Goal: Task Accomplishment & Management: Manage account settings

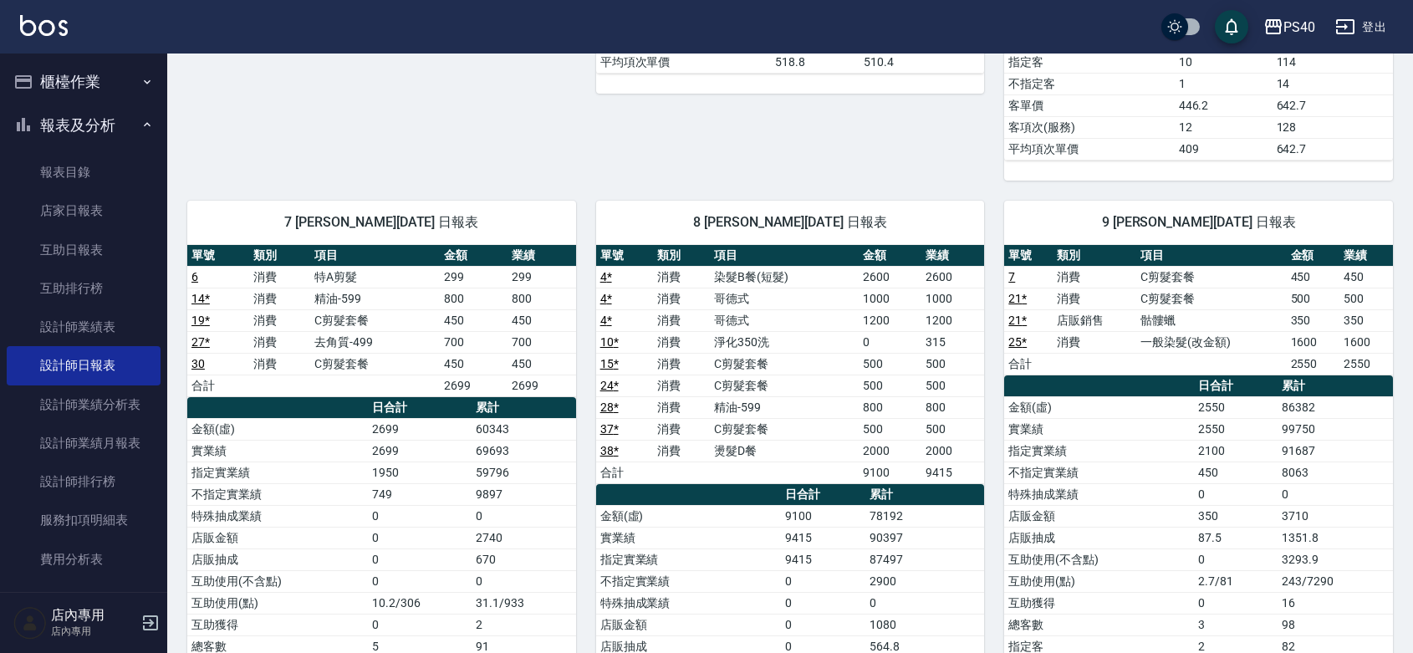
scroll to position [277, 0]
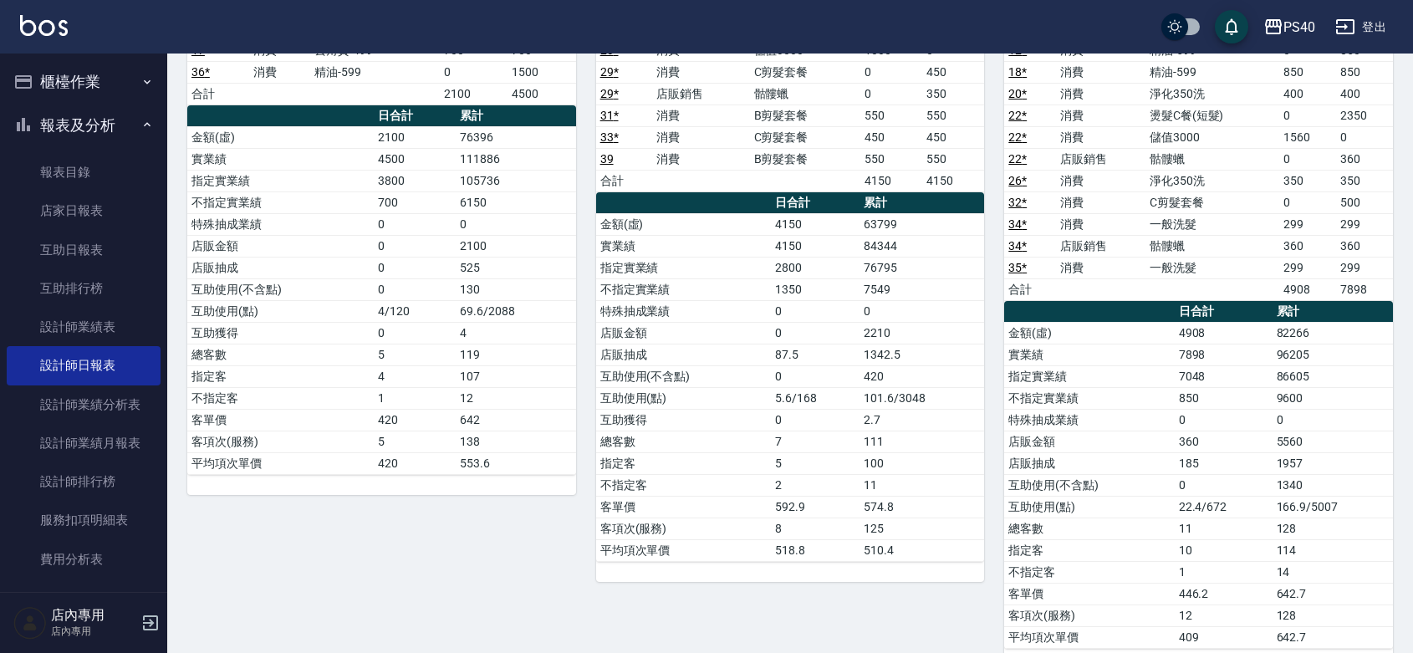
click at [82, 84] on button "櫃檯作業" at bounding box center [84, 81] width 154 height 43
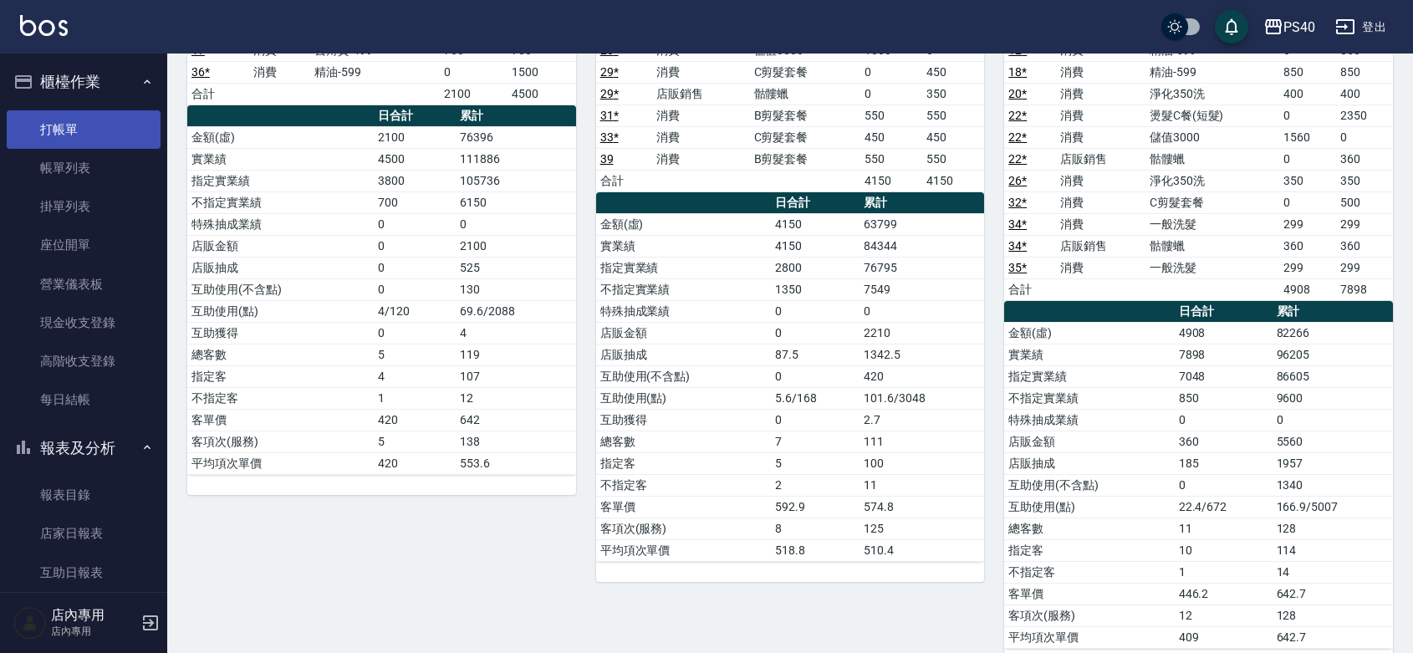
click at [65, 139] on link "打帳單" at bounding box center [84, 129] width 154 height 38
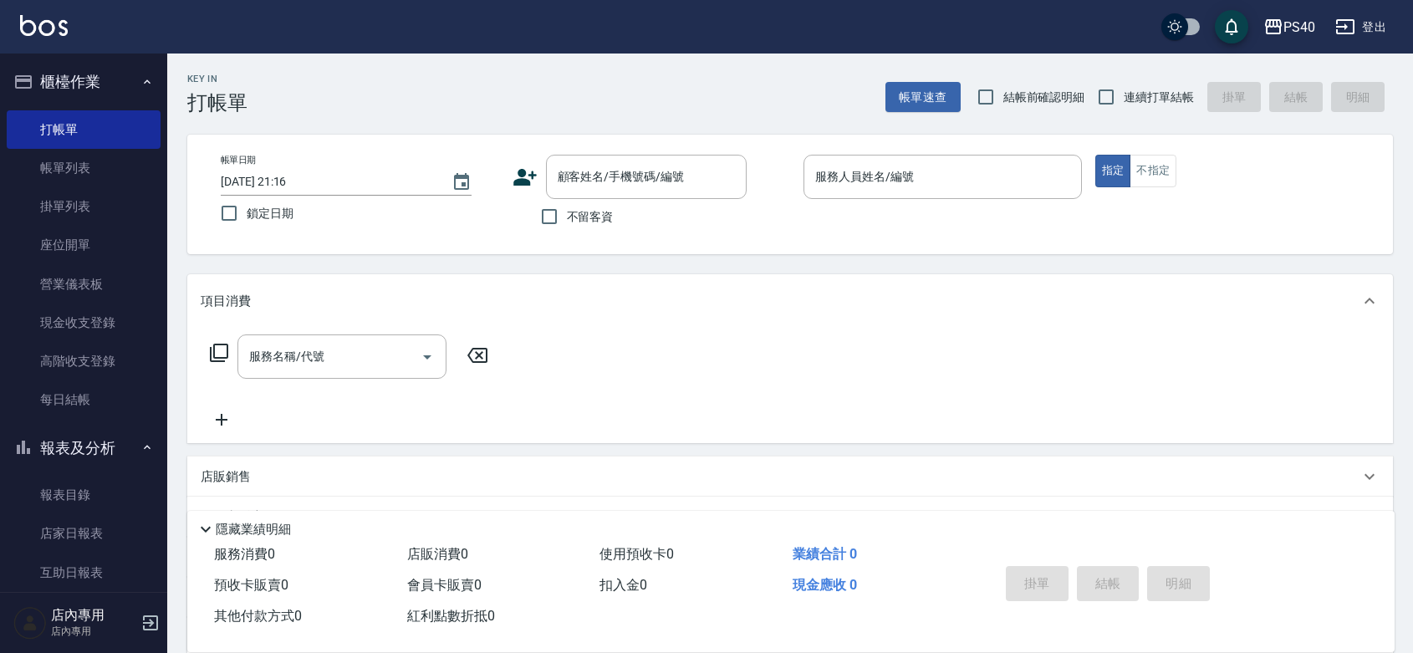
click at [610, 222] on span "不留客資" at bounding box center [590, 217] width 47 height 18
click at [567, 222] on input "不留客資" at bounding box center [549, 216] width 35 height 35
checkbox input "true"
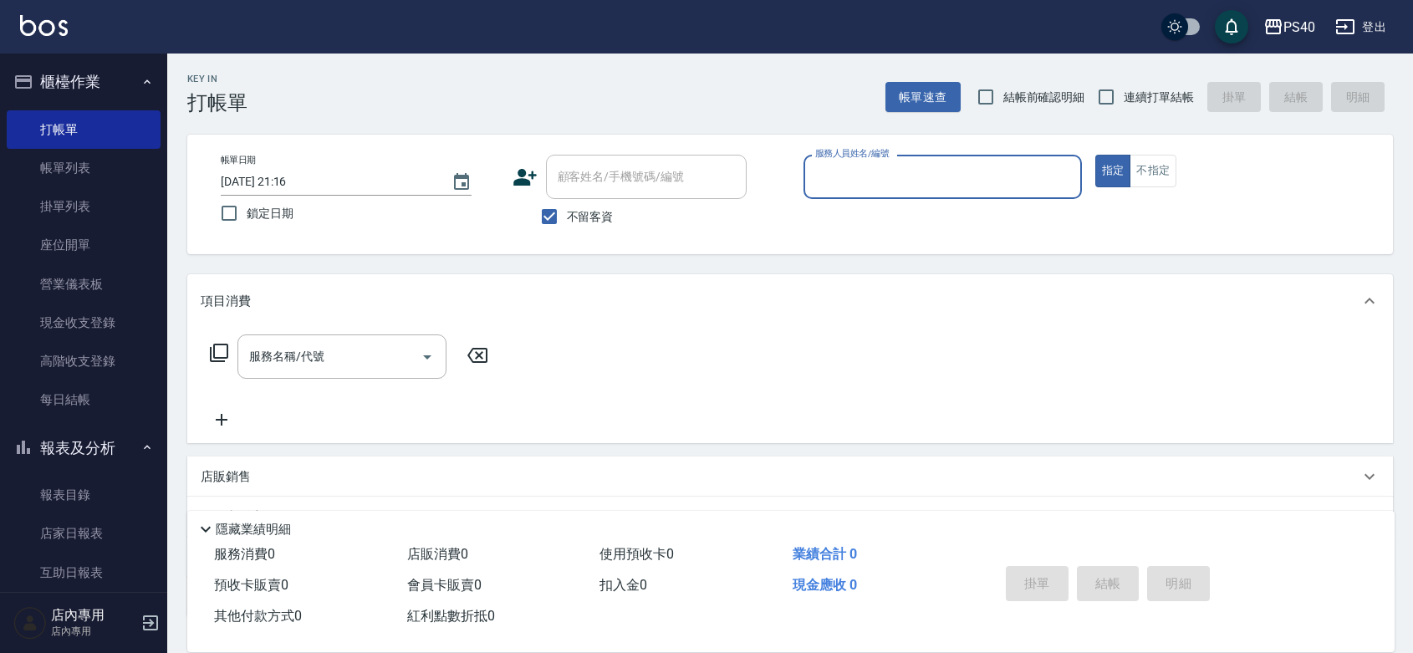
click at [992, 176] on input "服務人員姓名/編號" at bounding box center [942, 176] width 263 height 29
type input "[PERSON_NAME]7"
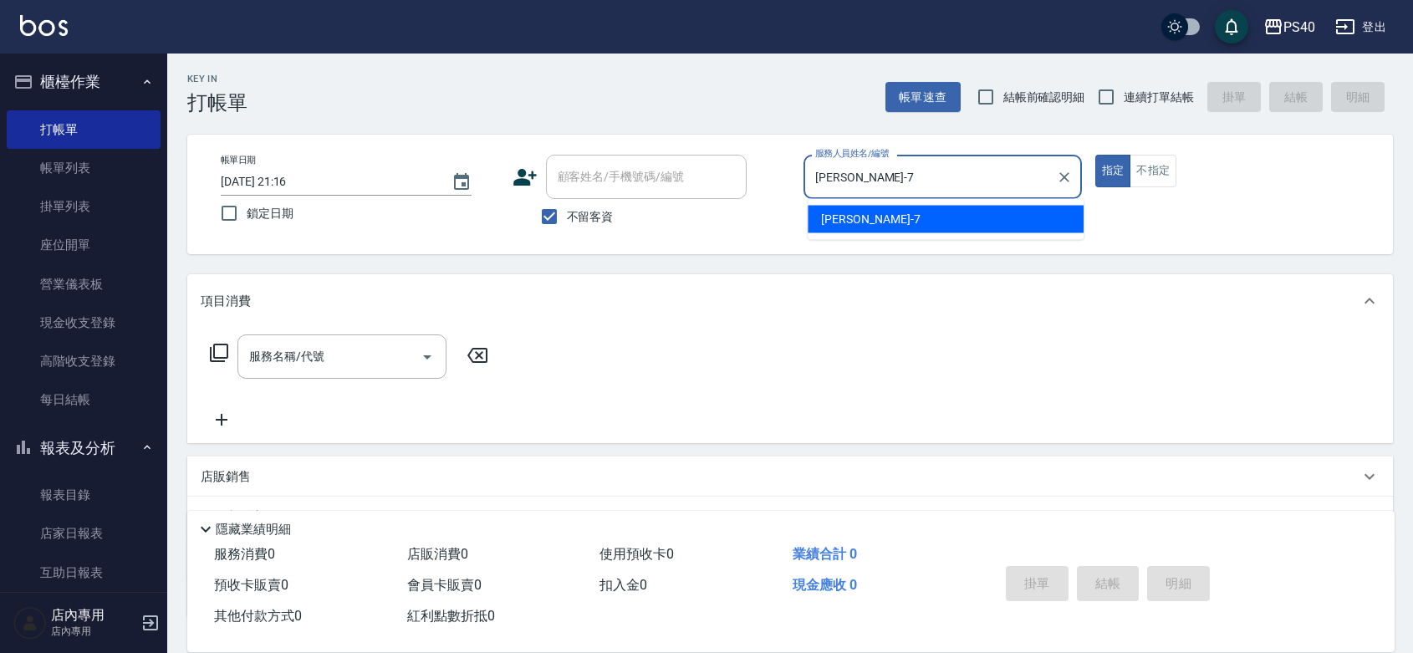
type button "true"
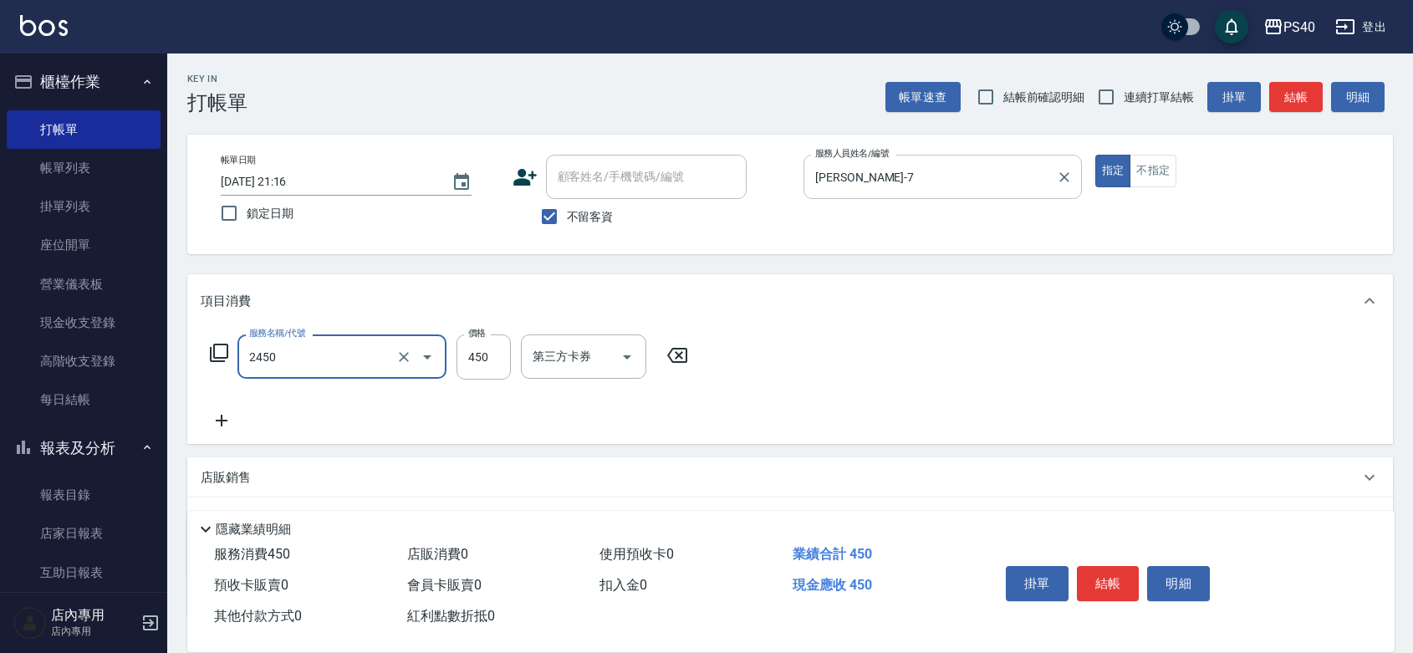
type input "C剪髮套餐(2450)"
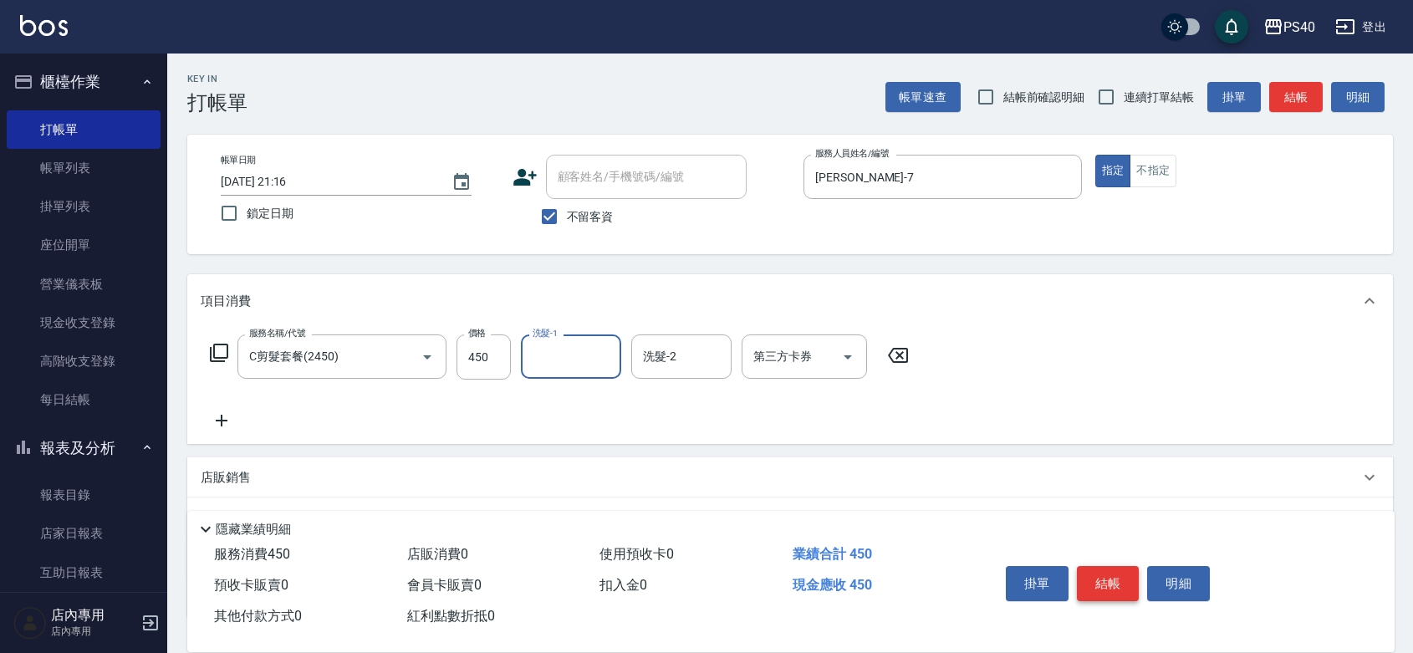
click at [1108, 567] on button "結帳" at bounding box center [1108, 583] width 63 height 35
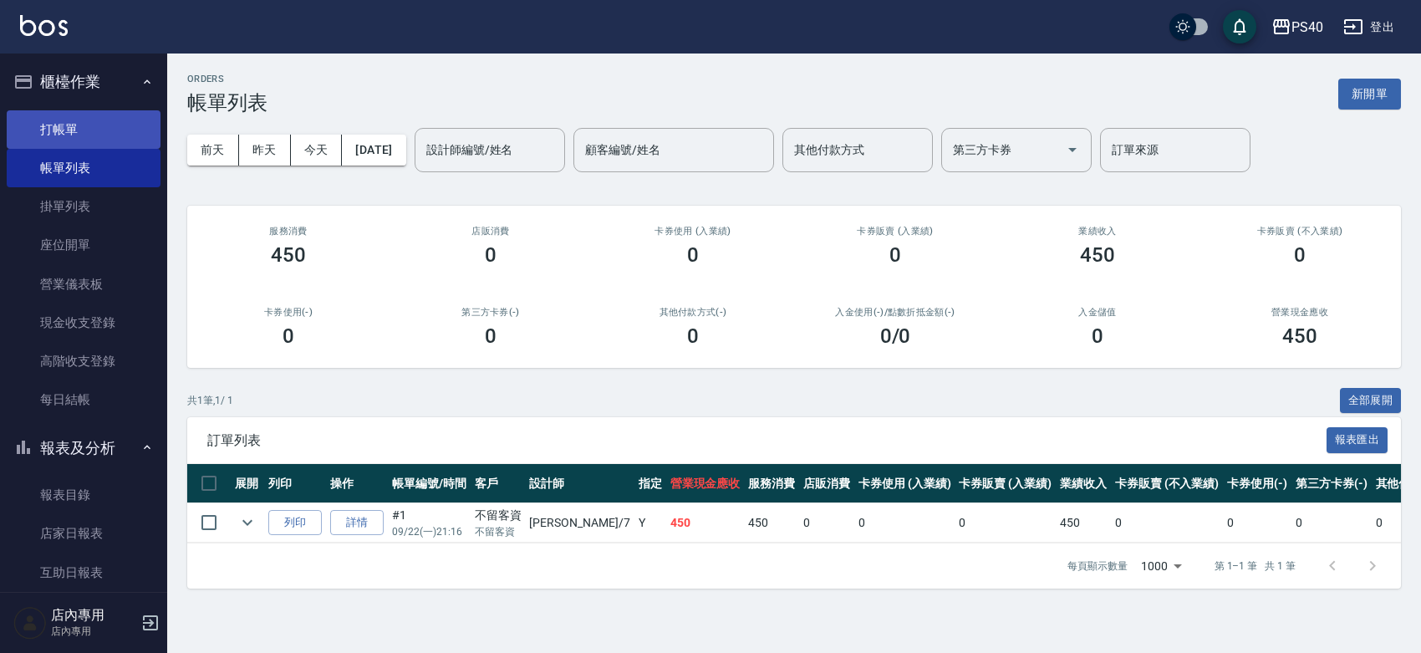
click at [105, 130] on link "打帳單" at bounding box center [84, 129] width 154 height 38
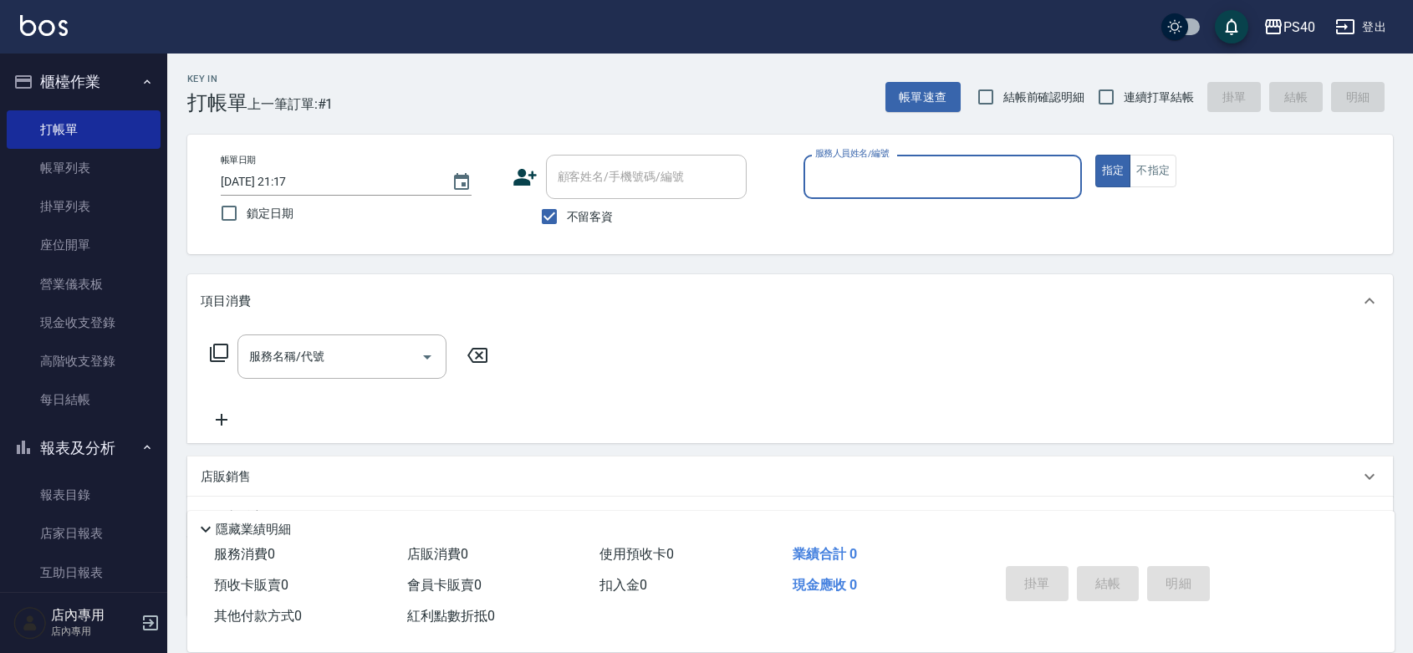
drag, startPoint x: 1135, startPoint y: 99, endPoint x: 1089, endPoint y: 126, distance: 54.3
click at [1135, 99] on span "連續打單結帳" at bounding box center [1159, 98] width 70 height 18
click at [1124, 99] on input "連續打單結帳" at bounding box center [1106, 96] width 35 height 35
checkbox input "true"
click at [954, 174] on input "服務人員姓名/編號" at bounding box center [942, 176] width 263 height 29
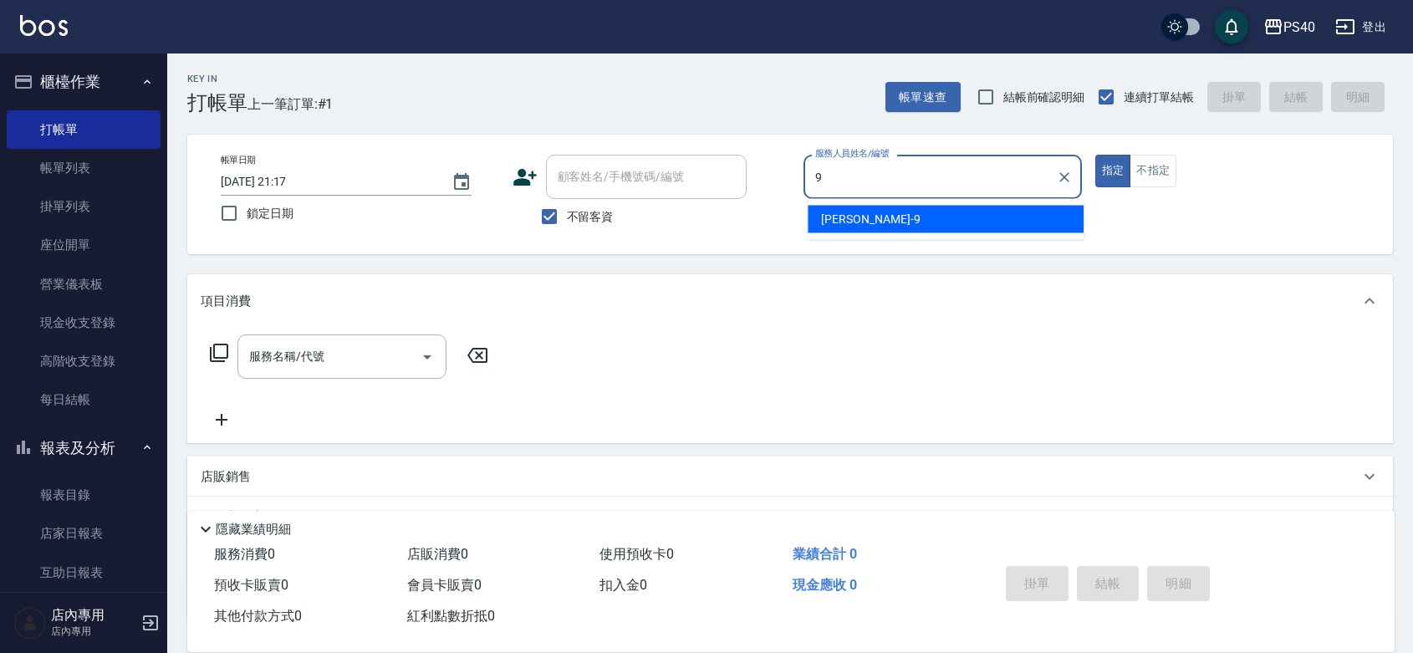
type input "邱婷婷-9"
type button "true"
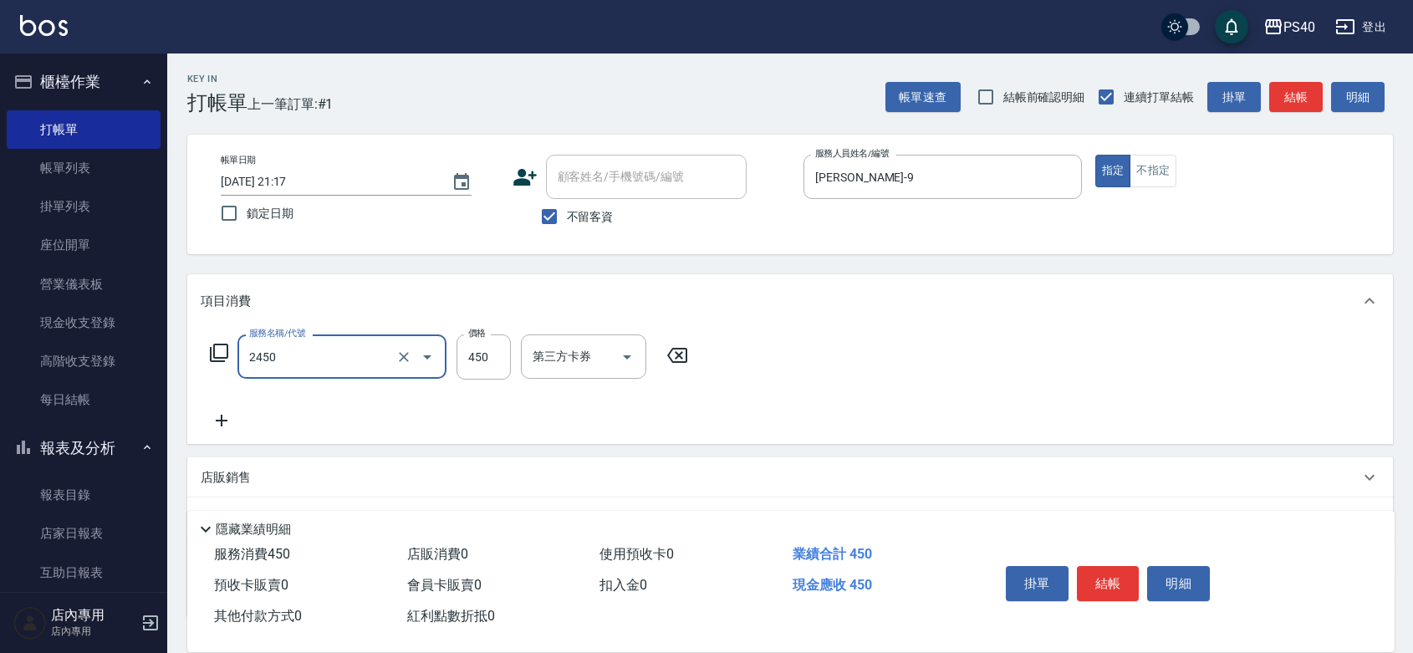
type input "C剪髮套餐(2450)"
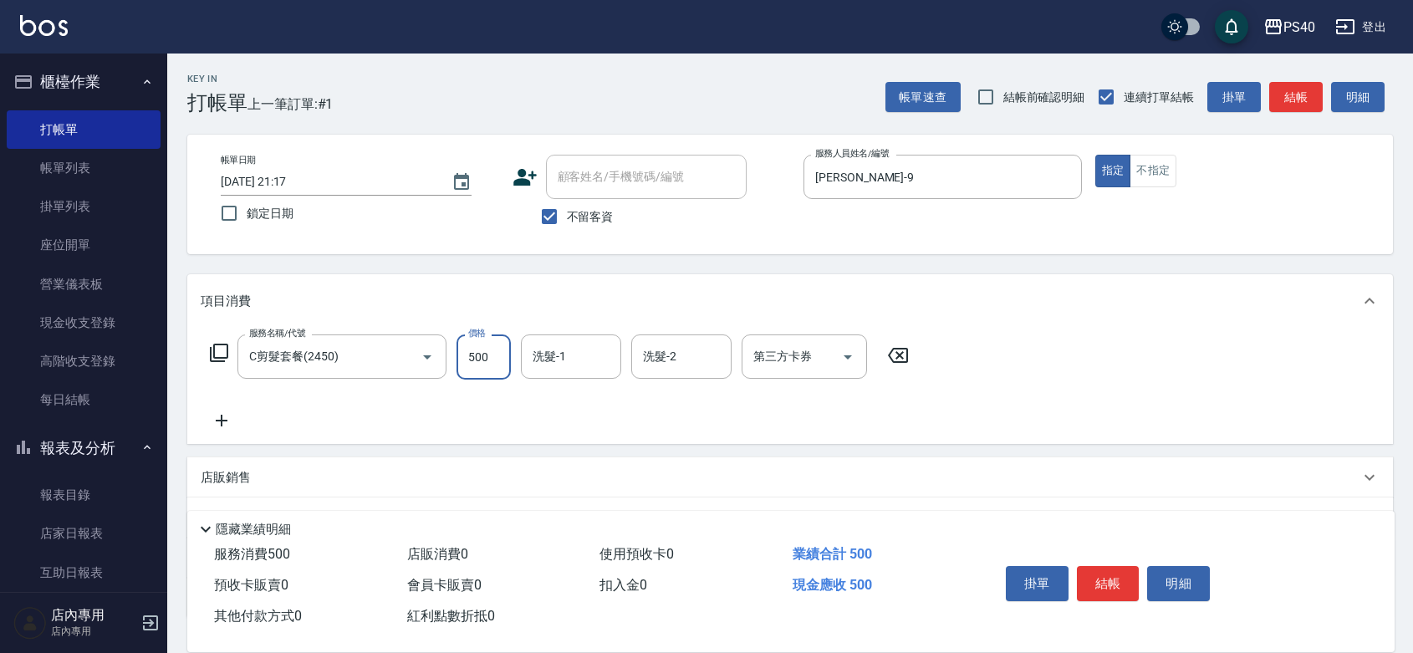
type input "500"
type input "顏緗穎-27"
click at [1125, 566] on button "結帳" at bounding box center [1108, 583] width 63 height 35
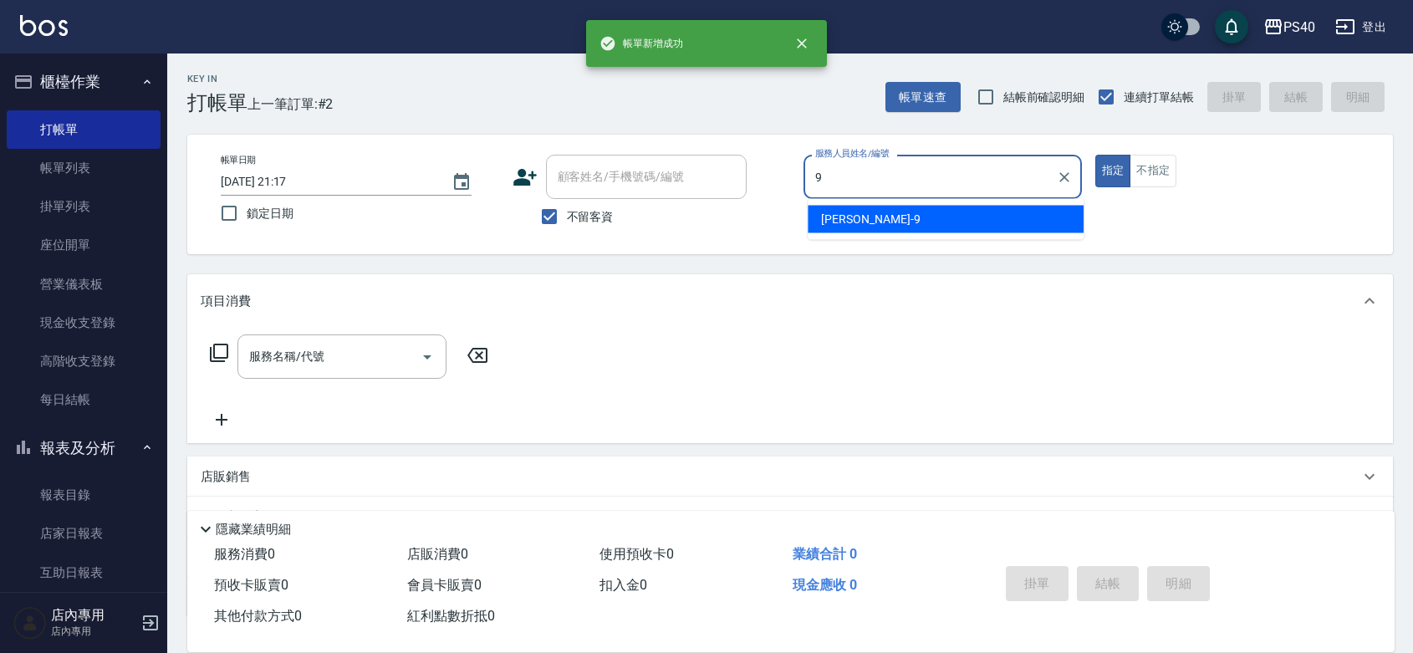
type input "邱婷婷-9"
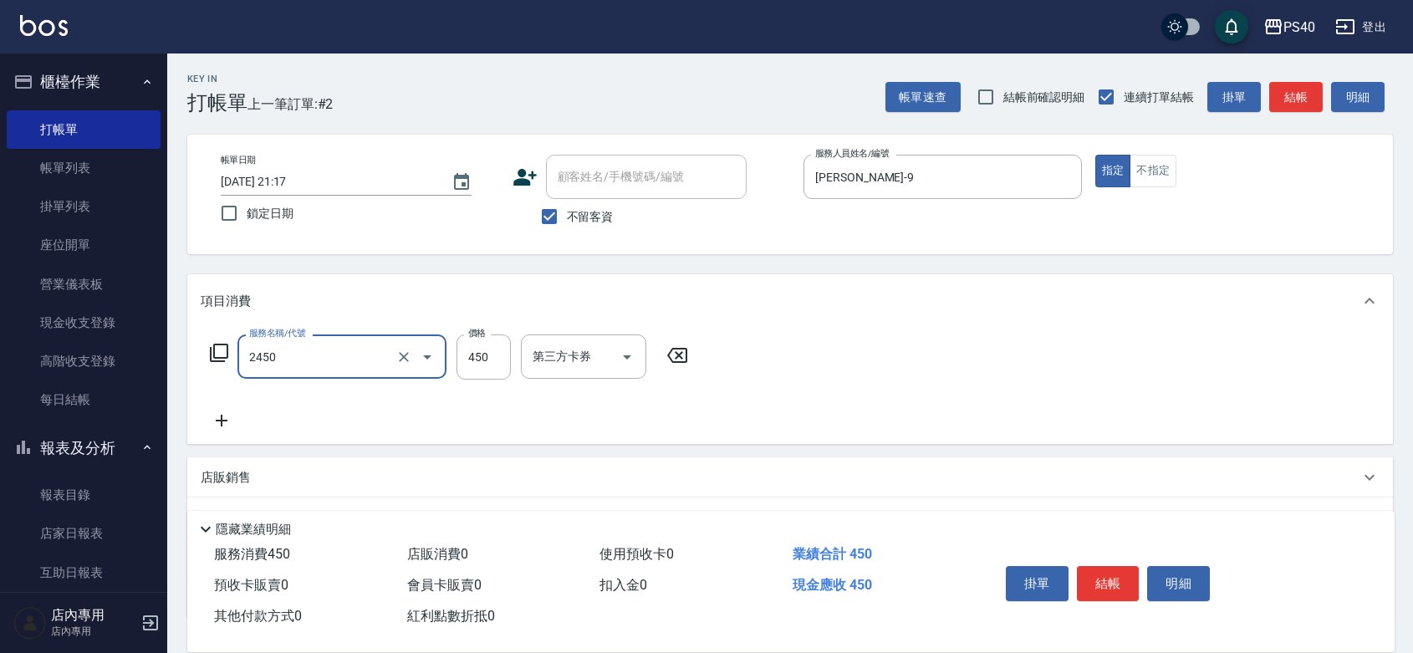
type input "C剪髮套餐(2450)"
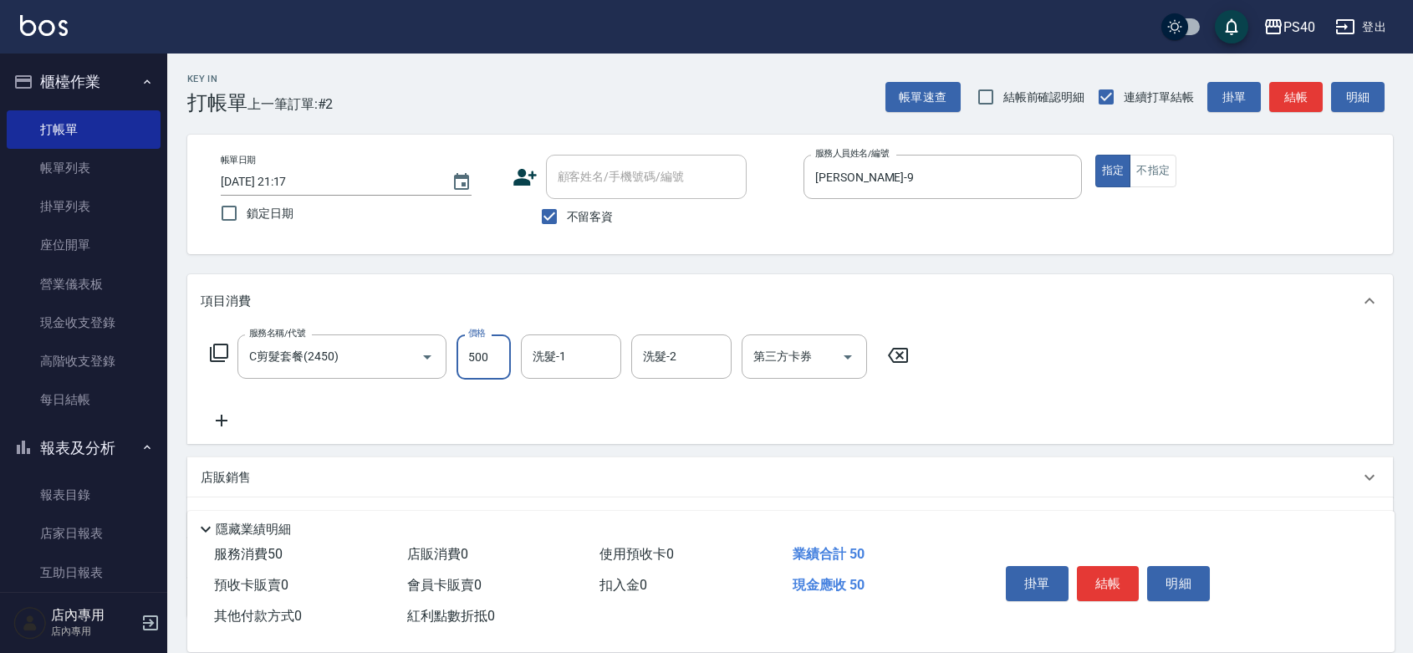
type input "500"
type input "顏緗穎-27"
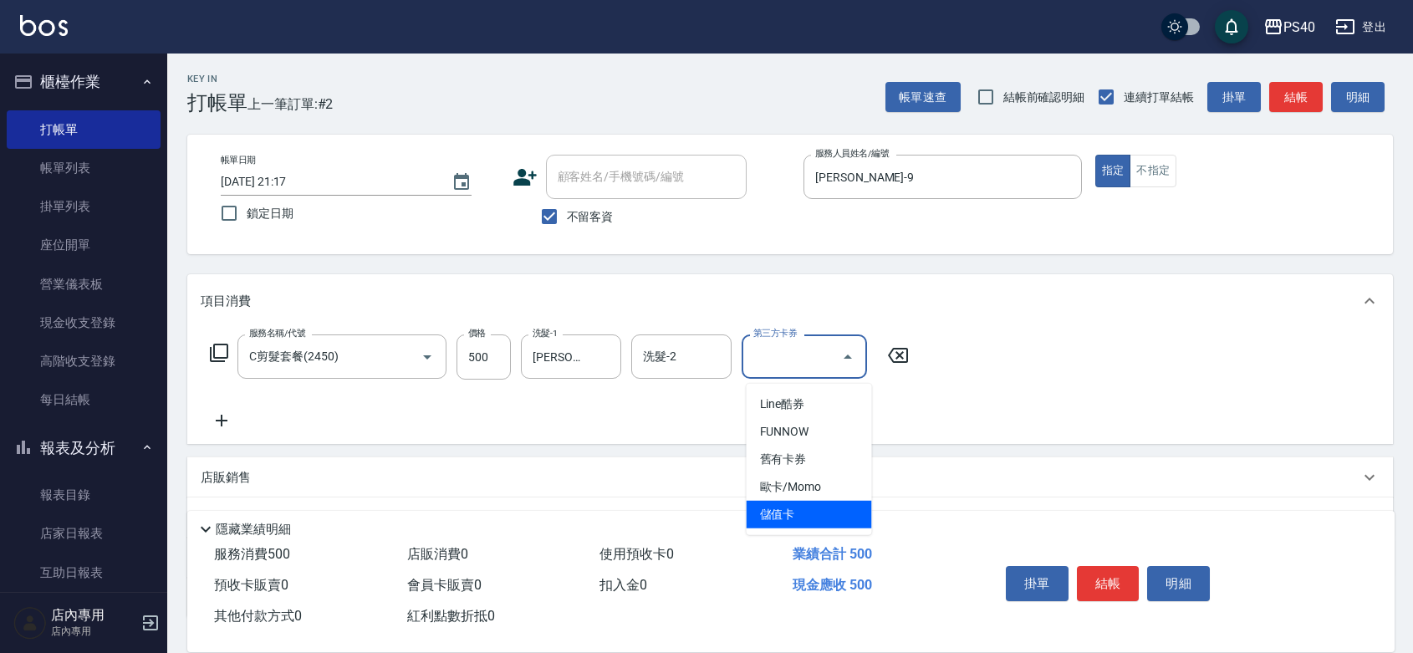
type input "儲值卡"
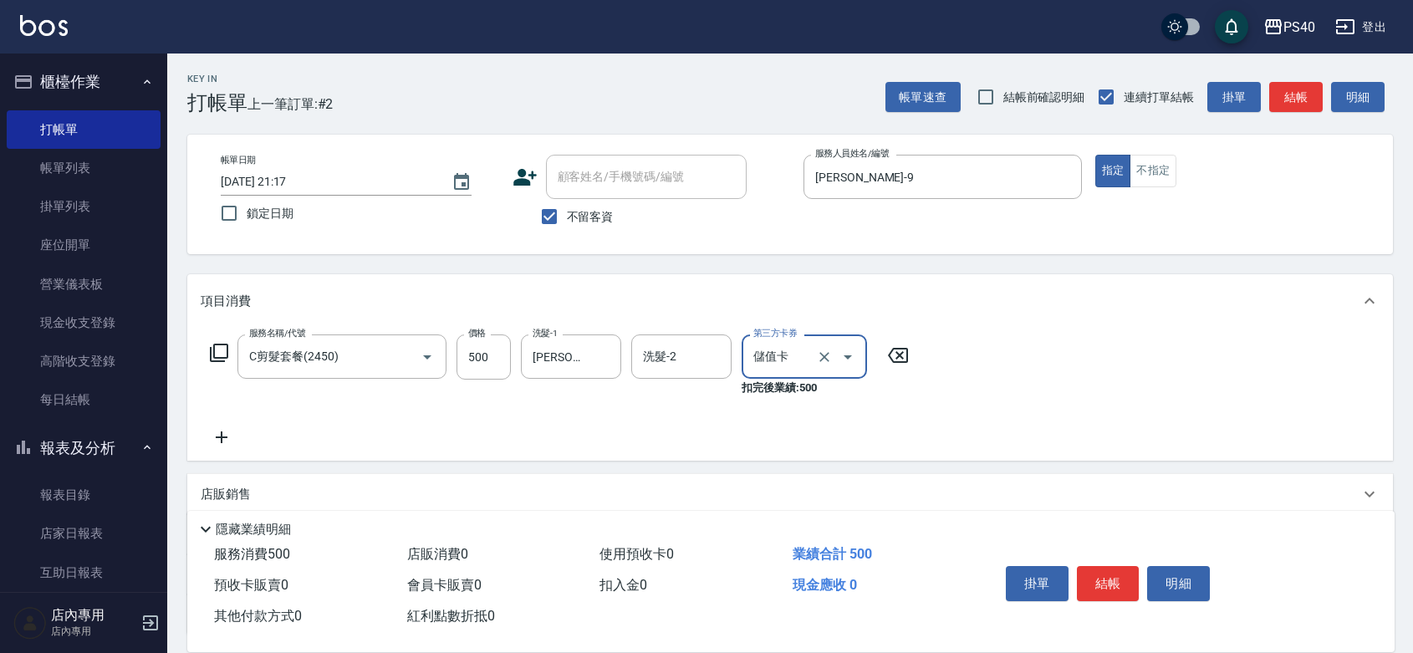
click at [1125, 566] on button "結帳" at bounding box center [1108, 583] width 63 height 35
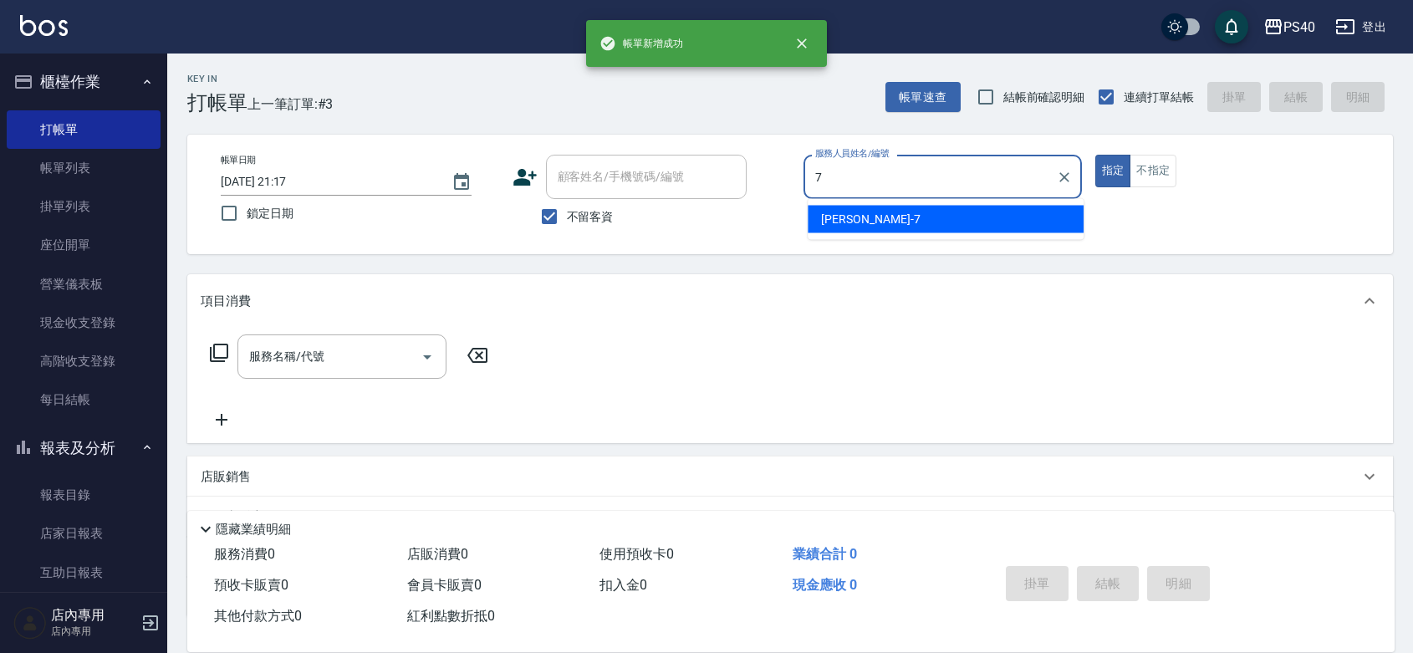
type input "李宗翰-7"
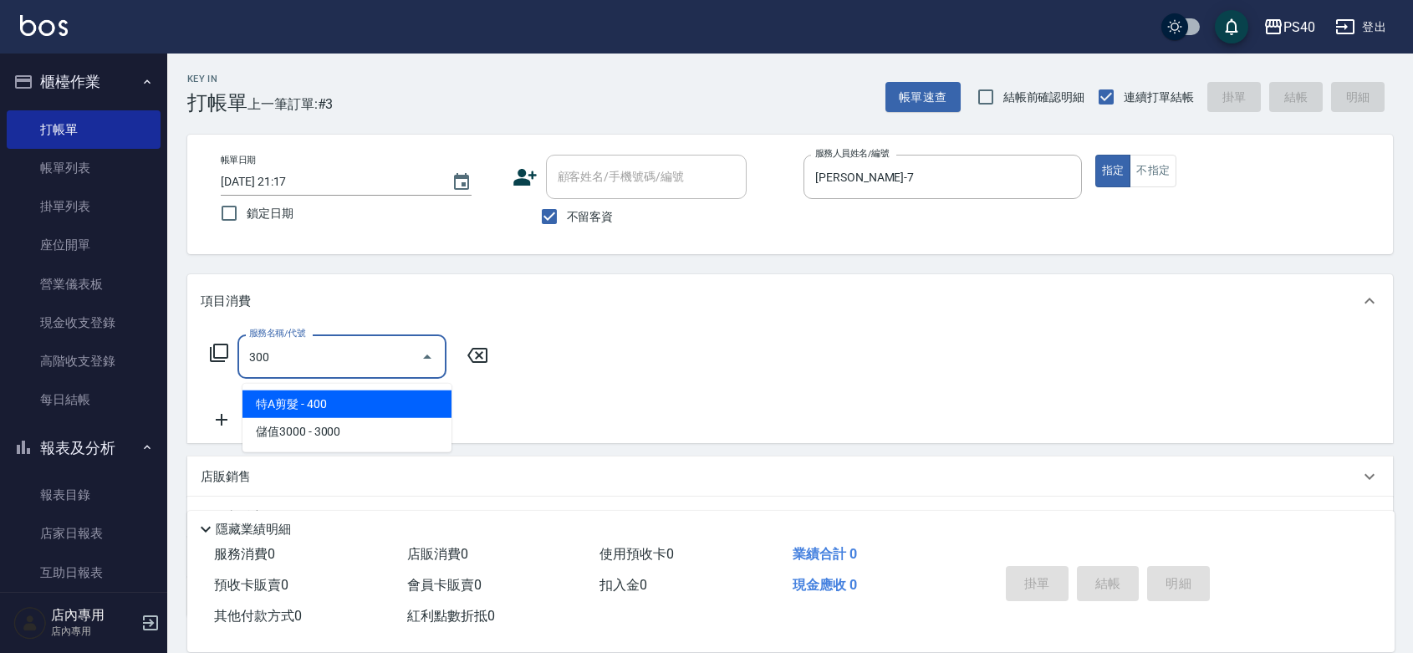
type input "特A剪髮(300)"
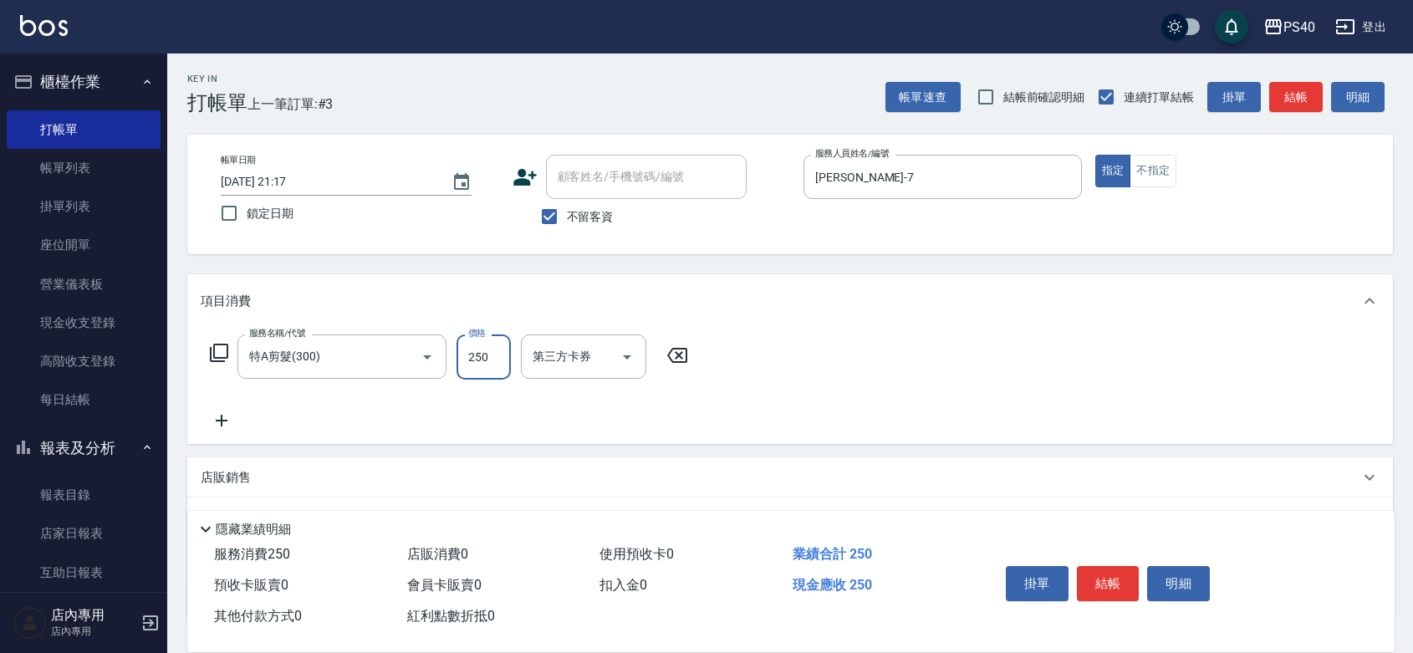
type input "250"
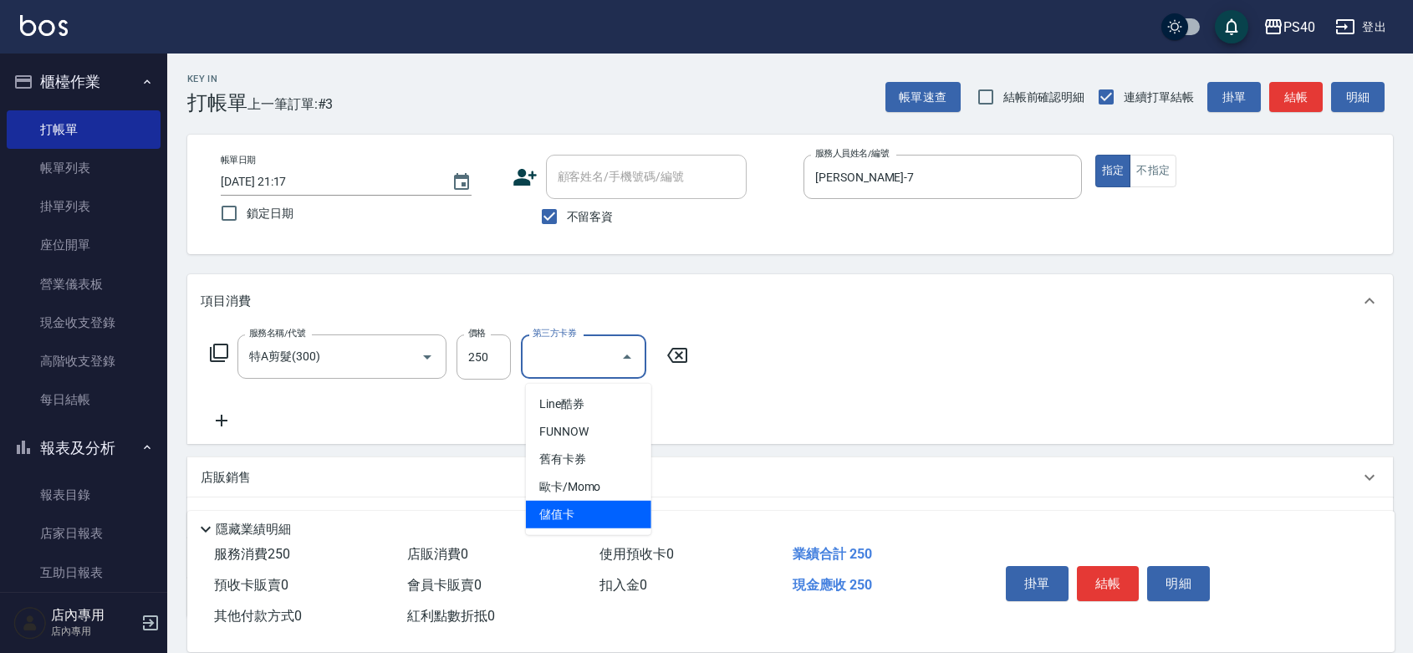
type input "儲值卡"
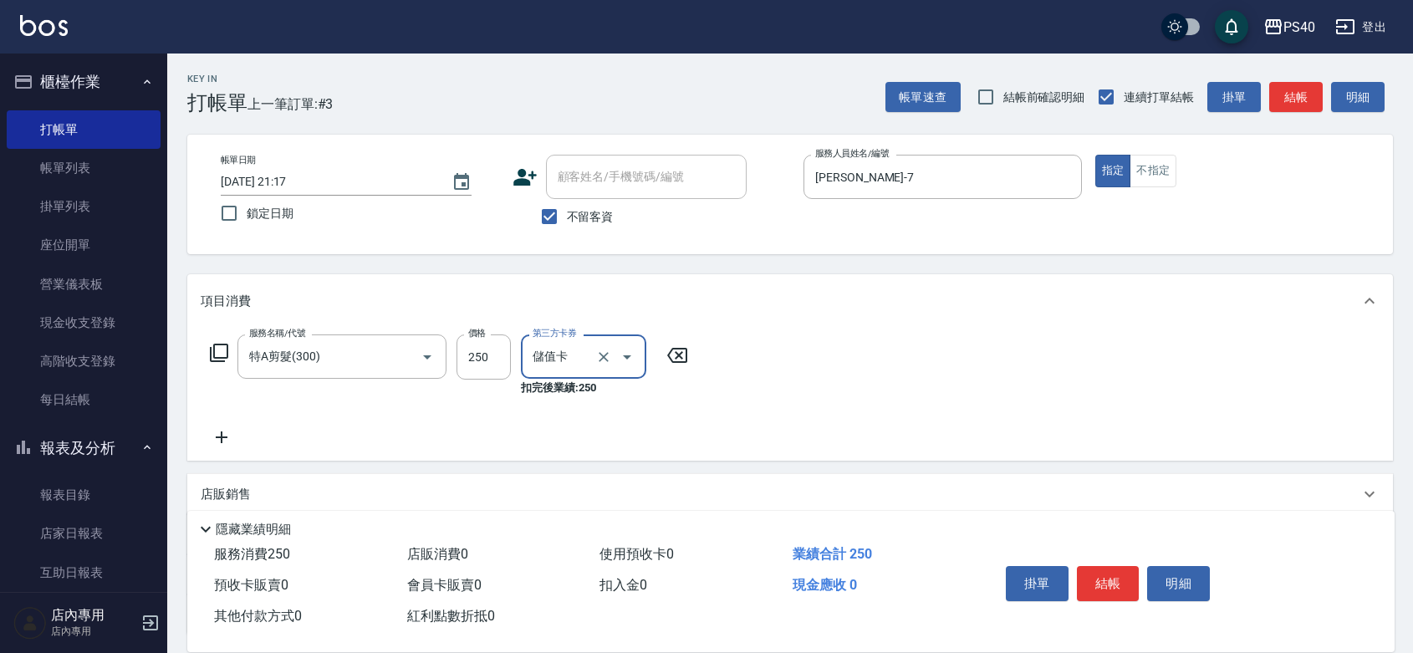
click at [1125, 566] on button "結帳" at bounding box center [1108, 583] width 63 height 35
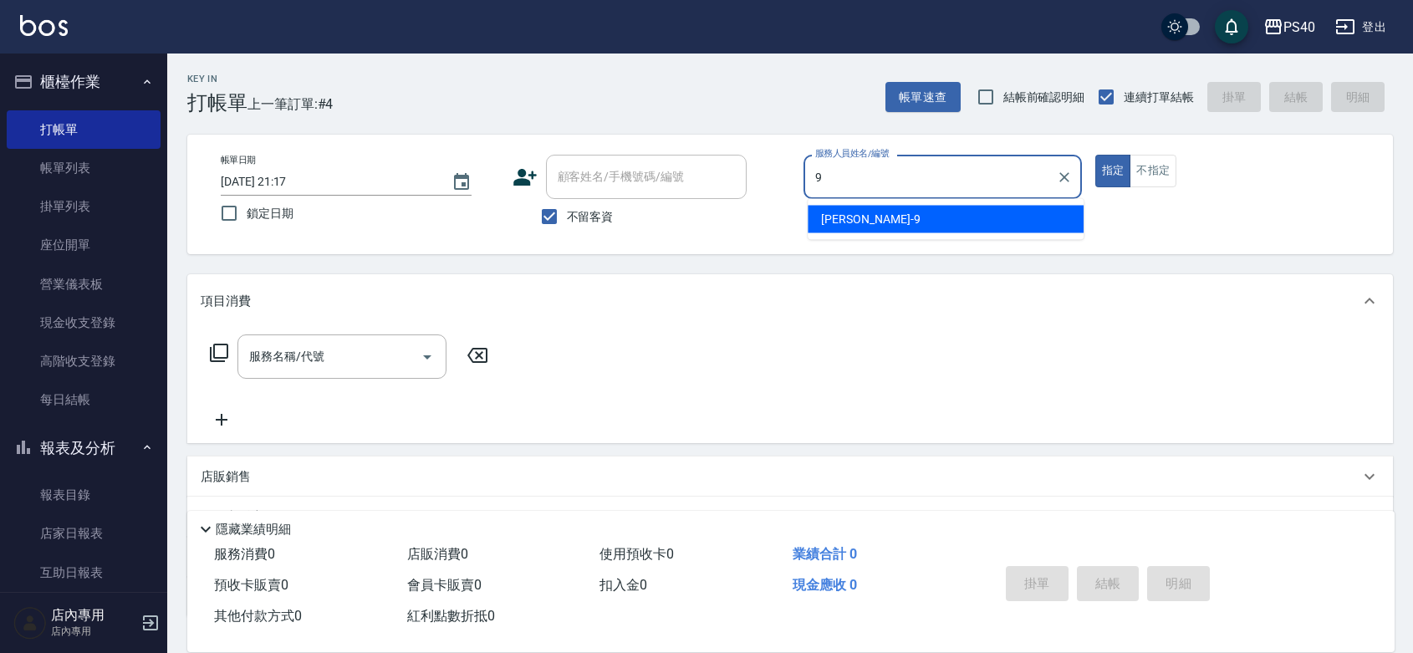
type input "邱婷婷-9"
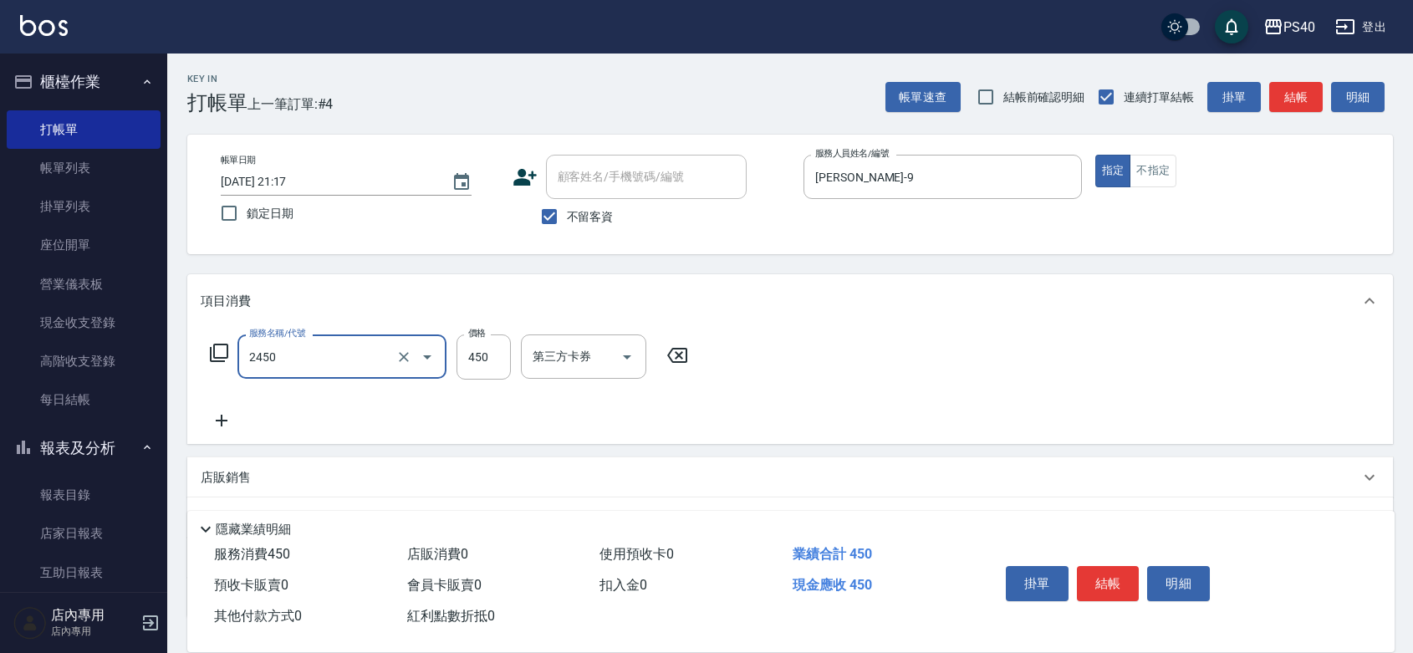
type input "C剪髮套餐(2450)"
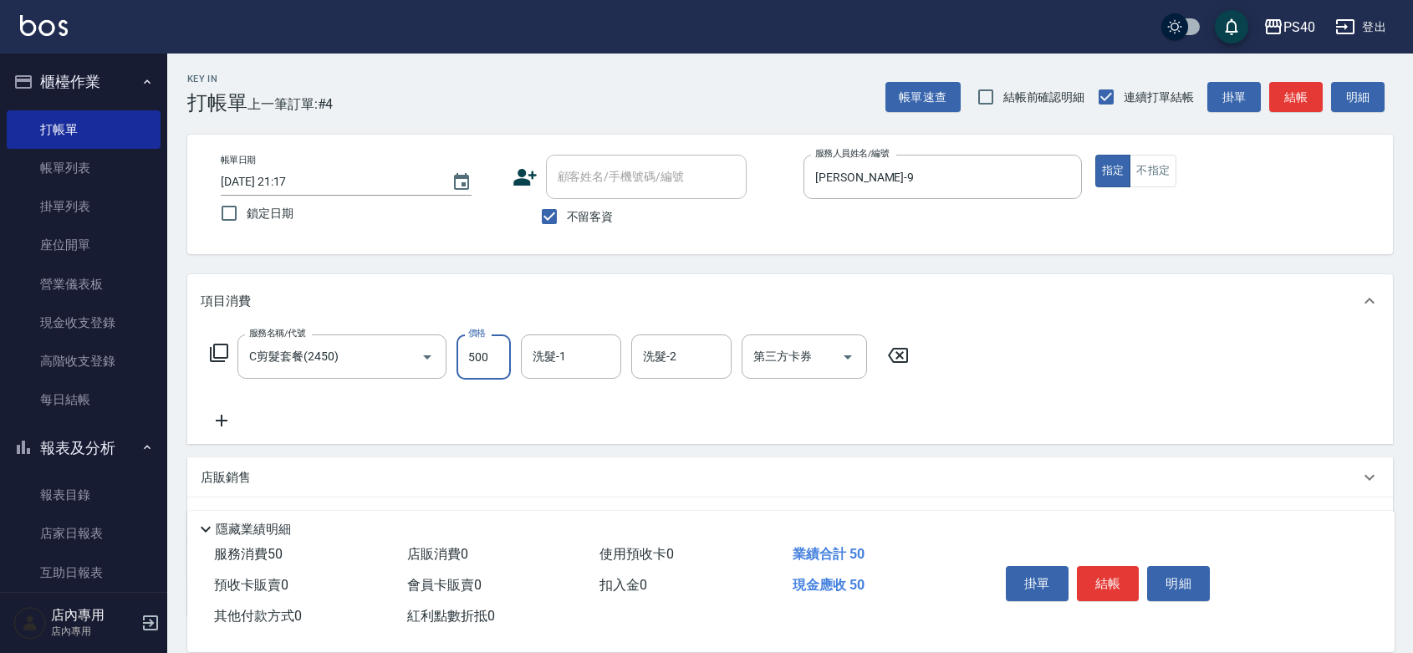
type input "500"
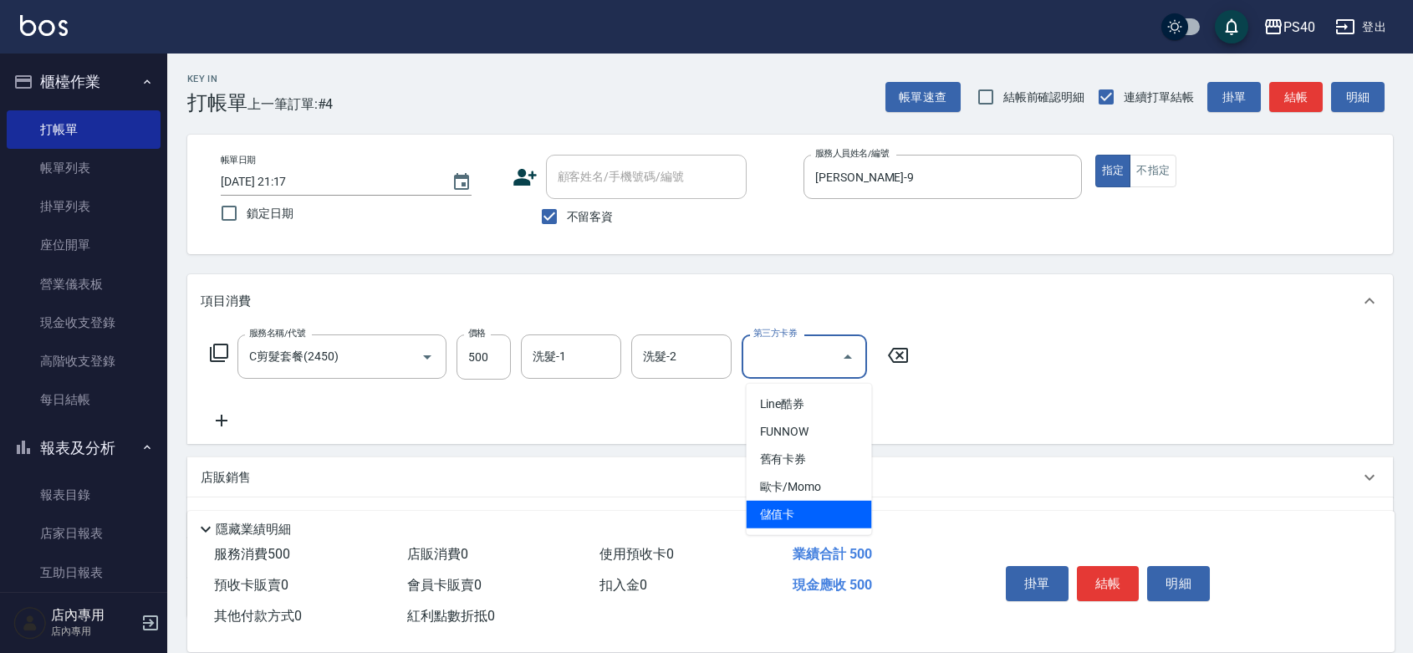
type input "儲值卡"
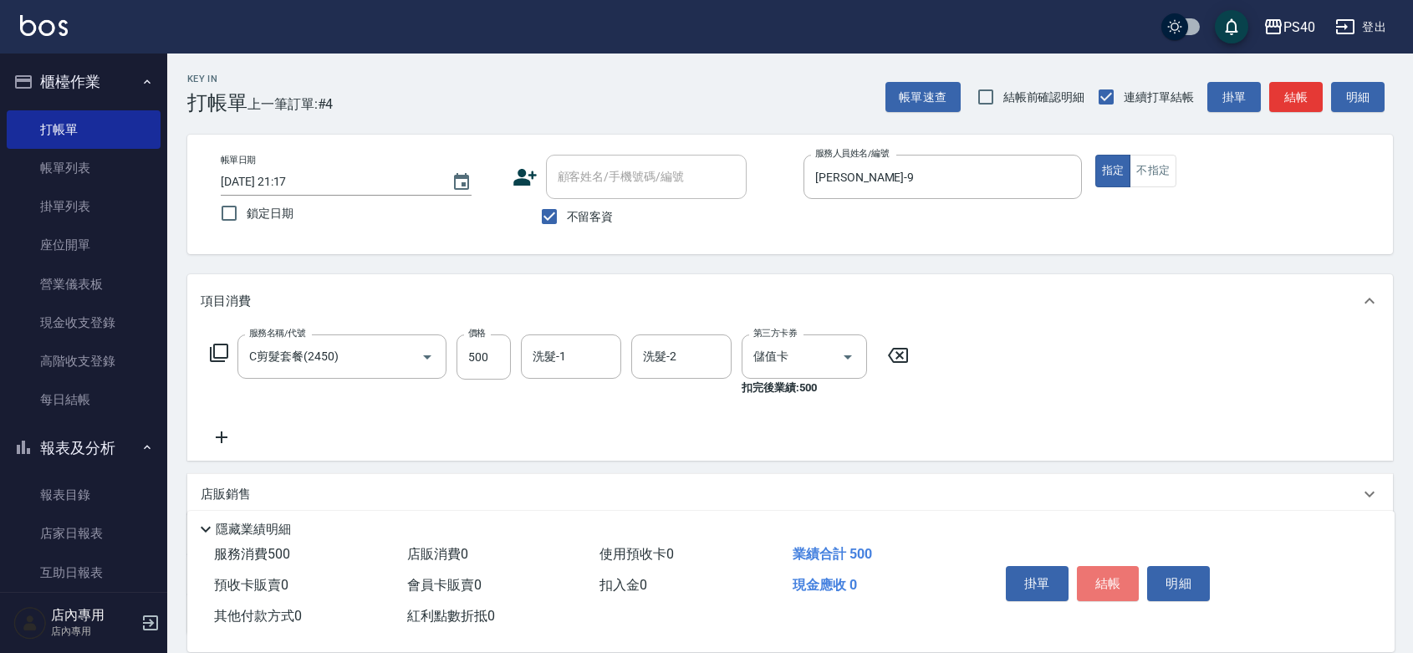
click at [1125, 566] on button "結帳" at bounding box center [1108, 583] width 63 height 35
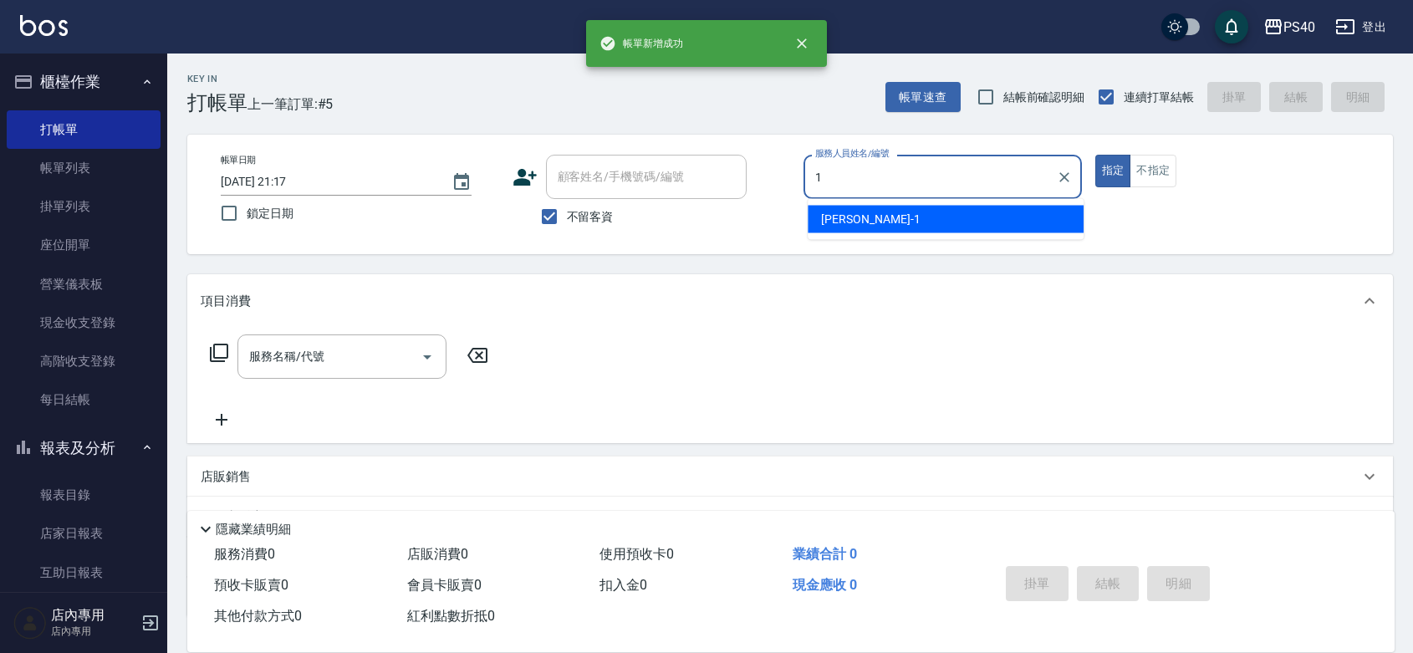
type input "蘇煜森-1"
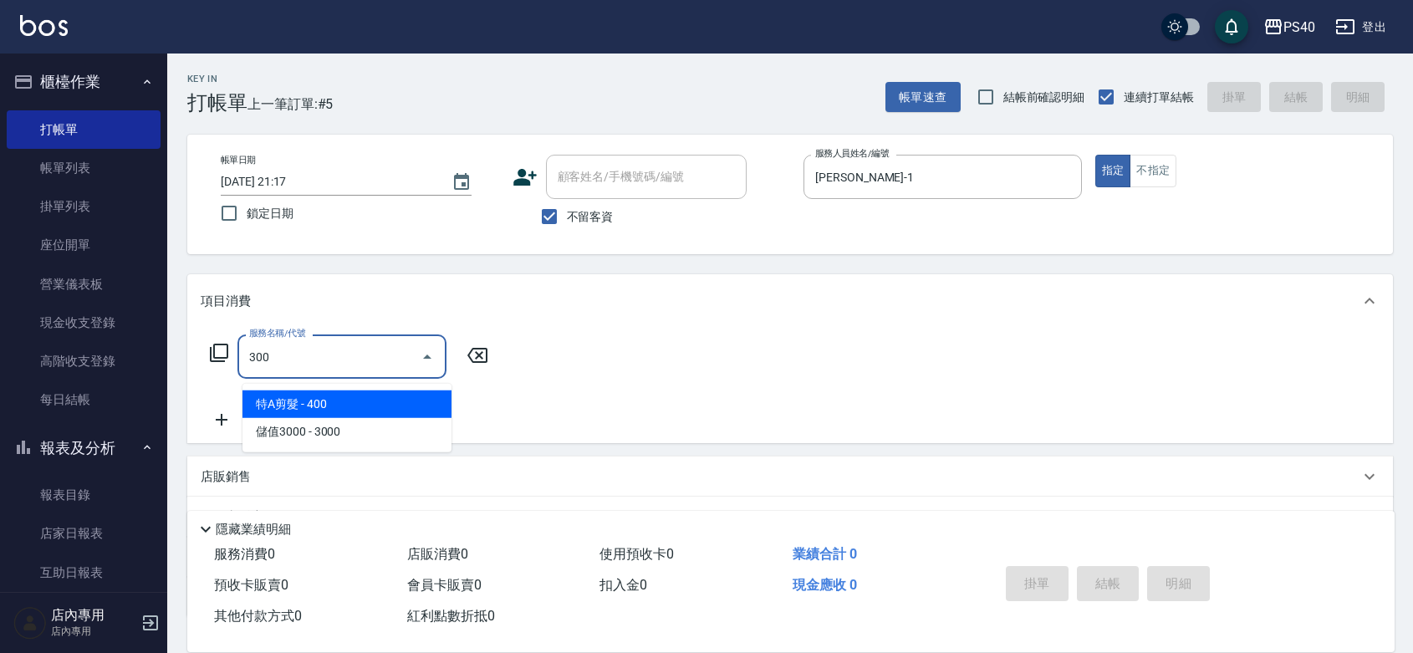
type input "特A剪髮(300)"
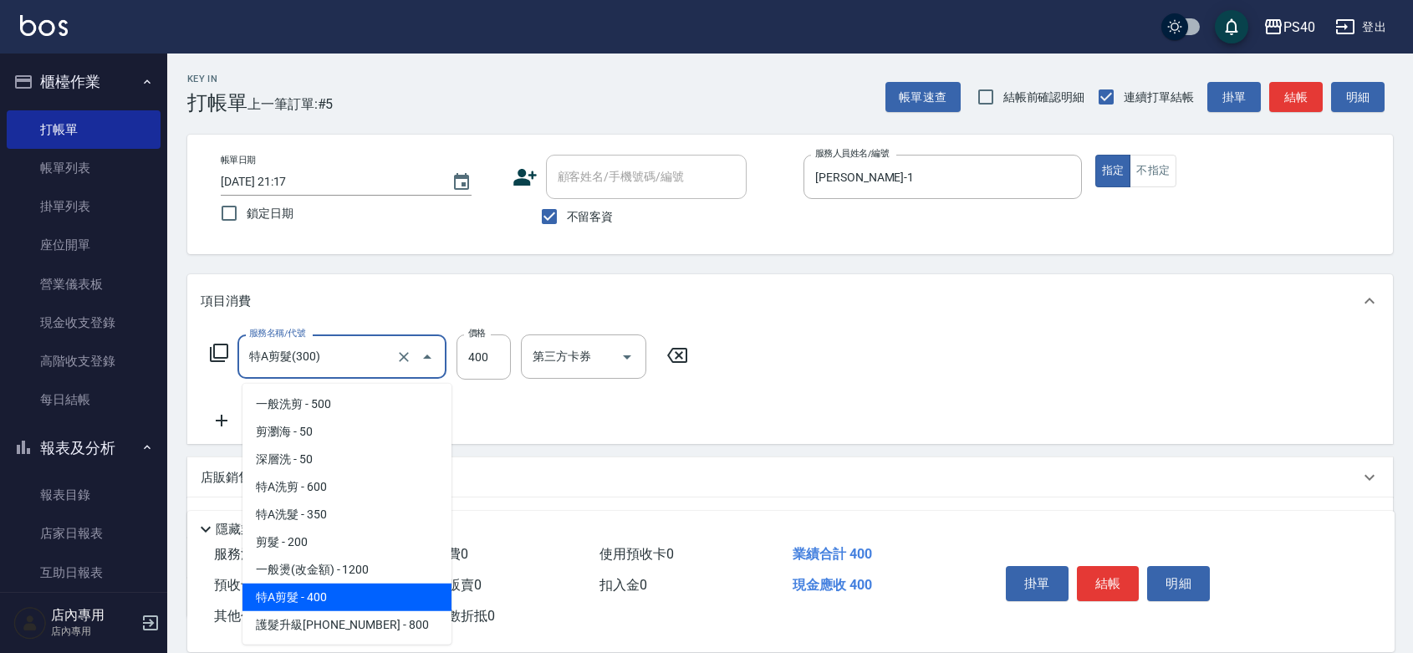
click at [374, 371] on input "特A剪髮(300)" at bounding box center [318, 356] width 147 height 29
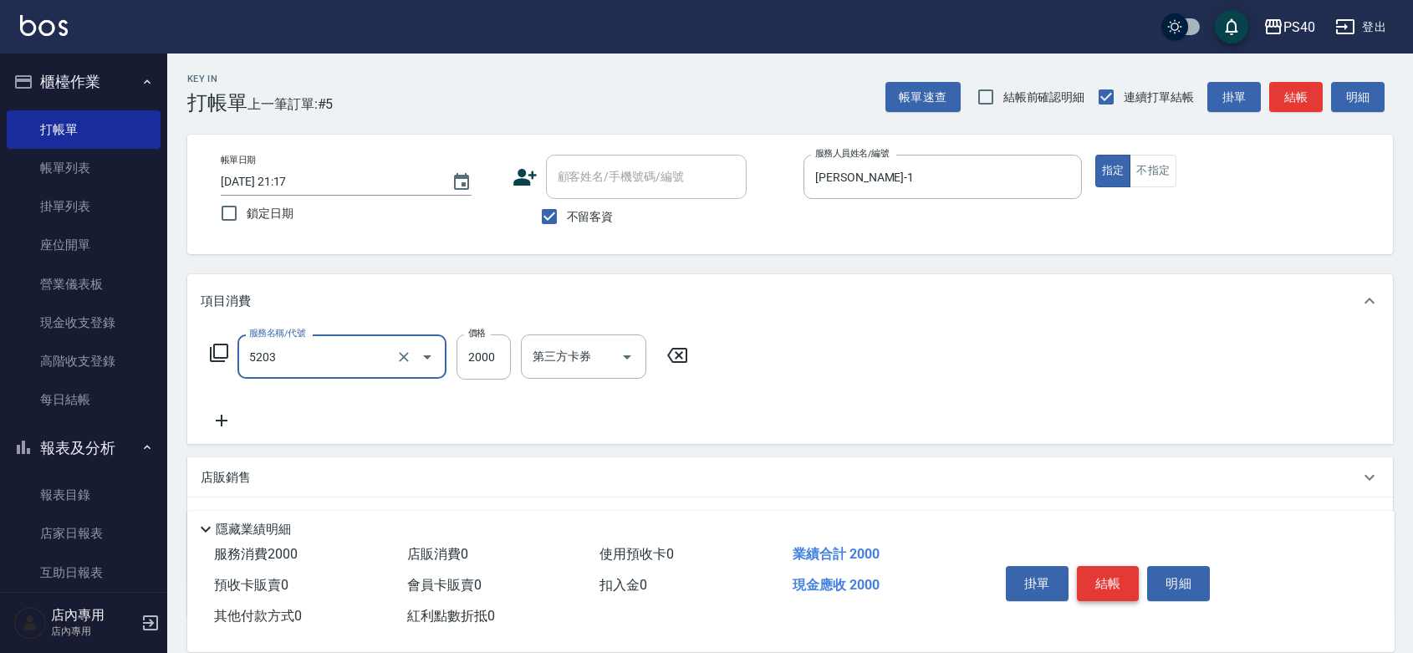
type input "染髮C餐(短髮)(5203)"
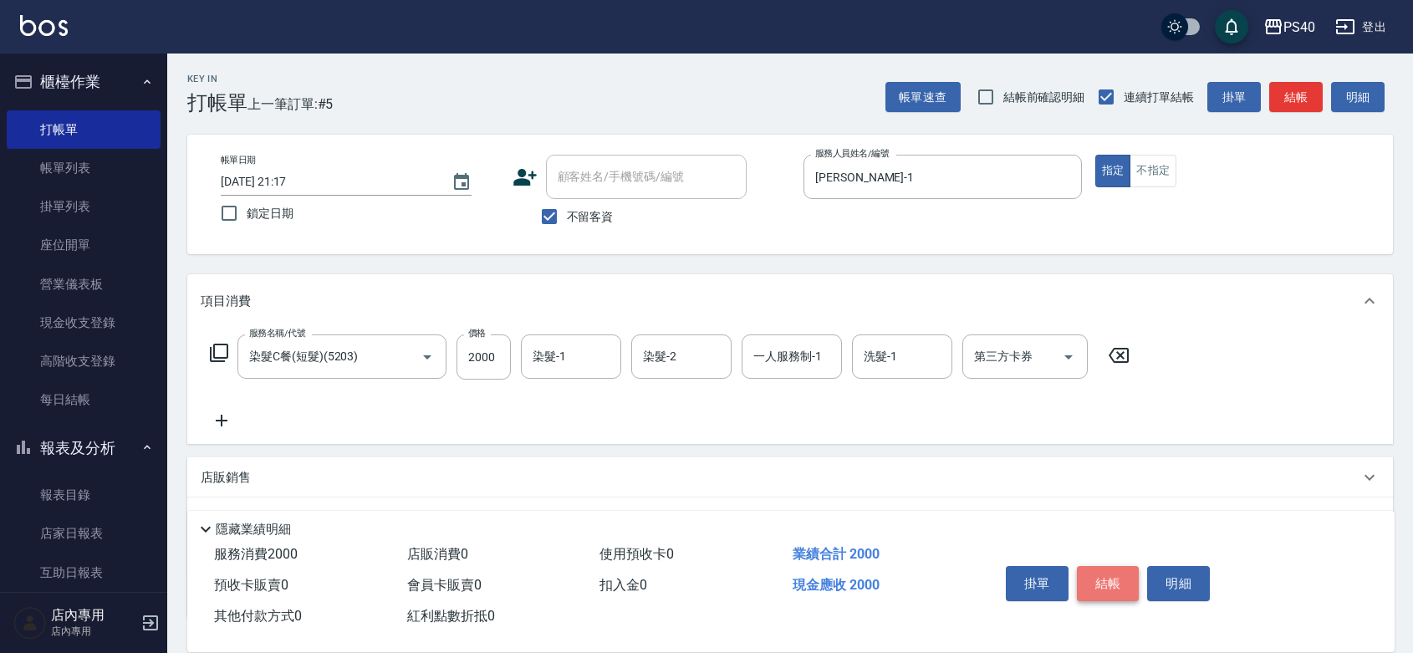
click at [1116, 566] on button "結帳" at bounding box center [1108, 583] width 63 height 35
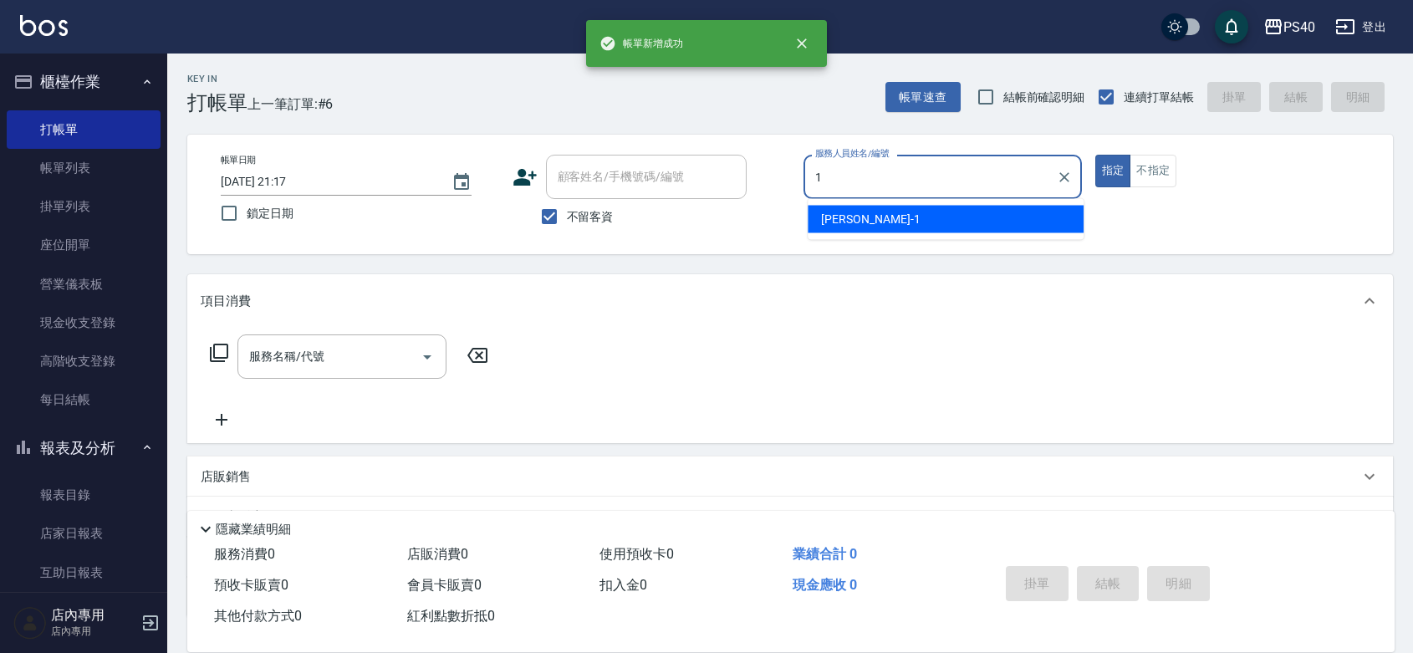
type input "蘇煜森-1"
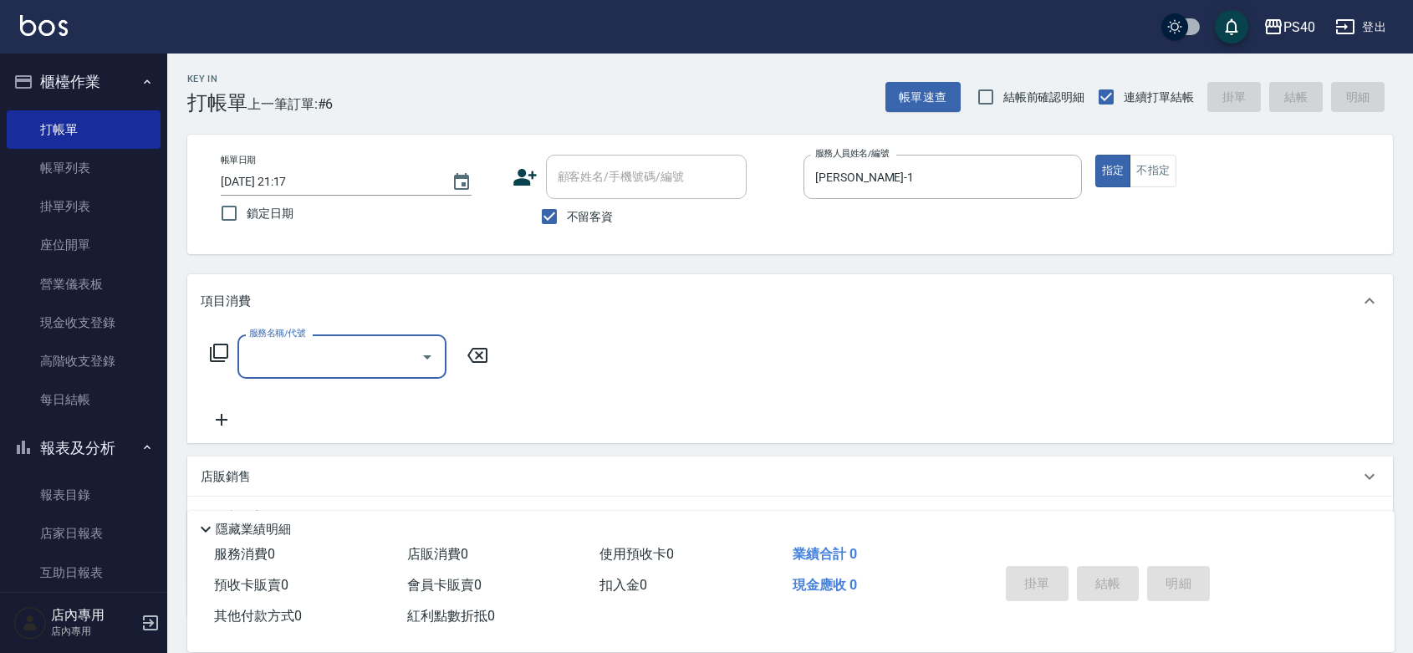
type input "5"
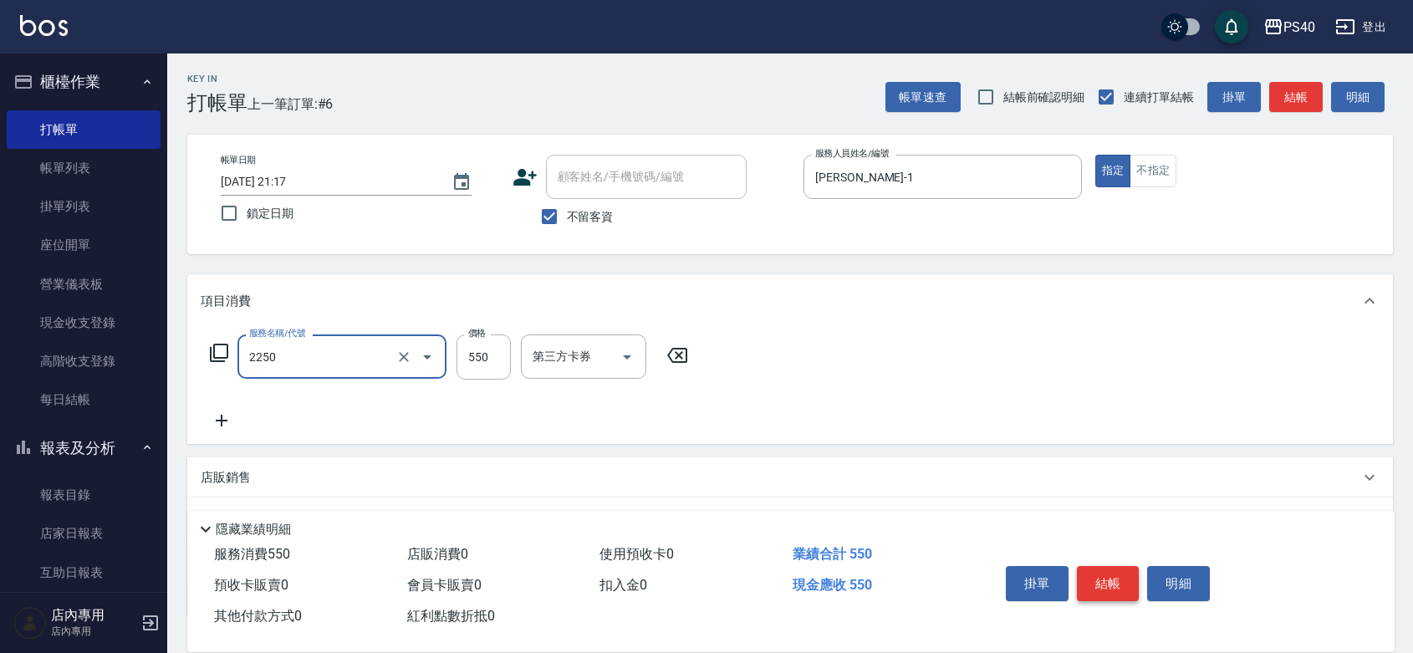
type input "B剪髮套餐(2250)"
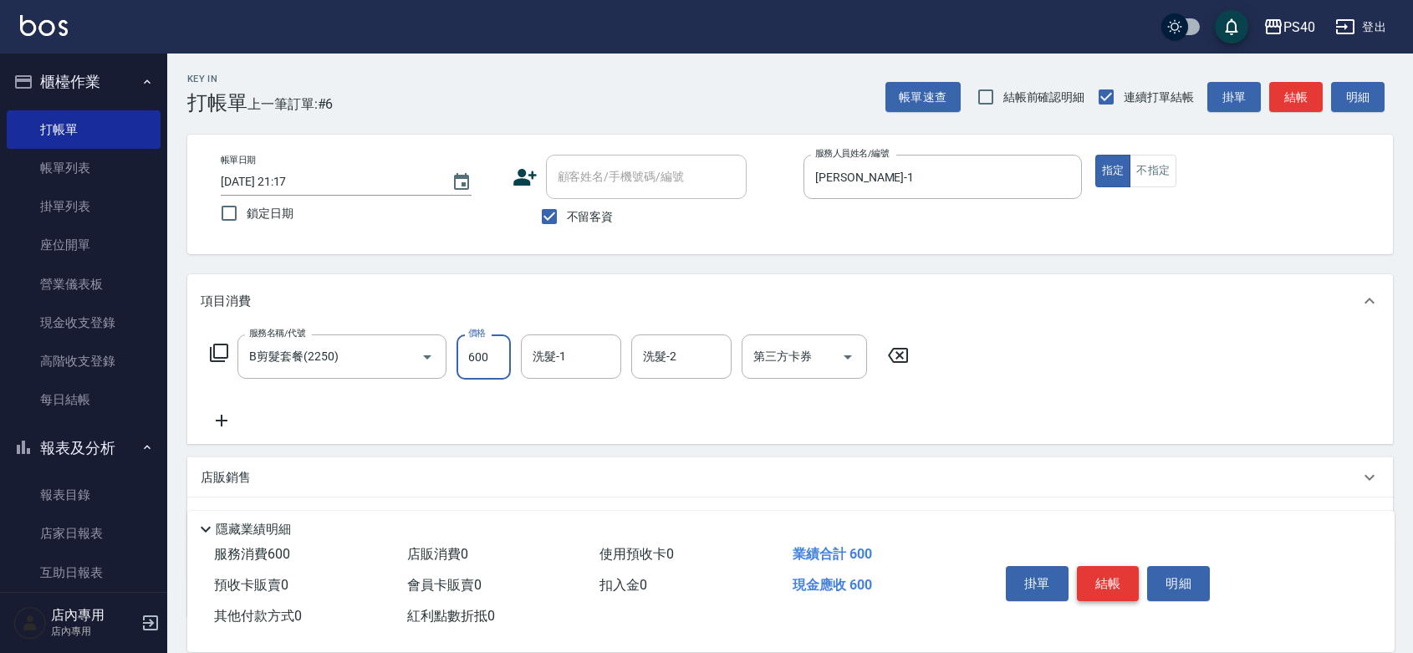
type input "600"
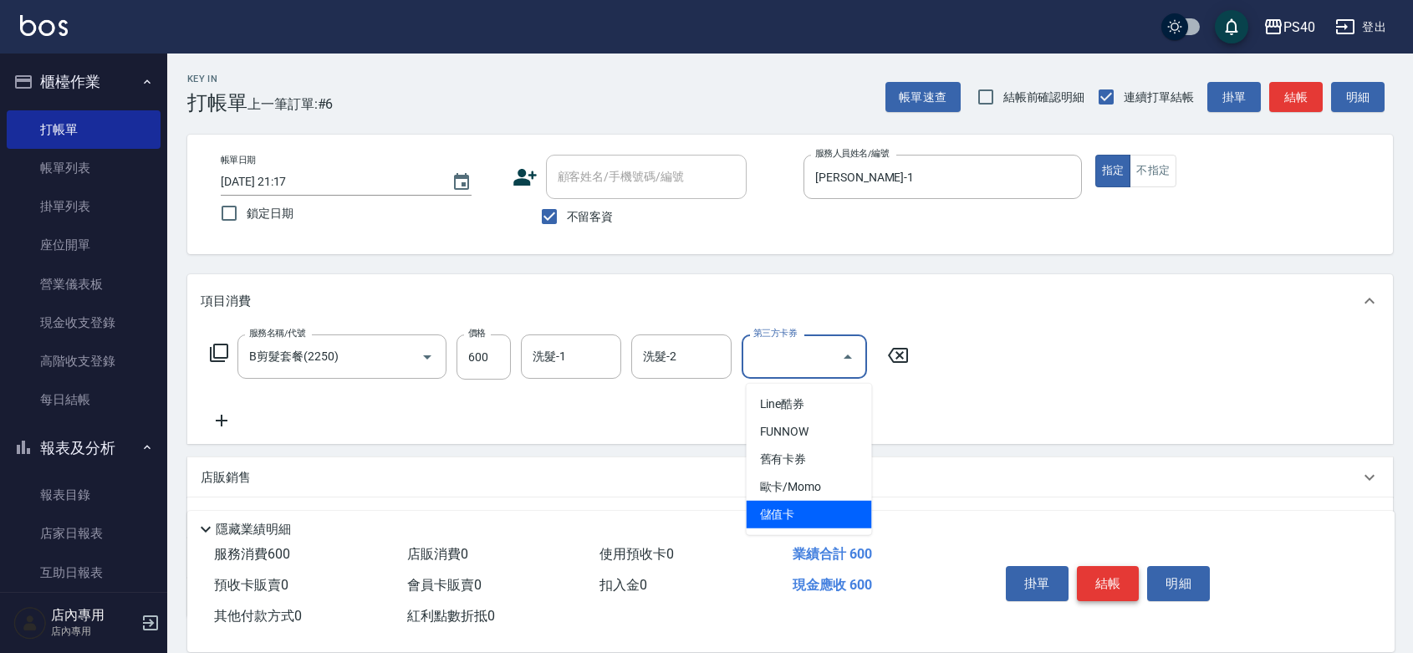
type input "儲值卡"
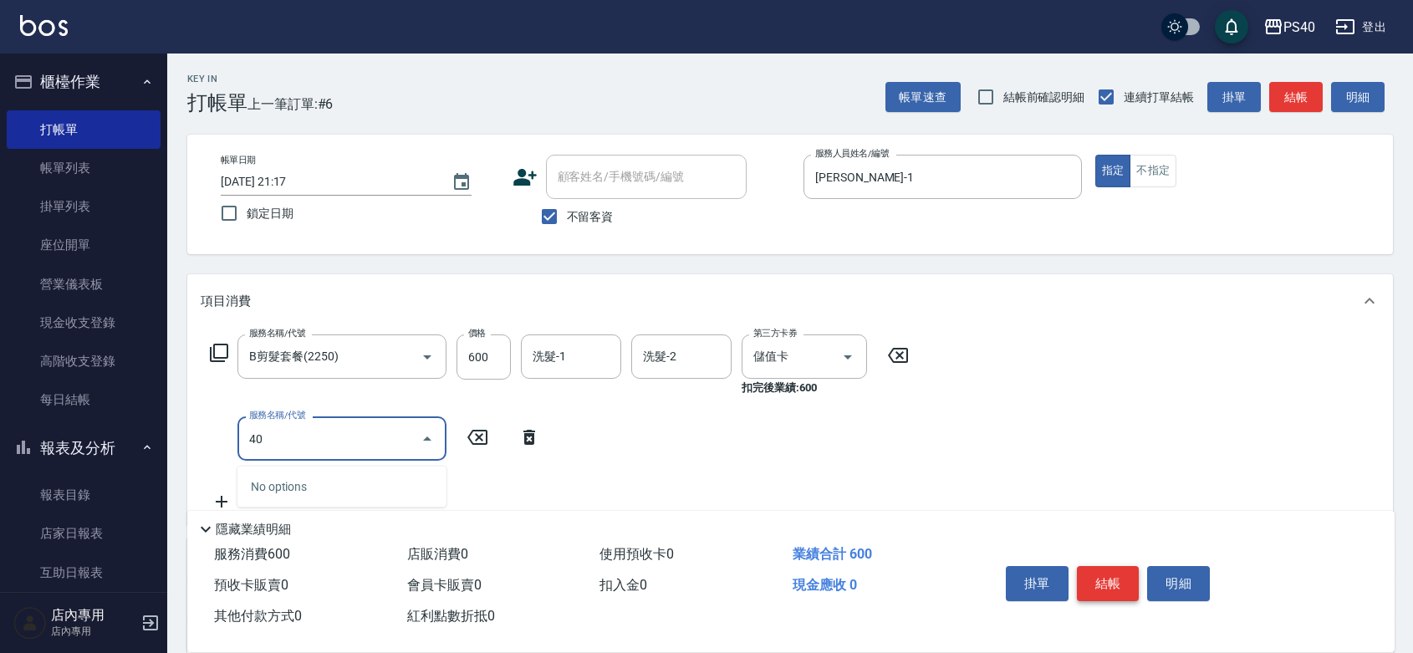
type input "4"
type input "500護髮(407)"
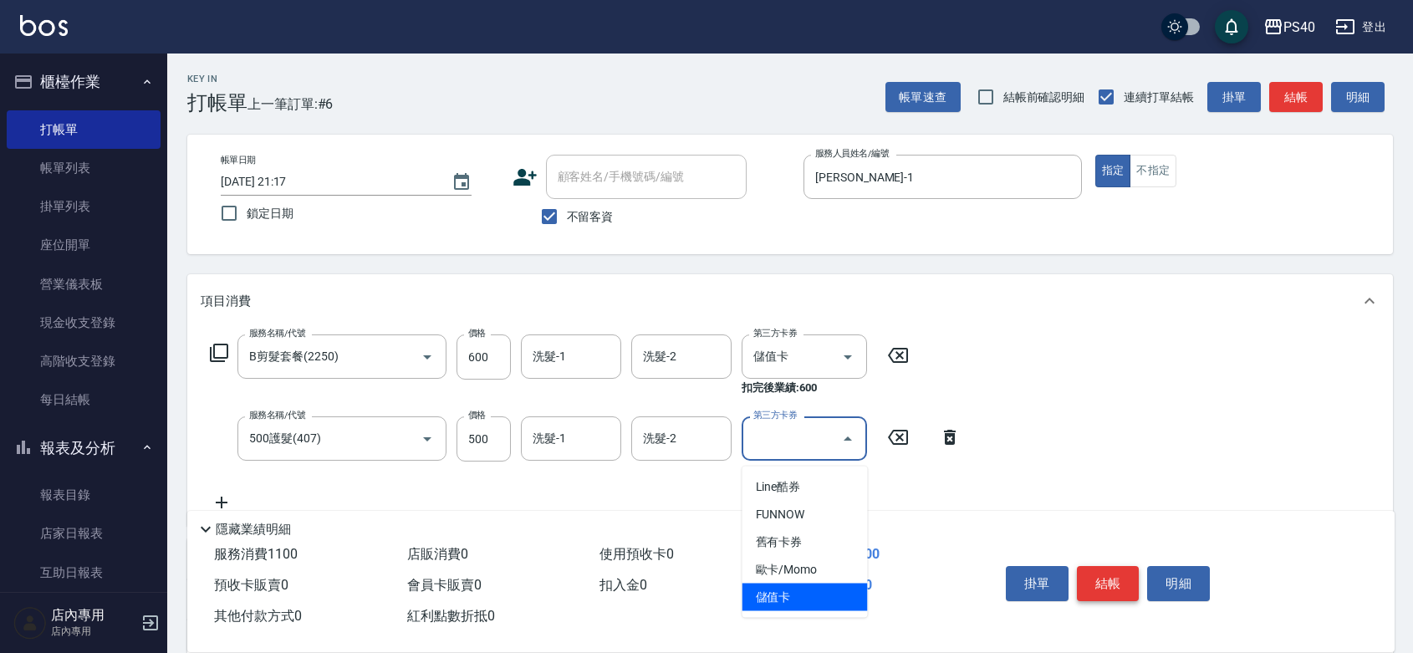
type input "儲值卡"
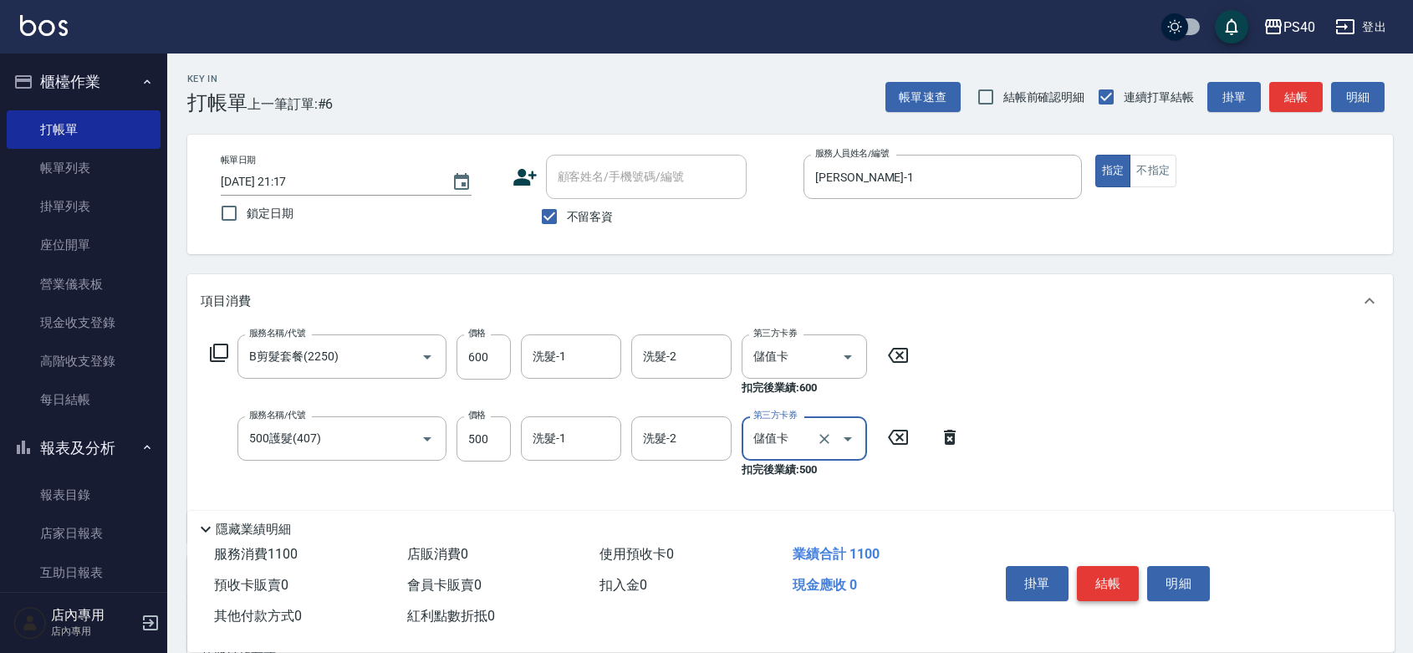
click at [1116, 566] on button "結帳" at bounding box center [1108, 583] width 63 height 35
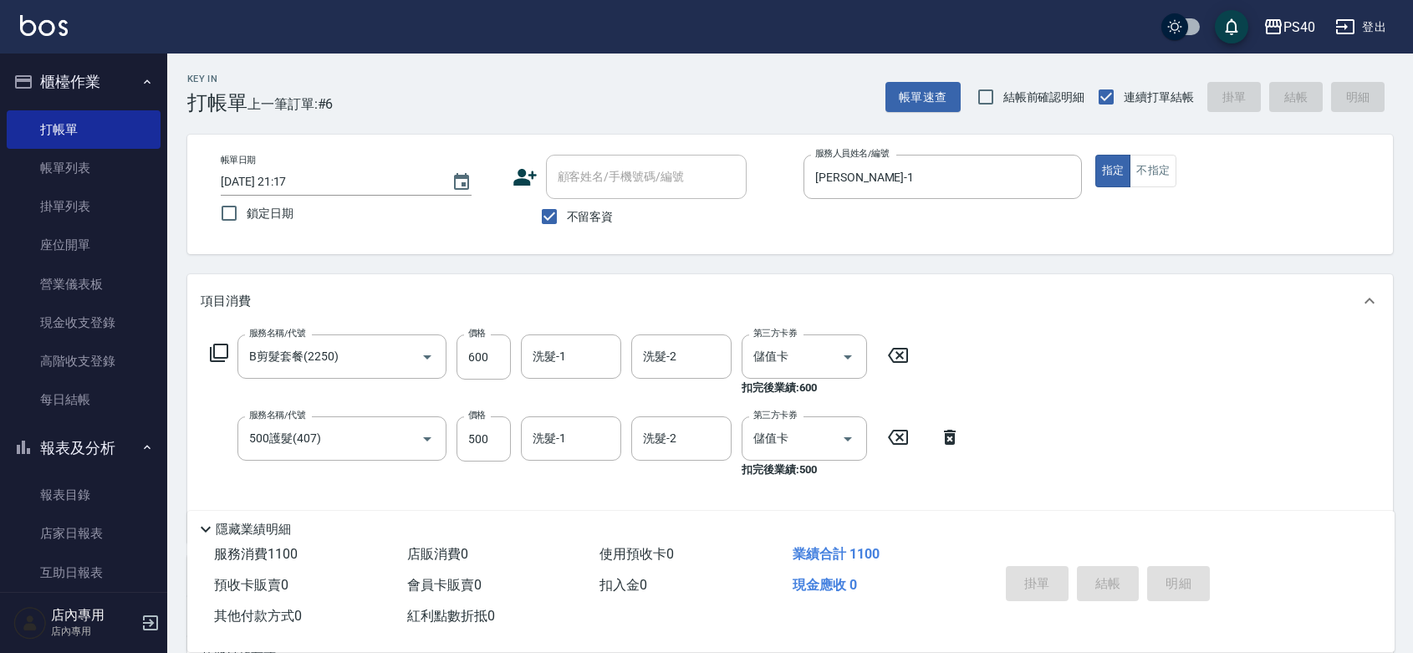
type input "2025/09/22 21:18"
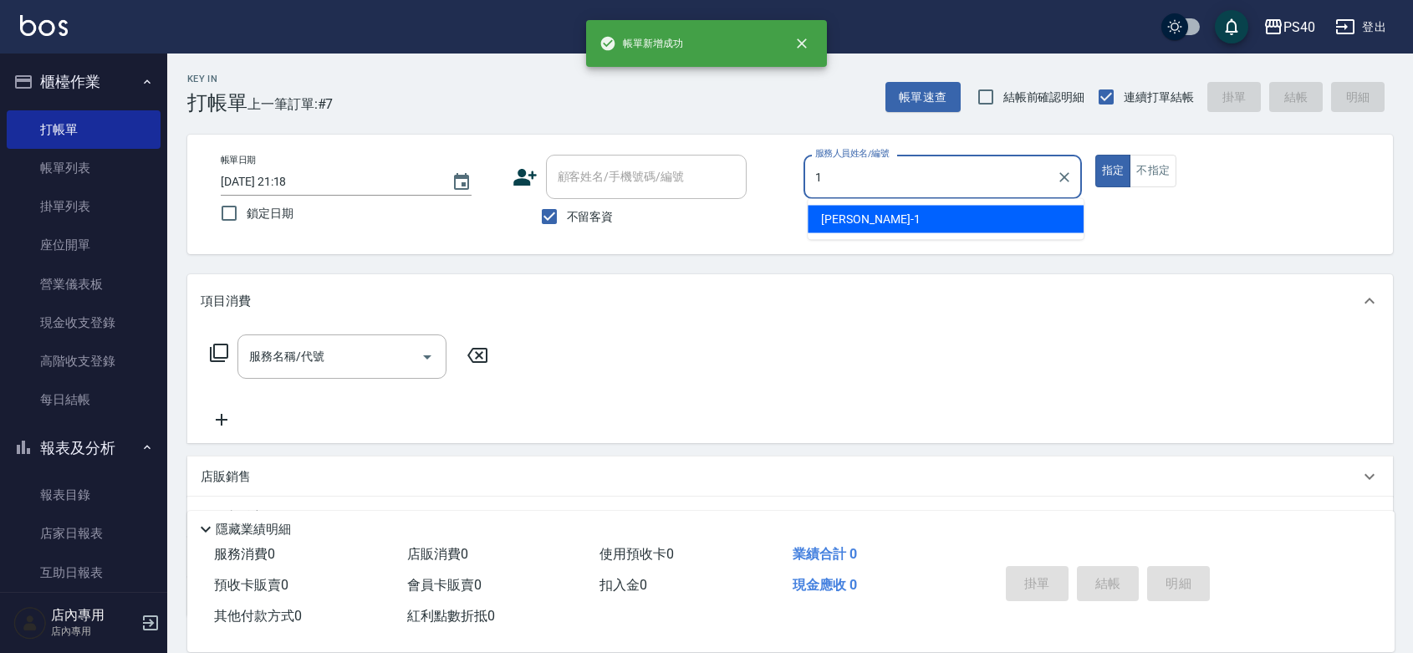
type input "蘇煜森-1"
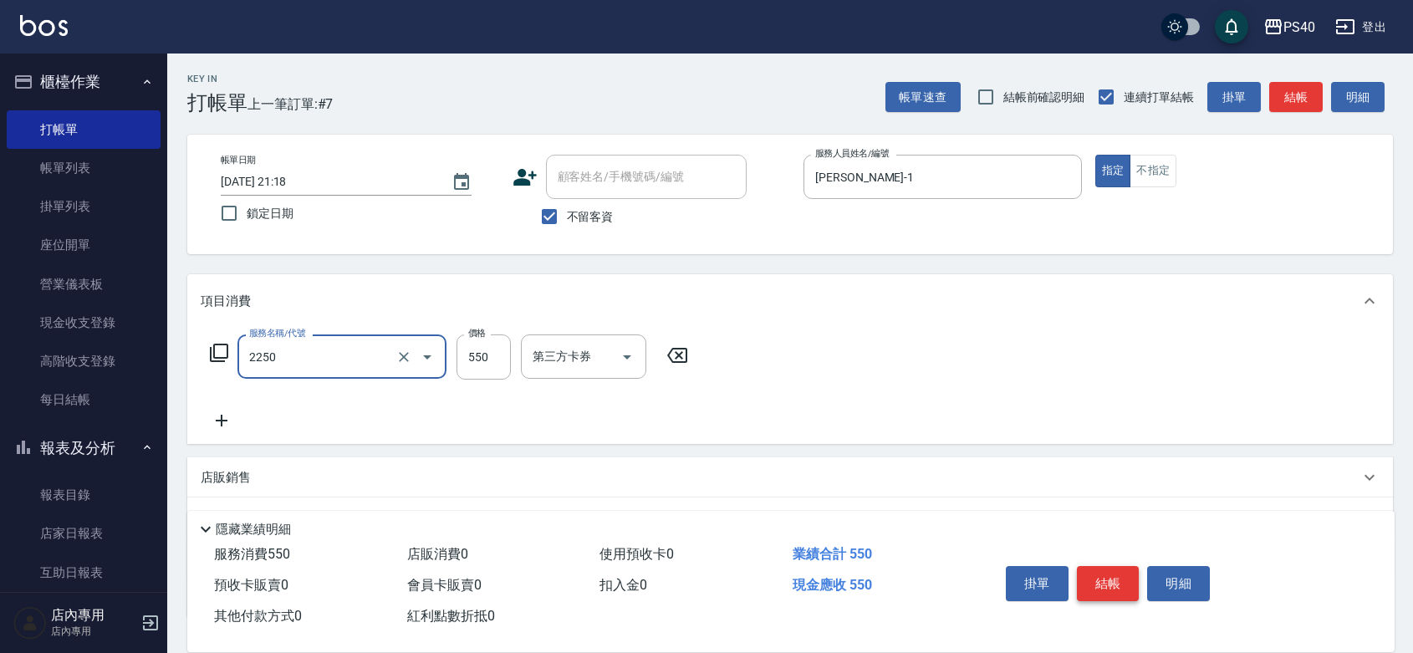
type input "B剪髮套餐(2250)"
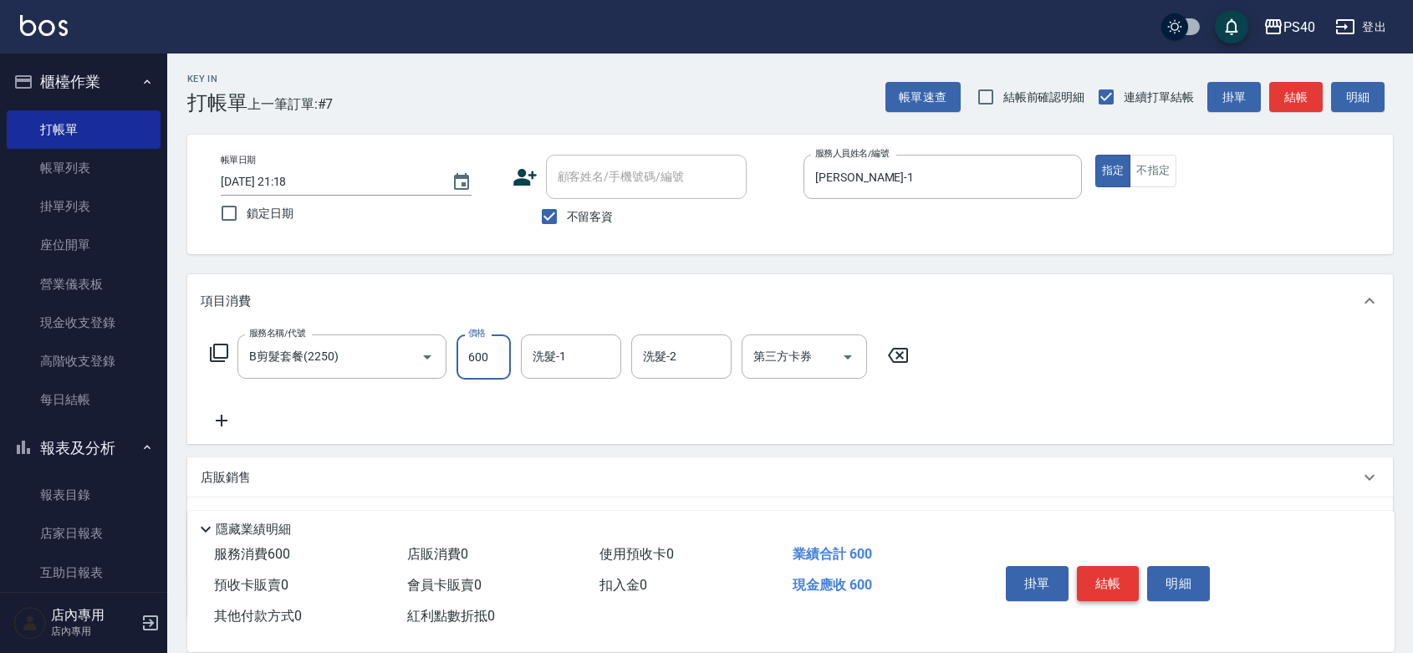
type input "600"
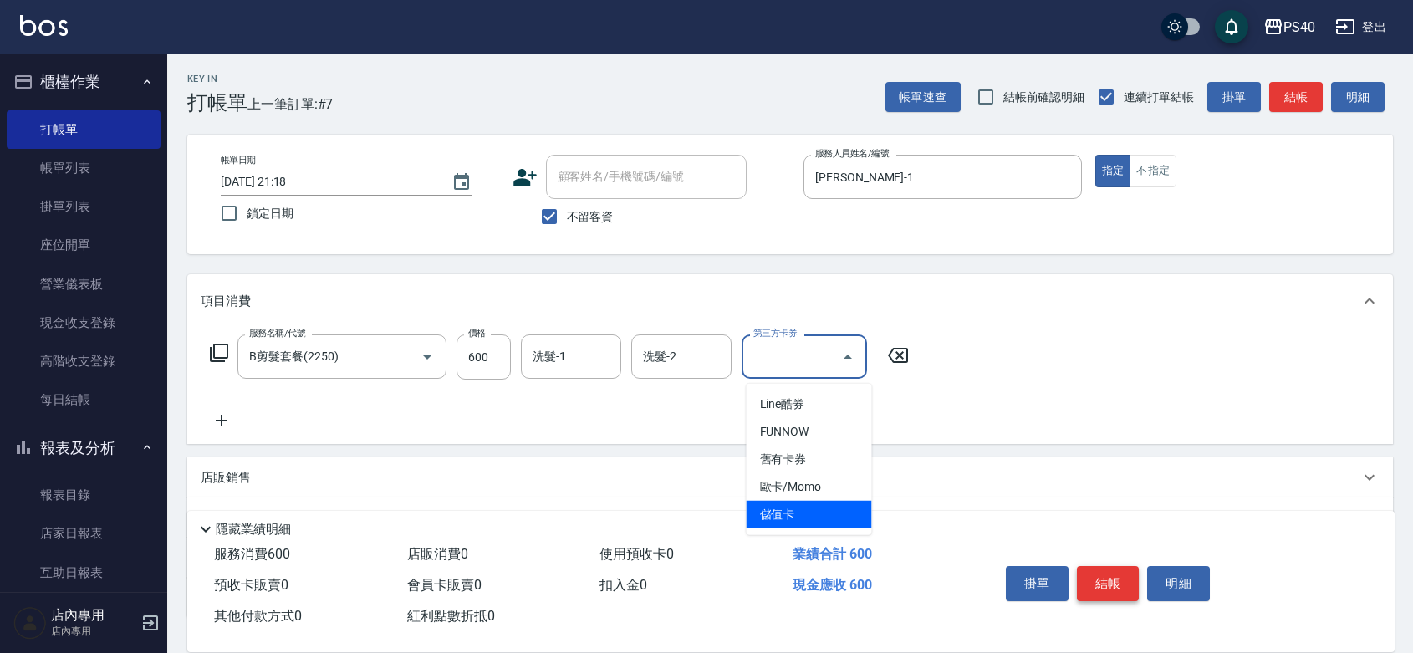
type input "儲值卡"
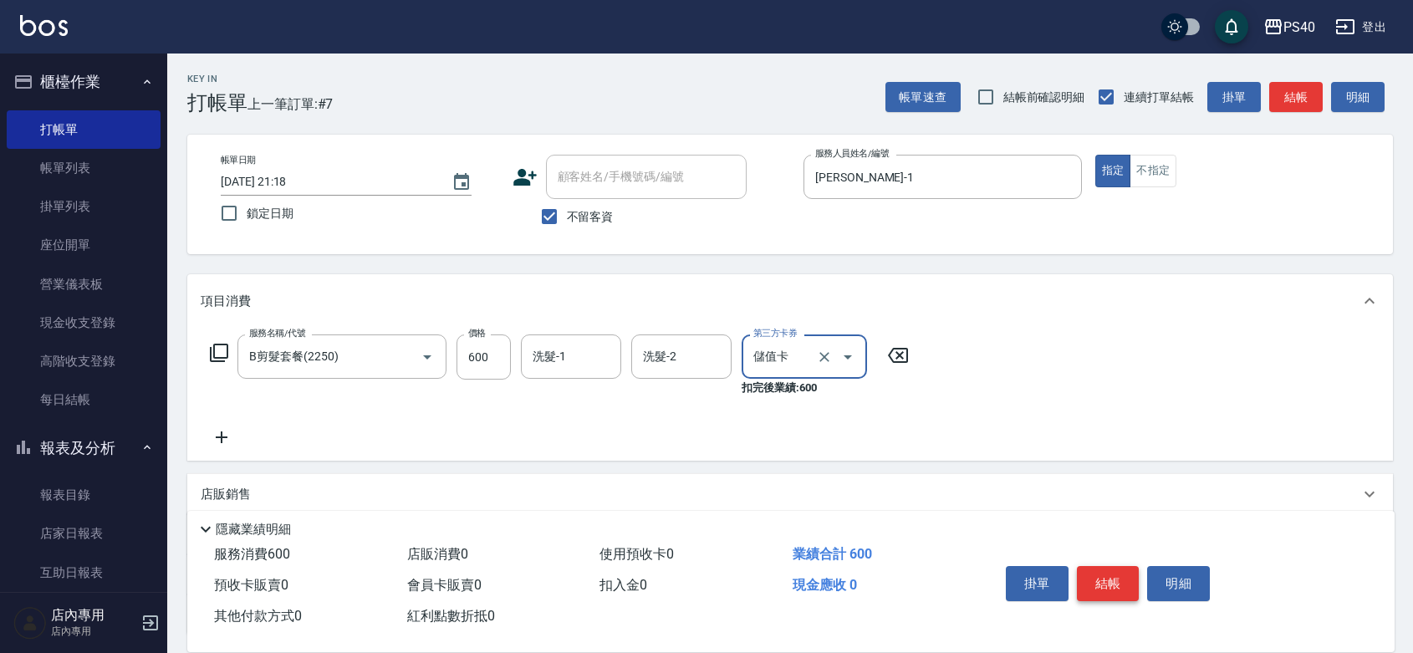
click at [1116, 566] on button "結帳" at bounding box center [1108, 583] width 63 height 35
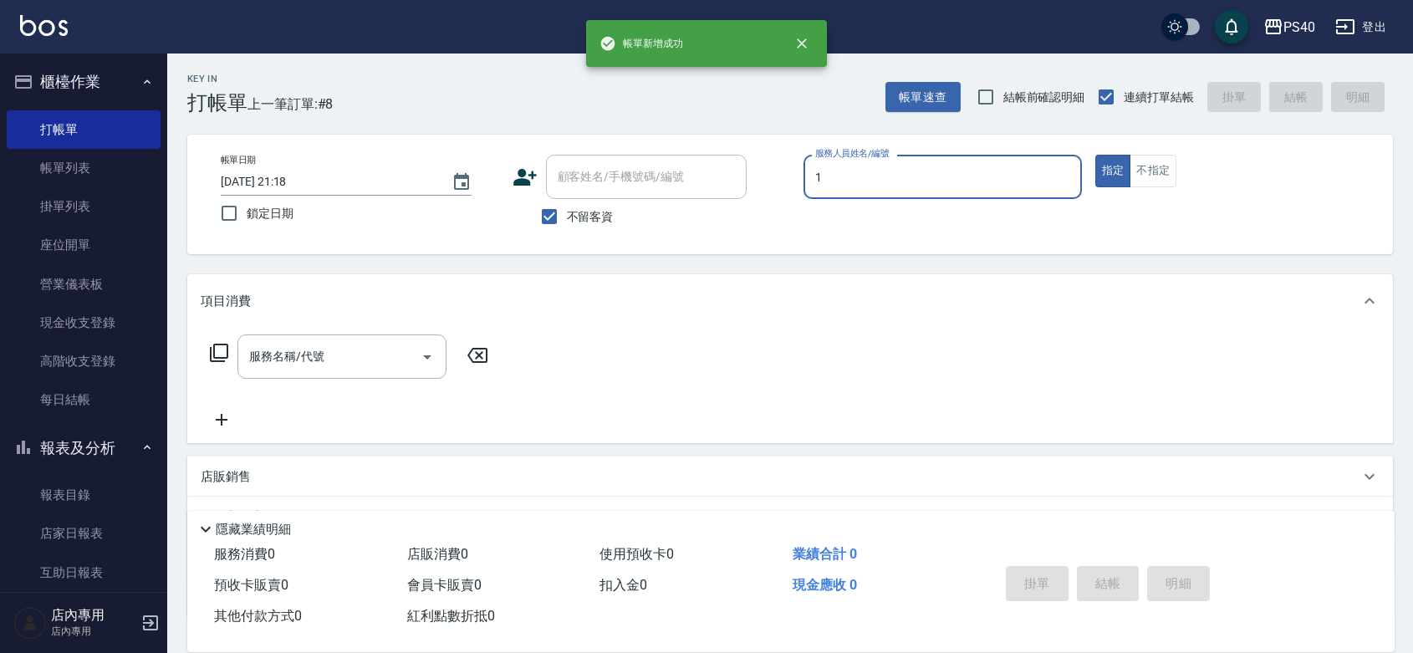
type input "蘇煜森-1"
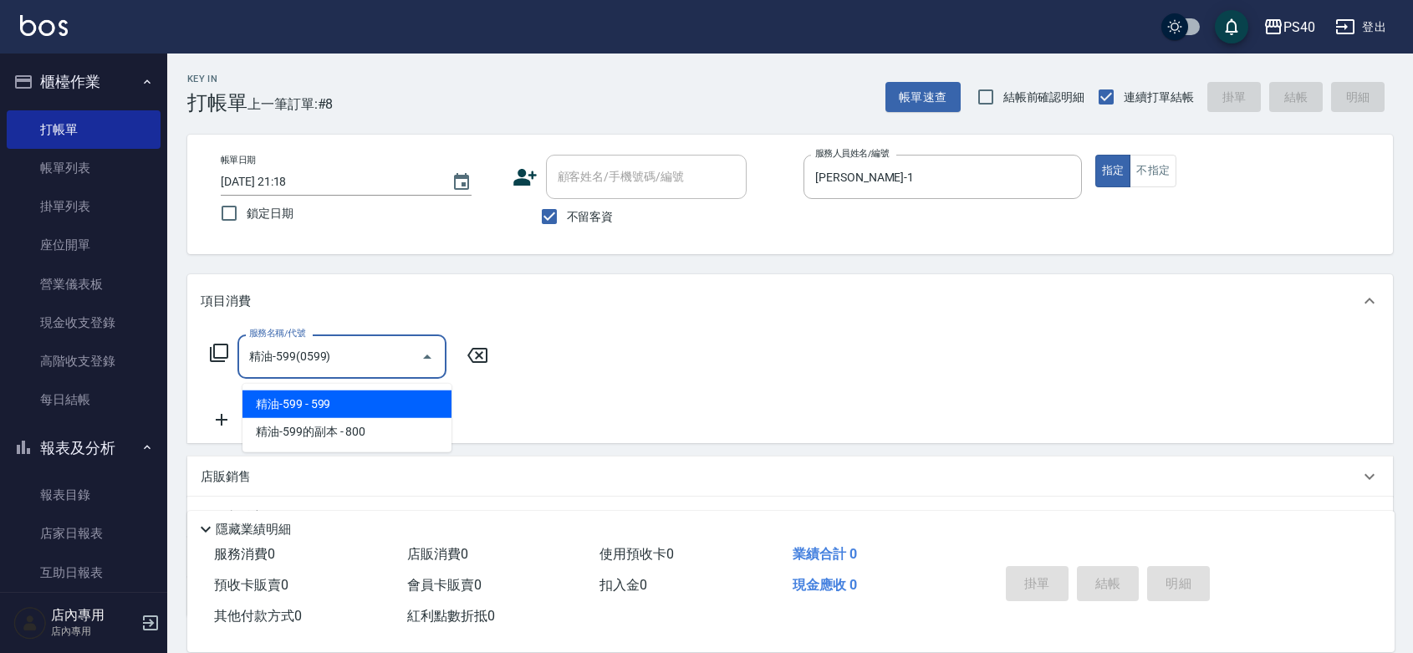
type input "精油-599(0599)"
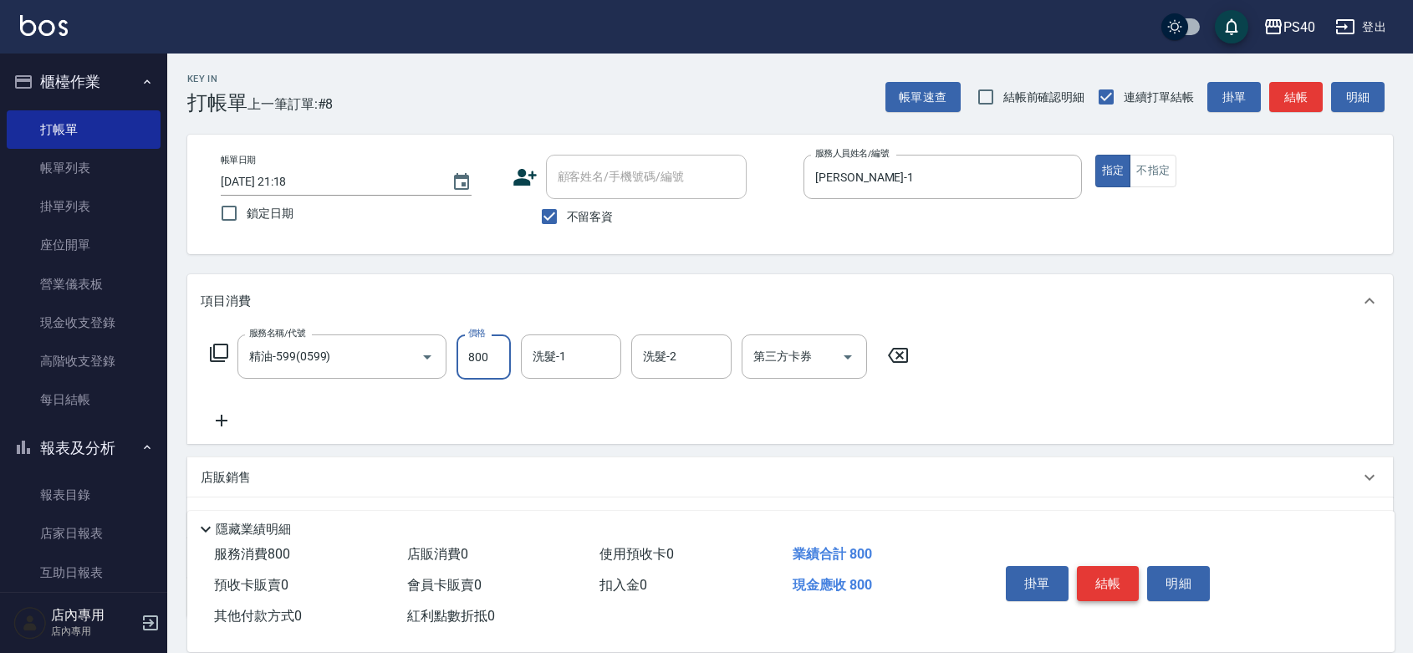
type input "800"
click at [1116, 566] on button "結帳" at bounding box center [1108, 583] width 63 height 35
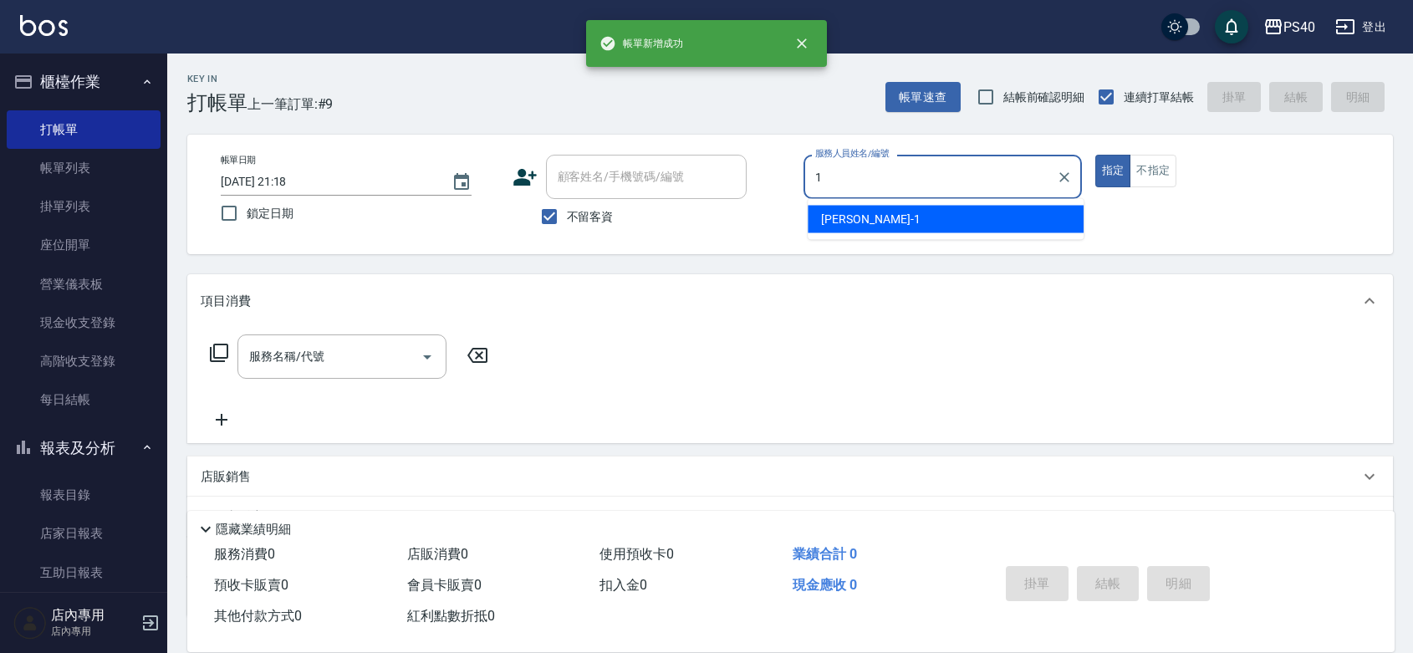
type input "蘇煜森-1"
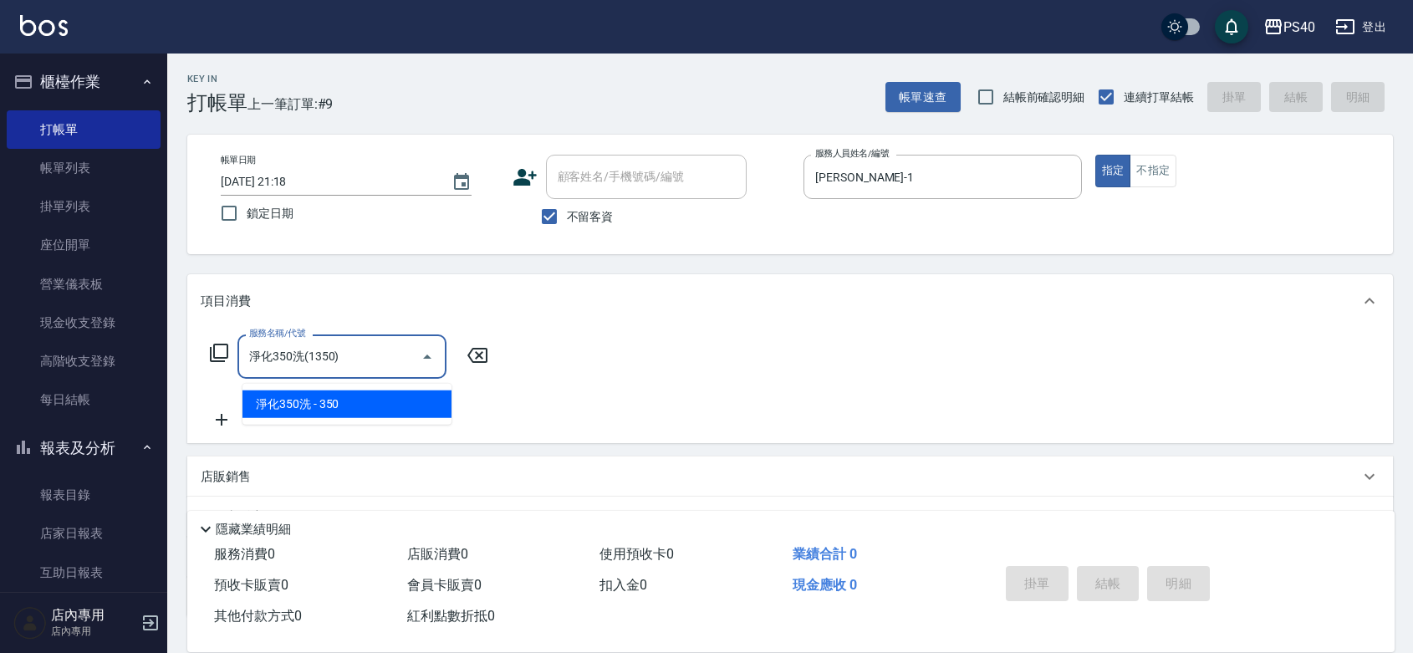
type input "淨化350洗(1350)"
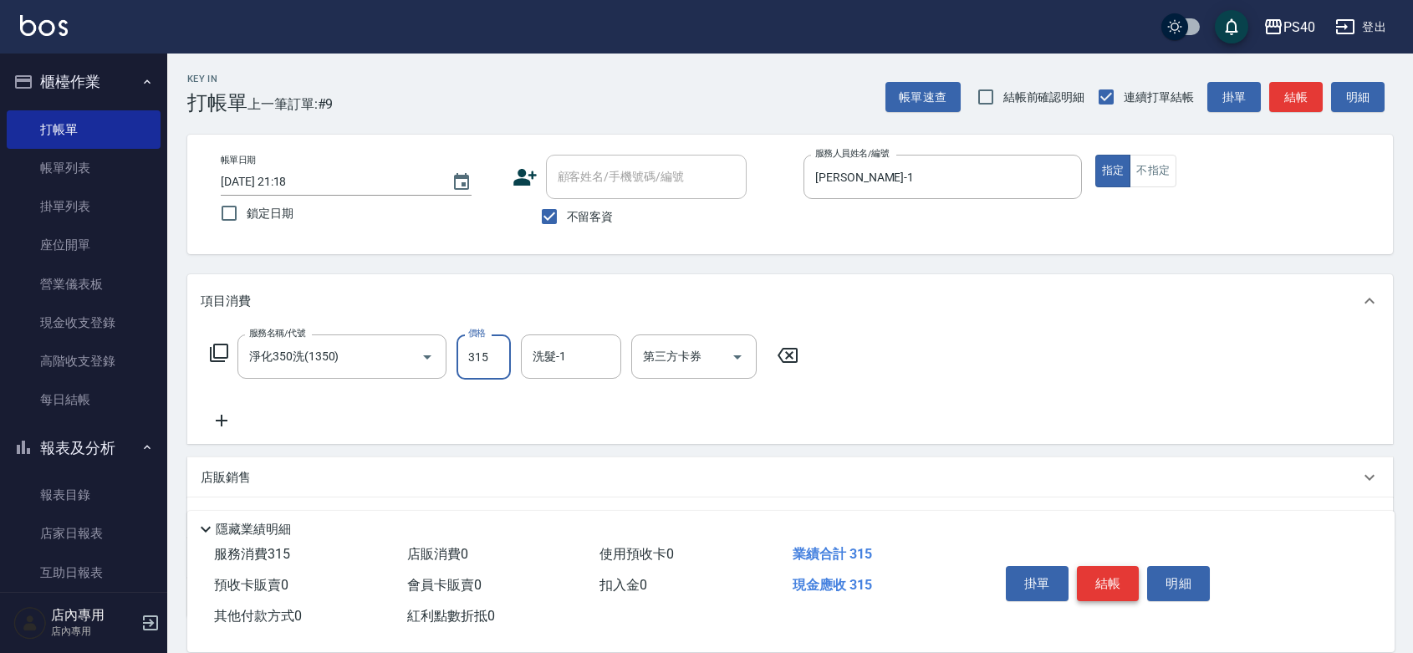
type input "315"
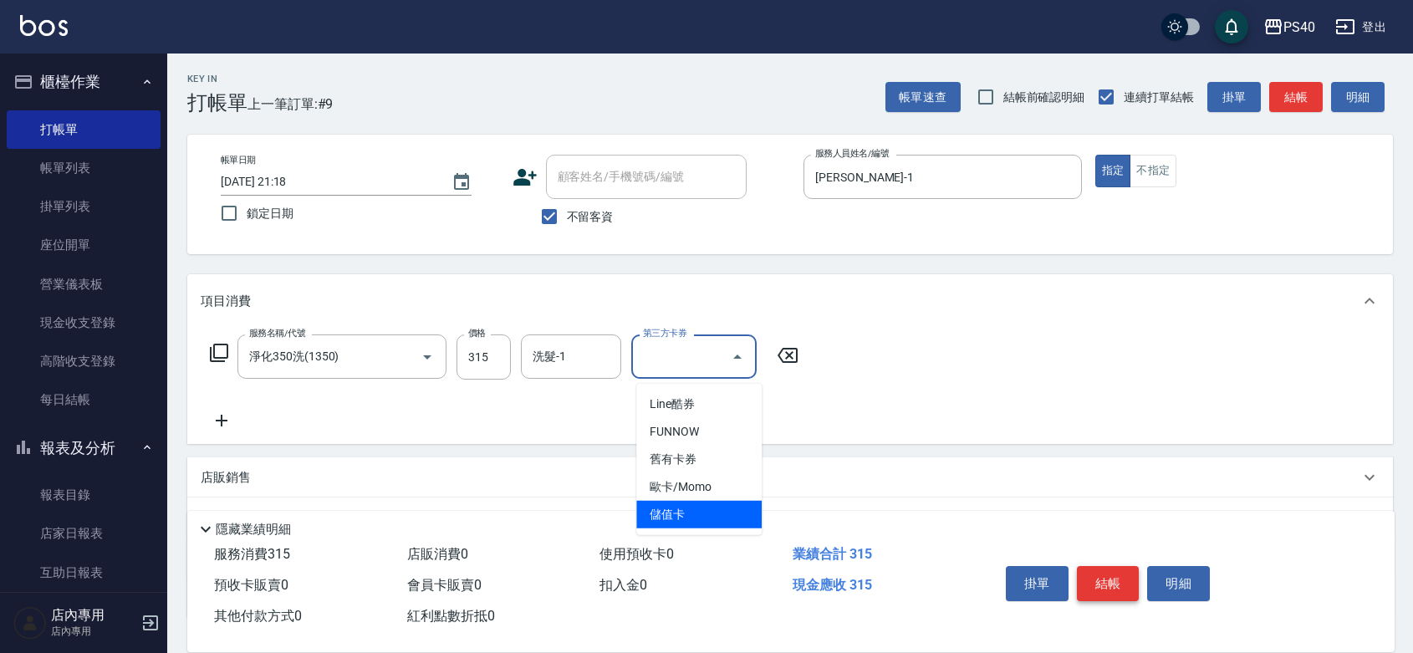
type input "儲值卡"
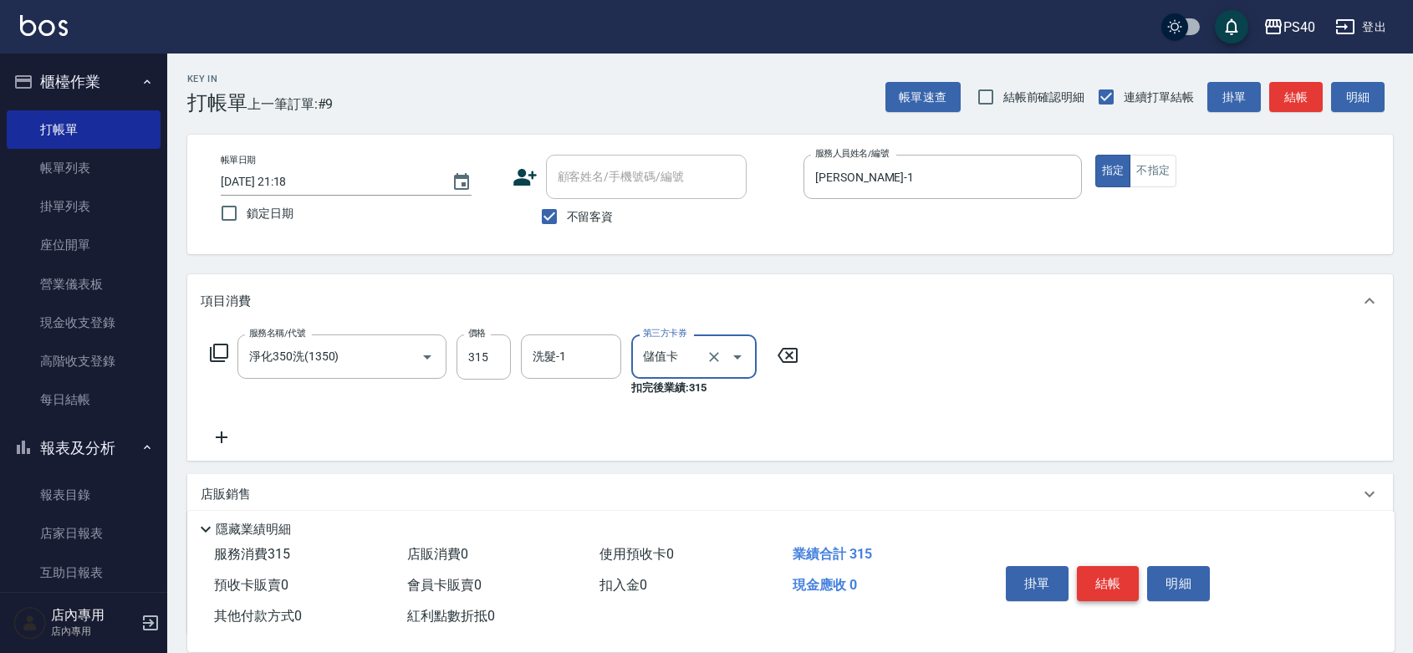
click at [1116, 566] on button "結帳" at bounding box center [1108, 583] width 63 height 35
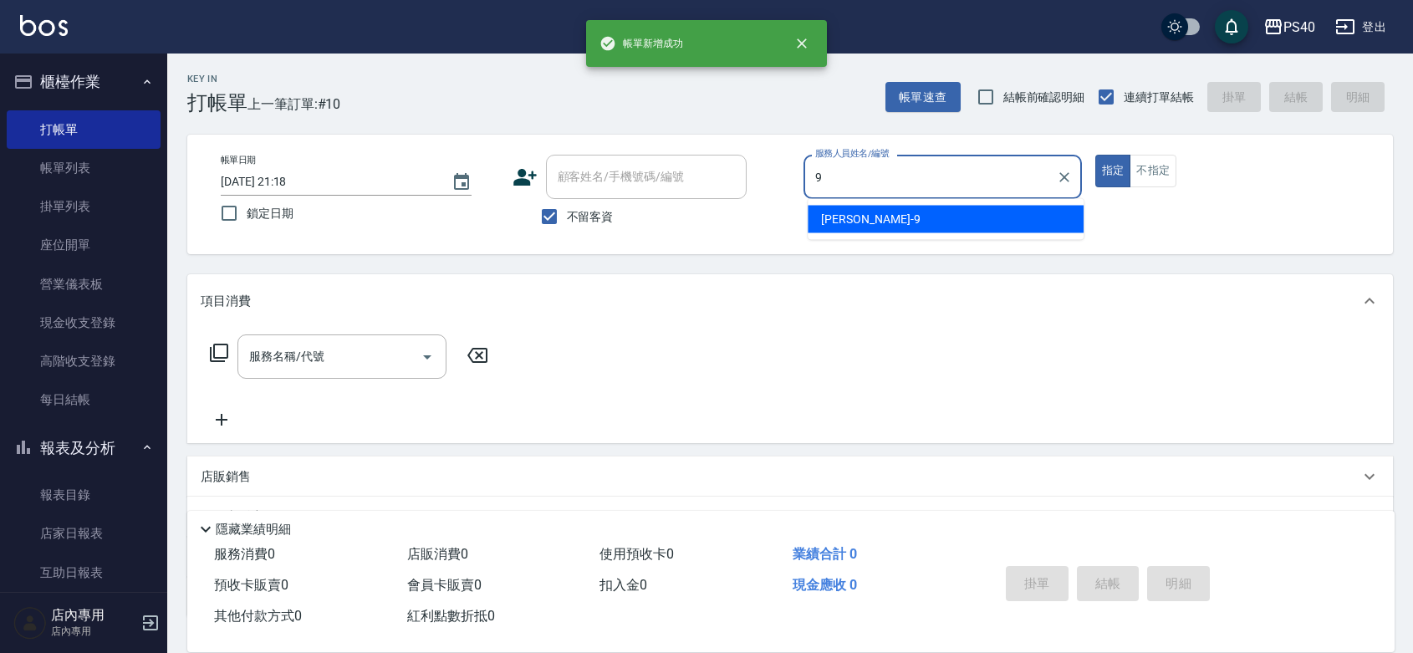
type input "邱婷婷-9"
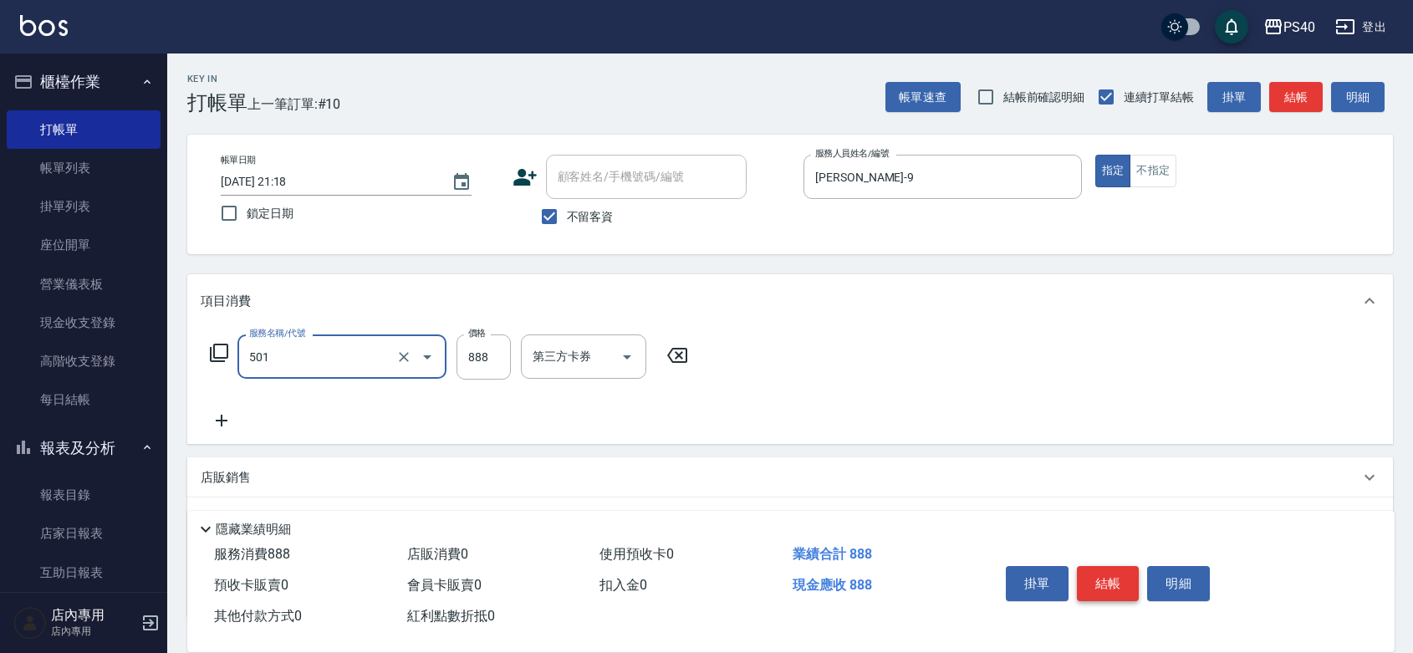
type input "一般染髮(改金額)(501)"
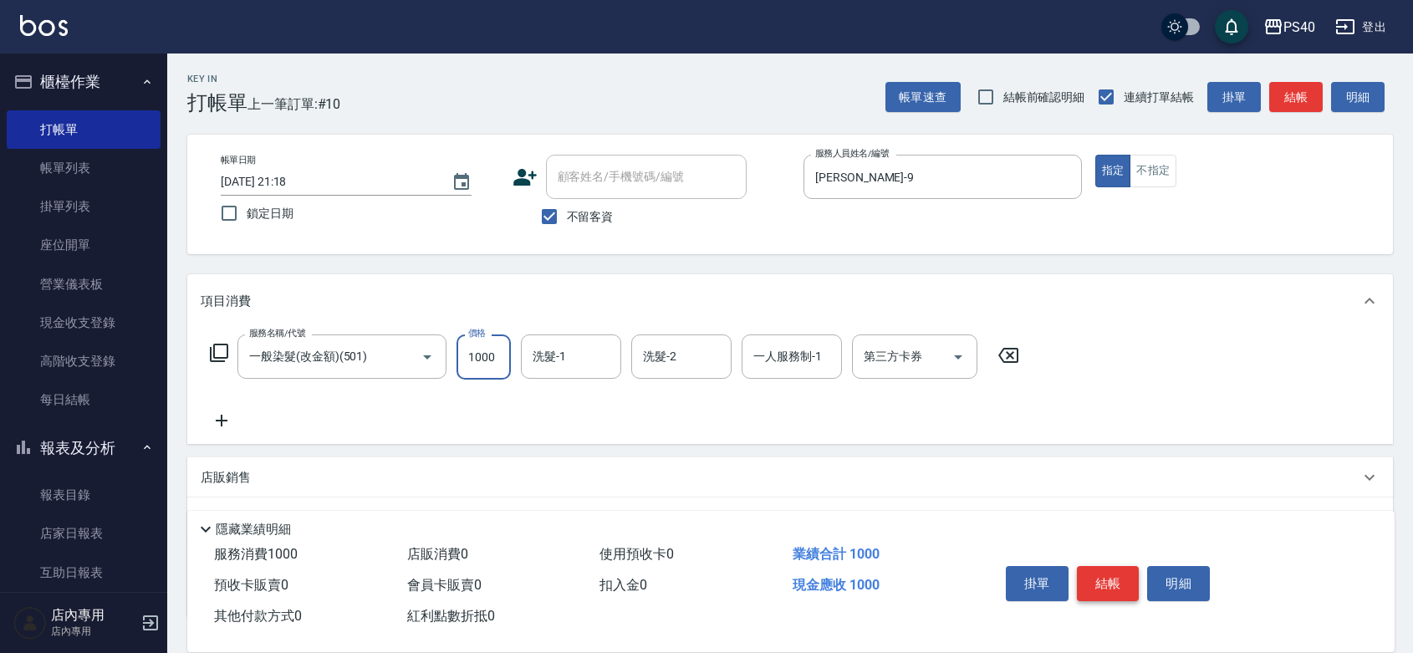
type input "1000"
type input "顏緗穎-27"
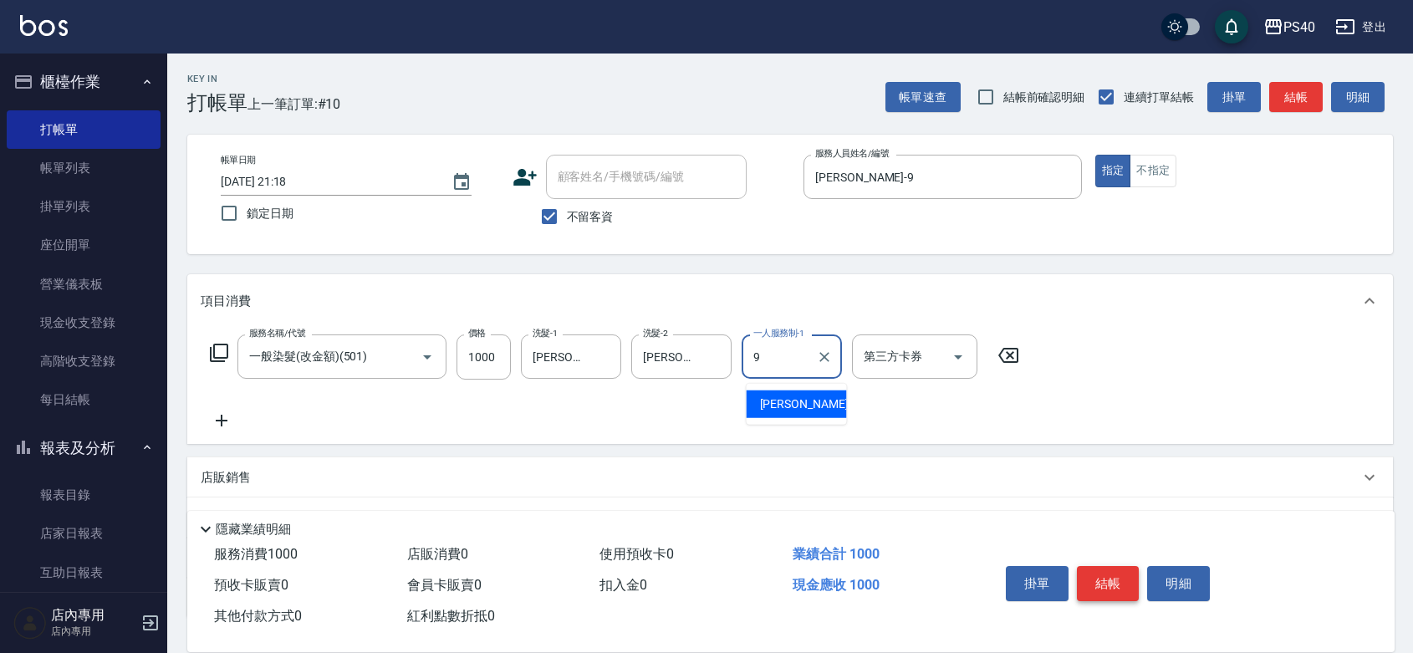
type input "邱婷婷-9"
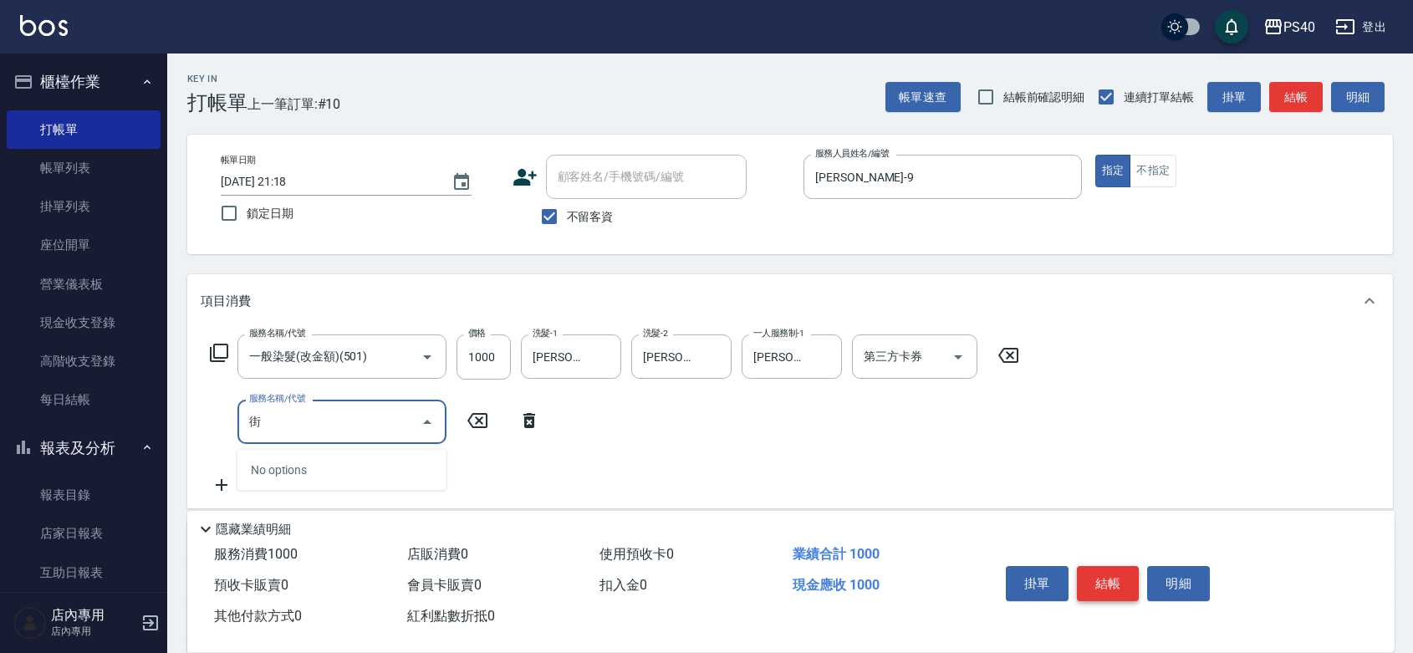
type input "接"
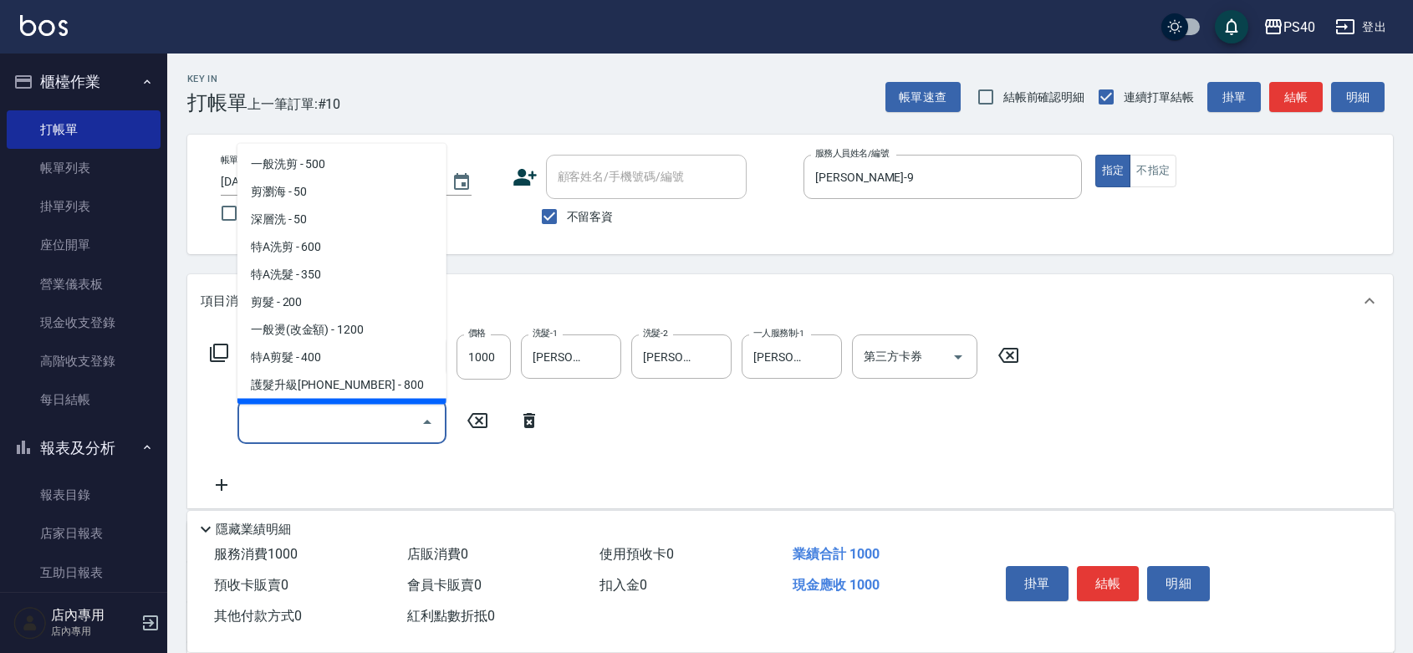
click at [219, 358] on icon at bounding box center [219, 353] width 20 height 20
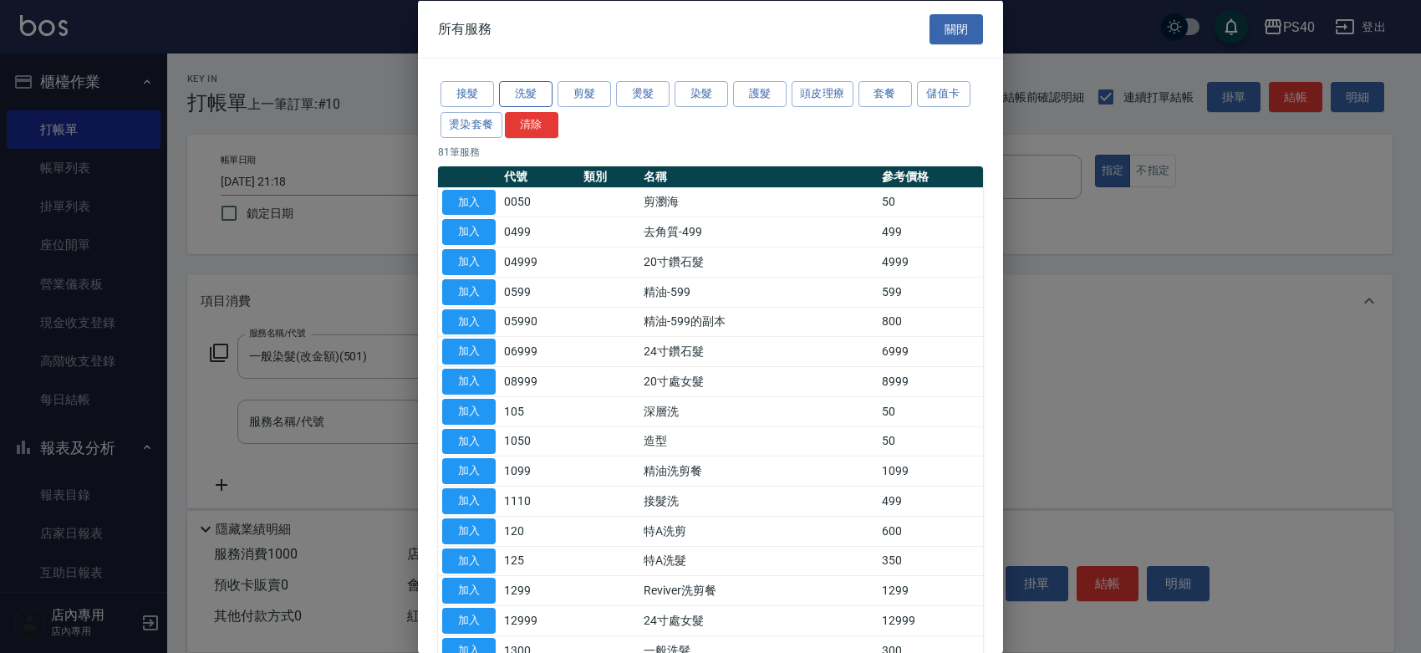
click at [511, 92] on button "洗髮" at bounding box center [526, 94] width 54 height 26
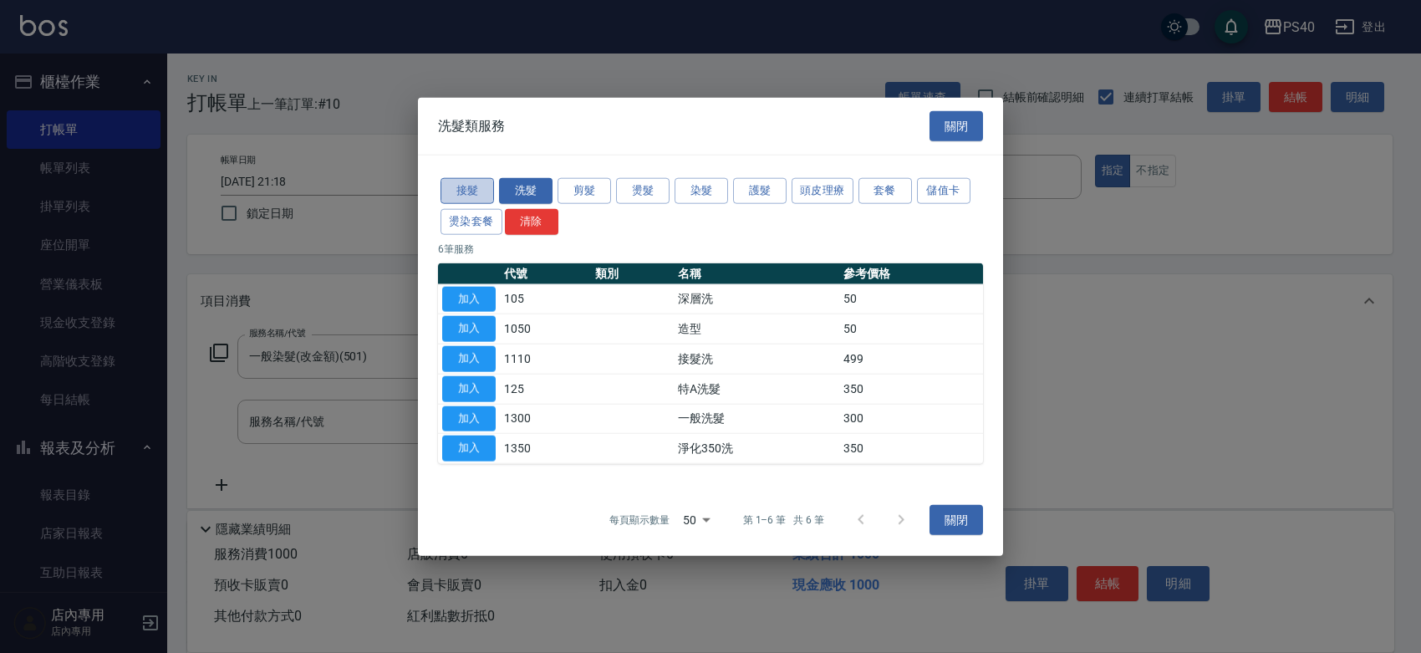
click at [468, 178] on button "接髮" at bounding box center [468, 191] width 54 height 26
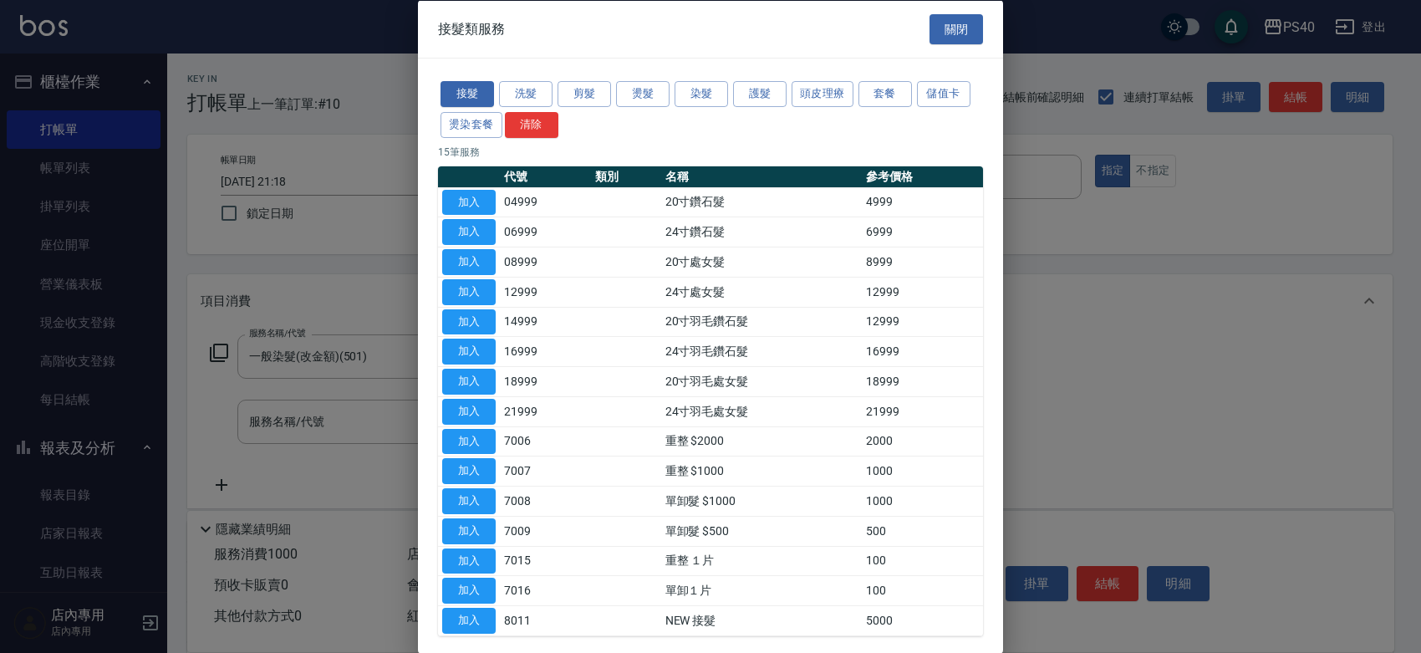
drag, startPoint x: 993, startPoint y: 360, endPoint x: 992, endPoint y: 391, distance: 30.9
click at [992, 391] on div "接髮 洗髮 剪髮 燙髮 染髮 護髮 頭皮理療 套餐 儲值卡 燙染套餐 清除 15 筆服務 代號 類別 名稱 參考價格 加入 04999 20寸鑽石髮 4999…" at bounding box center [710, 358] width 585 height 598
click at [1003, 398] on div at bounding box center [710, 326] width 1421 height 653
click at [947, 39] on button "關閉" at bounding box center [957, 28] width 54 height 31
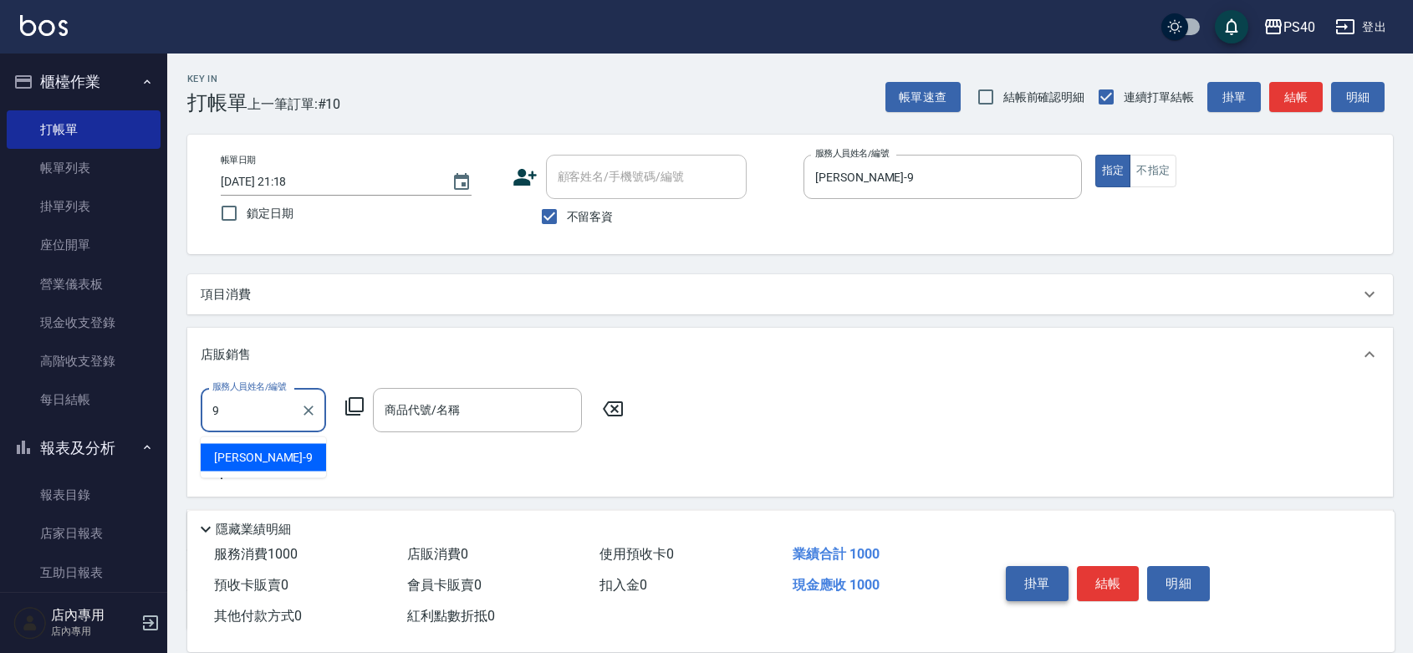
type input "邱婷婷-9"
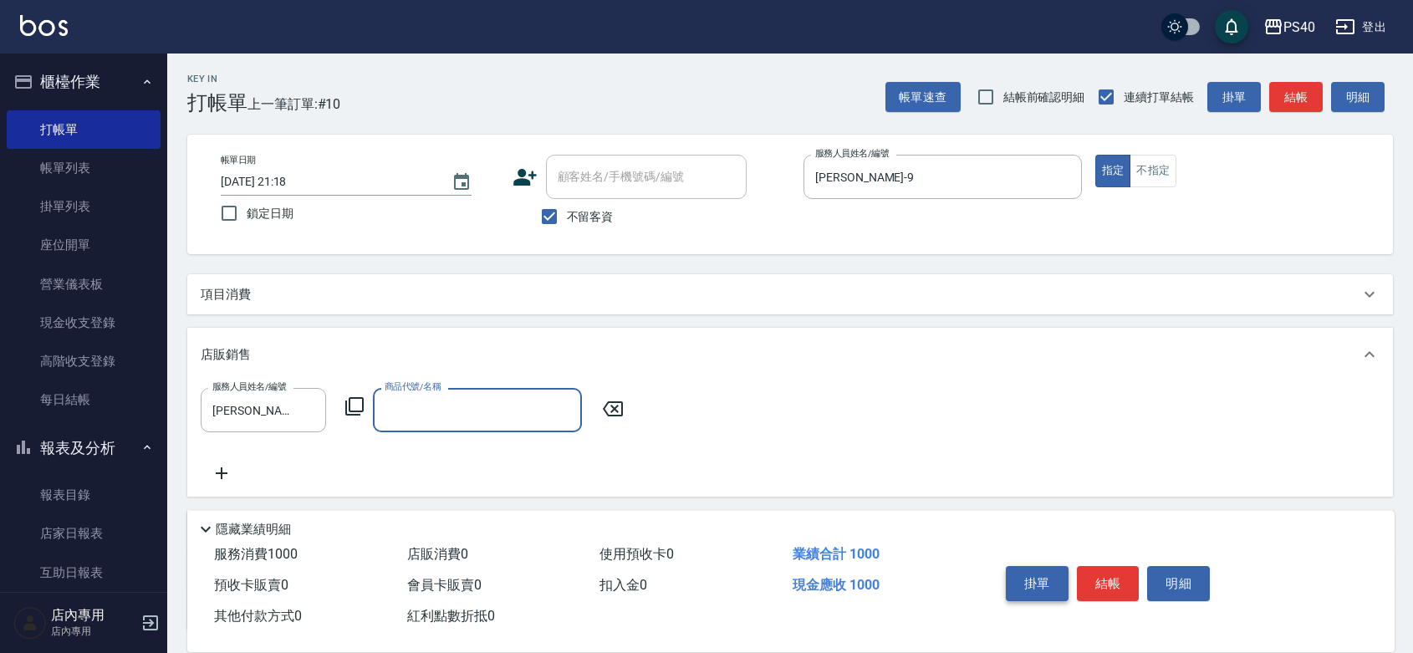
type input "＿"
click at [896, 222] on div "帳單日期 2025/09/22 21:18 鎖定日期 顧客姓名/手機號碼/編號 顧客姓名/手機號碼/編號 不留客資 服務人員姓名/編號 邱婷婷-9 服務人員姓…" at bounding box center [789, 194] width 1165 height 79
click at [933, 181] on input "邱婷婷-9" at bounding box center [930, 176] width 238 height 29
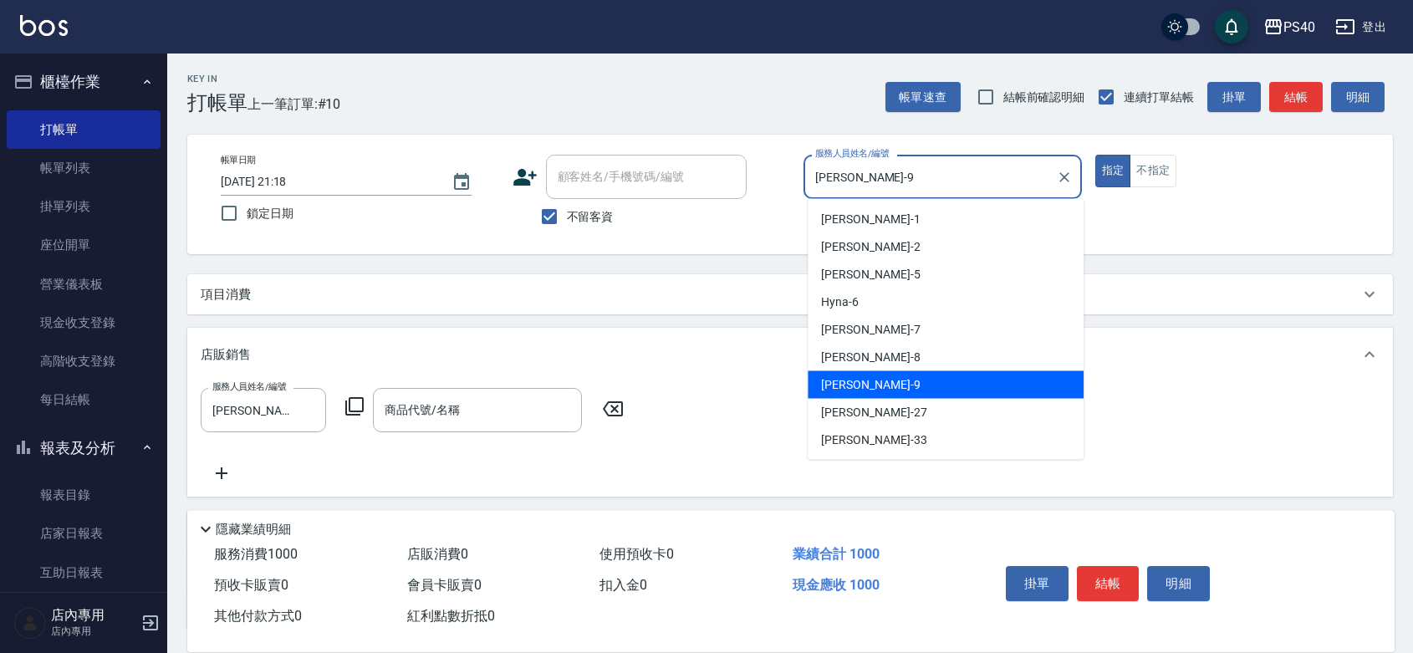
click at [933, 181] on input "邱婷婷-9" at bounding box center [930, 176] width 238 height 29
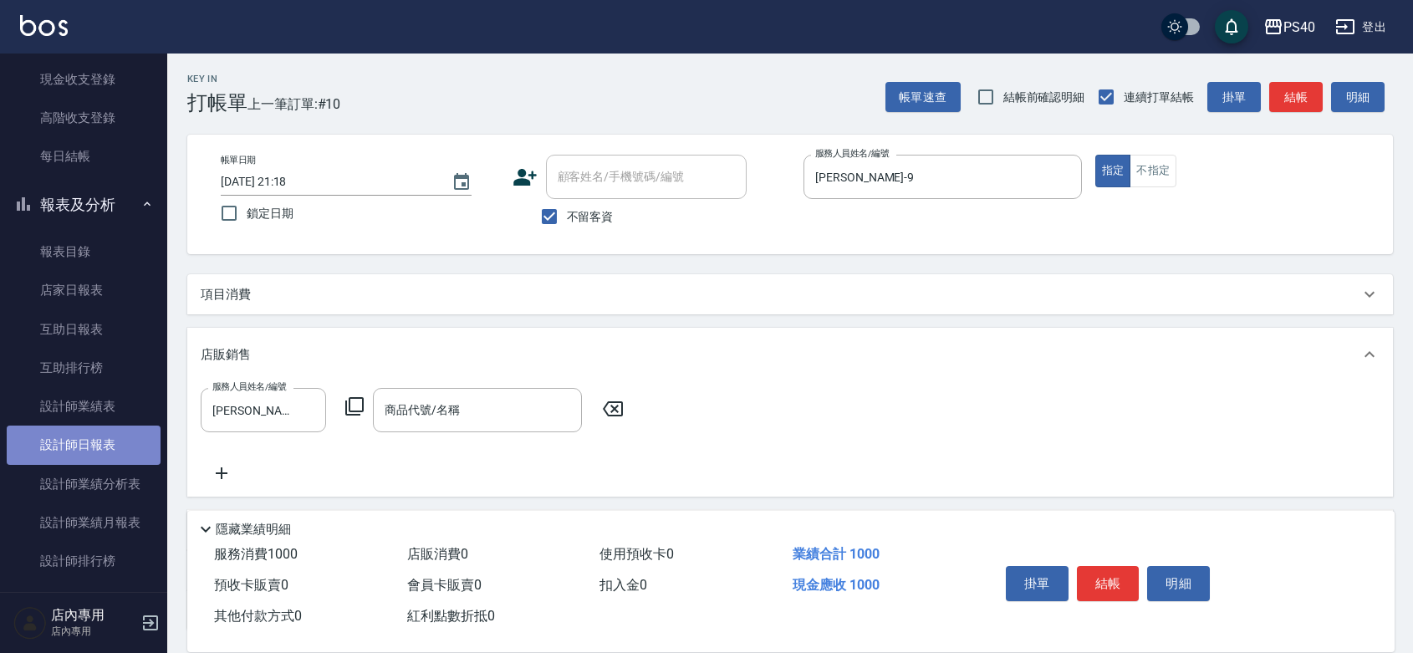
click at [89, 431] on link "設計師日報表" at bounding box center [84, 445] width 154 height 38
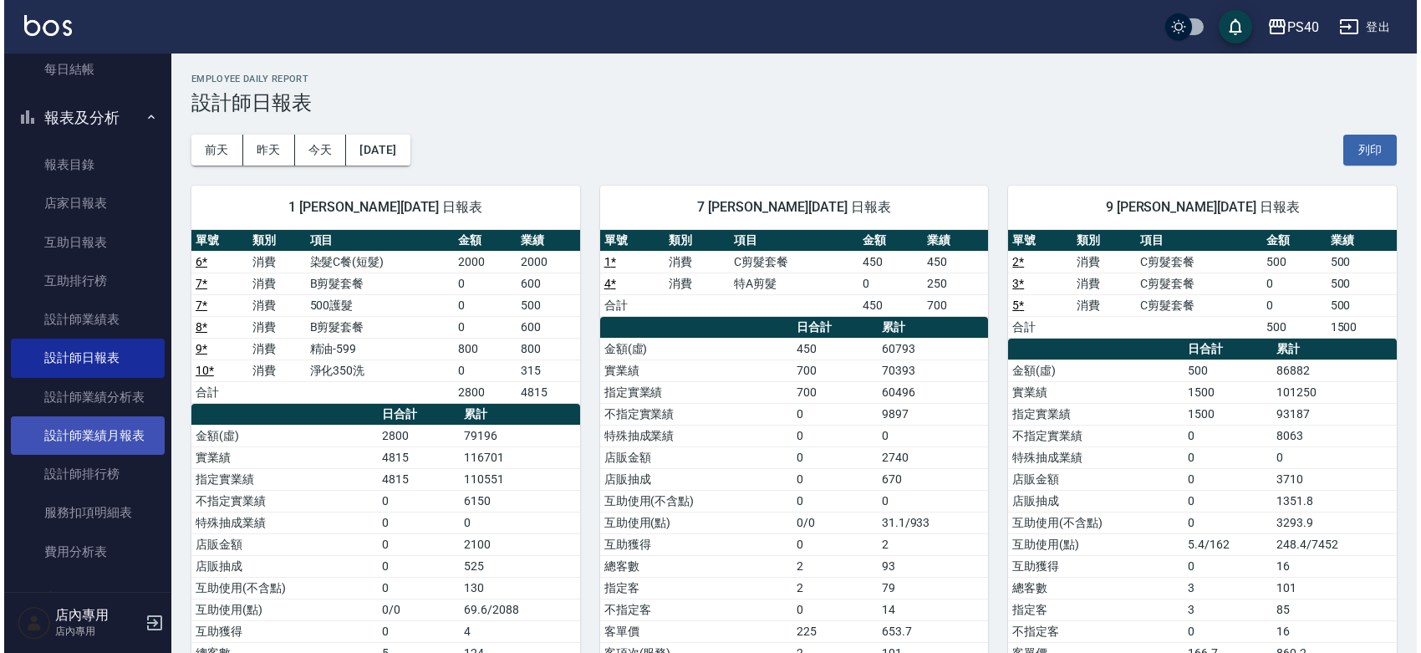
scroll to position [487, 0]
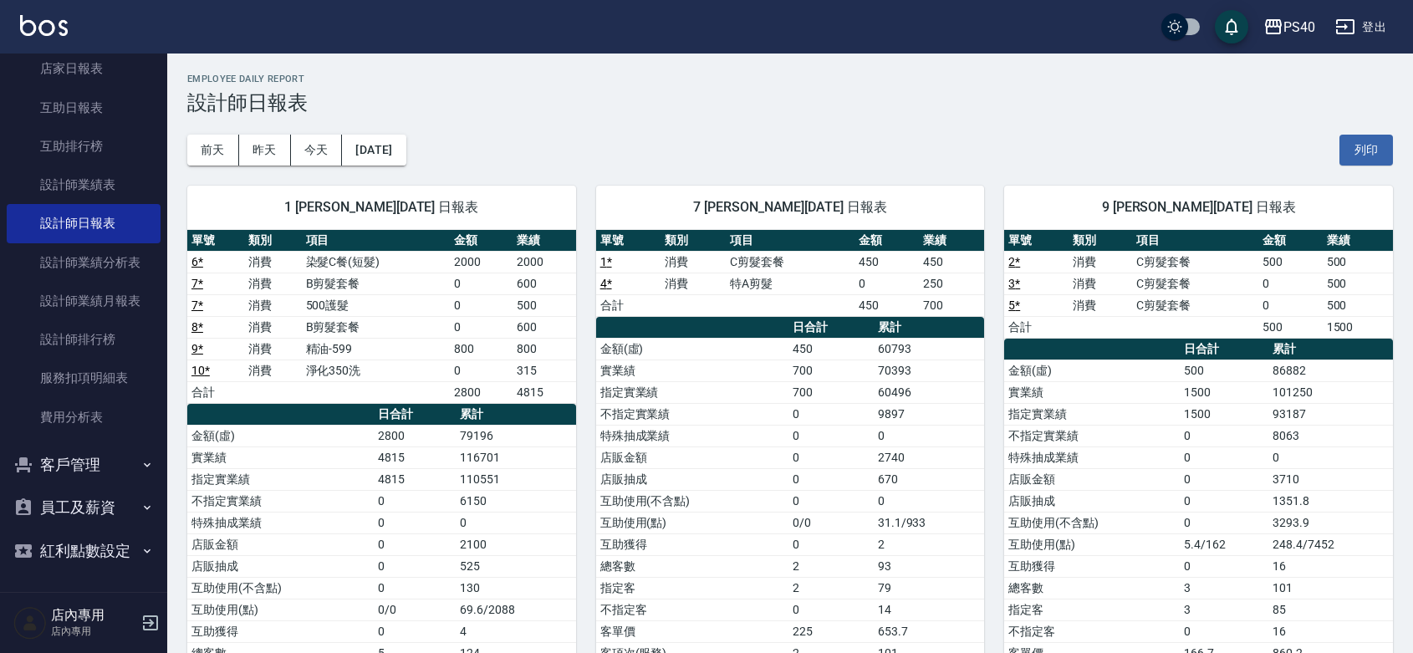
click at [89, 486] on button "員工及薪資" at bounding box center [84, 507] width 154 height 43
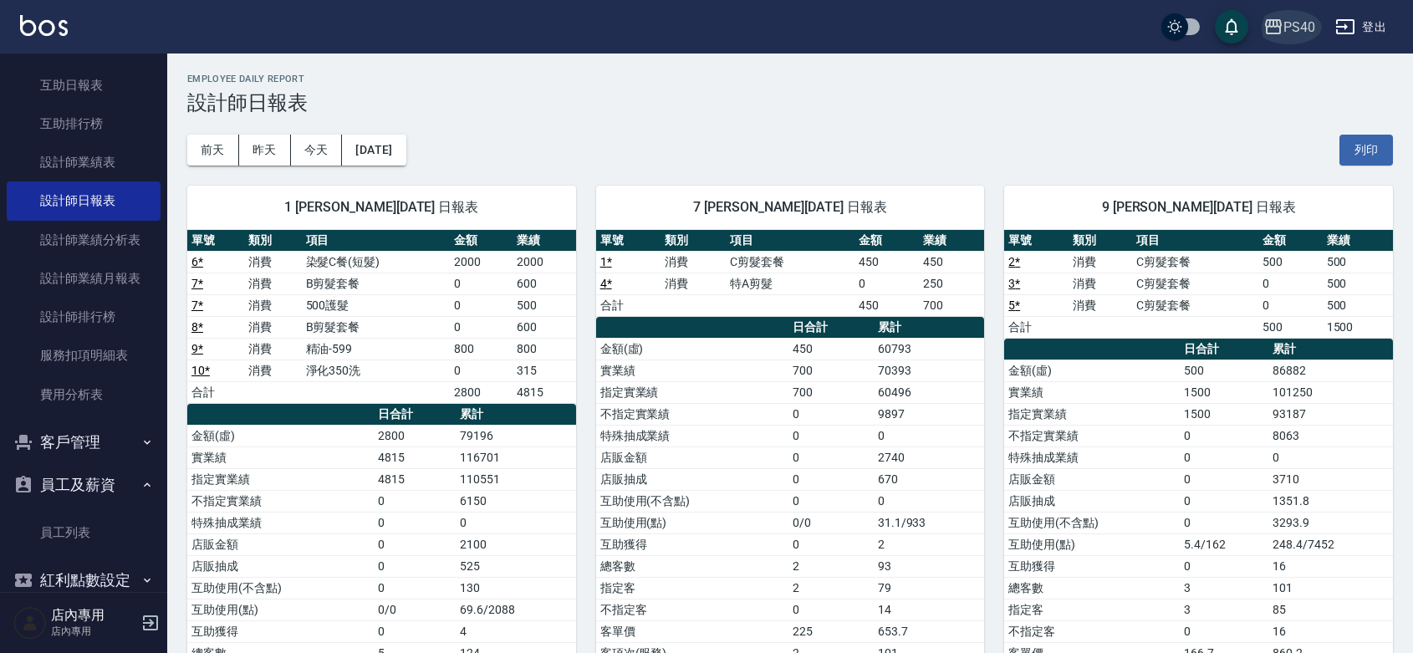
click at [1300, 32] on div "PS40" at bounding box center [1299, 27] width 32 height 21
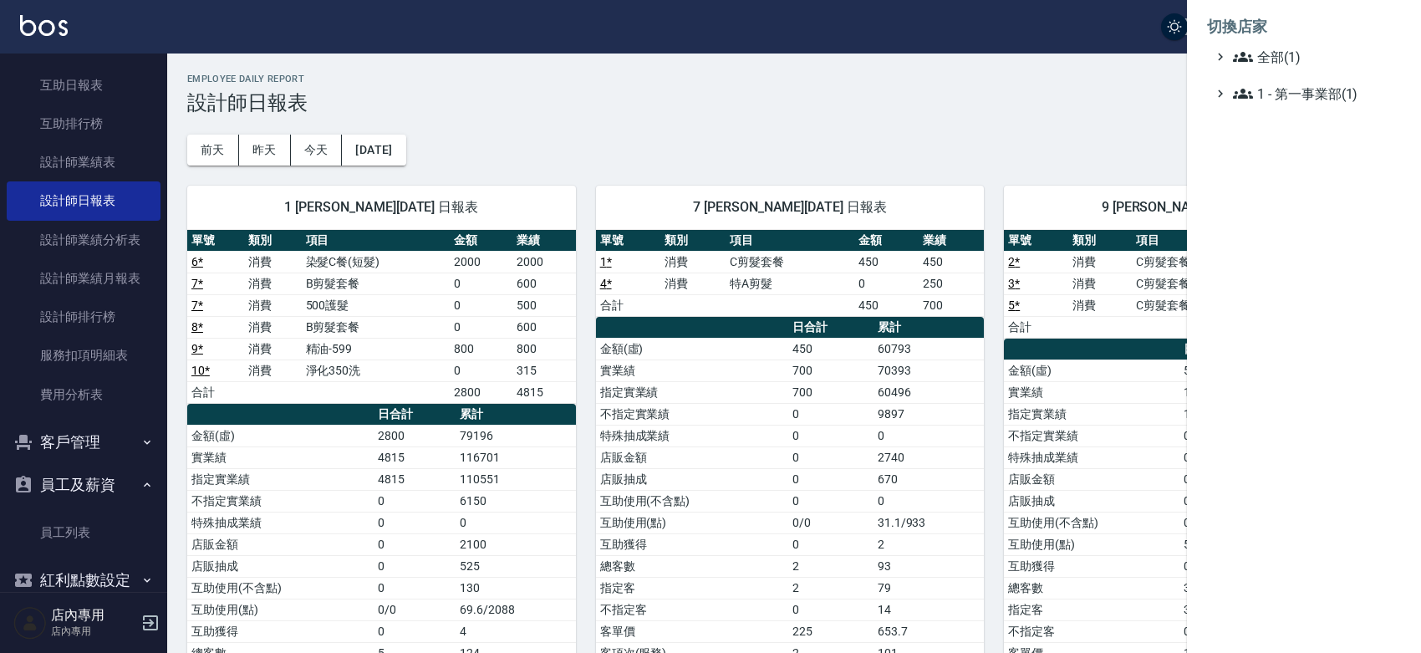
drag, startPoint x: 892, startPoint y: 99, endPoint x: 1212, endPoint y: 76, distance: 321.0
click at [895, 99] on div at bounding box center [710, 326] width 1421 height 653
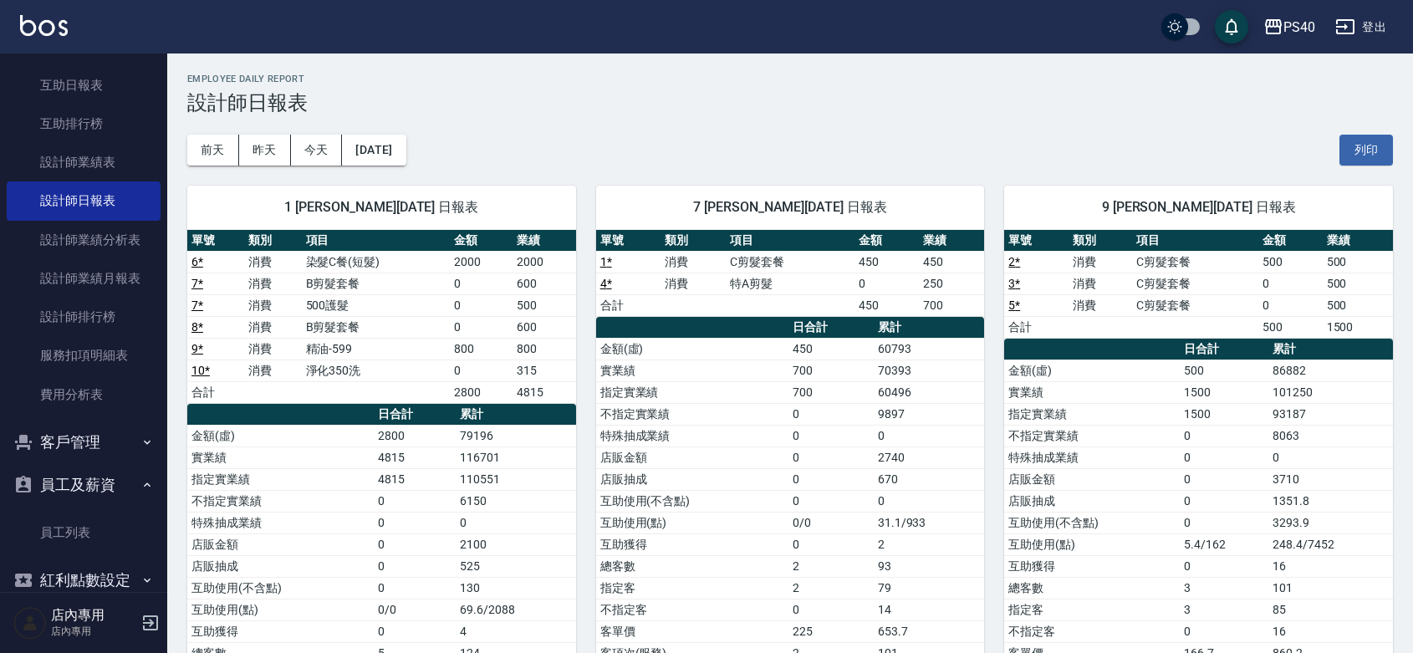
click at [1364, 23] on button "登出" at bounding box center [1360, 27] width 64 height 31
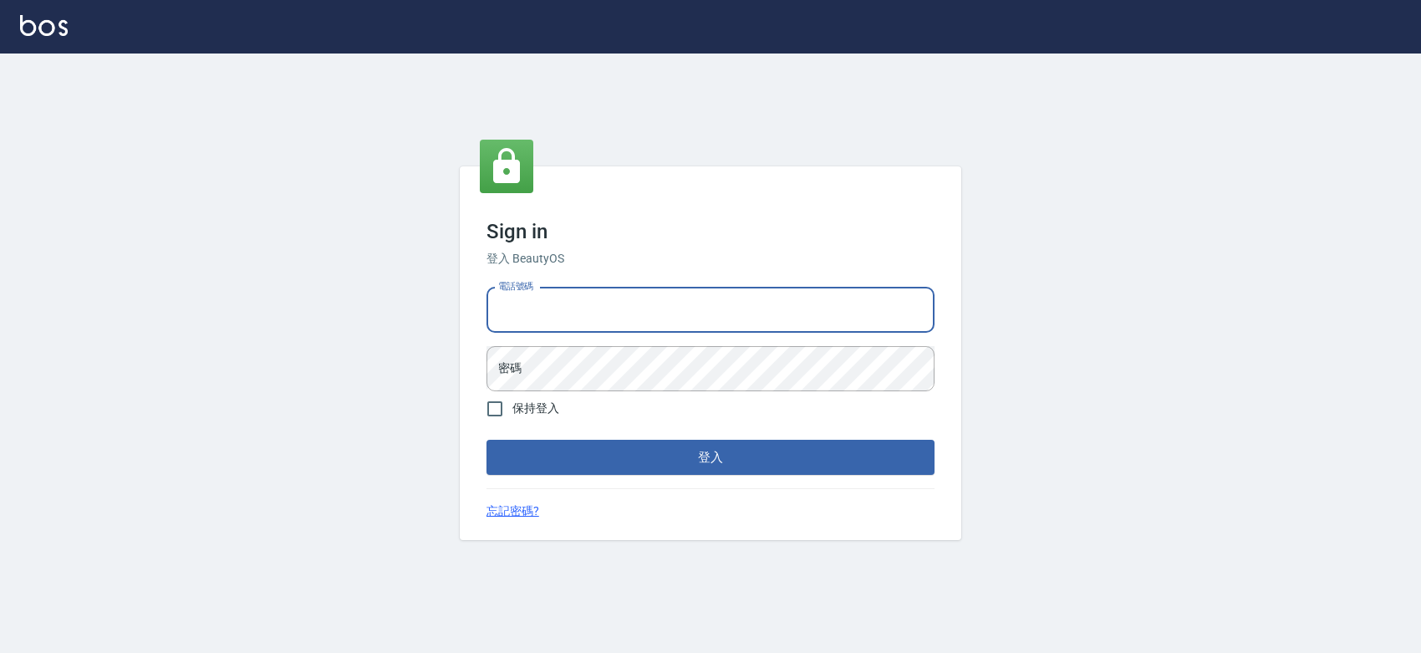
click at [653, 314] on input "電話號碼" at bounding box center [711, 310] width 448 height 45
type input "0427061917"
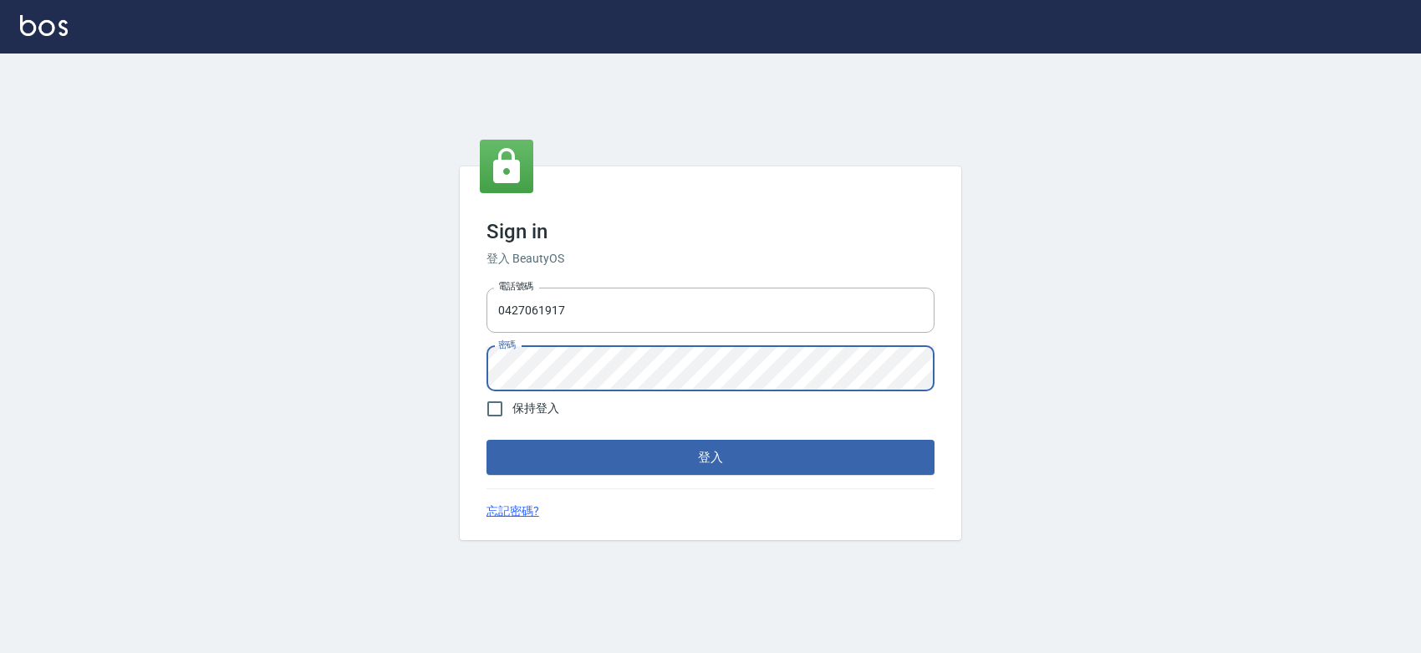
click at [487, 440] on button "登入" at bounding box center [711, 457] width 448 height 35
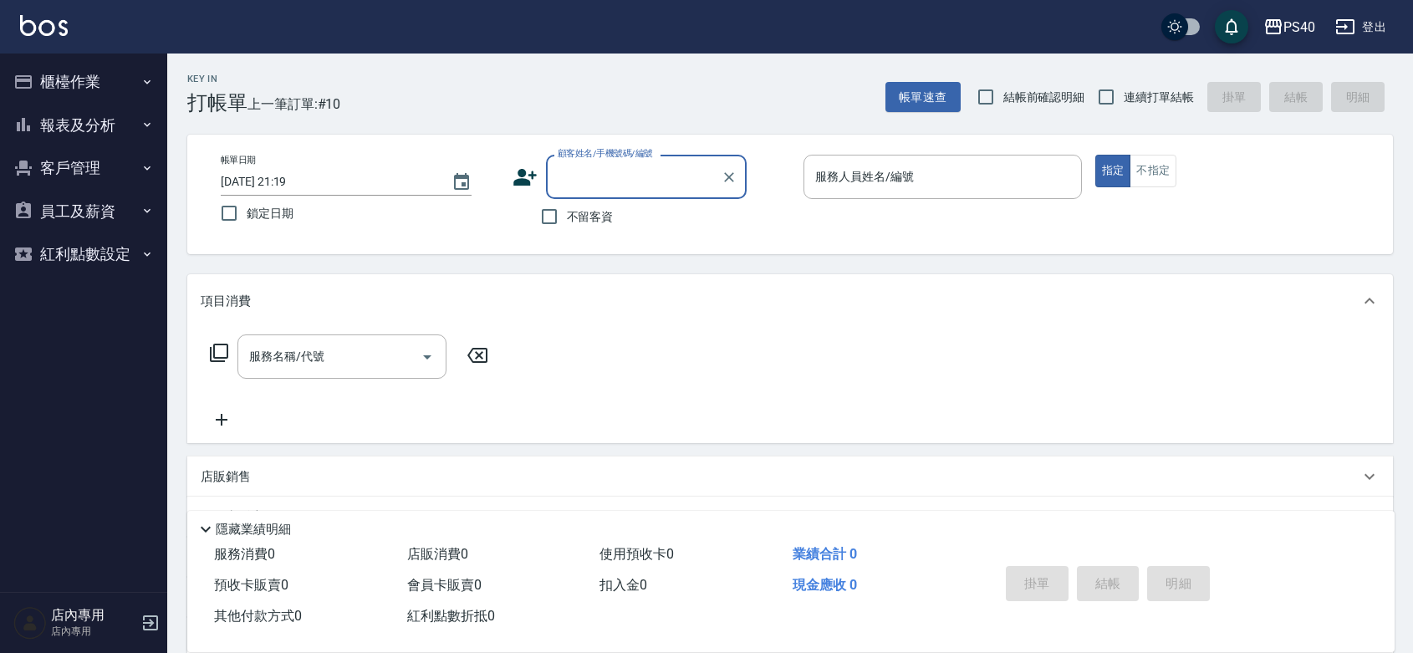
click at [90, 115] on button "報表及分析" at bounding box center [84, 125] width 154 height 43
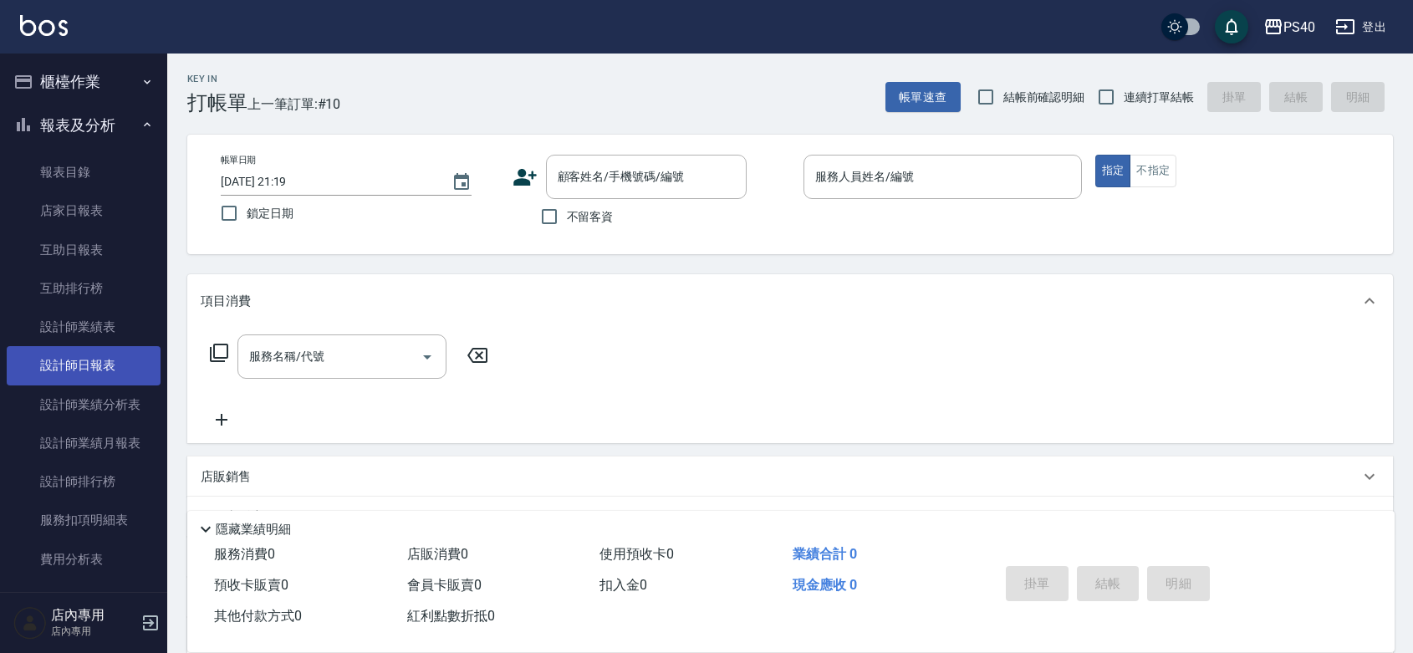
click at [102, 361] on link "設計師日報表" at bounding box center [84, 365] width 154 height 38
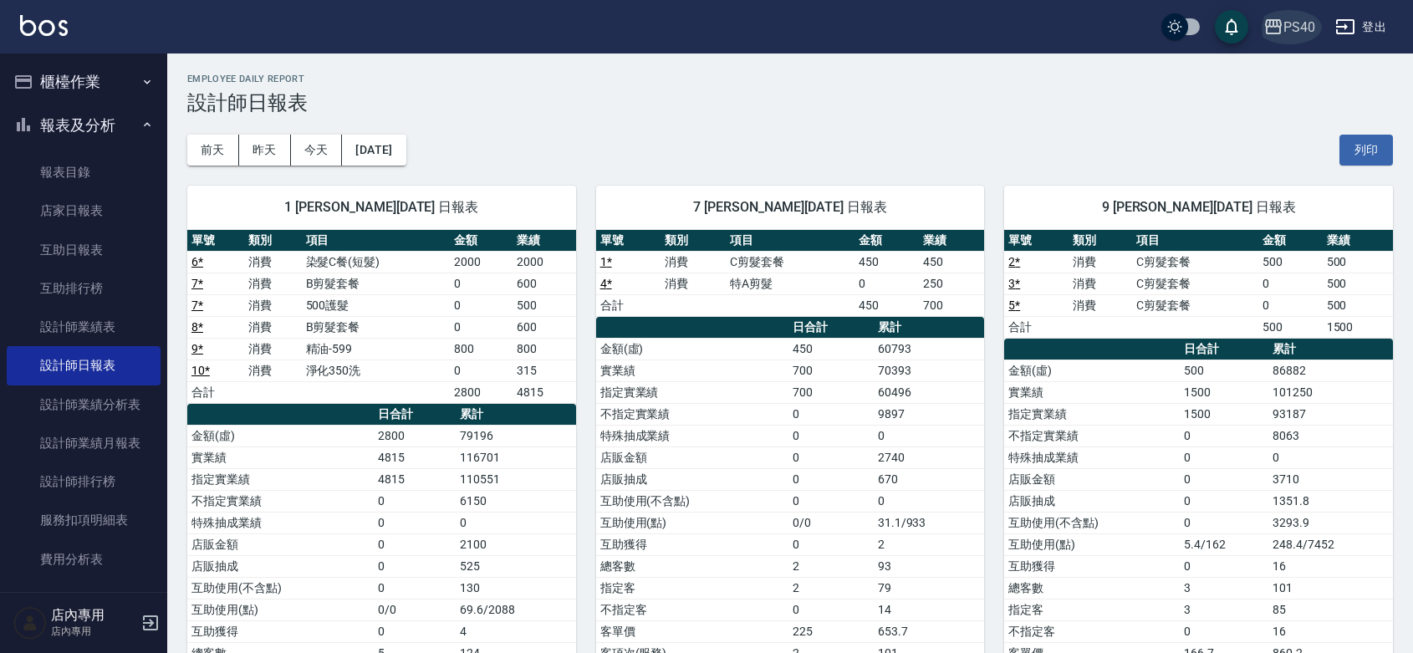
click at [1293, 21] on div "PS40" at bounding box center [1299, 27] width 32 height 21
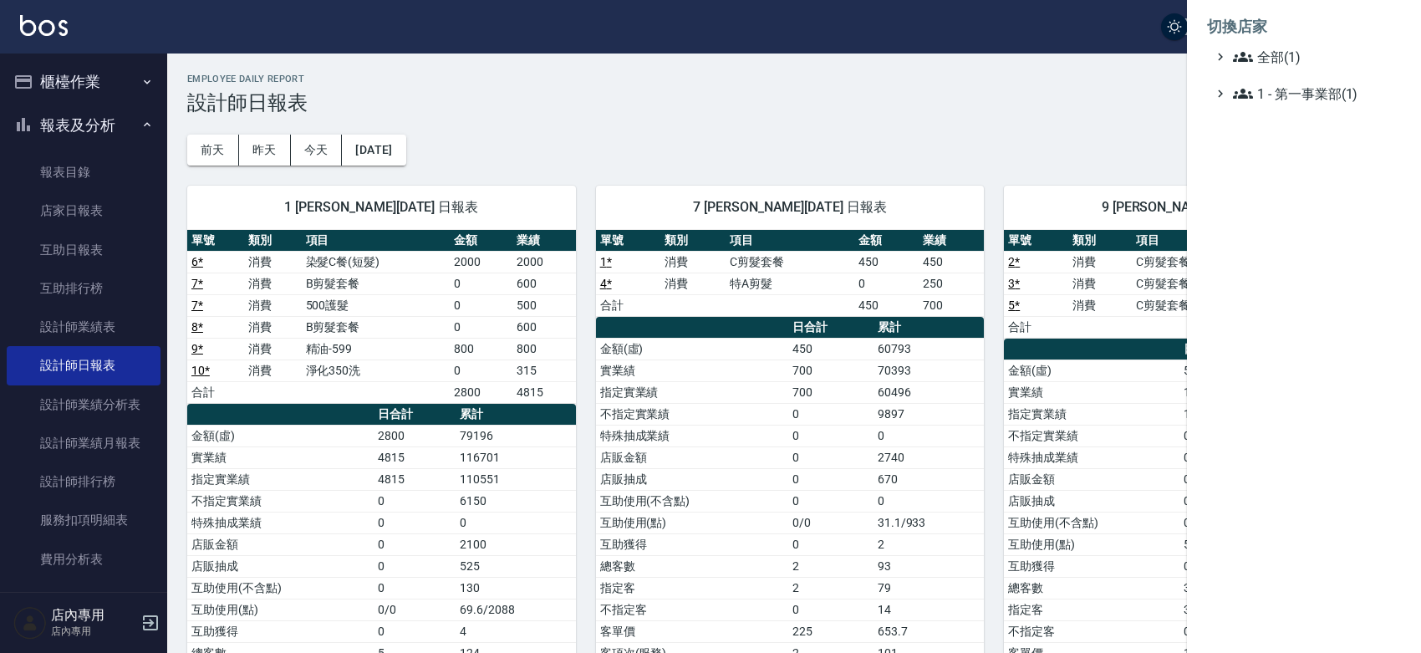
click at [834, 160] on div at bounding box center [710, 326] width 1421 height 653
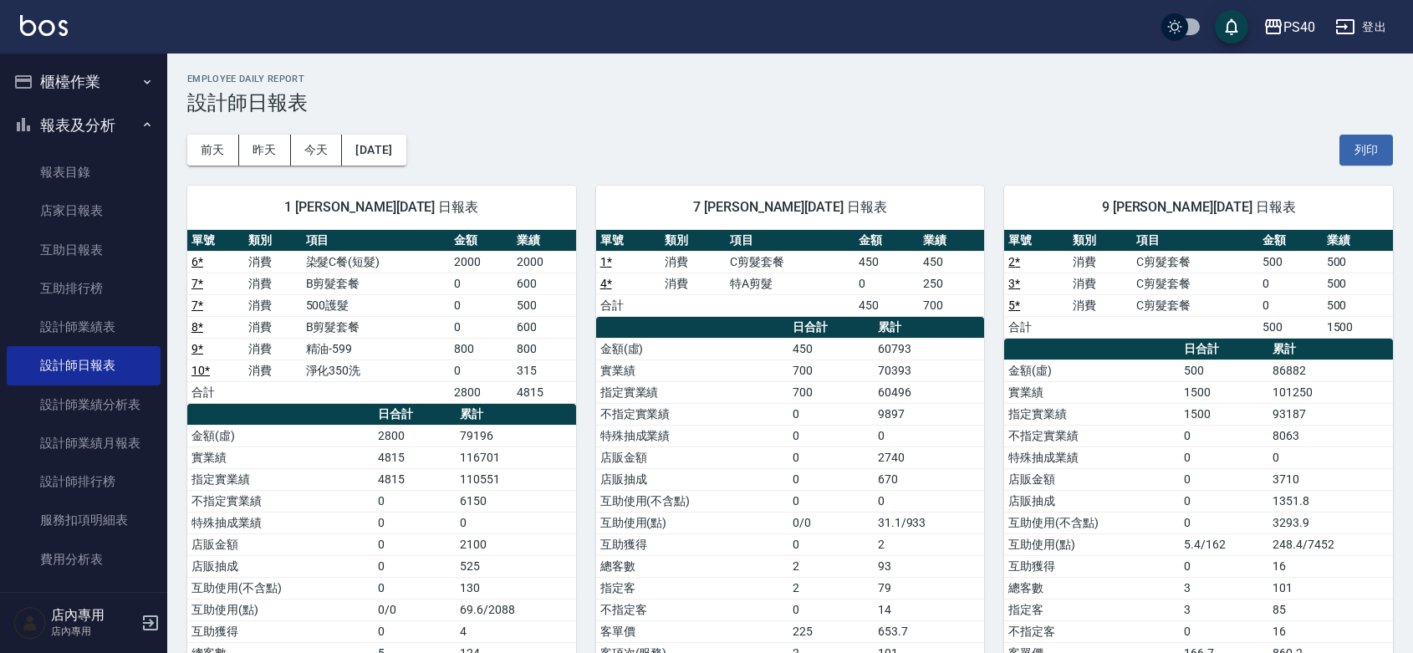
click at [1374, 26] on button "登出" at bounding box center [1360, 27] width 64 height 31
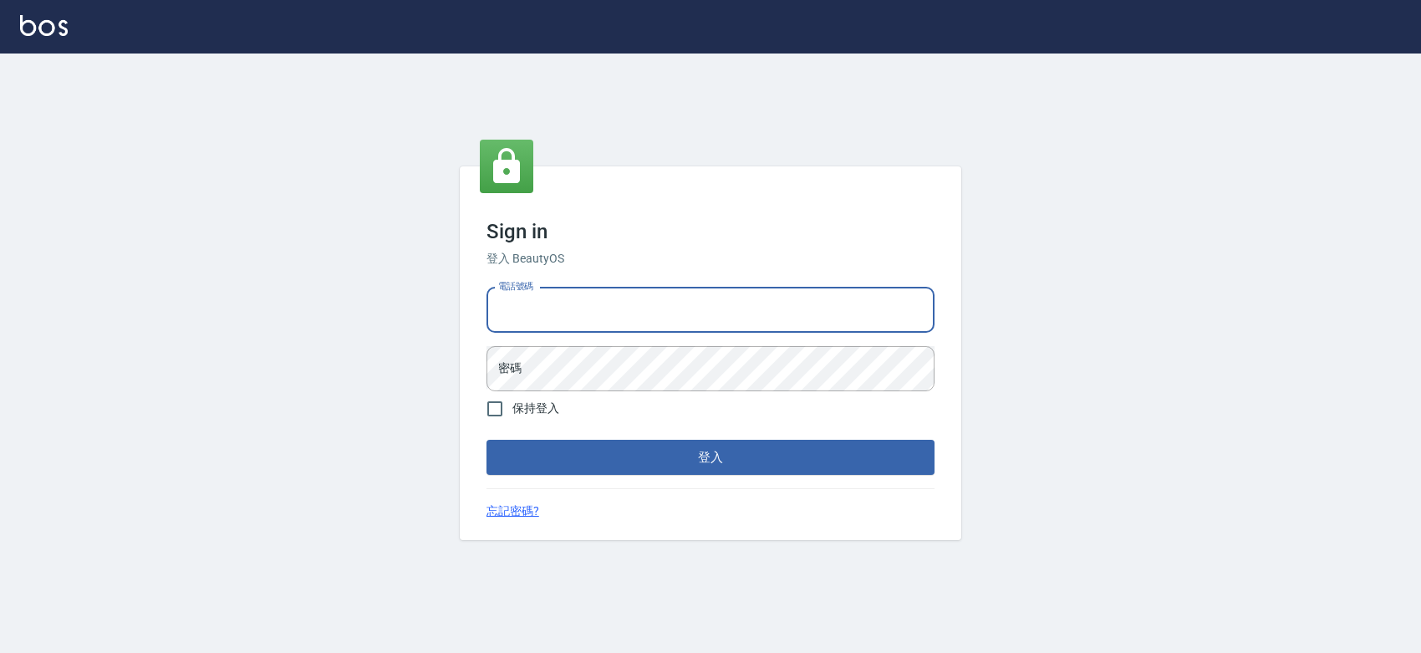
type input "0931261253"
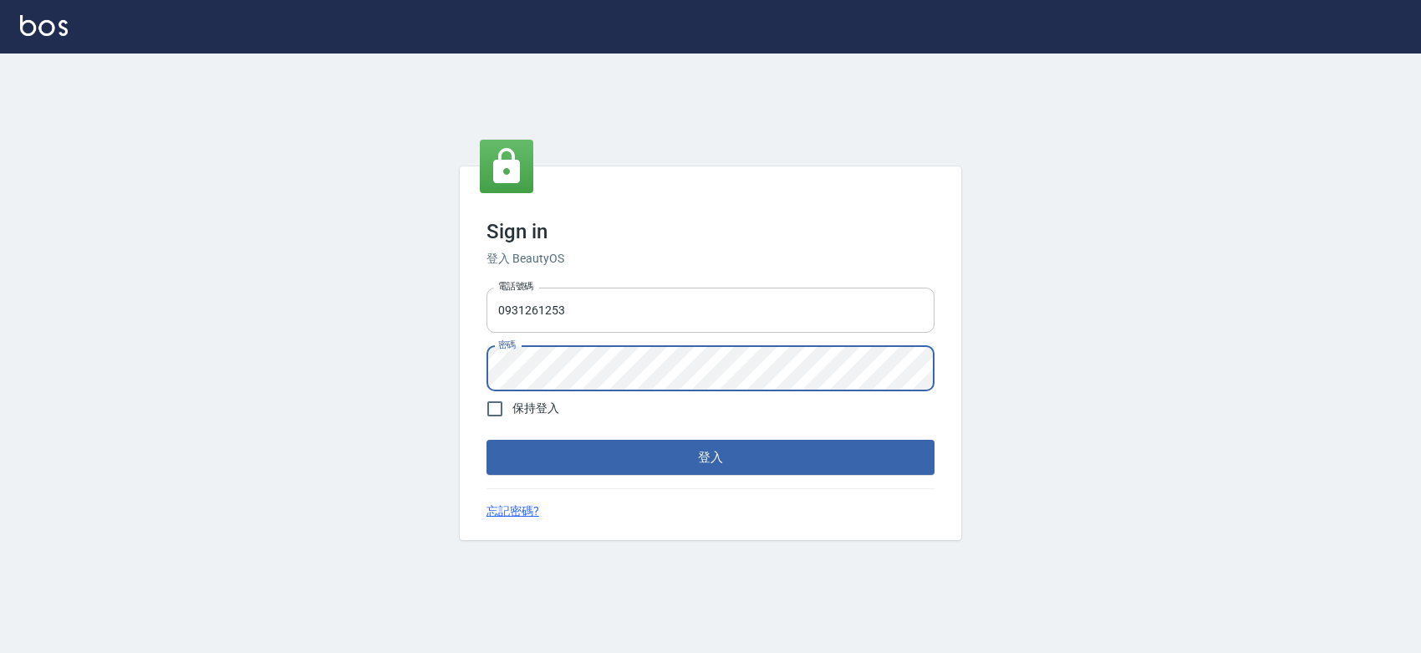
click at [487, 440] on button "登入" at bounding box center [711, 457] width 448 height 35
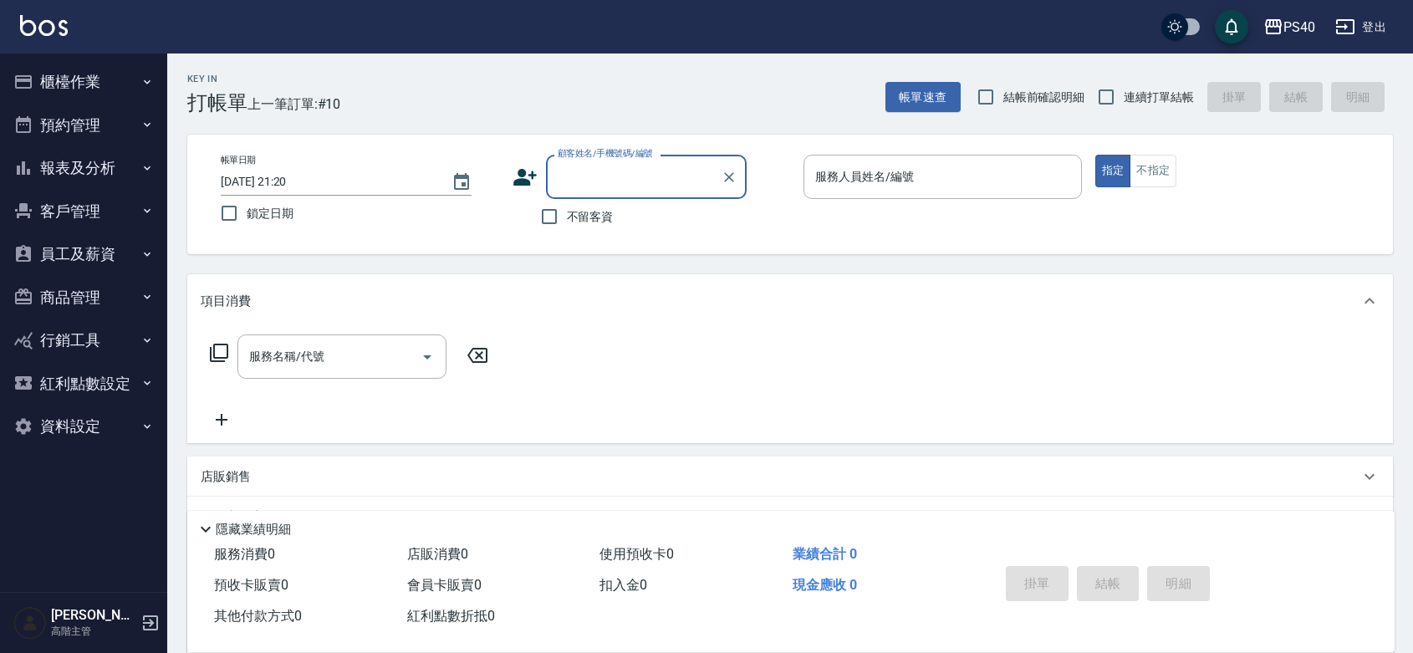
click at [99, 255] on button "員工及薪資" at bounding box center [84, 253] width 154 height 43
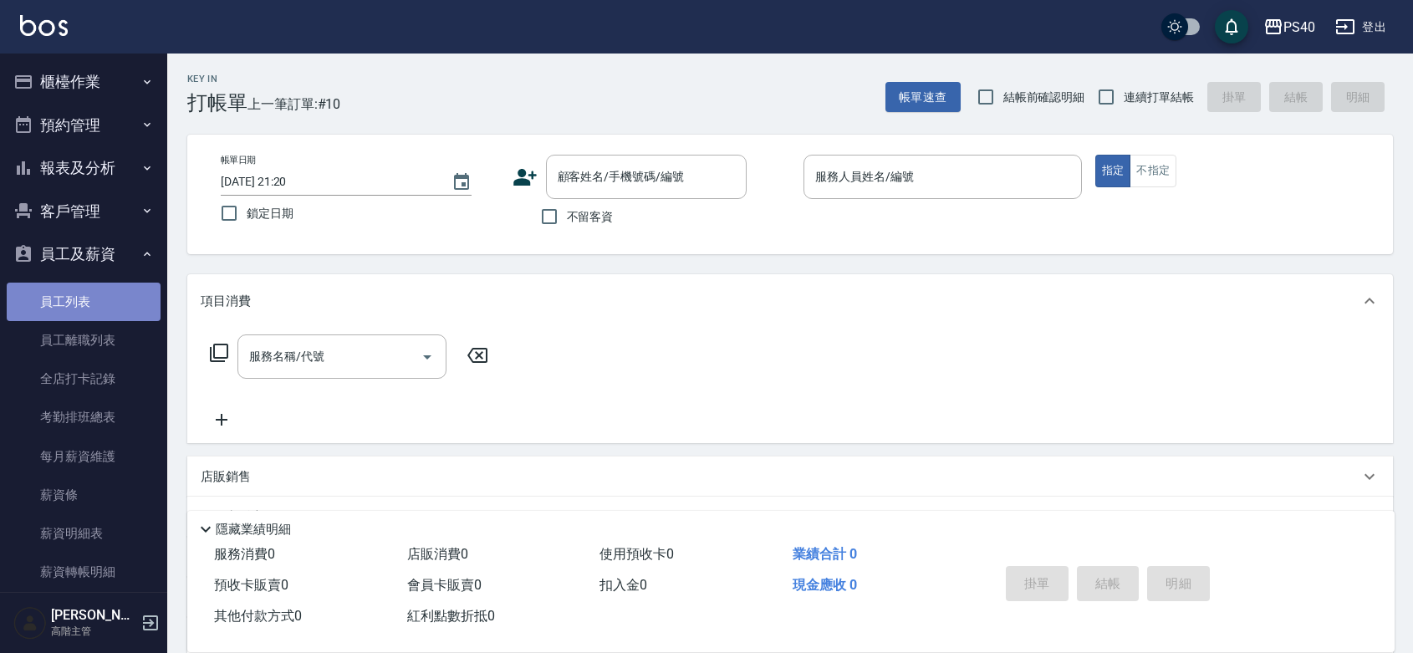
click at [84, 301] on link "員工列表" at bounding box center [84, 302] width 154 height 38
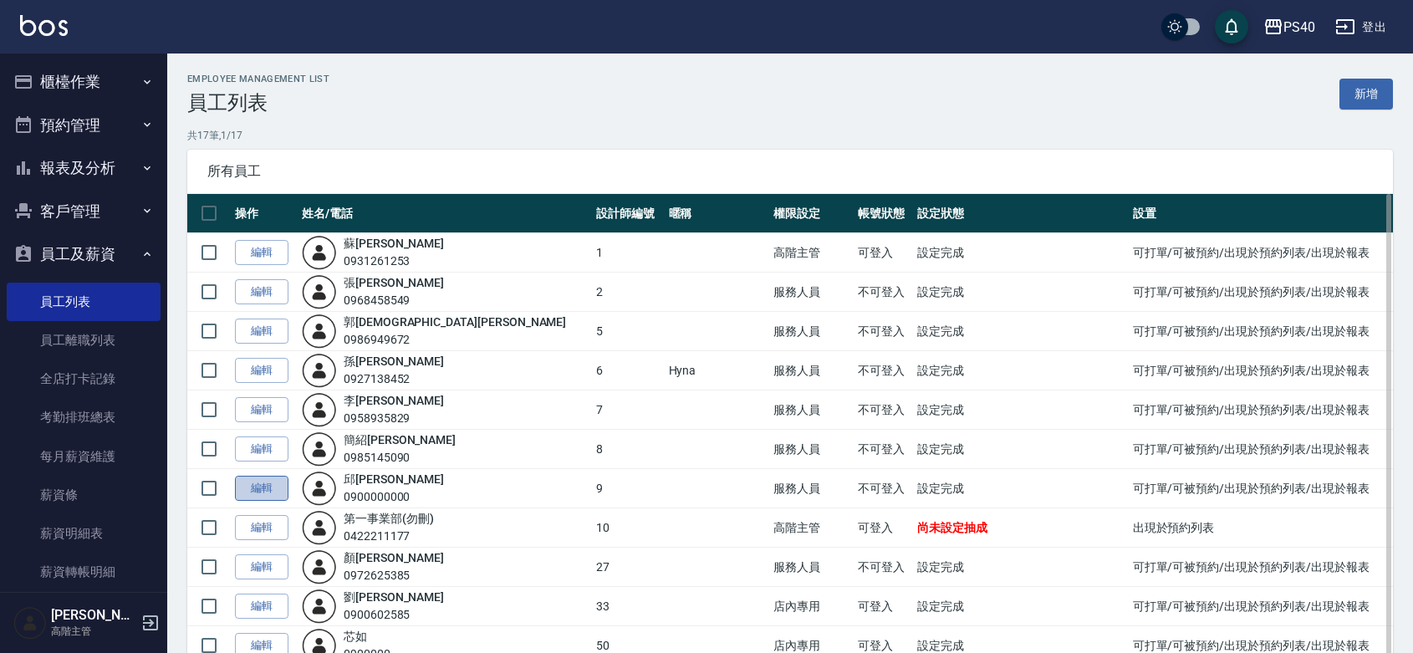
click at [266, 502] on link "編輯" at bounding box center [262, 489] width 54 height 26
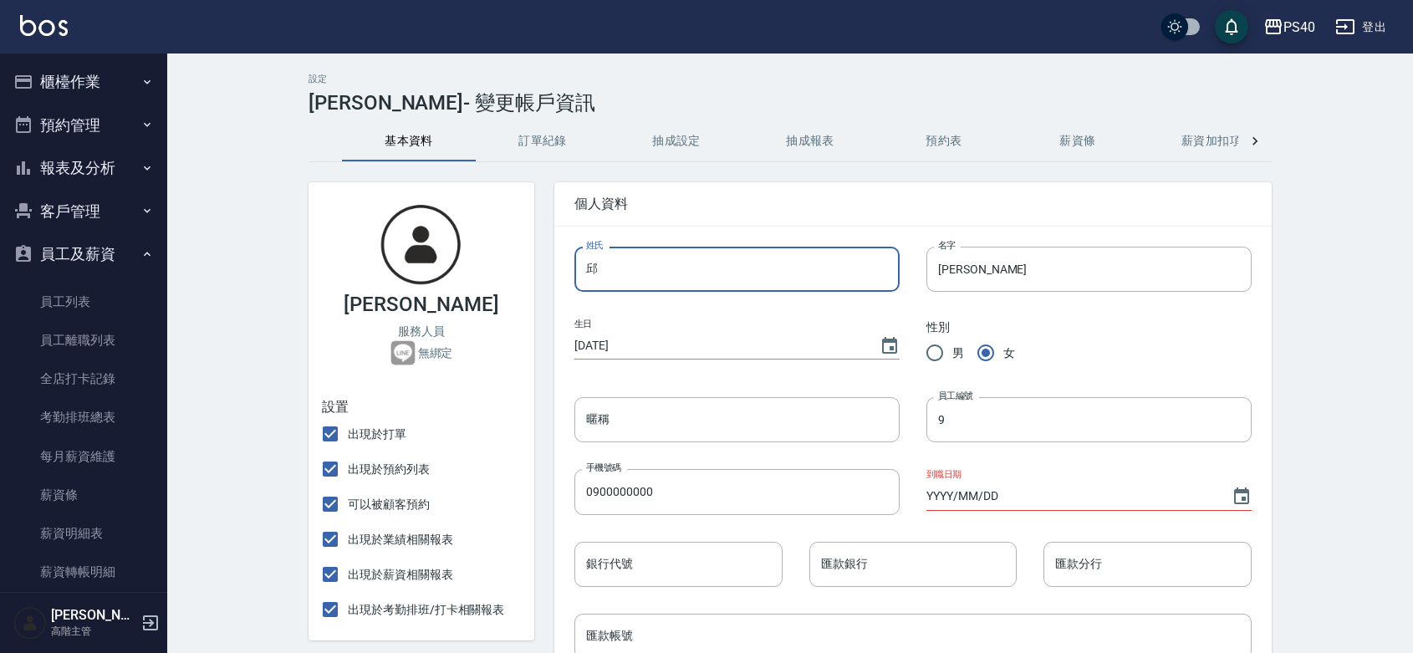
click at [655, 257] on input "邱" at bounding box center [736, 269] width 325 height 45
type input "陳"
click at [1052, 270] on input "婷婷" at bounding box center [1088, 269] width 325 height 45
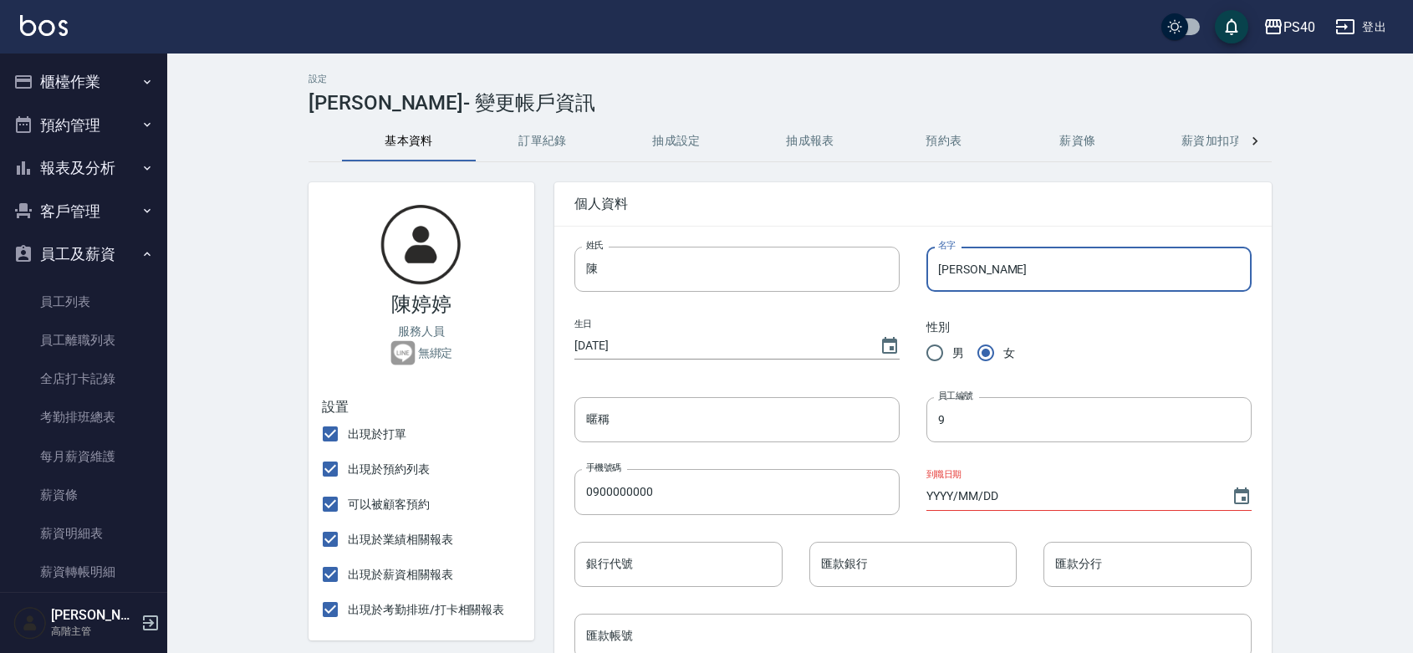
click at [1052, 270] on input "婷婷" at bounding box center [1088, 269] width 325 height 45
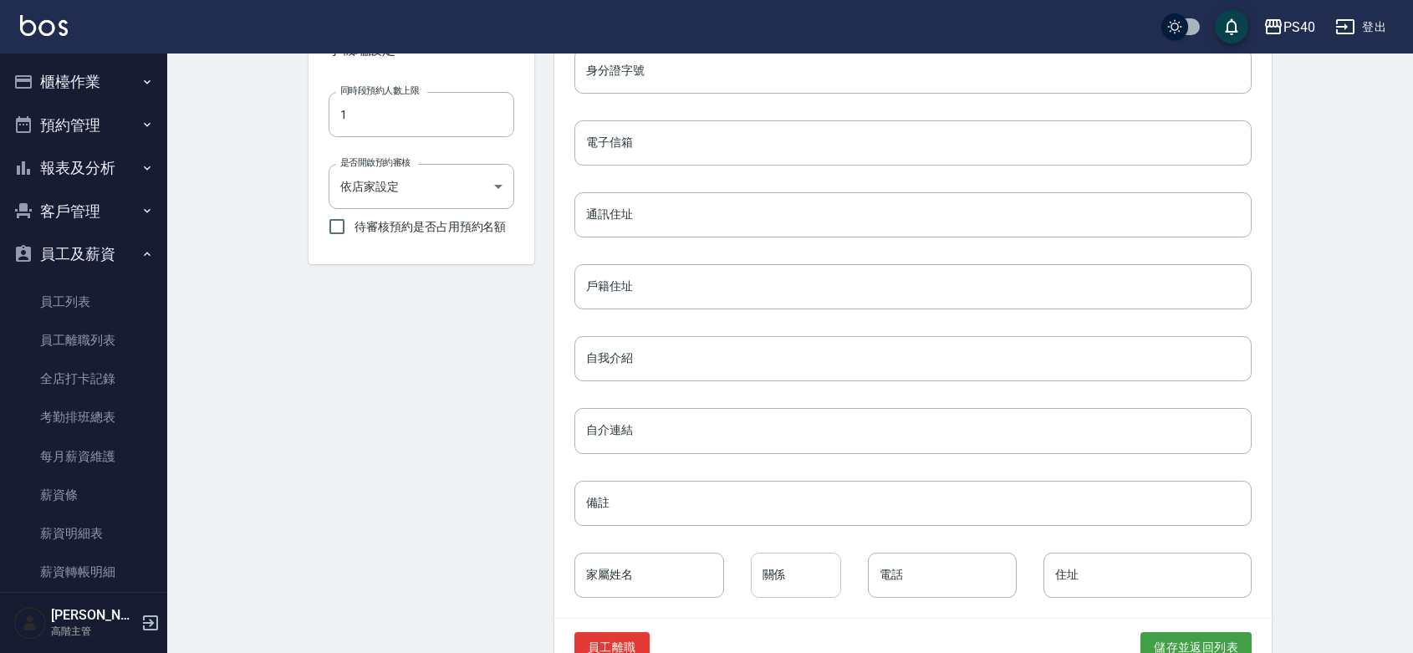
scroll to position [688, 0]
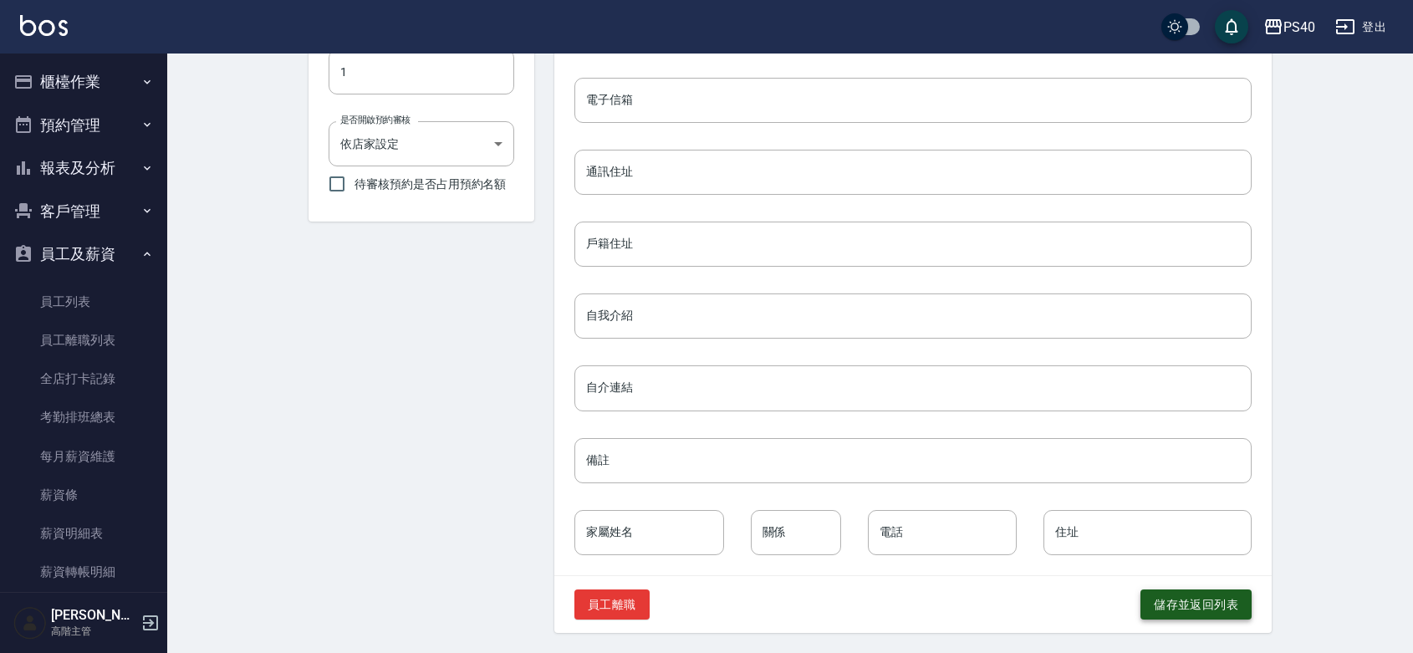
type input "淑芬"
click at [1175, 600] on button "儲存並返回列表" at bounding box center [1195, 604] width 111 height 31
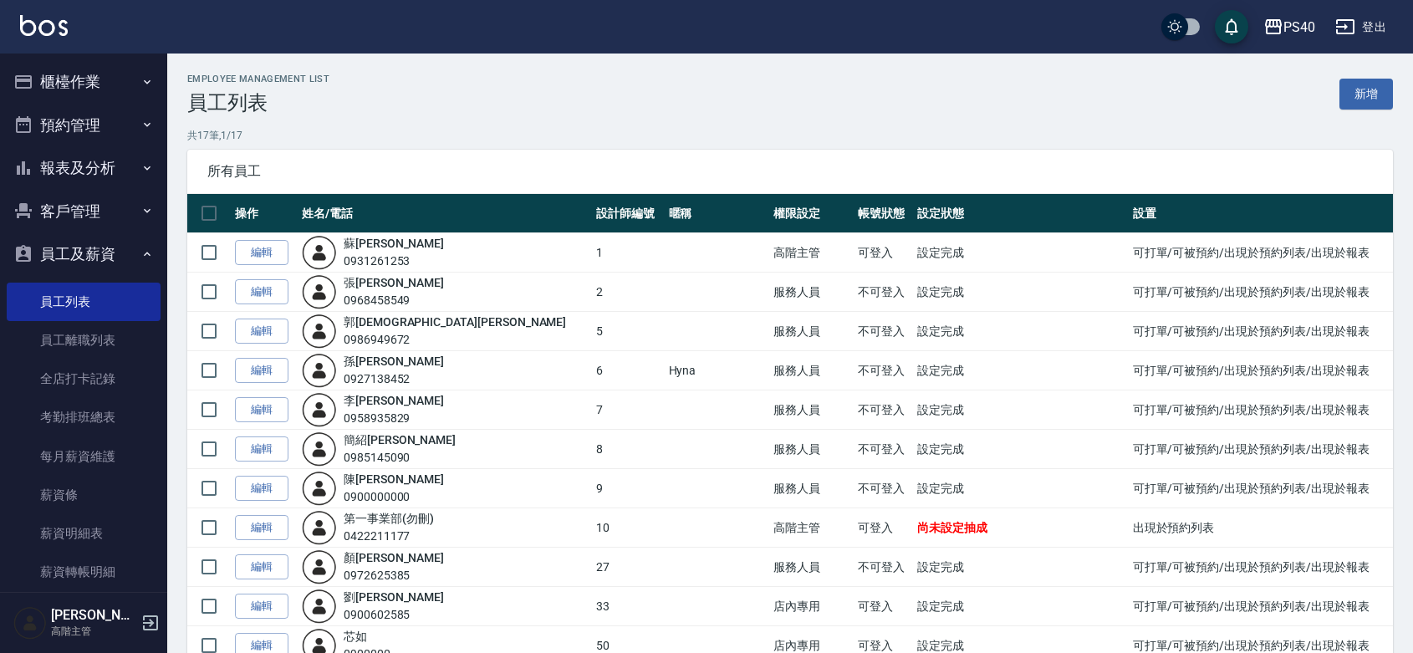
click at [81, 79] on button "櫃檯作業" at bounding box center [84, 81] width 154 height 43
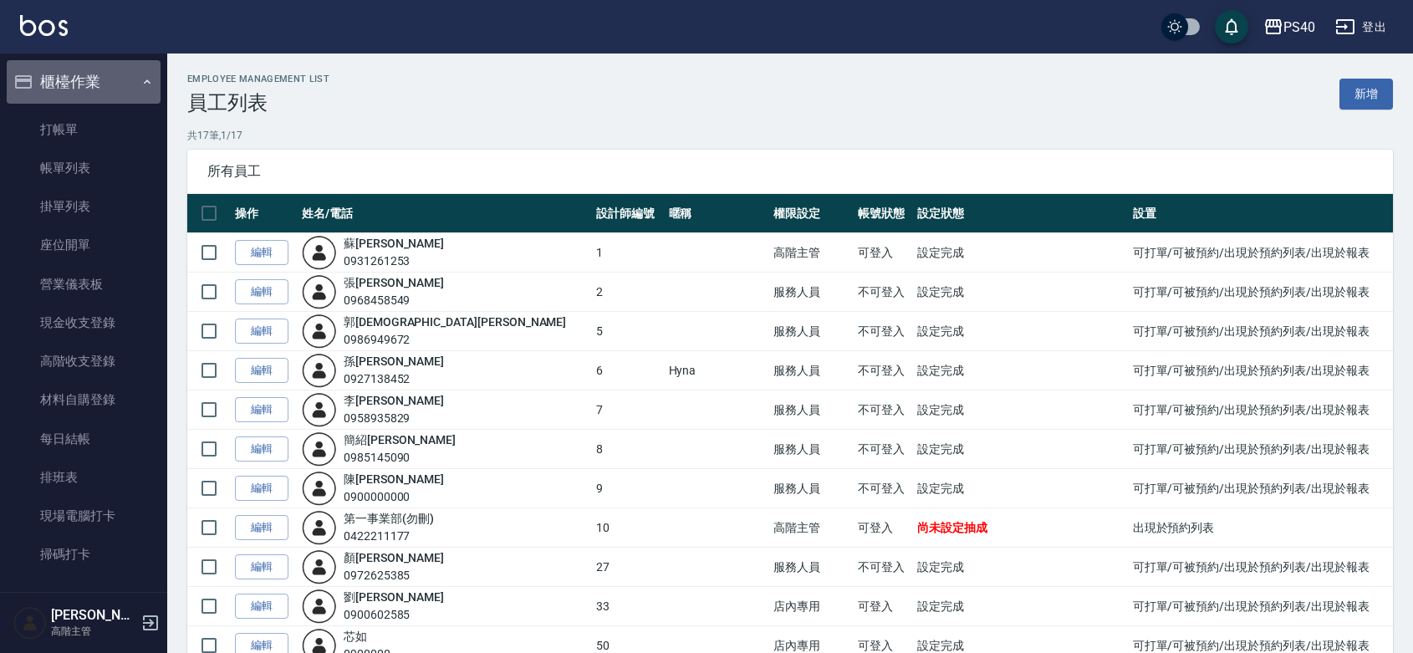
click at [103, 96] on button "櫃檯作業" at bounding box center [84, 81] width 154 height 43
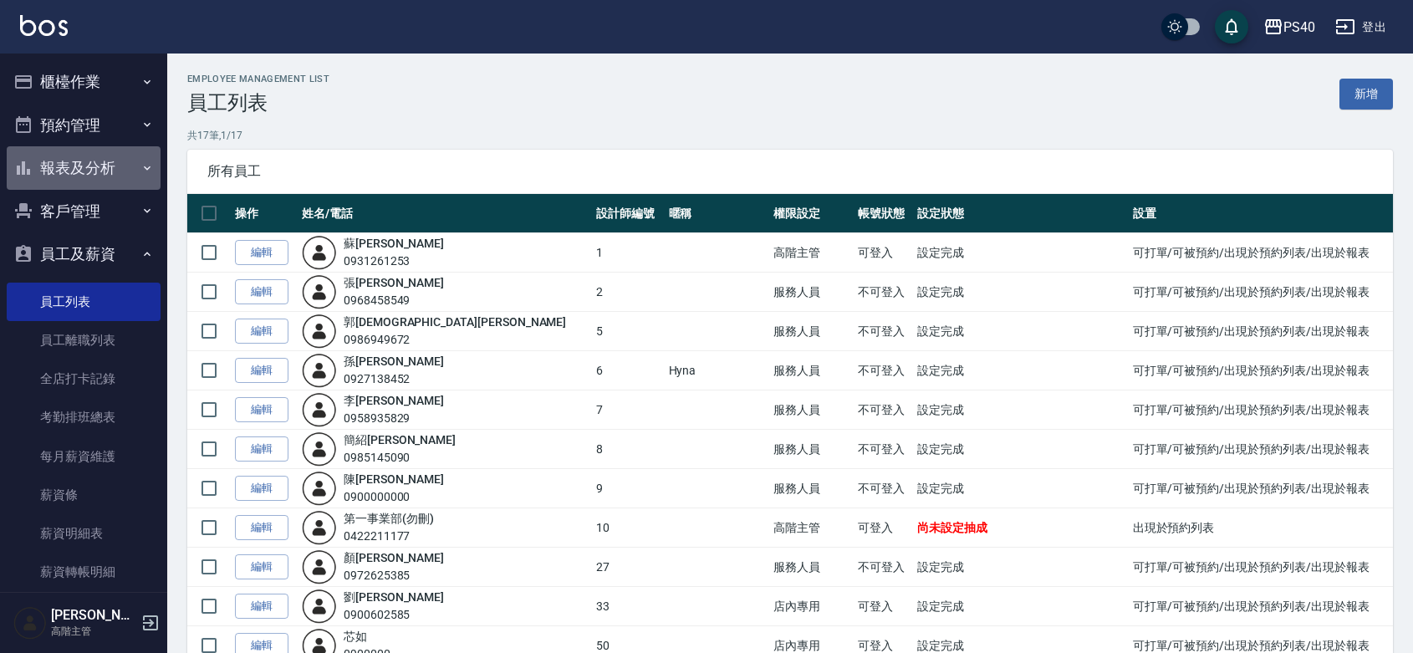
click at [107, 161] on button "報表及分析" at bounding box center [84, 167] width 154 height 43
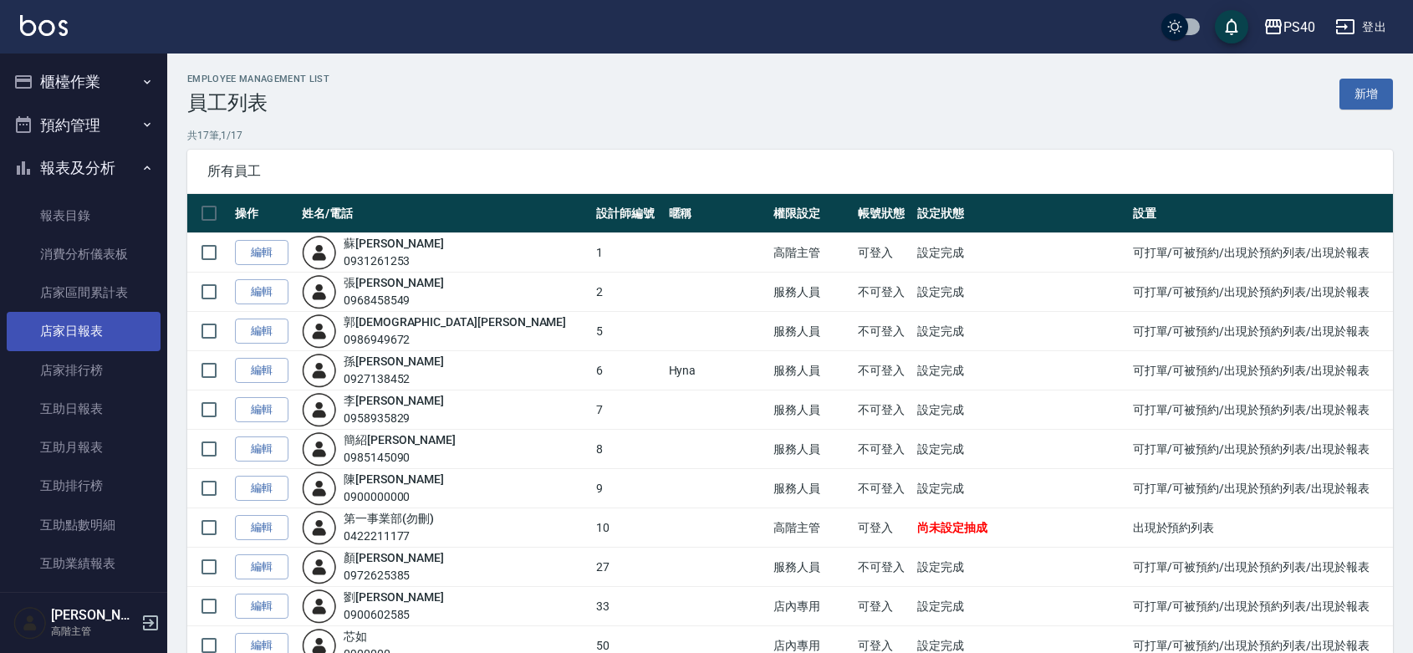
click at [77, 335] on link "店家日報表" at bounding box center [84, 331] width 154 height 38
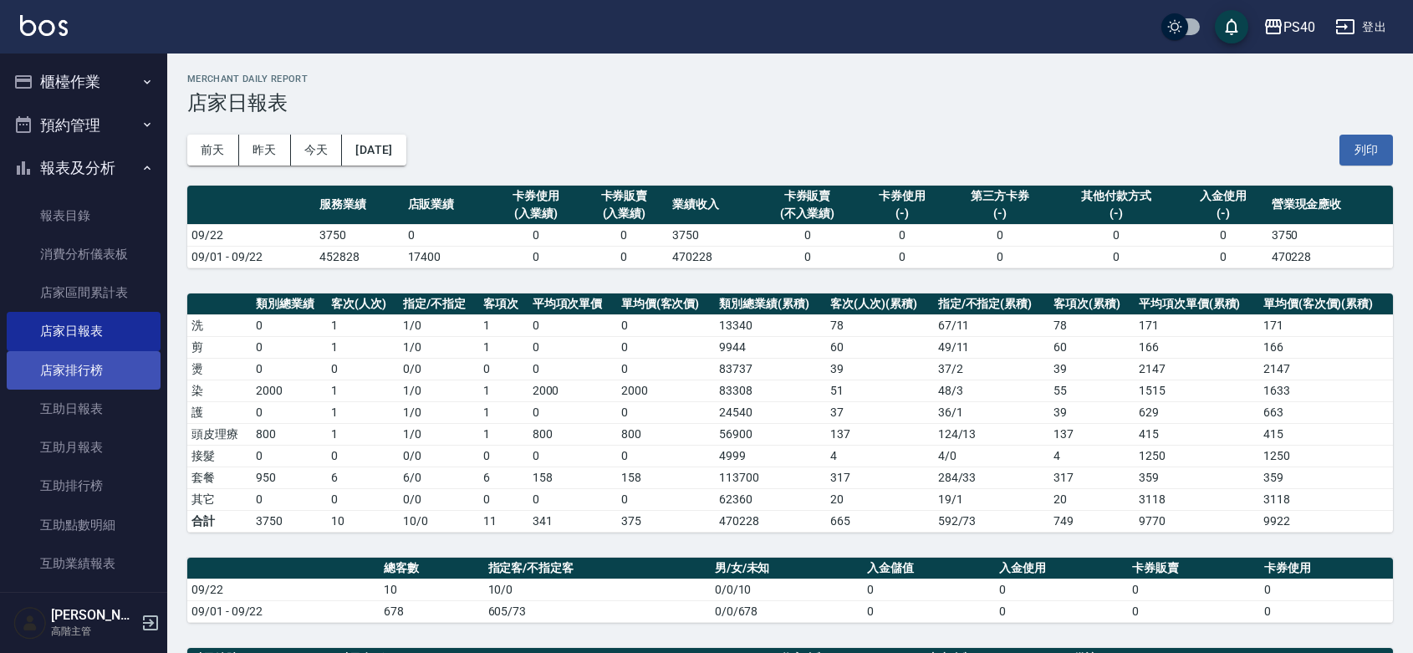
scroll to position [243, 0]
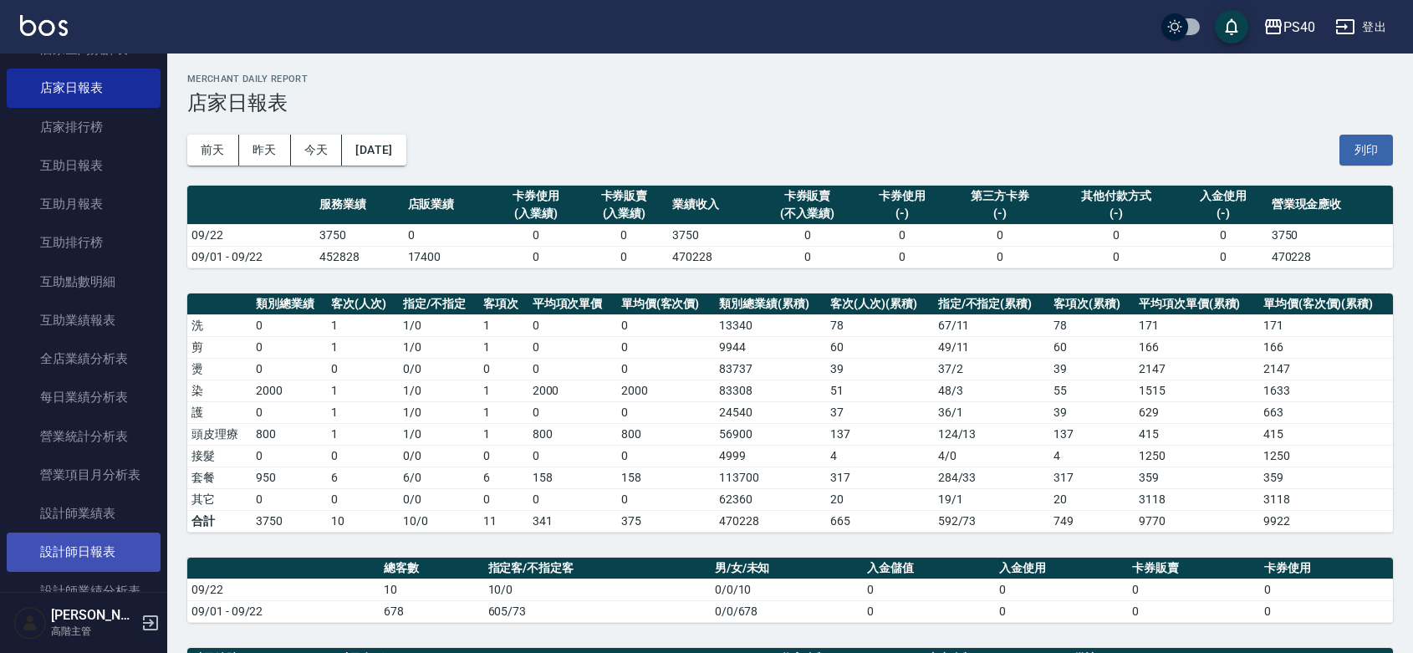
click at [77, 548] on link "設計師日報表" at bounding box center [84, 552] width 154 height 38
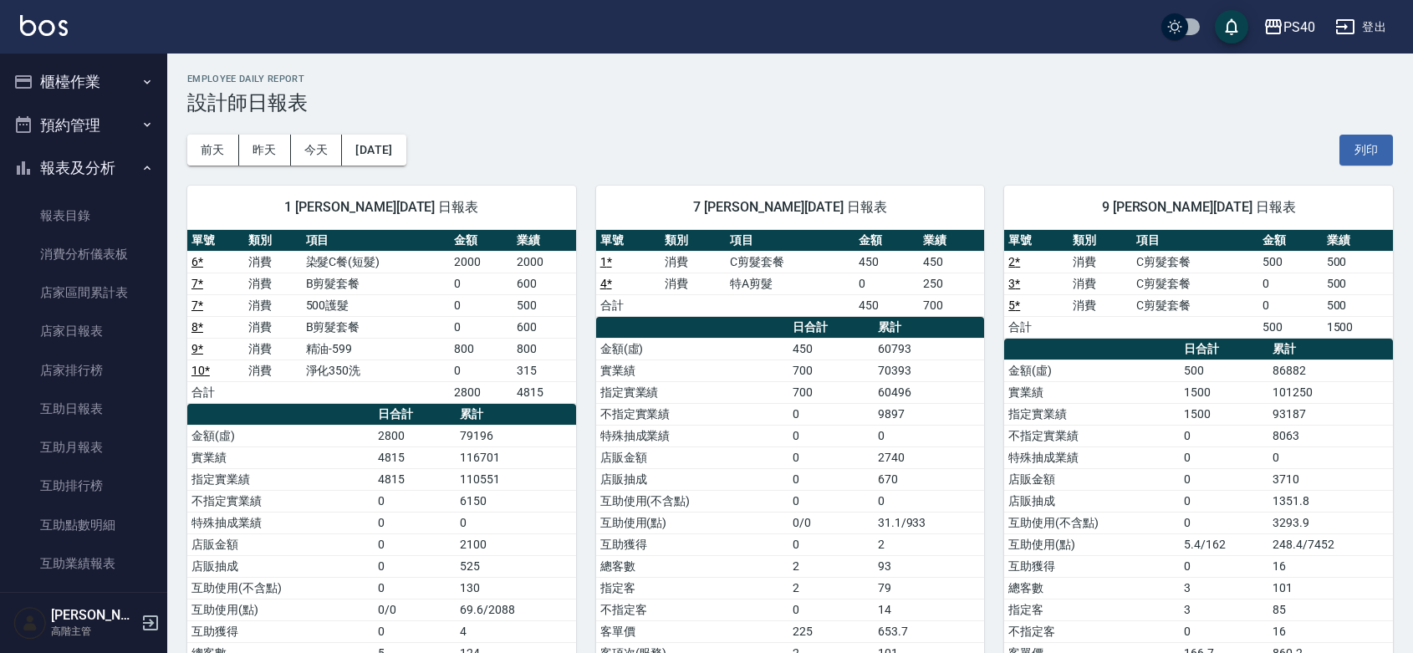
drag, startPoint x: 59, startPoint y: 71, endPoint x: 76, endPoint y: 115, distance: 47.7
click at [57, 71] on button "櫃檯作業" at bounding box center [84, 81] width 154 height 43
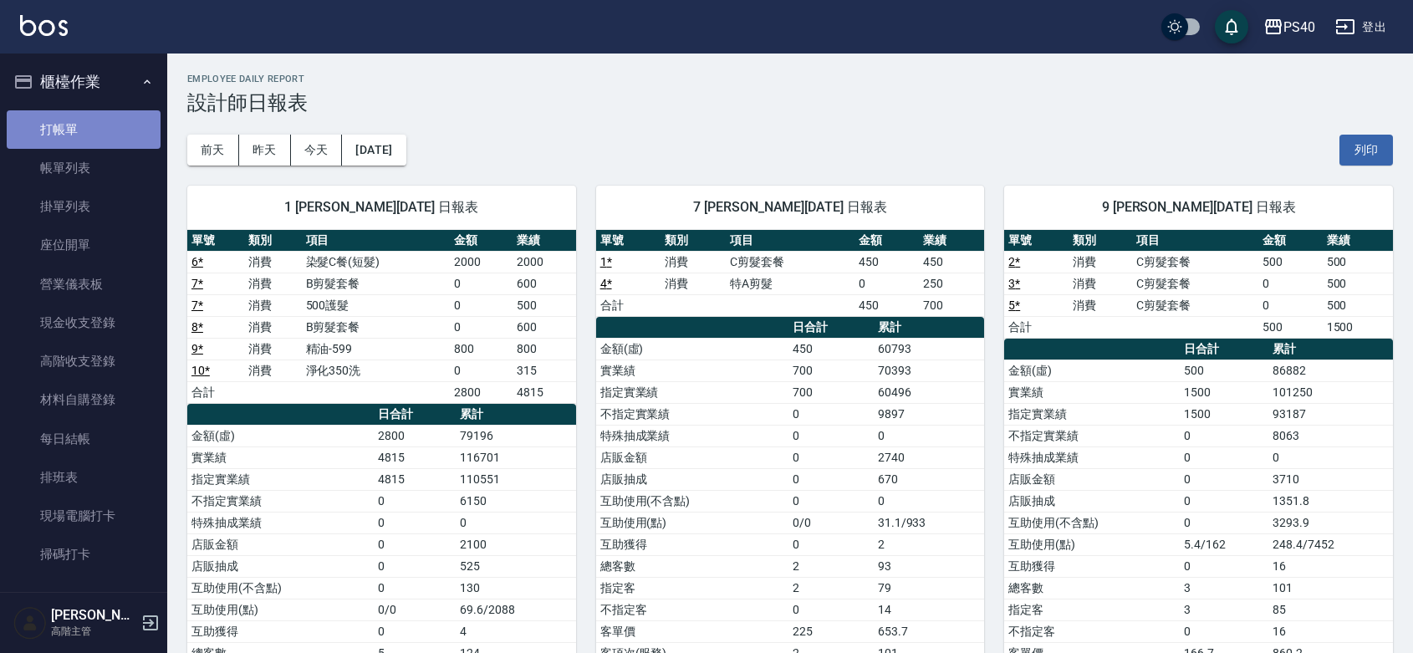
click at [84, 135] on link "打帳單" at bounding box center [84, 129] width 154 height 38
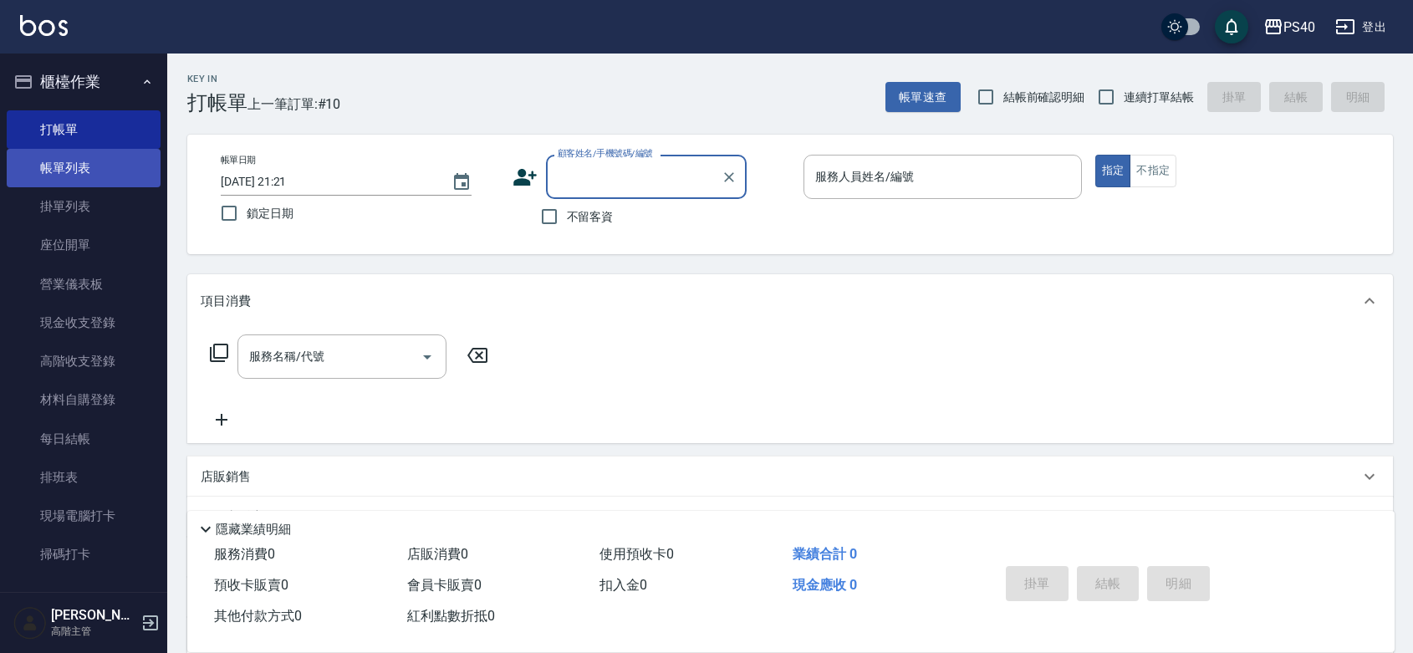
click at [90, 164] on link "帳單列表" at bounding box center [84, 168] width 154 height 38
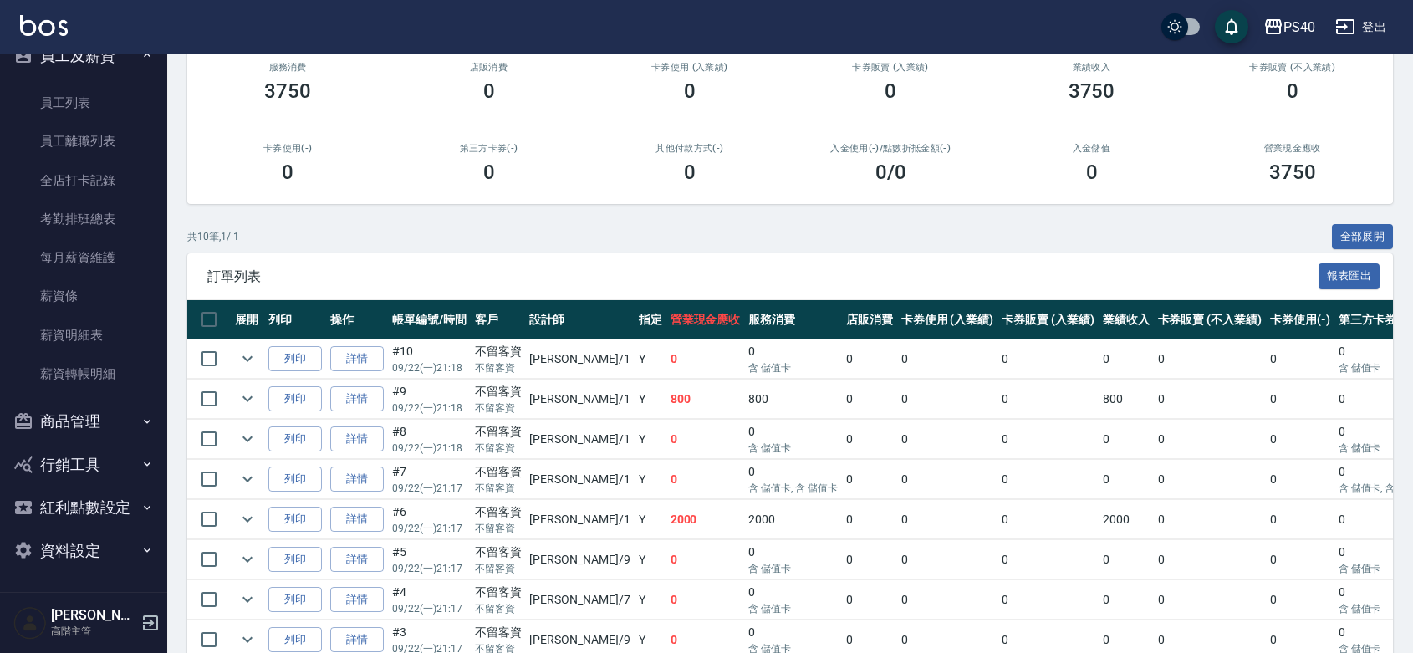
scroll to position [2339, 0]
click at [102, 400] on button "商品管理" at bounding box center [84, 421] width 154 height 43
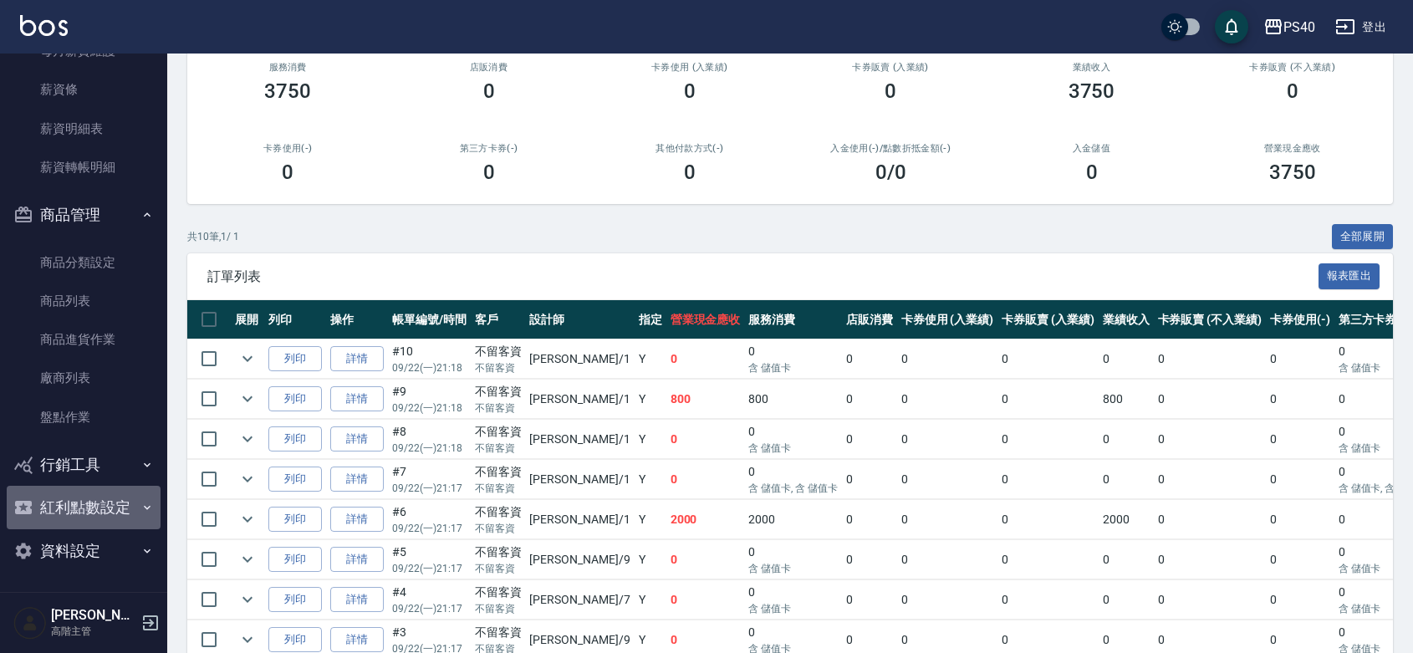
click at [110, 486] on button "紅利點數設定" at bounding box center [84, 507] width 154 height 43
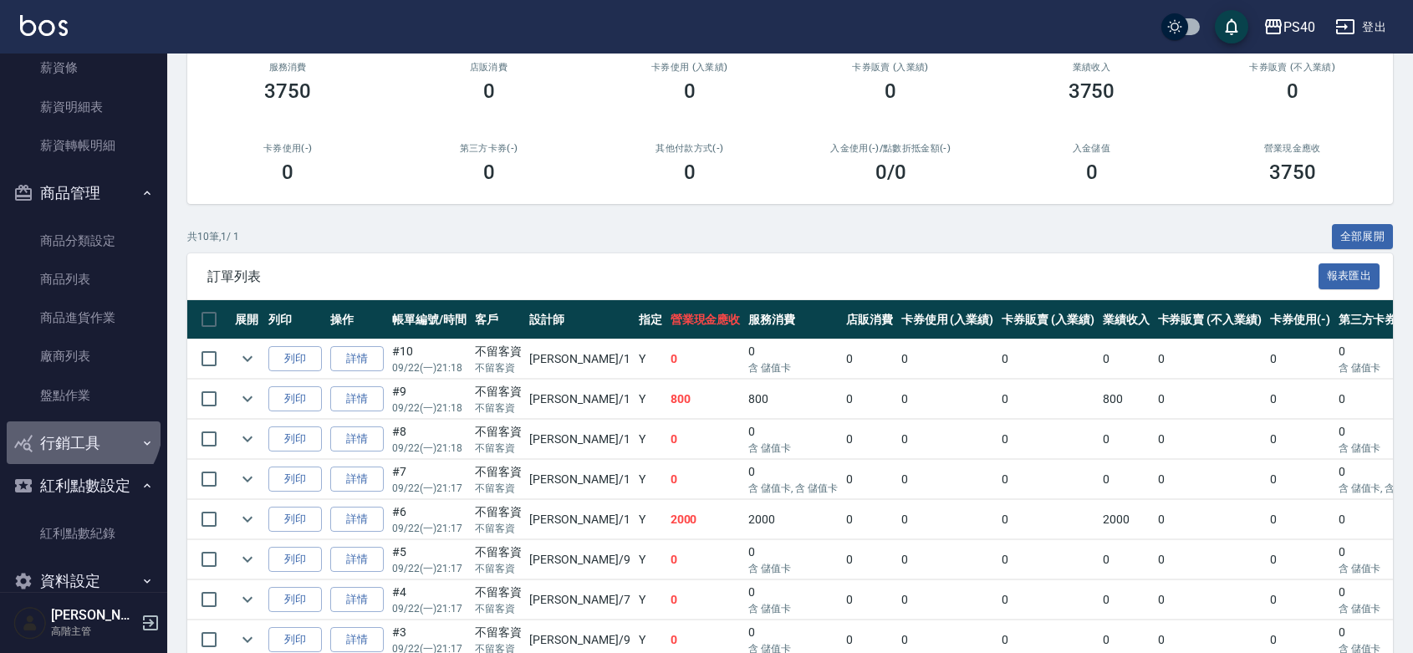
click at [78, 425] on button "行銷工具" at bounding box center [84, 442] width 154 height 43
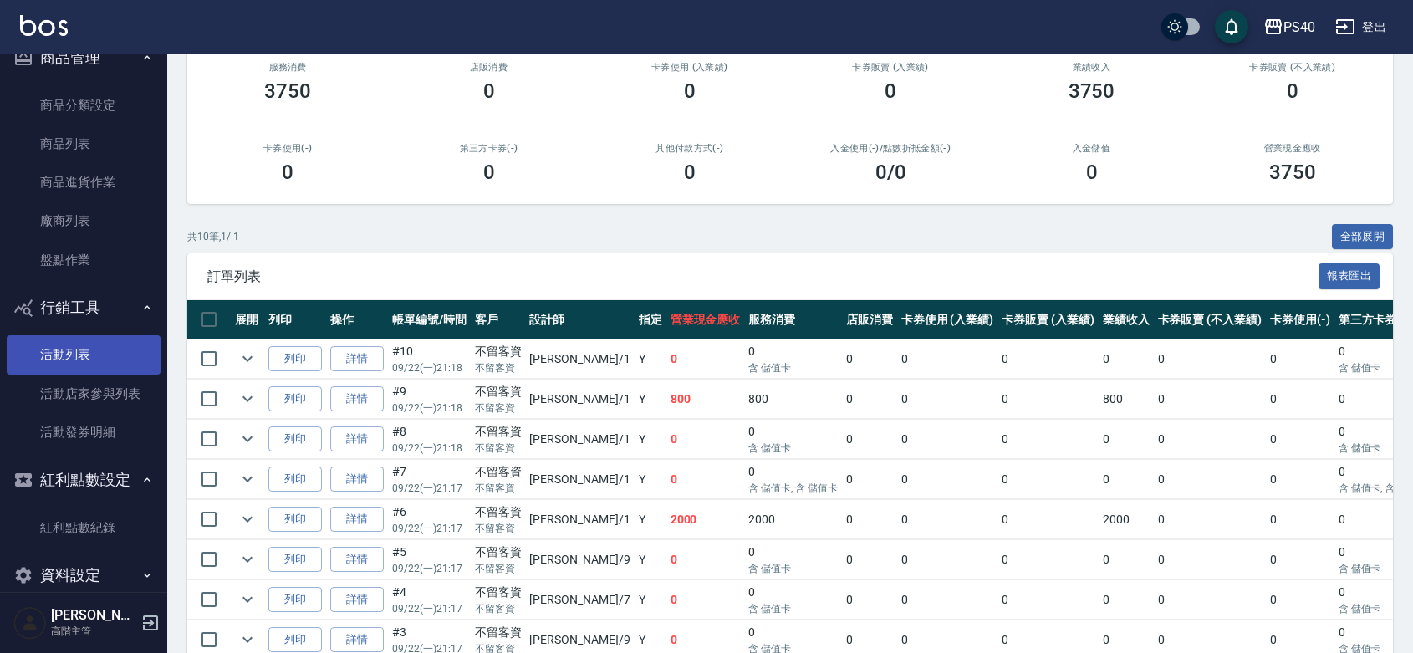
scroll to position [2727, 0]
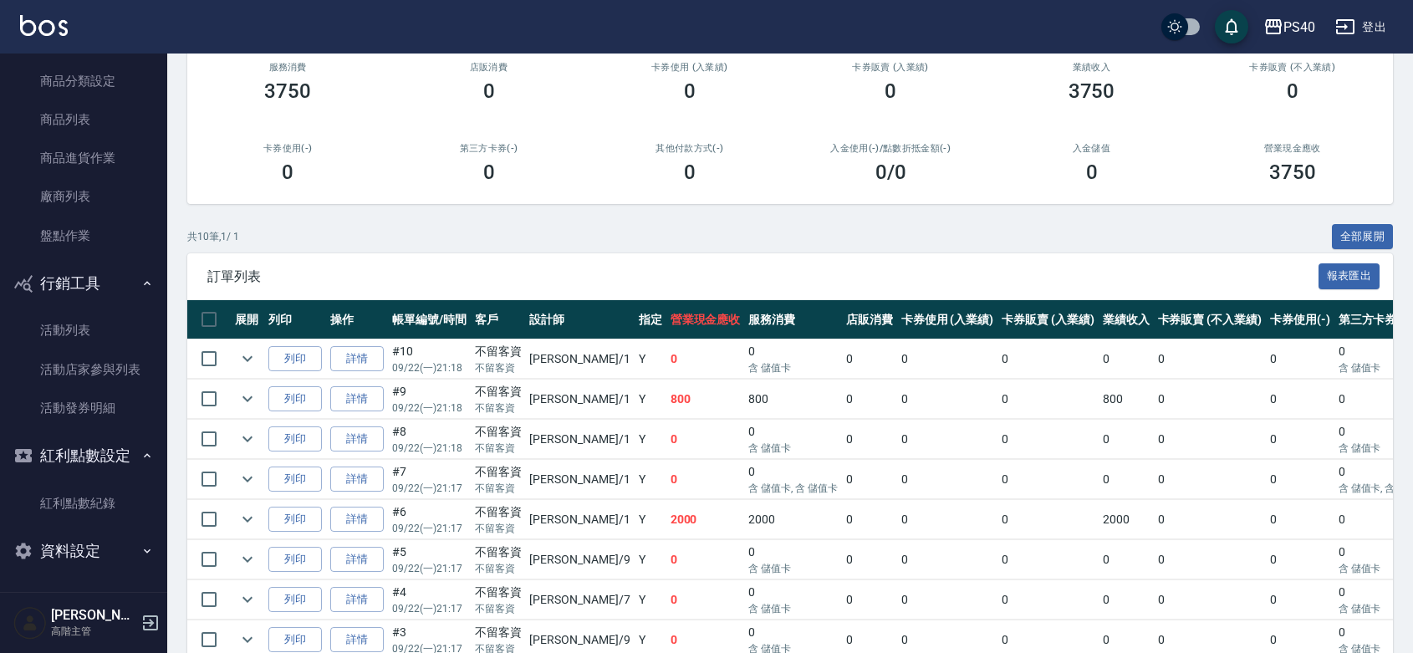
drag, startPoint x: 157, startPoint y: 535, endPoint x: 165, endPoint y: 517, distance: 19.9
click at [165, 517] on nav "櫃檯作業 打帳單 帳單列表 掛單列表 座位開單 營業儀表板 現金收支登錄 高階收支登錄 材料自購登錄 每日結帳 排班表 現場電腦打卡 掃碼打卡 預約管理 預約…" at bounding box center [83, 323] width 167 height 538
click at [107, 541] on button "資料設定" at bounding box center [84, 550] width 154 height 43
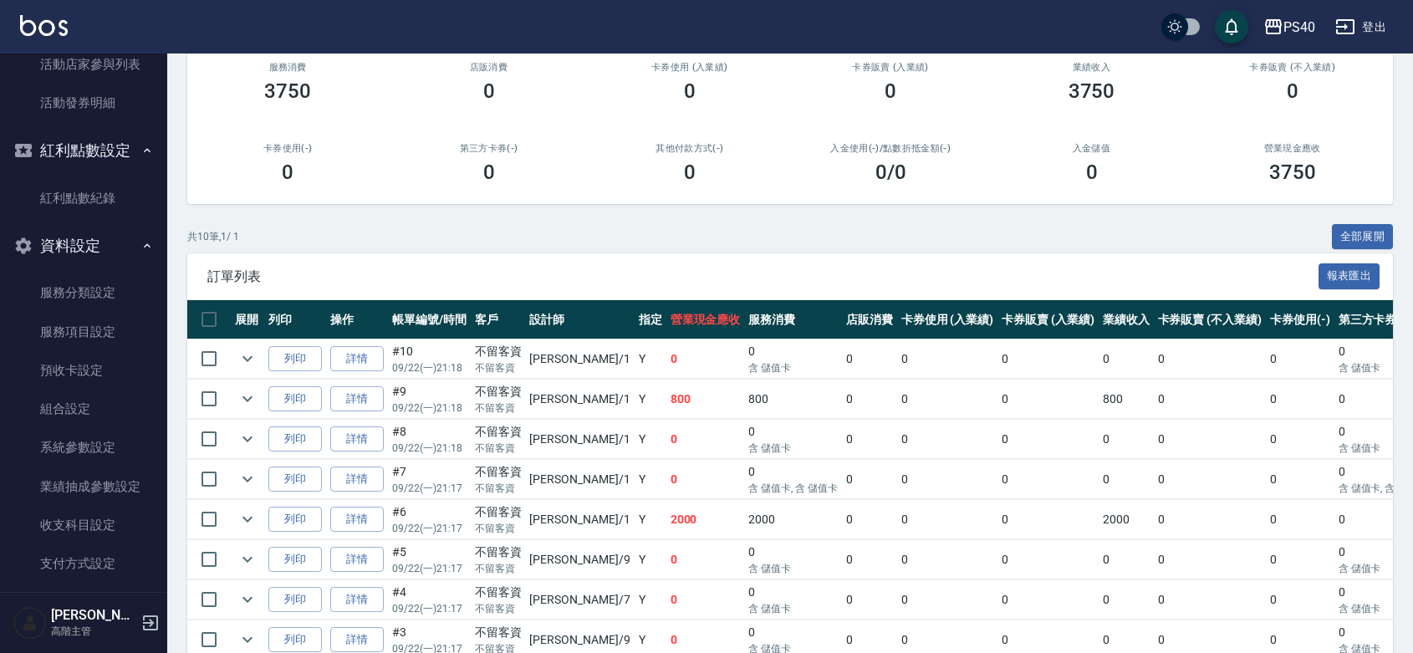
scroll to position [3042, 0]
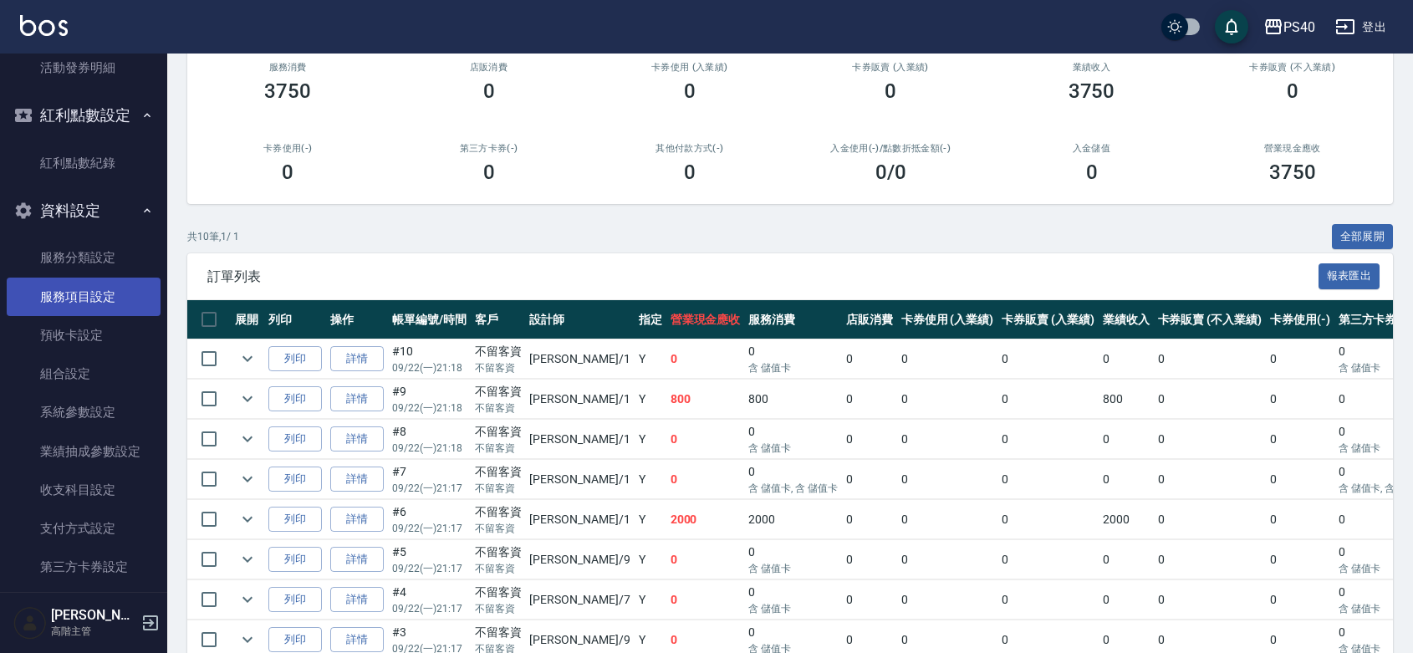
click at [99, 316] on link "服務項目設定" at bounding box center [84, 297] width 154 height 38
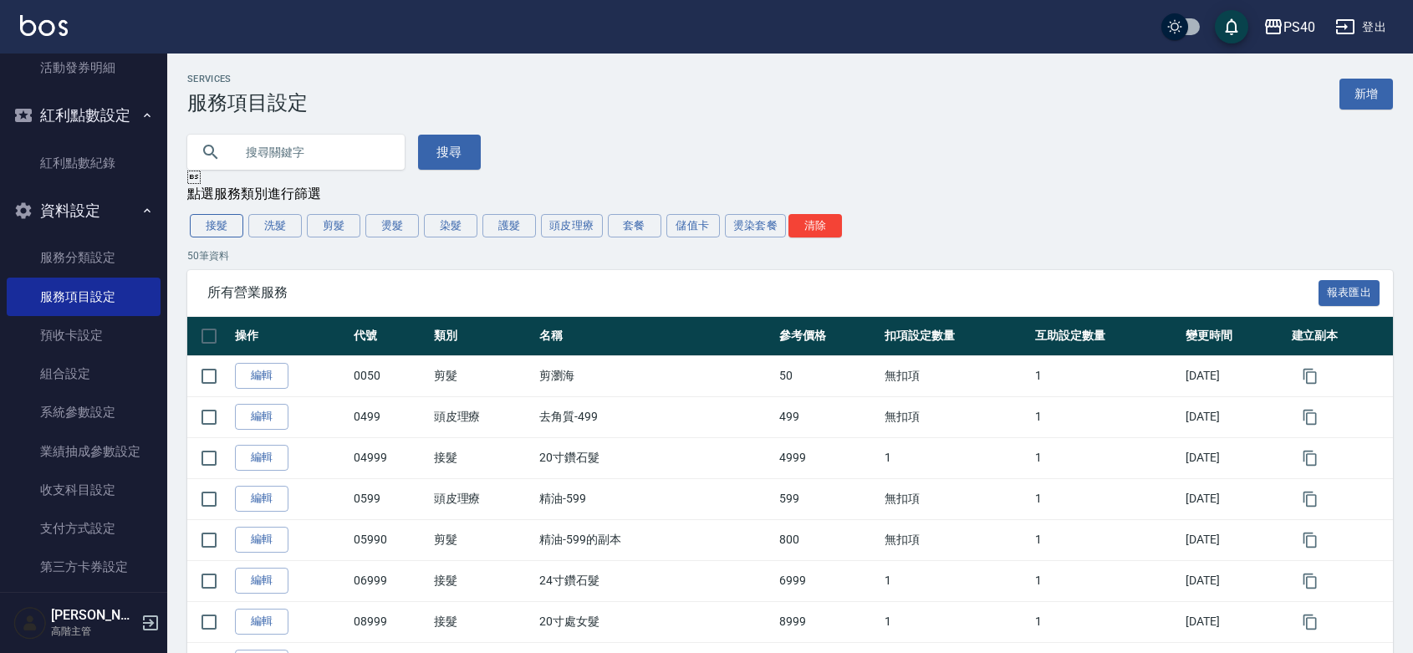
click at [218, 237] on button "接髮" at bounding box center [217, 225] width 54 height 23
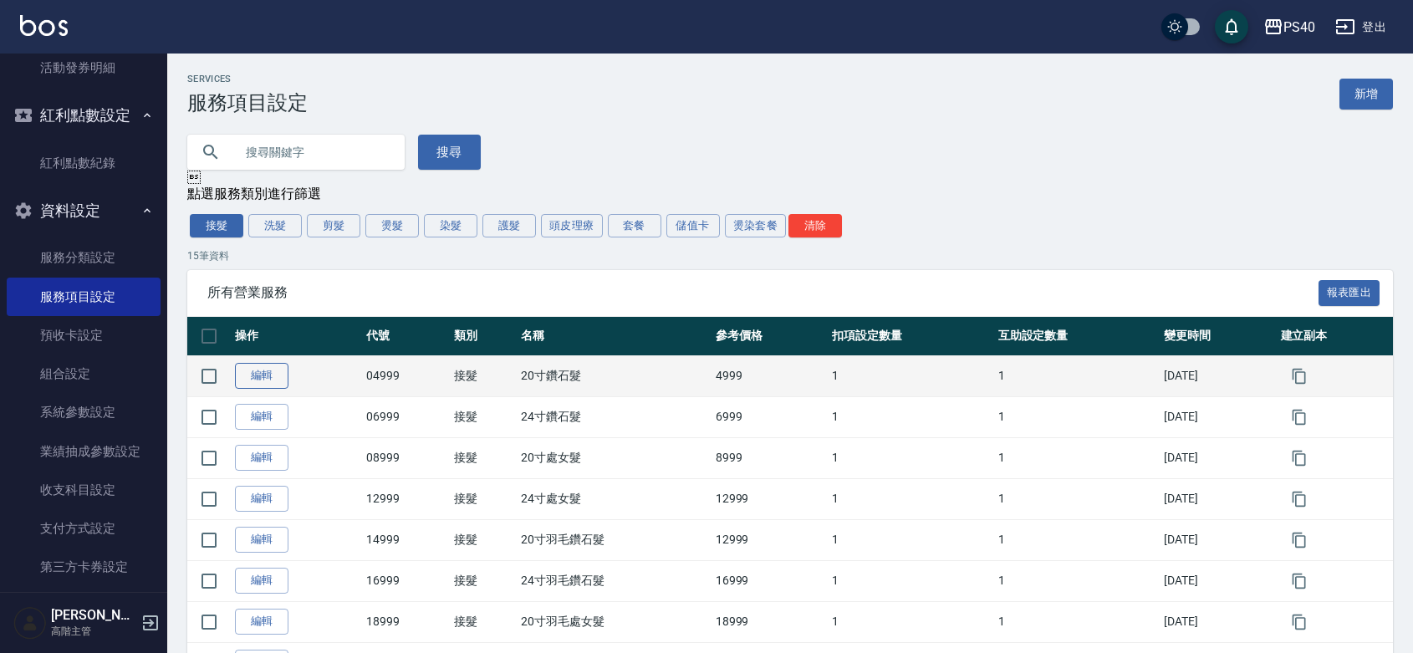
click at [272, 389] on link "編輯" at bounding box center [262, 376] width 54 height 26
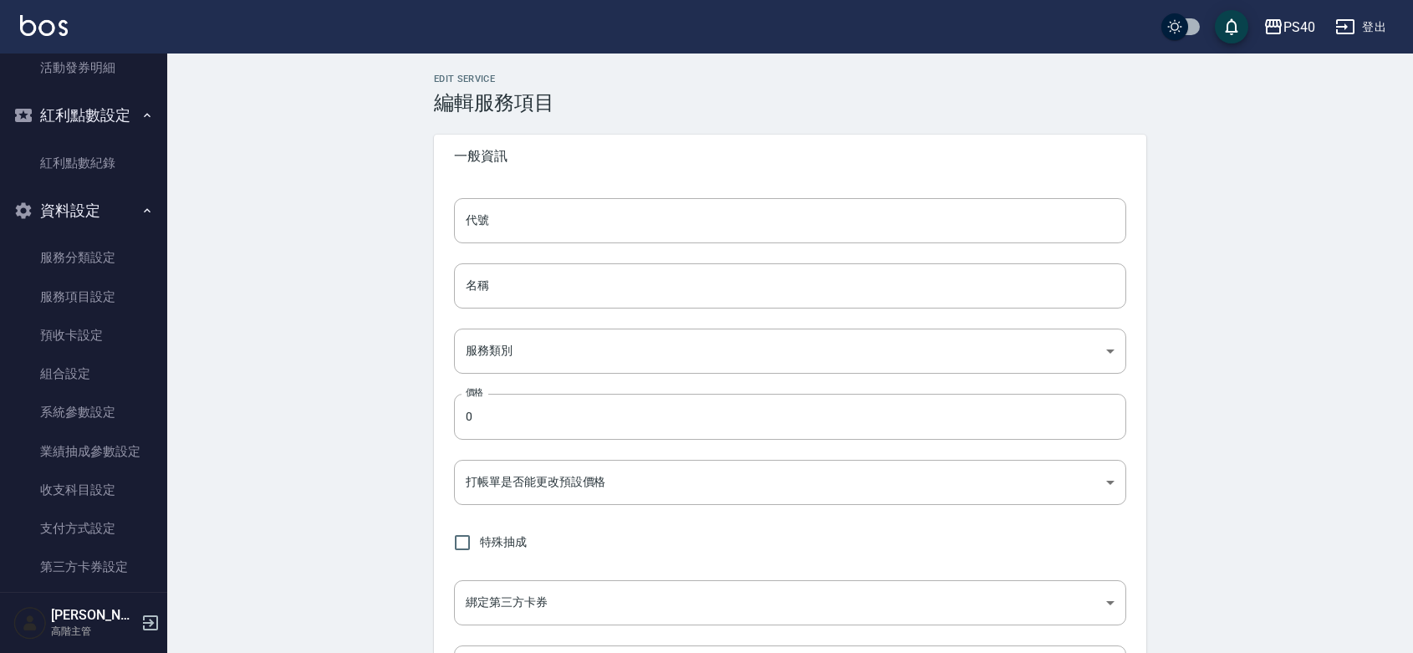
type input "04999"
type input "20寸鑽石髮"
type input "478eeb72-1008-4ea7-bf2b-0d4895935dfb"
type input "4999"
type input "FALSE"
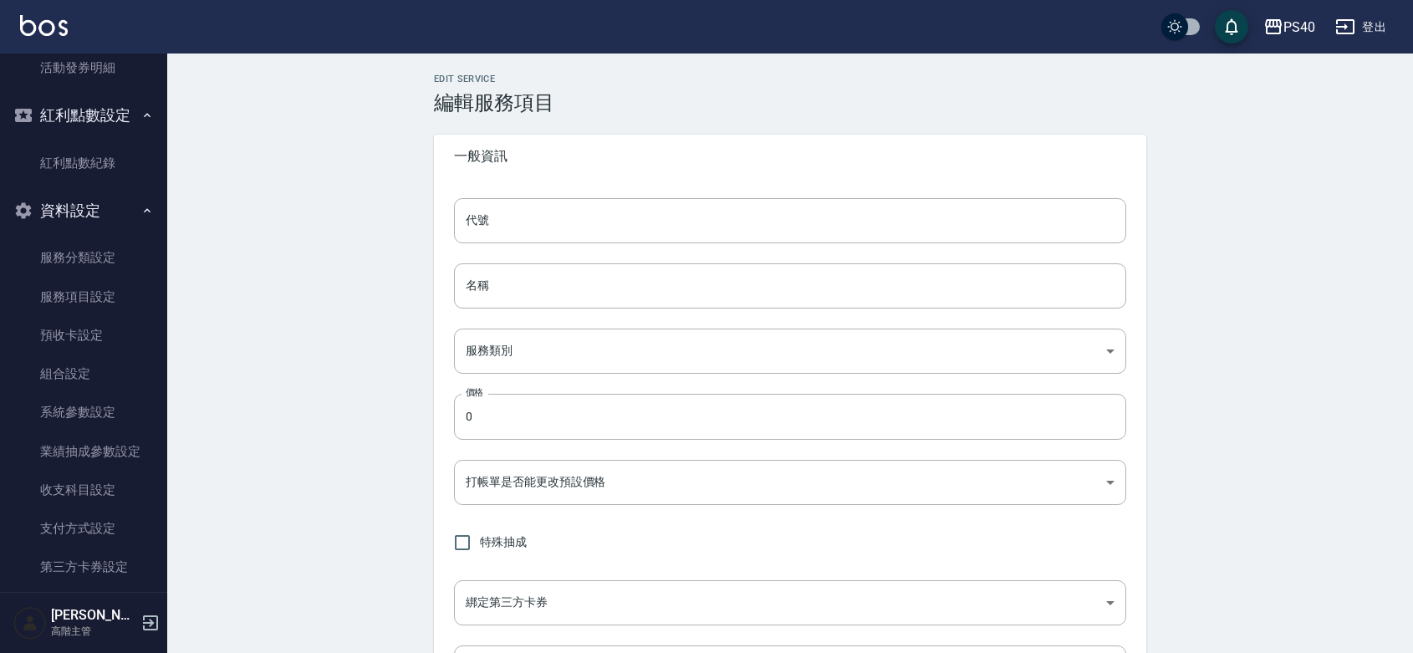
checkbox input "true"
type input "none"
type input "UNSET"
type input "none"
type input "洗髮"
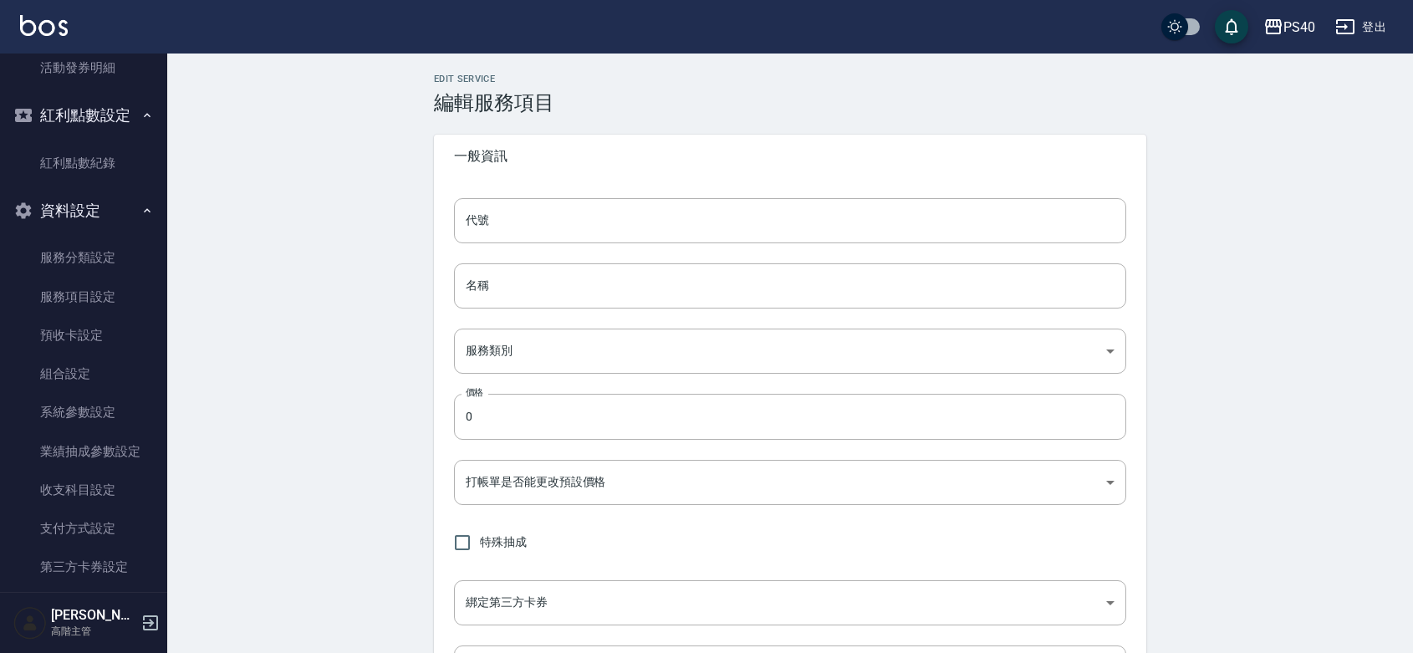
type input "1"
type input "點數"
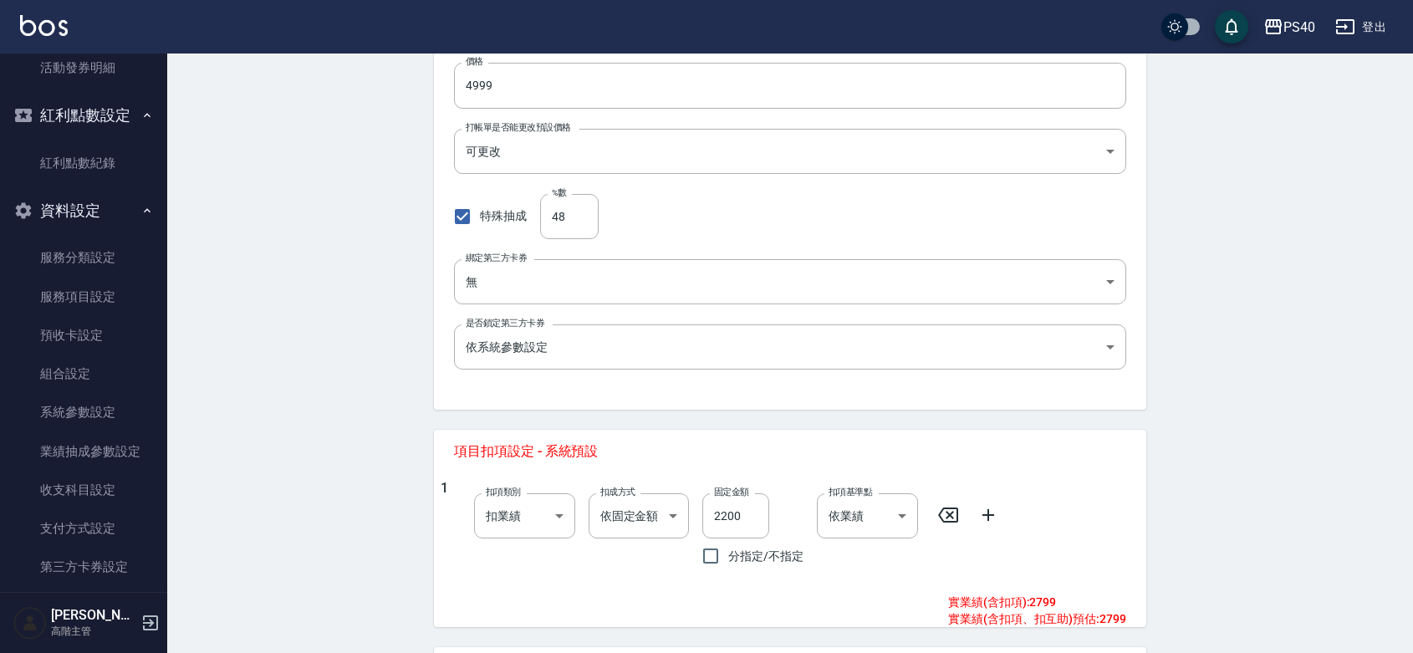
scroll to position [130, 0]
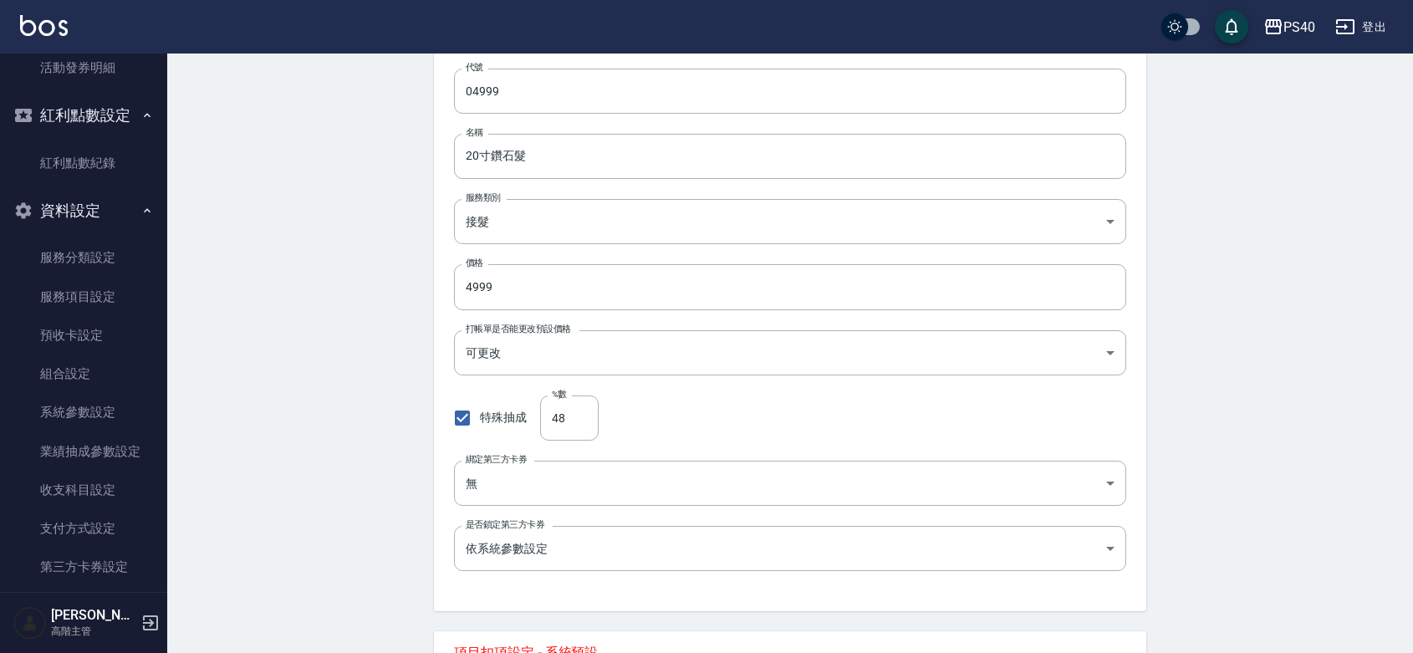
click at [273, 352] on div "Edit Service 編輯服務項目 一般資訊 代號 04999 代號 名稱 20寸鑽石髮 名稱 服務類別 接髮 478eeb72-1008-4ea7-bf…" at bounding box center [790, 525] width 1246 height 1203
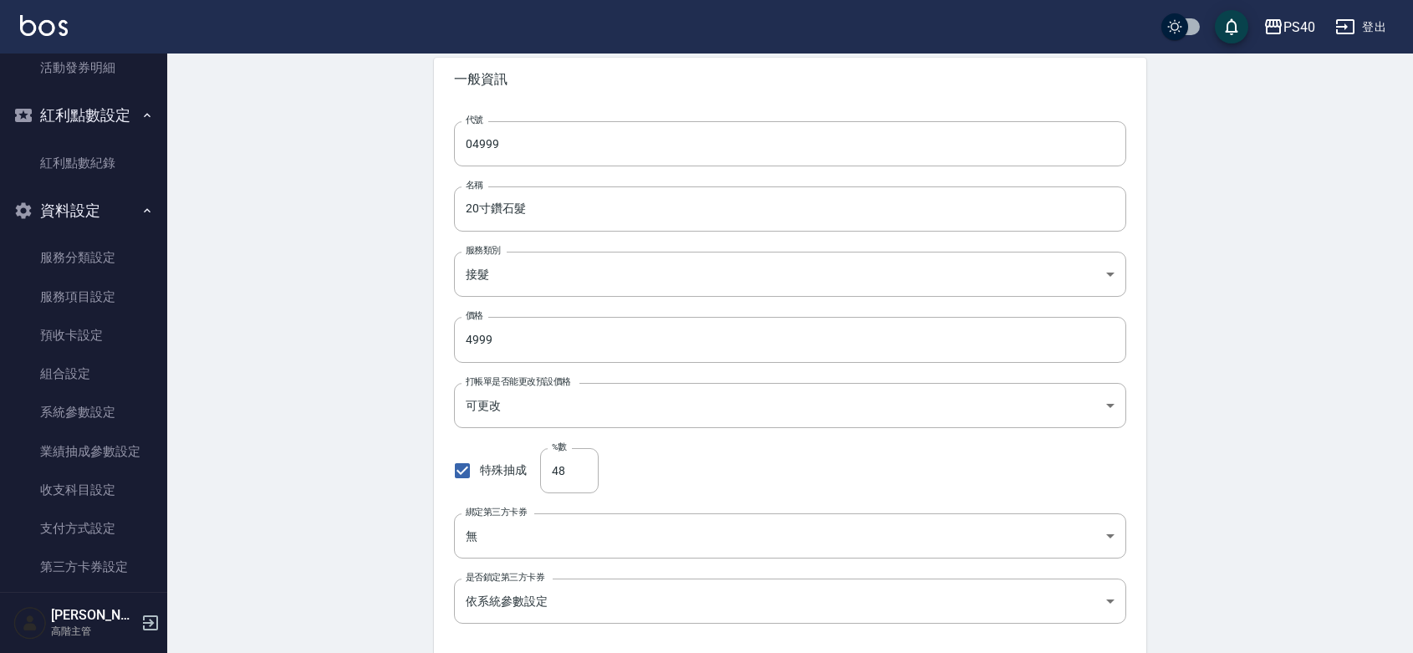
scroll to position [0, 0]
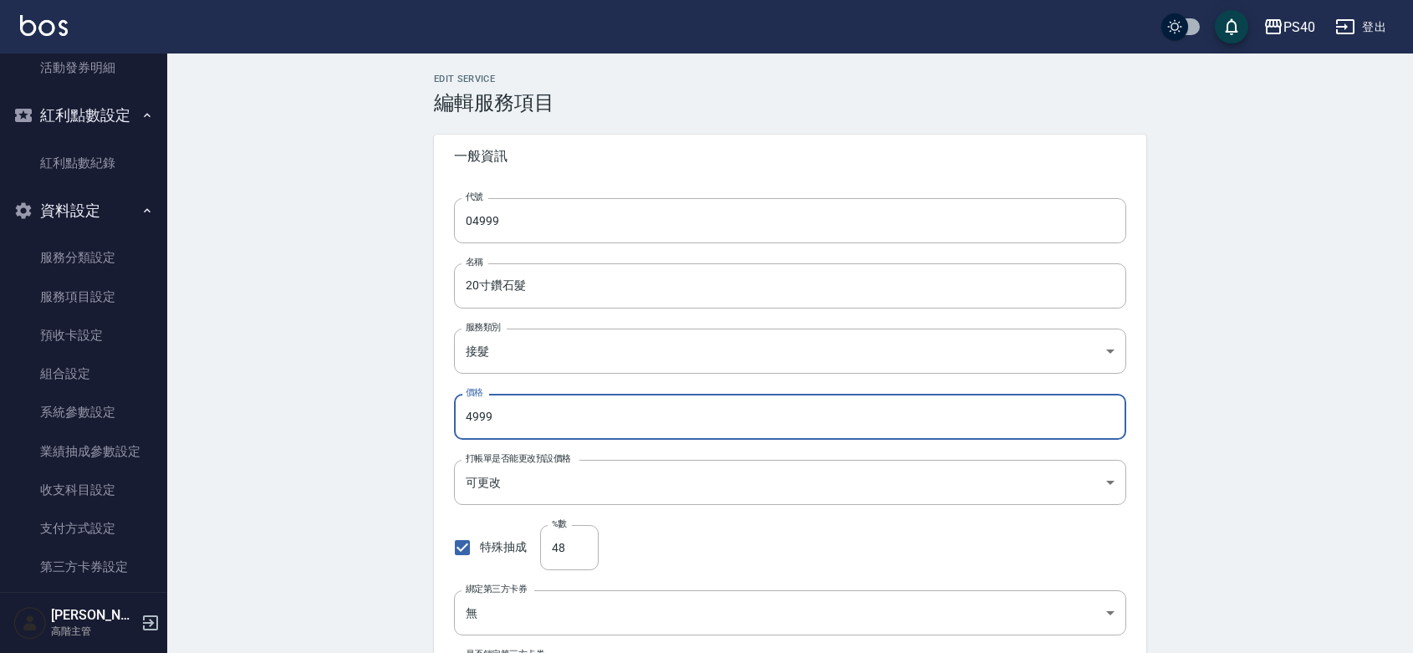
click at [612, 406] on input "4999" at bounding box center [790, 416] width 672 height 45
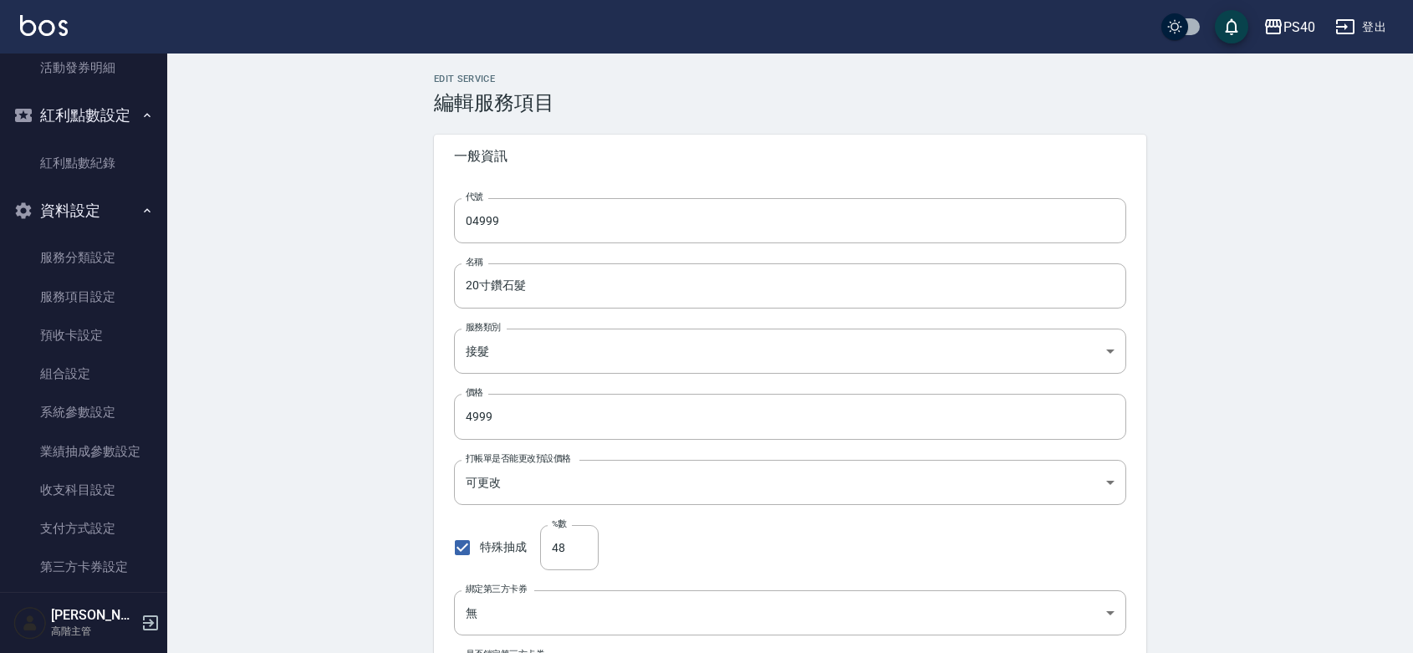
click at [335, 372] on div "Edit Service 編輯服務項目 一般資訊 代號 04999 代號 名稱 20寸鑽石髮 名稱 服務類別 接髮 478eeb72-1008-4ea7-bf…" at bounding box center [790, 655] width 1246 height 1203
click at [98, 316] on link "服務項目設定" at bounding box center [84, 297] width 154 height 38
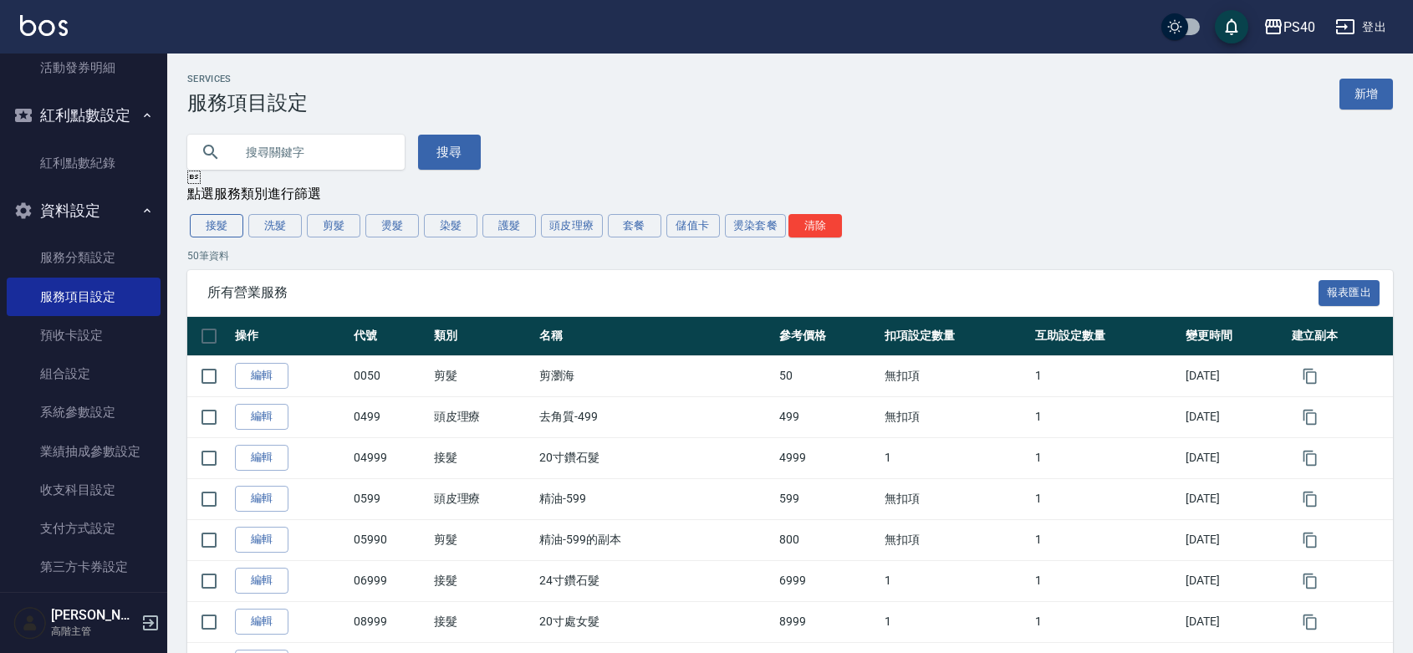
click at [220, 237] on button "接髮" at bounding box center [217, 225] width 54 height 23
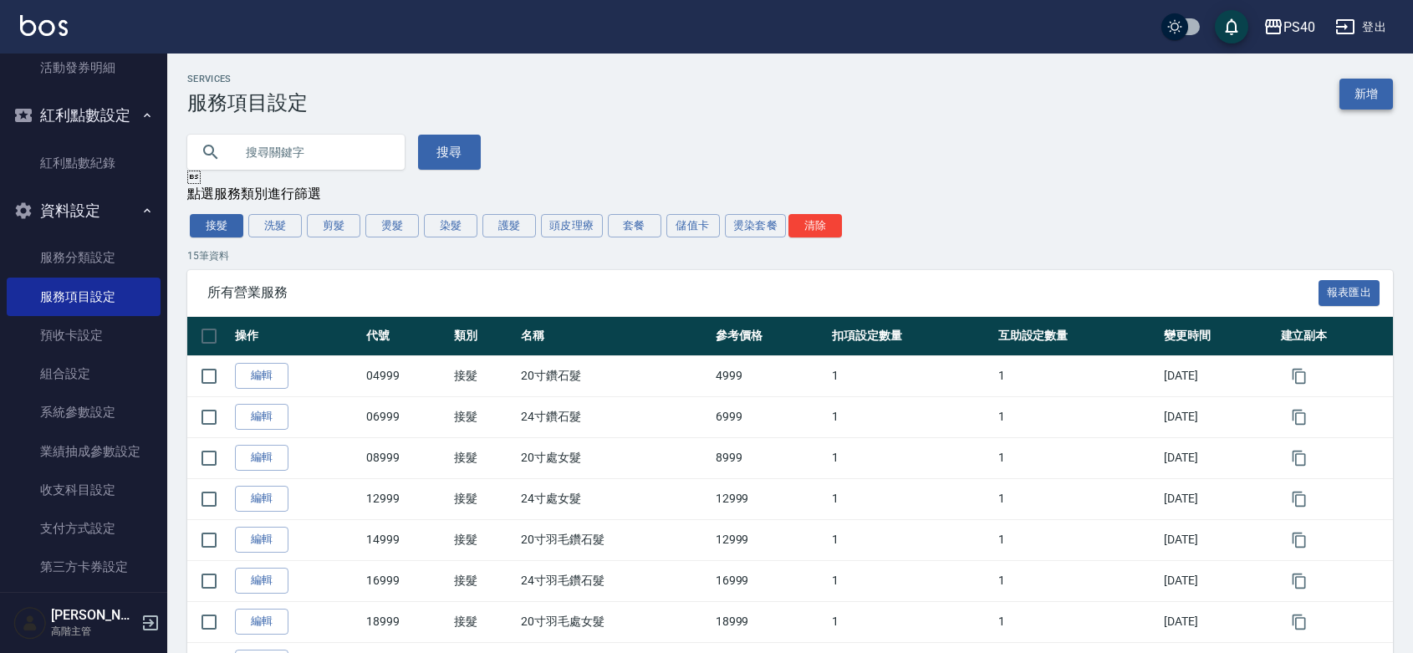
click at [1350, 100] on link "新增" at bounding box center [1366, 94] width 54 height 31
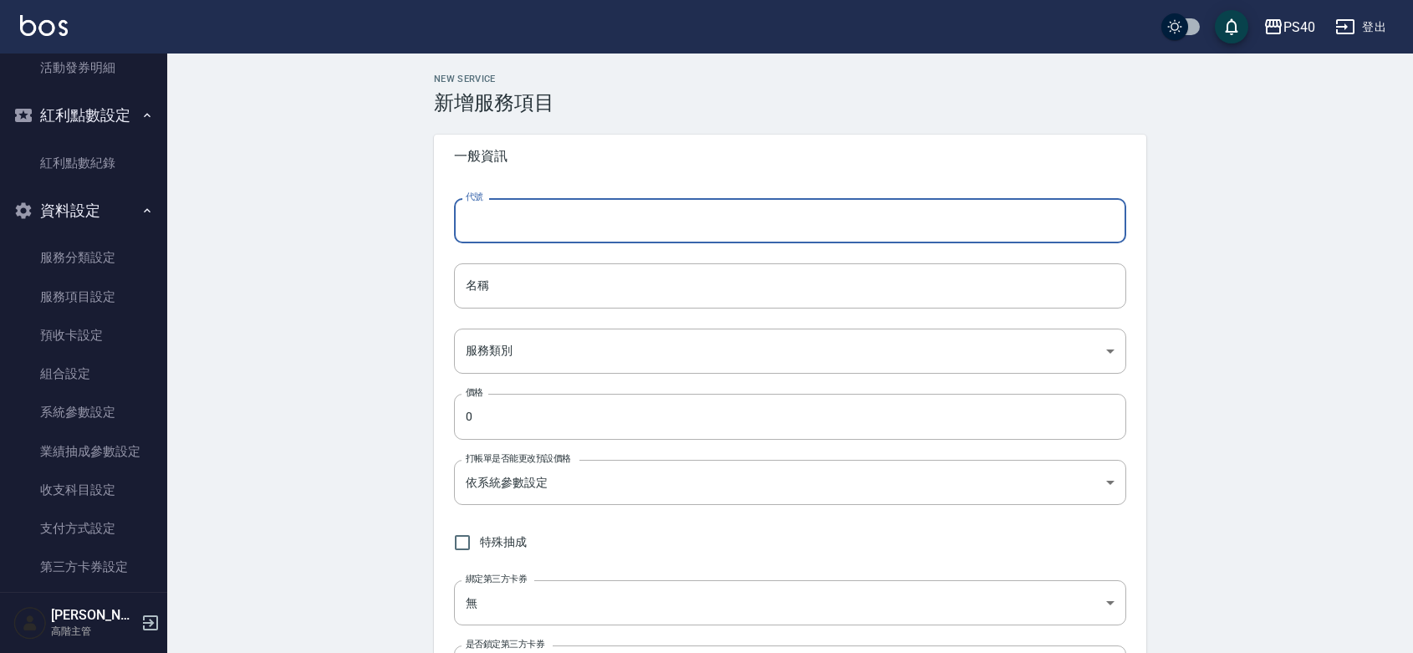
click at [549, 224] on input "代號" at bounding box center [790, 220] width 672 height 45
type input "03999"
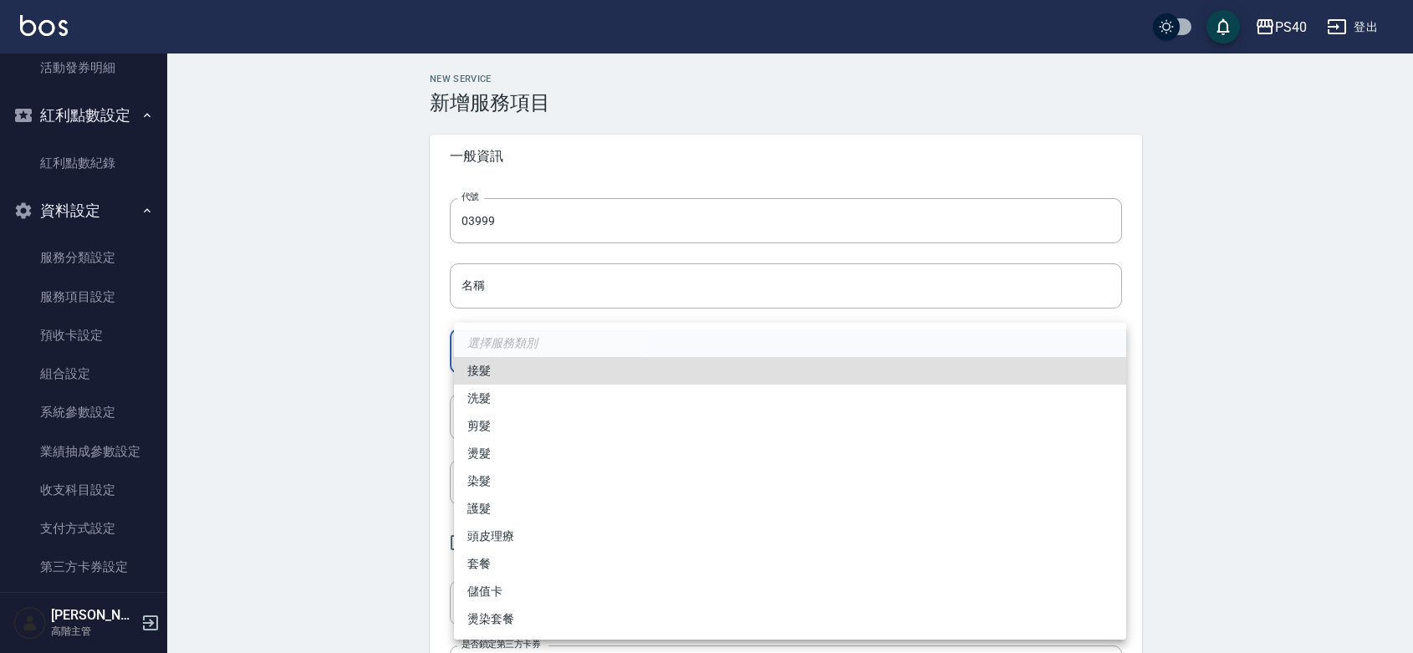
click at [540, 351] on body "PS40 登出 櫃檯作業 打帳單 帳單列表 掛單列表 座位開單 營業儀表板 現金收支登錄 高階收支登錄 材料自購登錄 每日結帳 排班表 現場電腦打卡 掃碼打卡…" at bounding box center [706, 588] width 1413 height 1176
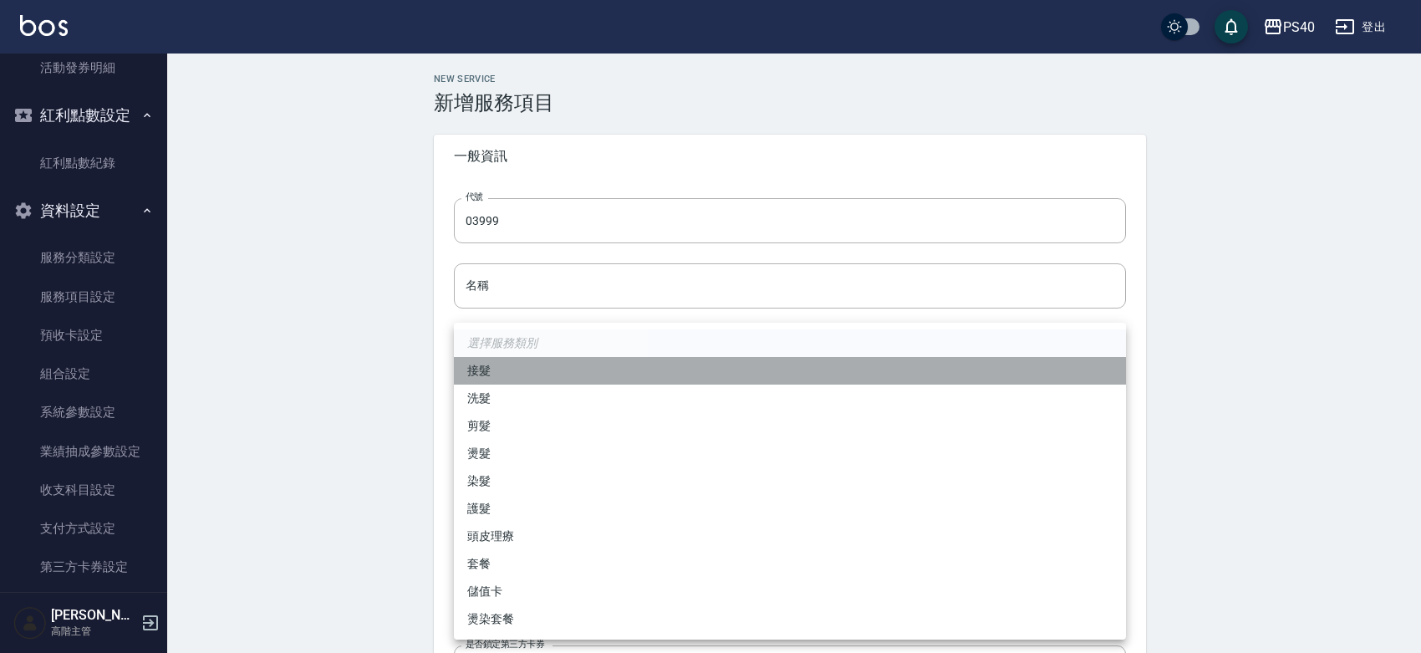
click at [533, 370] on li "接髮" at bounding box center [790, 371] width 672 height 28
type input "478eeb72-1008-4ea7-bf2b-0d4895935dfb"
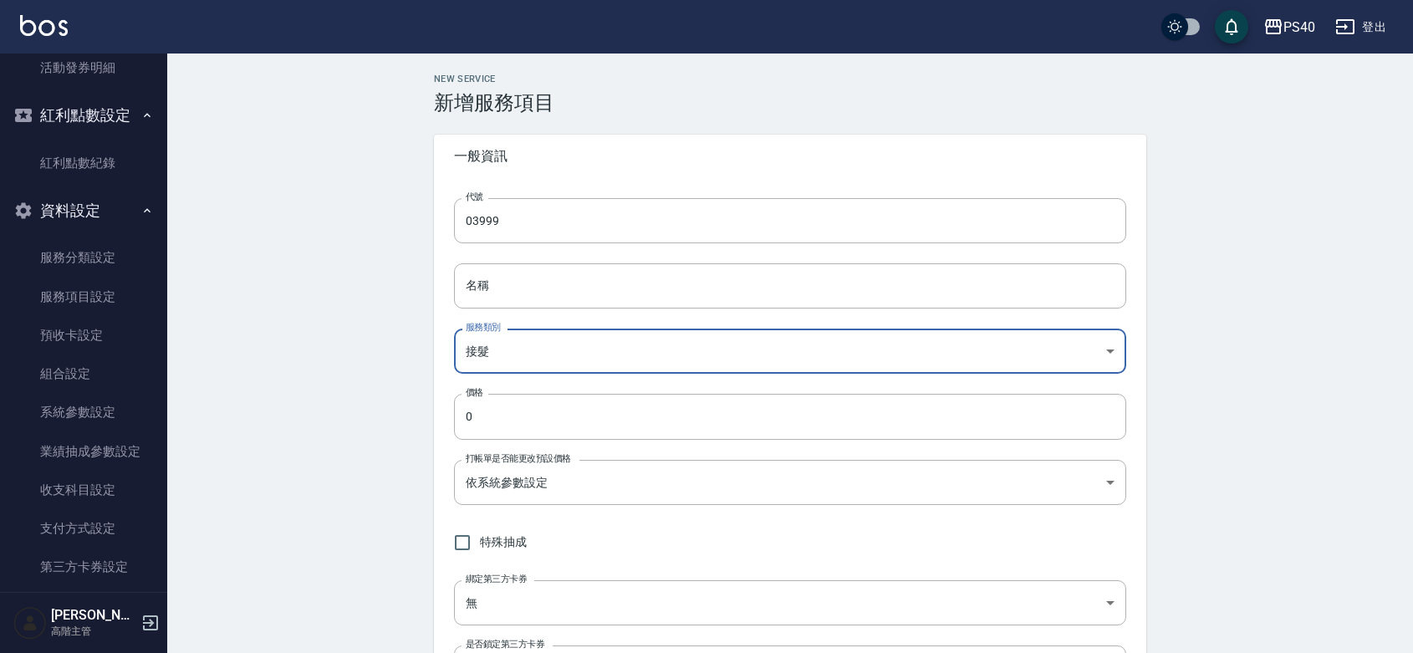
click at [545, 290] on input "名稱" at bounding box center [790, 285] width 672 height 45
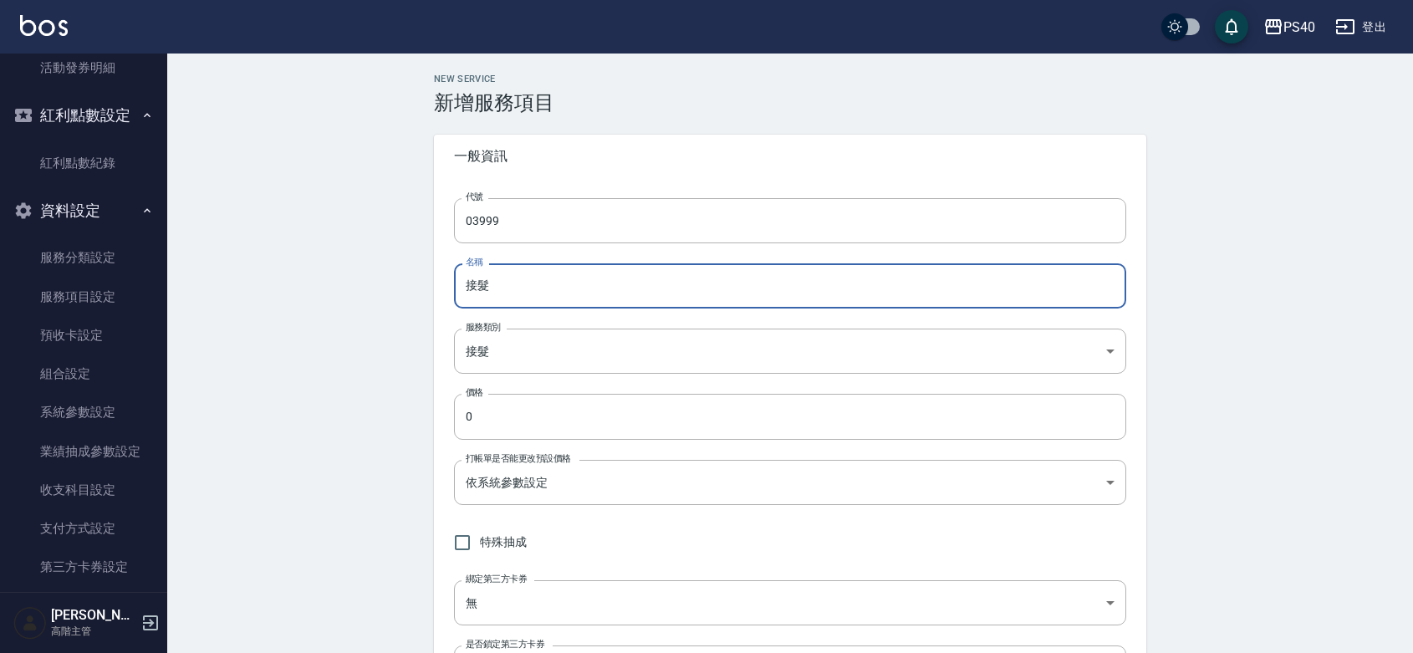
type input "接髮"
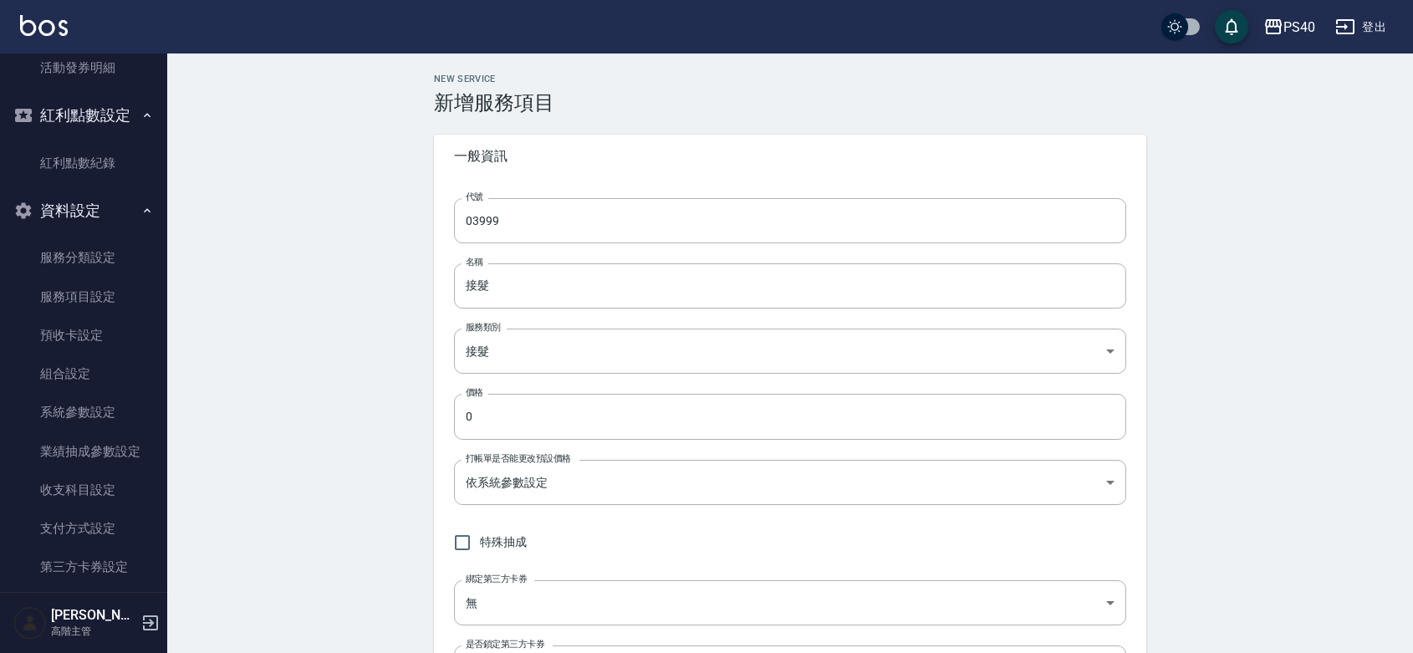
click at [264, 451] on div "New Service 新增服務項目 一般資訊 代號 03999 代號 名稱 接髮 名稱 服務類別 接髮 478eeb72-1008-4ea7-bf2b-0d…" at bounding box center [790, 615] width 1246 height 1123
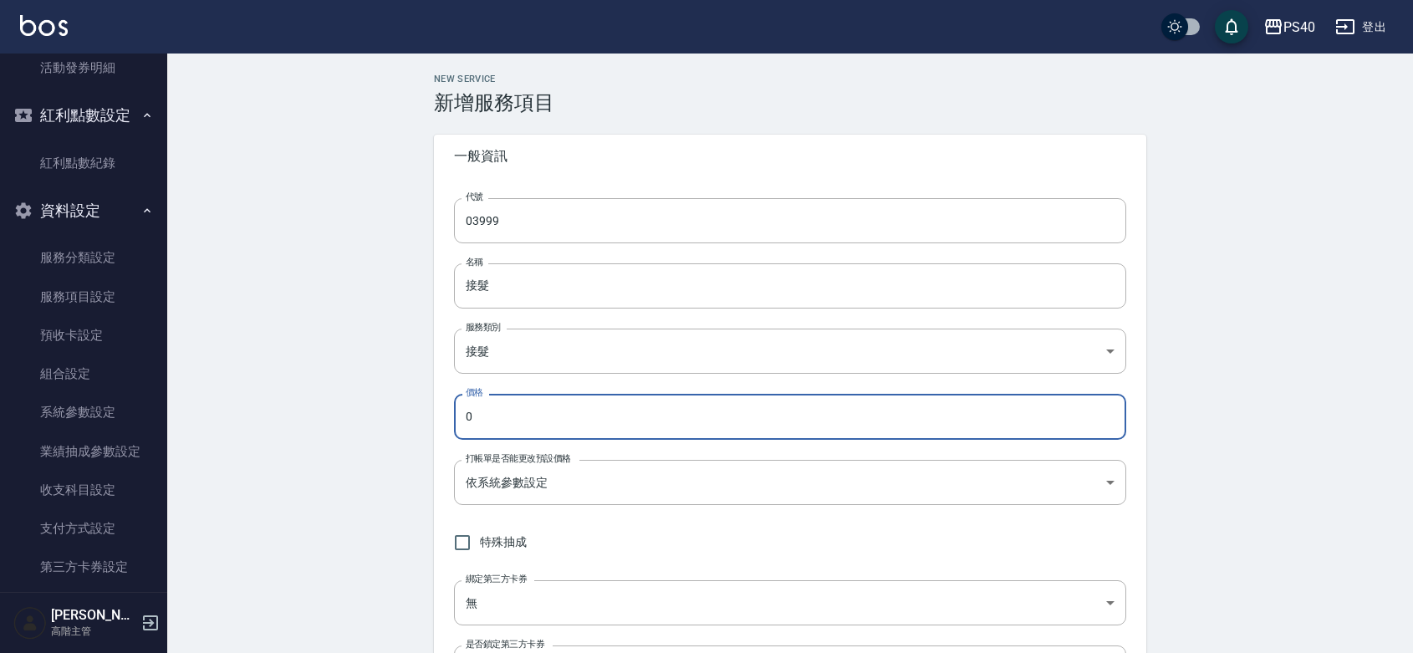
click at [481, 416] on input "0" at bounding box center [790, 416] width 672 height 45
type input "3999"
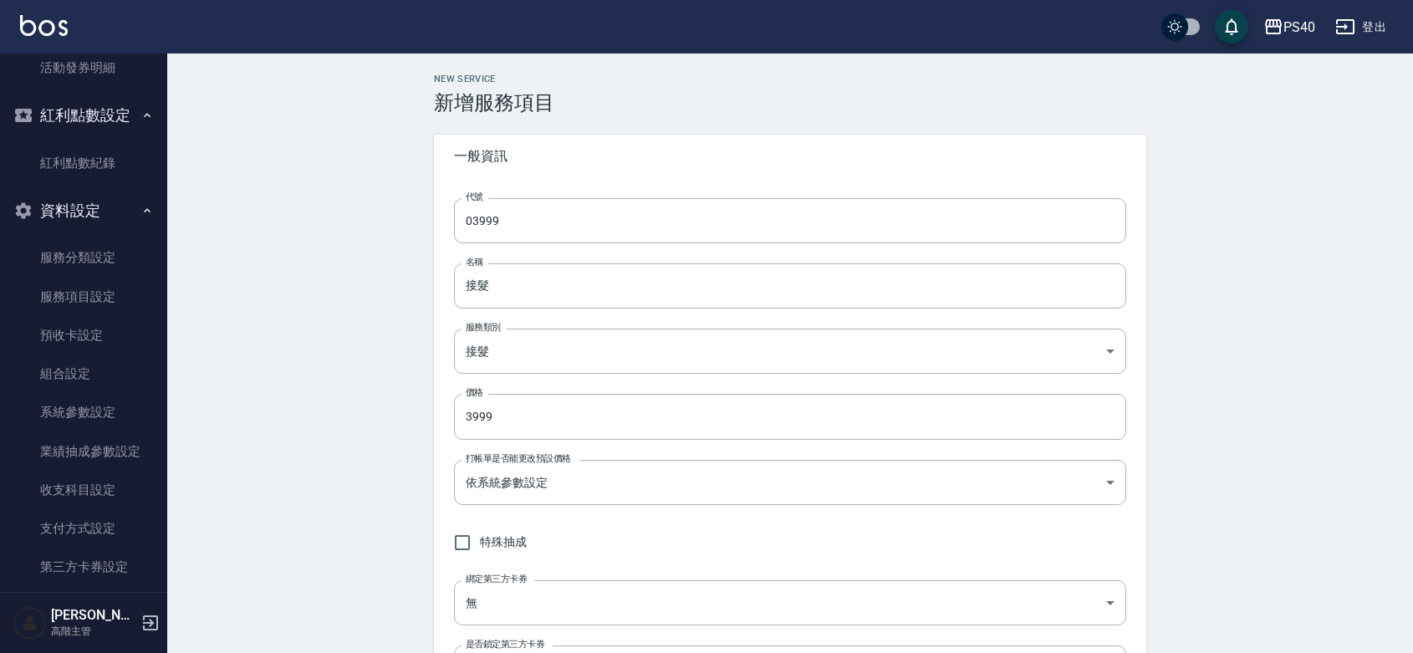
click at [272, 508] on div "New Service 新增服務項目 一般資訊 代號 03999 代號 名稱 接髮 名稱 服務類別 接髮 478eeb72-1008-4ea7-bf2b-0d…" at bounding box center [790, 615] width 1246 height 1123
click at [472, 542] on input "特殊抽成" at bounding box center [462, 542] width 35 height 35
checkbox input "true"
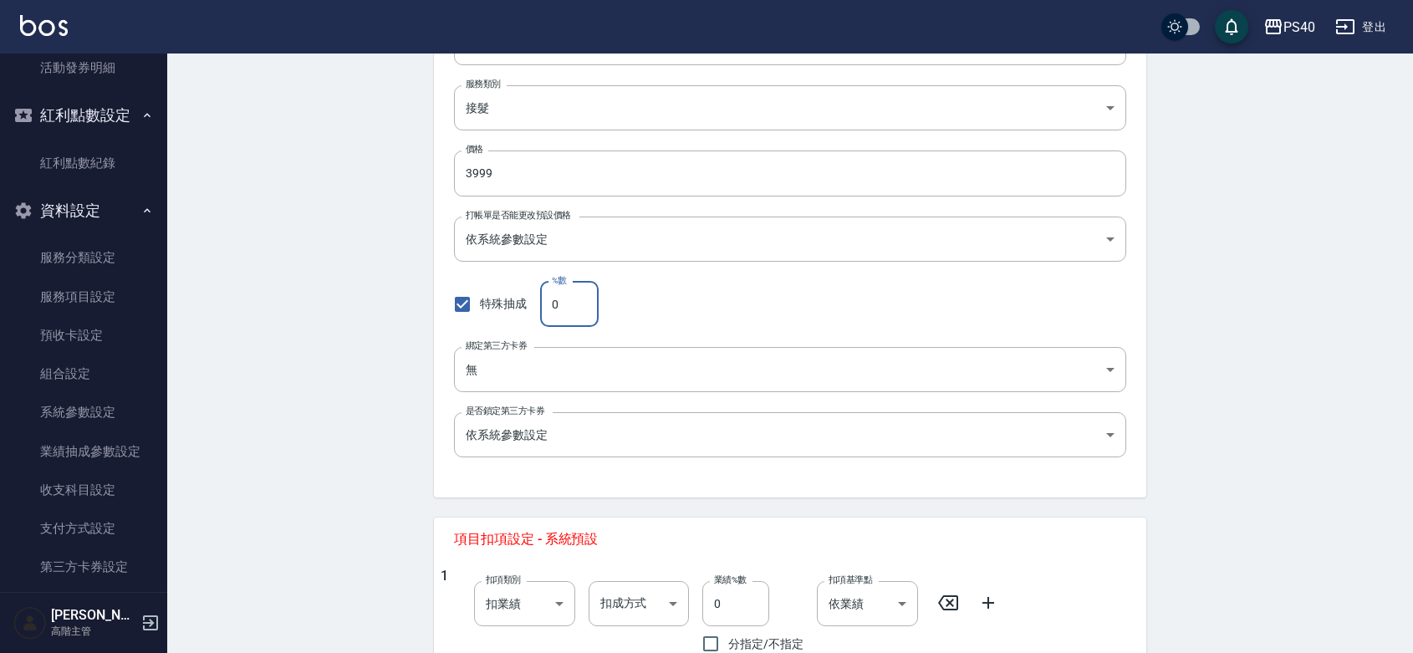
click at [570, 310] on input "0" at bounding box center [569, 304] width 59 height 45
type input "48"
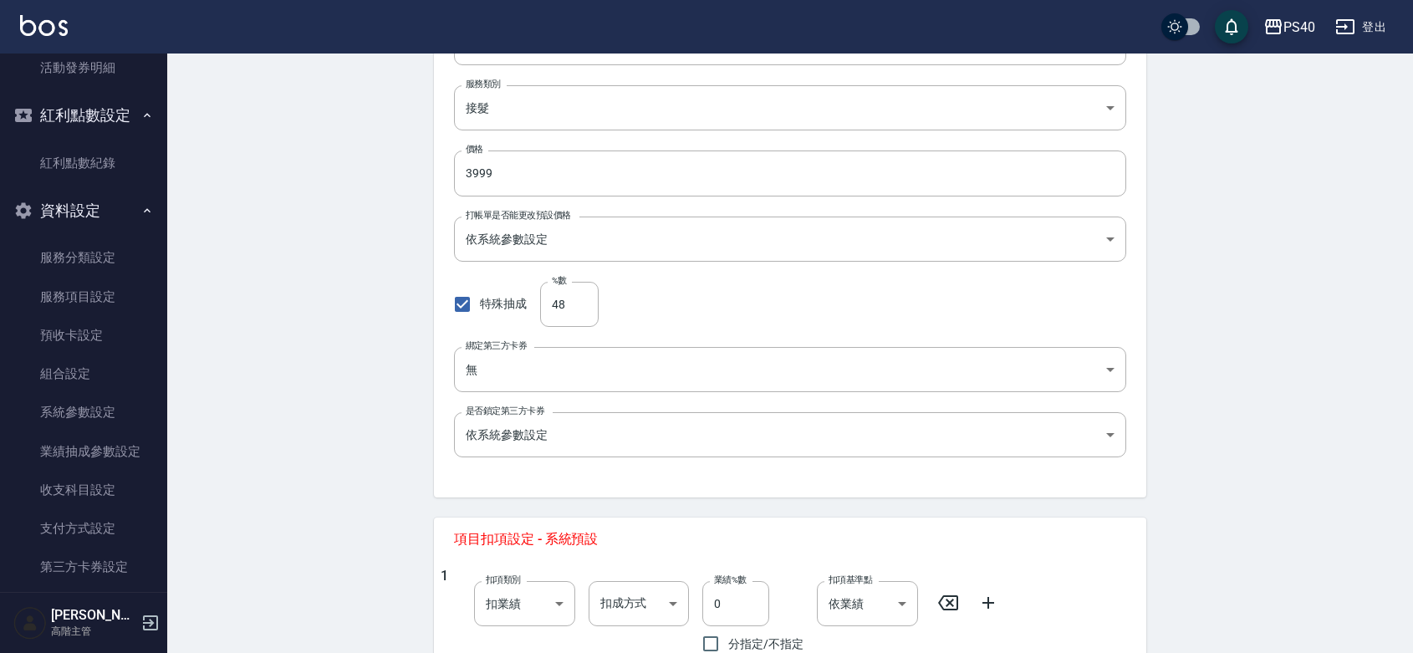
click at [293, 370] on div "New Service 新增服務項目 一般資訊 代號 03999 代號 名稱 接髮 名稱 服務類別 接髮 478eeb72-1008-4ea7-bf2b-0d…" at bounding box center [790, 376] width 1246 height 1133
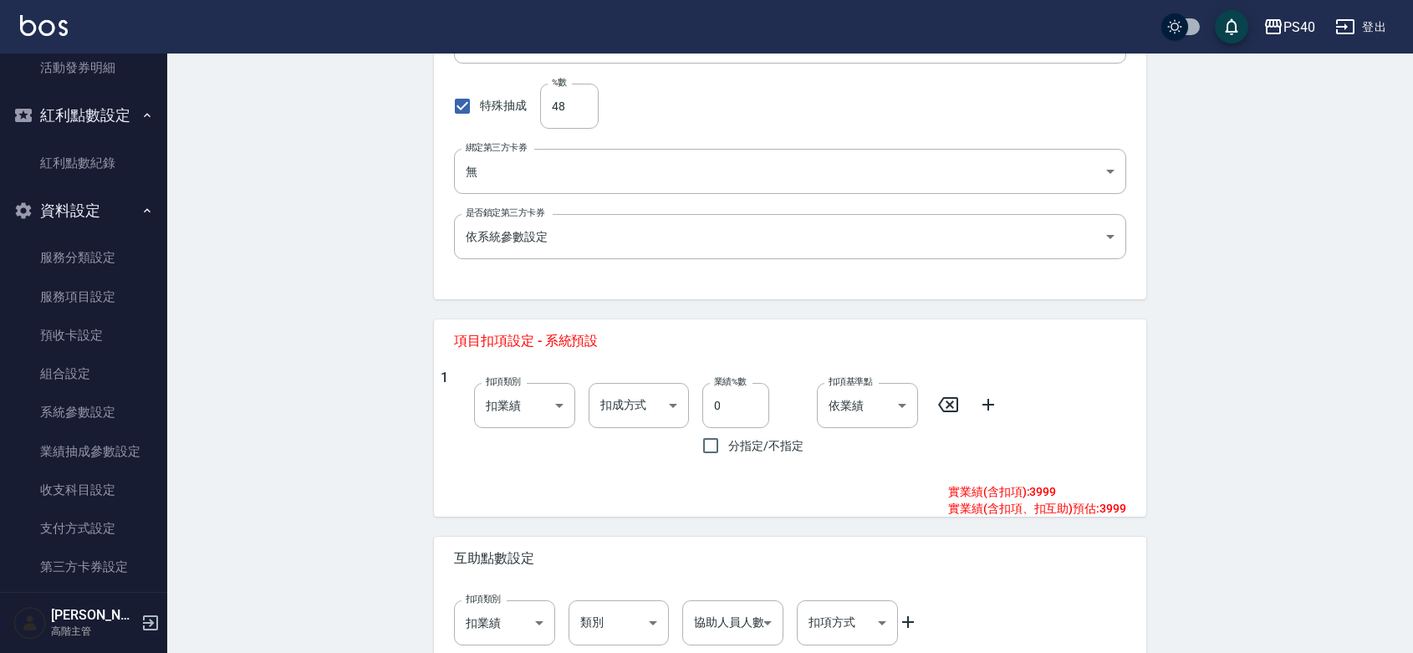
scroll to position [487, 0]
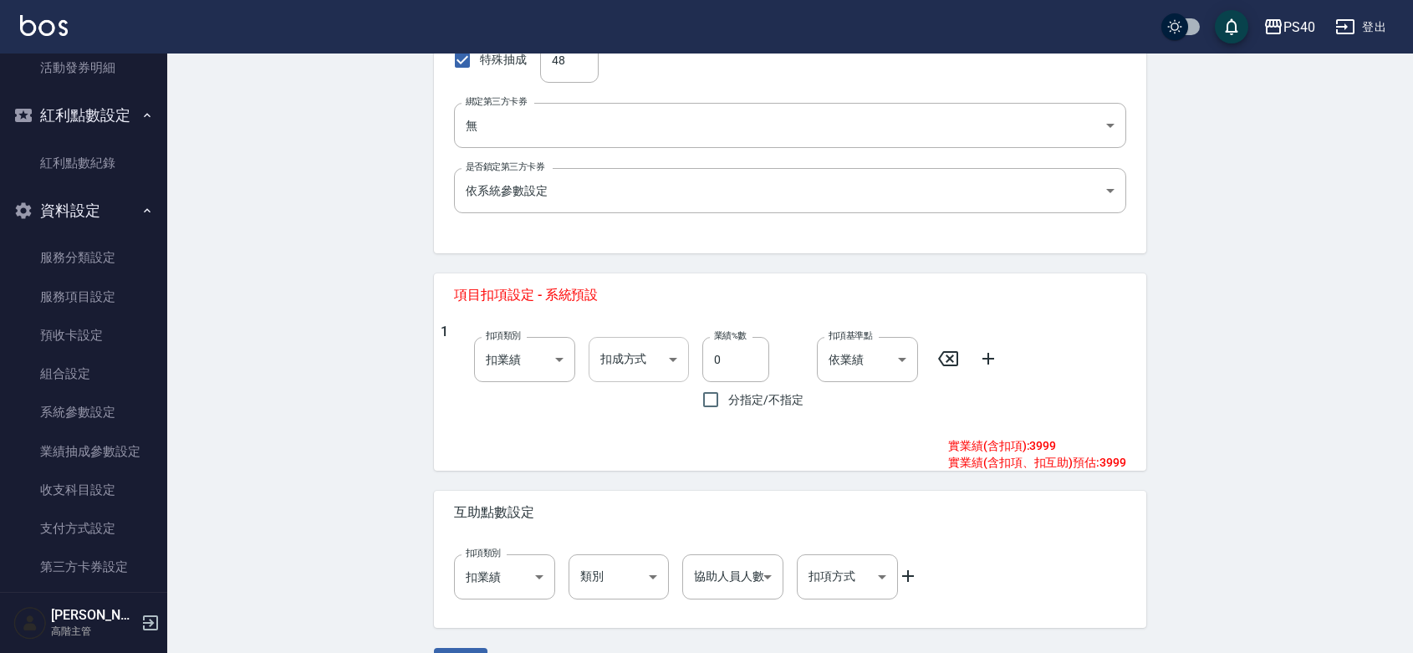
click at [654, 347] on body "PS40 登出 櫃檯作業 打帳單 帳單列表 掛單列表 座位開單 營業儀表板 現金收支登錄 高階收支登錄 材料自購登錄 每日結帳 排班表 現場電腦打卡 掃碼打卡…" at bounding box center [706, 106] width 1413 height 1186
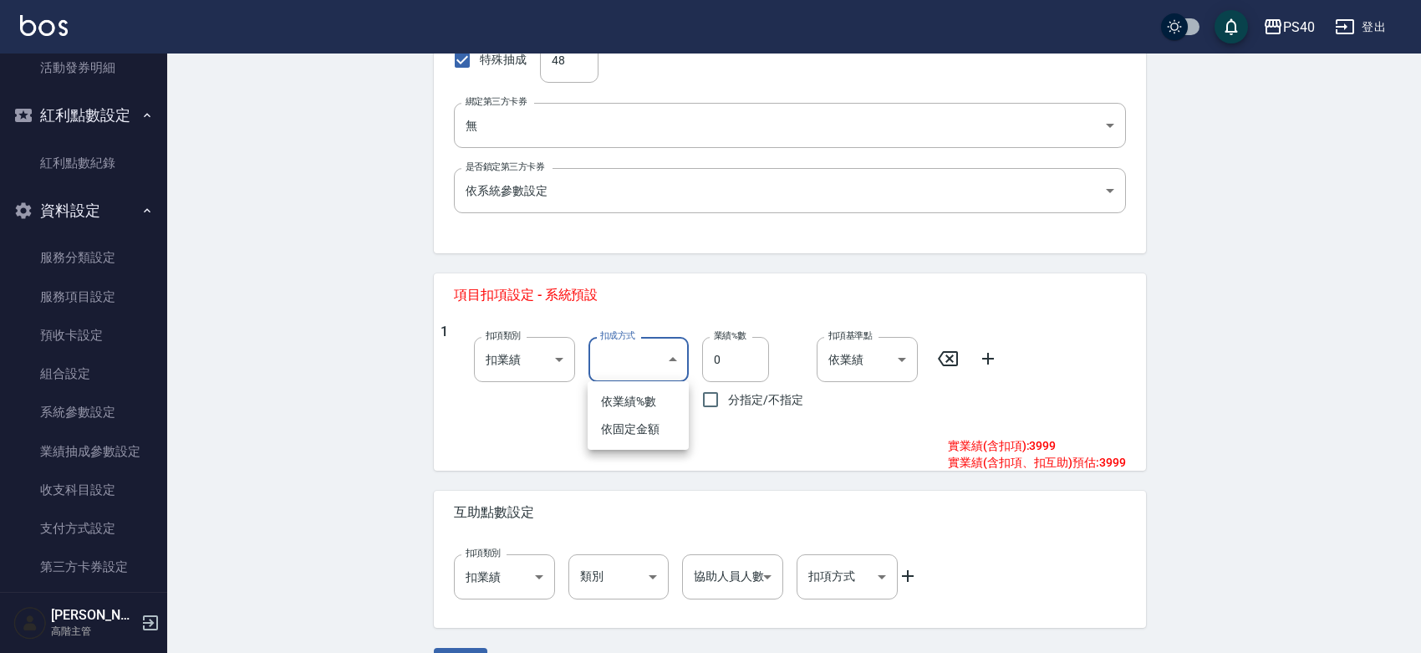
click at [283, 412] on div at bounding box center [710, 326] width 1421 height 653
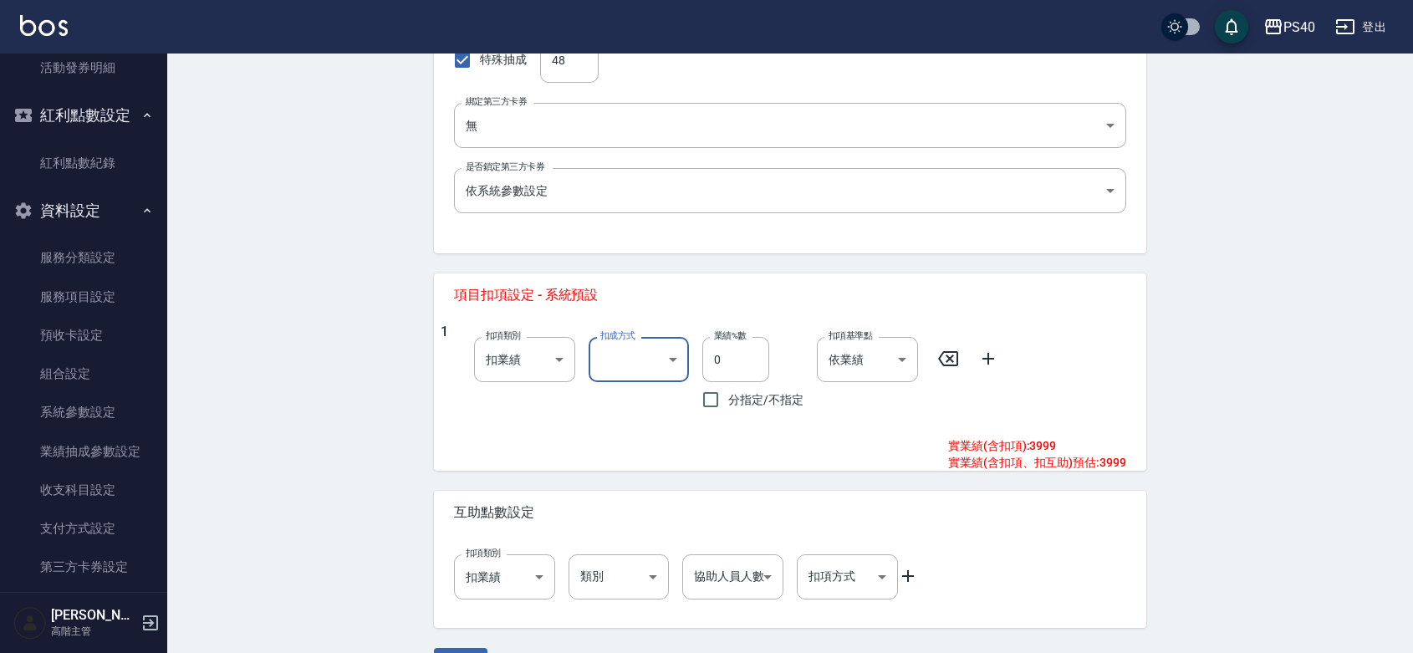
click at [675, 369] on body "PS40 登出 櫃檯作業 打帳單 帳單列表 掛單列表 座位開單 營業儀表板 現金收支登錄 高階收支登錄 材料自購登錄 每日結帳 排班表 現場電腦打卡 掃碼打卡…" at bounding box center [706, 106] width 1413 height 1186
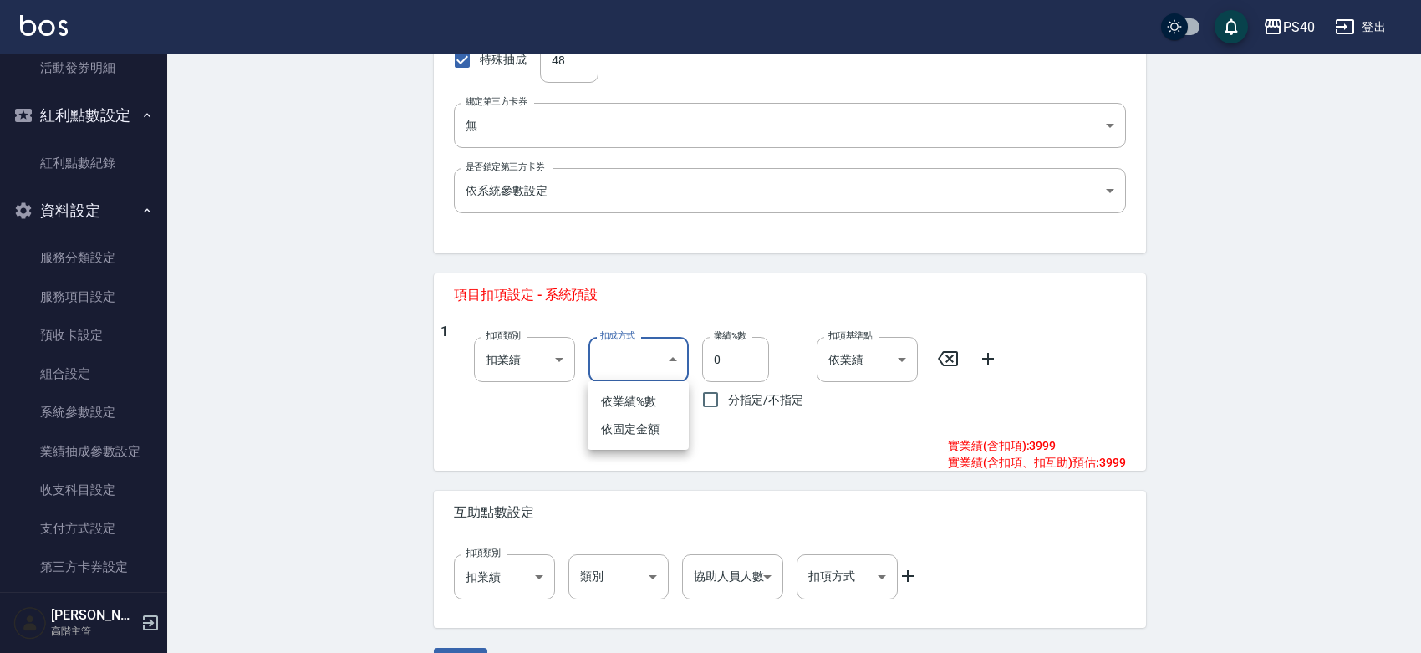
click at [645, 431] on li "依固定金額" at bounding box center [638, 430] width 101 height 28
type input "扣固定金額"
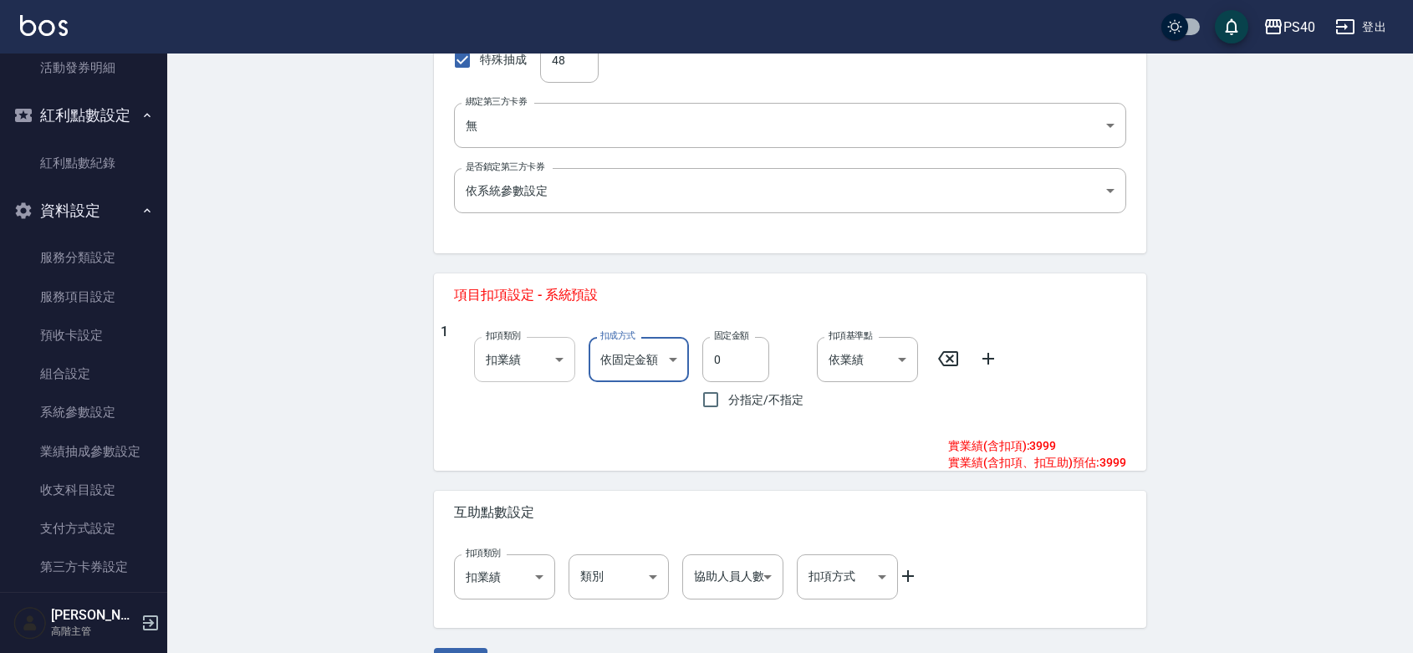
click at [557, 355] on body "PS40 登出 櫃檯作業 打帳單 帳單列表 掛單列表 座位開單 營業儀表板 現金收支登錄 高階收支登錄 材料自購登錄 每日結帳 排班表 現場電腦打卡 掃碼打卡…" at bounding box center [706, 106] width 1413 height 1186
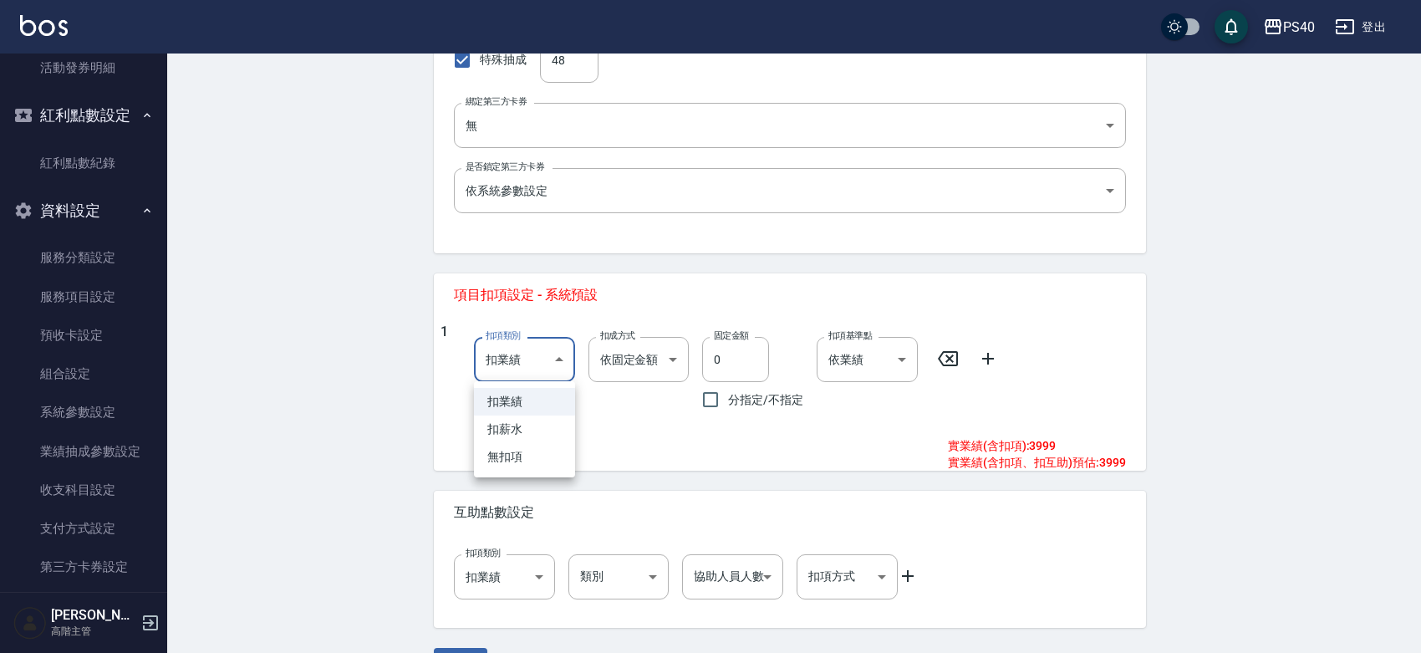
click at [512, 394] on li "扣業績" at bounding box center [524, 402] width 101 height 28
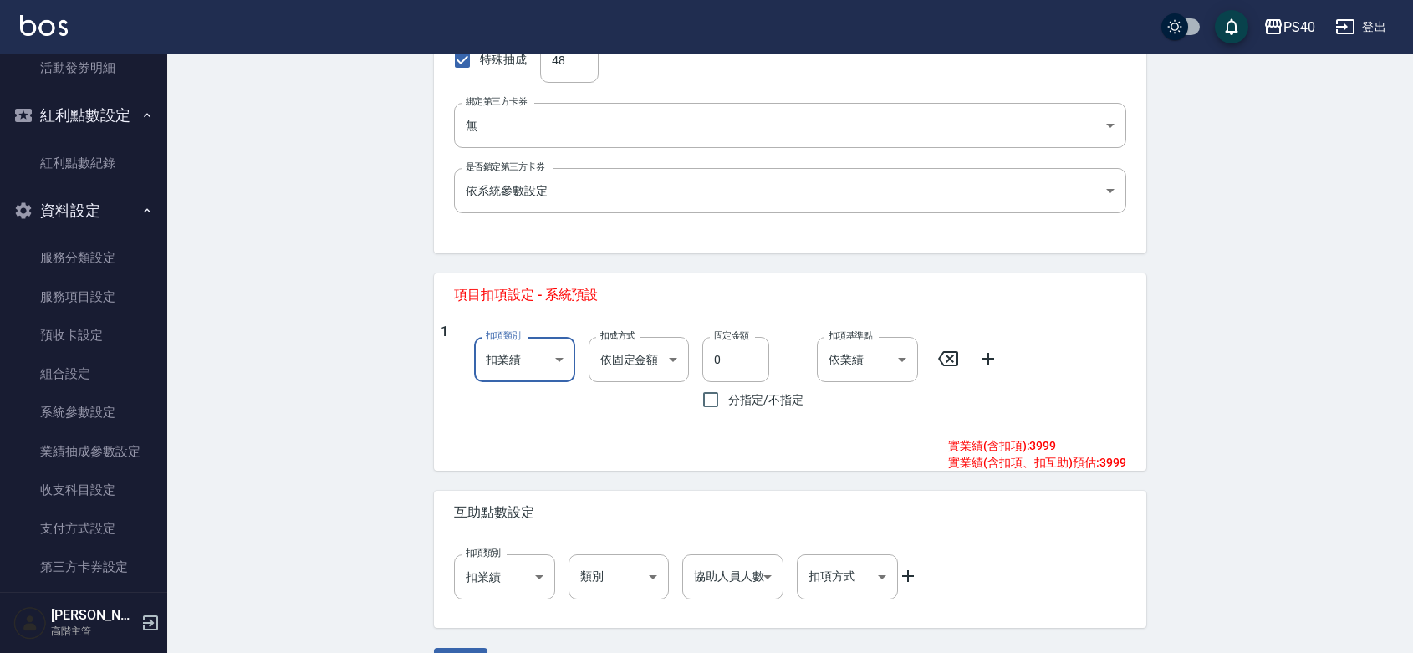
click at [391, 385] on div "New Service 新增服務項目 一般資訊 代號 03999 代號 名稱 接髮 名稱 服務類別 接髮 478eeb72-1008-4ea7-bf2b-0d…" at bounding box center [790, 132] width 1246 height 1133
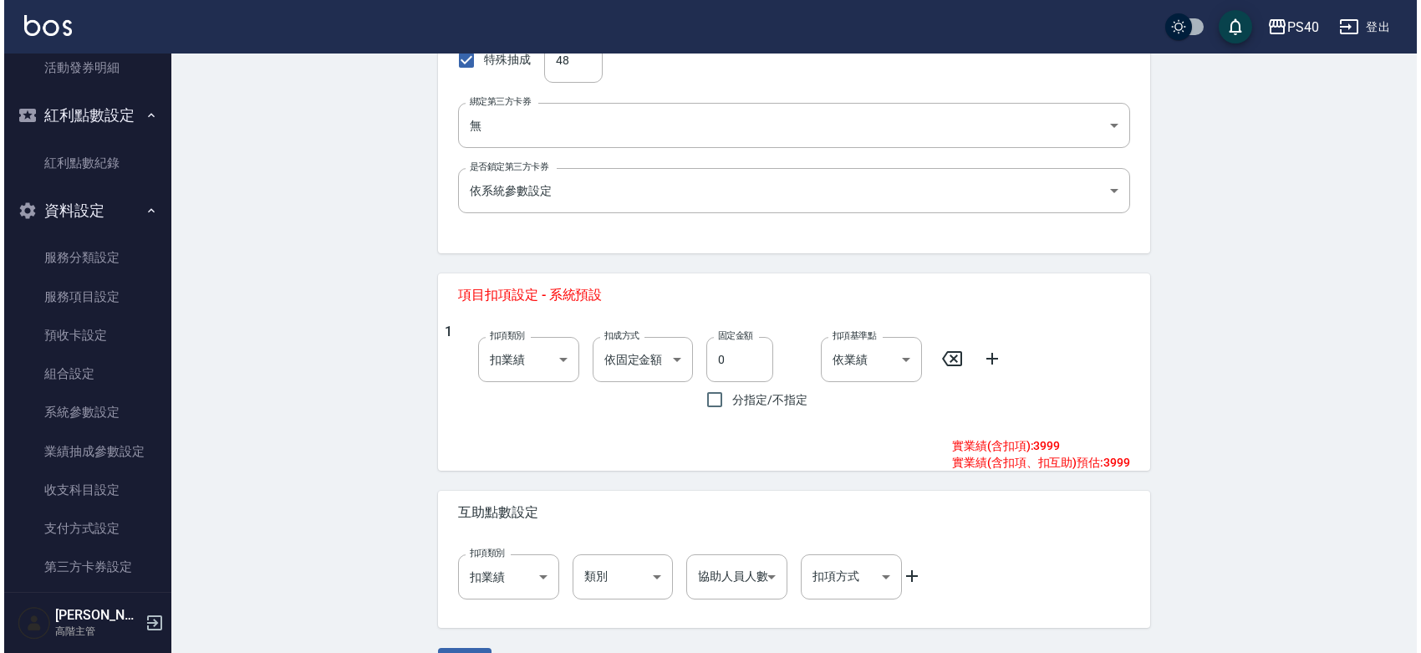
scroll to position [537, 0]
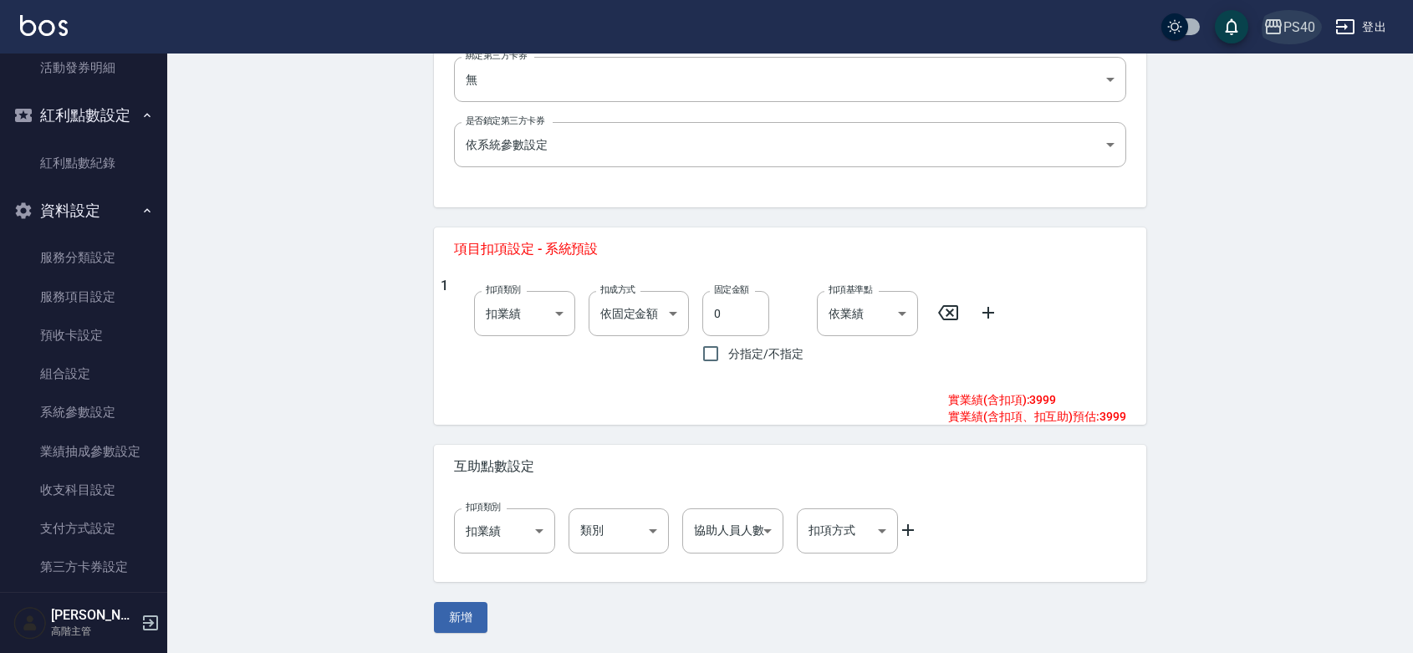
click at [1303, 36] on div "PS40" at bounding box center [1299, 27] width 32 height 21
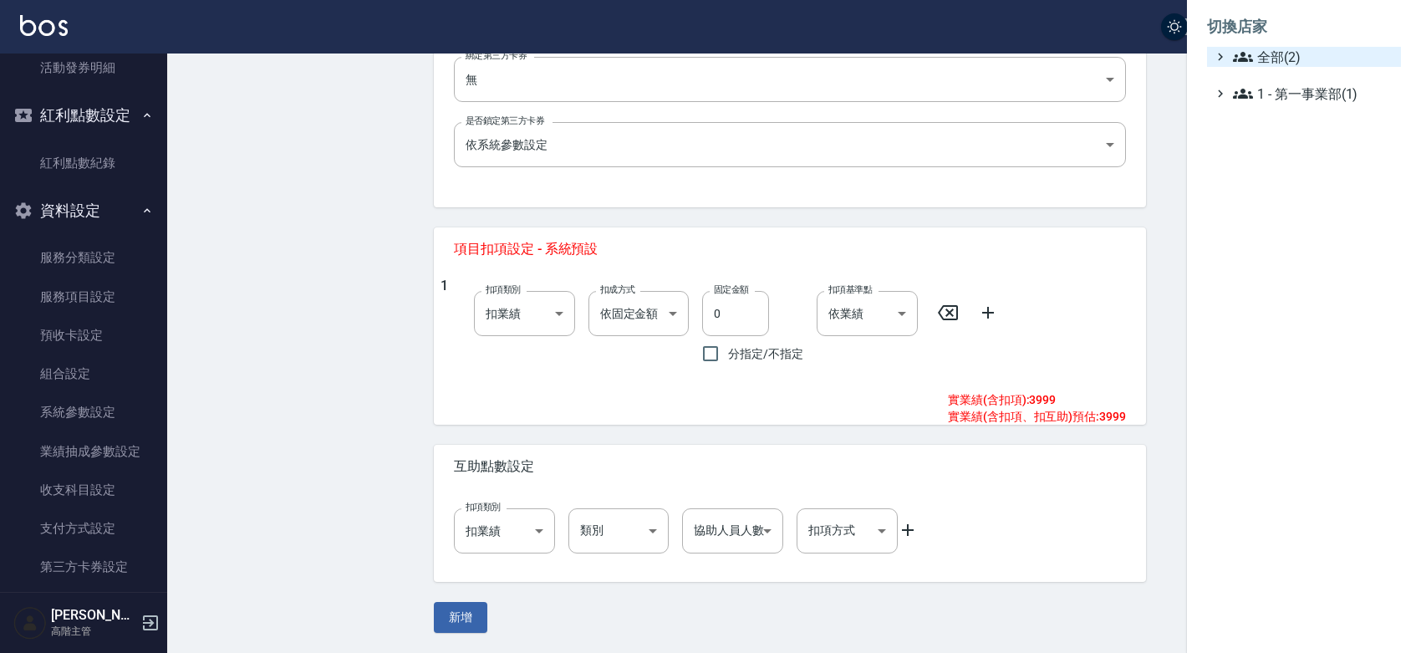
click at [1289, 53] on span "全部(2)" at bounding box center [1313, 57] width 161 height 20
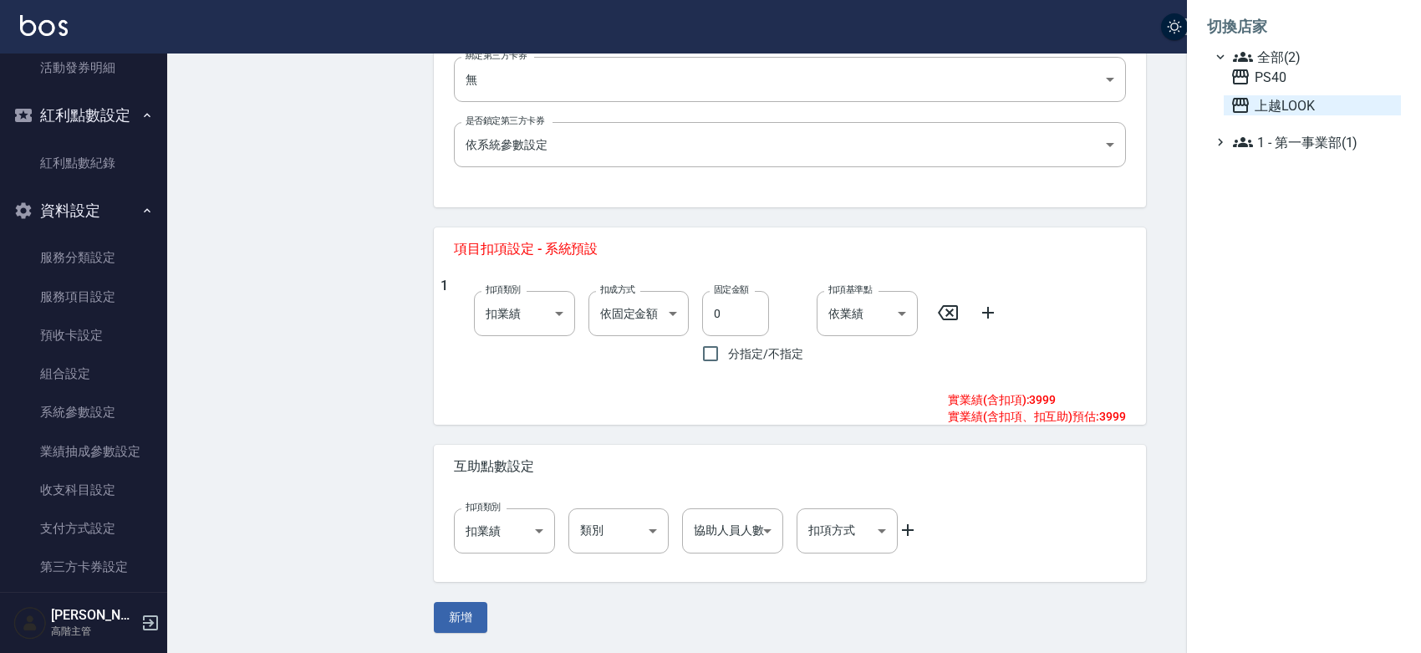
click at [1296, 115] on span "上越LOOK" at bounding box center [1313, 105] width 164 height 20
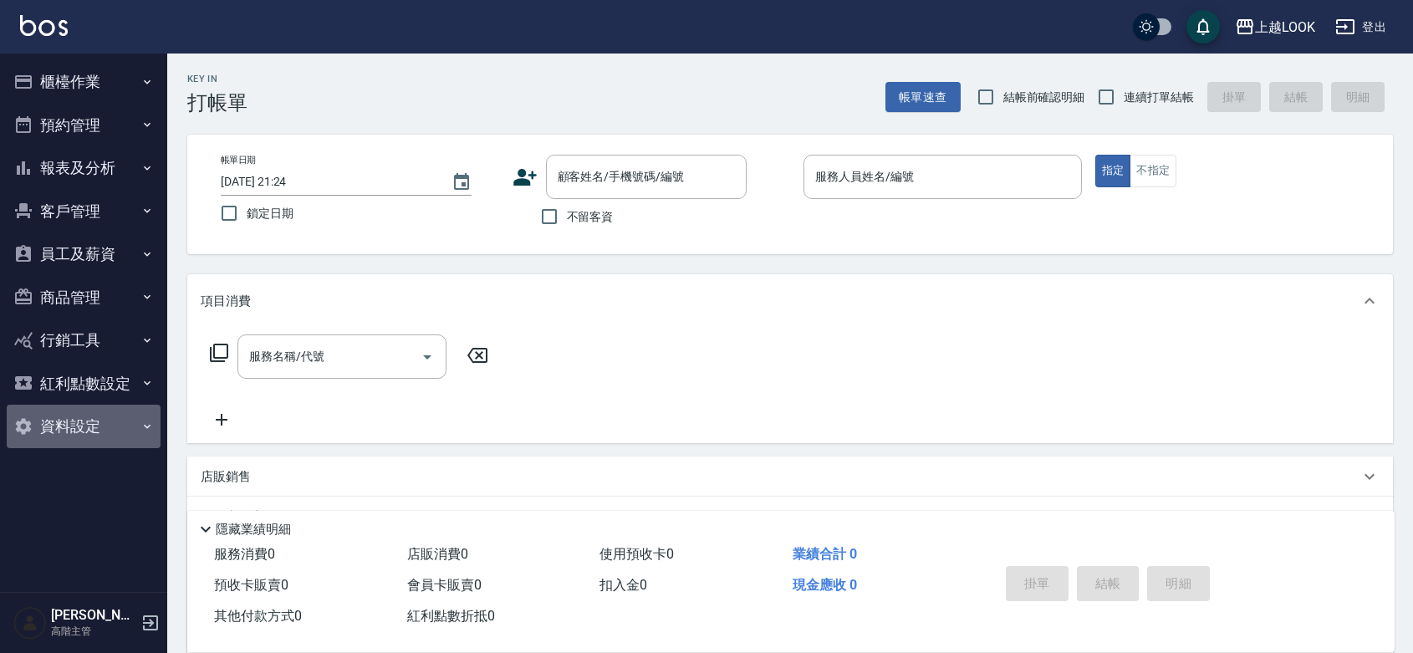
click at [77, 429] on button "資料設定" at bounding box center [84, 426] width 154 height 43
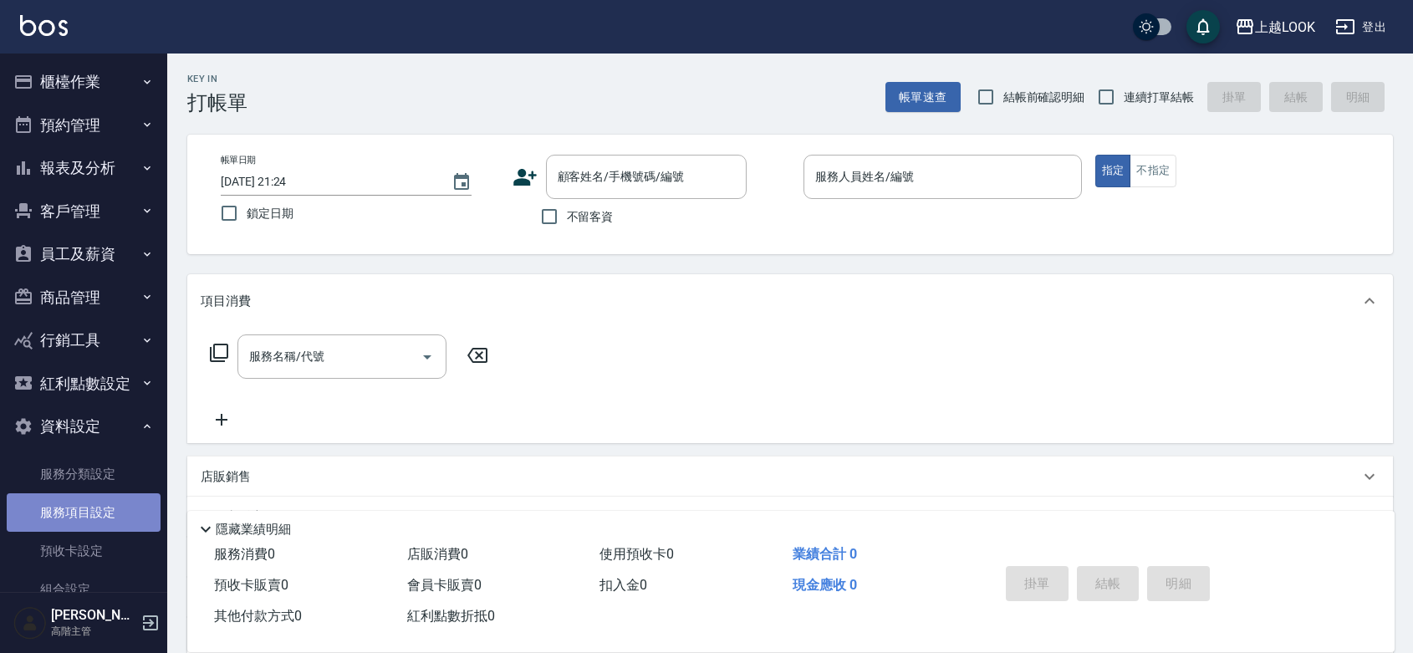
click at [93, 528] on link "服務項目設定" at bounding box center [84, 512] width 154 height 38
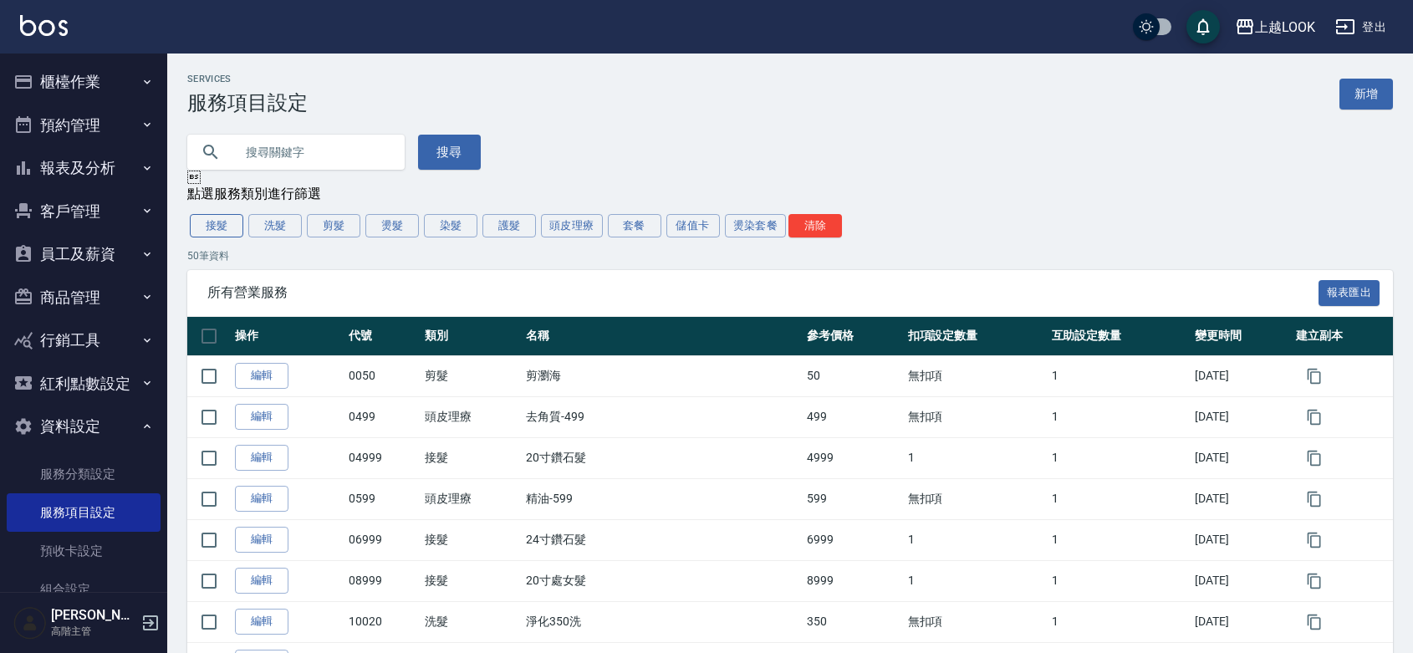
click at [215, 237] on button "接髮" at bounding box center [217, 225] width 54 height 23
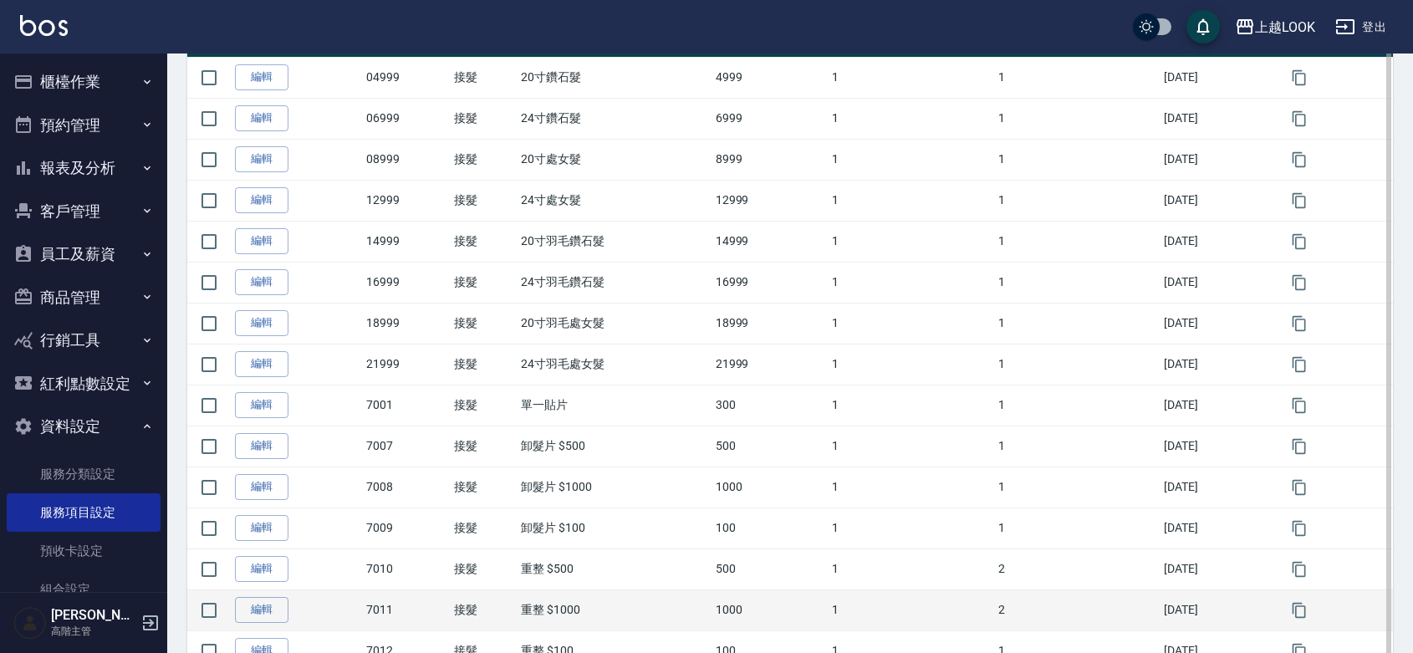
scroll to position [54, 0]
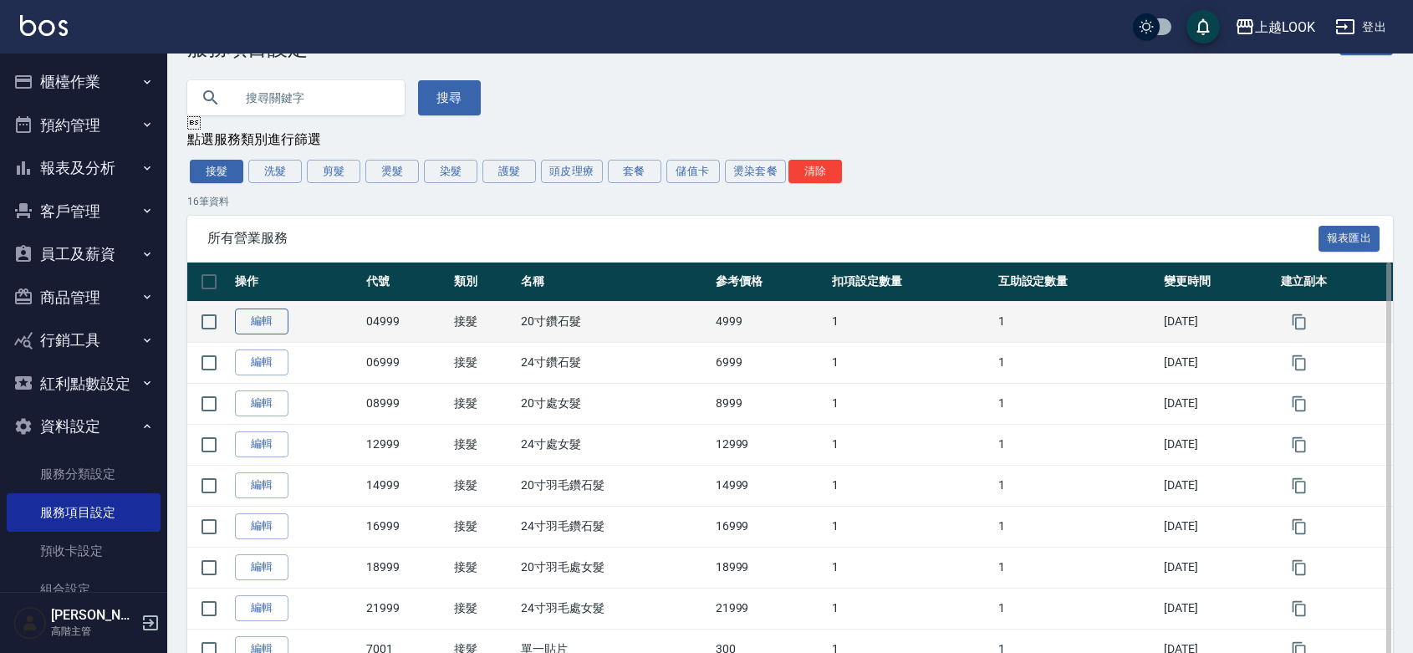
click at [273, 334] on link "編輯" at bounding box center [262, 321] width 54 height 26
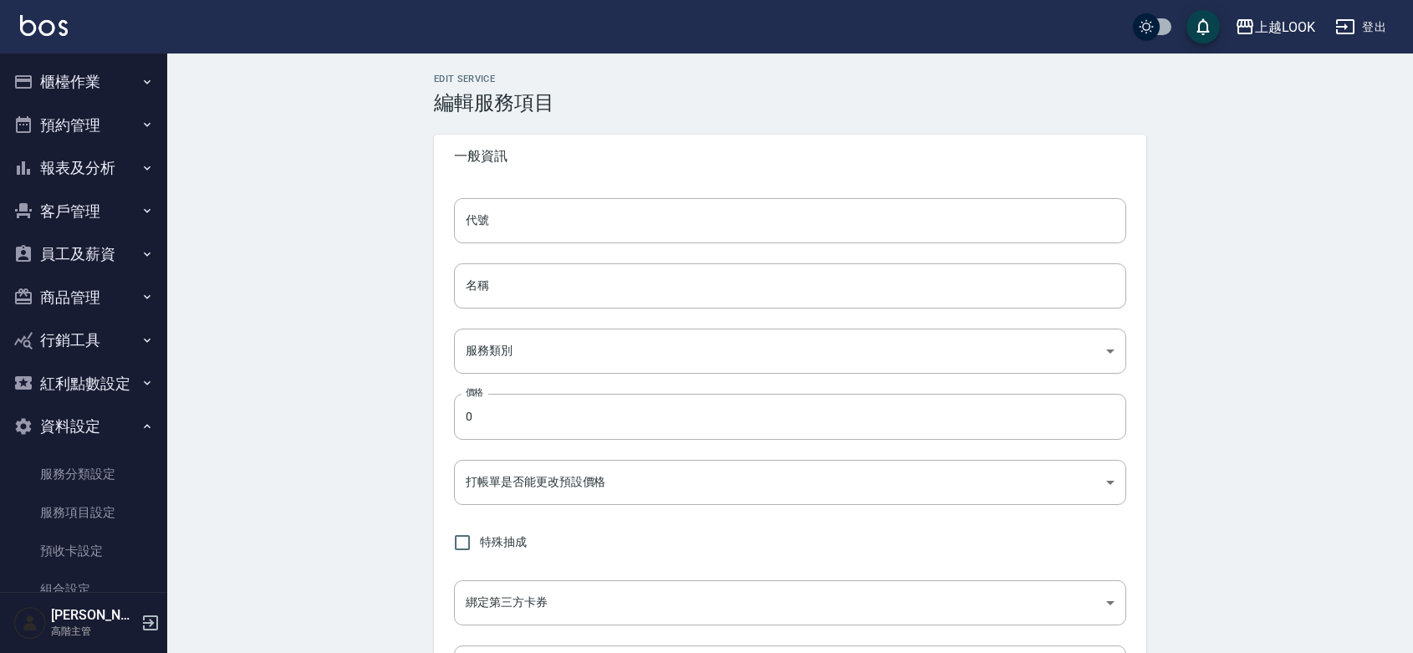
type input "04999"
type input "20寸鑽石髮"
type input "5d80a020-a9da-42f2-9fb9-6e6c5a5198a4"
type input "4999"
type input "FALSE"
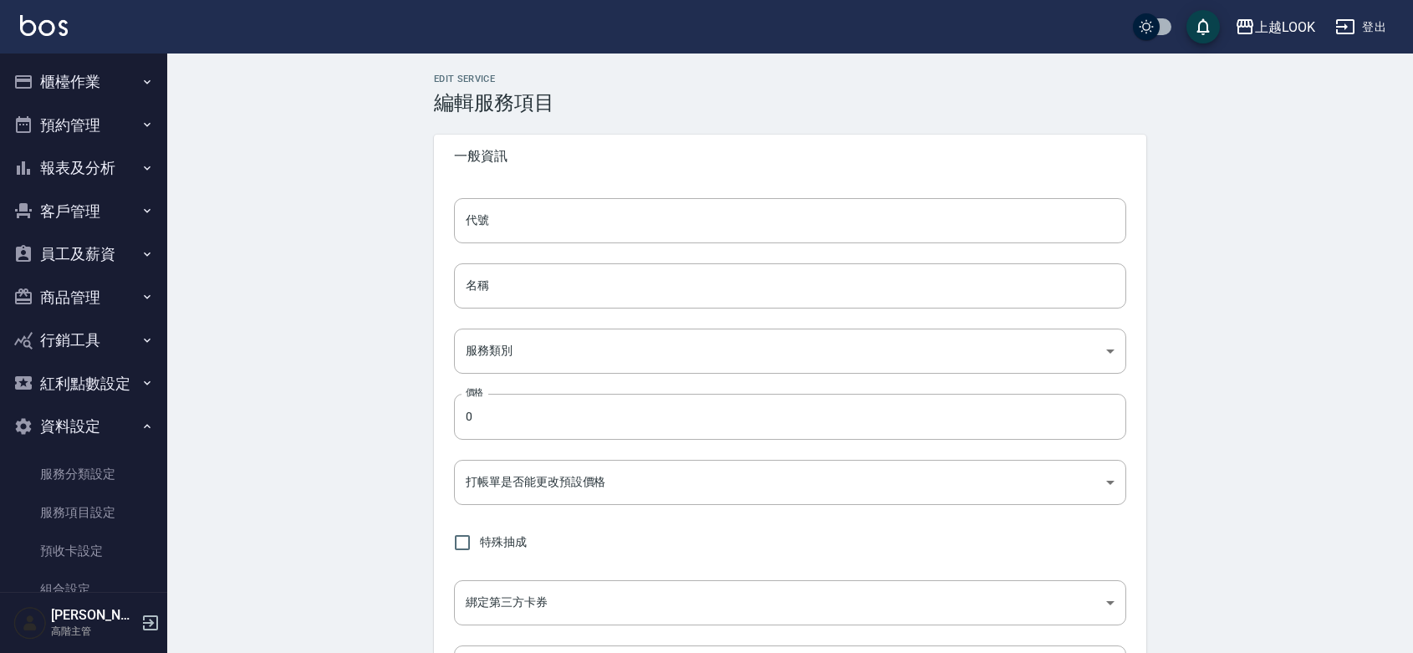
checkbox input "true"
type input "none"
type input "UNSET"
type input "none"
type input "洗髮"
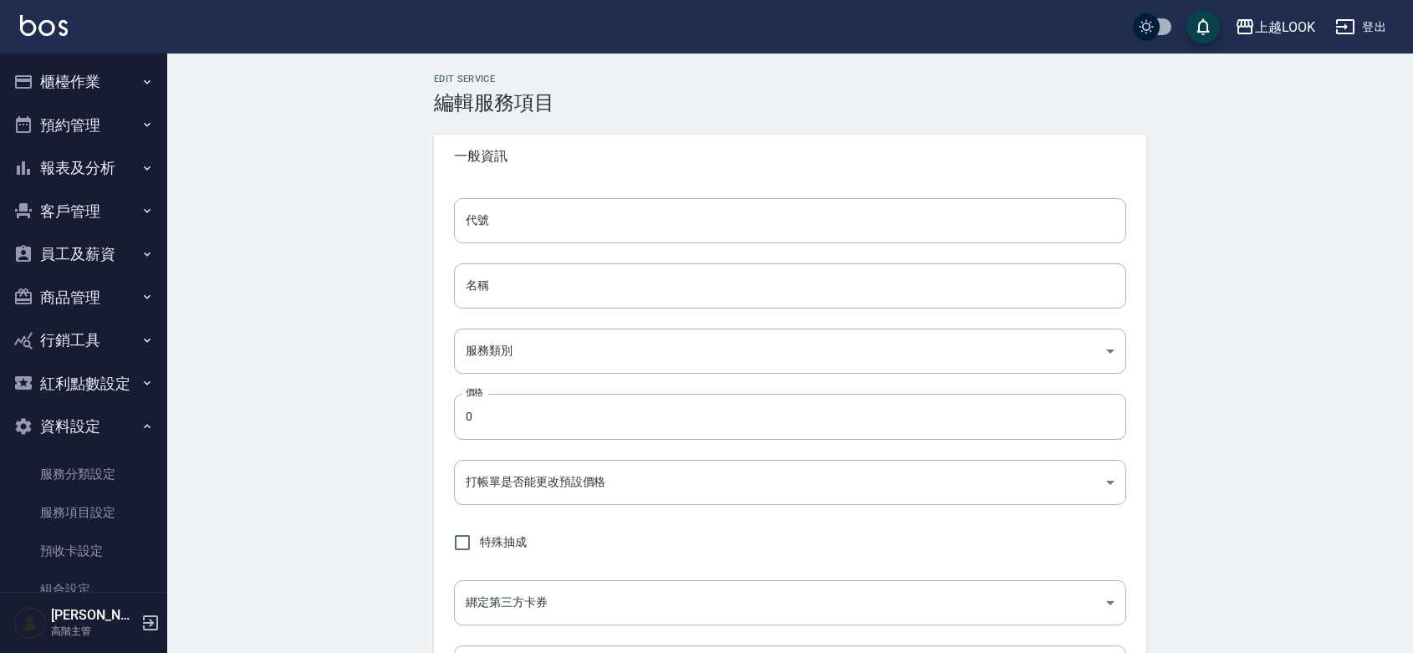
type input "1"
type input "點數"
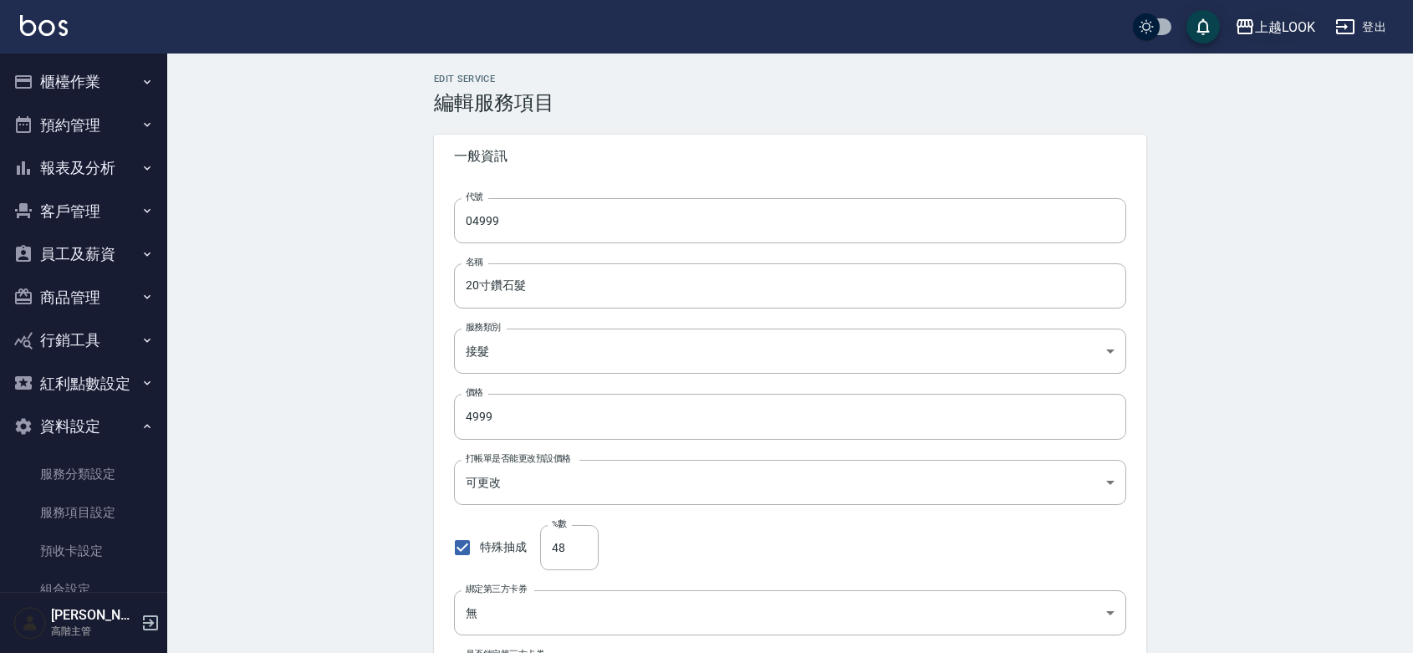
click at [1294, 23] on div "上越LOOK" at bounding box center [1285, 27] width 60 height 21
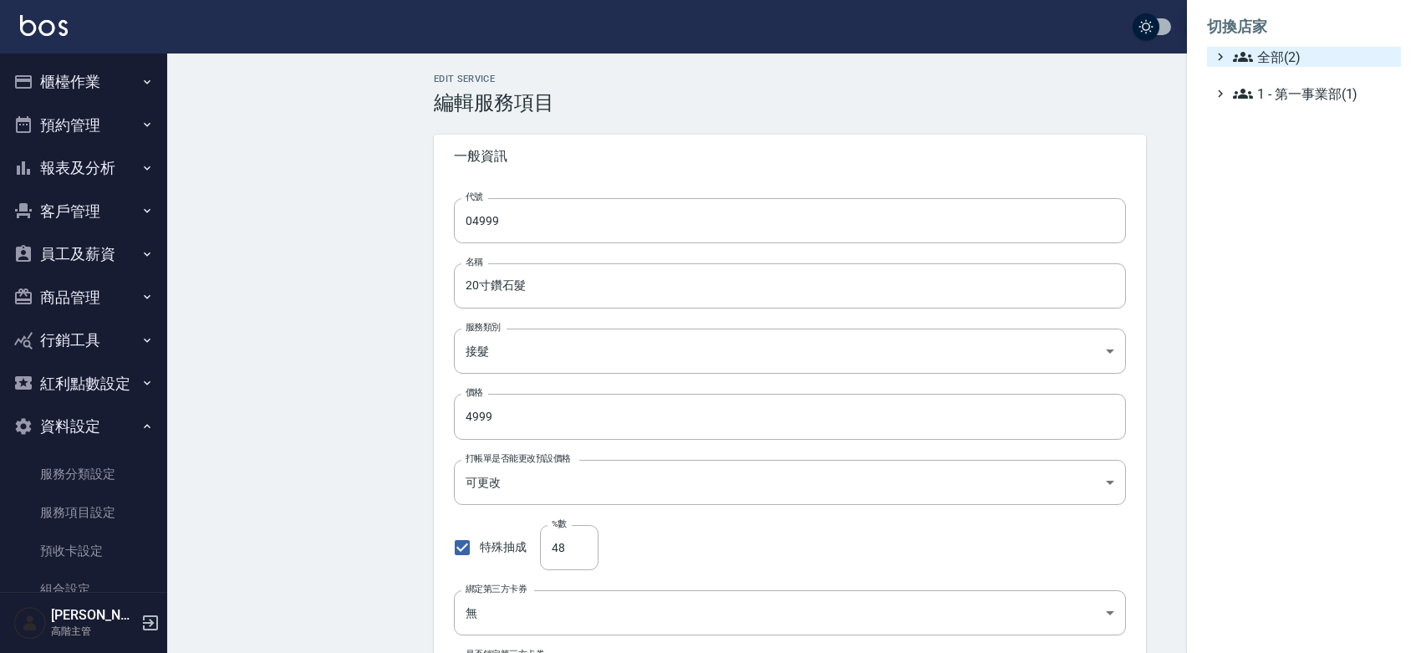
click at [1301, 51] on span "全部(2)" at bounding box center [1313, 57] width 161 height 20
click at [1298, 87] on span "PS40" at bounding box center [1313, 77] width 164 height 20
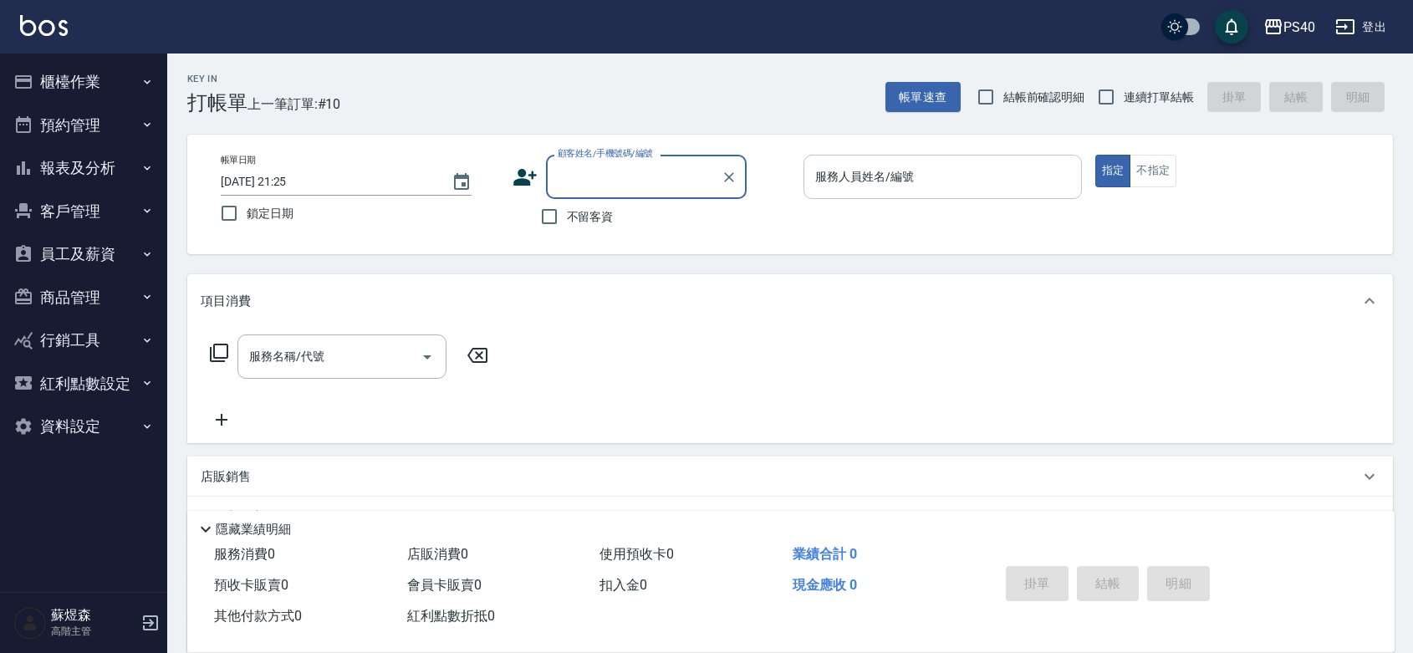
click at [914, 176] on input "服務人員姓名/編號" at bounding box center [942, 176] width 263 height 29
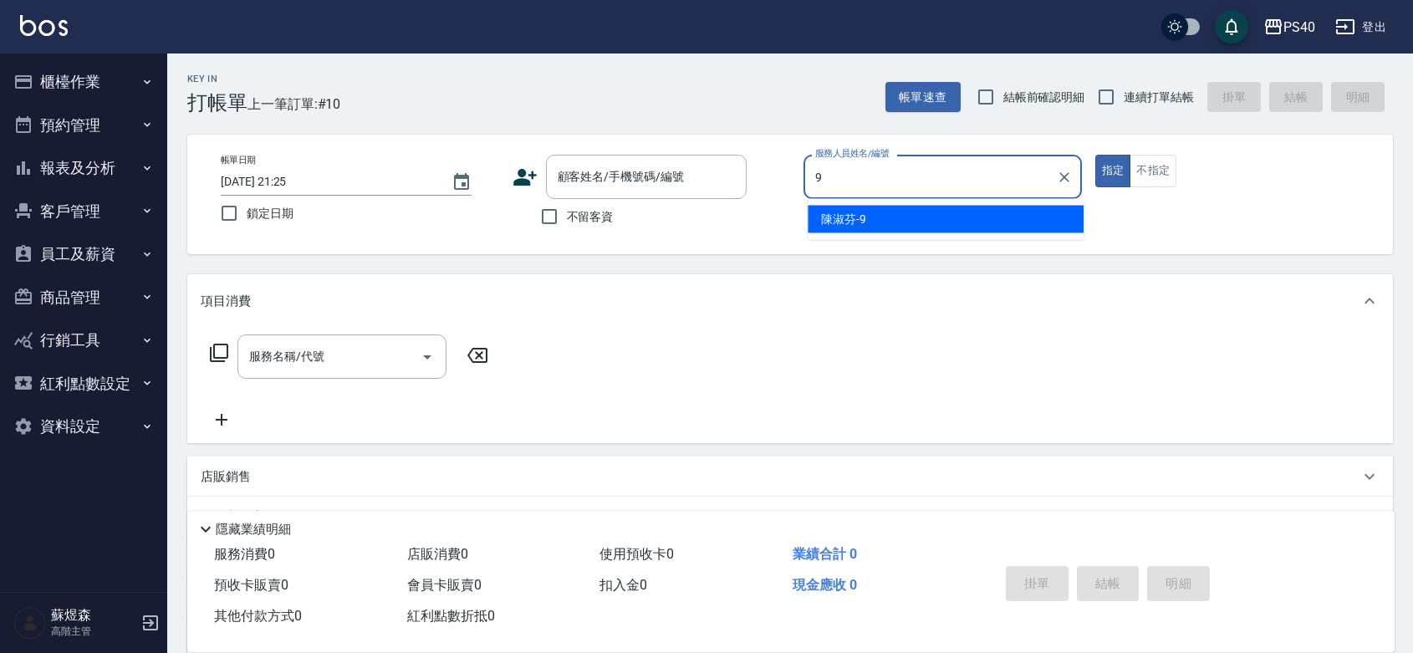
type input "陳淑芬-9"
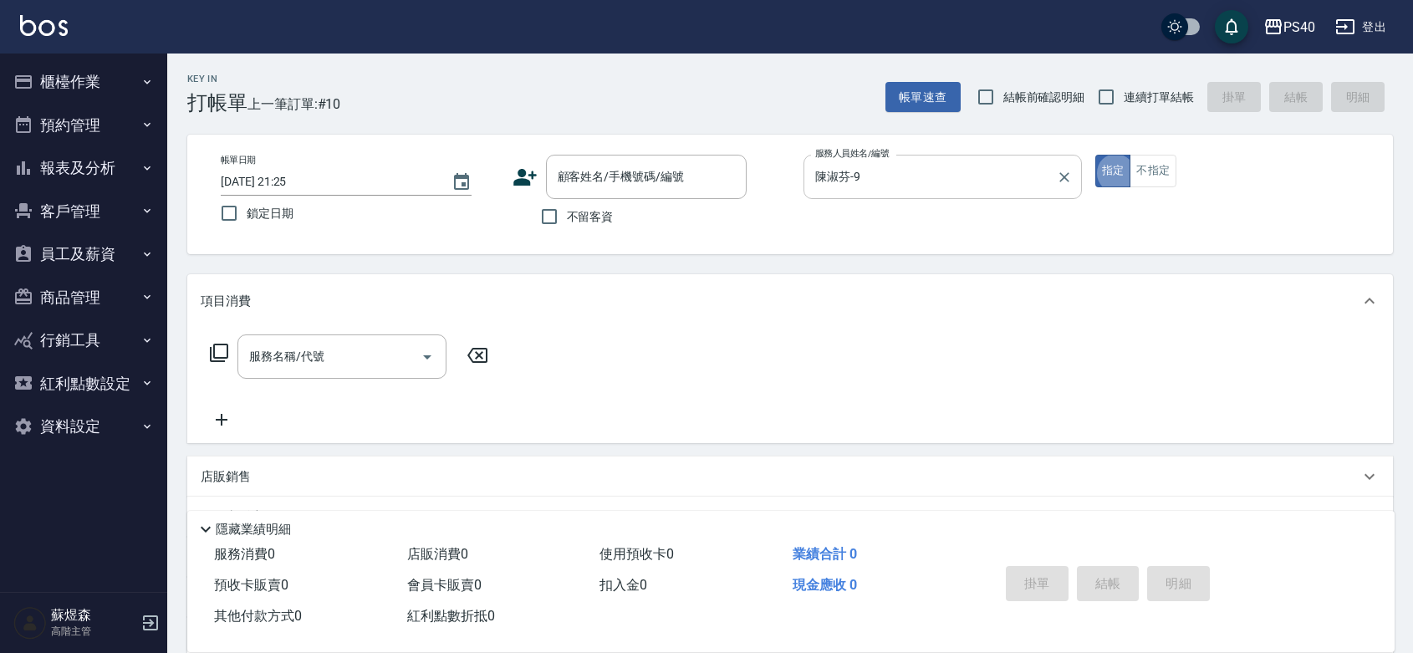
type button "true"
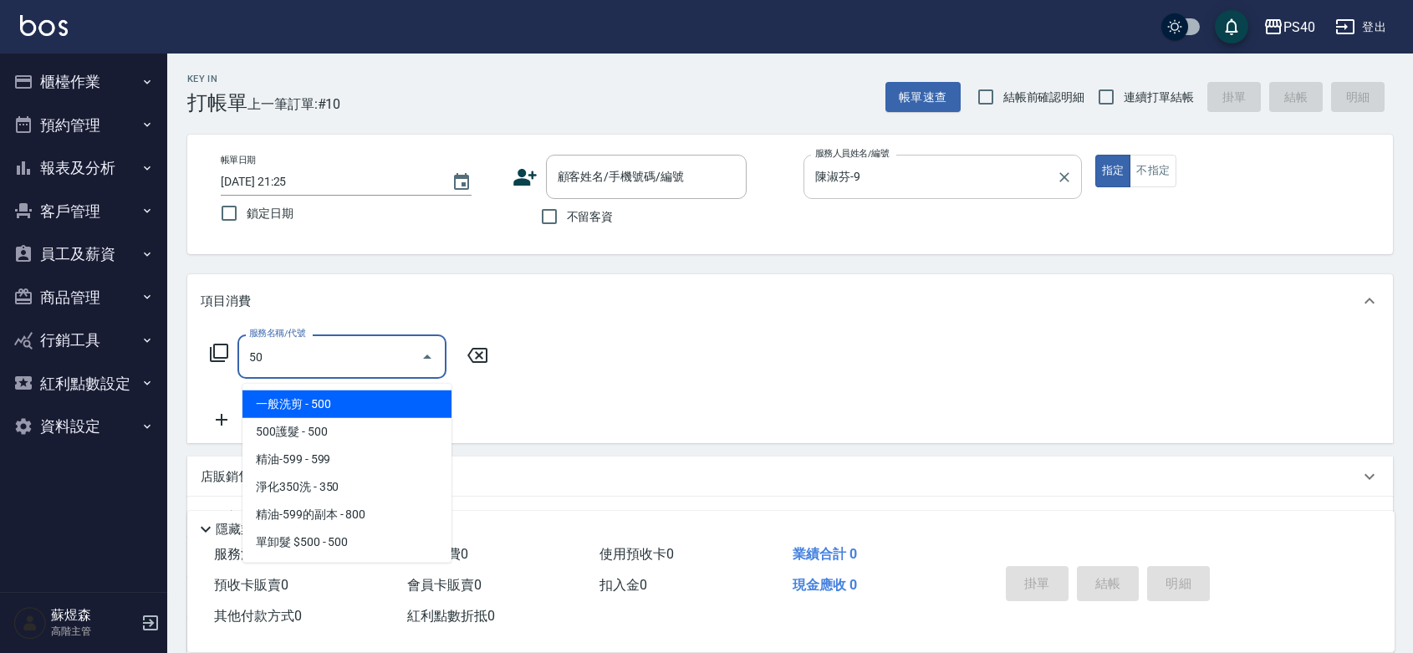
type input "501"
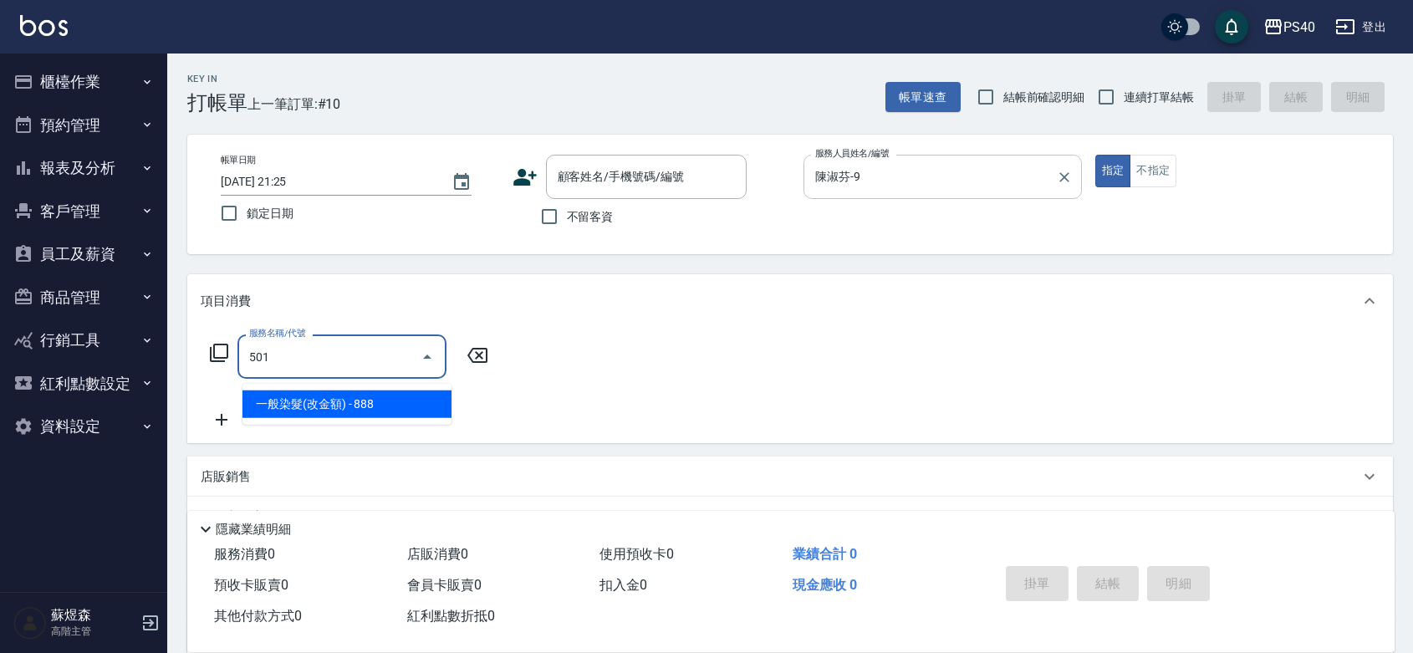
type input "2"
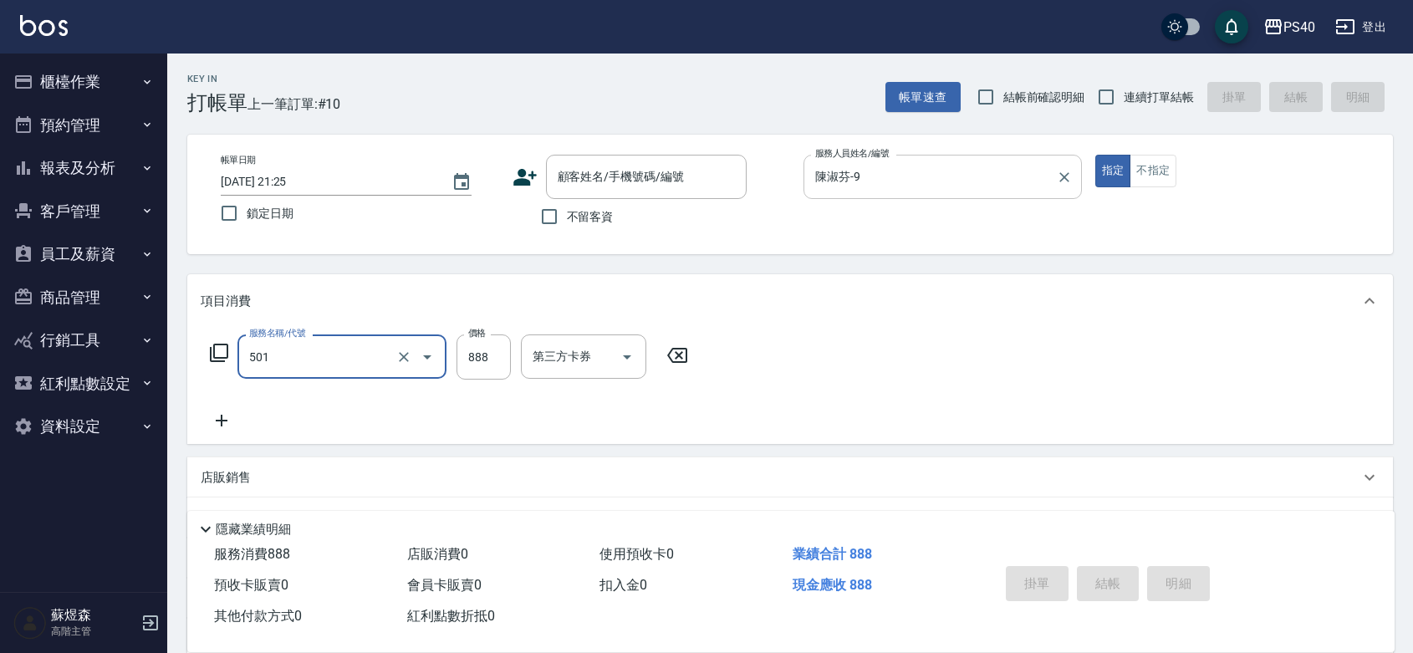
type input "一般染髮(改金額)(501)"
type input "1"
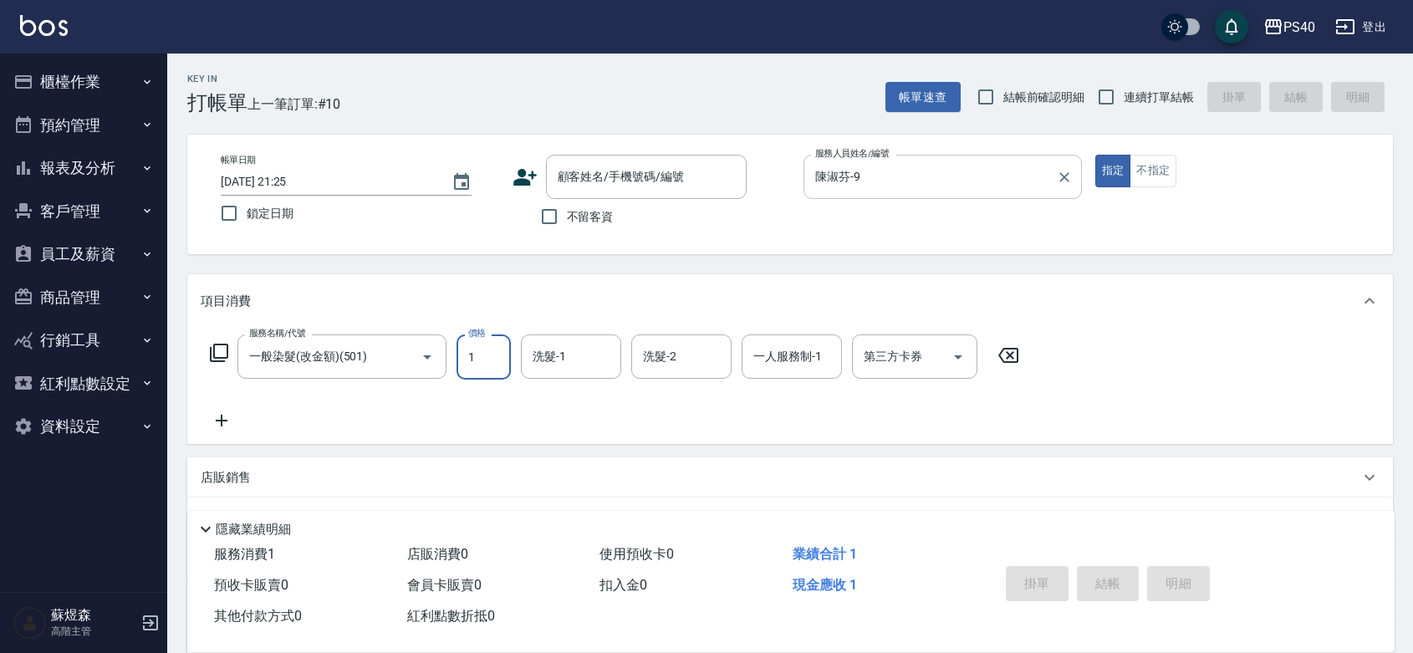
type input "0"
type input "1000"
type input "2"
type input "1000"
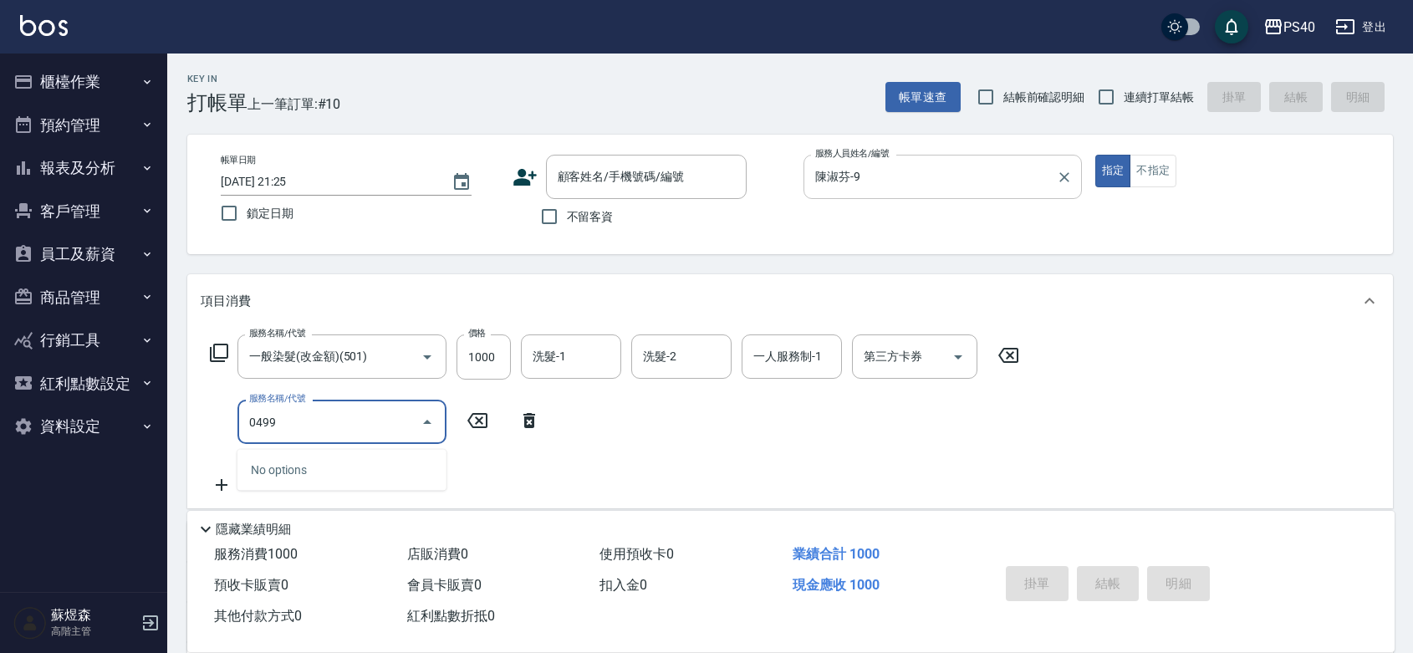
type input "04999"
type input "14"
type input "20寸鑽石髮(04999)"
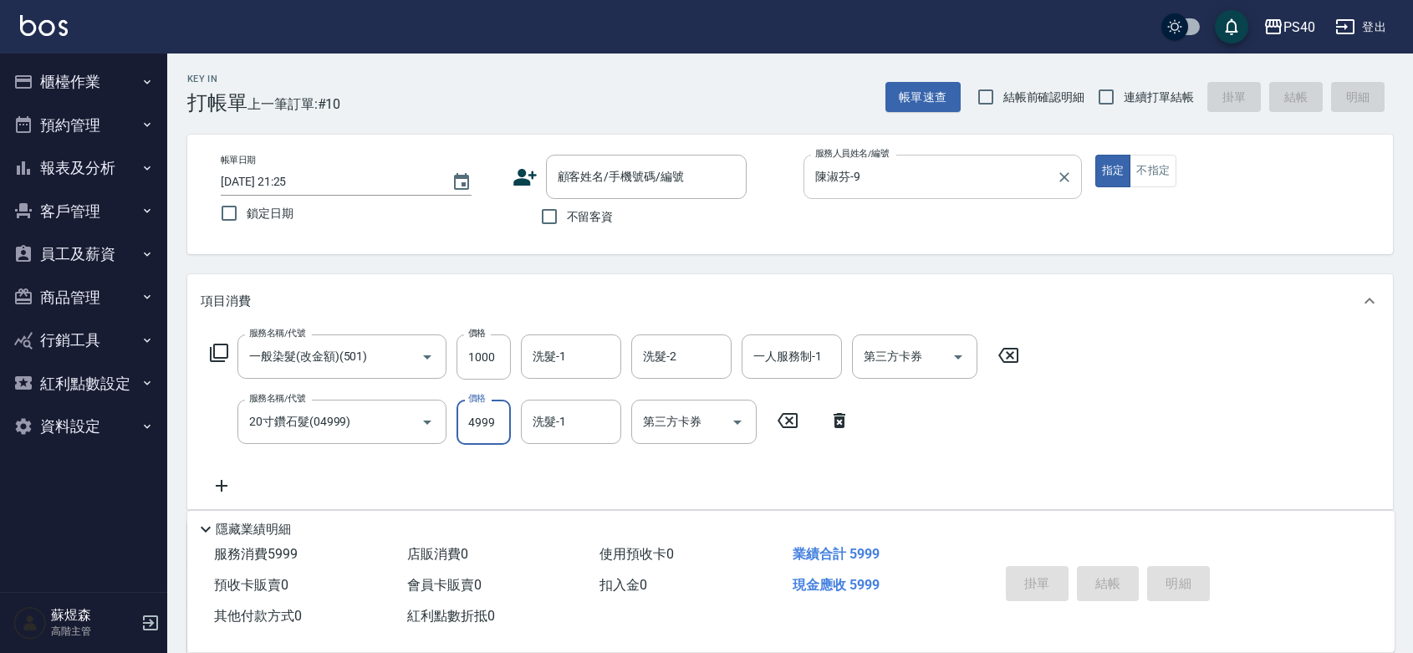
type input "3"
type input "2"
type input "399"
type input "3"
type input "3999"
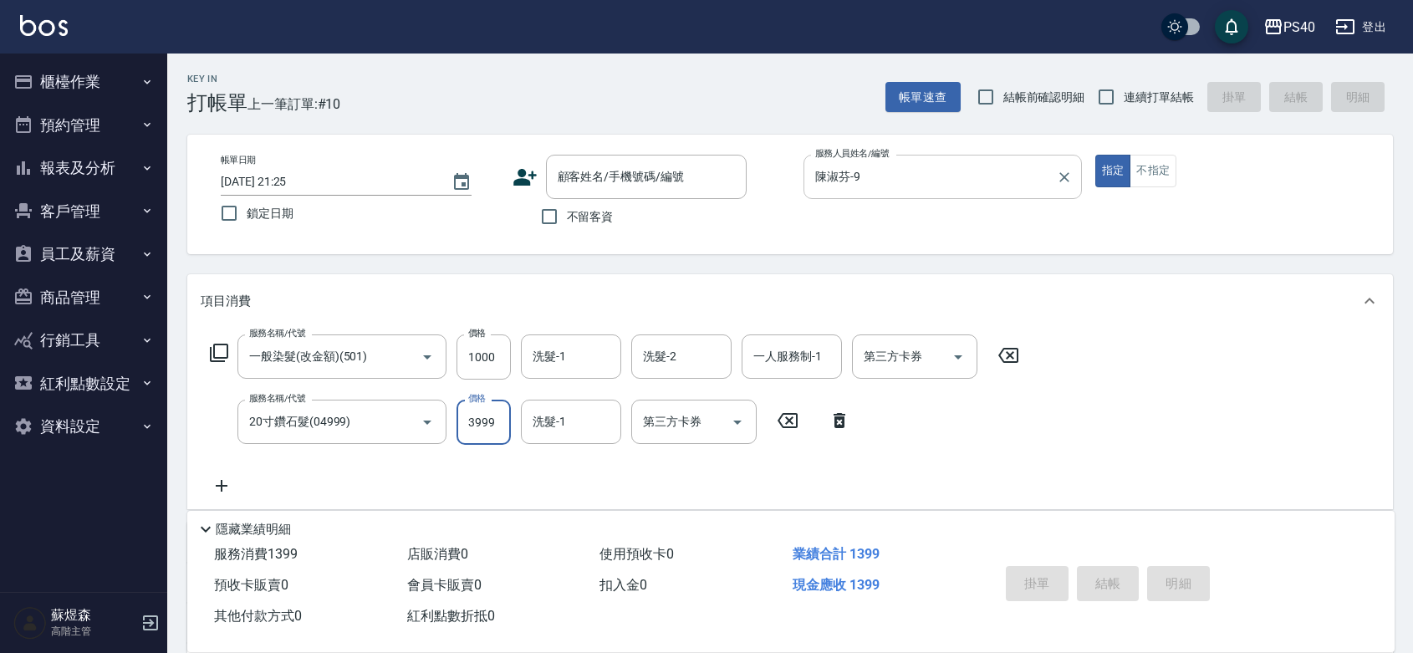
type input "12"
type input "3999"
type input "陳淑芬-9"
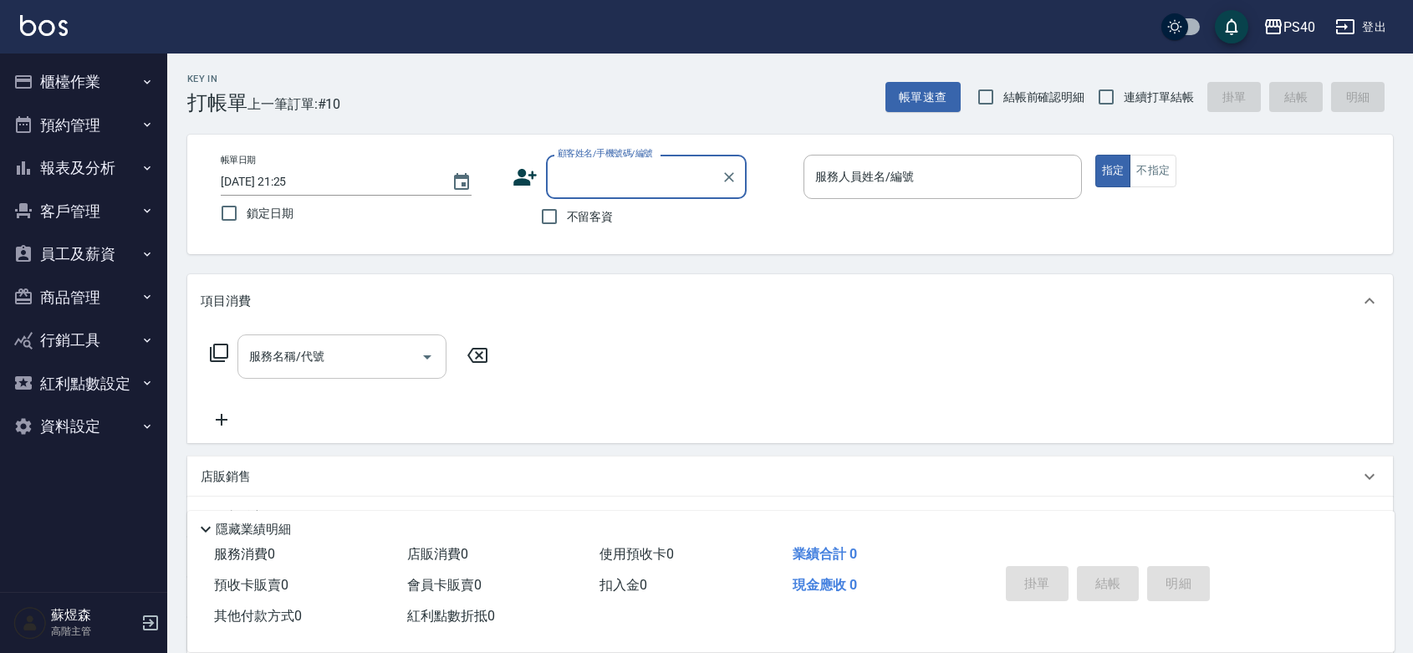
click at [309, 365] on input "服務名稱/代號" at bounding box center [329, 356] width 169 height 29
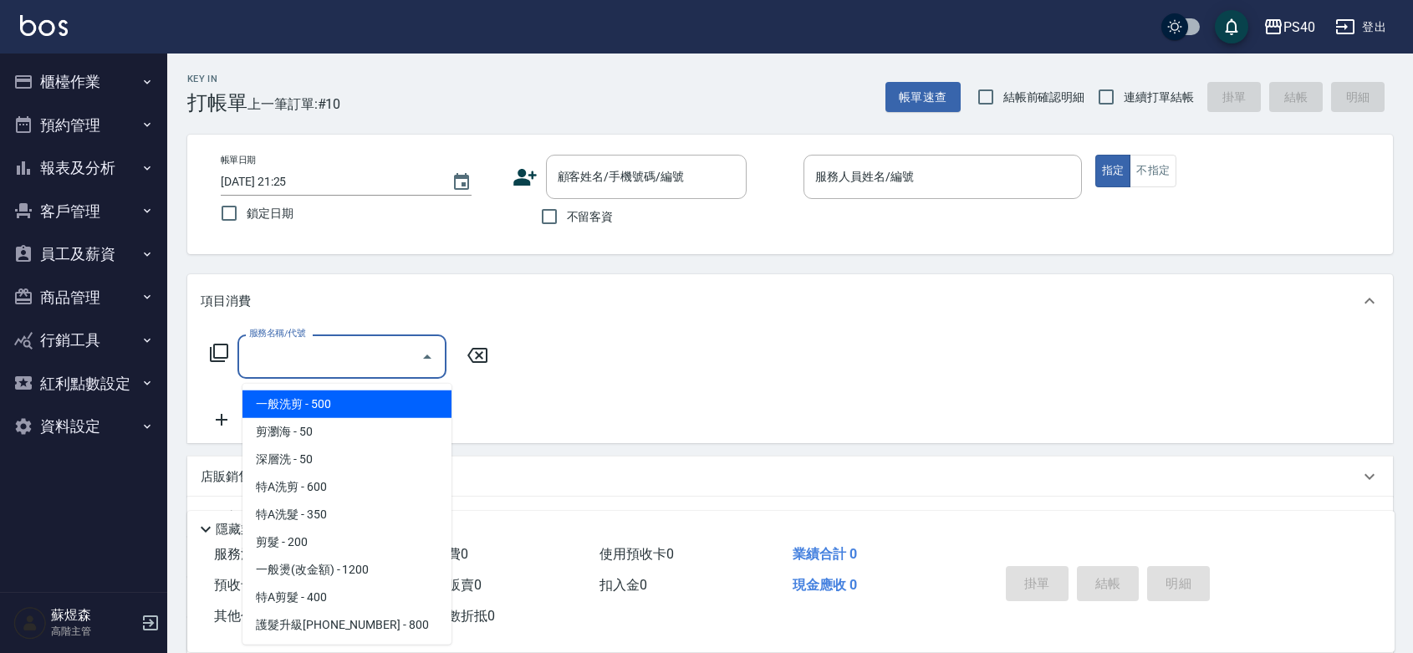
click at [587, 214] on span "不留客資" at bounding box center [590, 217] width 47 height 18
click at [567, 214] on input "不留客資" at bounding box center [549, 216] width 35 height 35
checkbox input "true"
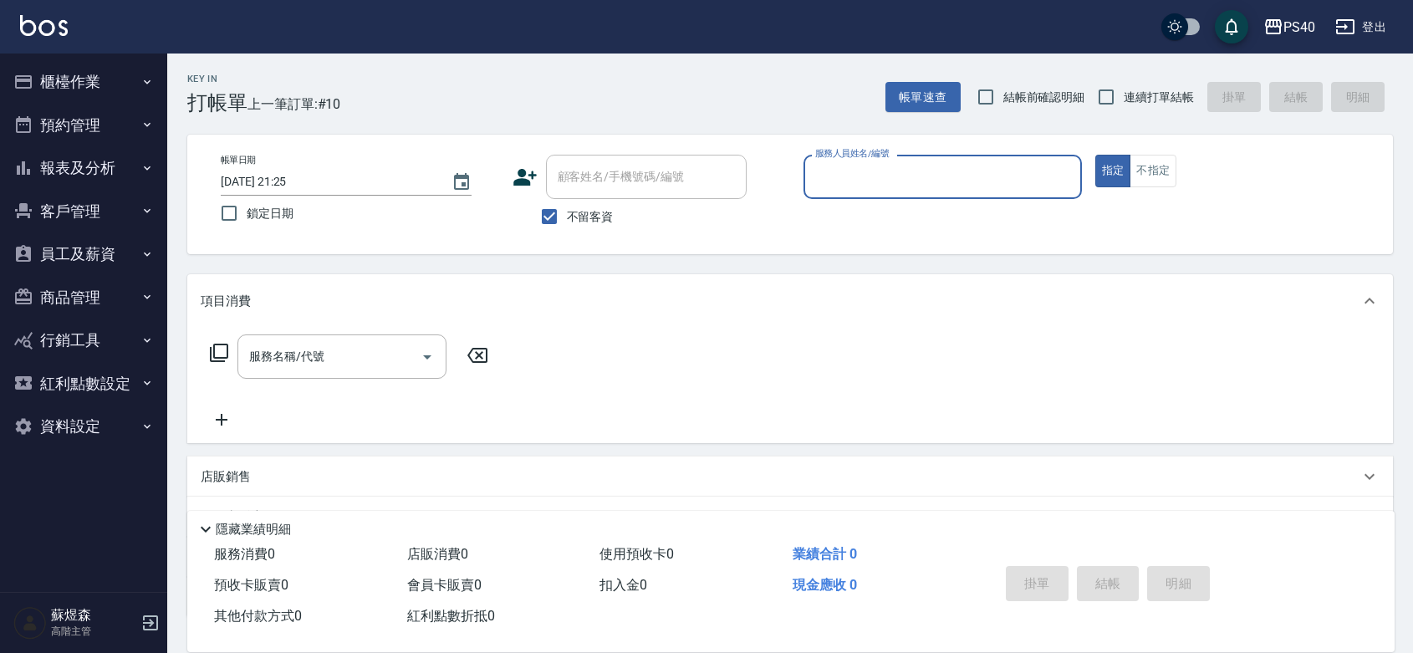
click at [1148, 89] on span "連續打單結帳" at bounding box center [1159, 98] width 70 height 18
click at [1124, 84] on input "連續打單結帳" at bounding box center [1106, 96] width 35 height 35
checkbox input "true"
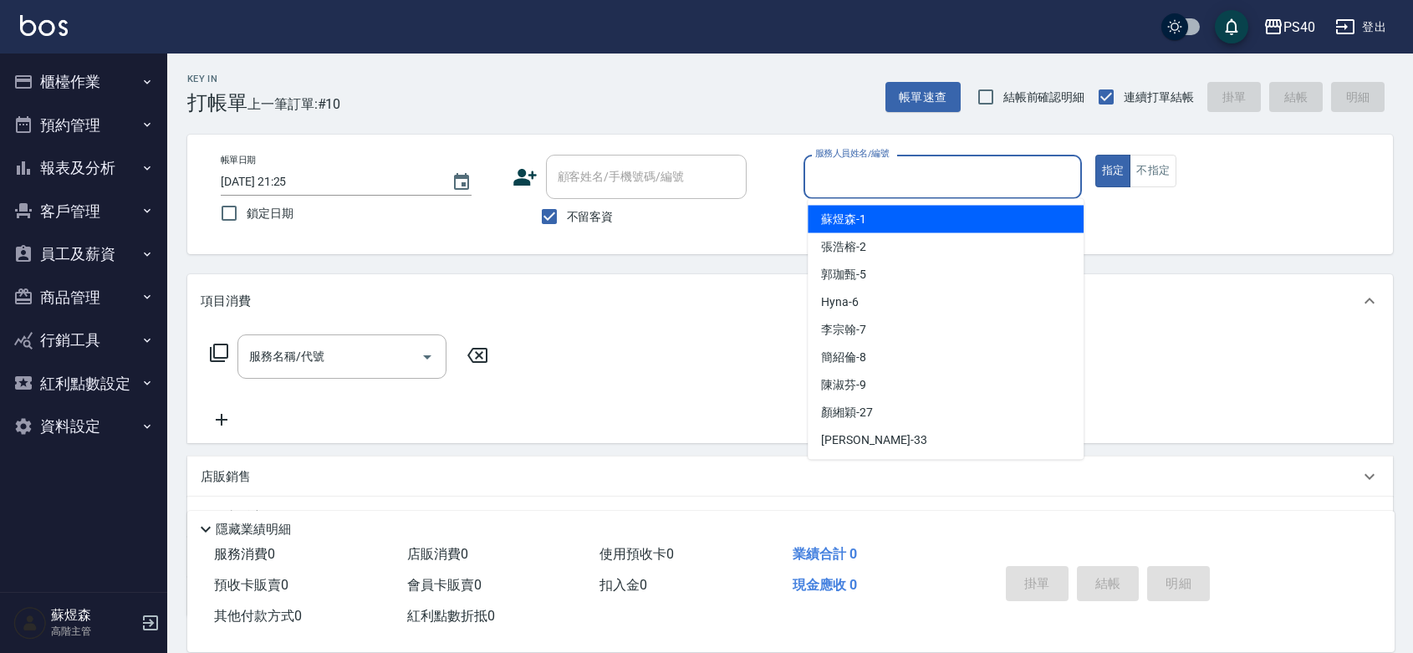
click at [938, 188] on input "服務人員姓名/編號" at bounding box center [942, 176] width 263 height 29
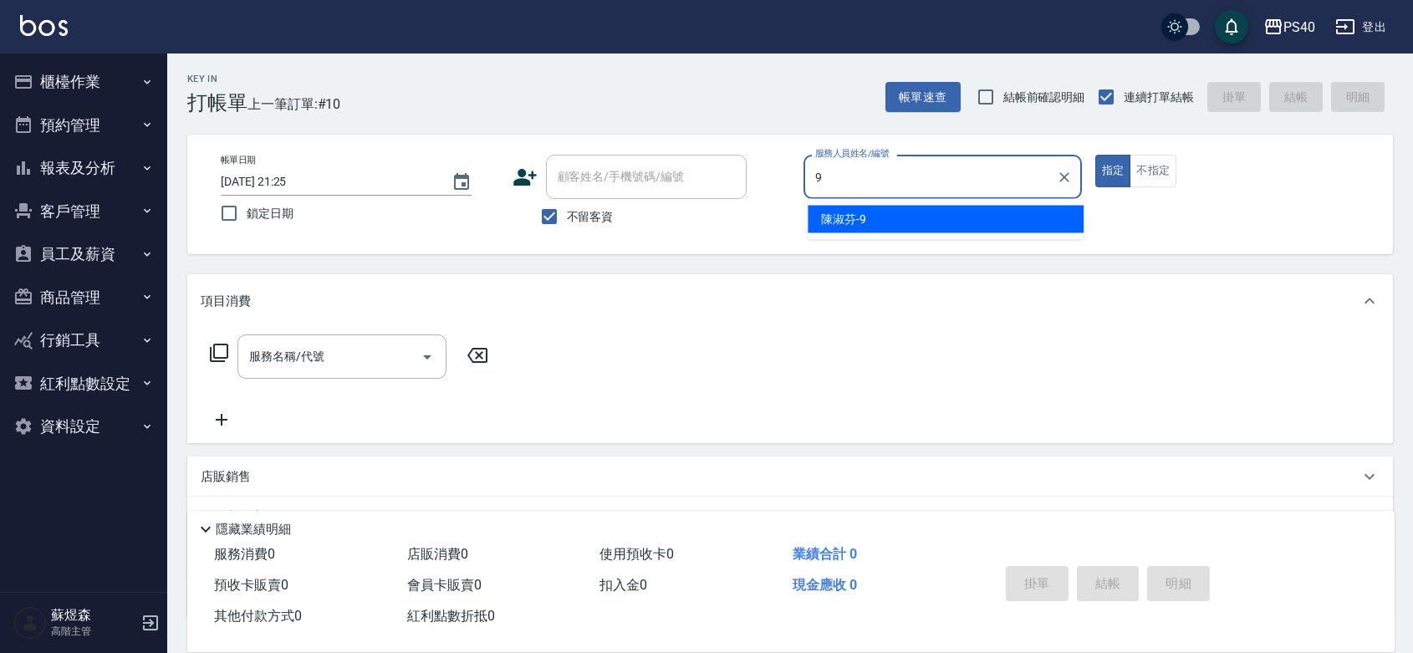
type input "9"
type button "true"
type input "陳淑芬-9"
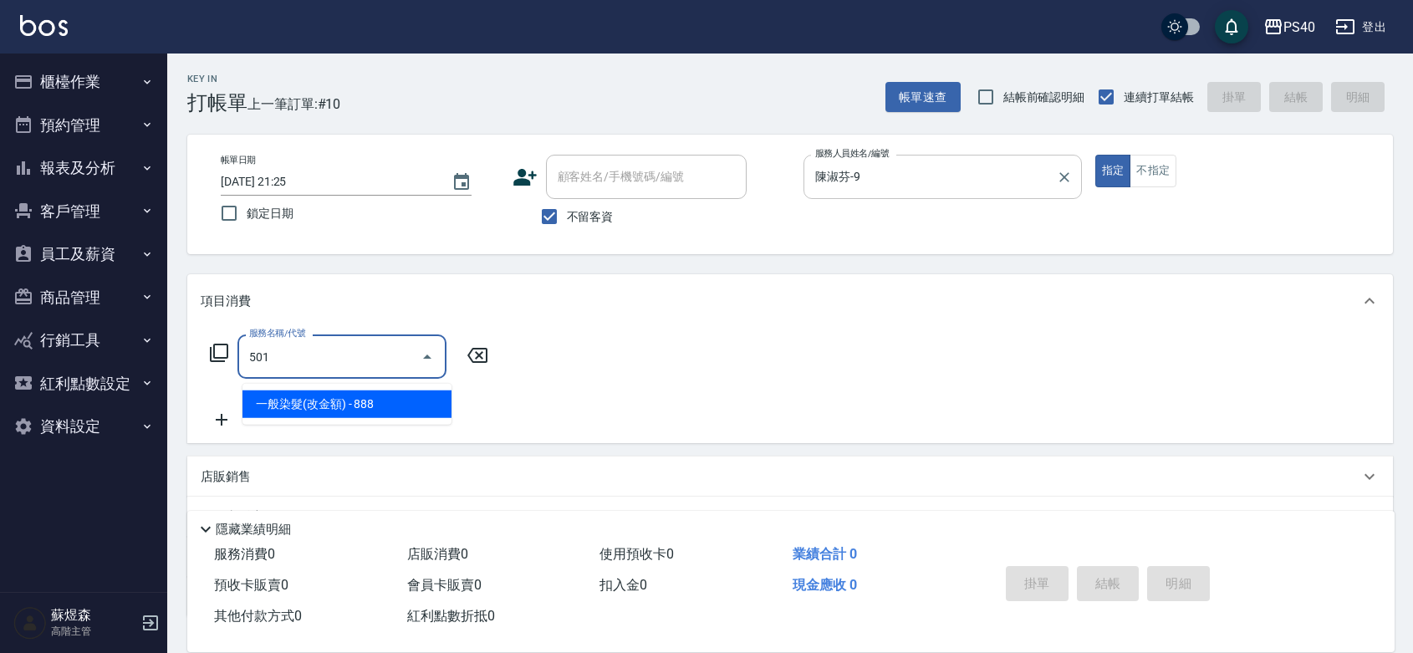
type input "一般染髮(改金額)(501)"
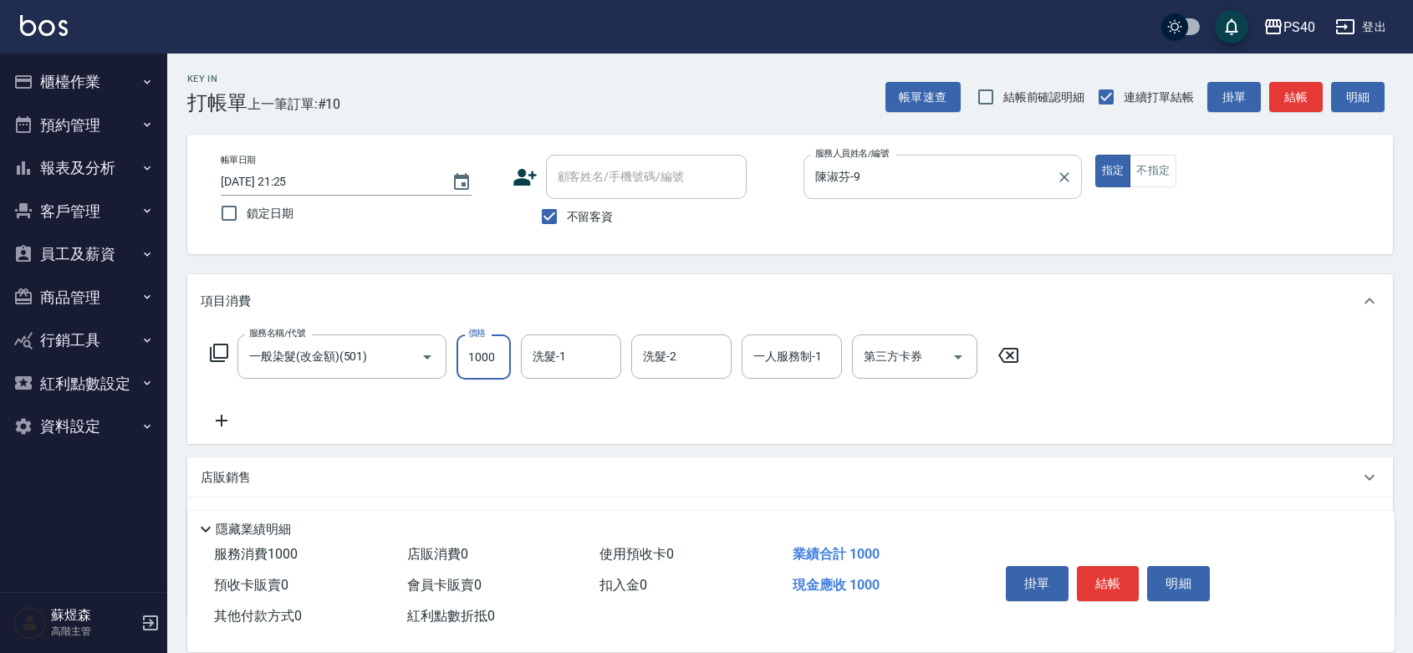
type input "1000"
type input "顏緗穎-27"
type input "陳淑芬-9"
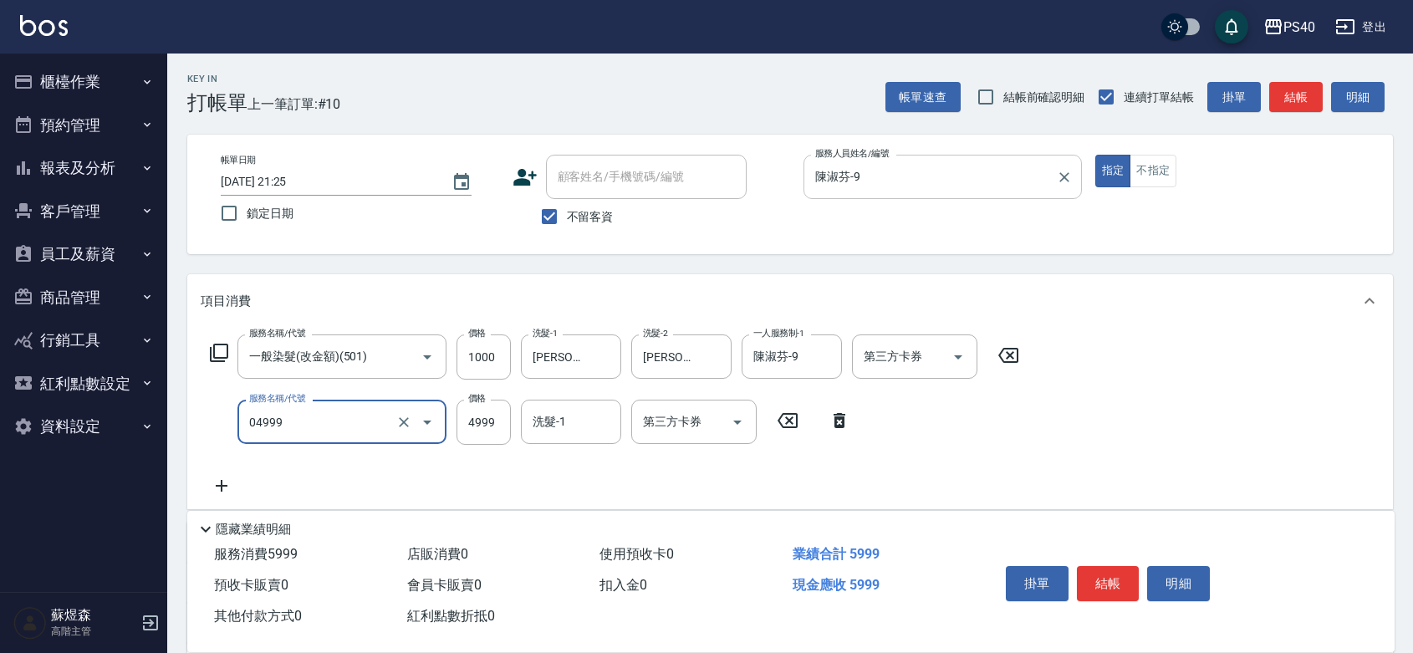
type input "20寸鑽石髮(04999)"
type input "3999"
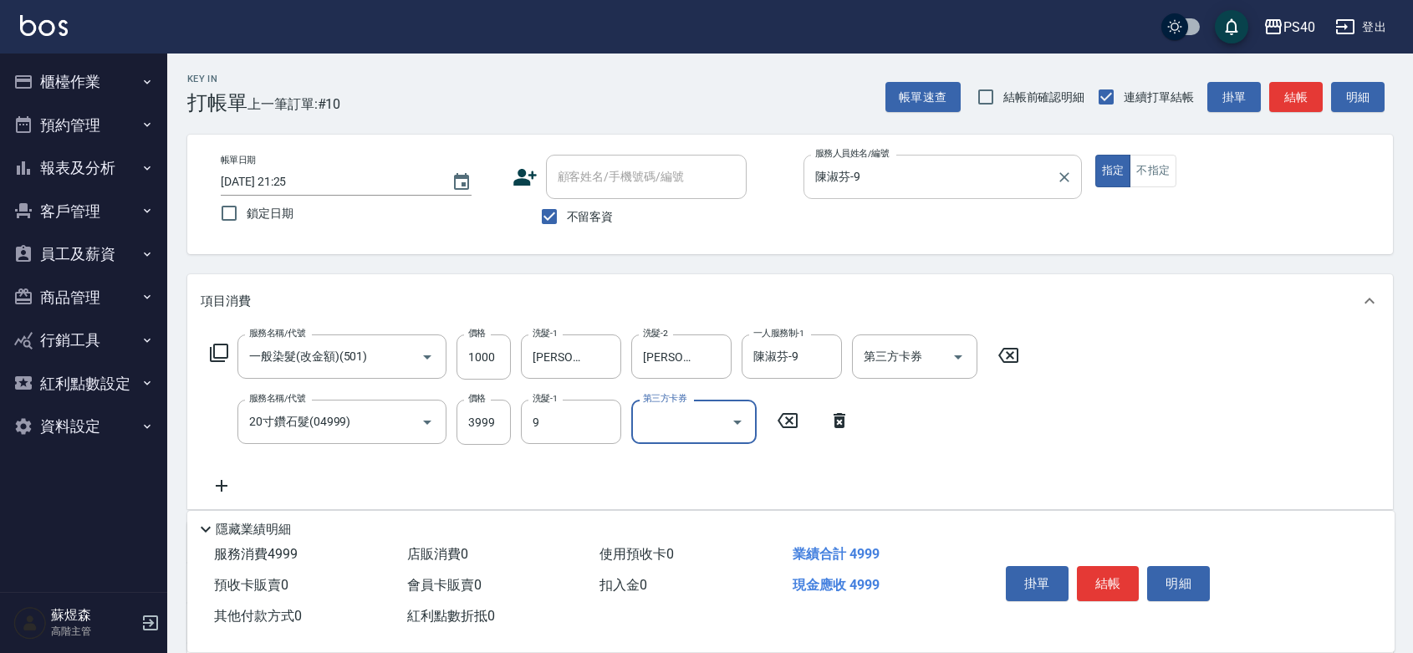
type input "陳淑芬-9"
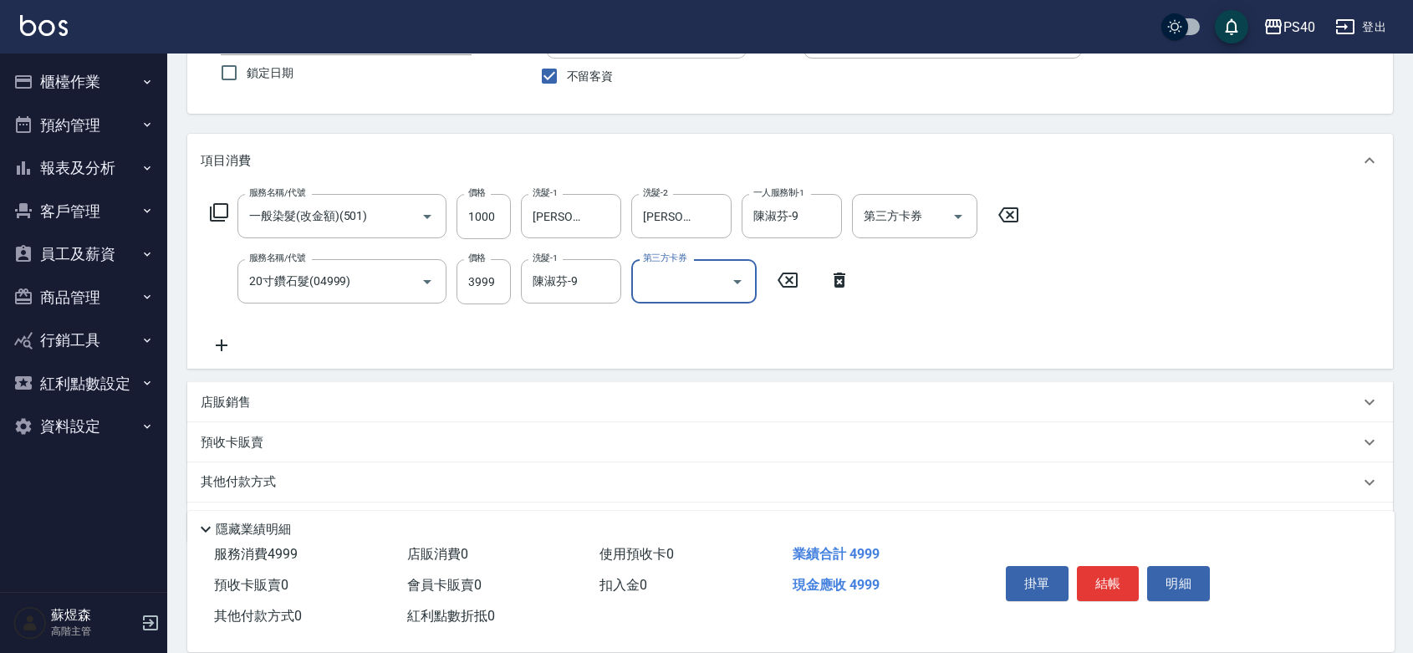
scroll to position [220, 0]
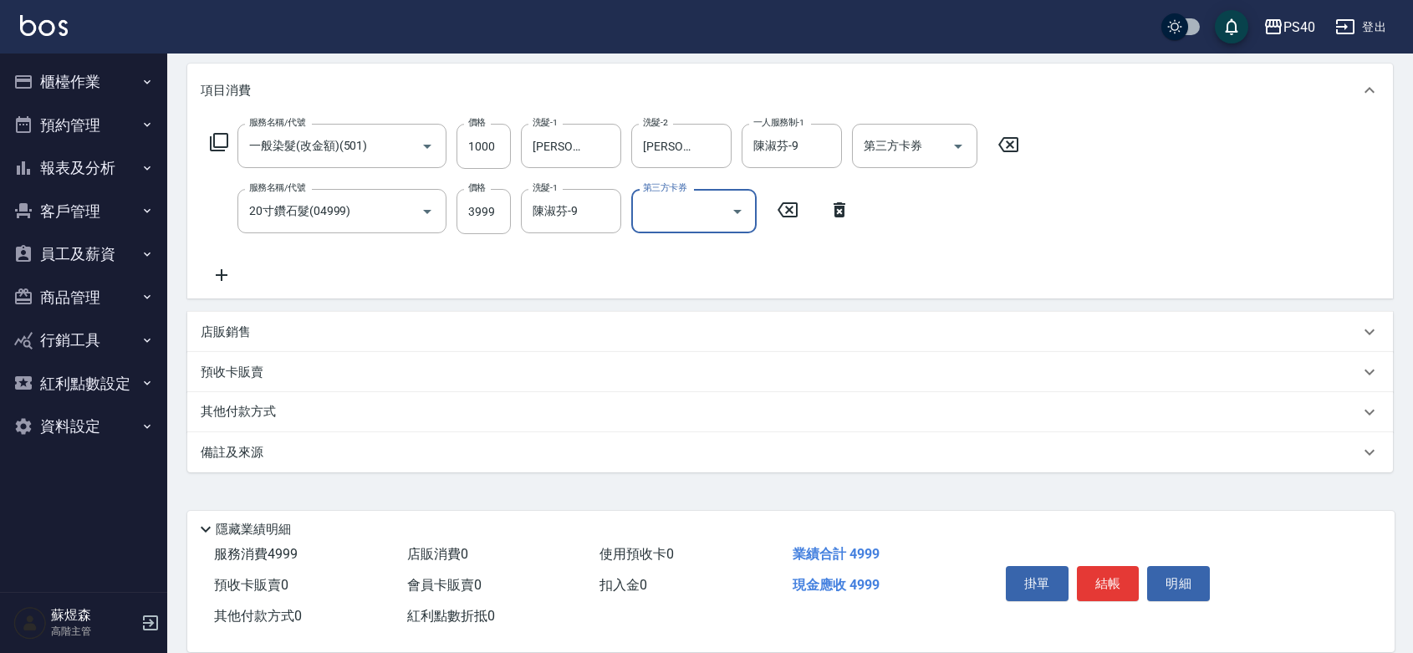
click at [324, 332] on div "店販銷售" at bounding box center [780, 333] width 1159 height 18
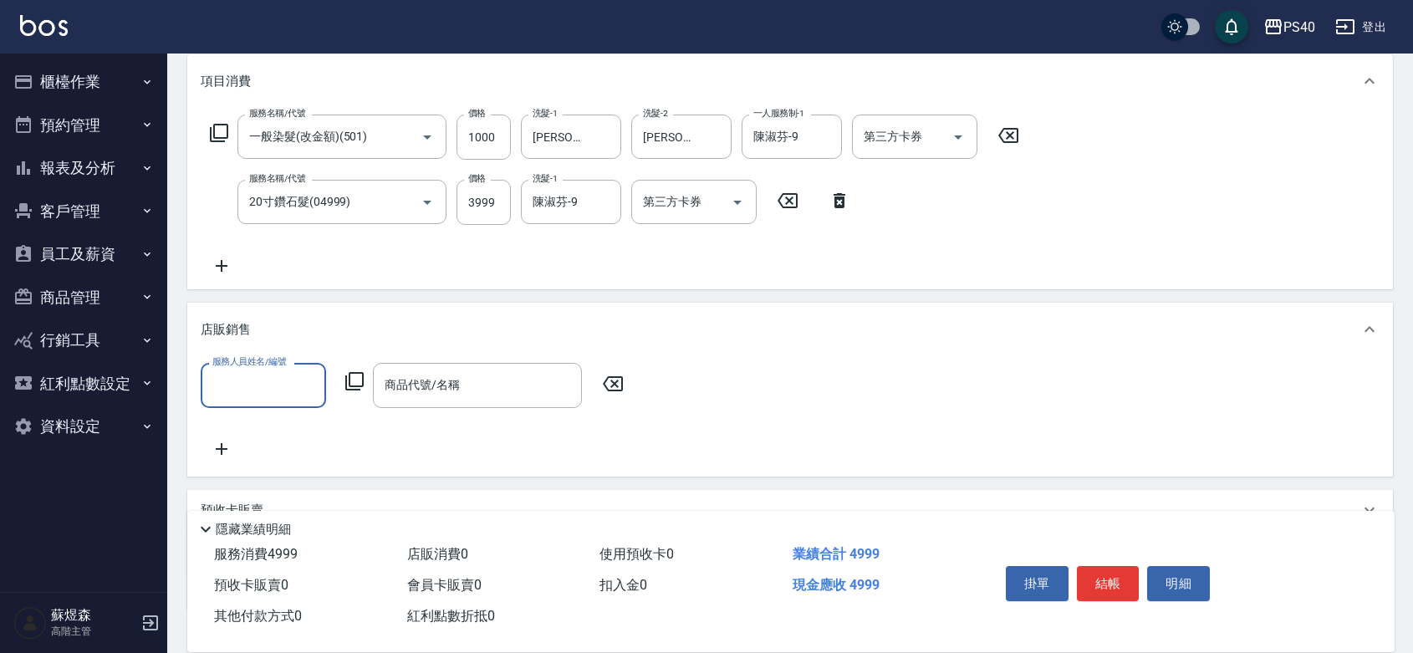
scroll to position [0, 0]
click at [272, 390] on input "服務人員姓名/編號" at bounding box center [263, 384] width 110 height 29
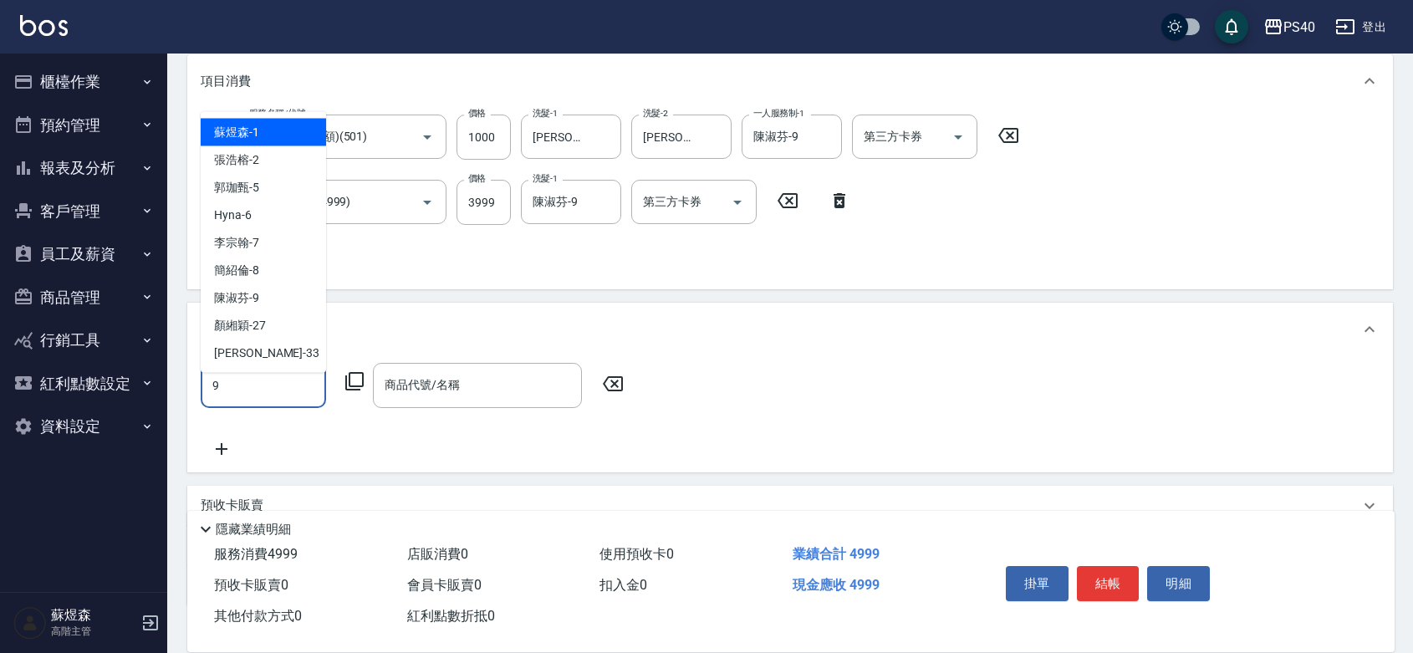
type input "陳淑芬-9"
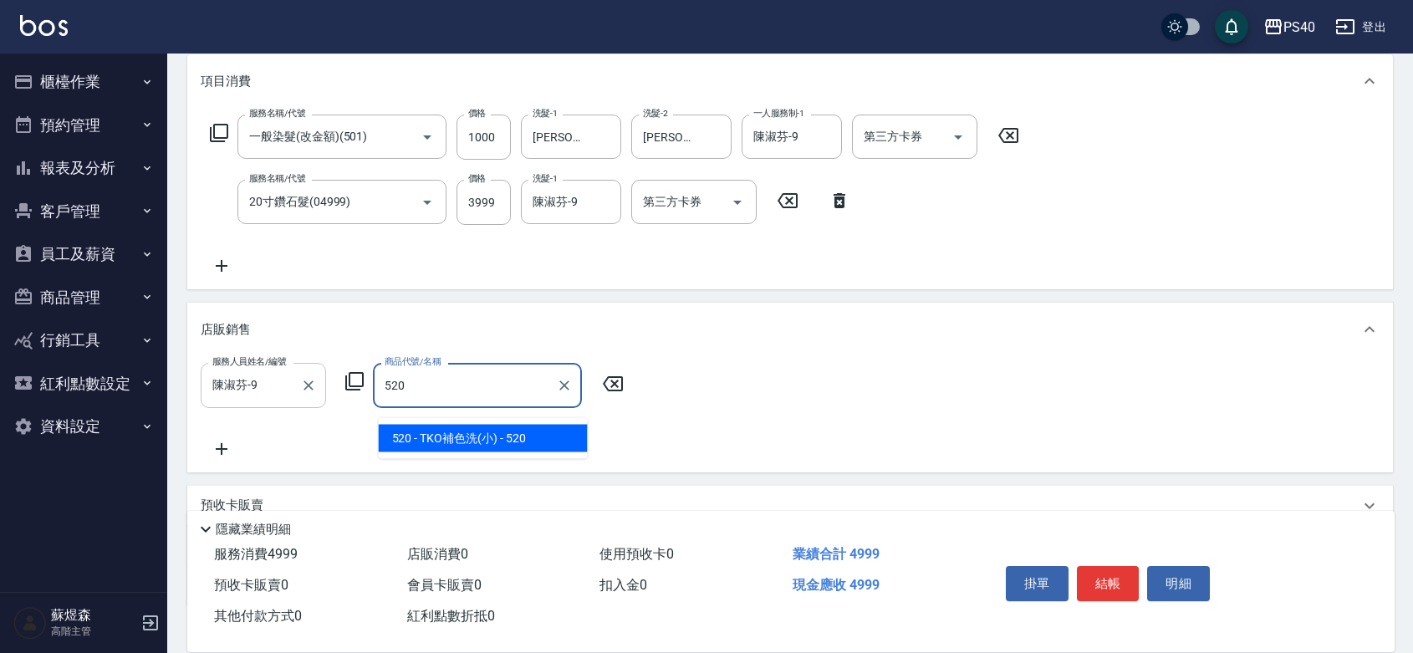
type input "TKO補色洗(小)"
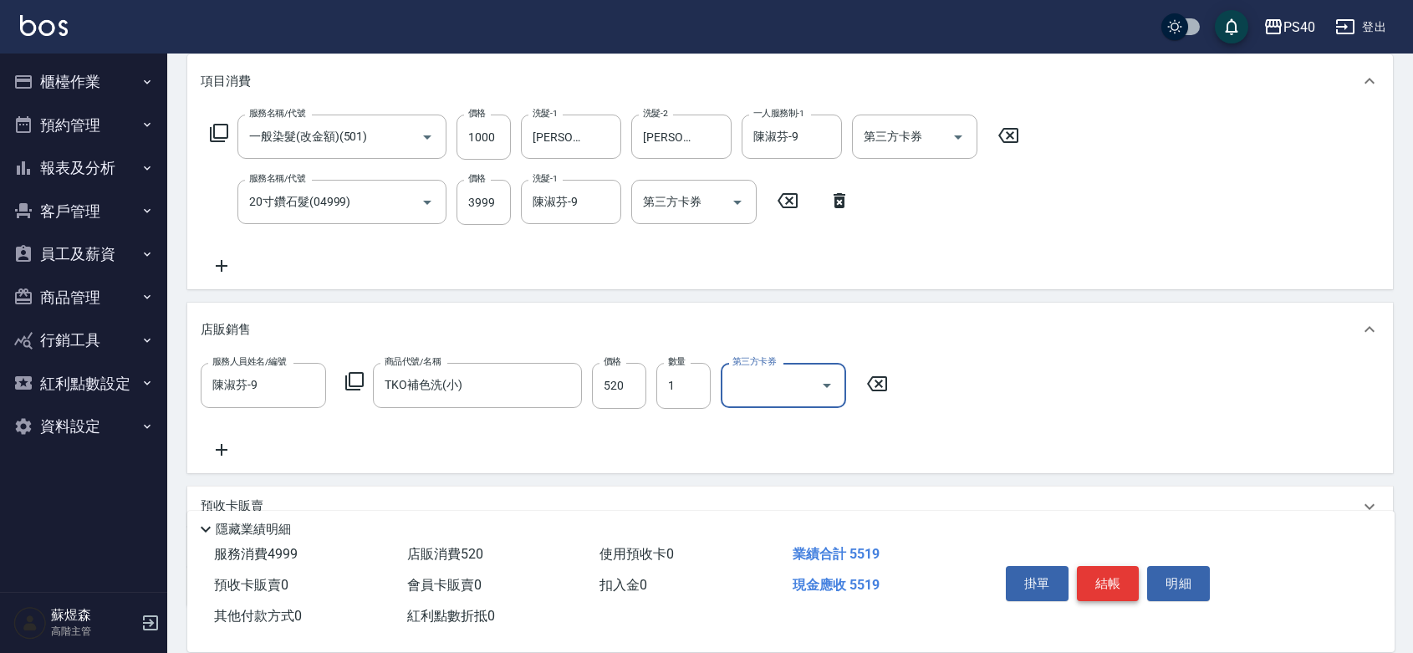
click at [1118, 566] on button "結帳" at bounding box center [1108, 583] width 63 height 35
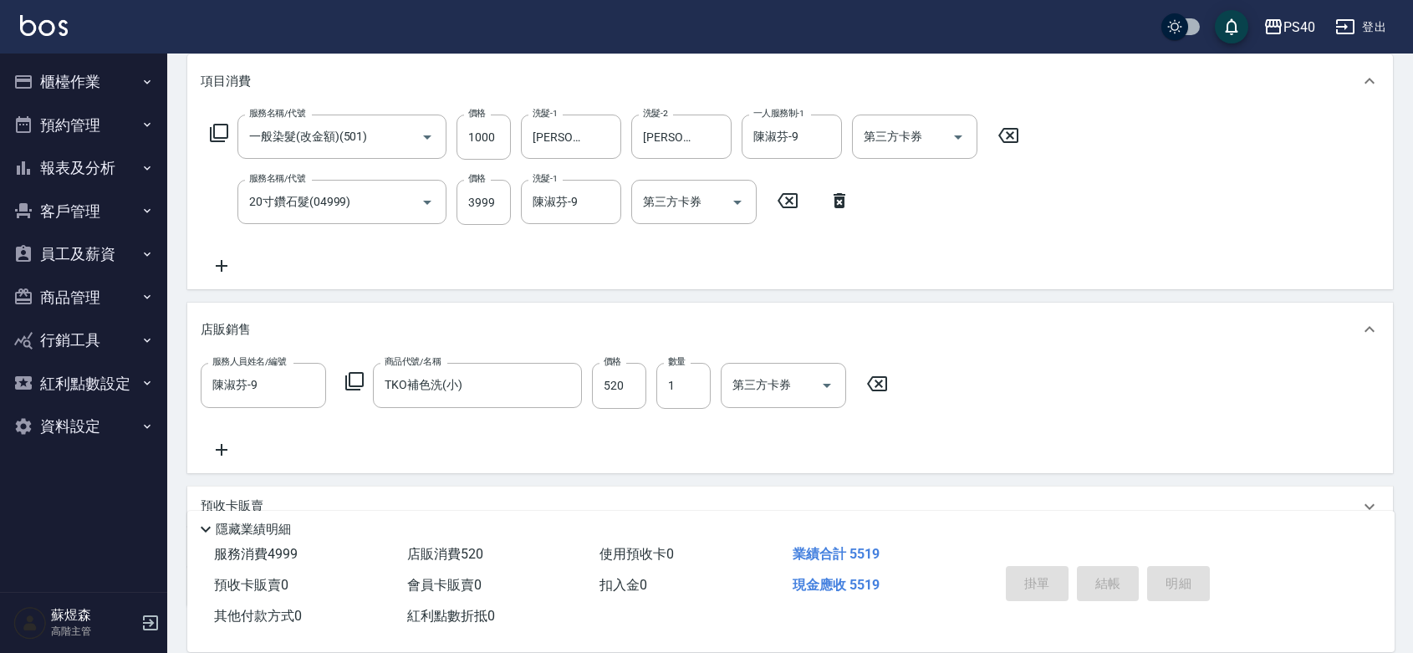
type input "2025/09/22 21:26"
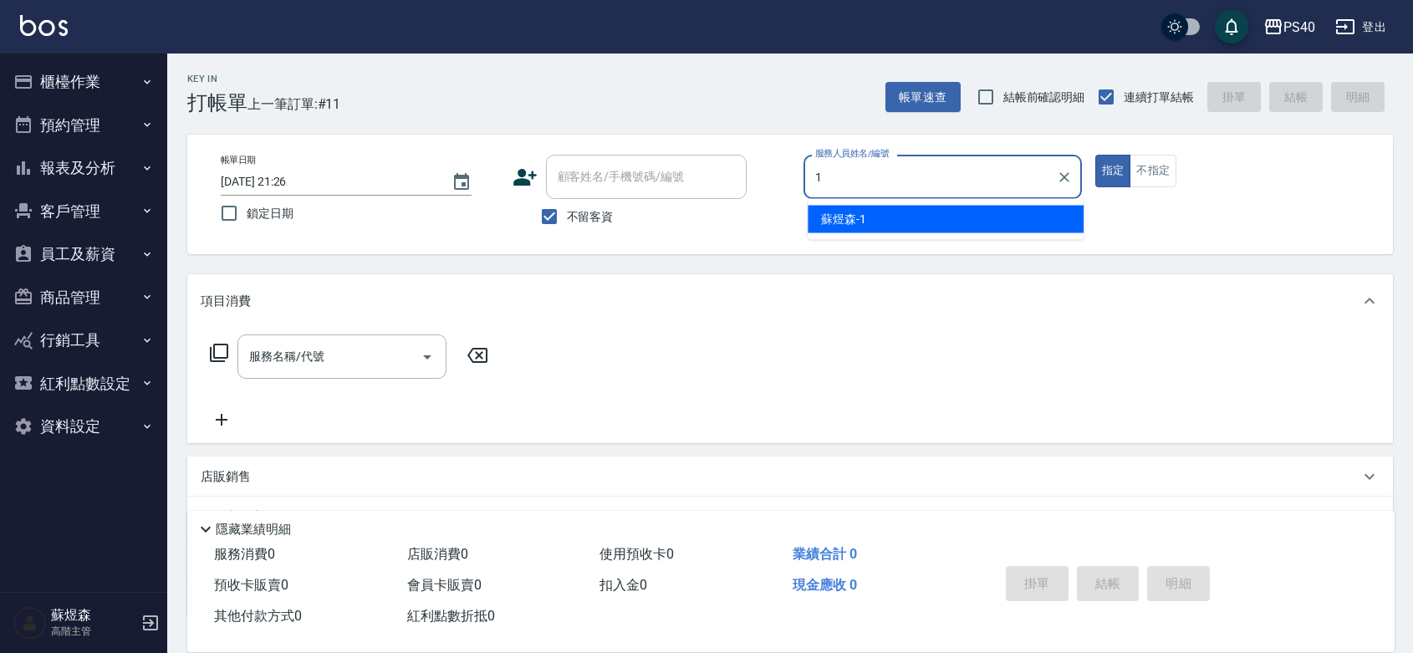
type input "蘇煜森-1"
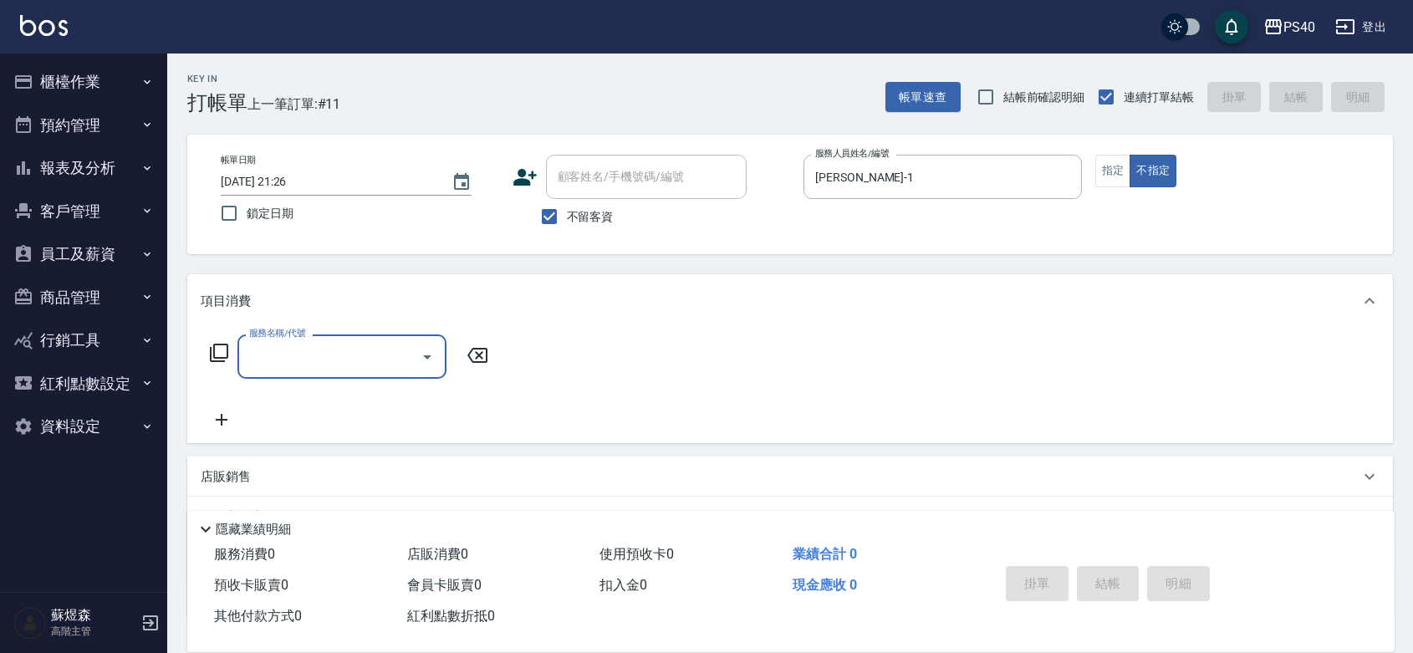
type input "5"
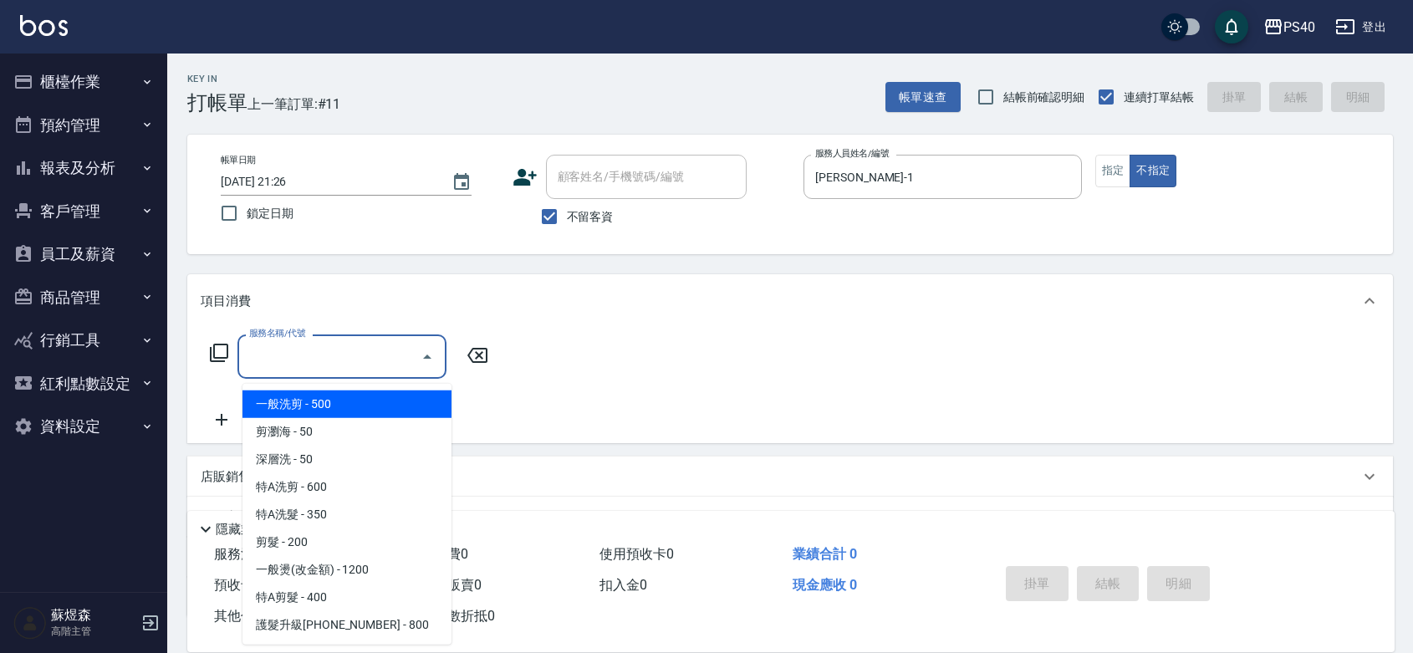
type input "剪瀏海(0050)"
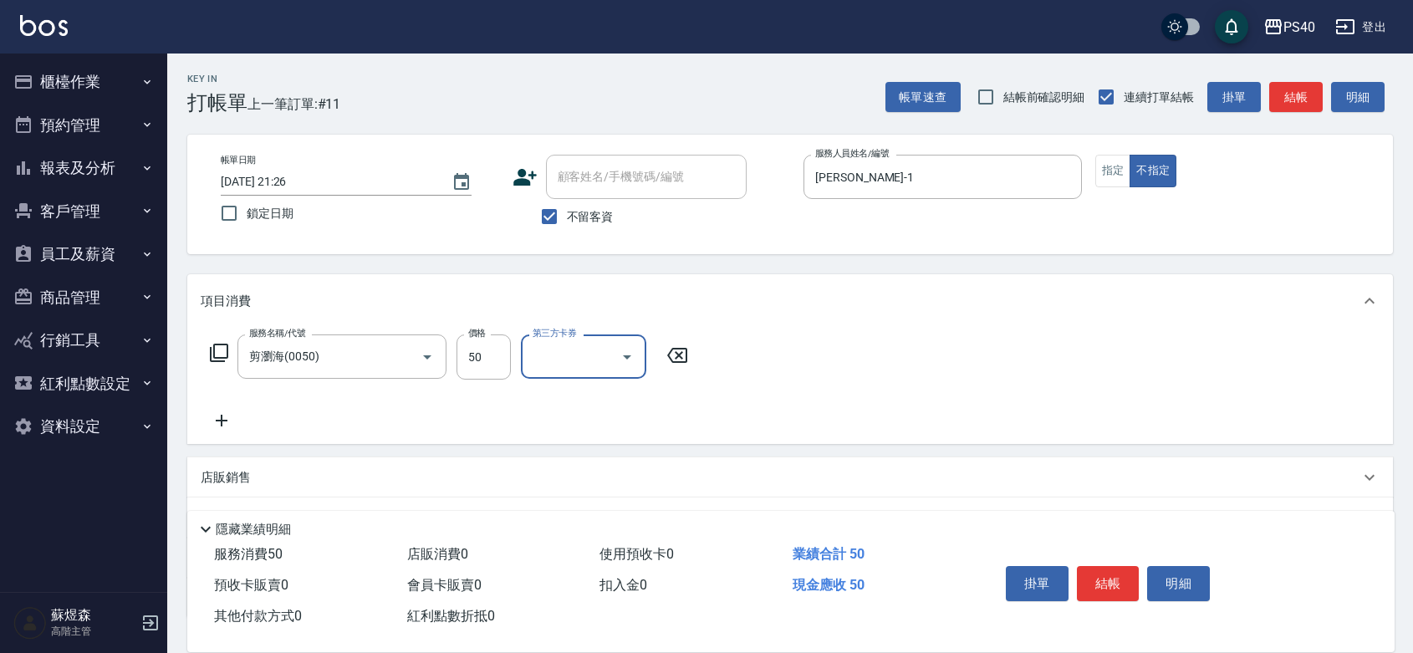
click at [1116, 566] on button "結帳" at bounding box center [1108, 583] width 63 height 35
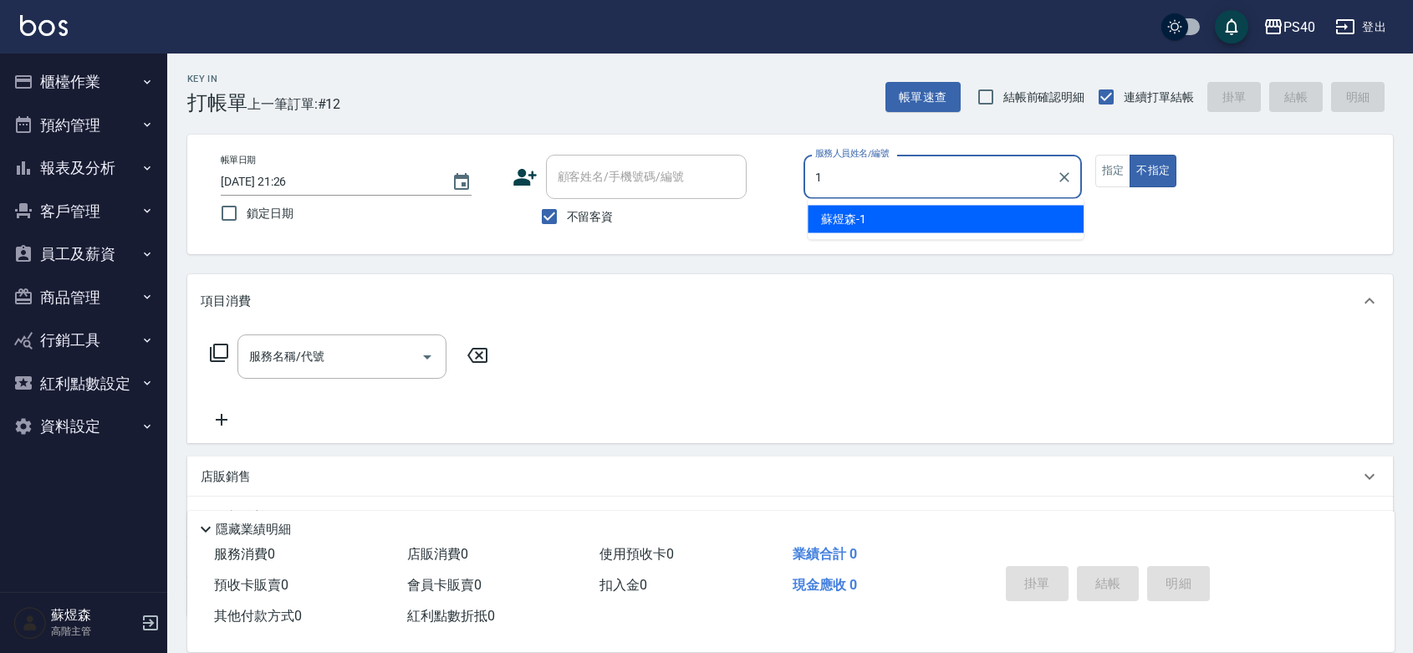
type input "蘇煜森-1"
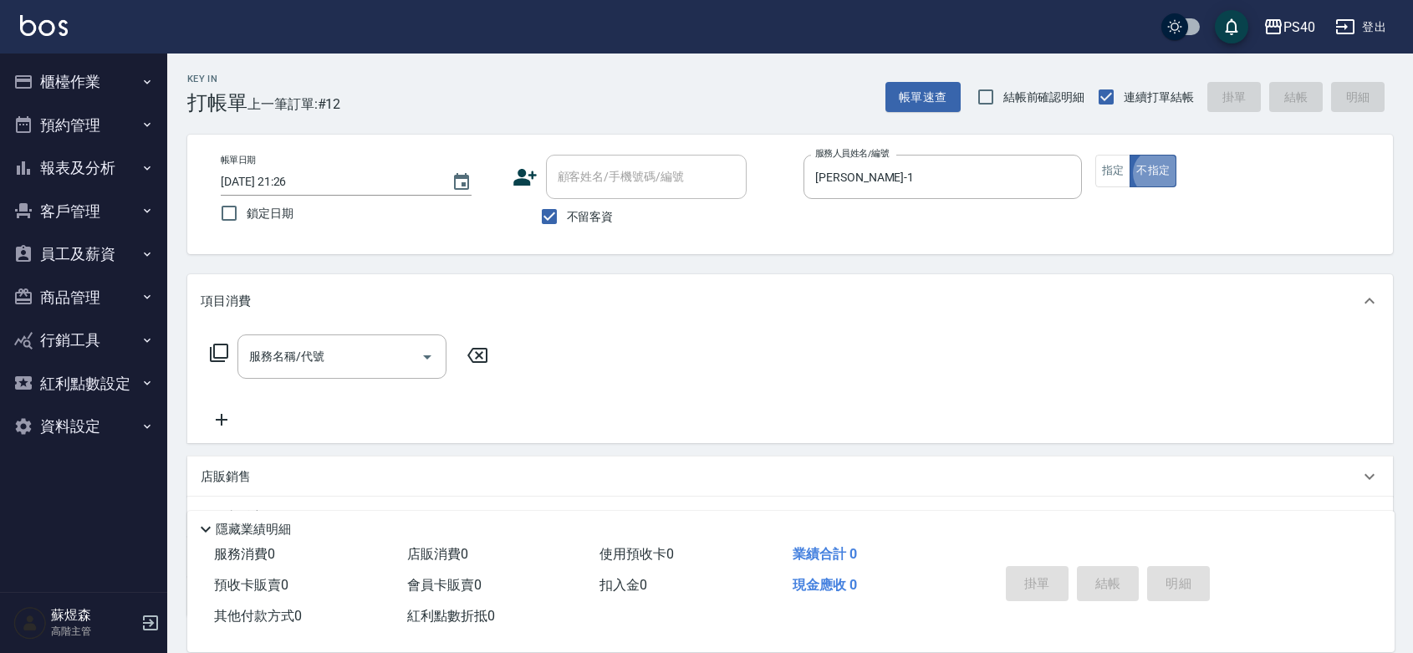
type button "false"
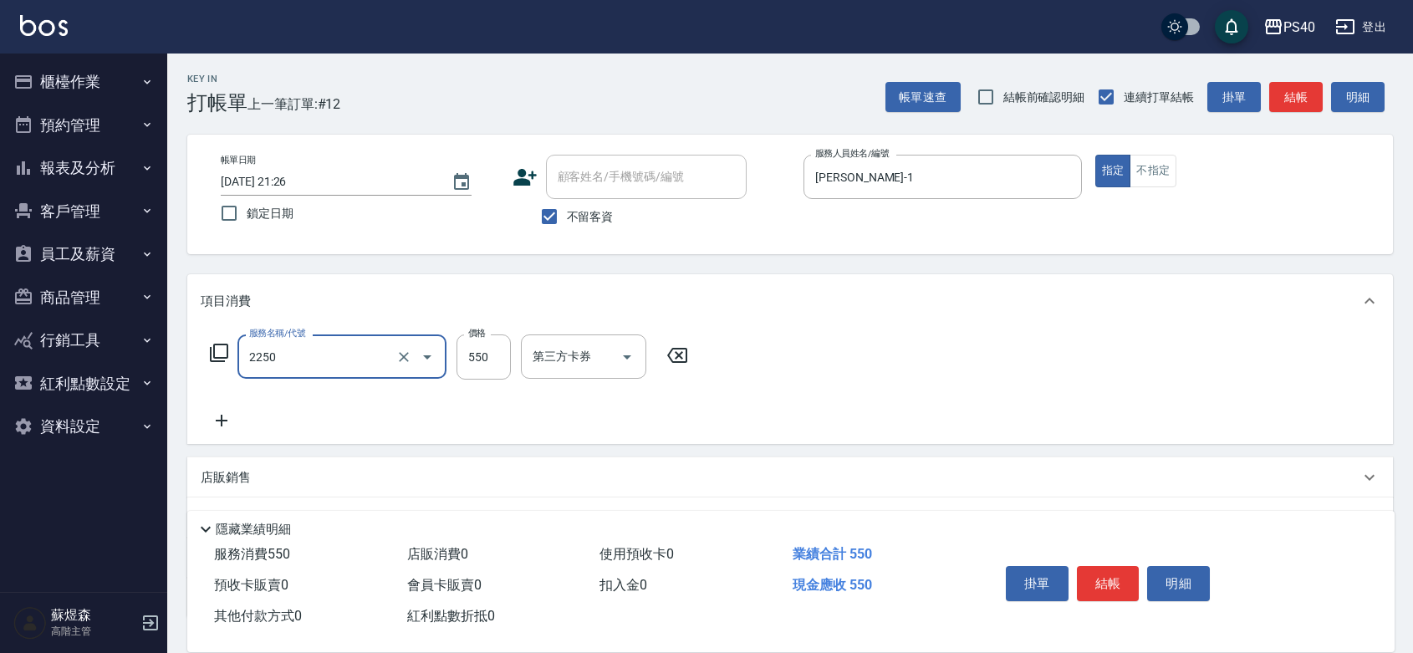
type input "B剪髮套餐(2250)"
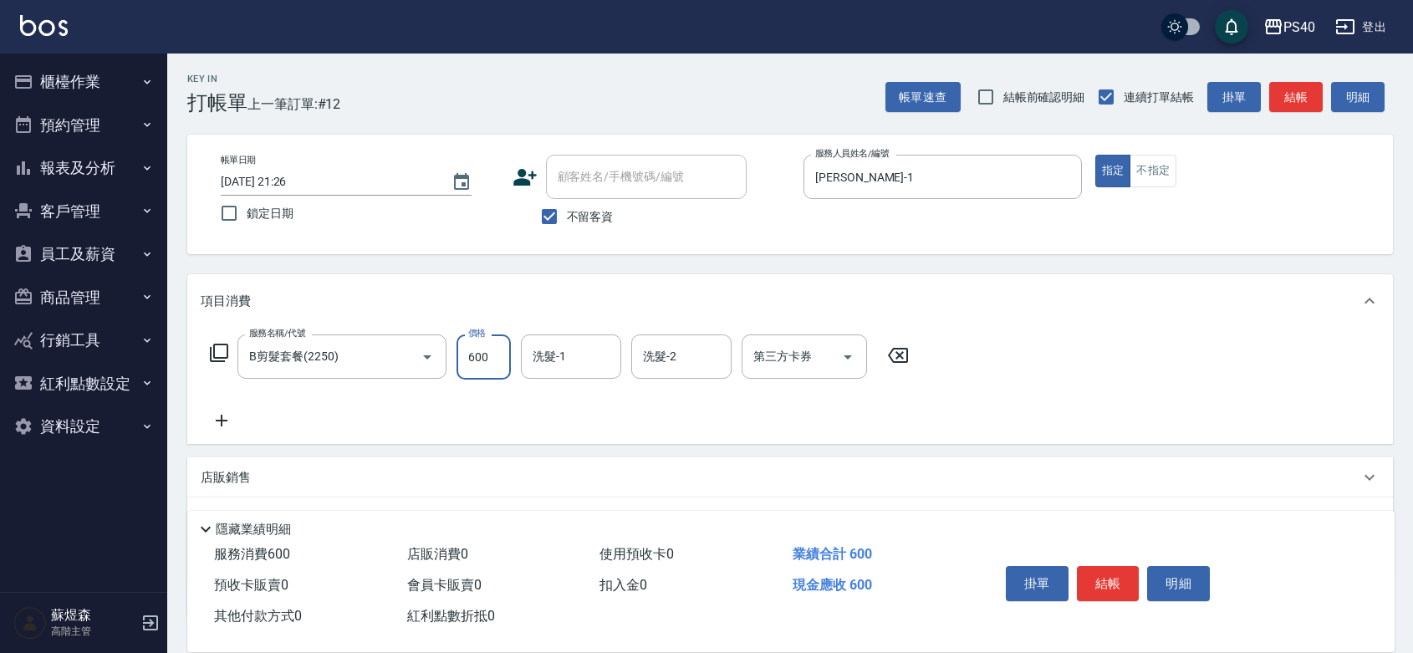
type input "600"
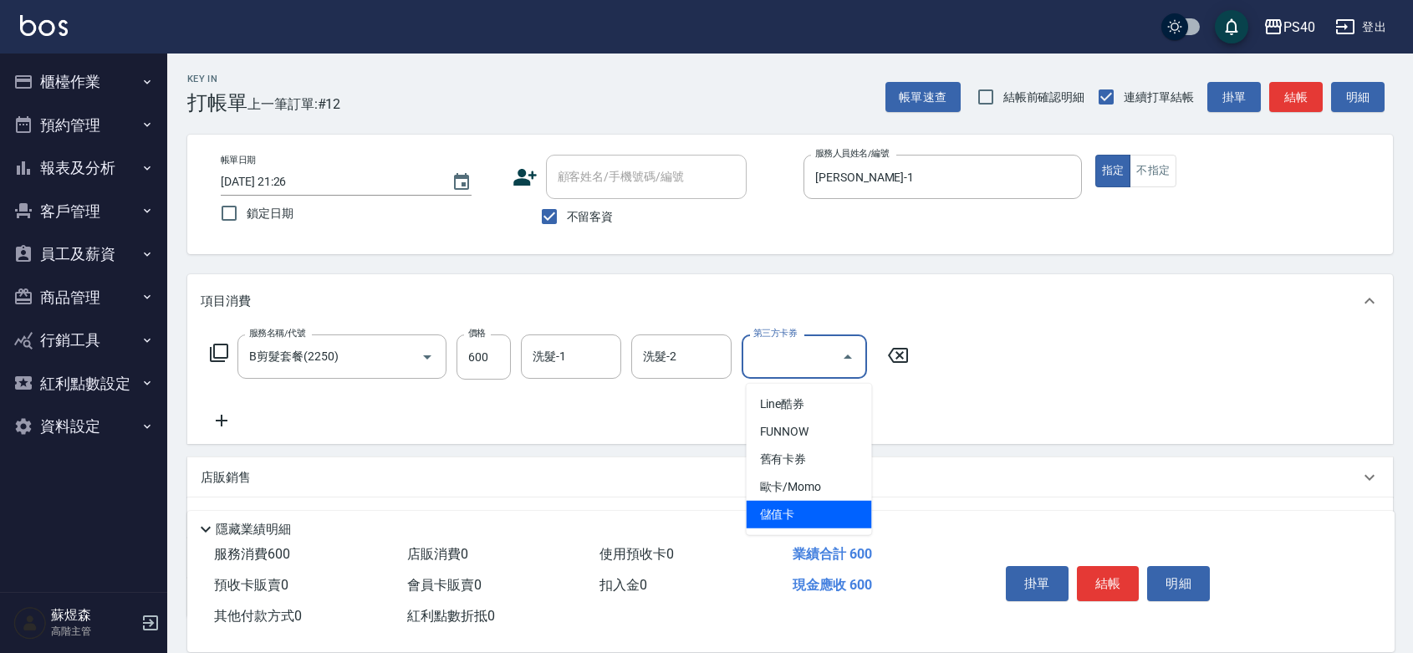
type input "儲值卡"
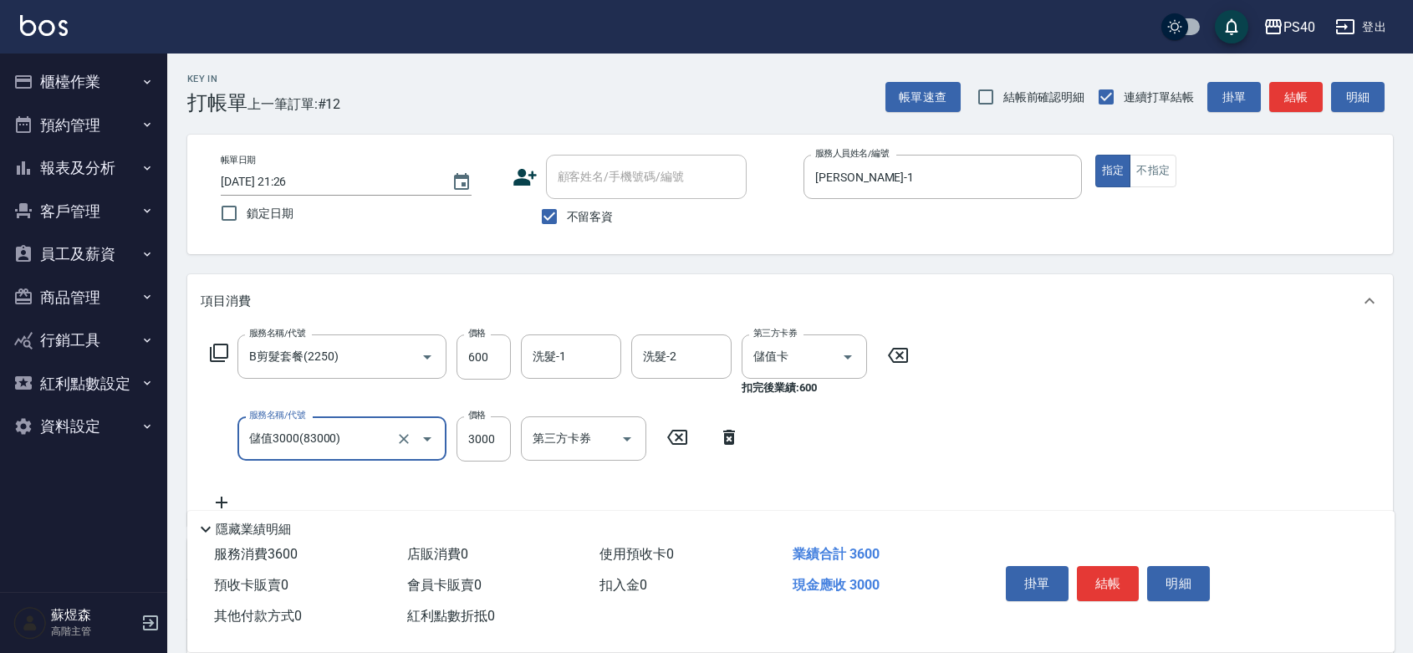
type input "儲值3000(83000)"
type input "1000"
click at [1116, 566] on button "結帳" at bounding box center [1108, 583] width 63 height 35
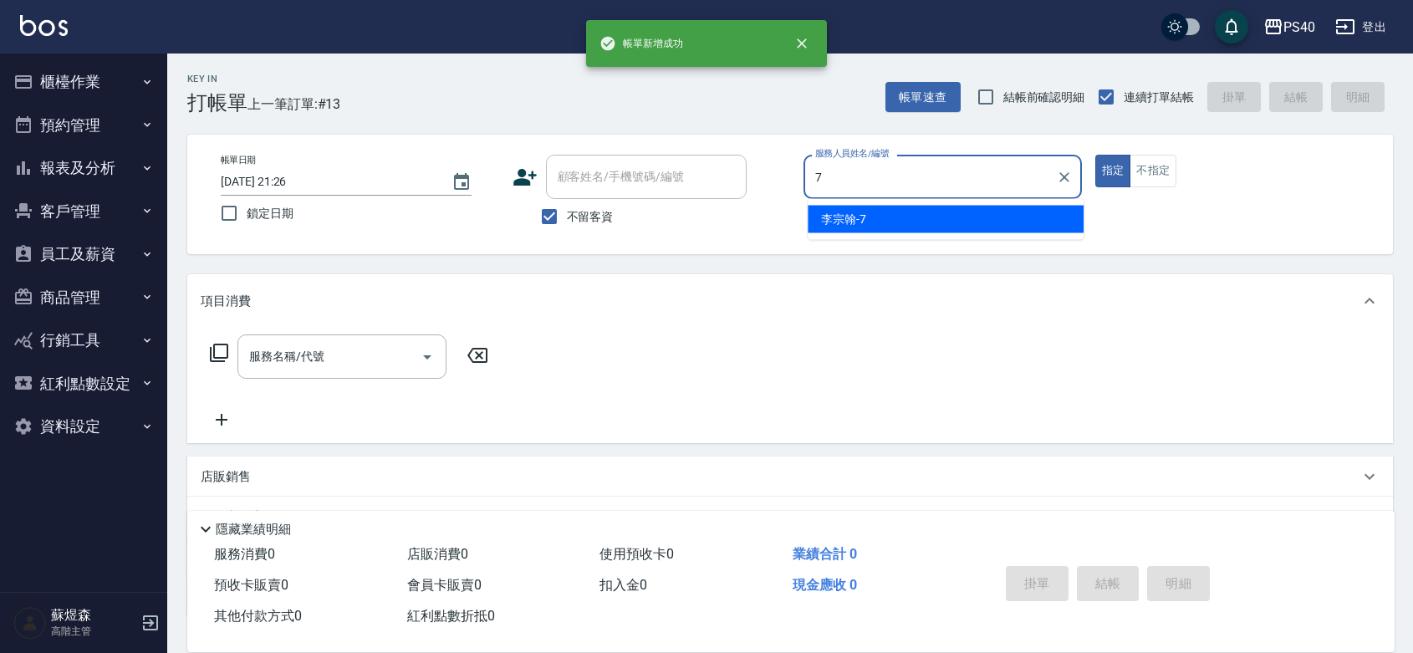
type input "李宗翰-7"
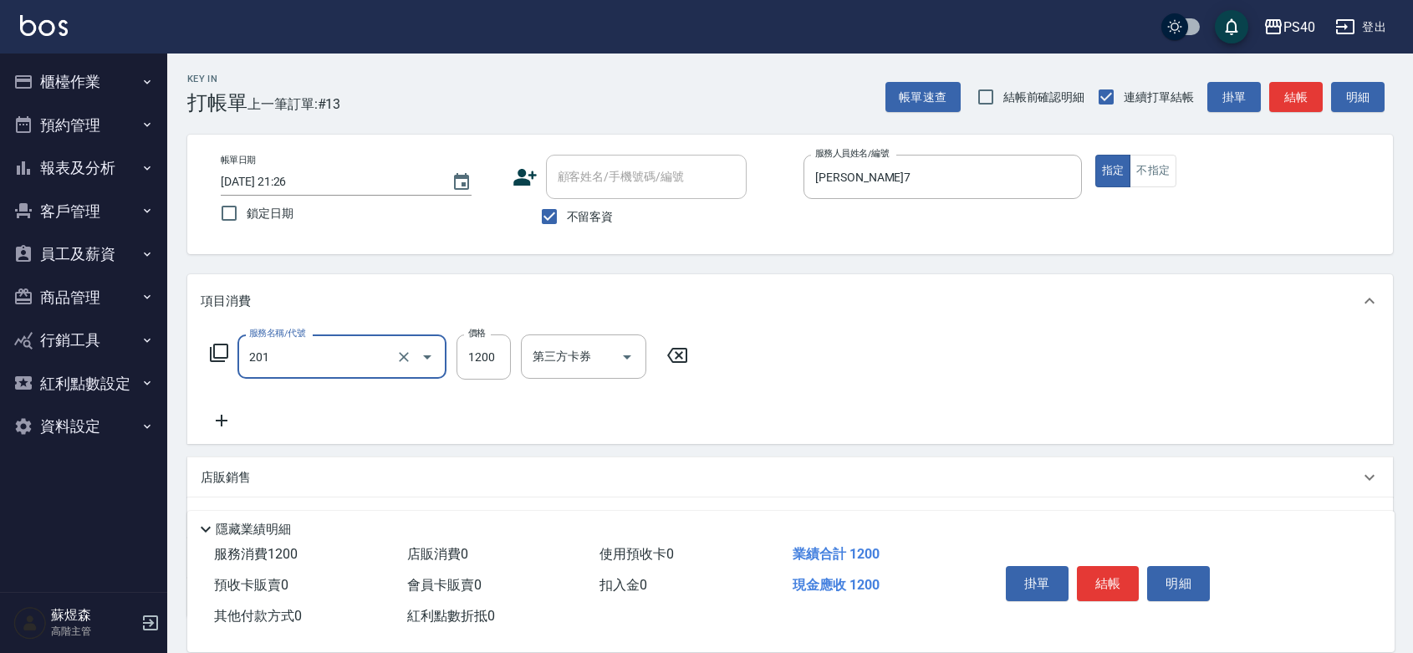
type input "一般燙(改金額)(201)"
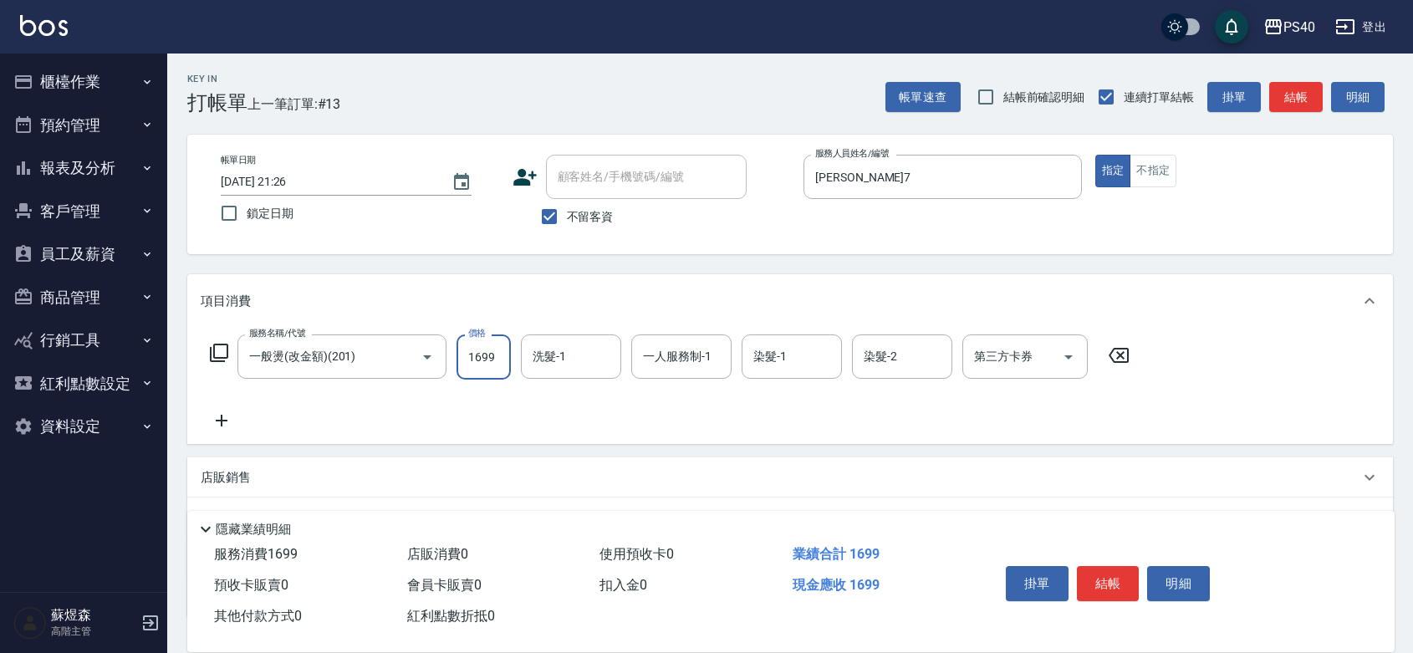
type input "1699"
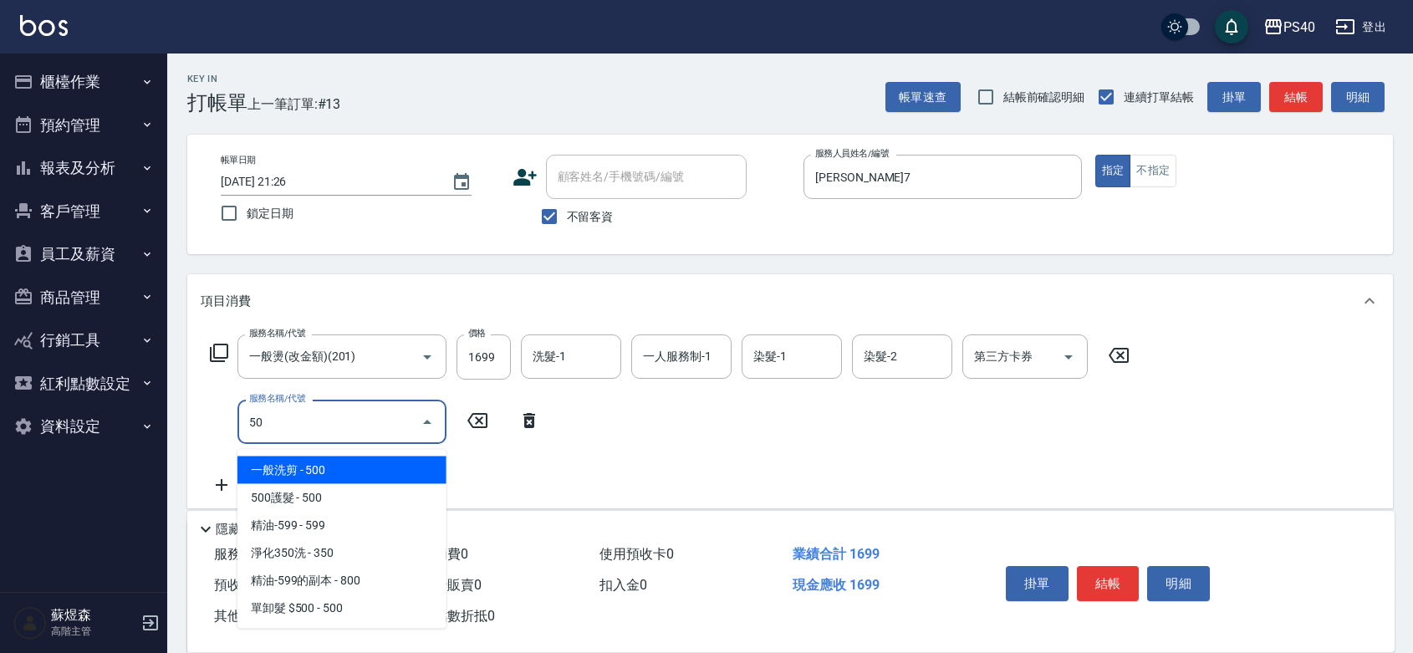
type input "500"
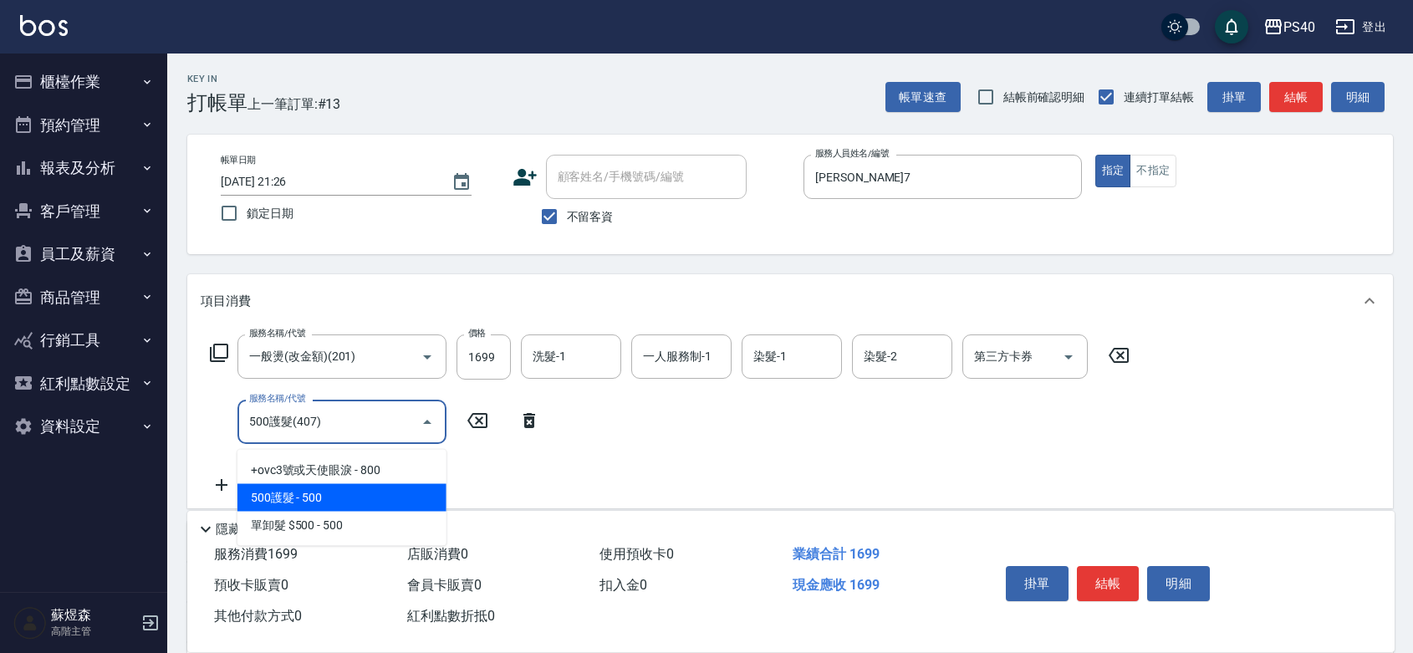
type input "500護髮(407)"
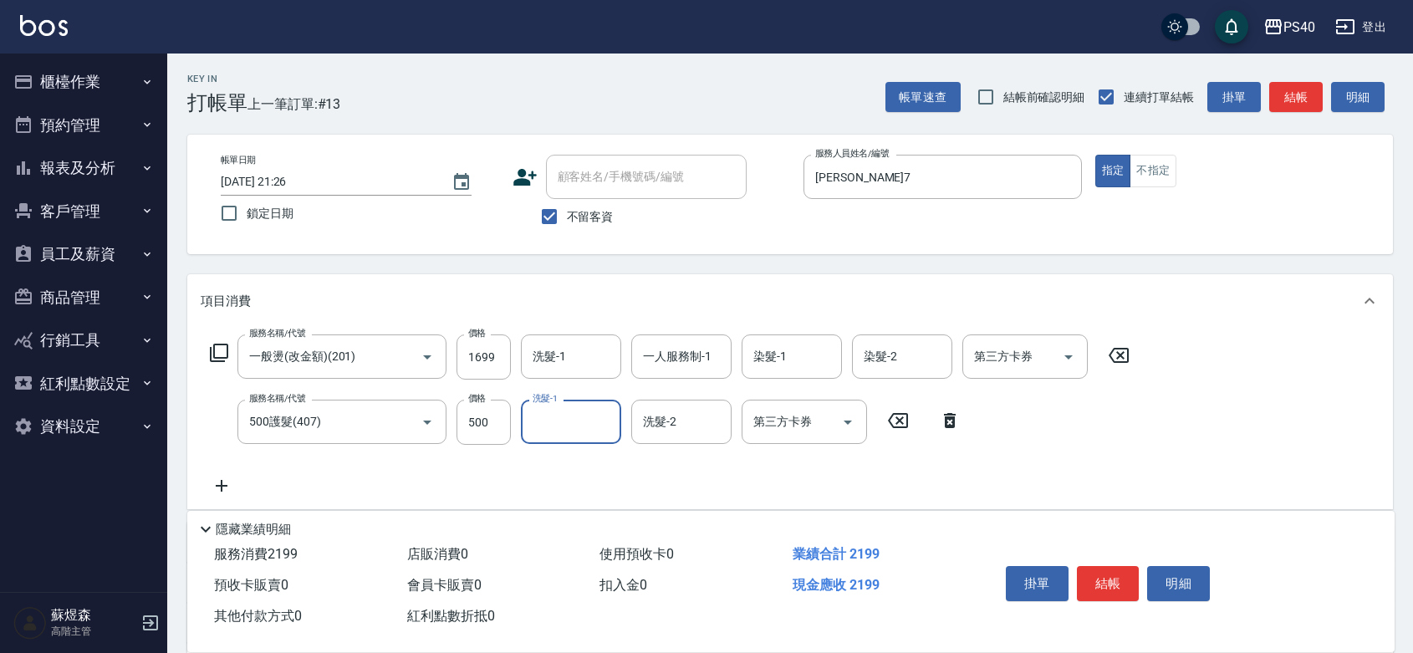
click at [1116, 566] on button "結帳" at bounding box center [1108, 583] width 63 height 35
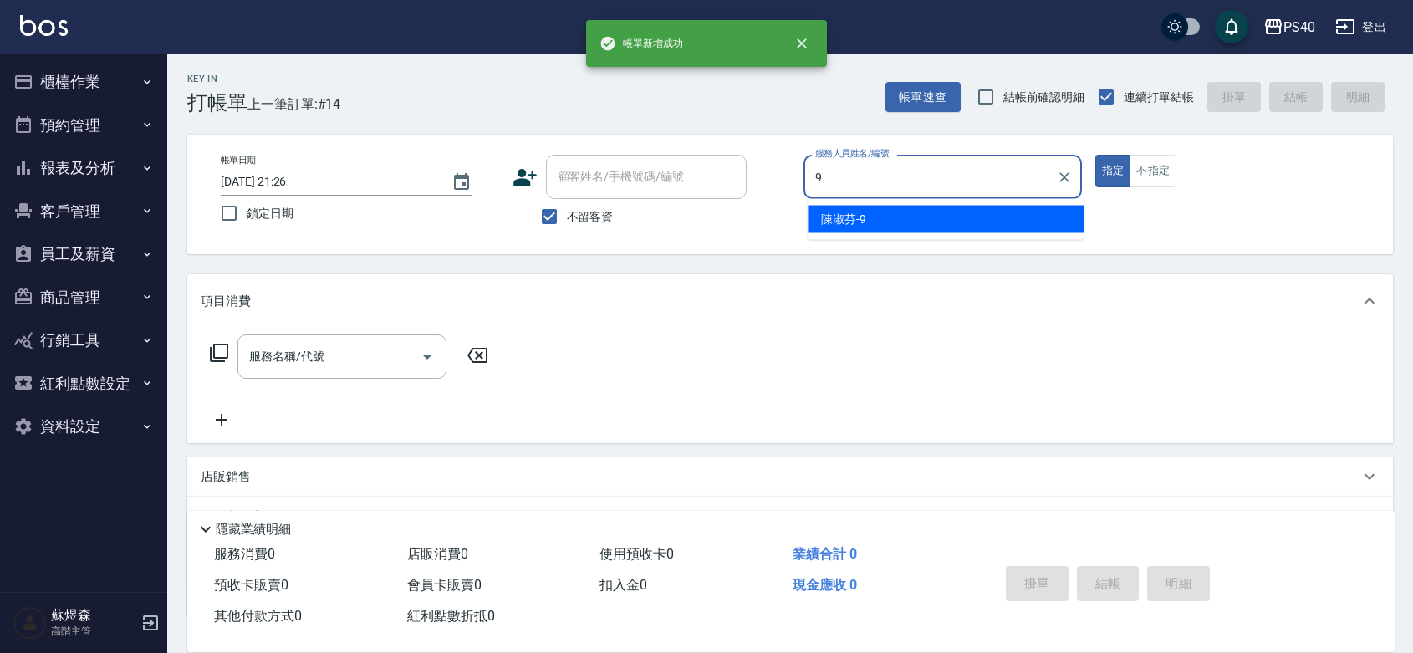
type input "陳淑芬-9"
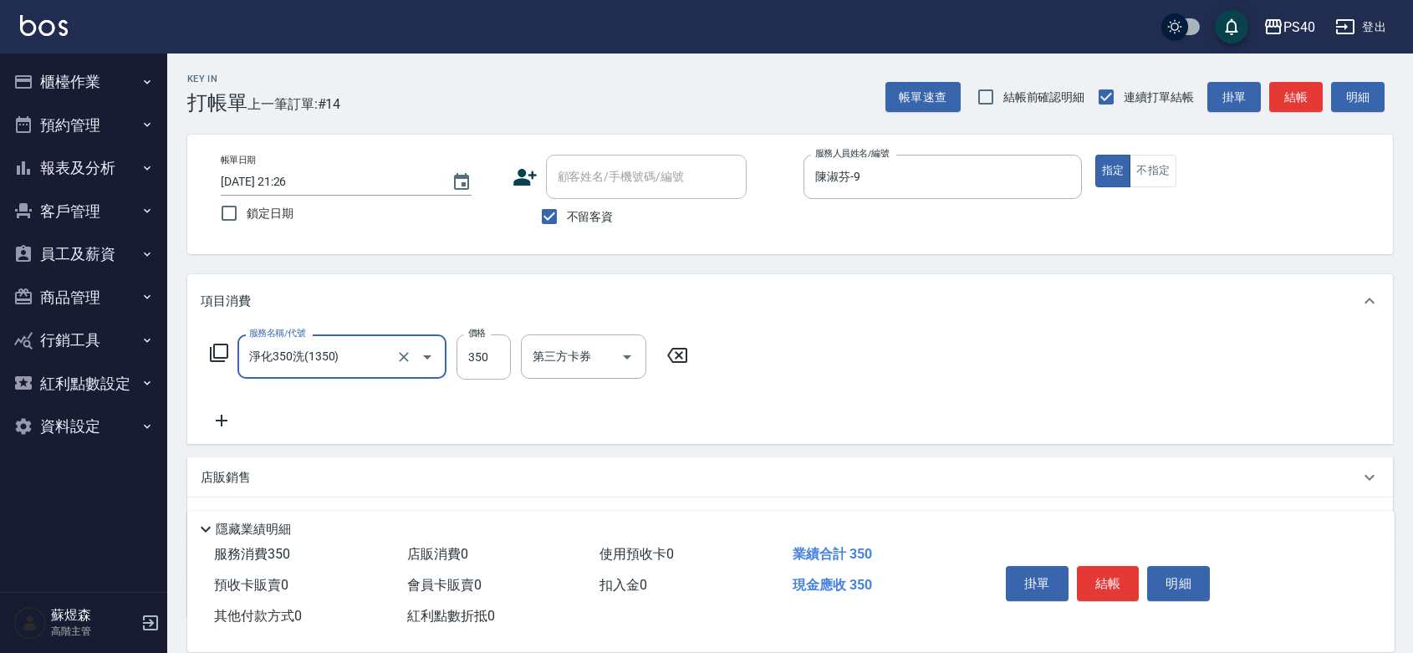
type input "淨化350洗(1350)"
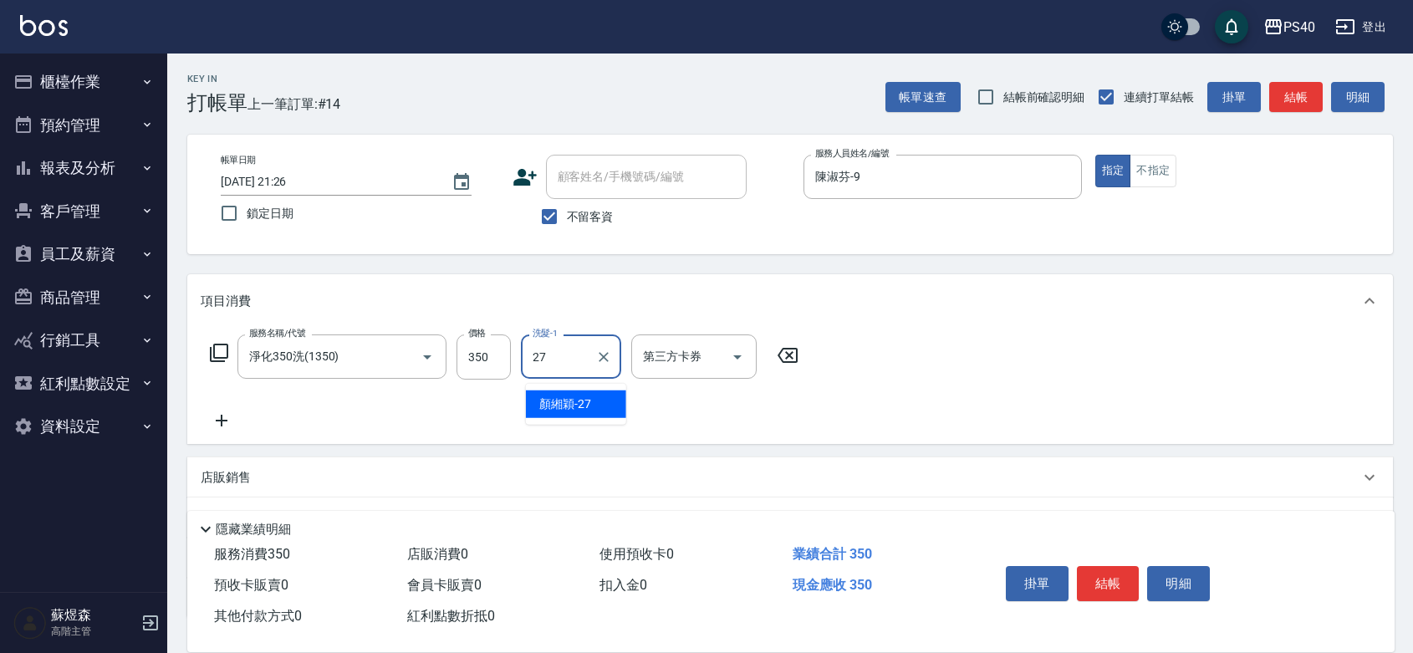
type input "顏緗穎-27"
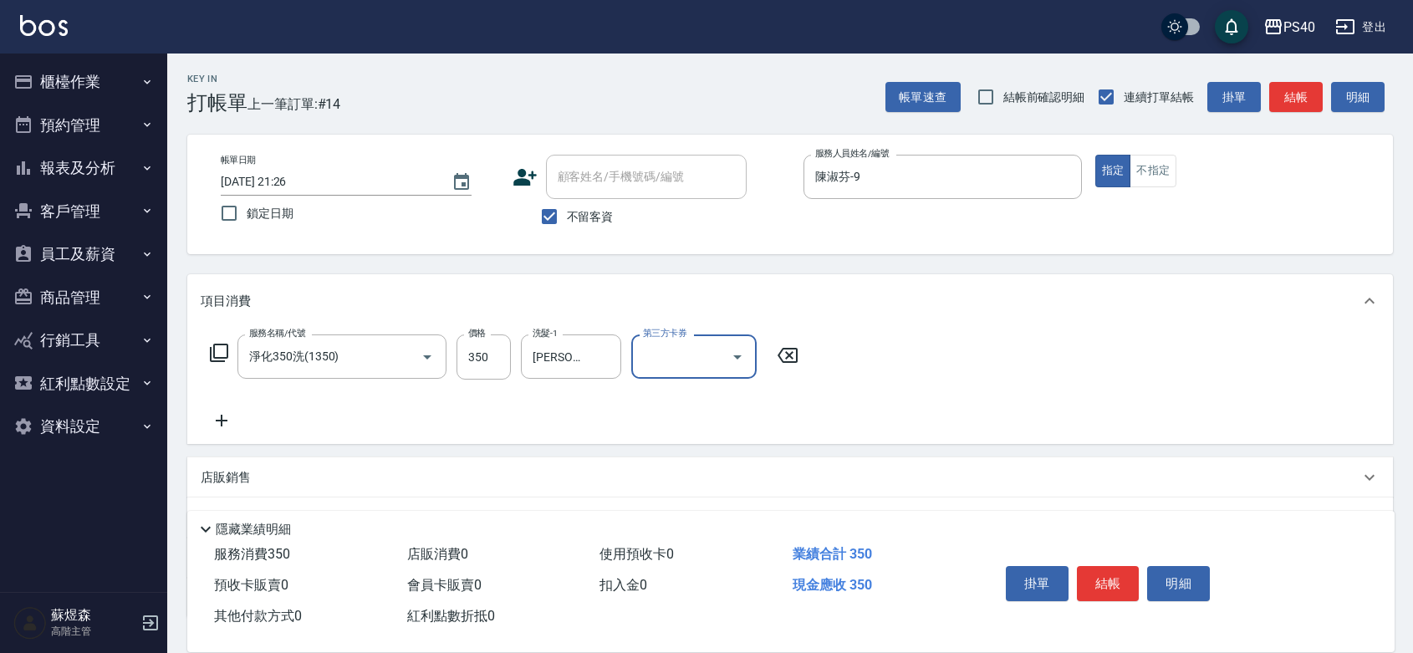
click at [1116, 566] on button "結帳" at bounding box center [1108, 583] width 63 height 35
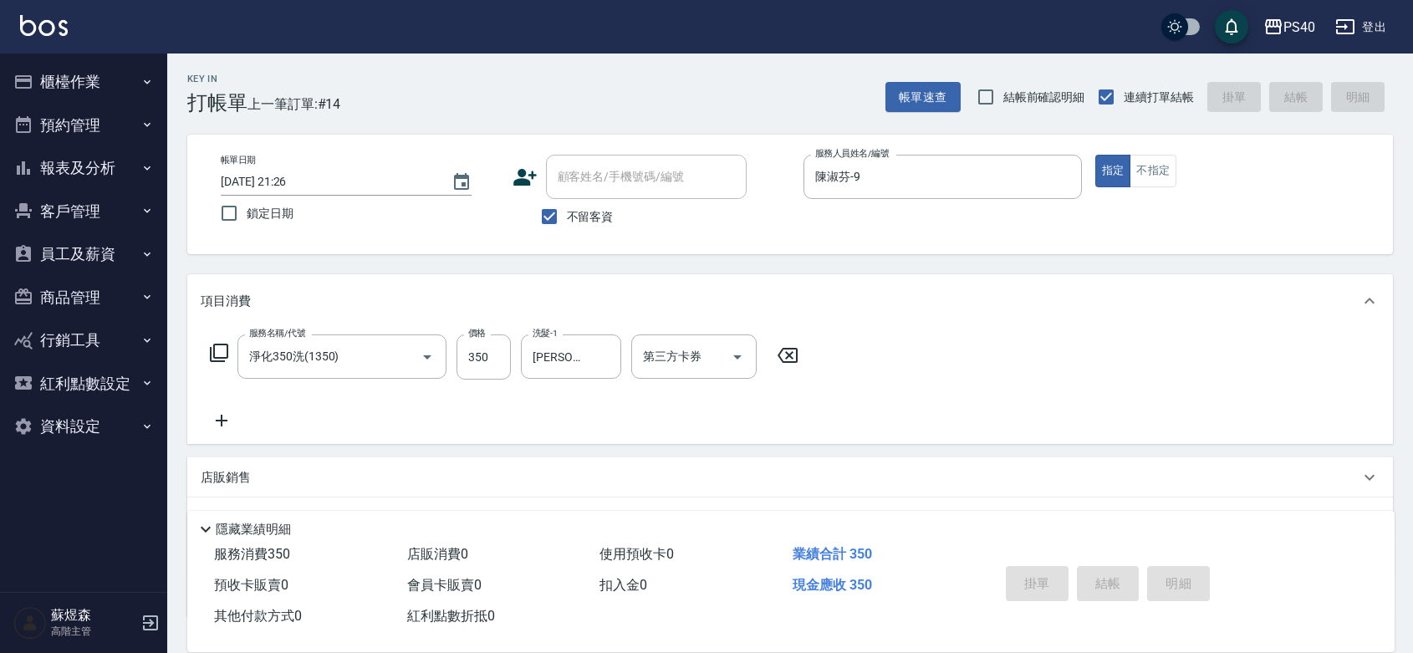
type input "2025/09/22 21:27"
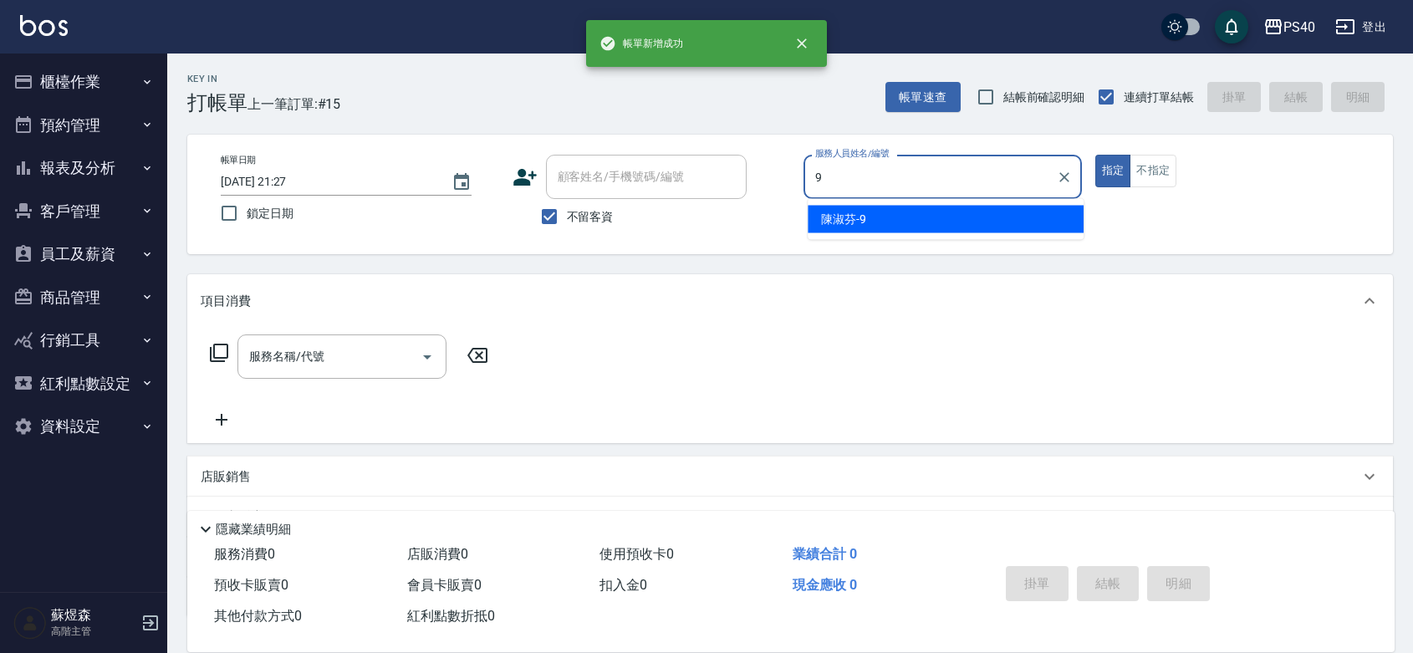
type input "陳淑芬-9"
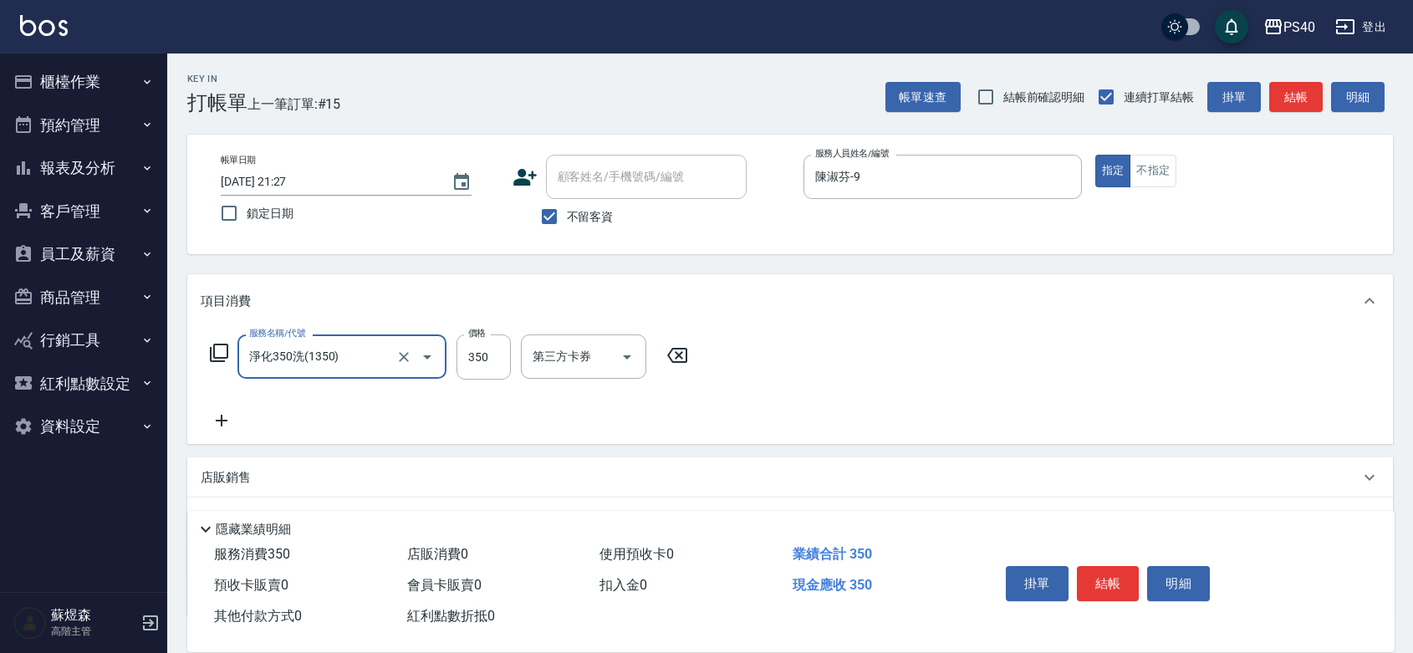
type input "淨化350洗(1350)"
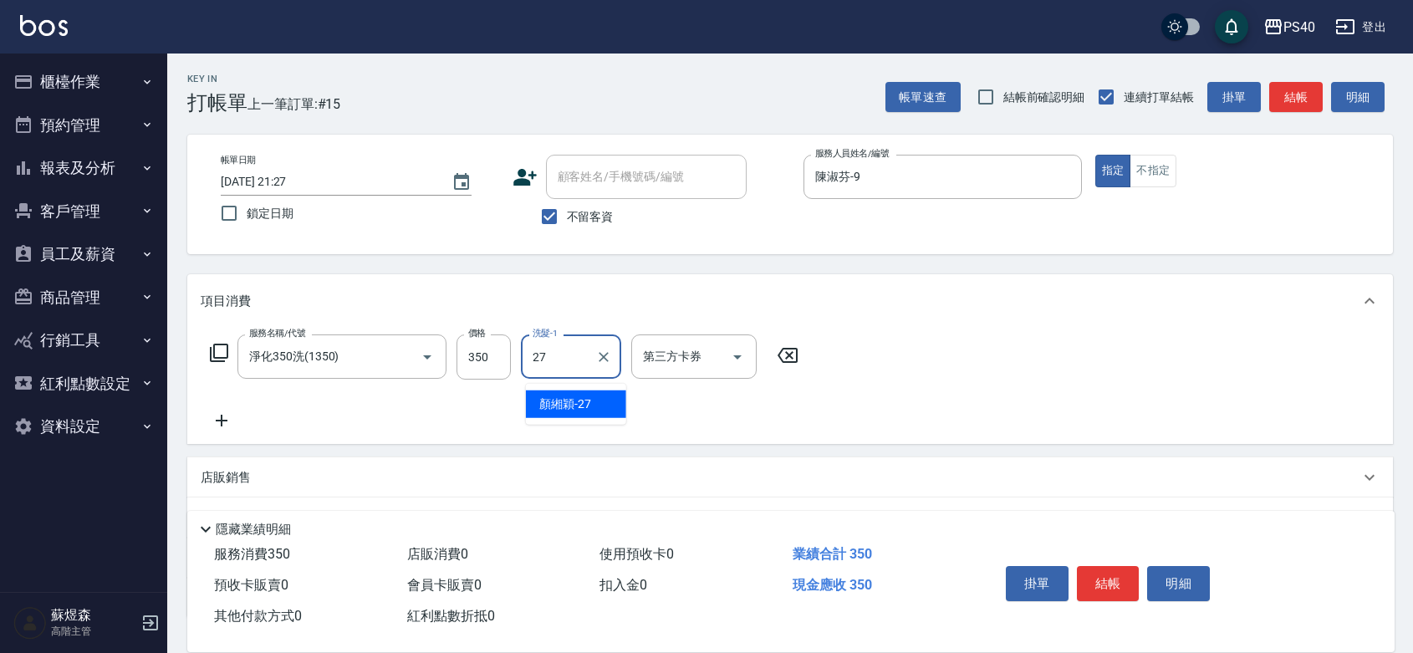
type input "顏緗穎-27"
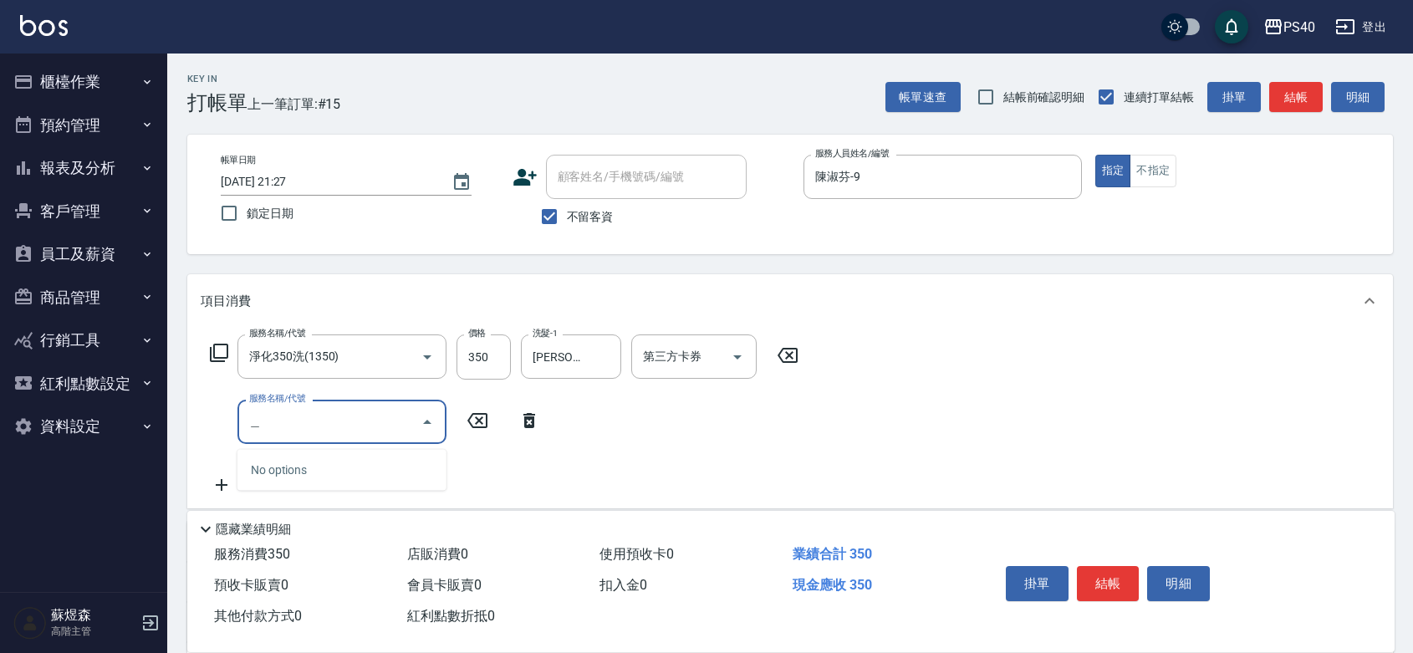
type input "接"
type input "重整 $2000(7006)"
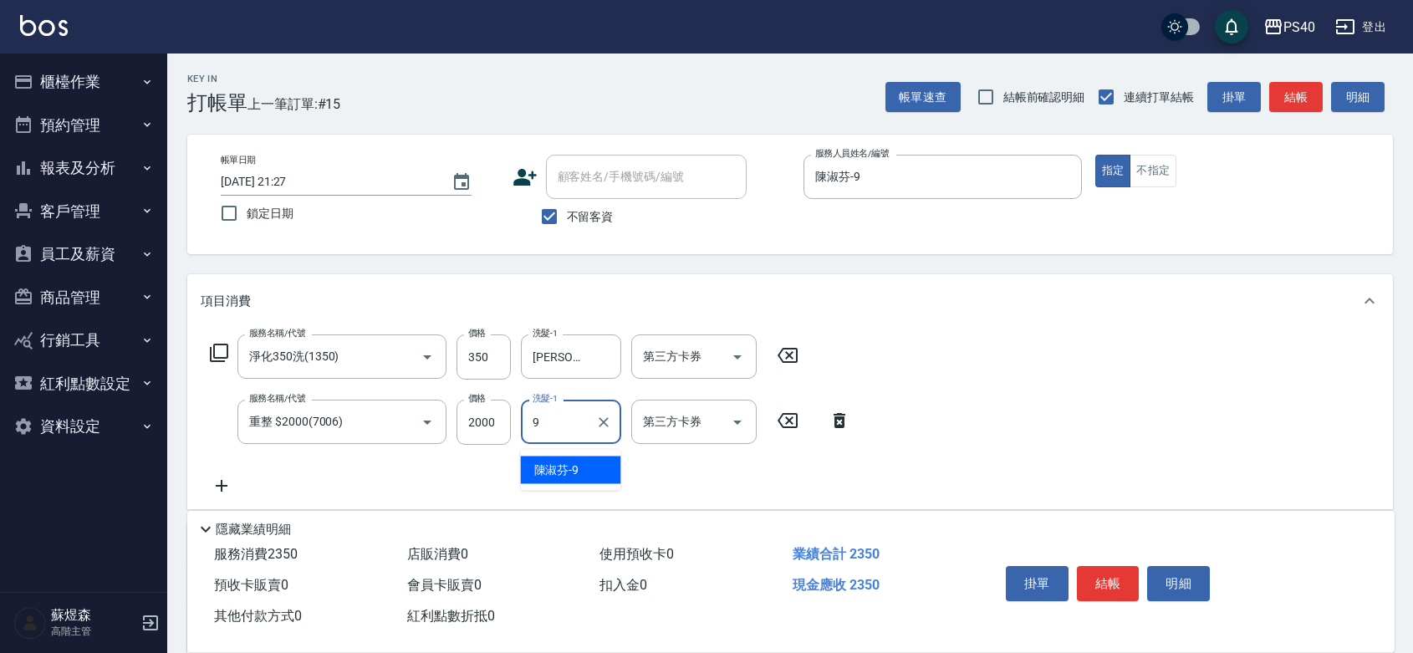
type input "陳淑芬-9"
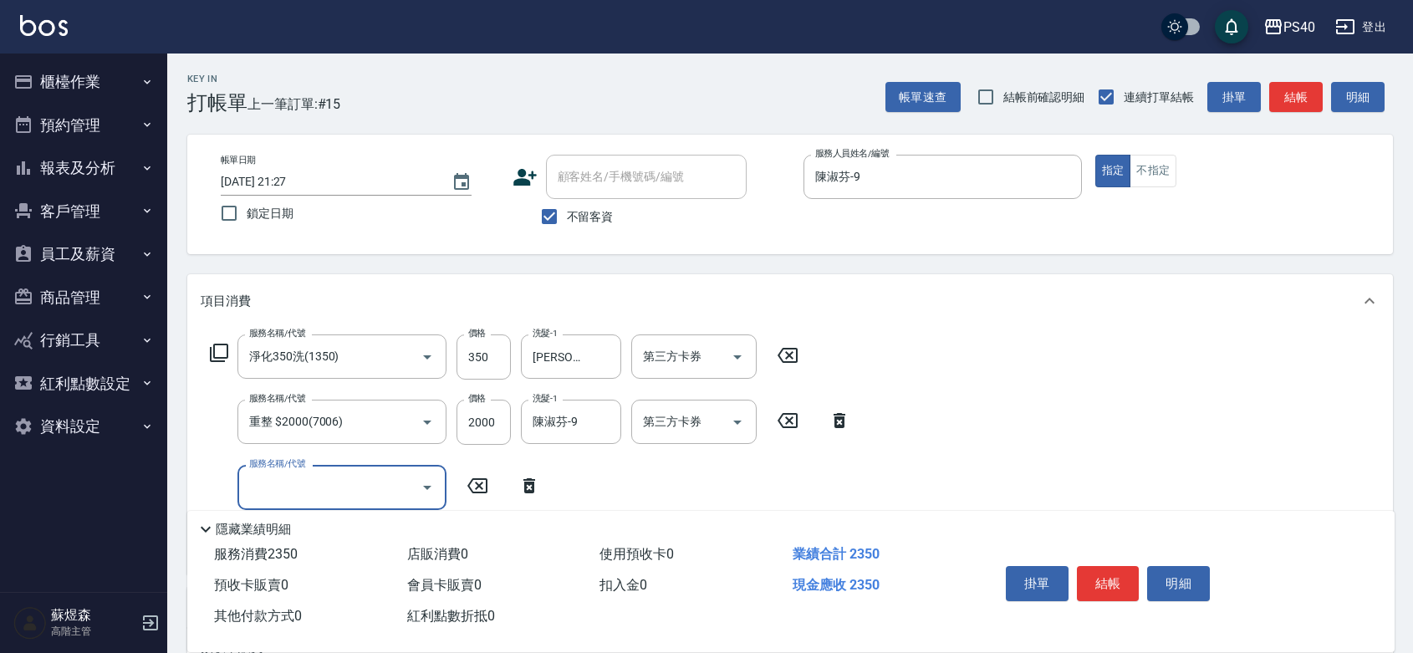
click at [224, 362] on icon at bounding box center [219, 353] width 18 height 18
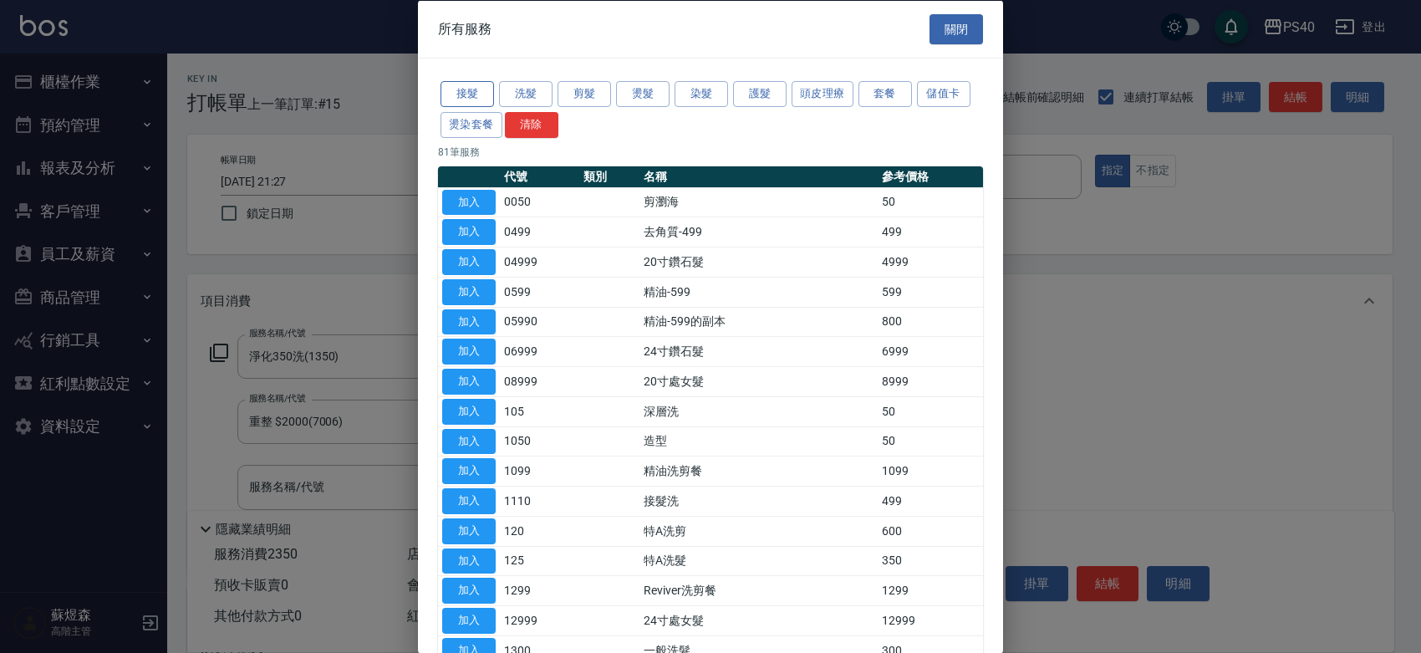
click at [487, 101] on button "接髮" at bounding box center [468, 94] width 54 height 26
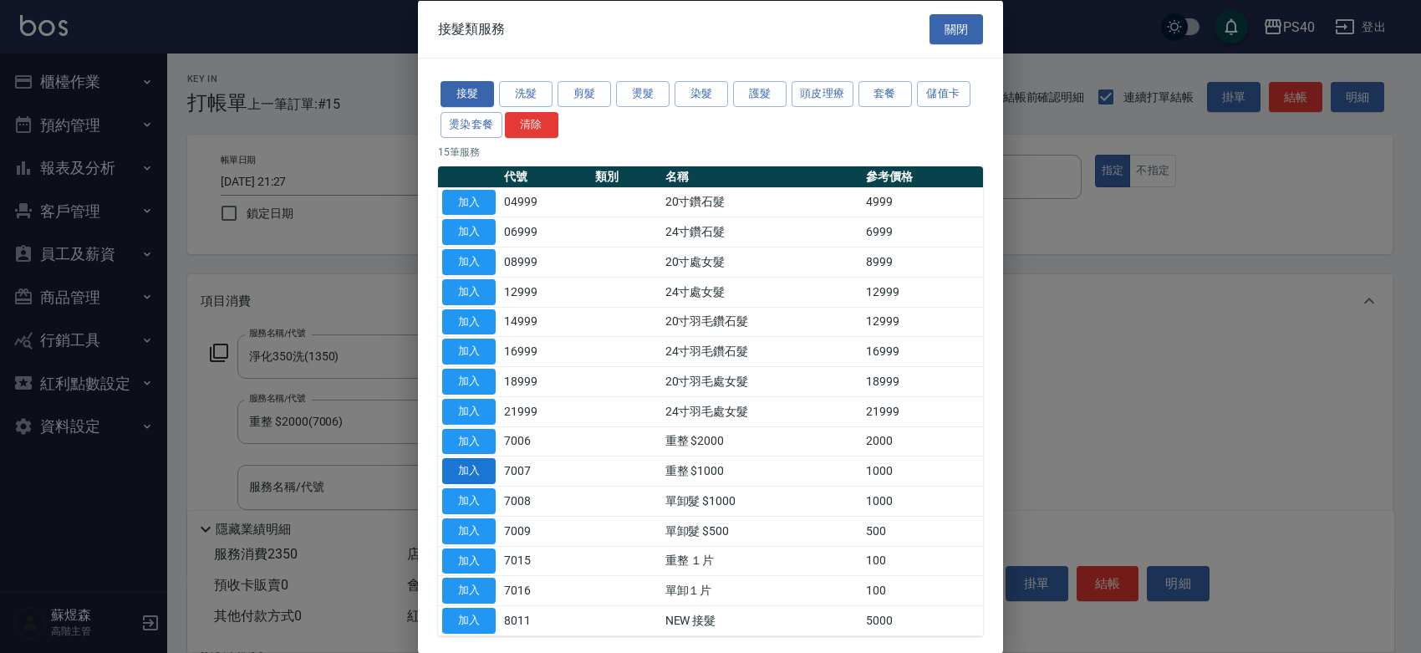
click at [483, 484] on button "加入" at bounding box center [469, 471] width 54 height 26
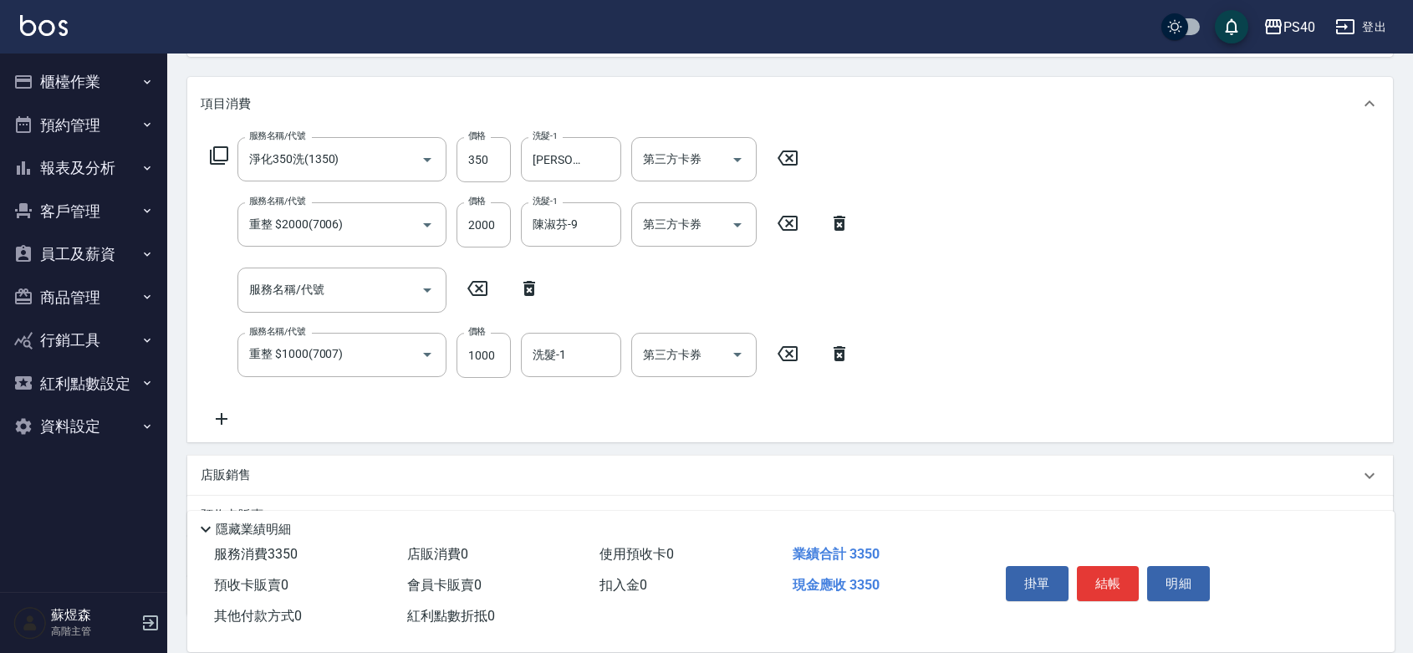
scroll to position [243, 0]
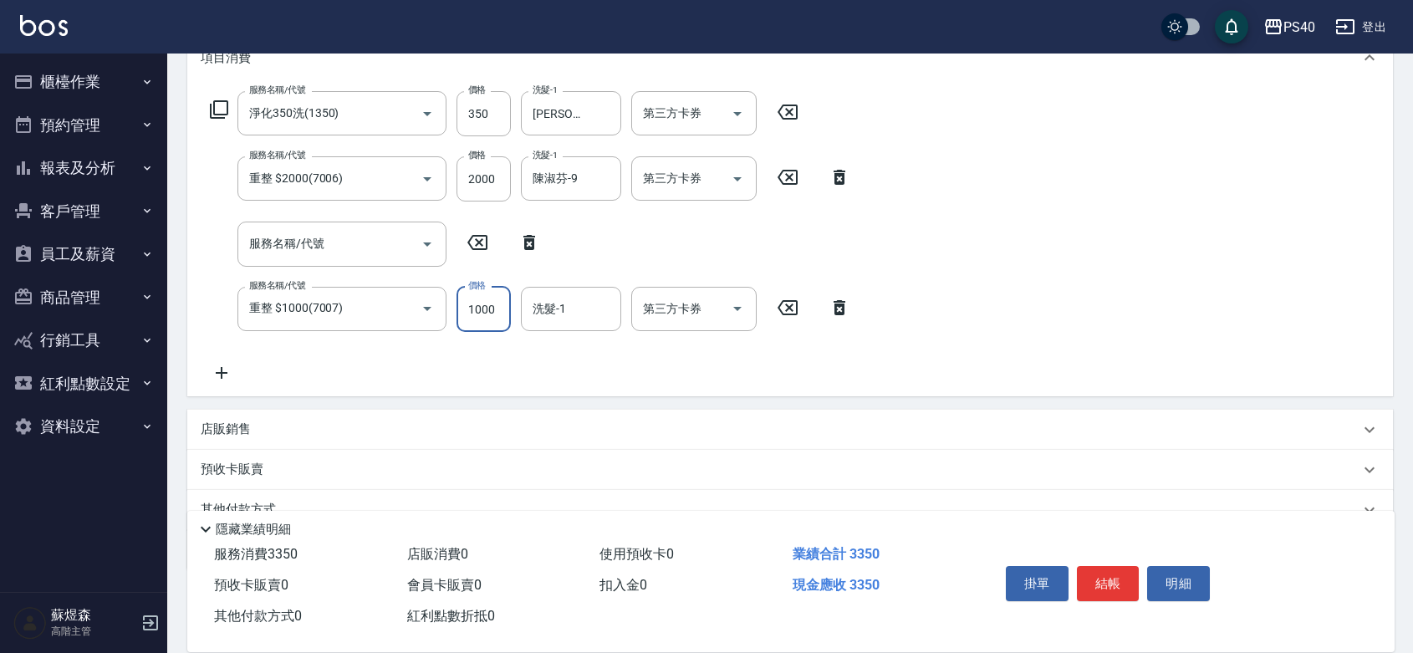
click at [473, 319] on input "1000" at bounding box center [483, 309] width 54 height 45
type input "649"
type input "陳淑芬-9"
click at [1119, 566] on button "結帳" at bounding box center [1108, 583] width 63 height 35
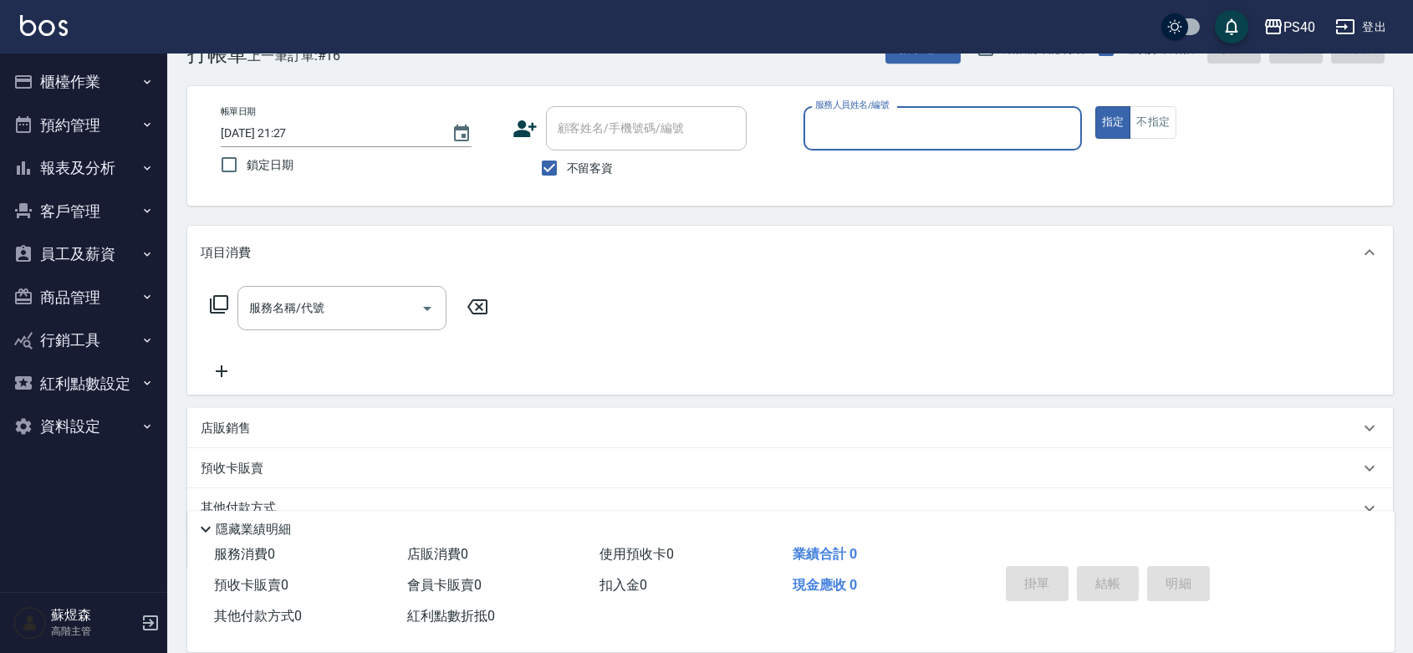
scroll to position [0, 0]
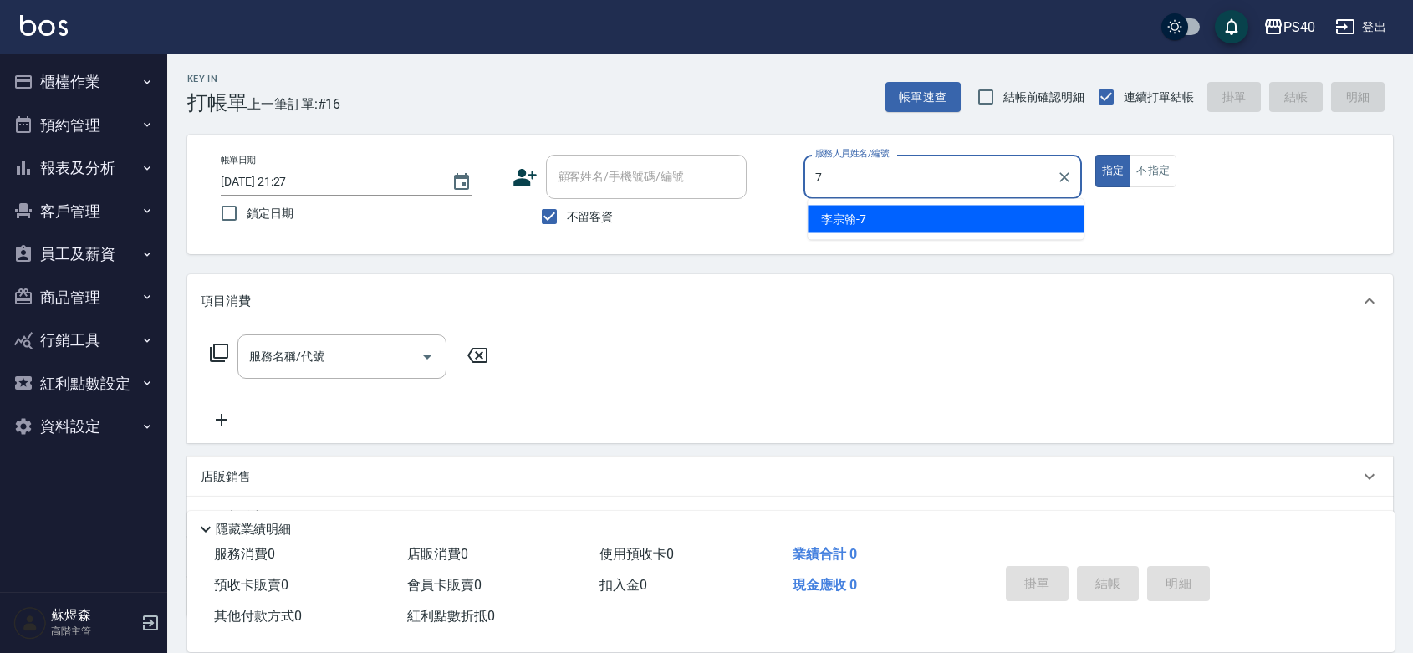
type input "李宗翰-7"
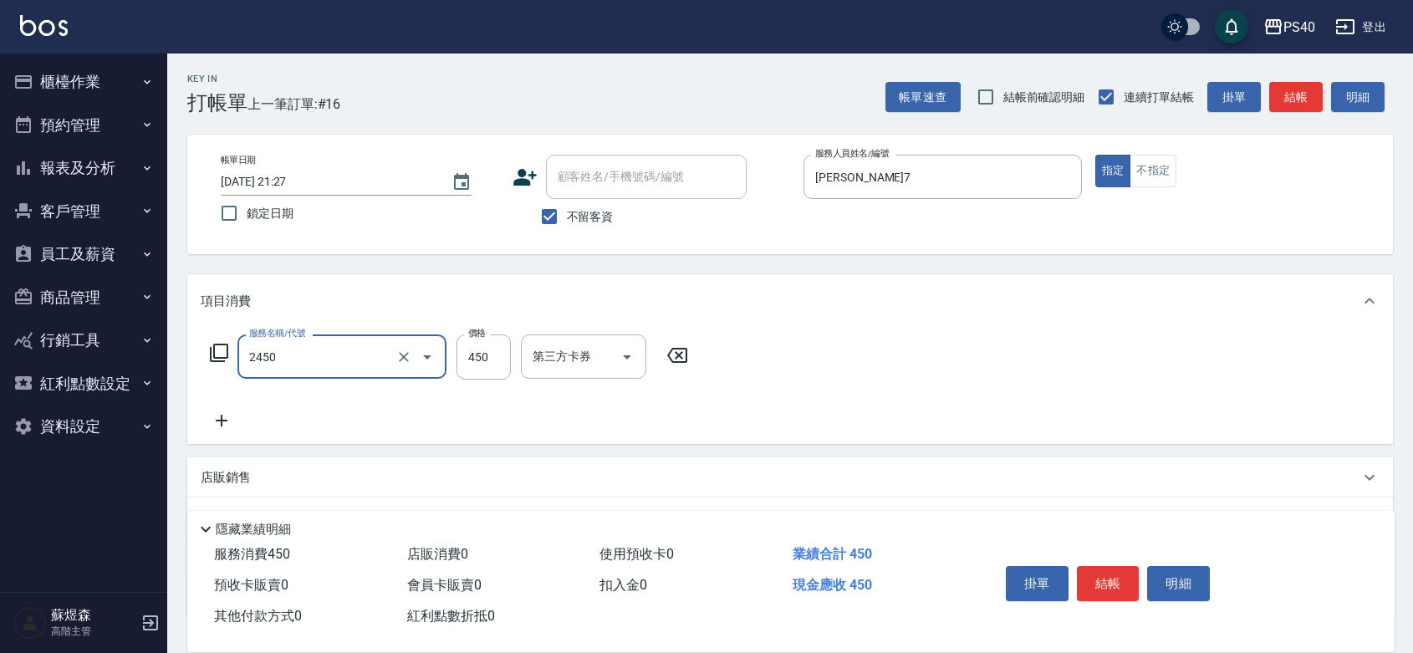
type input "C剪髮套餐(2450)"
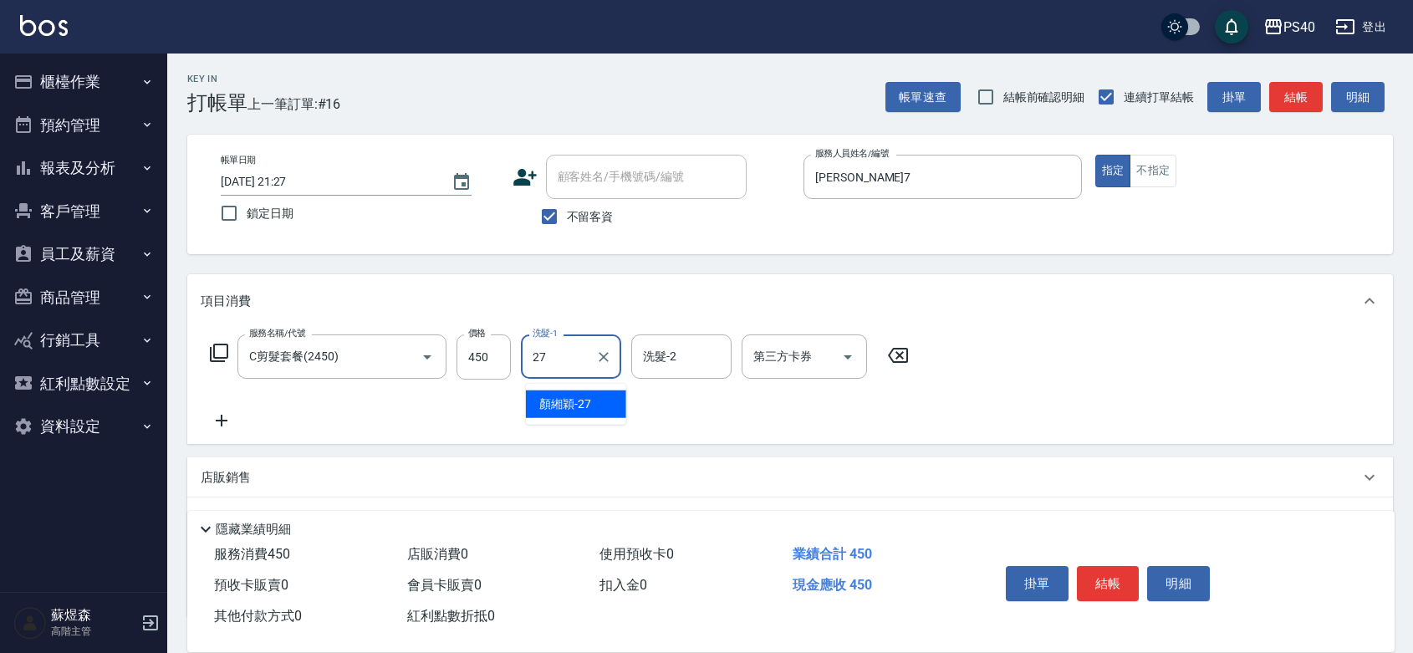
type input "顏緗穎-27"
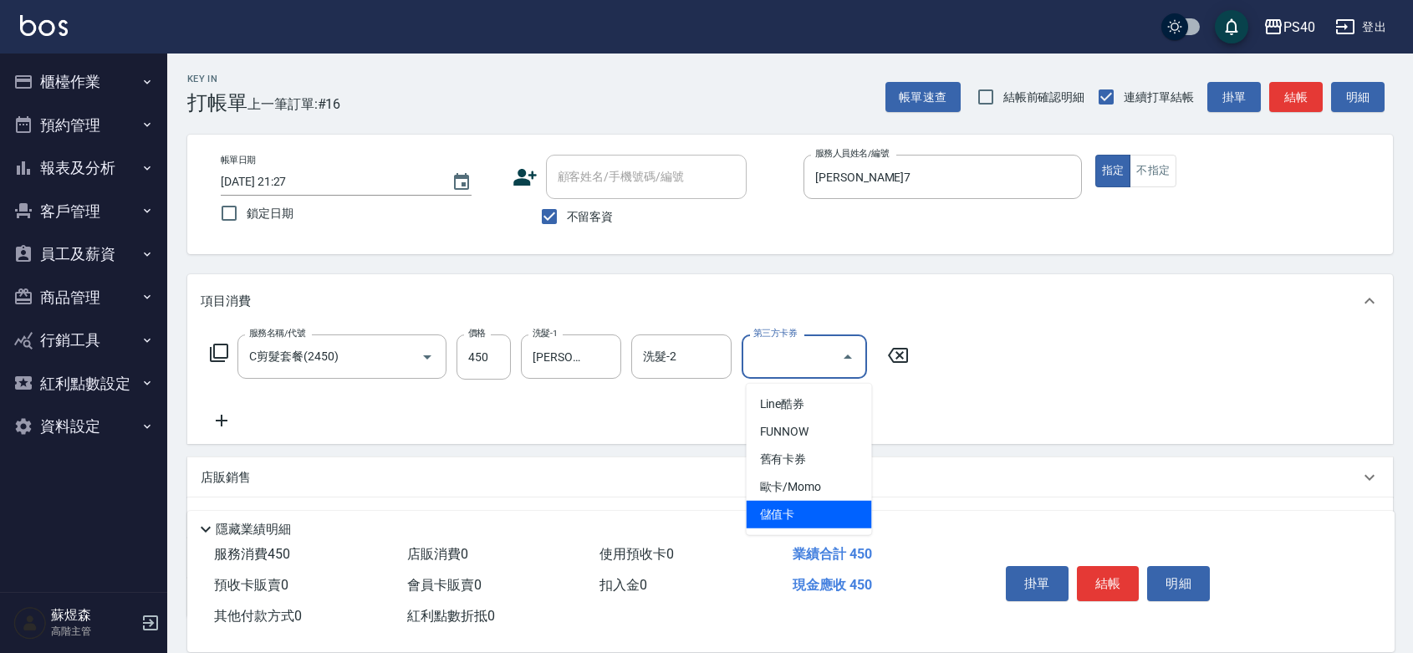
type input "儲值卡"
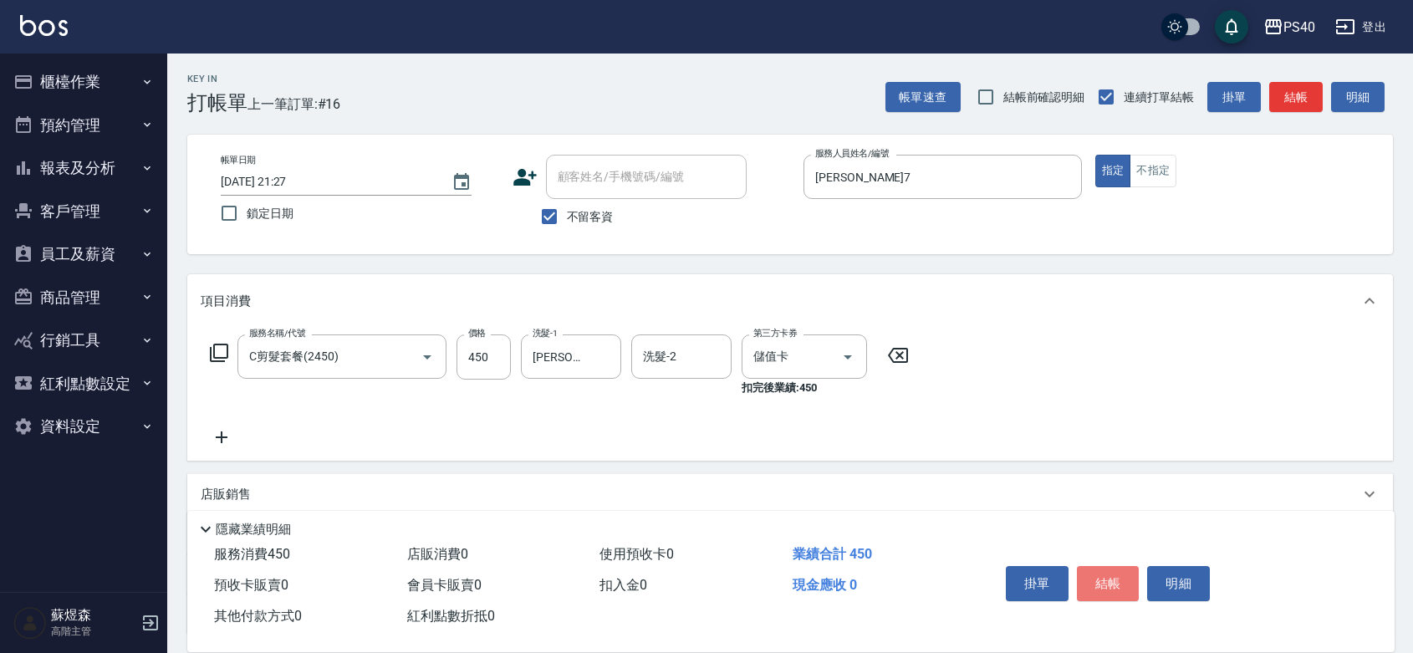
click at [1125, 566] on button "結帳" at bounding box center [1108, 583] width 63 height 35
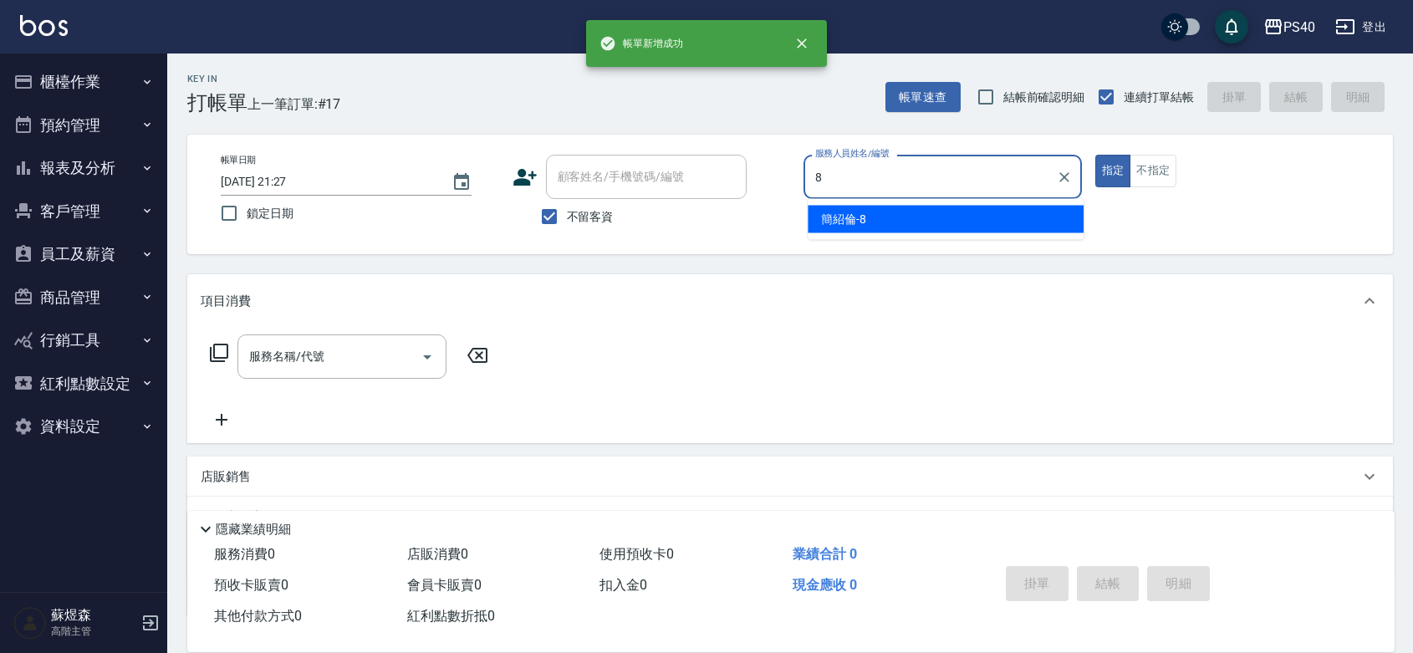
type input "簡紹倫-8"
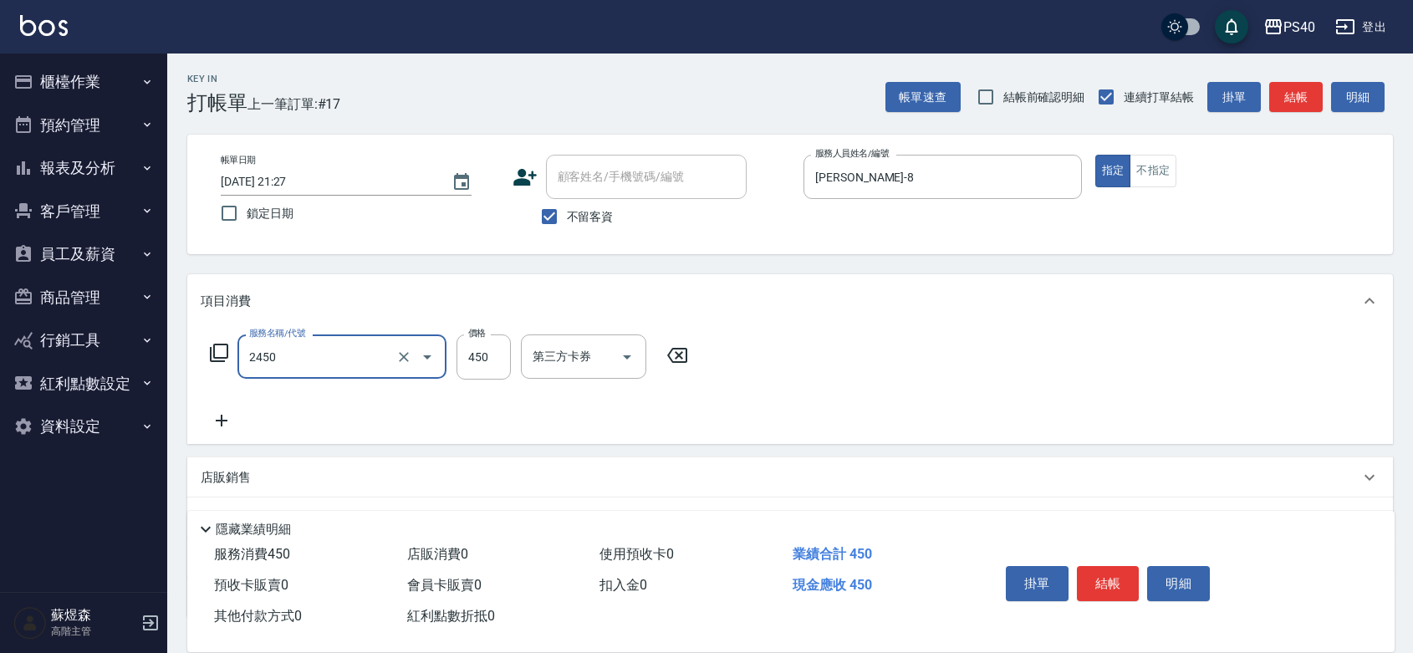
type input "C剪髮套餐(2450)"
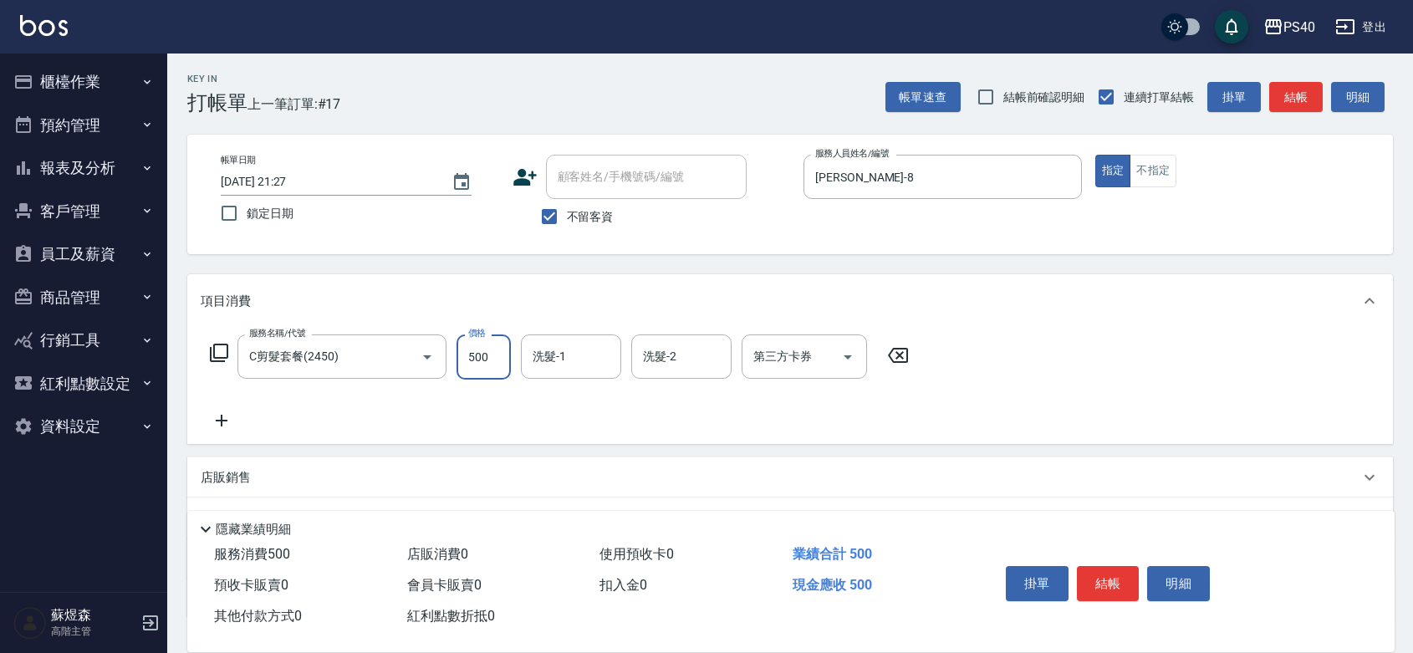
type input "500"
click at [1125, 566] on button "結帳" at bounding box center [1108, 583] width 63 height 35
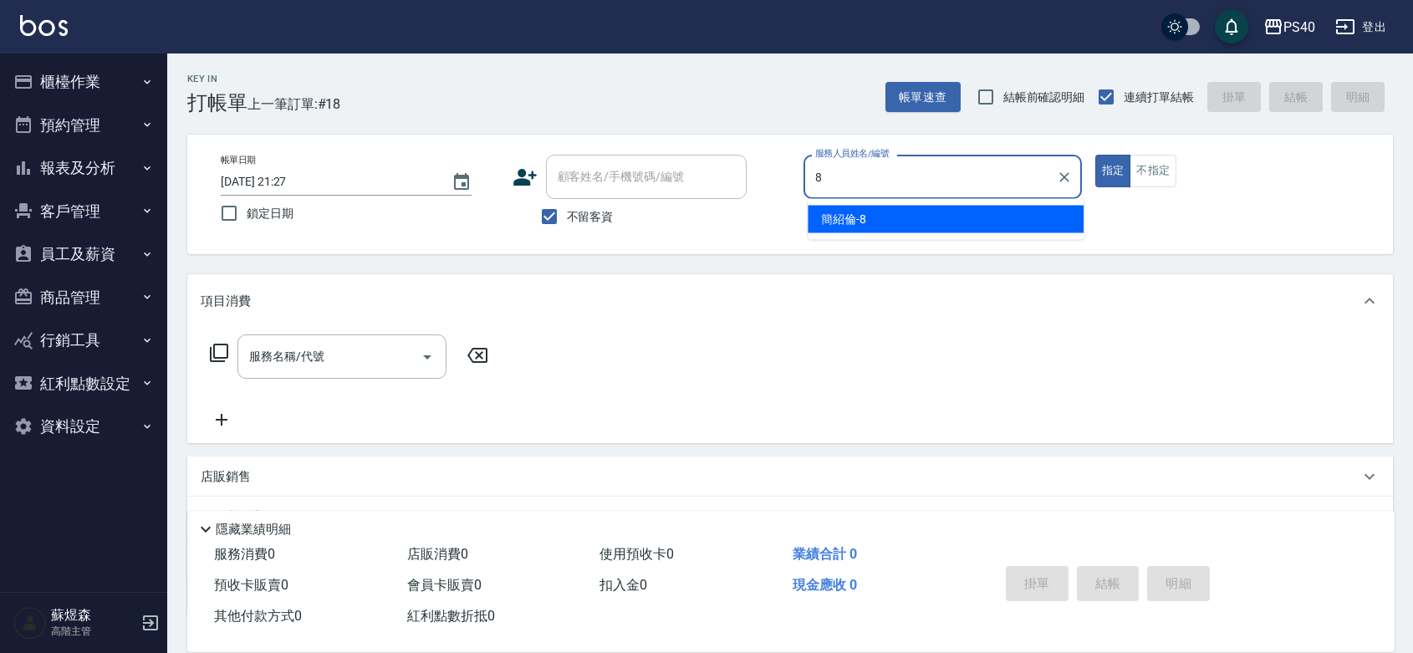
type input "簡紹倫-8"
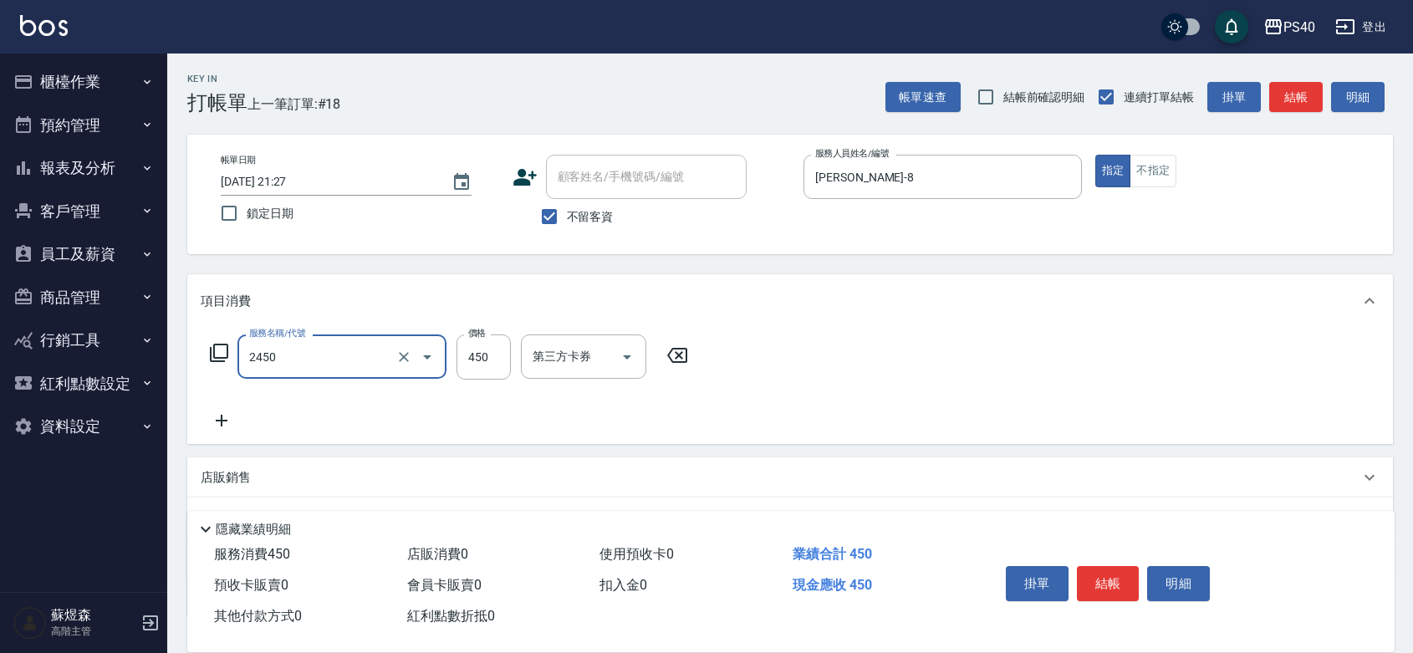
type input "C剪髮套餐(2450)"
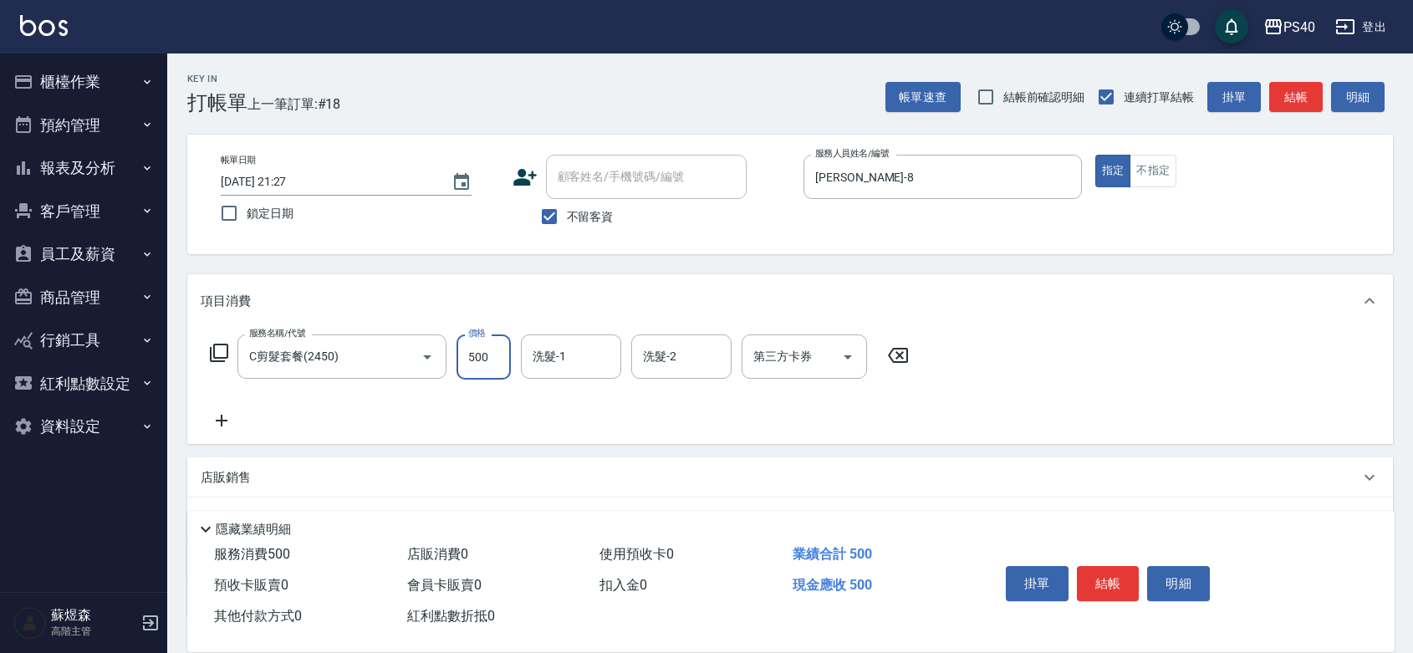
type input "500"
click at [1125, 566] on button "結帳" at bounding box center [1108, 583] width 63 height 35
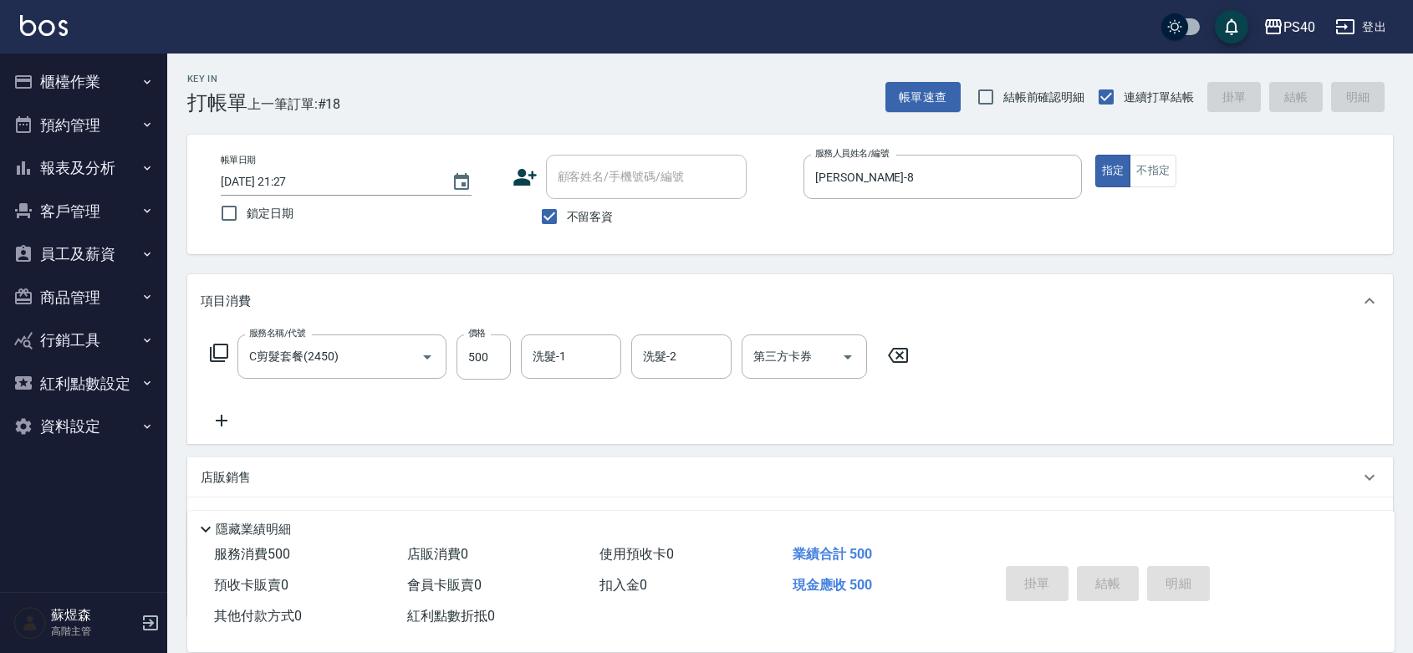
type input "2025/09/22 21:28"
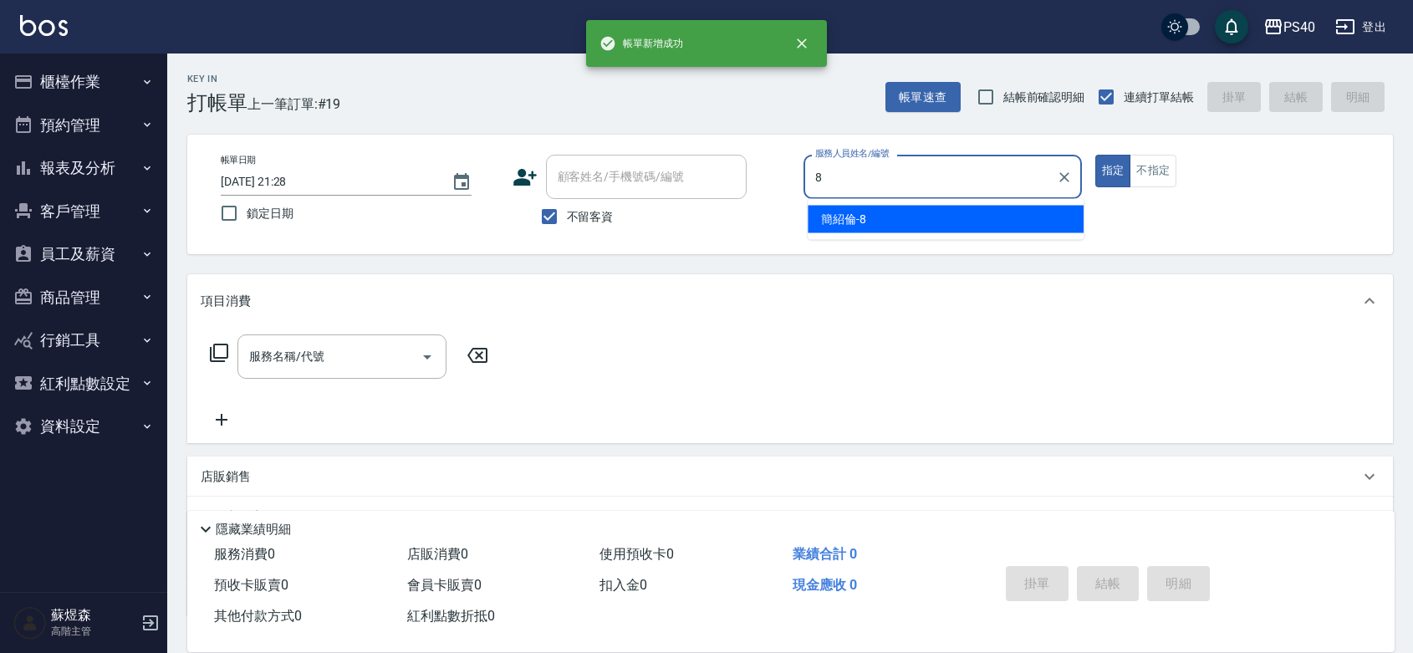
type input "簡紹倫-8"
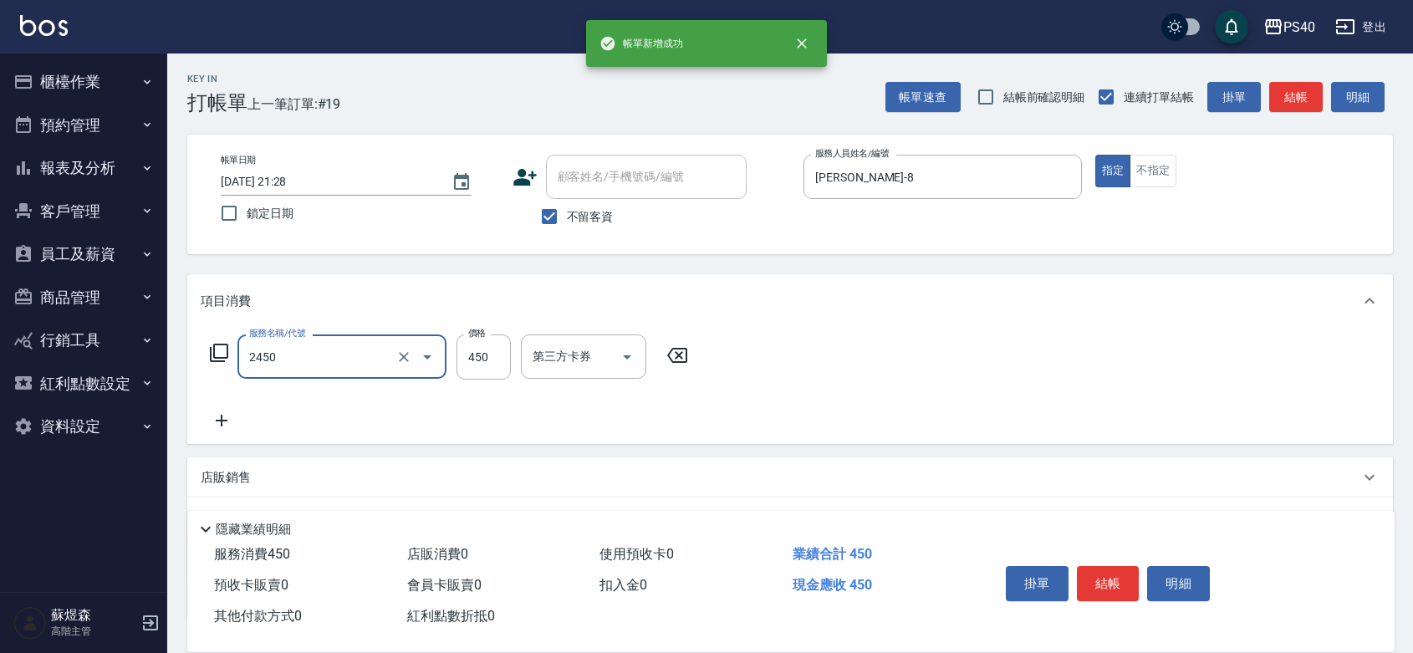
type input "C剪髮套餐(2450)"
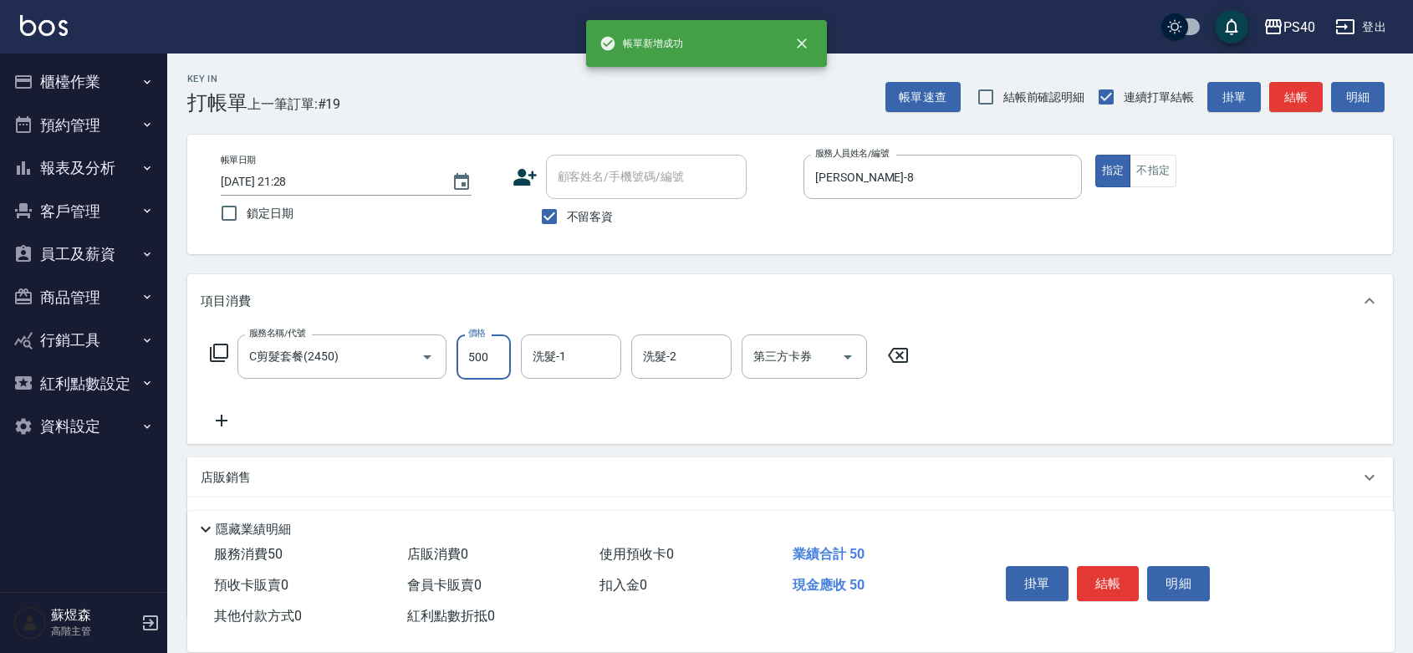
type input "500"
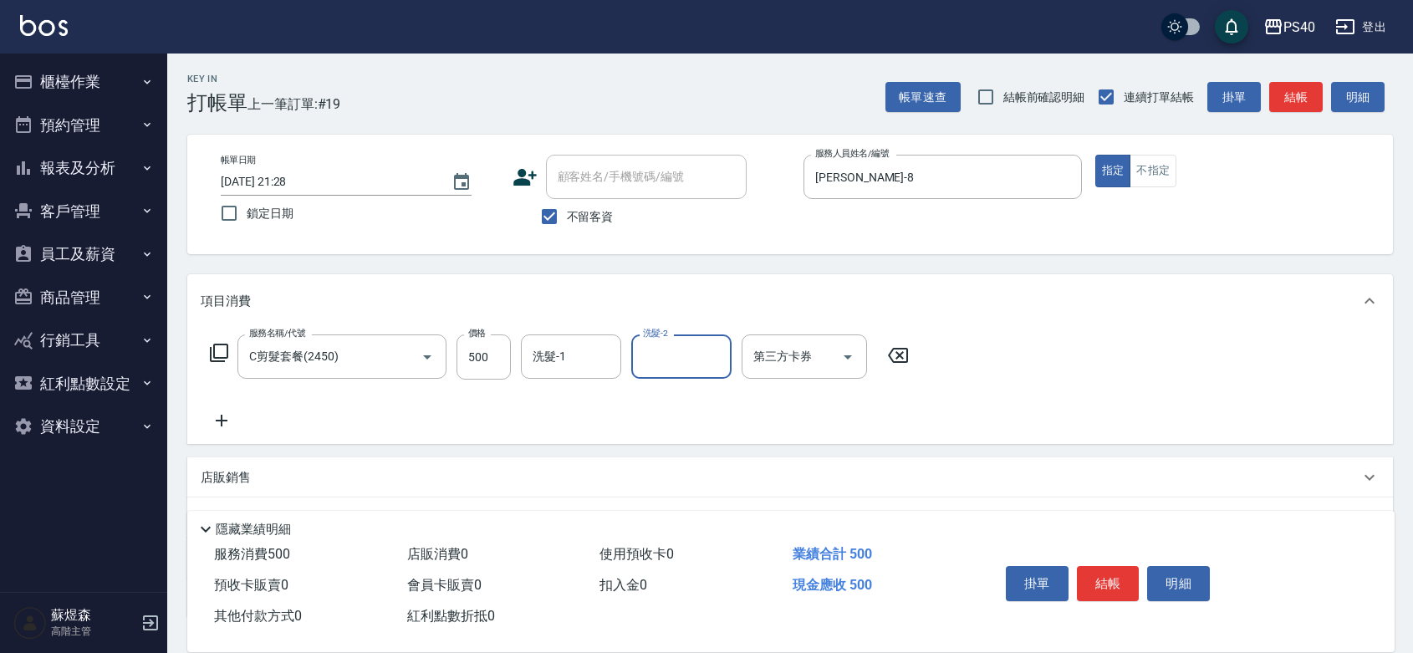
click at [1125, 566] on button "結帳" at bounding box center [1108, 583] width 63 height 35
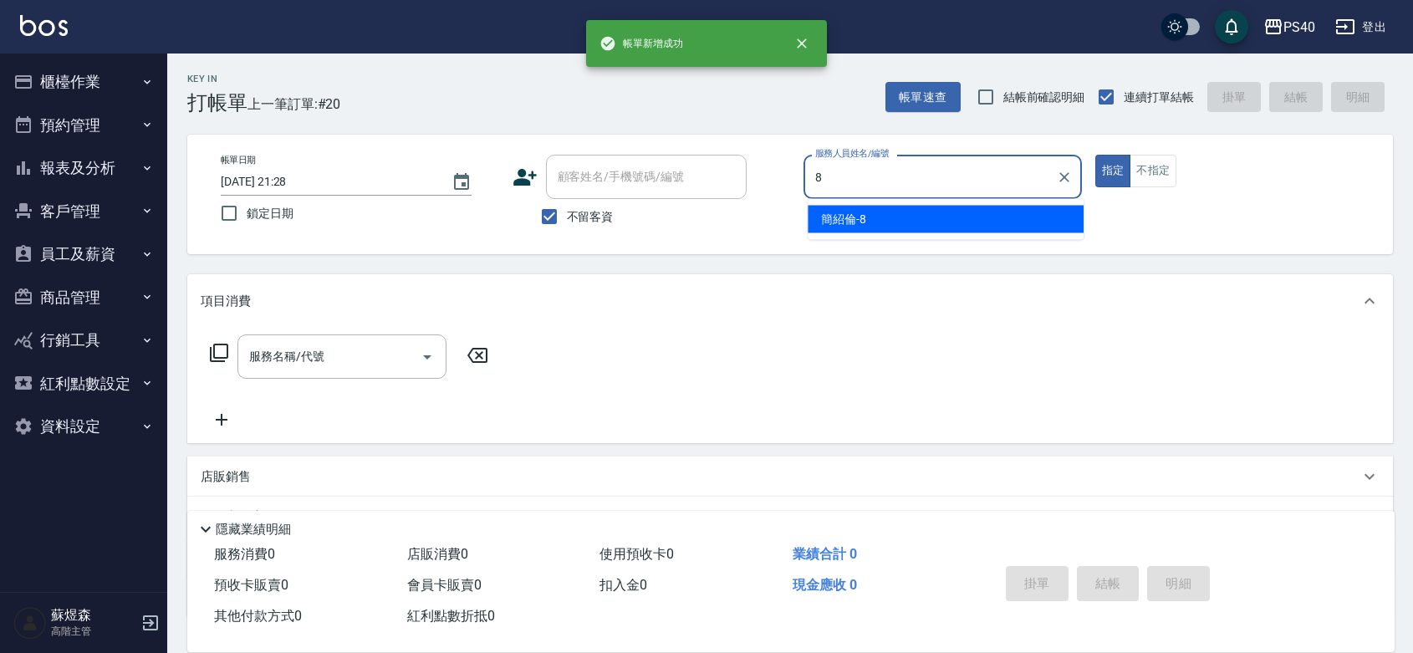
type input "簡紹倫-8"
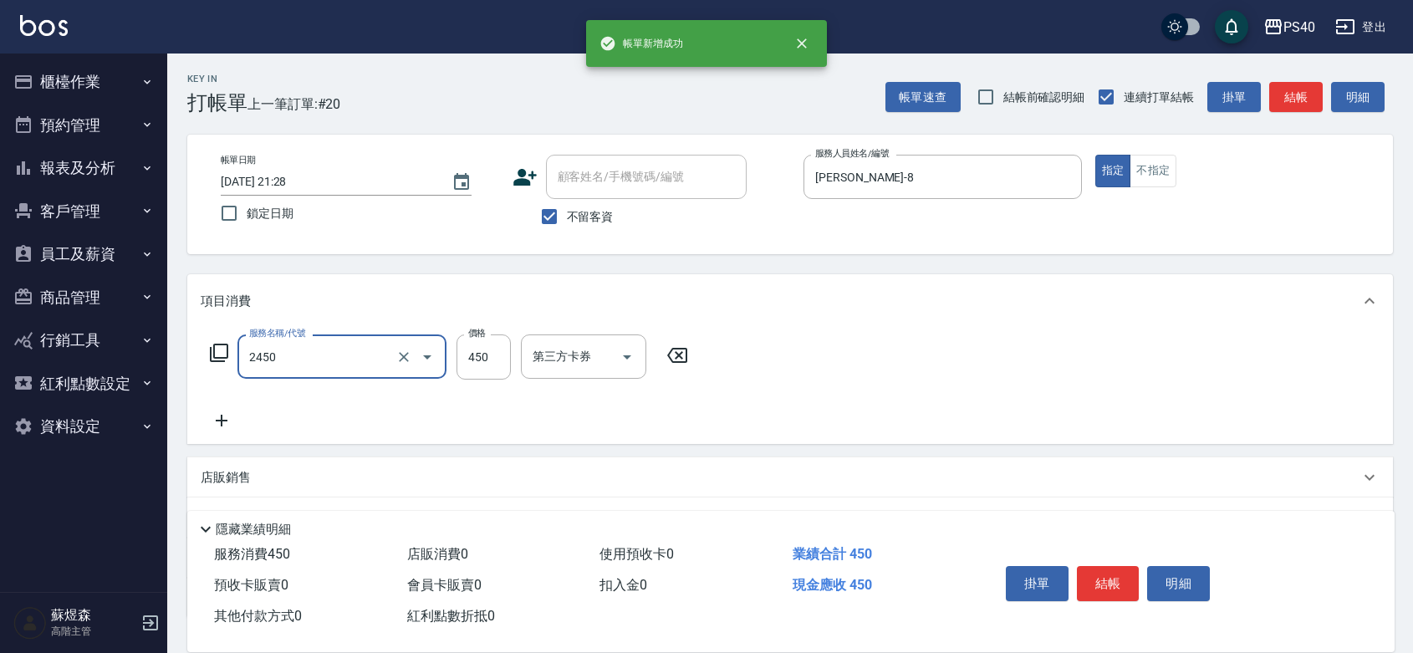
type input "C剪髮套餐(2450)"
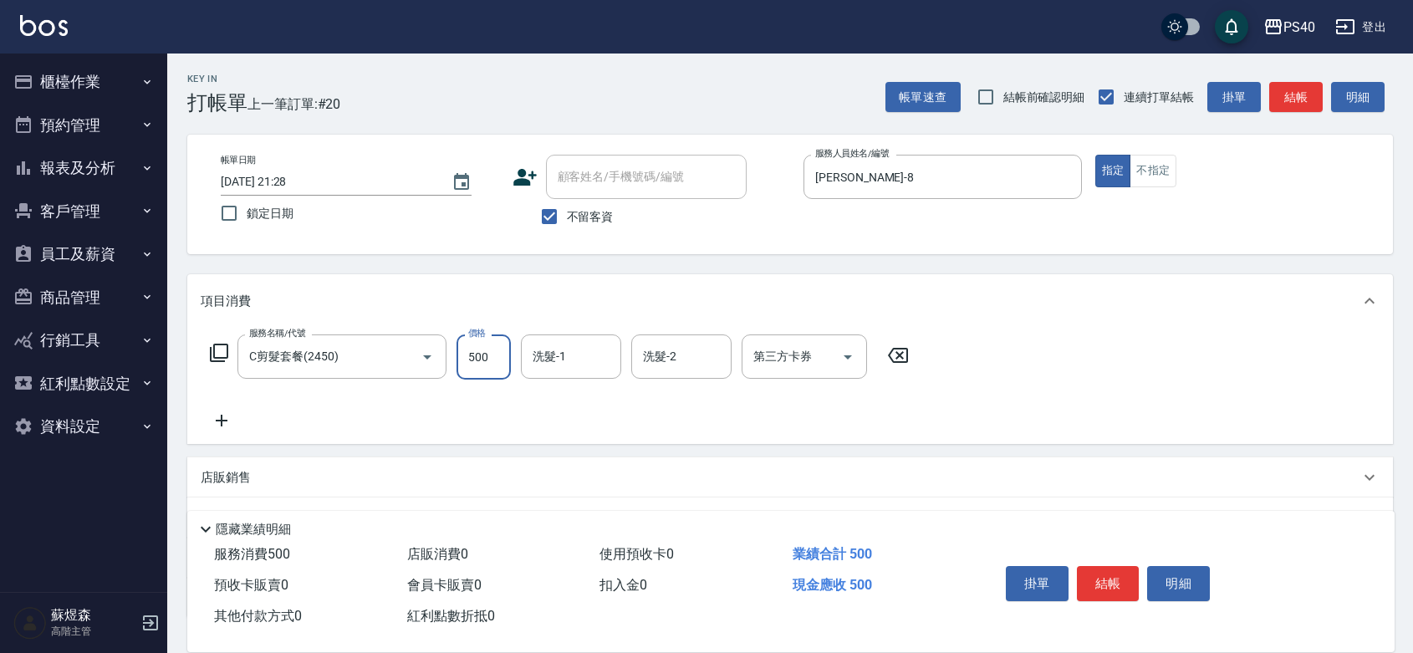
type input "500"
click at [1125, 566] on button "結帳" at bounding box center [1108, 583] width 63 height 35
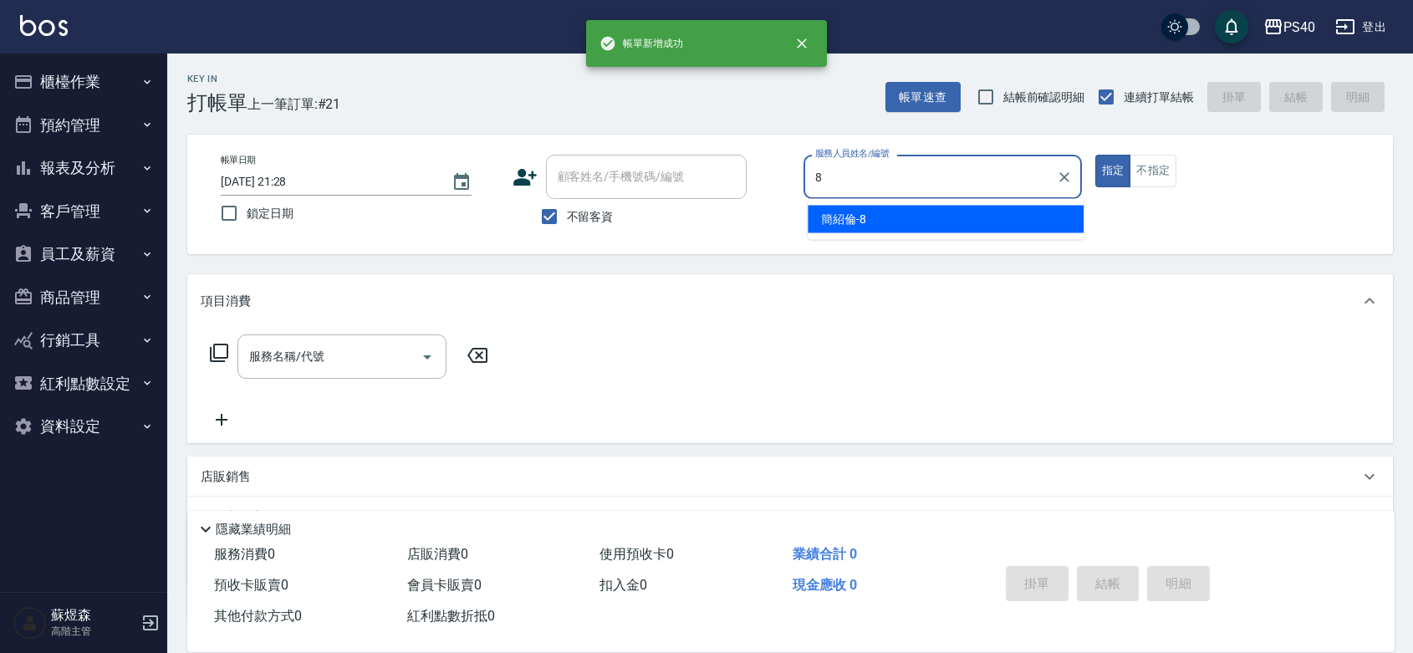
type input "簡紹倫-8"
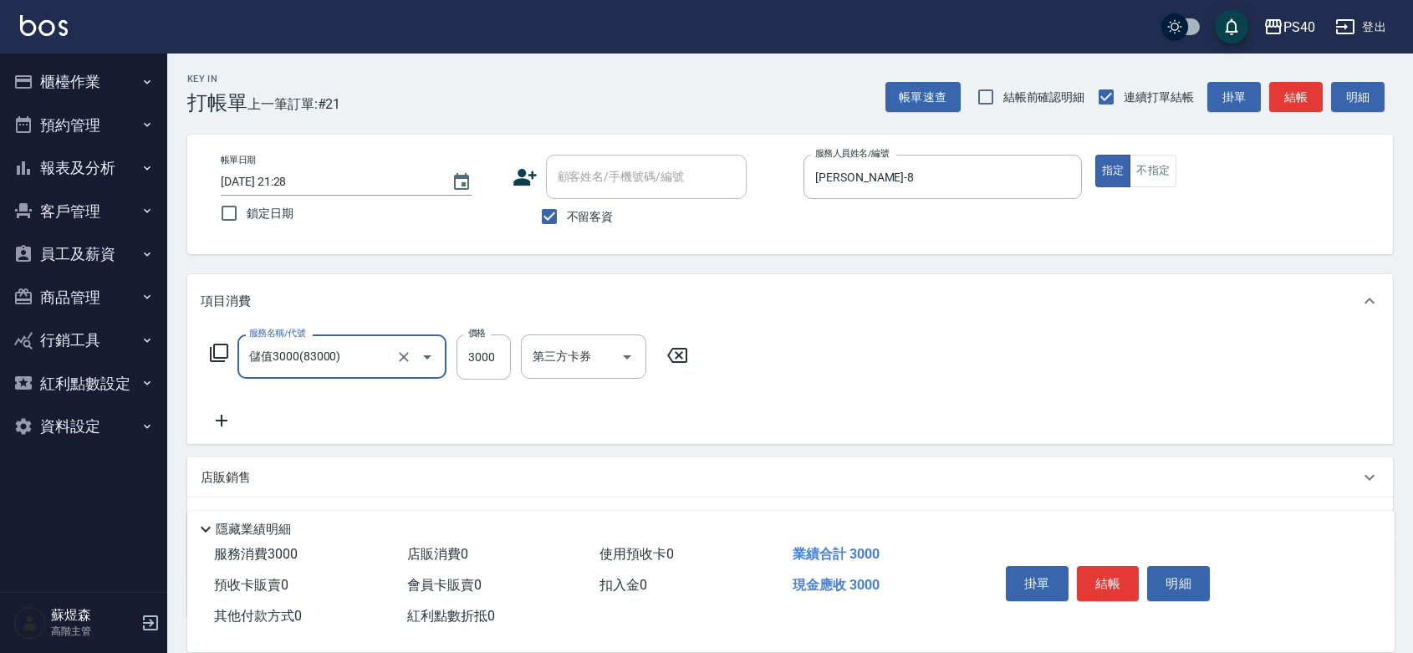
type input "儲值3000(83000)"
click at [1125, 566] on button "結帳" at bounding box center [1108, 583] width 63 height 35
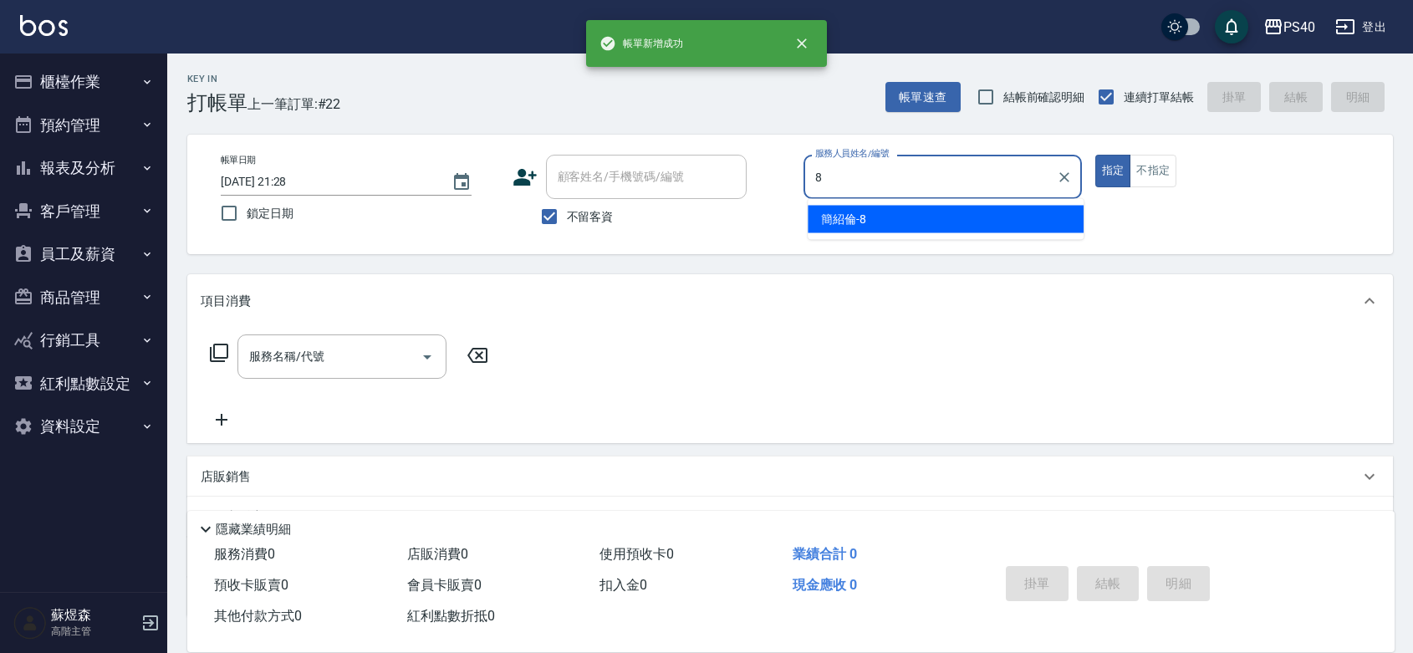
type input "簡紹倫-8"
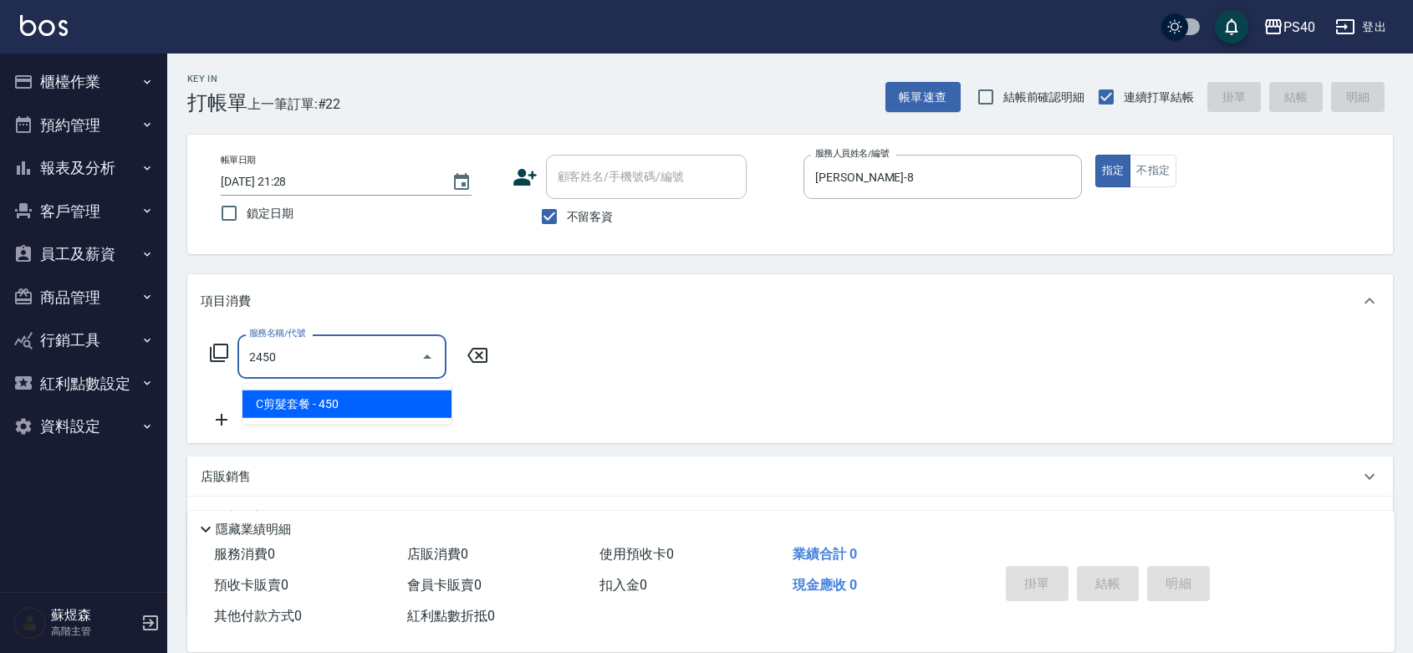
type input "C剪髮套餐(2450)"
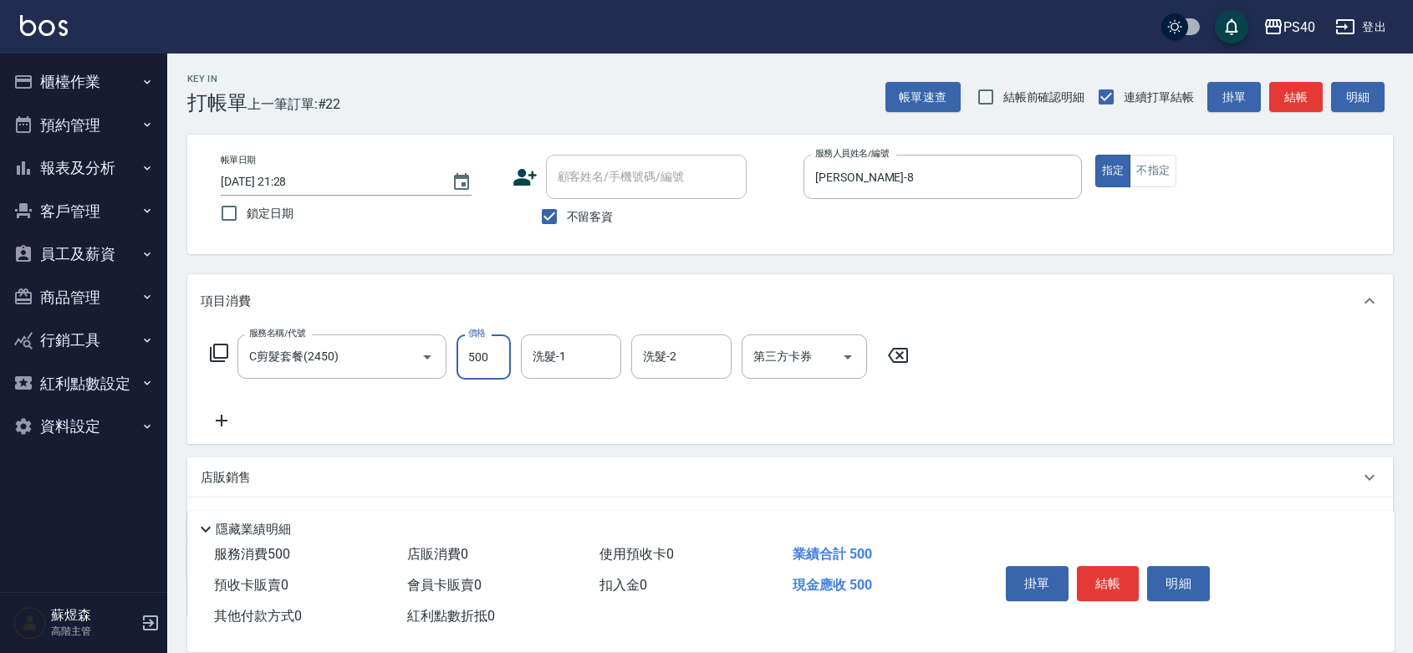
type input "500"
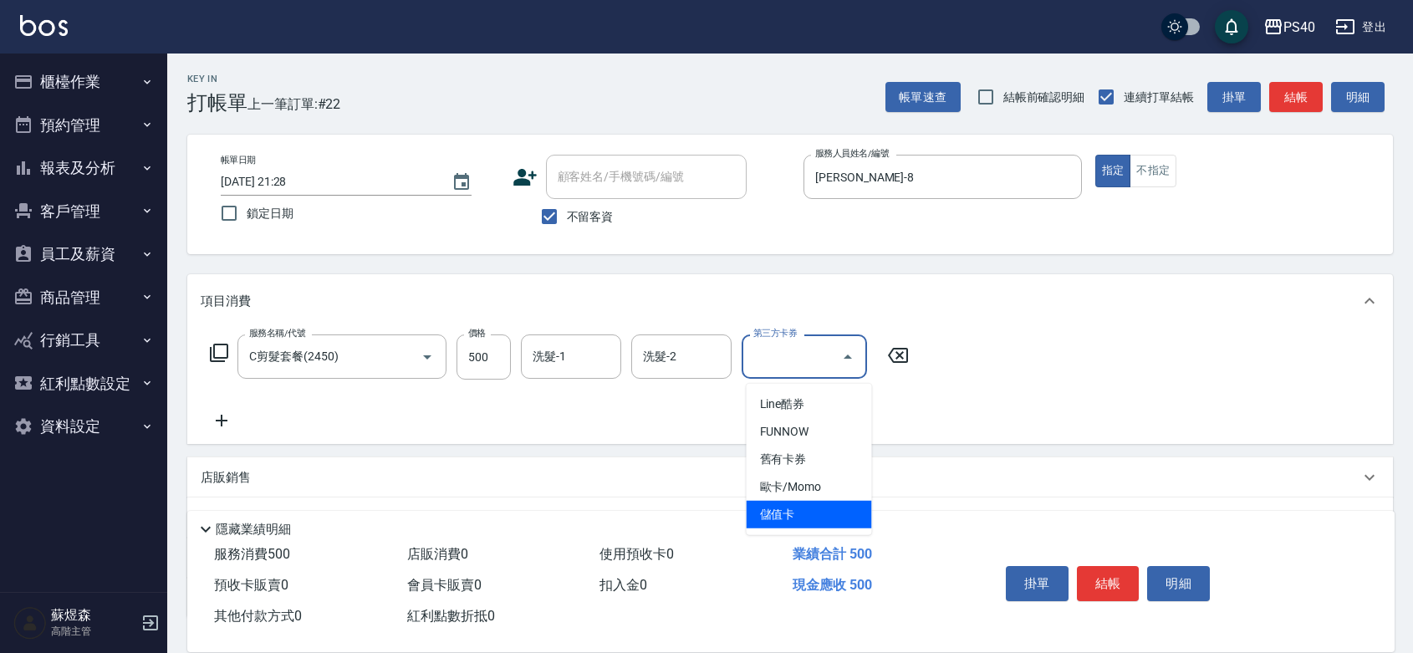
type input "儲值卡"
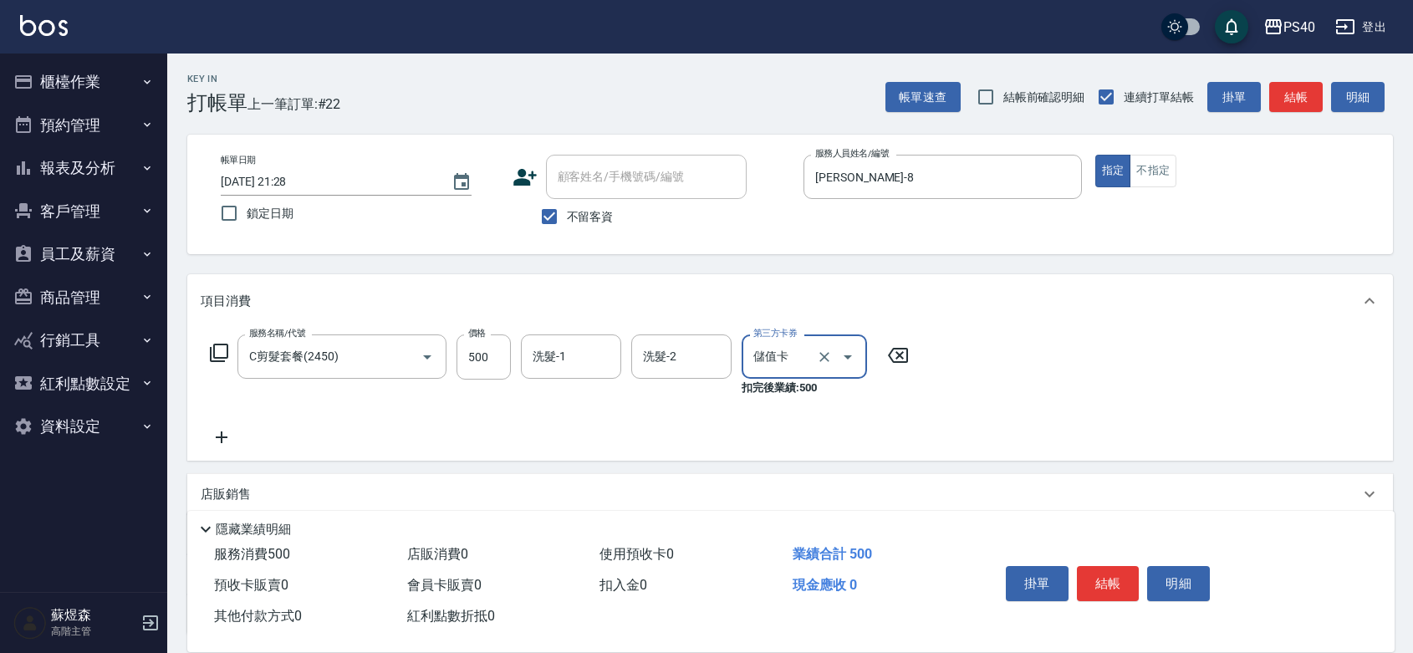
click at [1125, 566] on button "結帳" at bounding box center [1108, 583] width 63 height 35
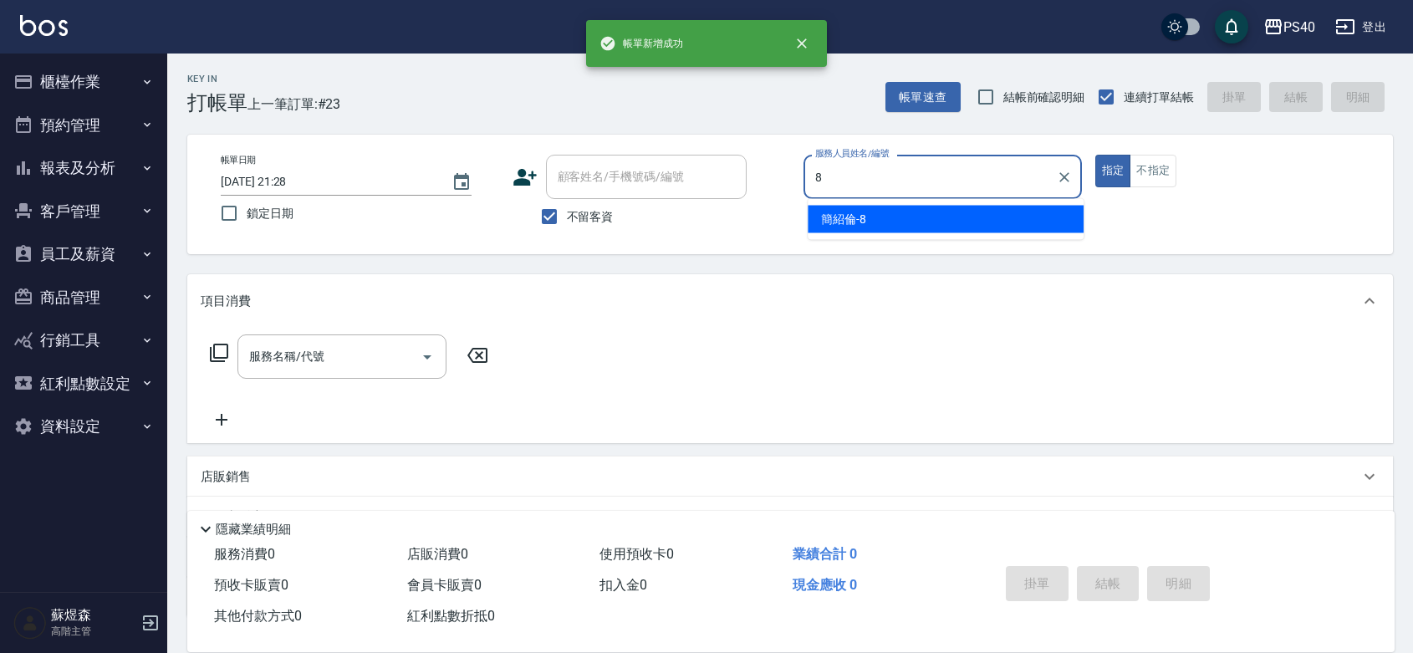
type input "簡紹倫-8"
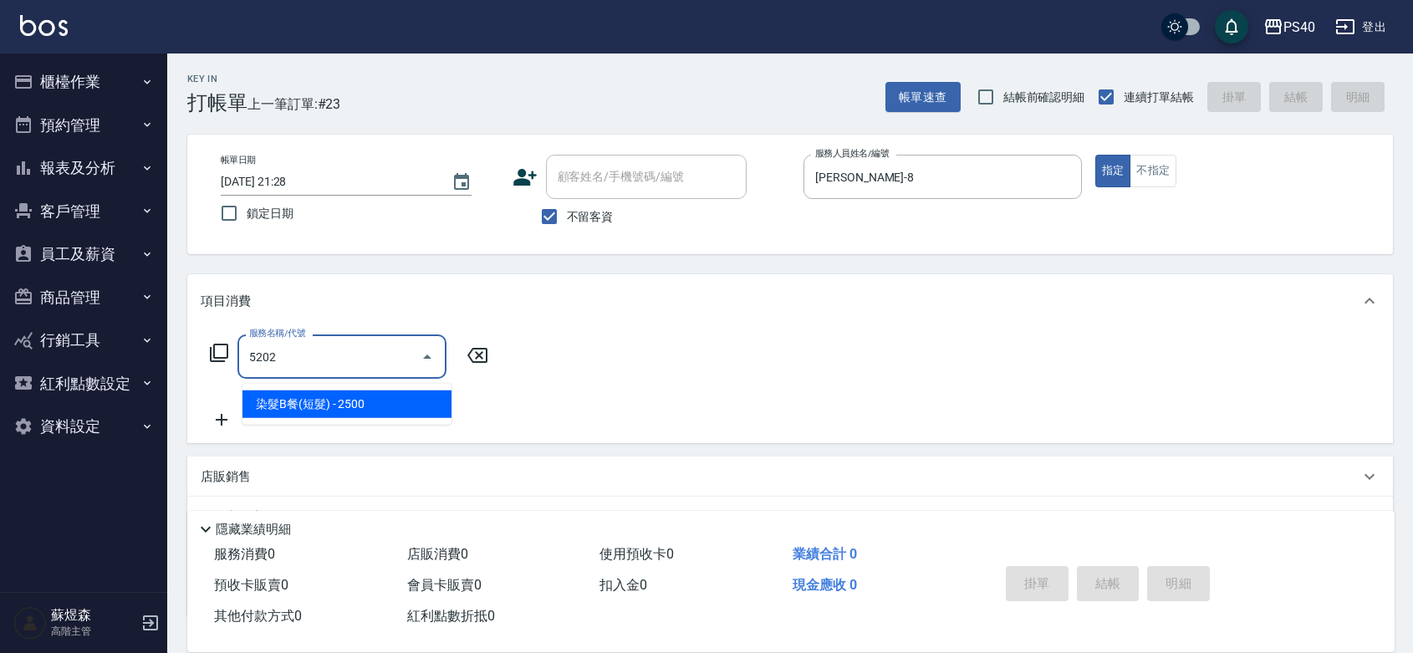
type input "染髮B餐(短髮)(5202)"
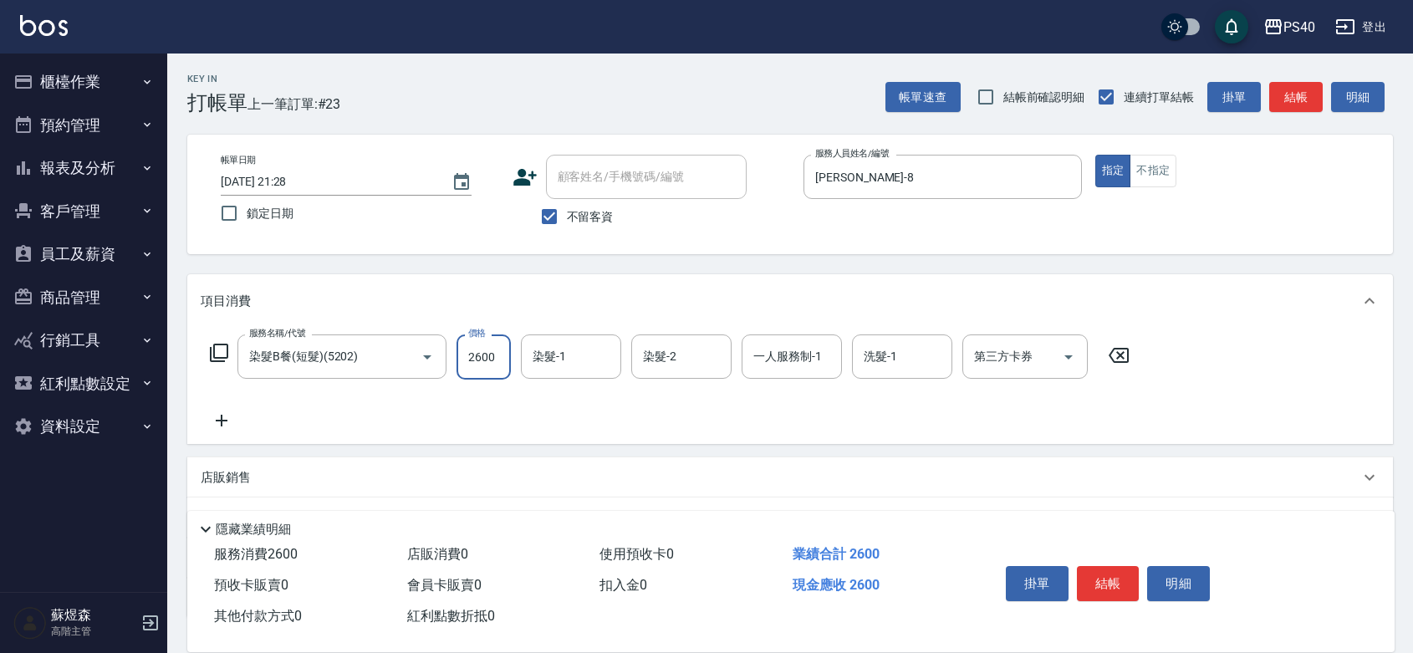
type input "2600"
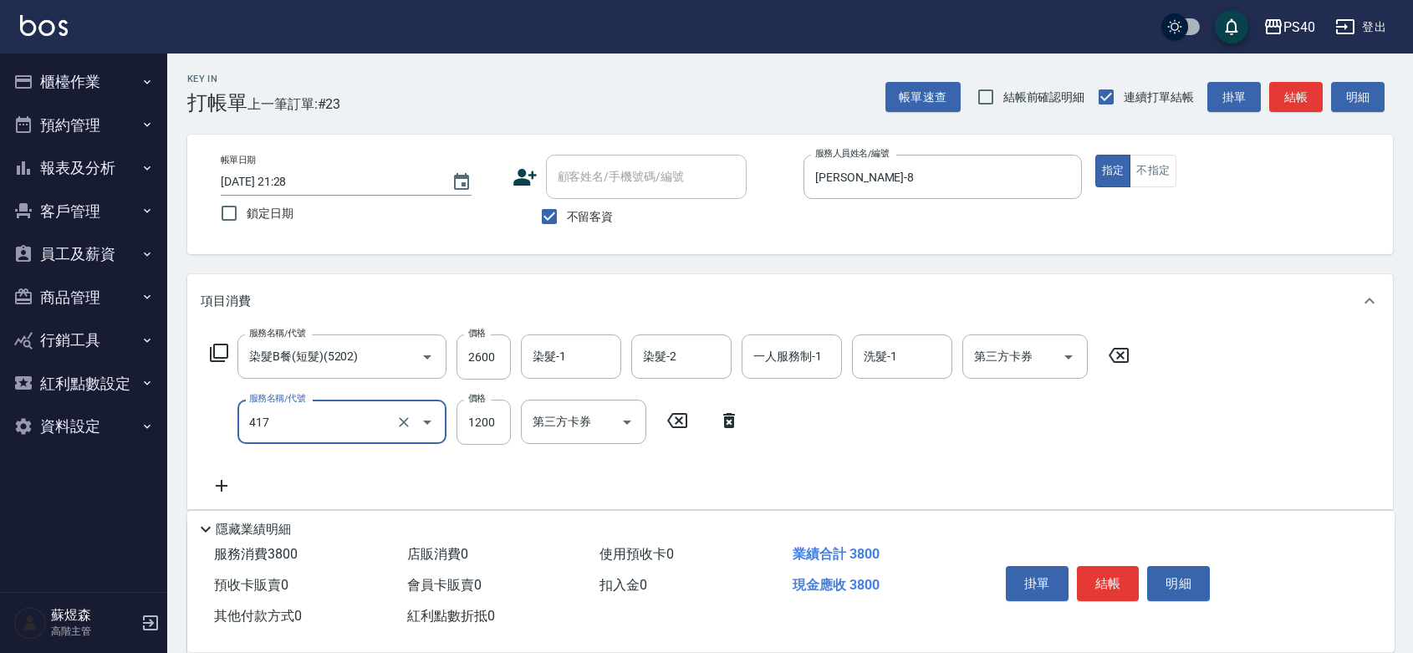
type input "哥德式(417)"
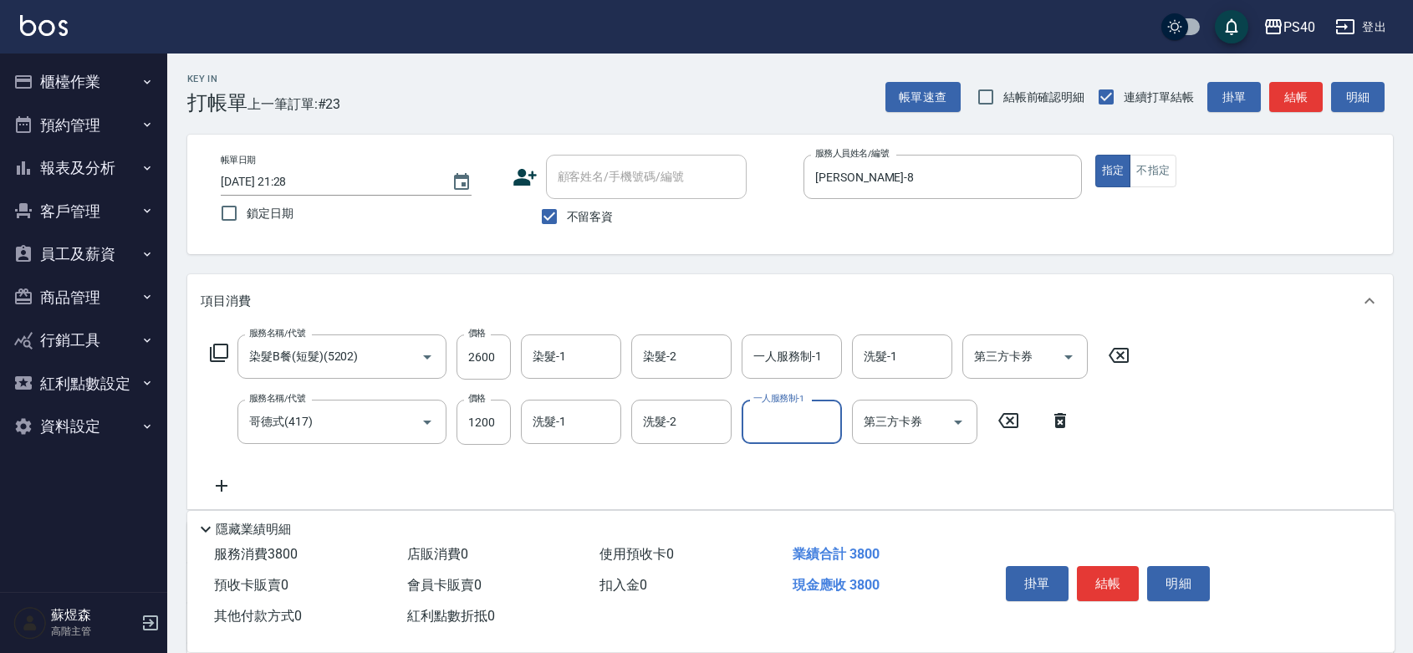
click at [1125, 566] on button "結帳" at bounding box center [1108, 583] width 63 height 35
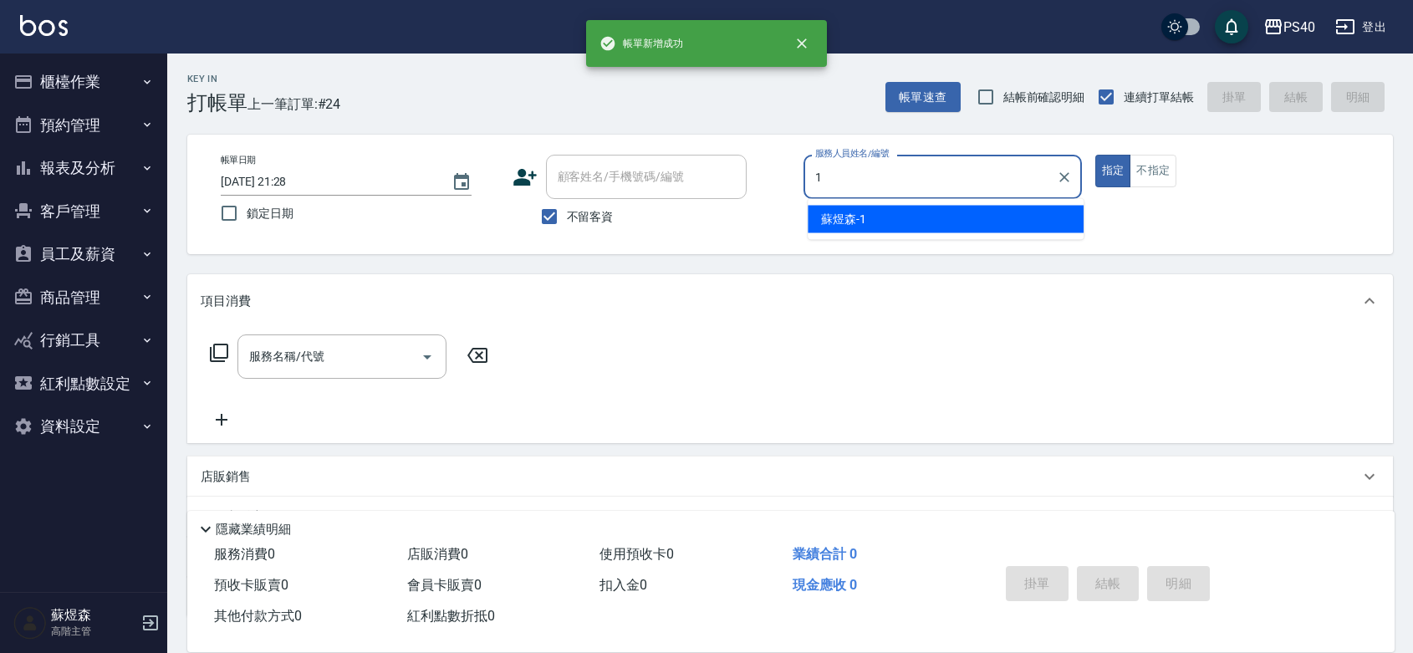
type input "蘇煜森-1"
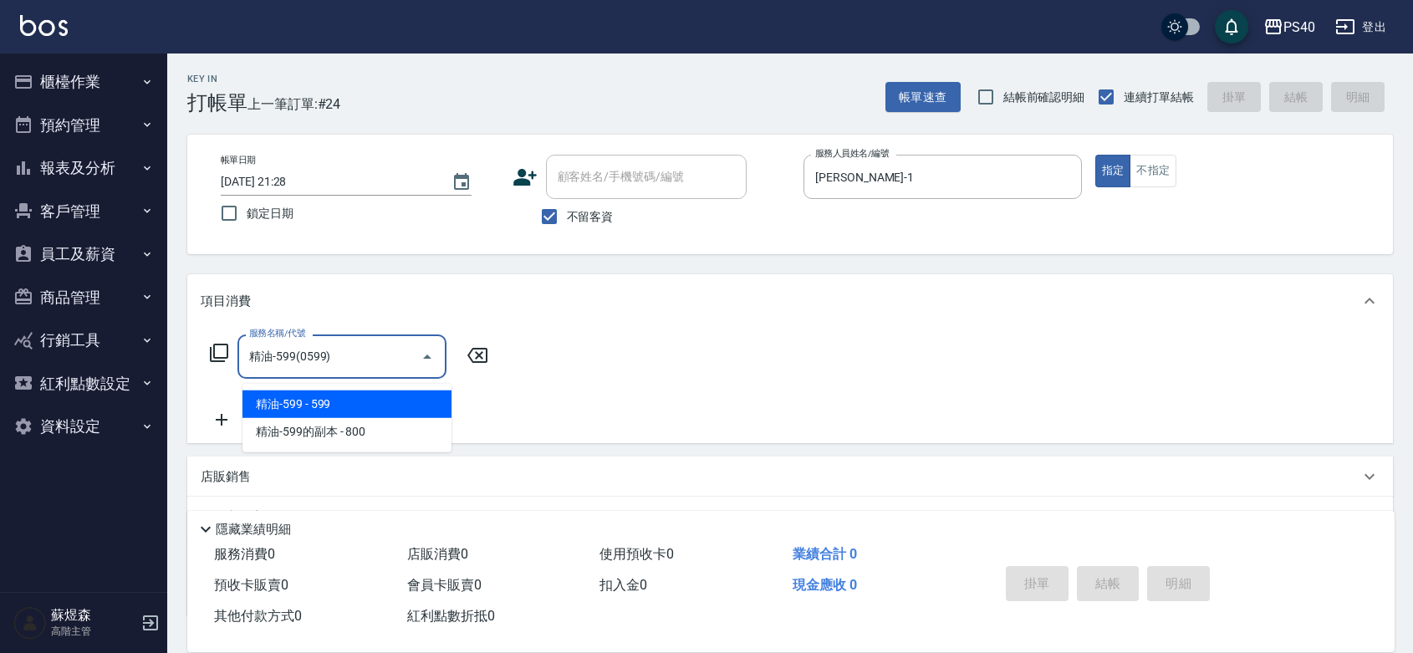
type input "精油-599(0599)"
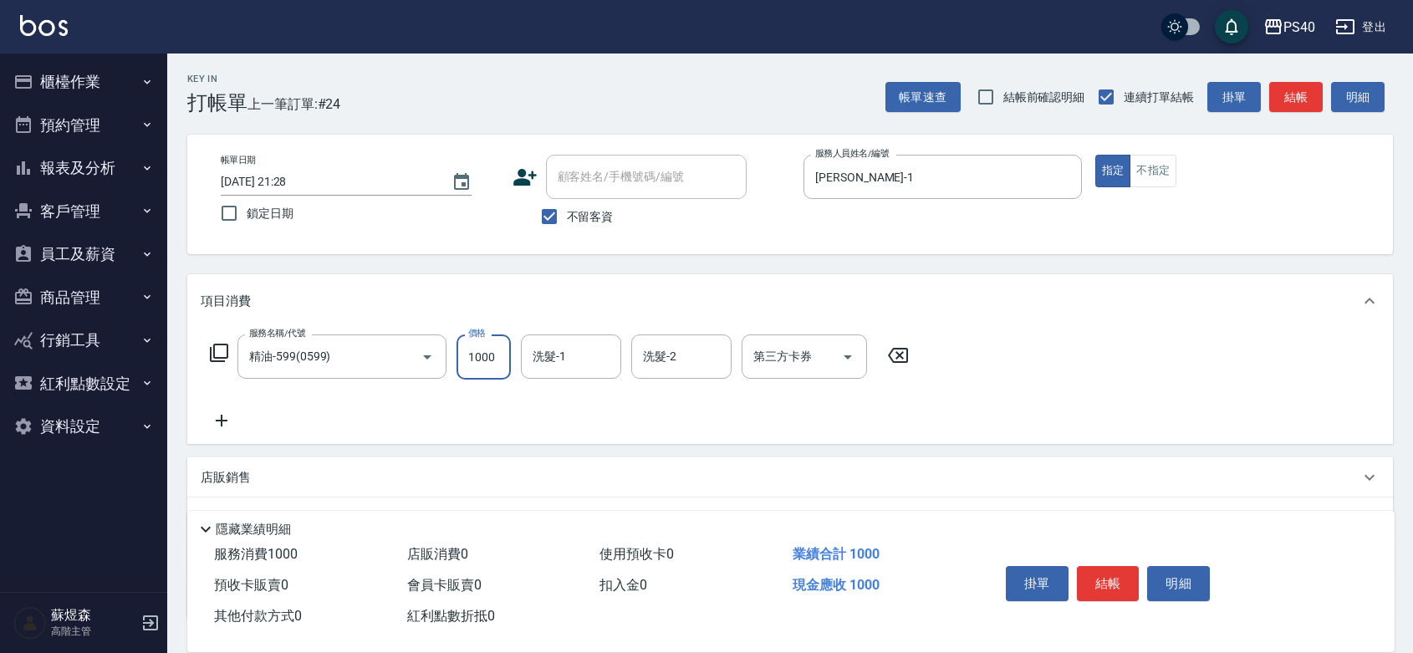
type input "1000"
click at [1125, 566] on button "結帳" at bounding box center [1108, 583] width 63 height 35
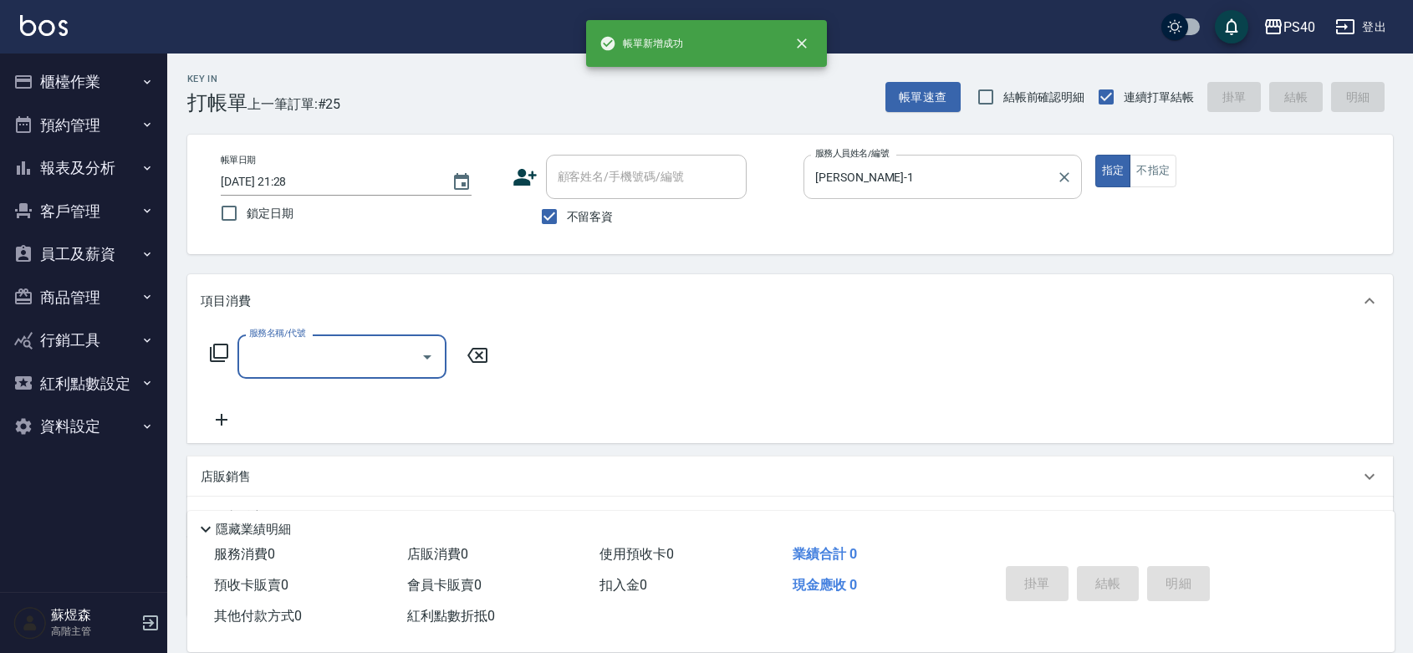
click at [895, 197] on div "蘇煜森-1 服務人員姓名/編號" at bounding box center [942, 177] width 278 height 44
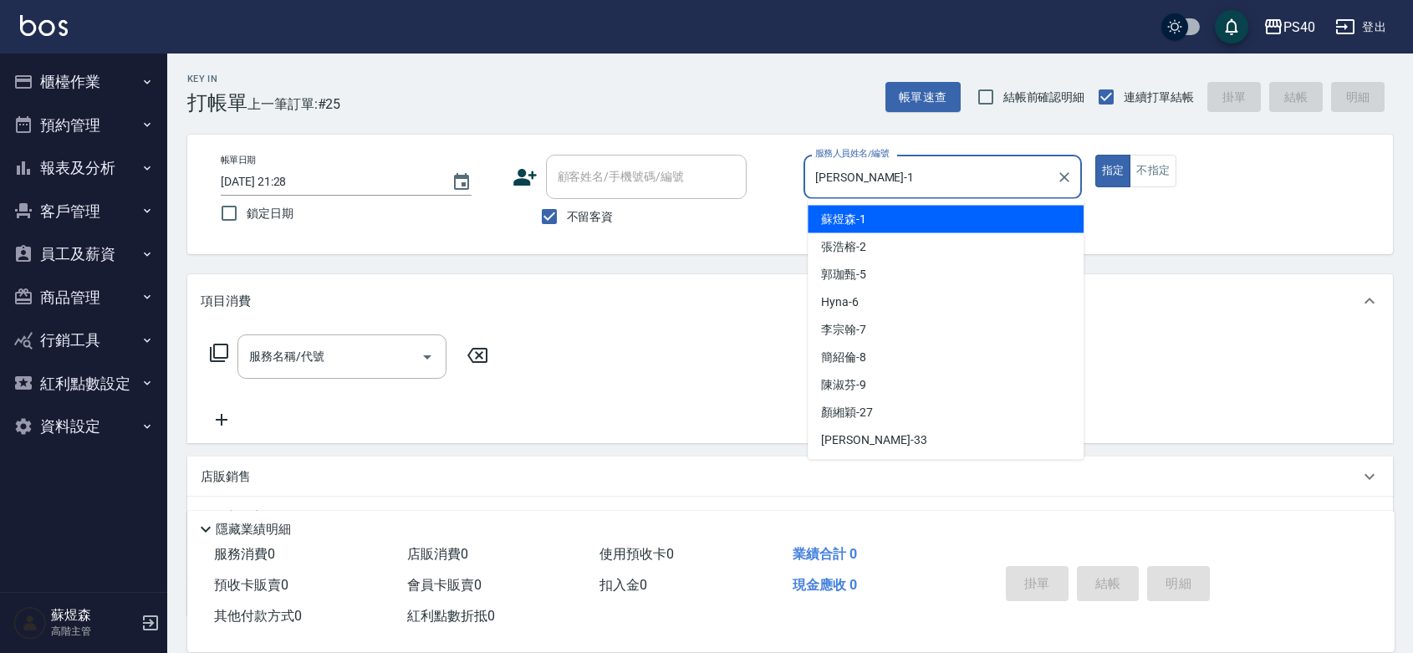
click at [895, 197] on div "蘇煜森-1 服務人員姓名/編號" at bounding box center [942, 177] width 278 height 44
click at [909, 176] on input "蘇煜森-1" at bounding box center [930, 176] width 238 height 29
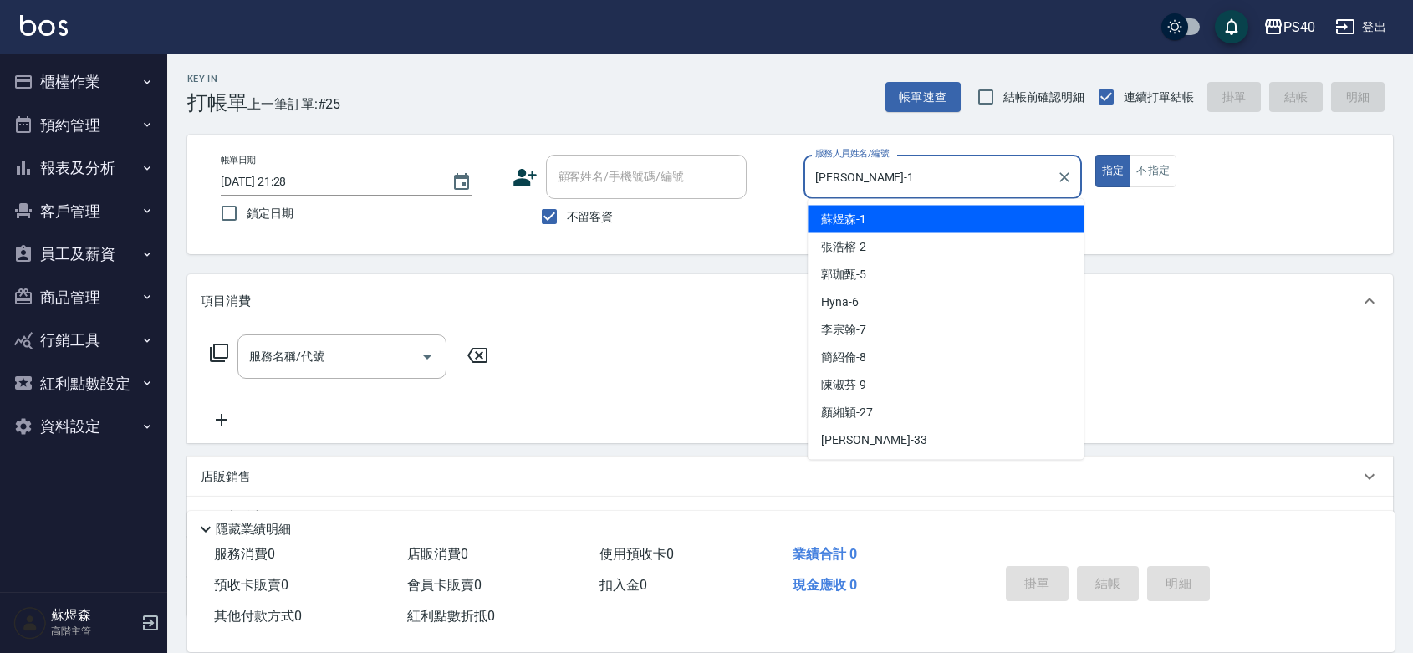
click at [909, 176] on input "蘇煜森-1" at bounding box center [930, 176] width 238 height 29
click at [909, 174] on input "蘇煜森-1" at bounding box center [930, 176] width 238 height 29
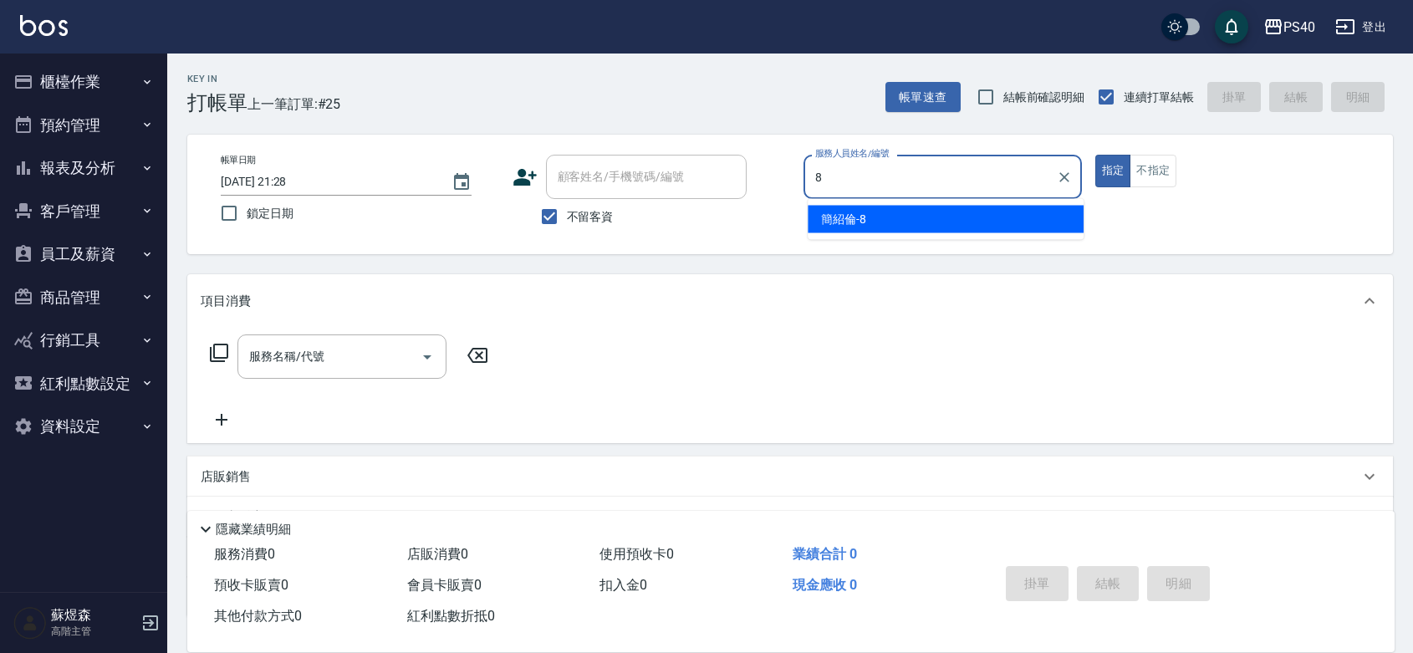
type input "簡紹倫-8"
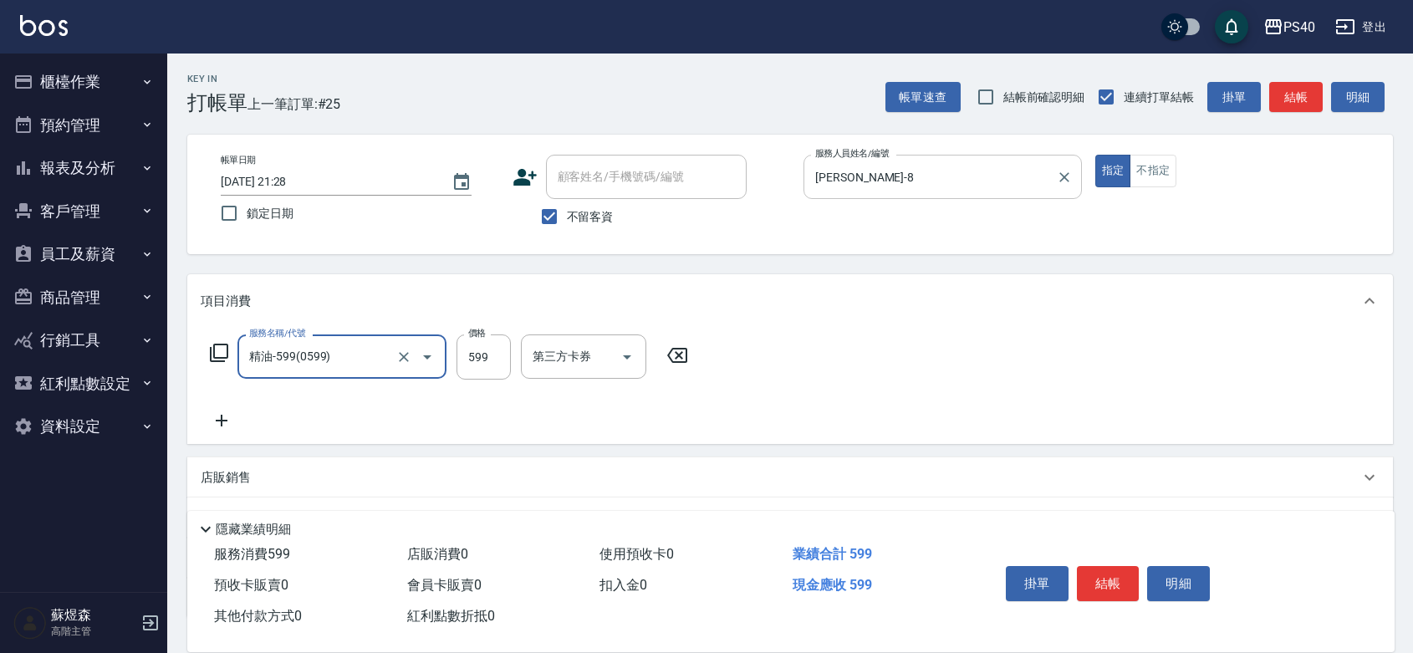
type input "精油-599(0599)"
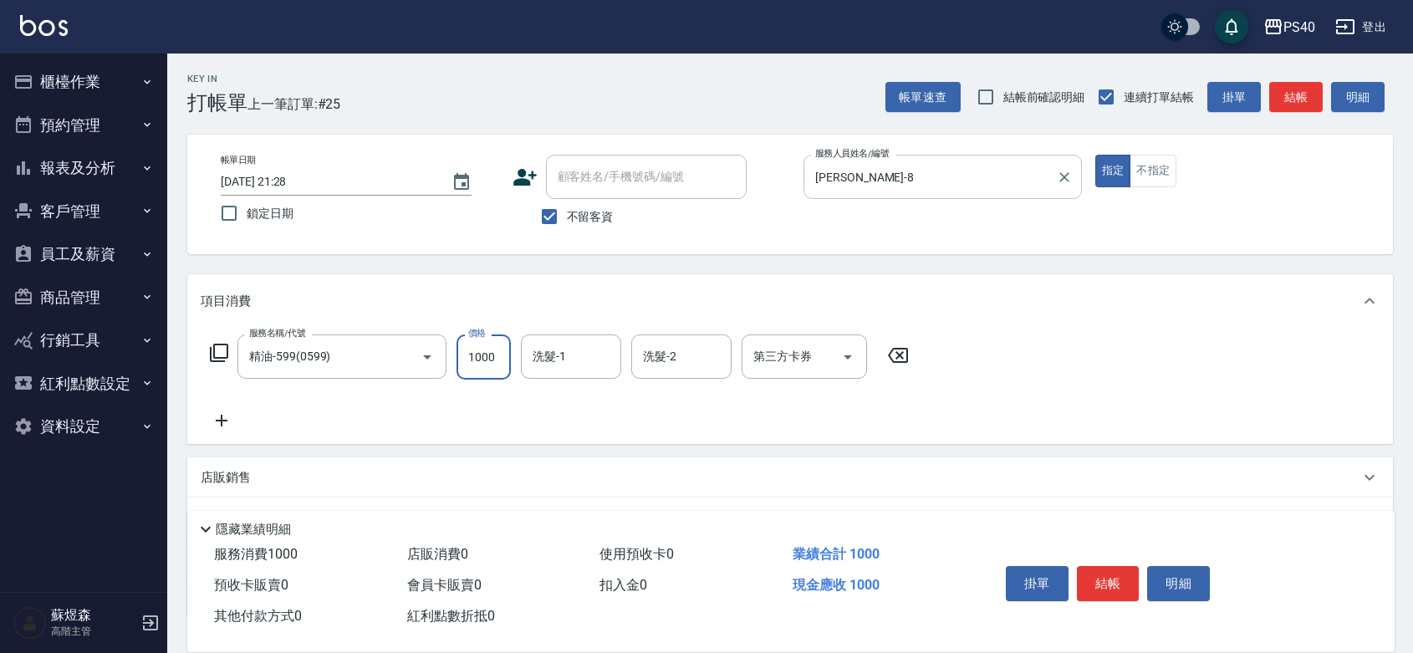
type input "1000"
type input "顏緗穎-27"
click at [1119, 566] on button "結帳" at bounding box center [1108, 583] width 63 height 35
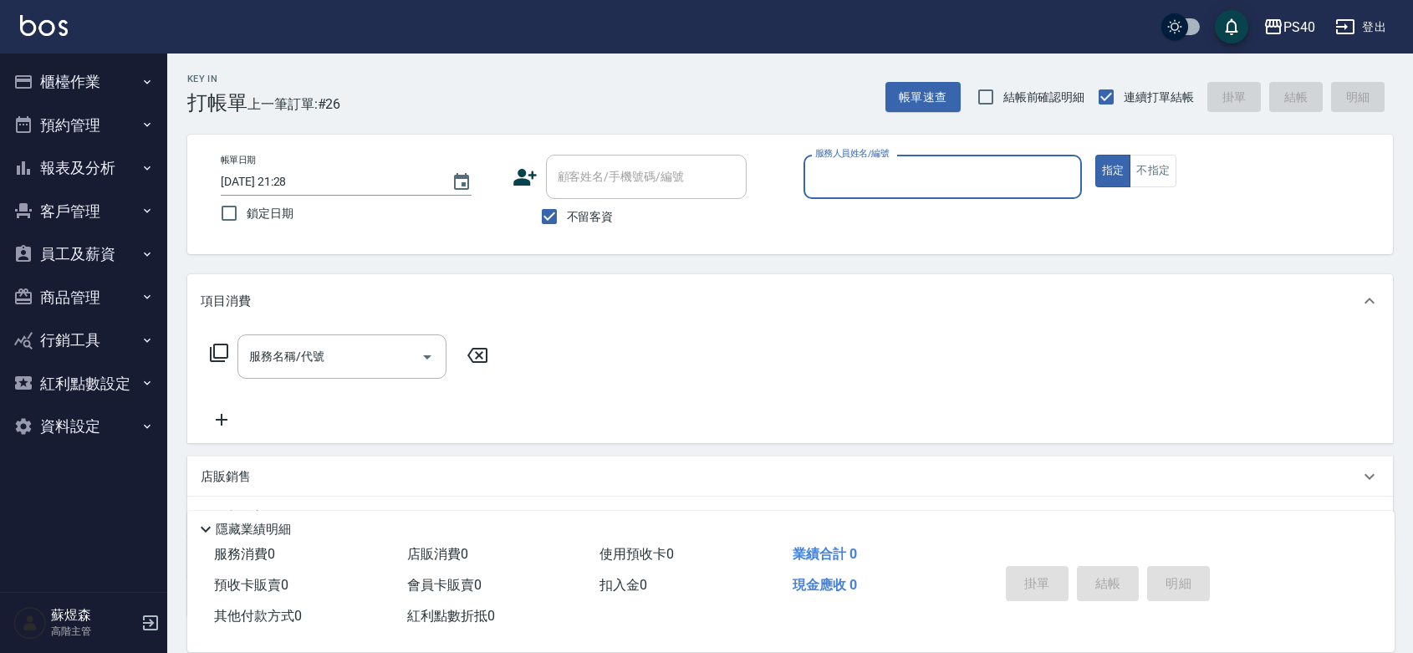
click at [81, 73] on button "櫃檯作業" at bounding box center [84, 81] width 154 height 43
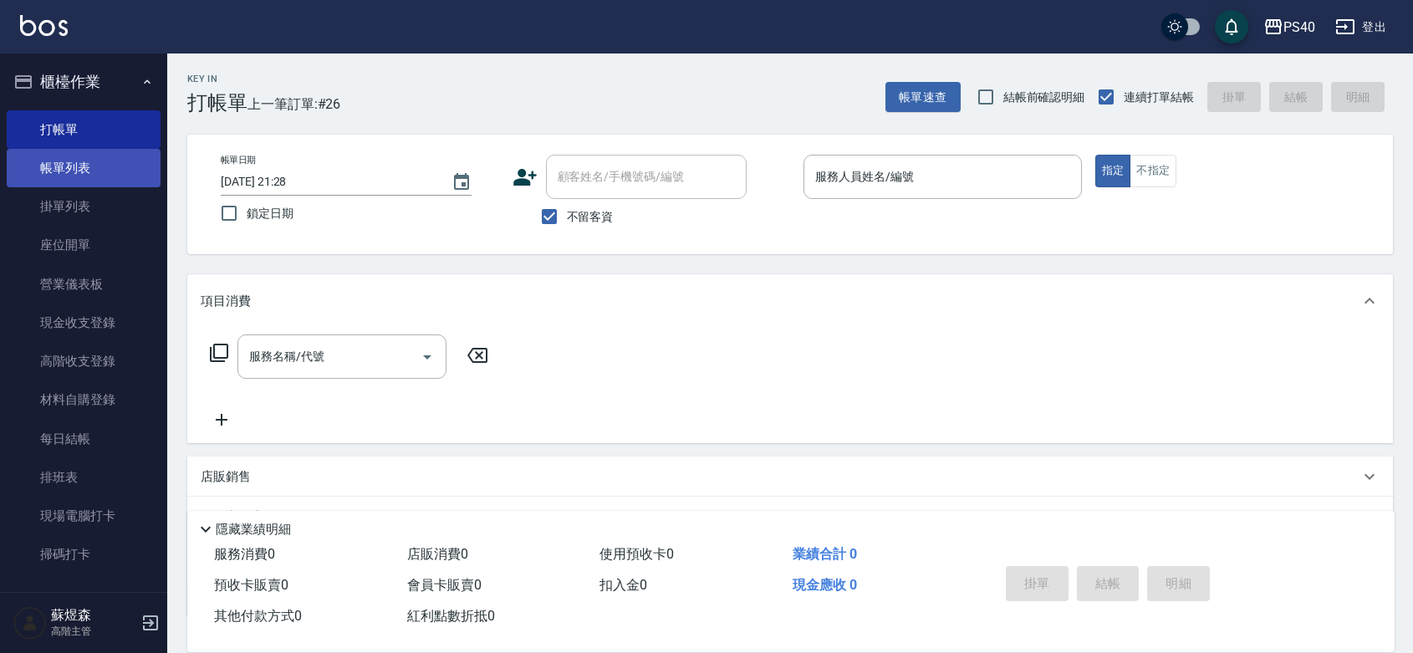
click at [93, 160] on link "帳單列表" at bounding box center [84, 168] width 154 height 38
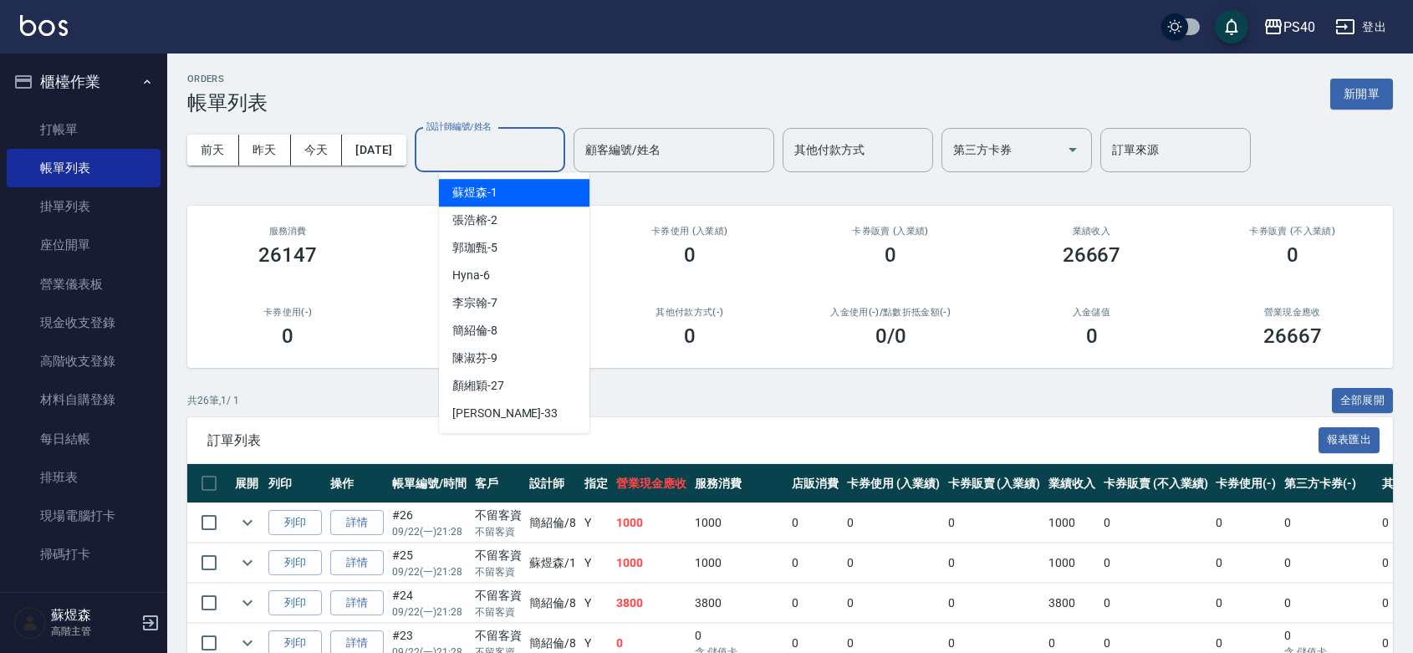
click at [483, 140] on input "設計師編號/姓名" at bounding box center [489, 149] width 135 height 29
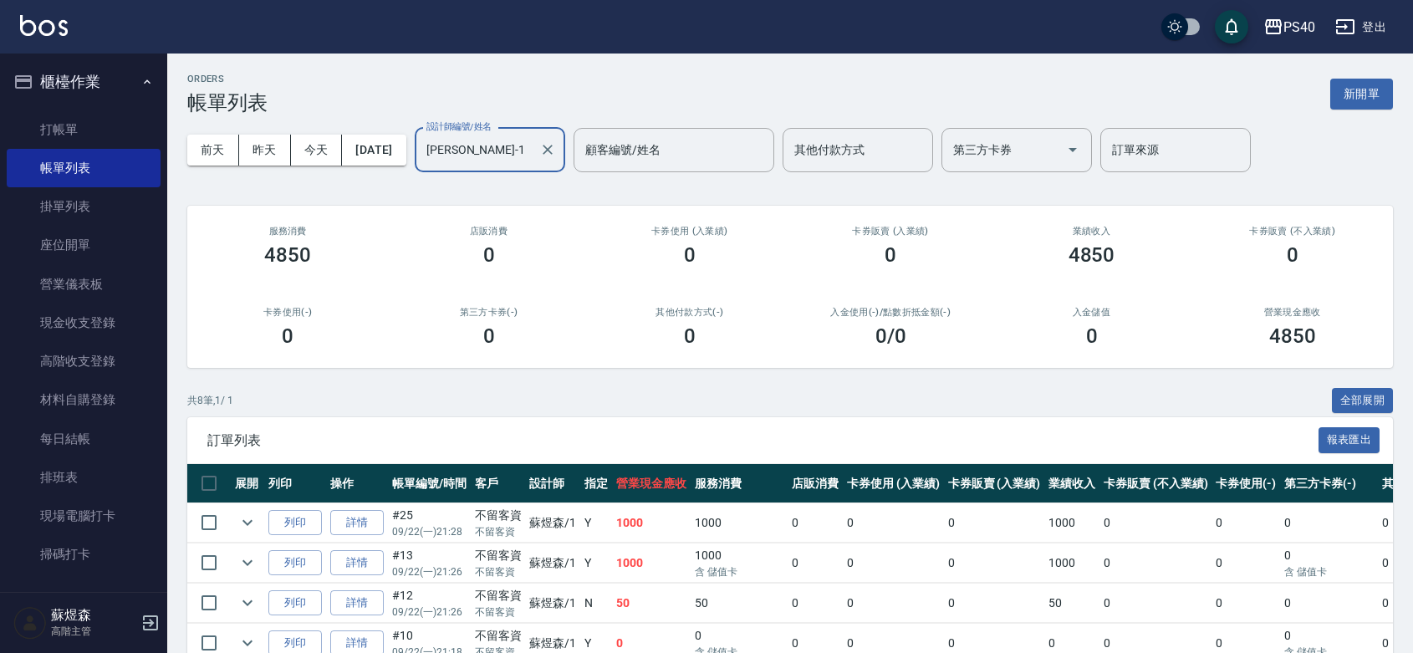
scroll to position [316, 0]
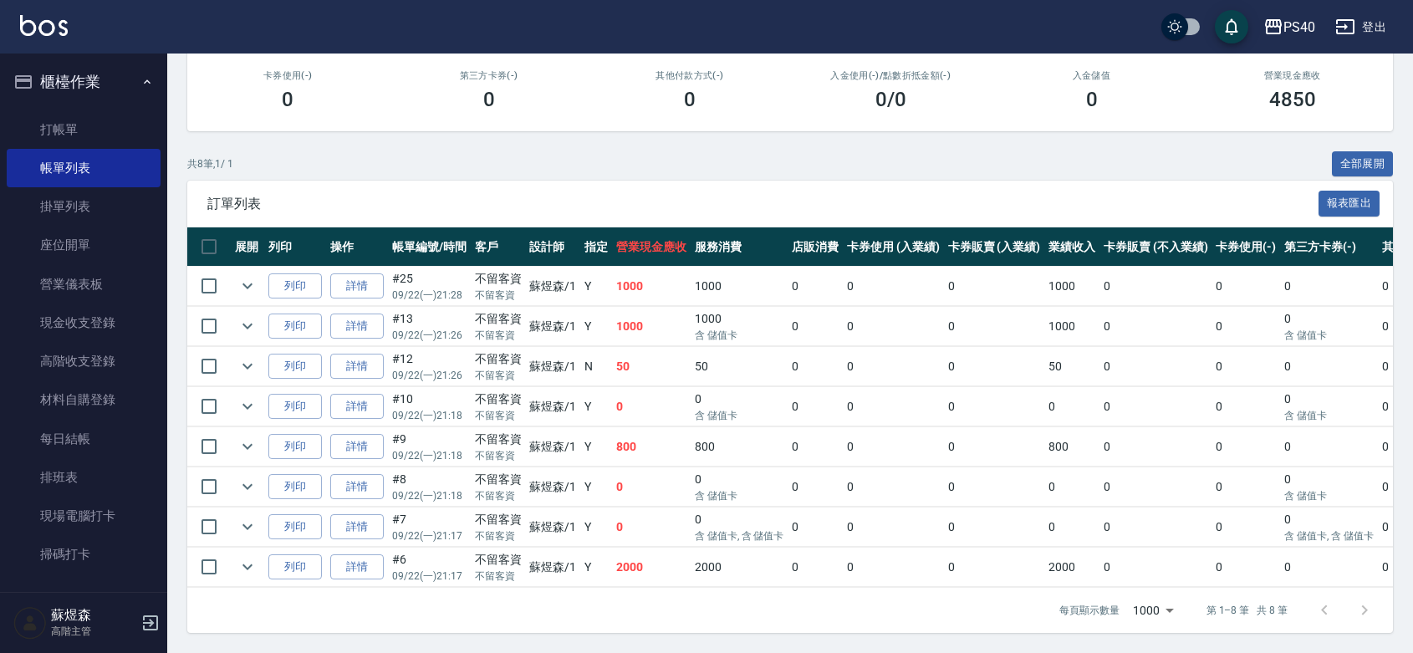
type input "蘇煜森-1"
drag, startPoint x: 73, startPoint y: 100, endPoint x: 73, endPoint y: 120, distance: 19.2
click at [73, 102] on li "櫃檯作業 打帳單 帳單列表 掛單列表 座位開單 營業儀表板 現金收支登錄 高階收支登錄 材料自購登錄 每日結帳 排班表 現場電腦打卡 掃碼打卡" at bounding box center [84, 320] width 154 height 521
click at [71, 123] on link "打帳單" at bounding box center [84, 129] width 154 height 38
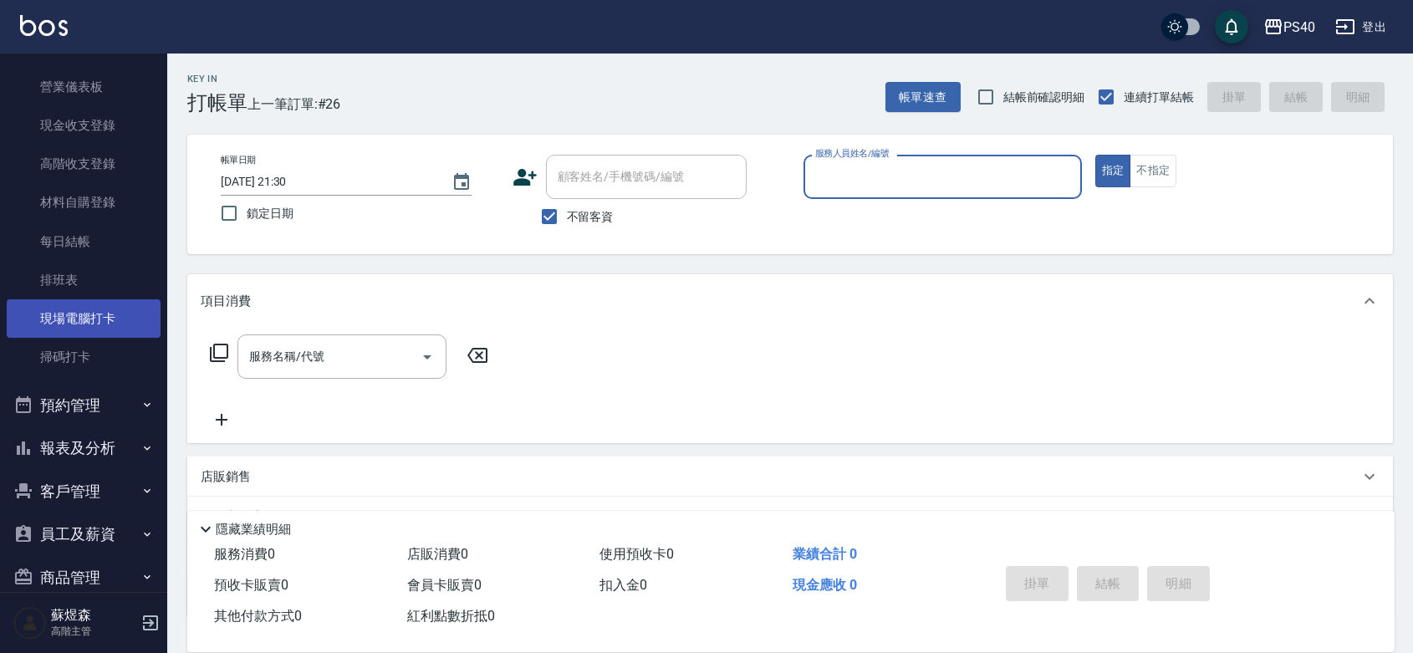
scroll to position [243, 0]
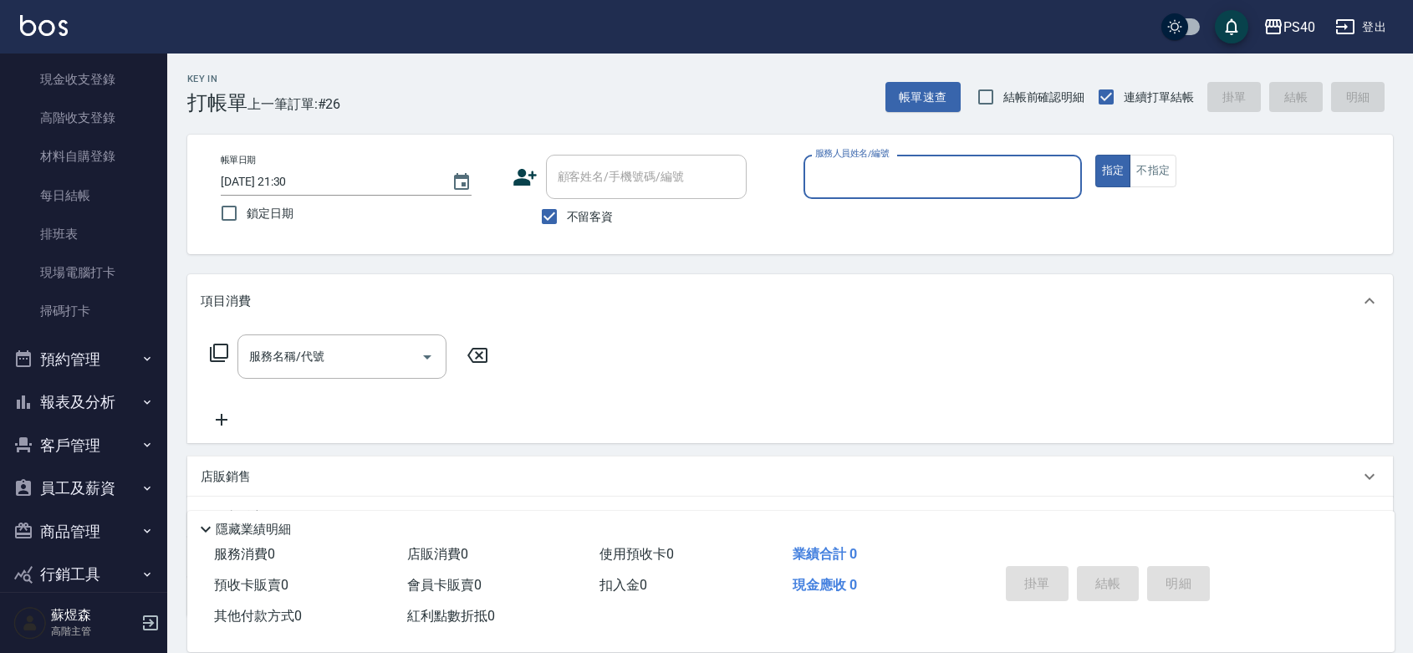
click at [96, 405] on button "報表及分析" at bounding box center [84, 401] width 154 height 43
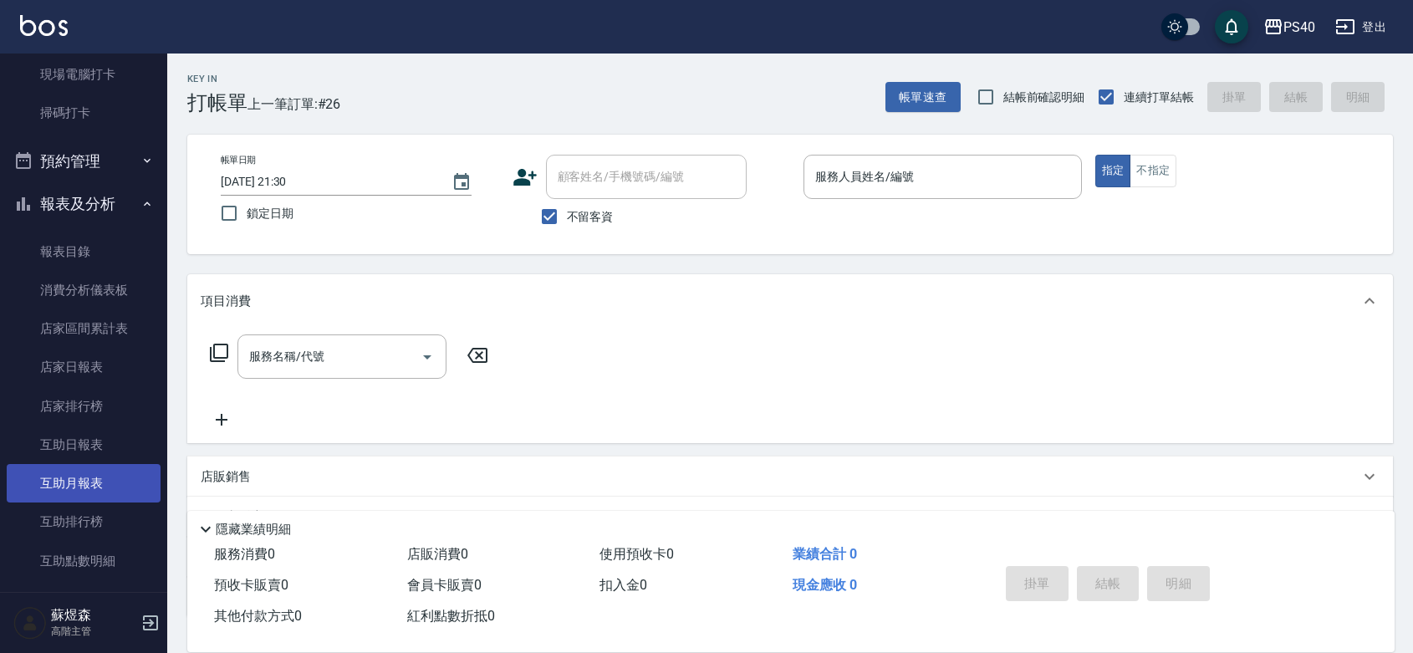
scroll to position [487, 0]
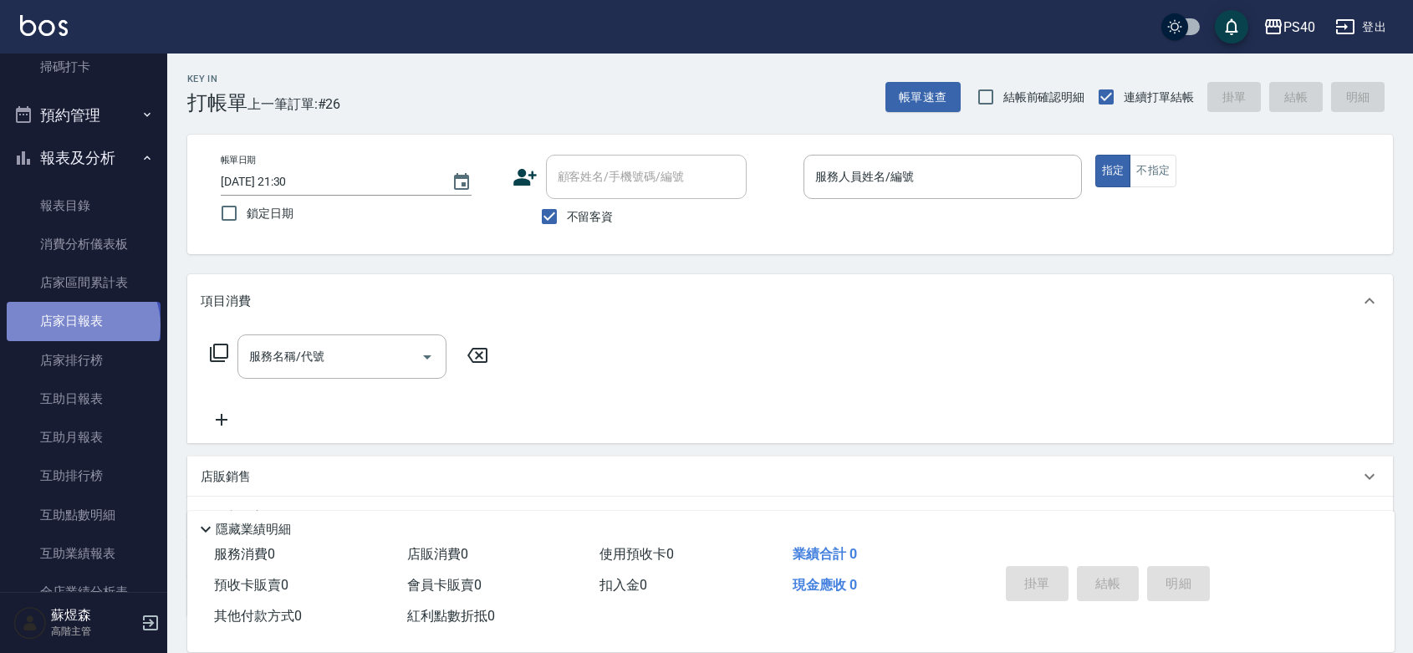
click at [81, 324] on link "店家日報表" at bounding box center [84, 321] width 154 height 38
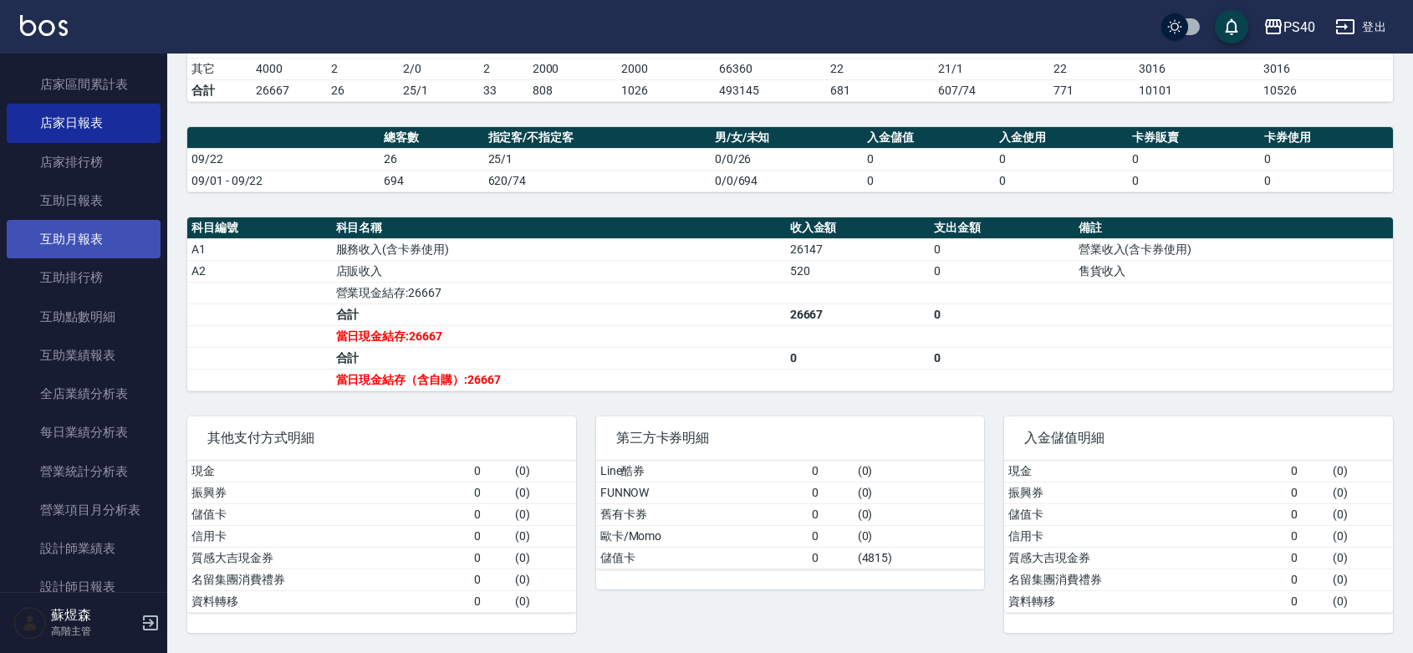
scroll to position [732, 0]
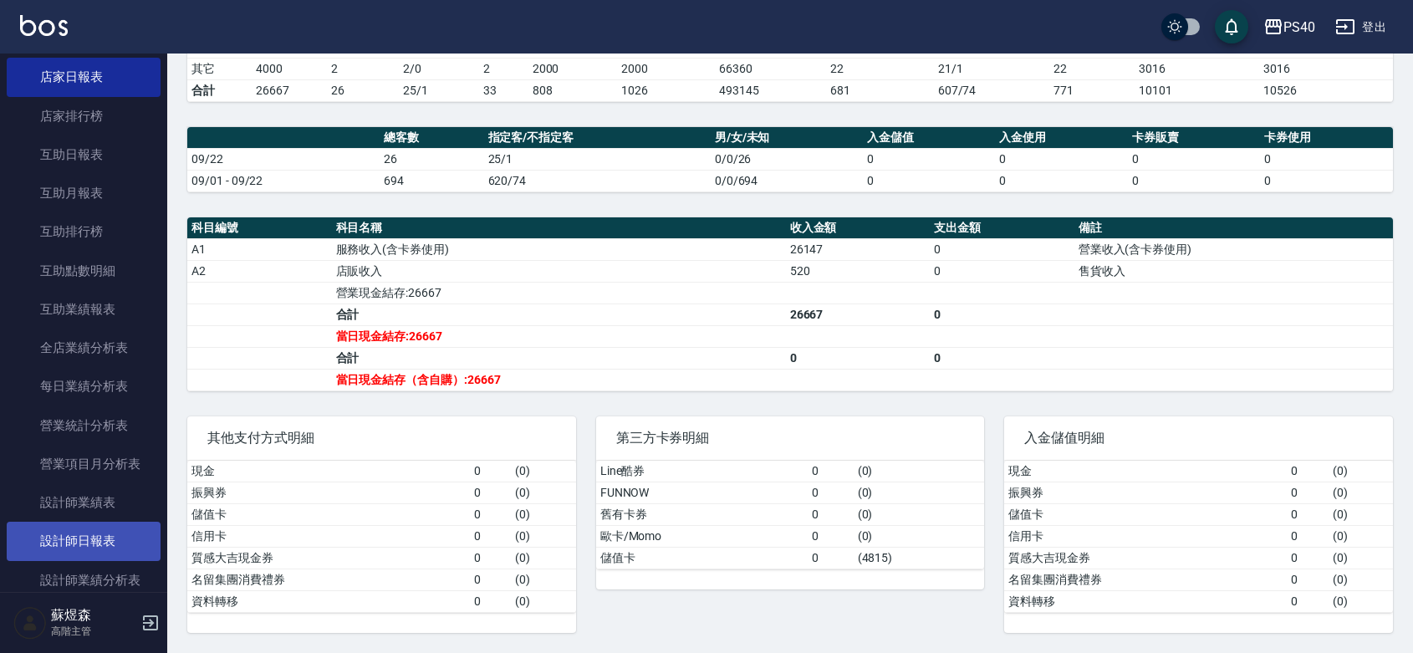
click at [96, 539] on link "設計師日報表" at bounding box center [84, 541] width 154 height 38
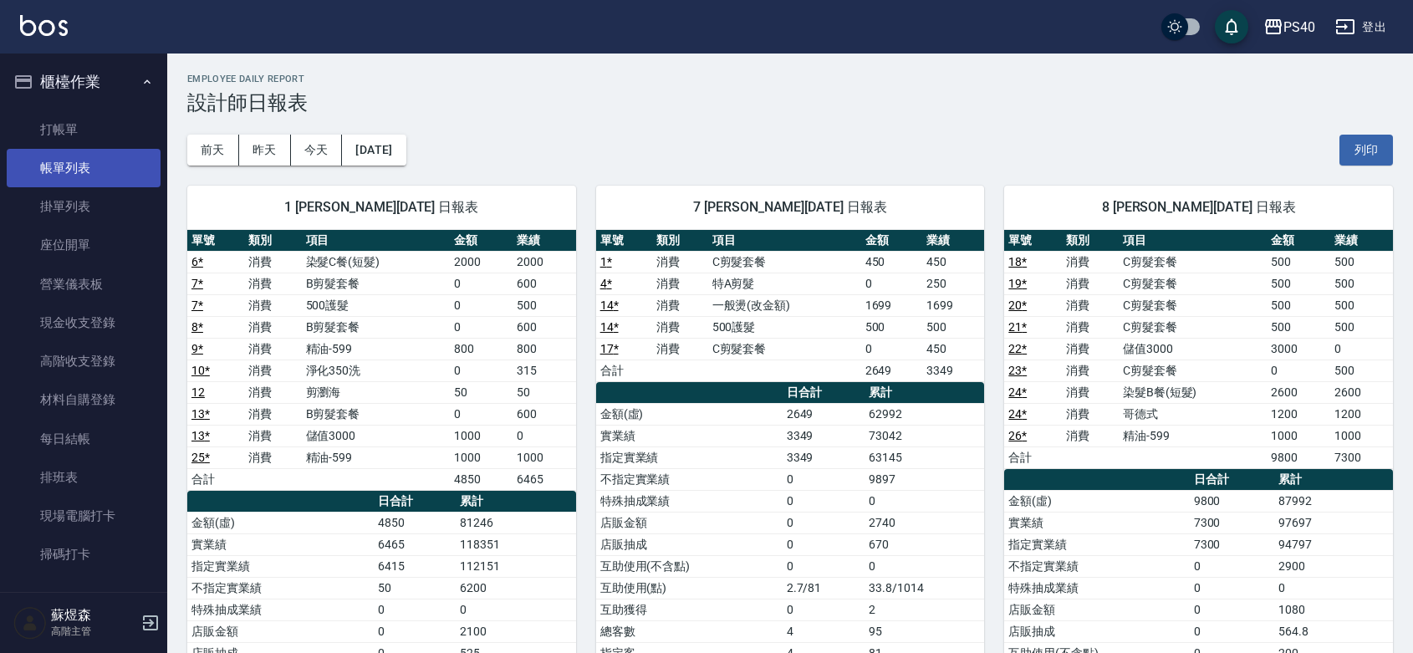
click at [96, 169] on link "帳單列表" at bounding box center [84, 168] width 154 height 38
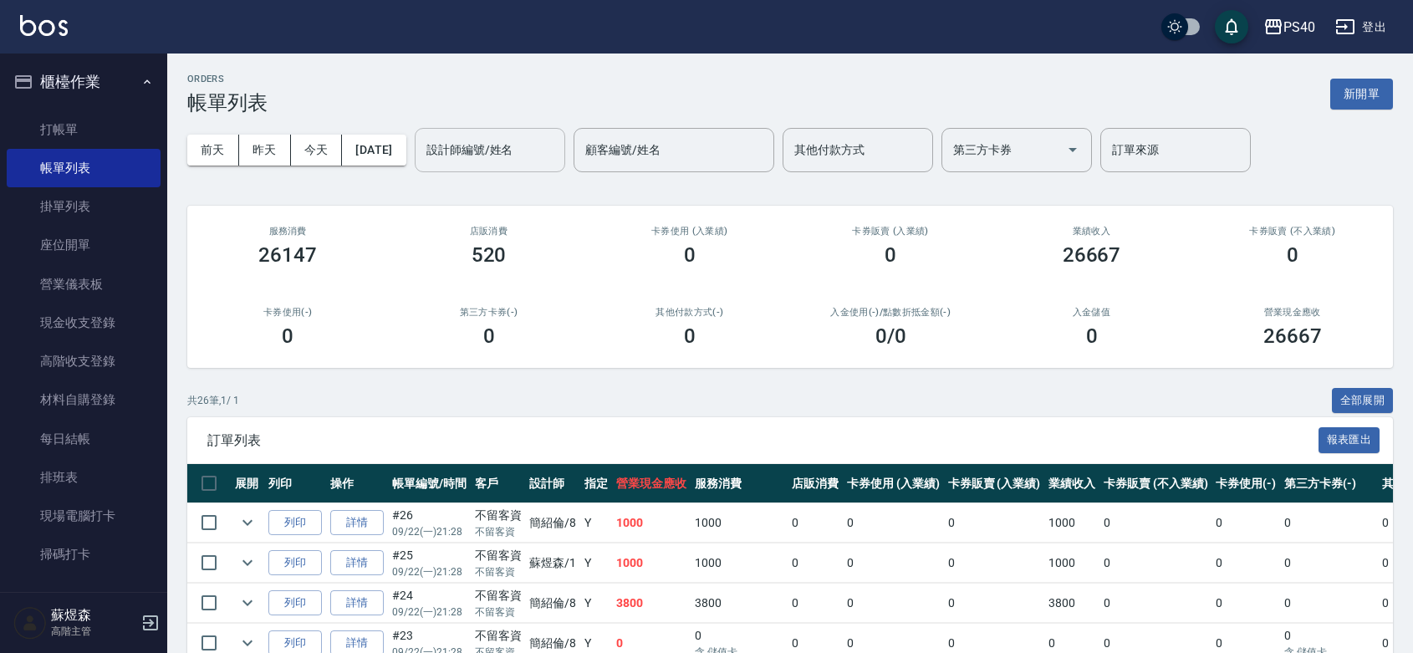
click at [498, 157] on input "設計師編號/姓名" at bounding box center [489, 149] width 135 height 29
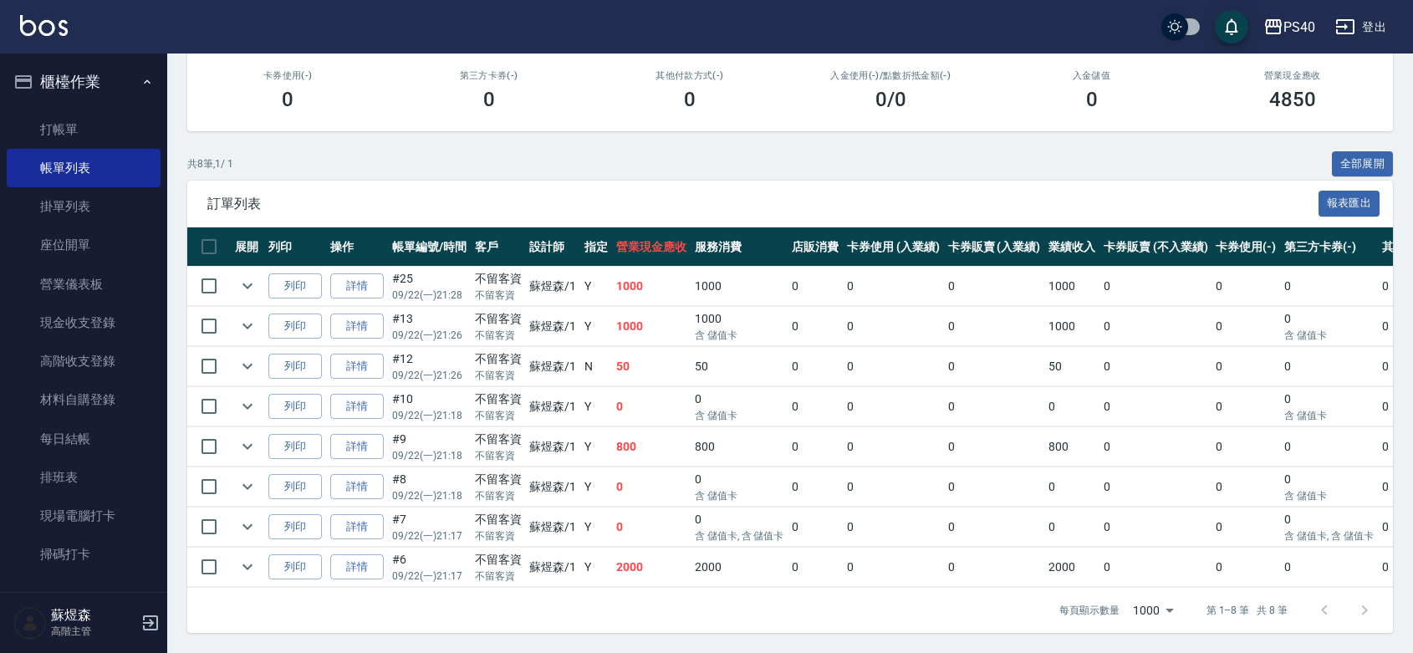
scroll to position [316, 0]
type input "蘇煜森-1"
click at [73, 123] on link "打帳單" at bounding box center [84, 129] width 154 height 38
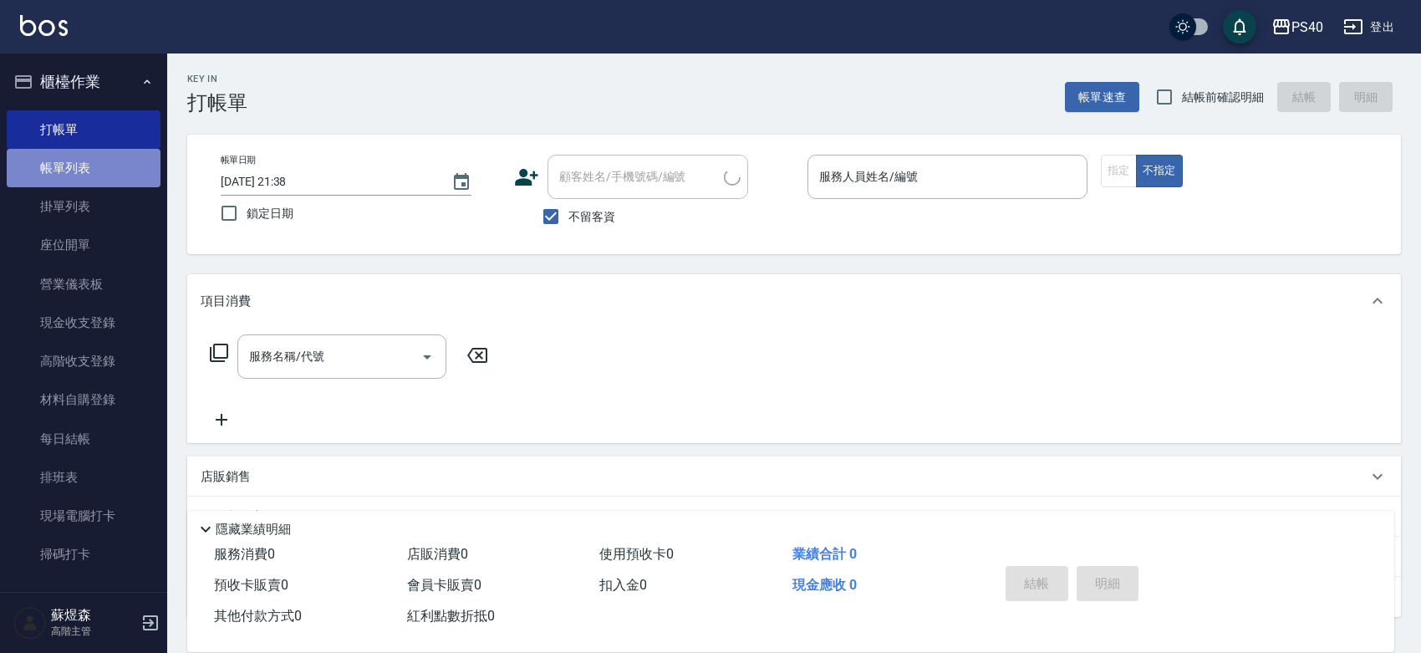
click at [85, 166] on link "帳單列表" at bounding box center [84, 168] width 154 height 38
click at [84, 176] on link "帳單列表" at bounding box center [84, 168] width 154 height 38
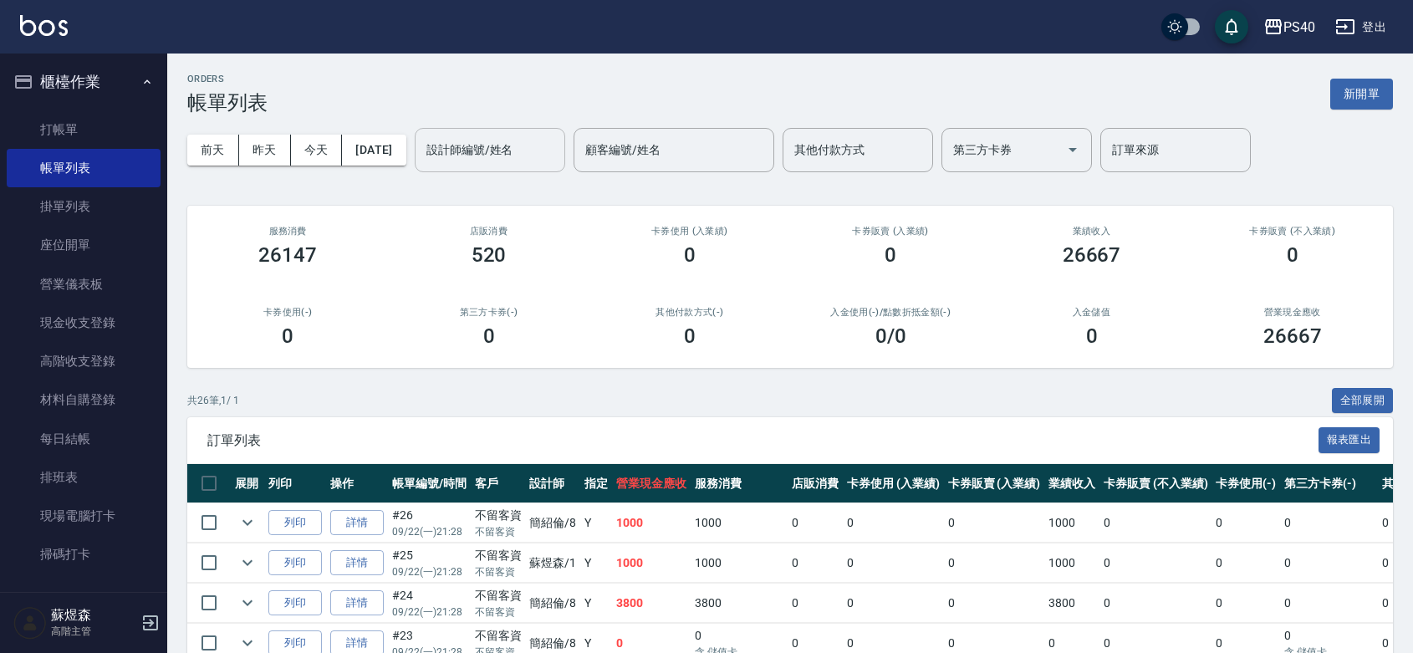
click at [497, 150] on input "設計師編號/姓名" at bounding box center [489, 149] width 135 height 29
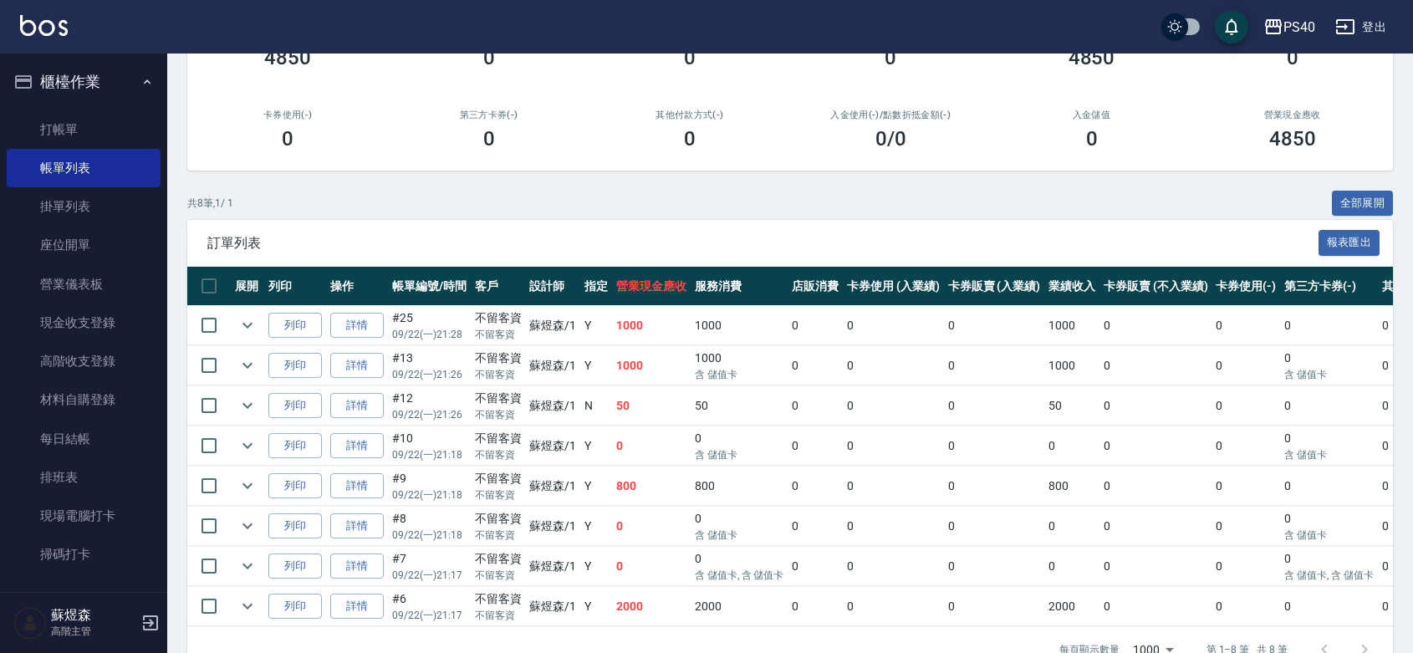
scroll to position [243, 0]
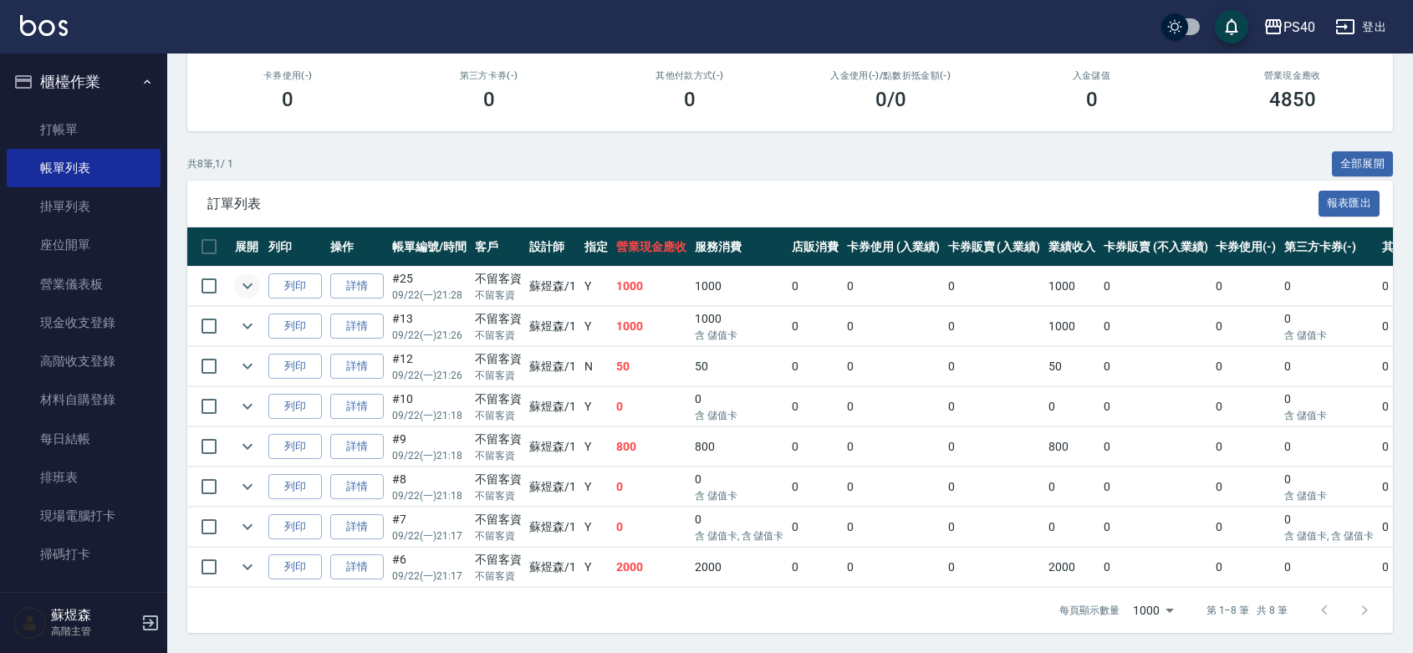
type input "蘇煜森-1"
click at [252, 289] on icon "expand row" at bounding box center [247, 286] width 10 height 6
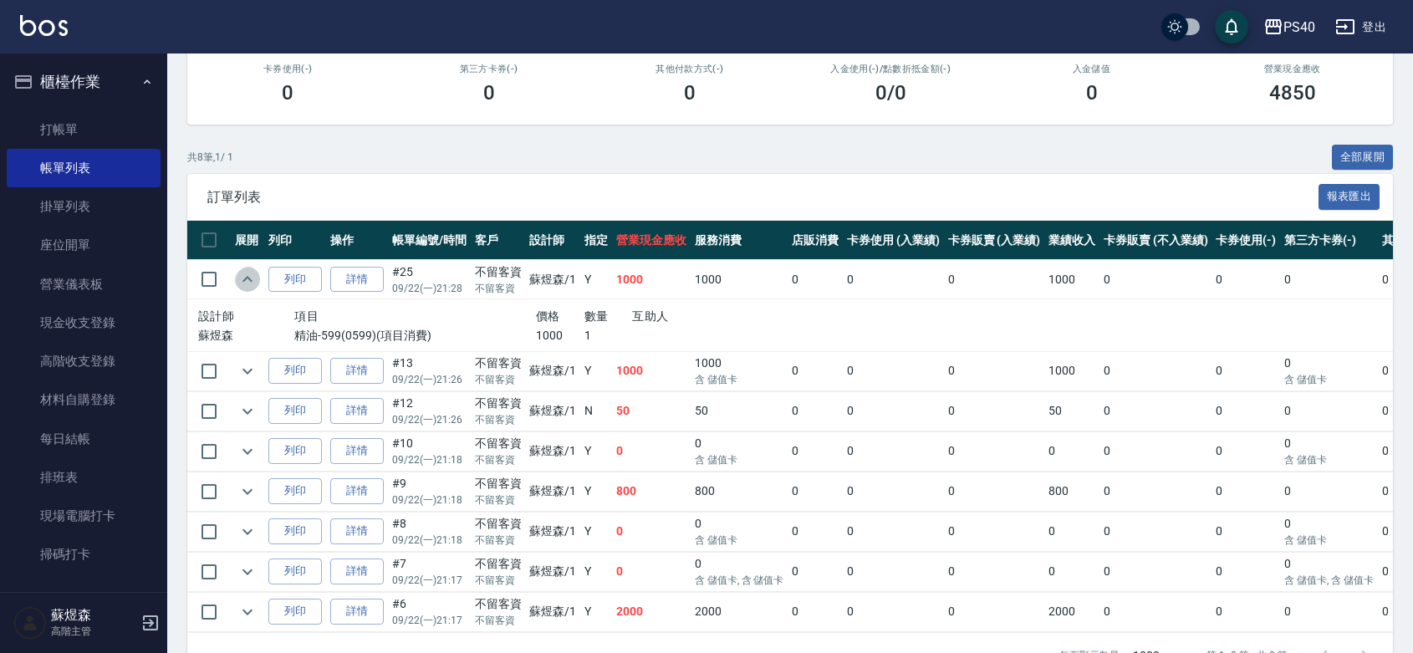
click at [257, 289] on icon "expand row" at bounding box center [247, 279] width 20 height 20
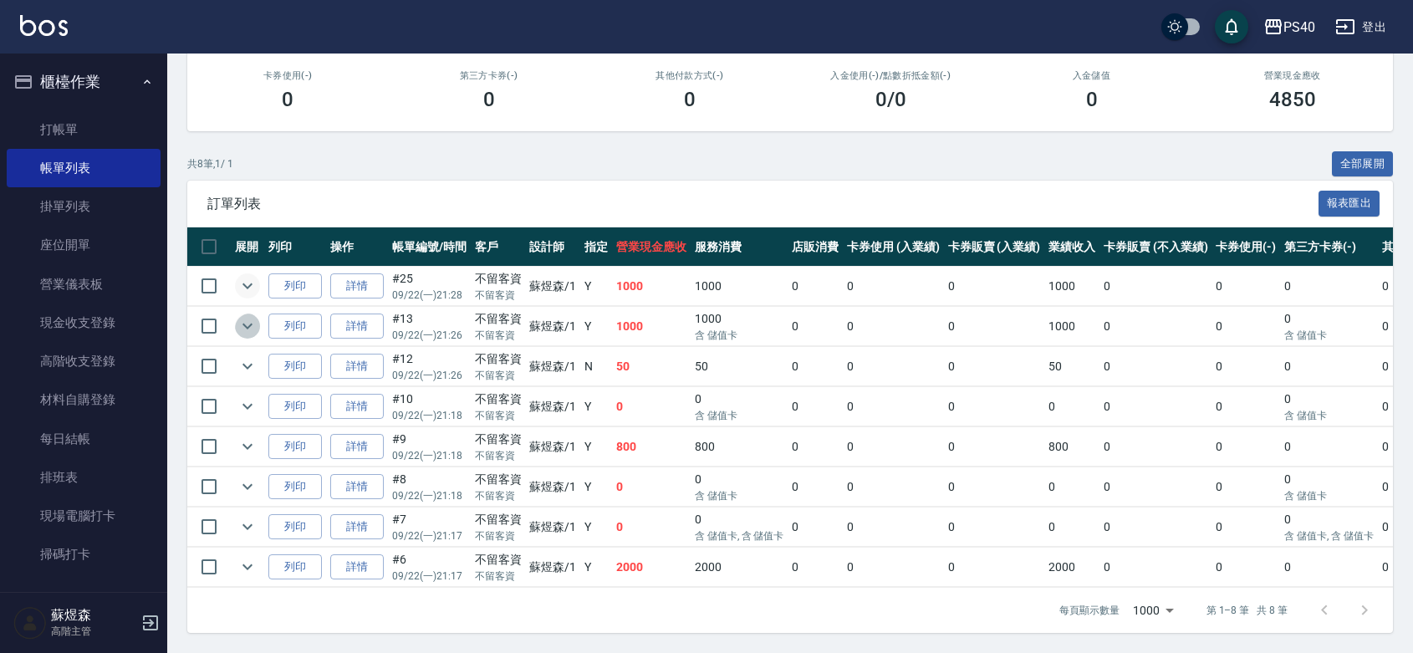
click at [252, 336] on icon "expand row" at bounding box center [247, 326] width 20 height 20
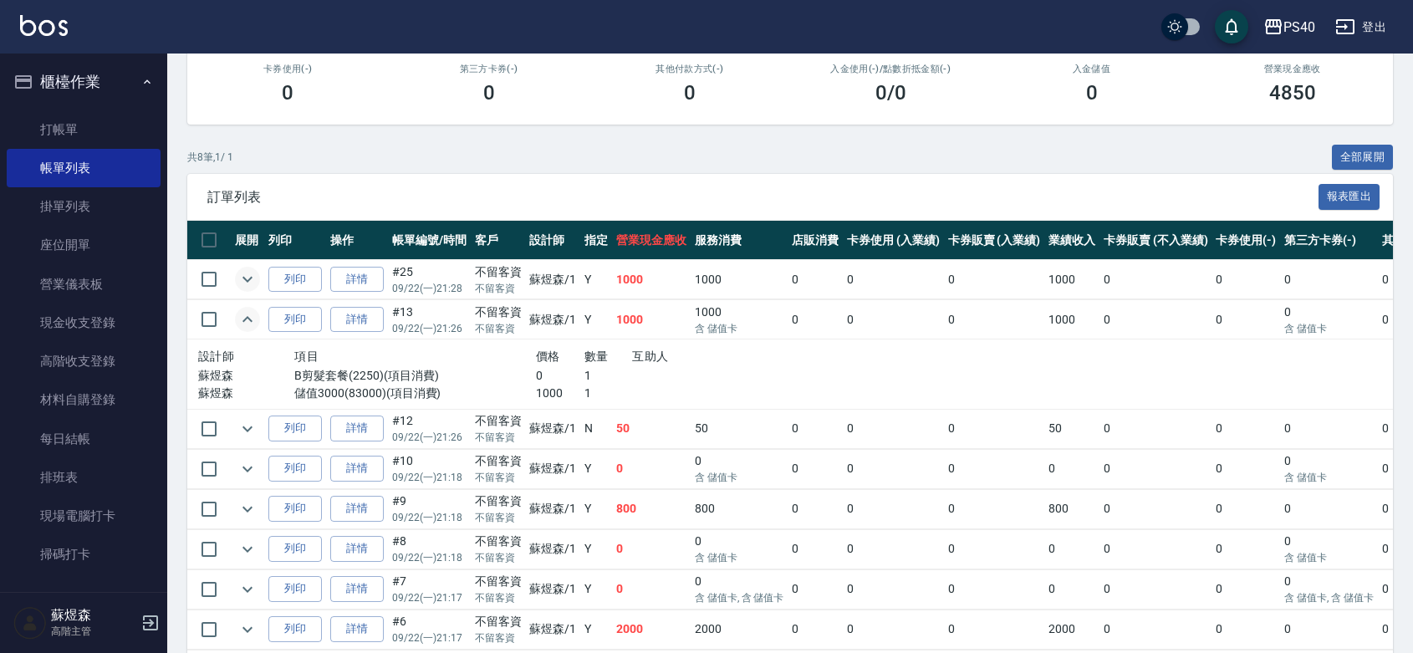
click at [252, 329] on icon "expand row" at bounding box center [247, 319] width 20 height 20
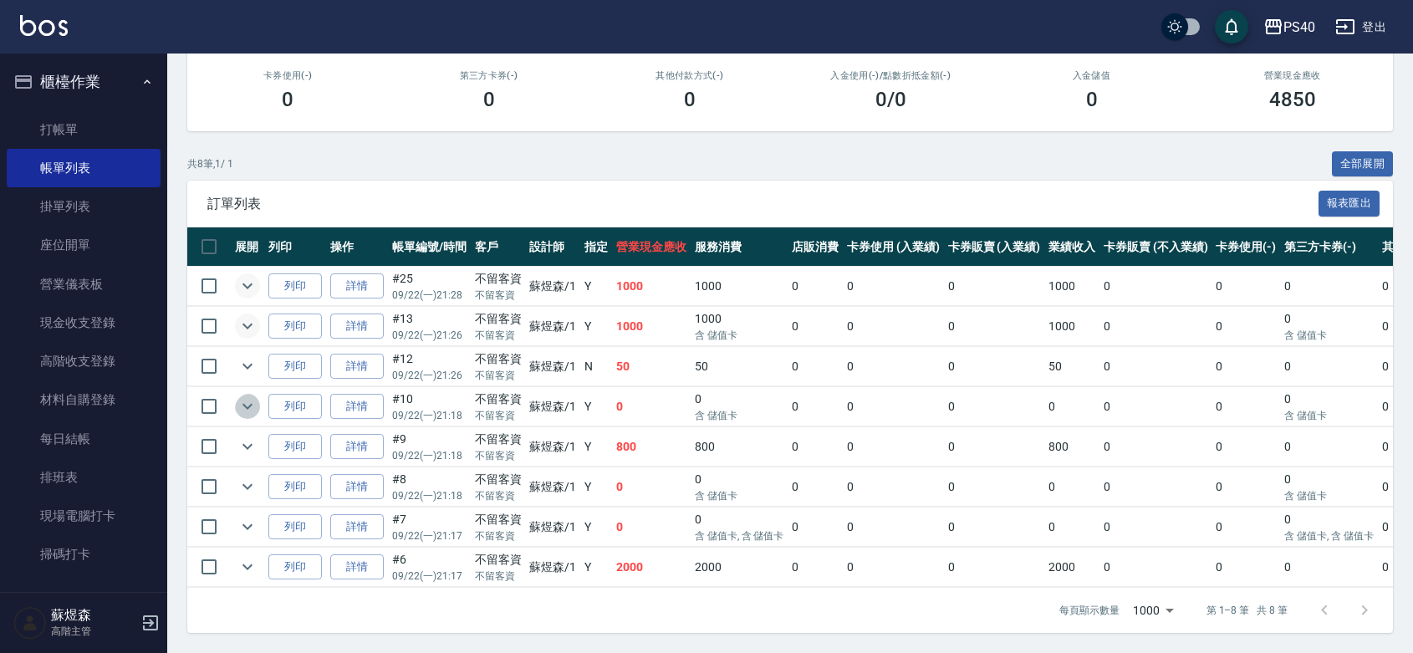
click at [257, 416] on icon "expand row" at bounding box center [247, 406] width 20 height 20
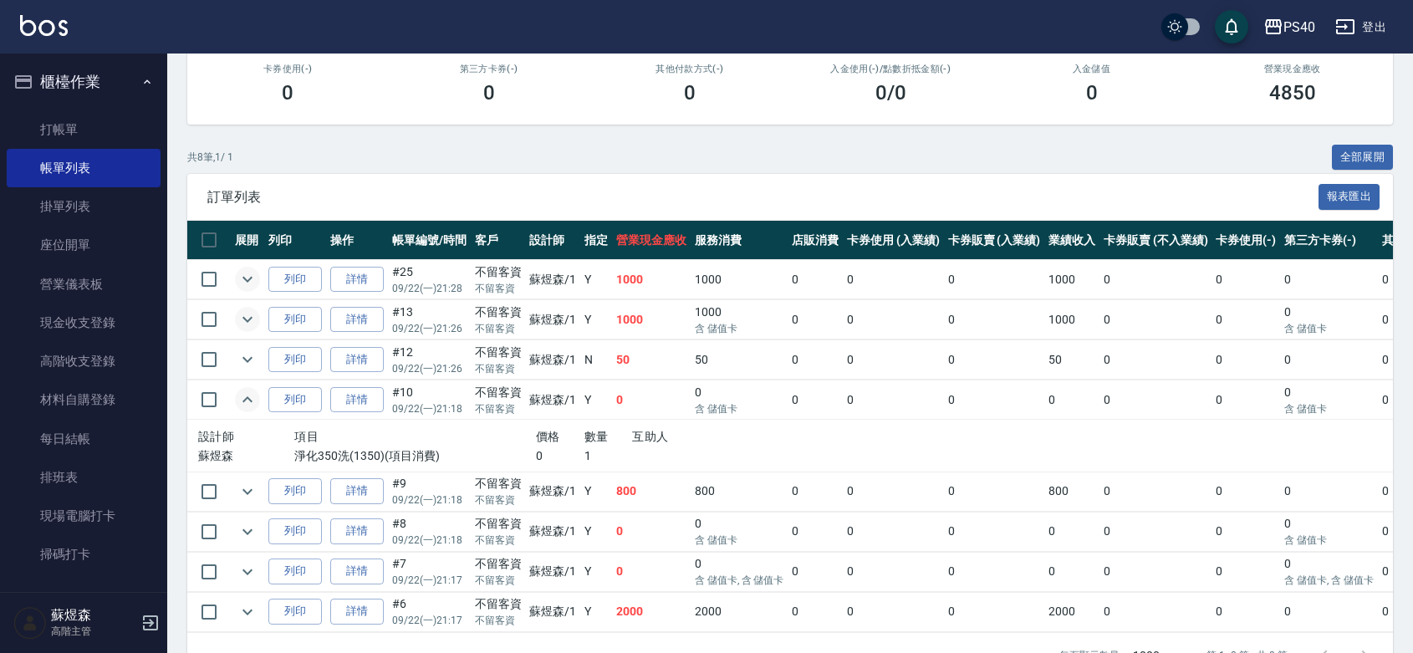
click at [257, 410] on icon "expand row" at bounding box center [247, 400] width 20 height 20
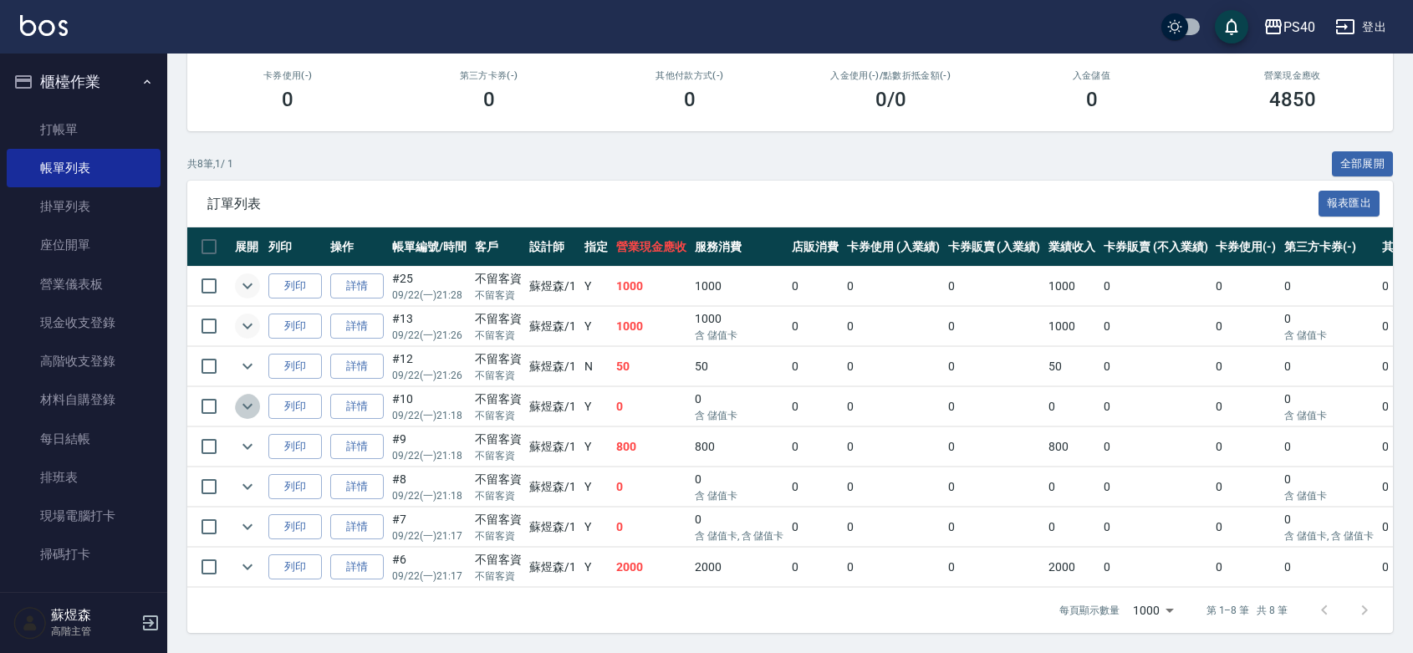
click at [257, 416] on icon "expand row" at bounding box center [247, 406] width 20 height 20
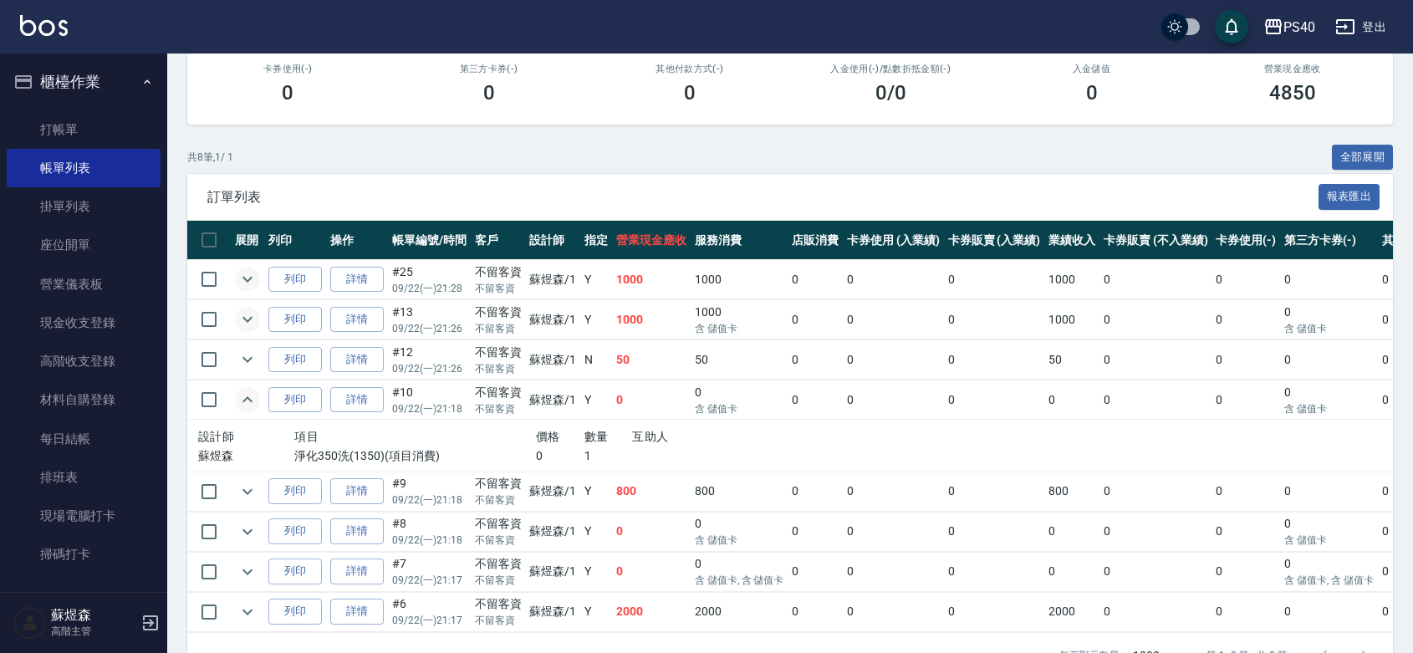
click at [257, 410] on icon "expand row" at bounding box center [247, 400] width 20 height 20
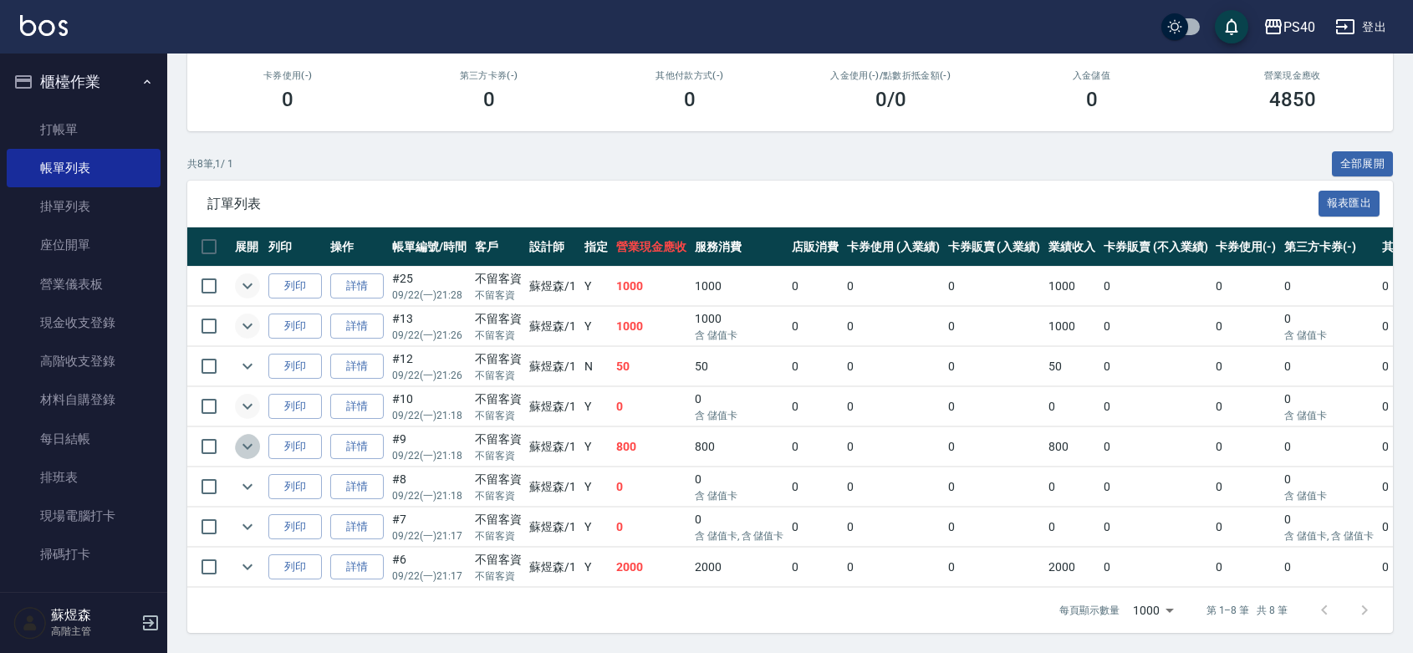
click at [245, 456] on icon "expand row" at bounding box center [247, 446] width 20 height 20
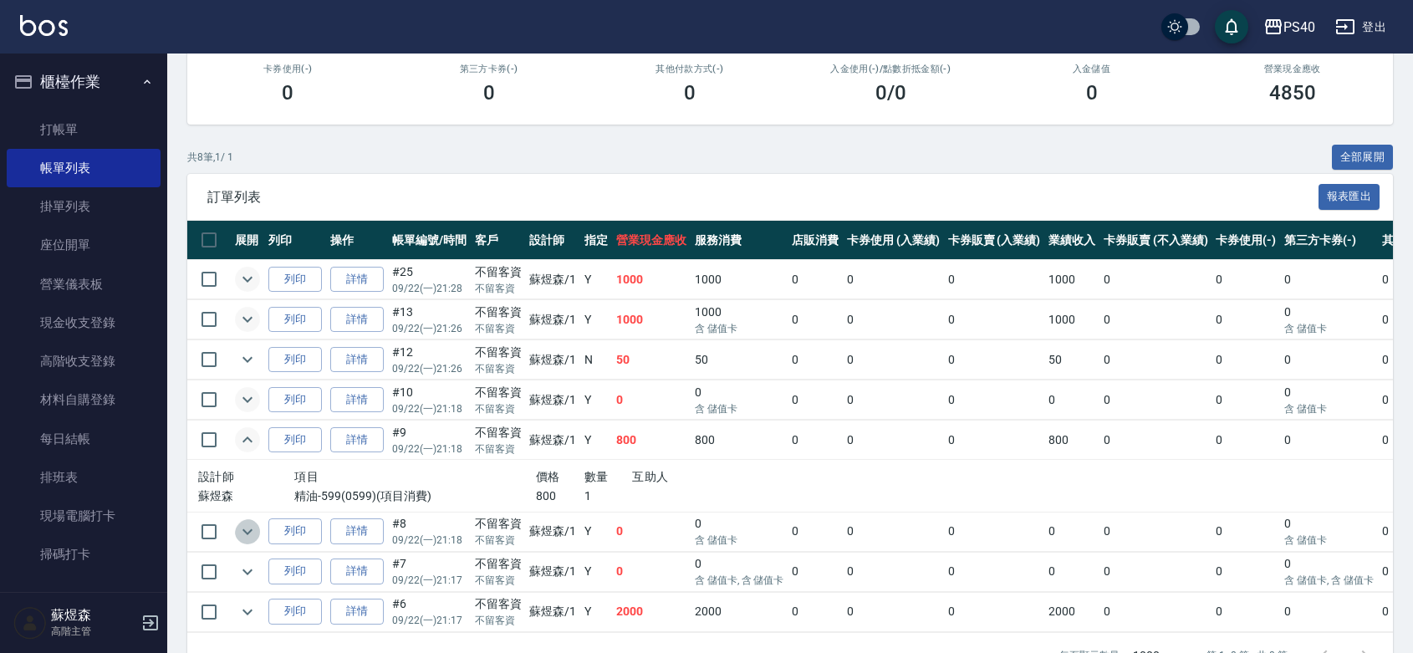
click at [252, 542] on icon "expand row" at bounding box center [247, 532] width 20 height 20
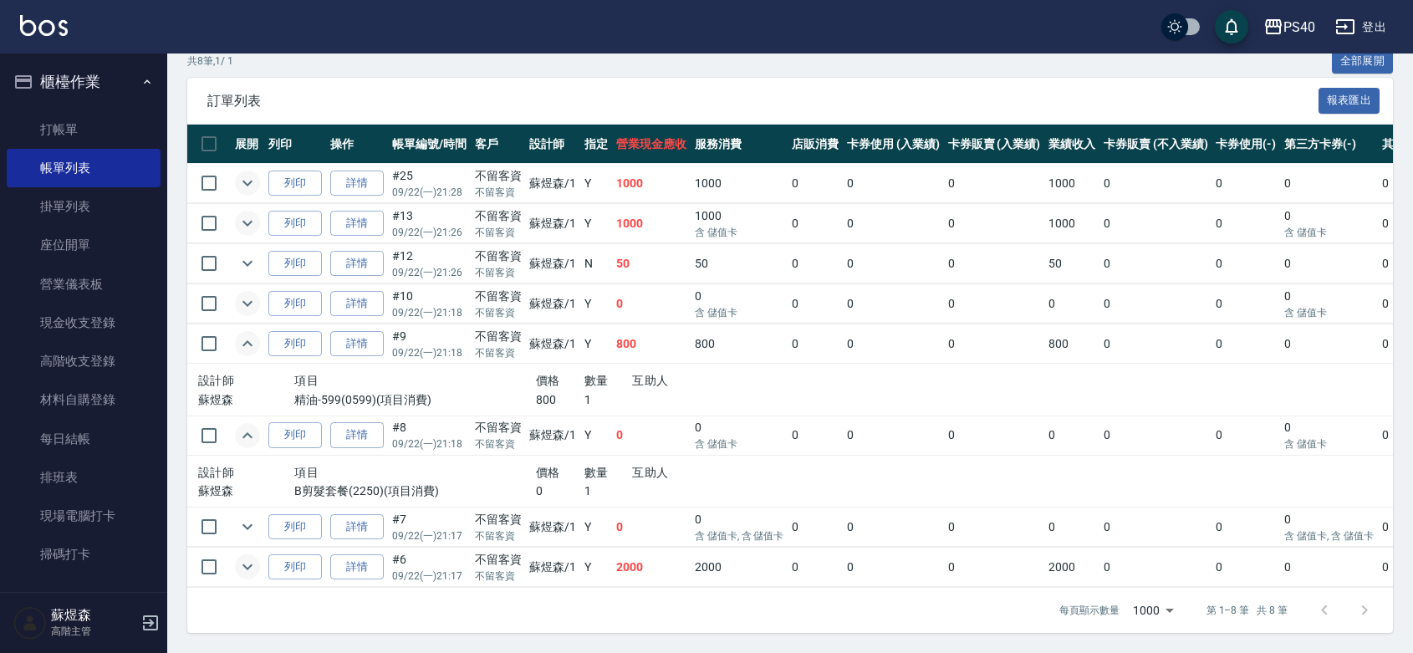
scroll to position [419, 0]
click at [252, 524] on icon "expand row" at bounding box center [247, 527] width 10 height 6
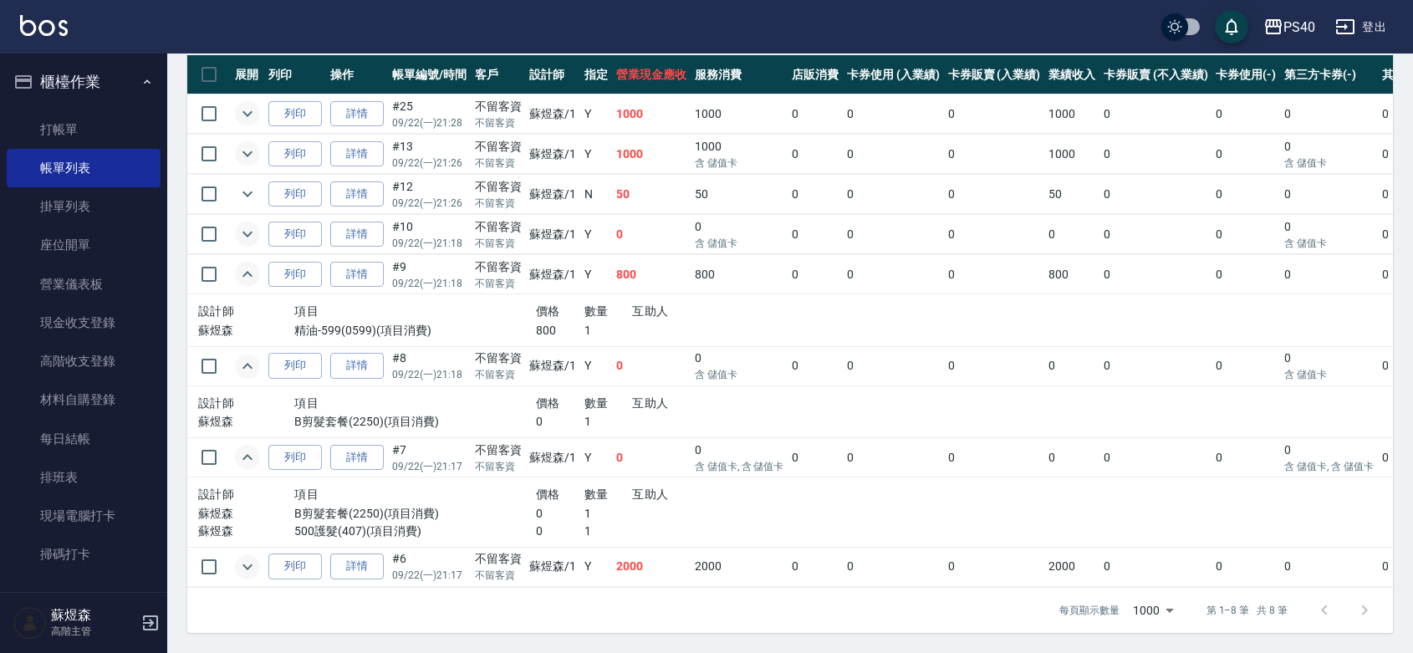
click at [247, 577] on icon "expand row" at bounding box center [247, 567] width 20 height 20
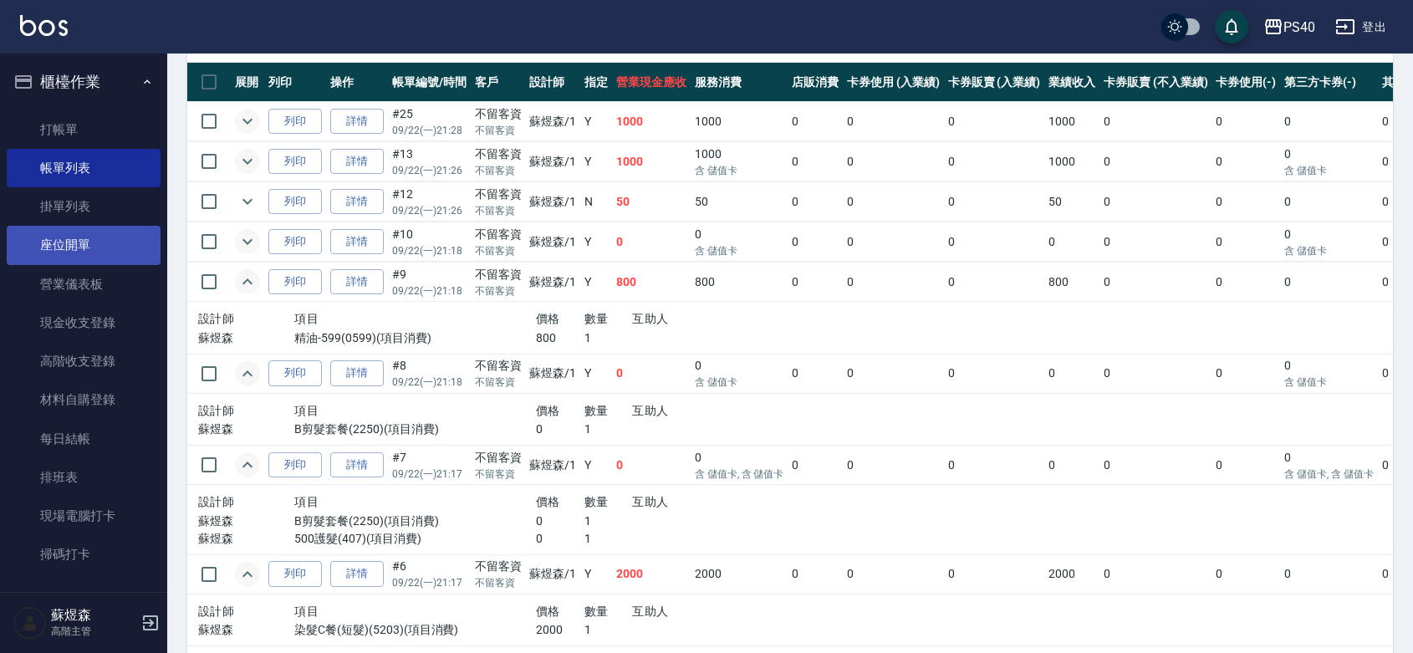
scroll to position [0, 0]
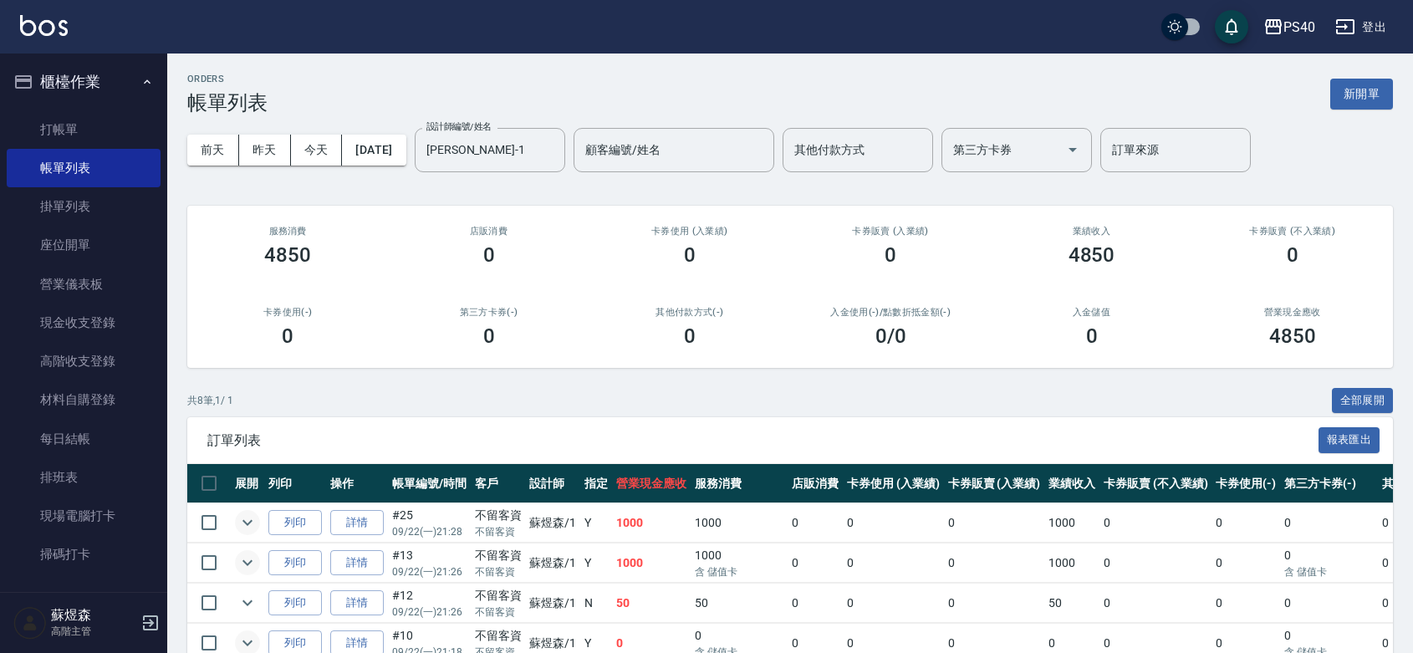
click at [64, 138] on link "打帳單" at bounding box center [84, 129] width 154 height 38
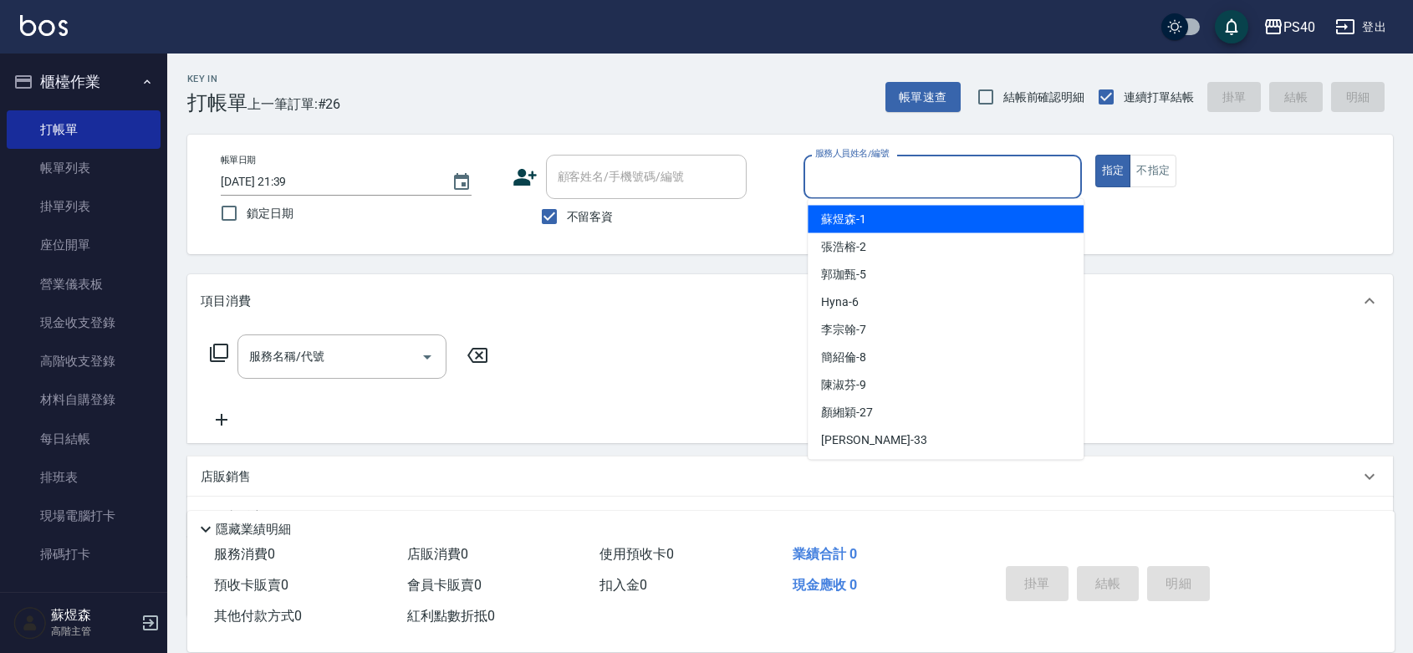
click at [984, 178] on input "服務人員姓名/編號" at bounding box center [942, 176] width 263 height 29
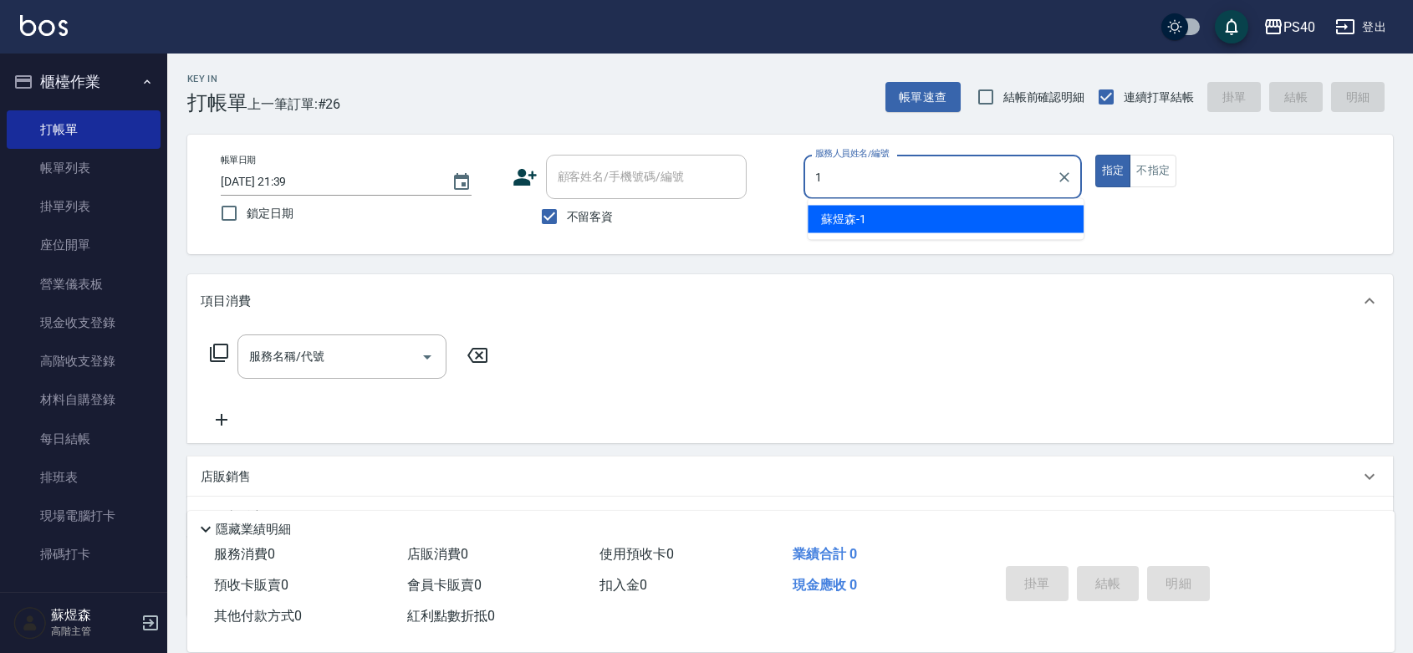
type input "蘇煜森-1"
type button "true"
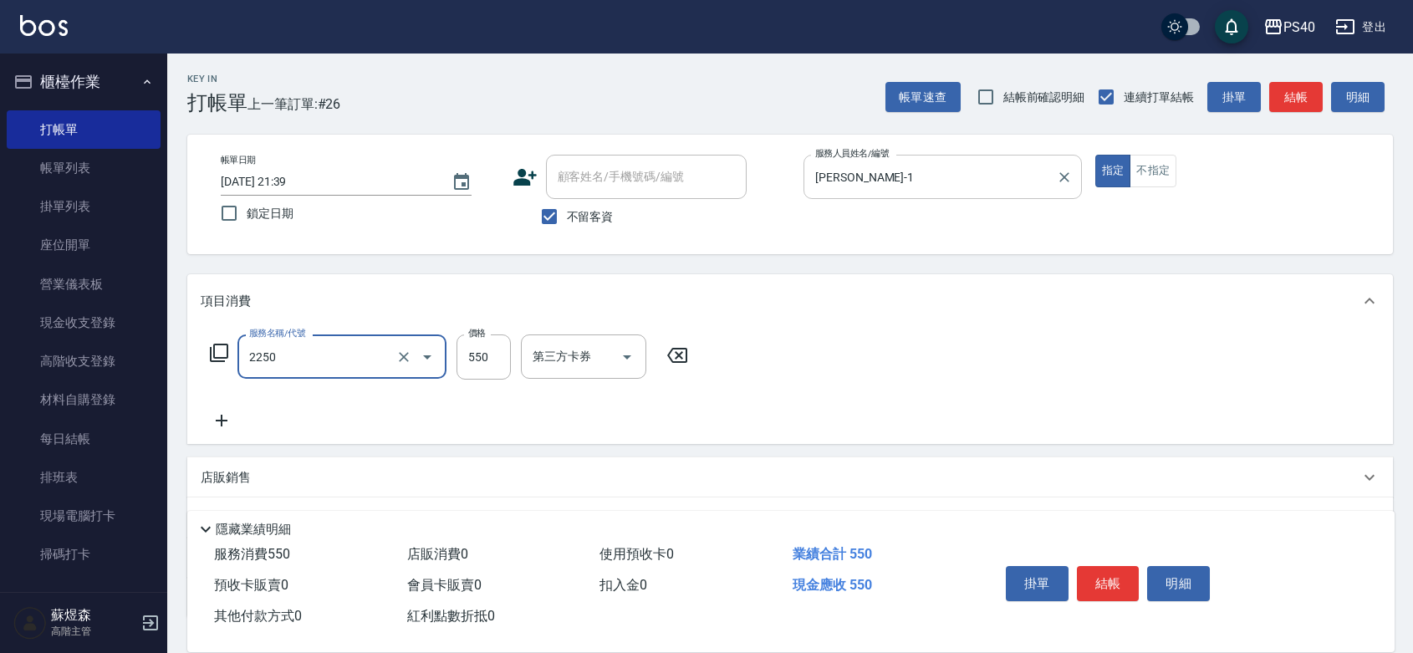
type input "2250"
type input "3"
type input "B剪髮套餐(2250)"
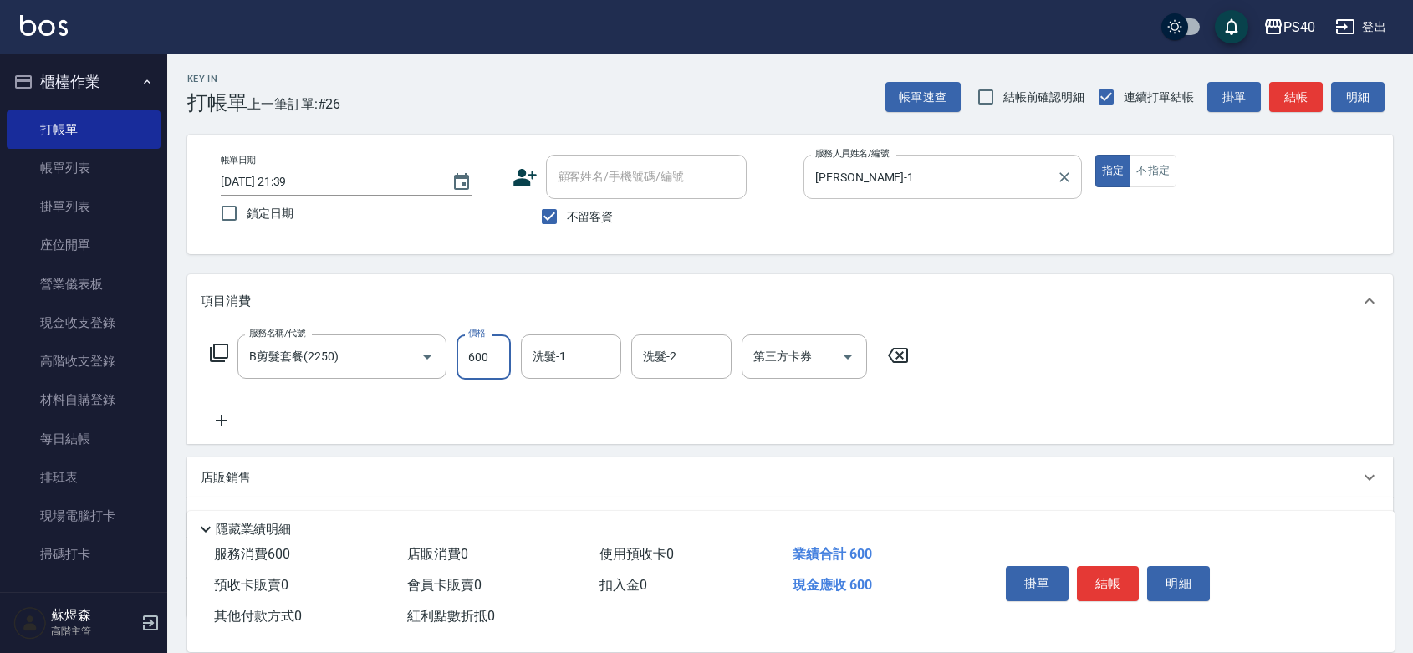
type input "600"
click at [1109, 566] on button "結帳" at bounding box center [1108, 583] width 63 height 35
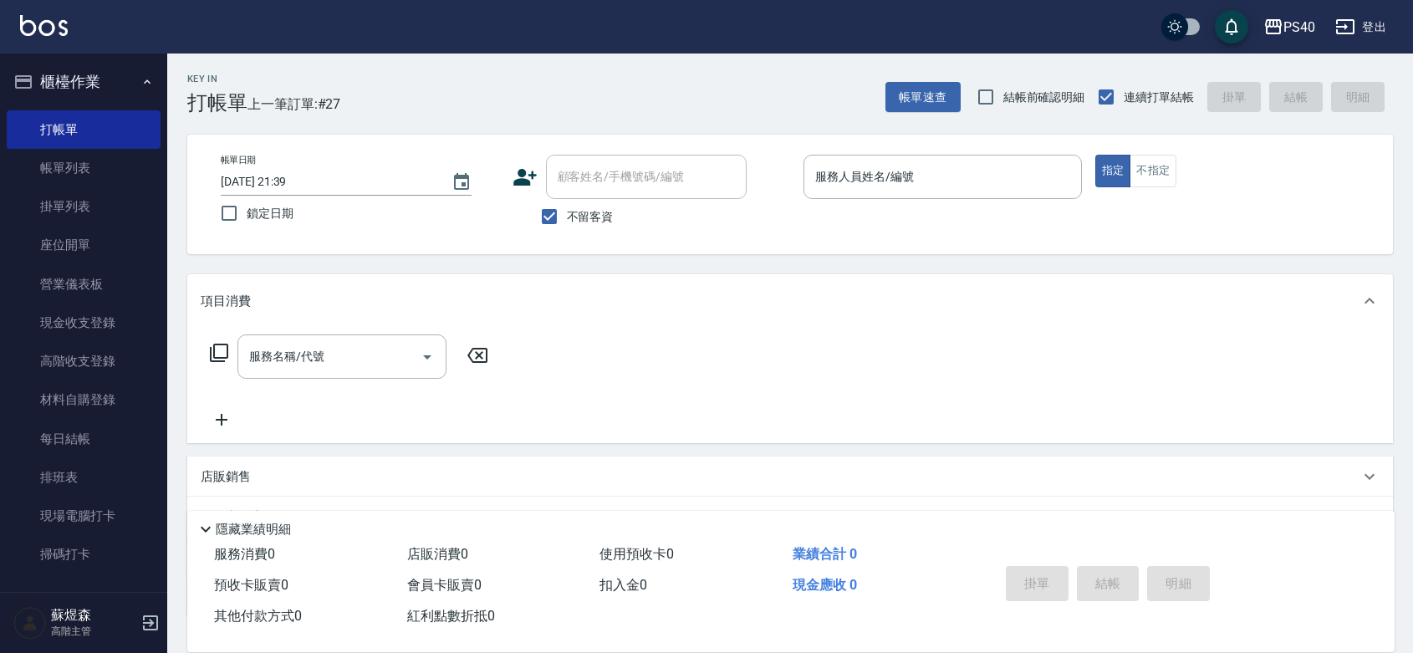
click at [169, 130] on div "Key In 打帳單 上一筆訂單:#27 帳單速查 結帳前確認明細 連續打單結帳 掛單 結帳 明細 帳單日期 2025/09/22 21:39 鎖定日期 顧客…" at bounding box center [790, 426] width 1246 height 744
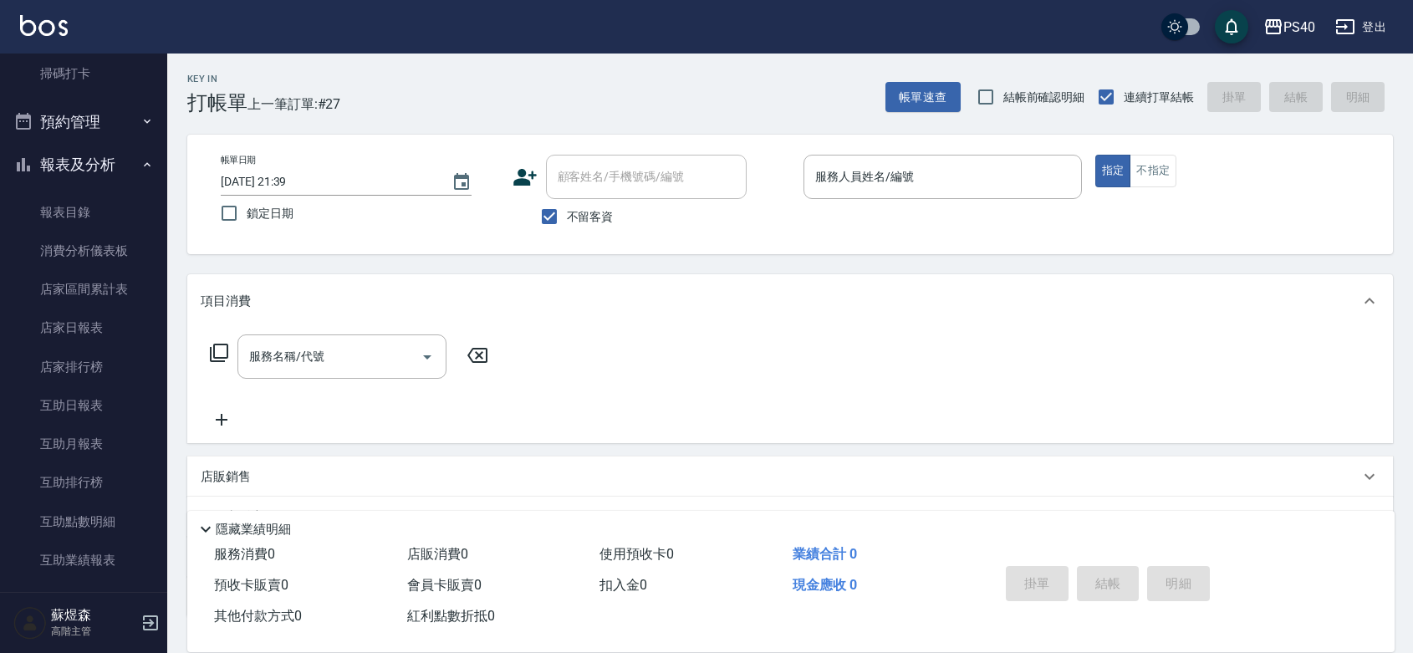
scroll to position [564, 0]
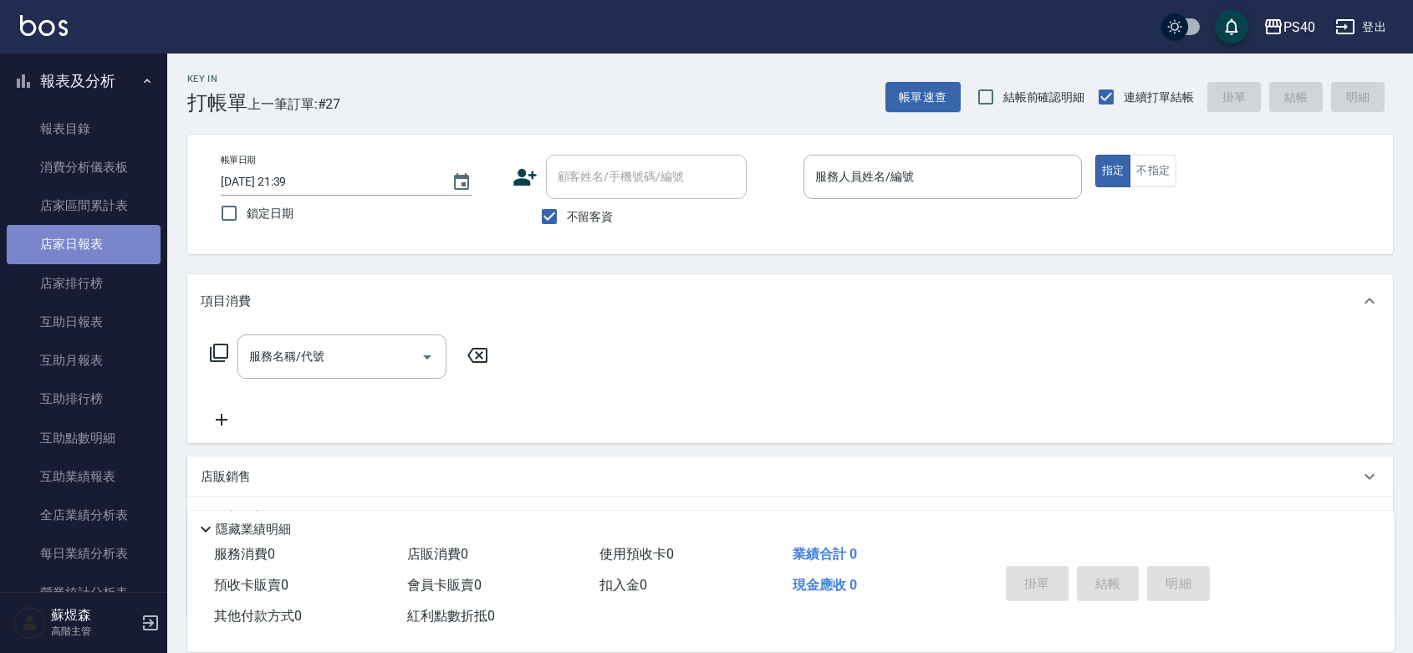
click at [107, 243] on link "店家日報表" at bounding box center [84, 244] width 154 height 38
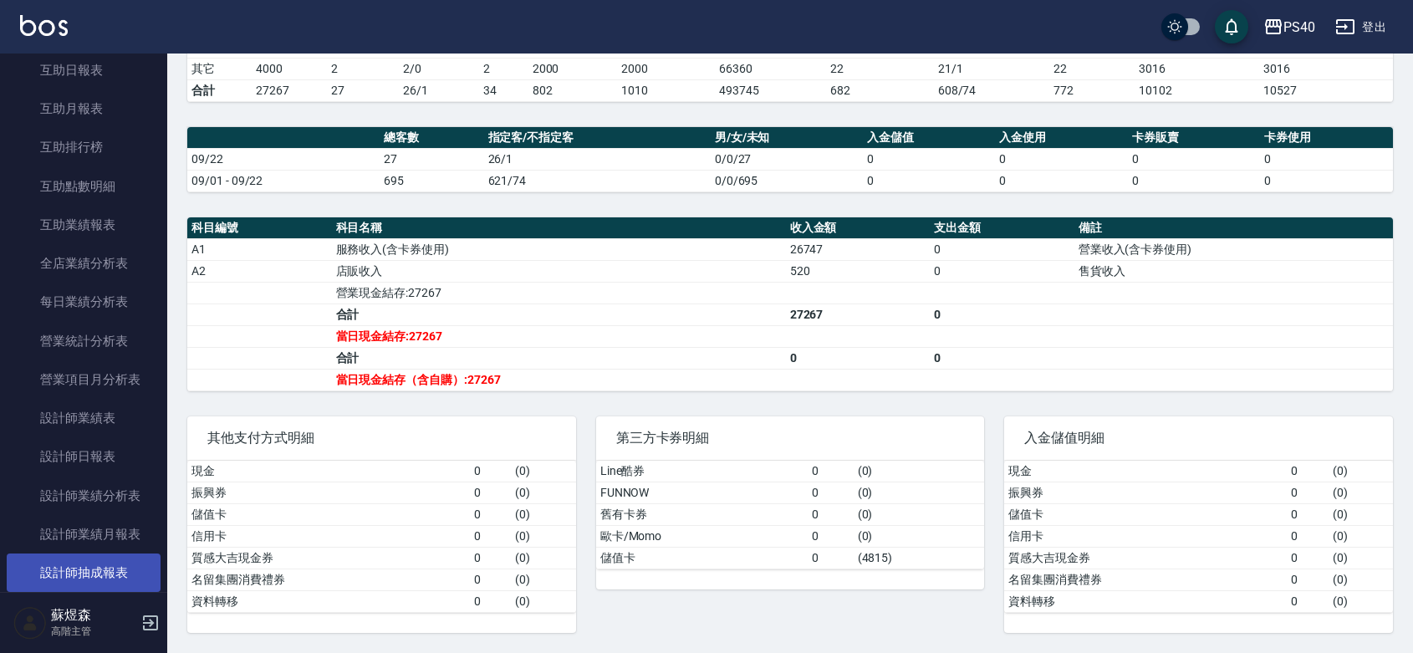
scroll to position [1052, 0]
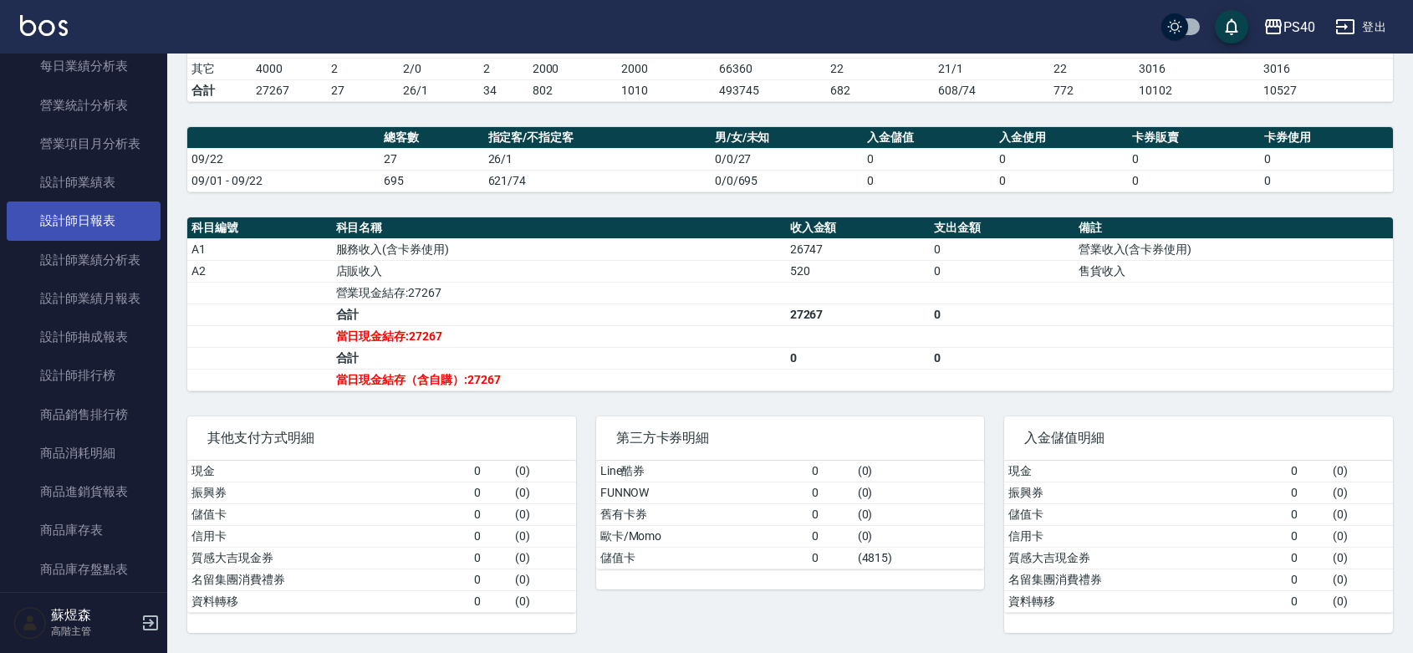
click at [105, 220] on link "設計師日報表" at bounding box center [84, 220] width 154 height 38
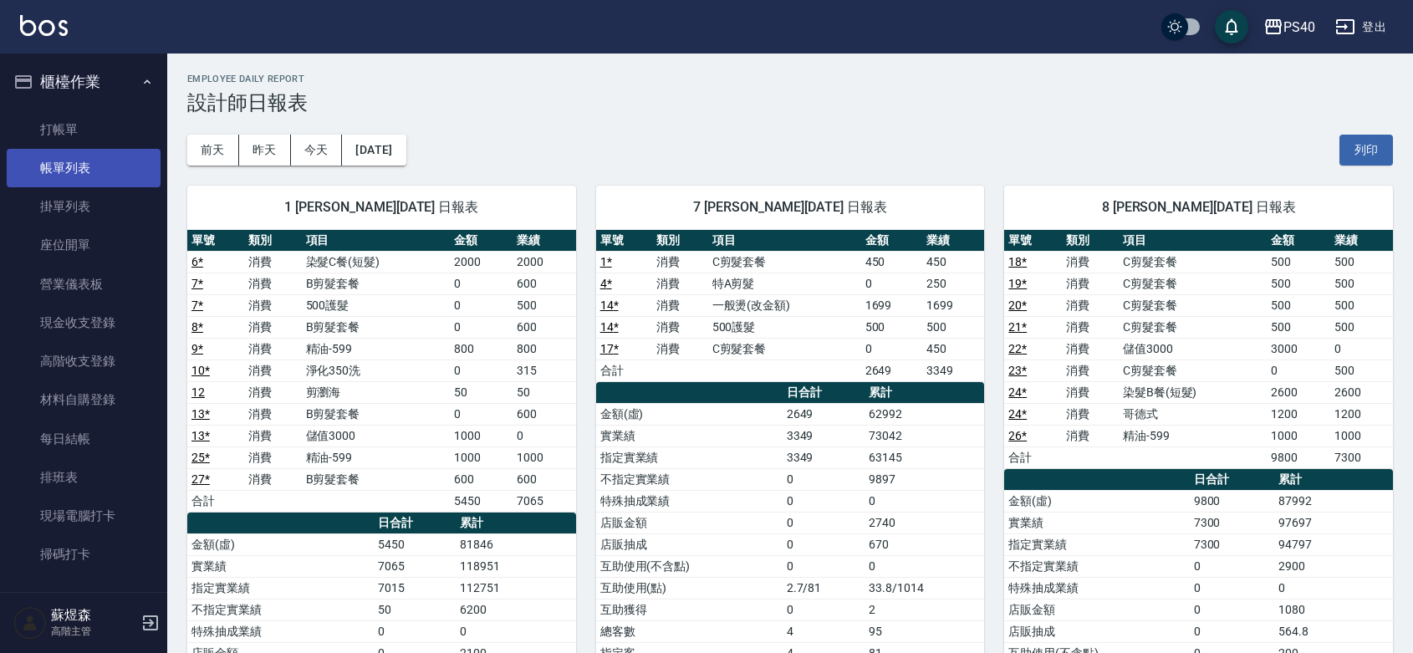
click at [64, 166] on link "帳單列表" at bounding box center [84, 168] width 154 height 38
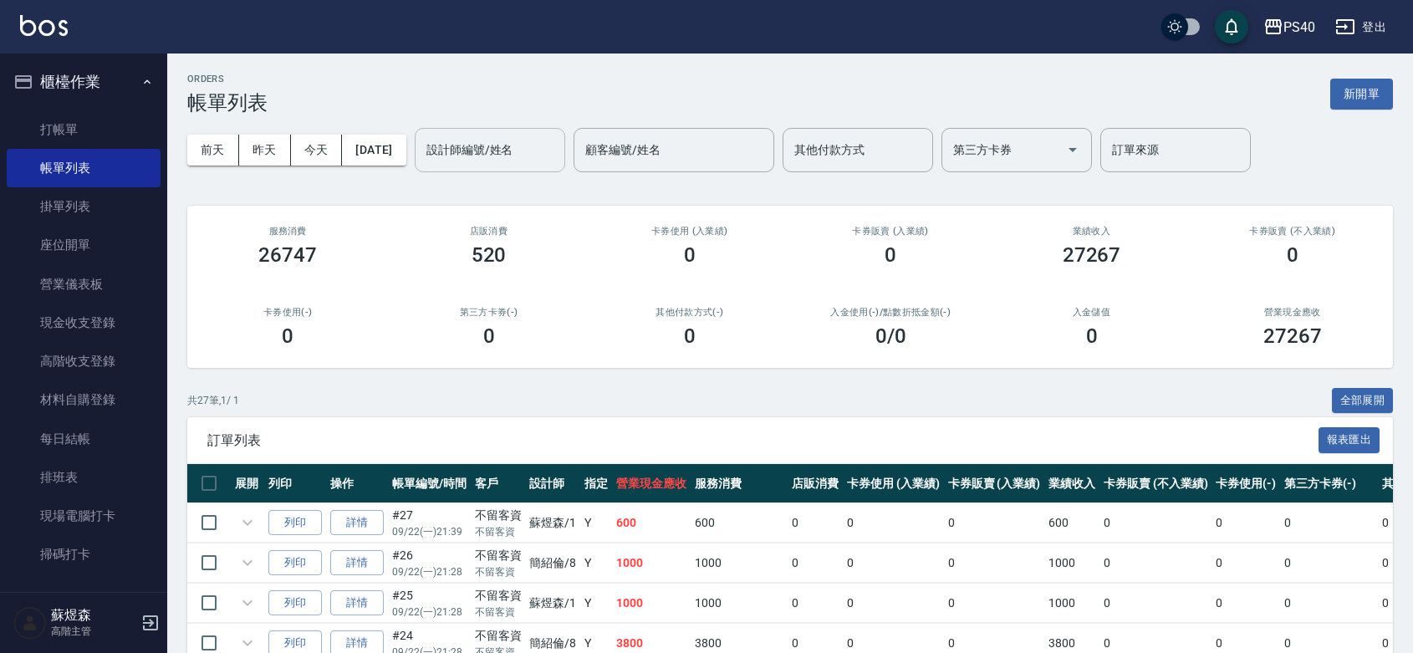
click at [489, 145] on div "設計師編號/姓名 設計師編號/姓名" at bounding box center [490, 150] width 150 height 44
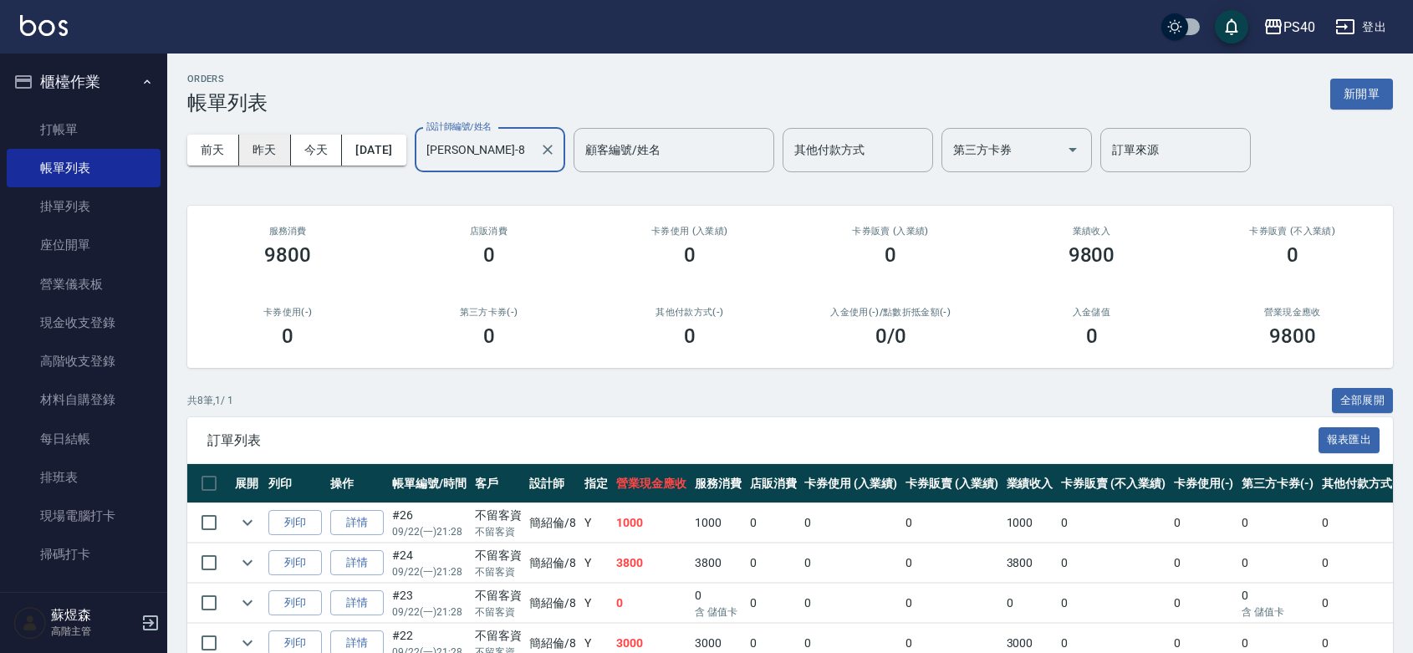
type input "簡紹倫-8"
click at [255, 146] on button "昨天" at bounding box center [265, 150] width 52 height 31
click at [372, 536] on link "詳情" at bounding box center [357, 523] width 54 height 26
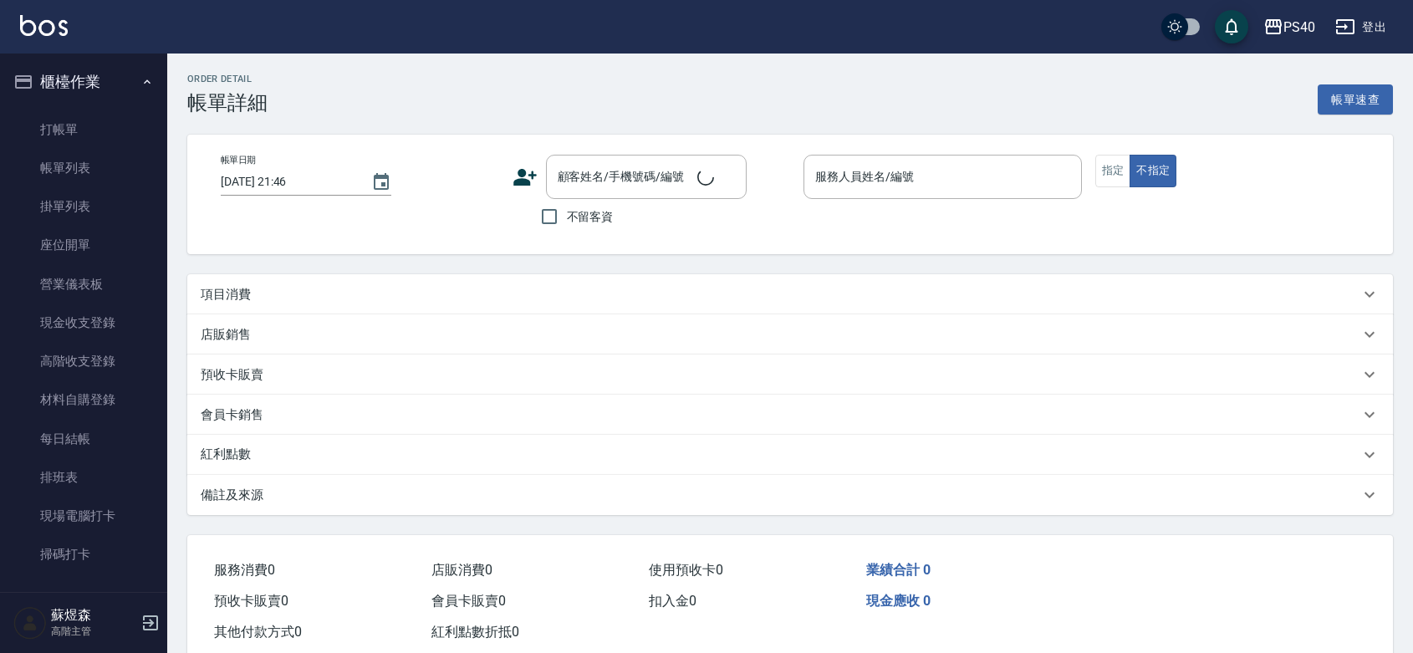
type input "2025/09/21 21:05"
checkbox input "true"
type input "簡紹倫-8"
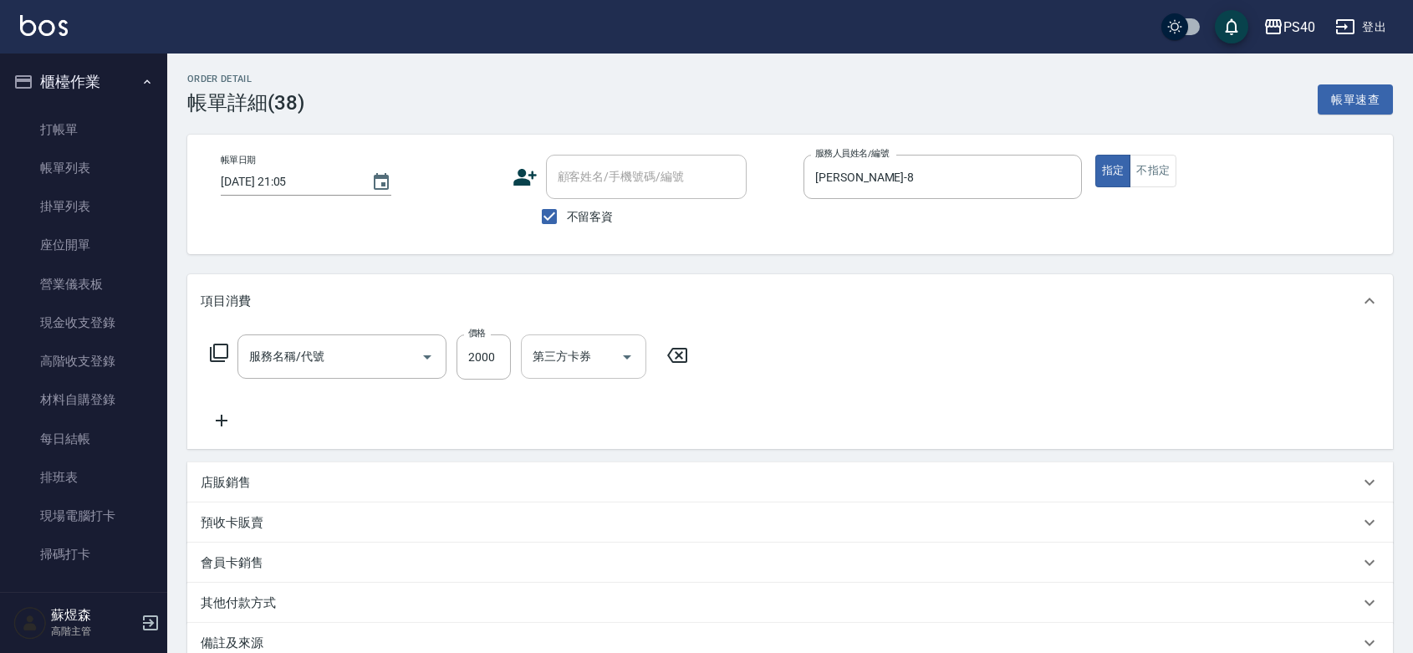
type input "燙髮D餐(2404)"
click at [573, 366] on input "燙髮-1" at bounding box center [570, 356] width 85 height 29
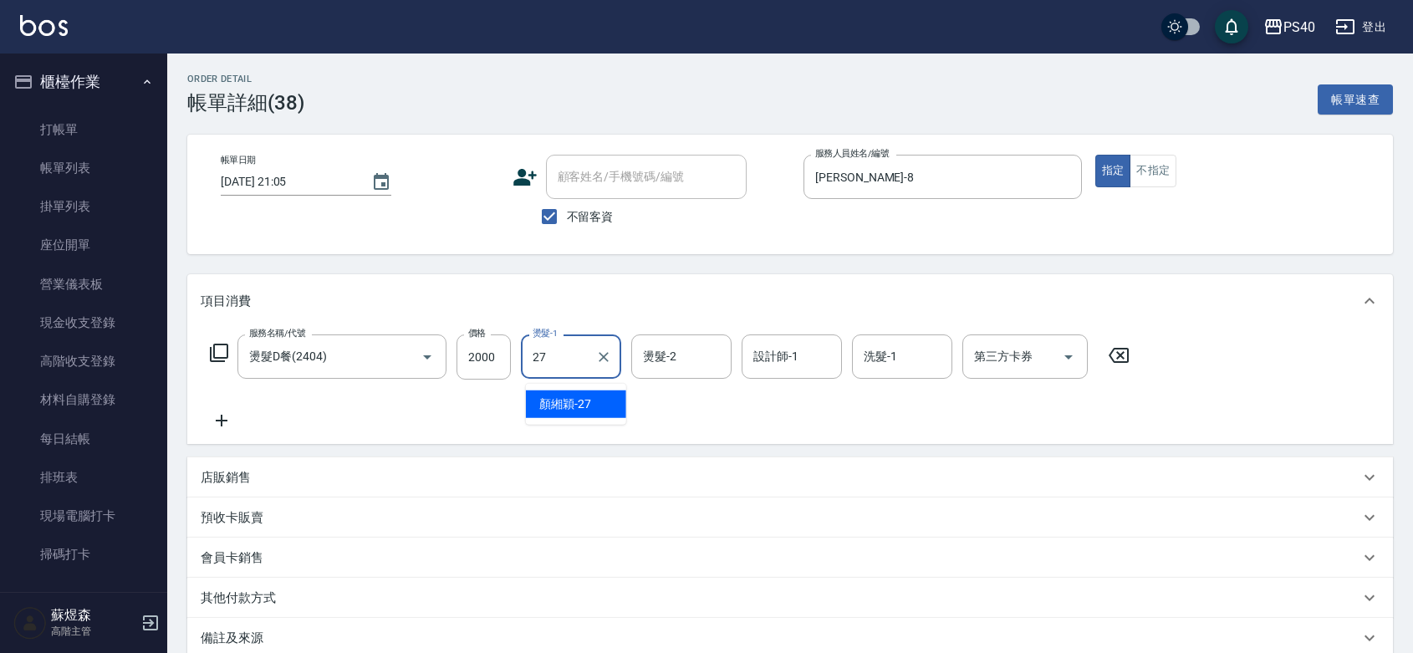
type input "顏緗穎-27"
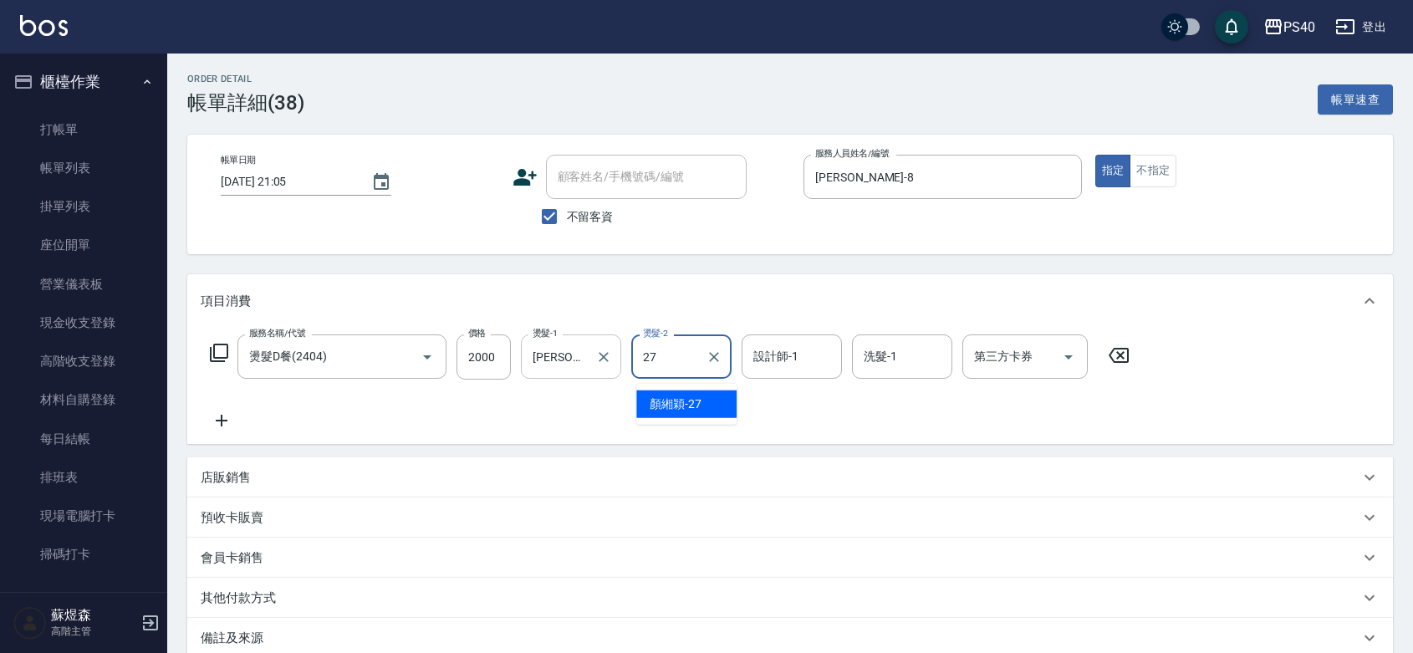
type input "顏緗穎-27"
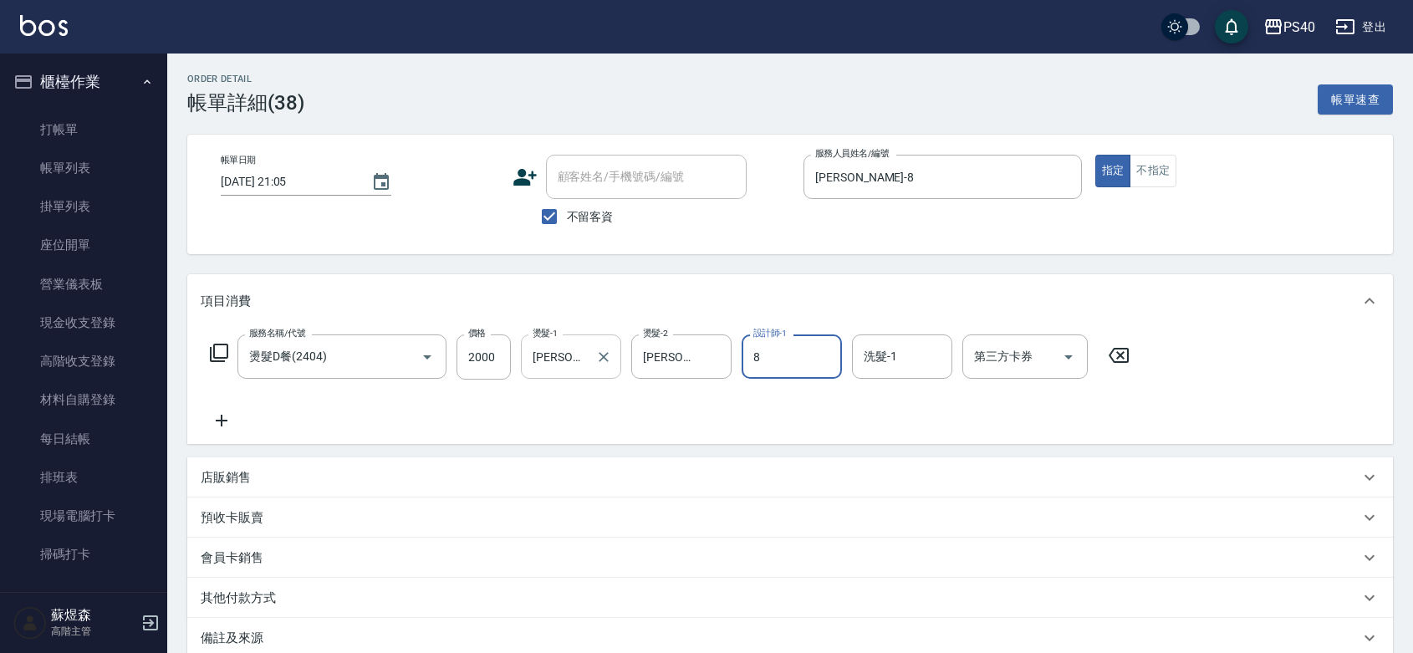
type input "簡紹倫-8"
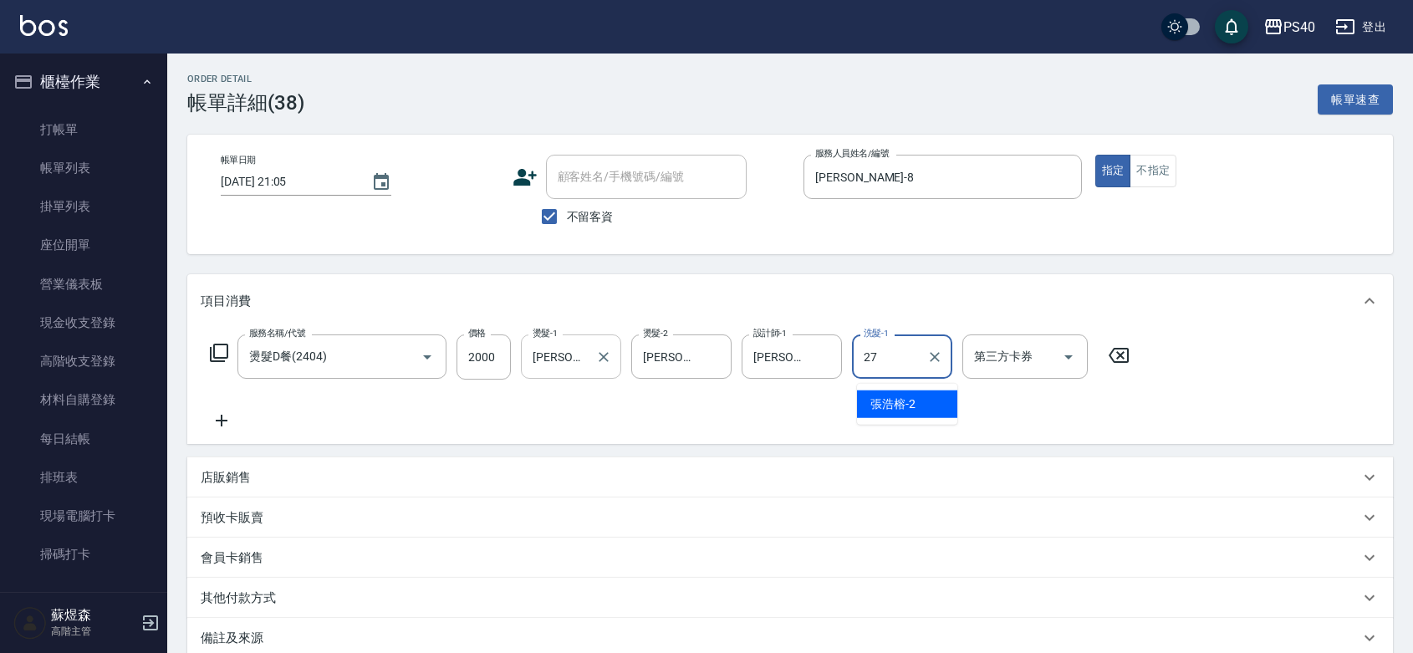
type input "顏緗穎-27"
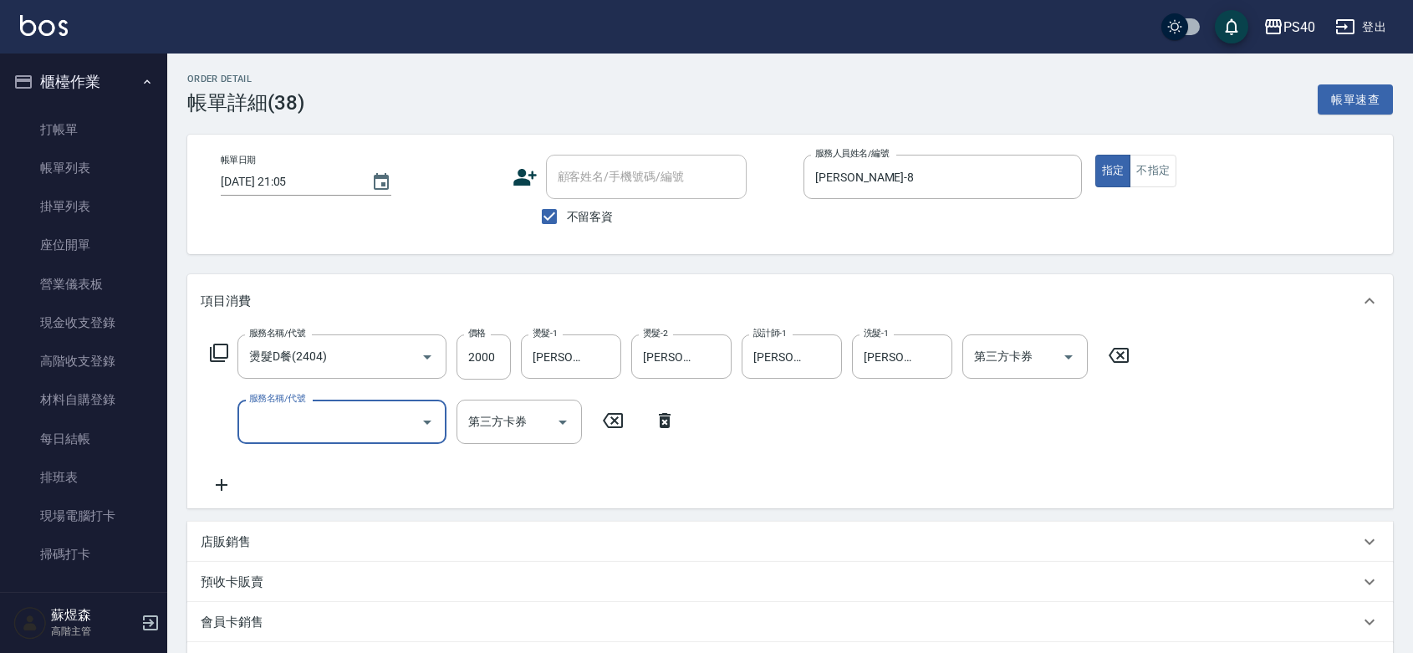
scroll to position [243, 0]
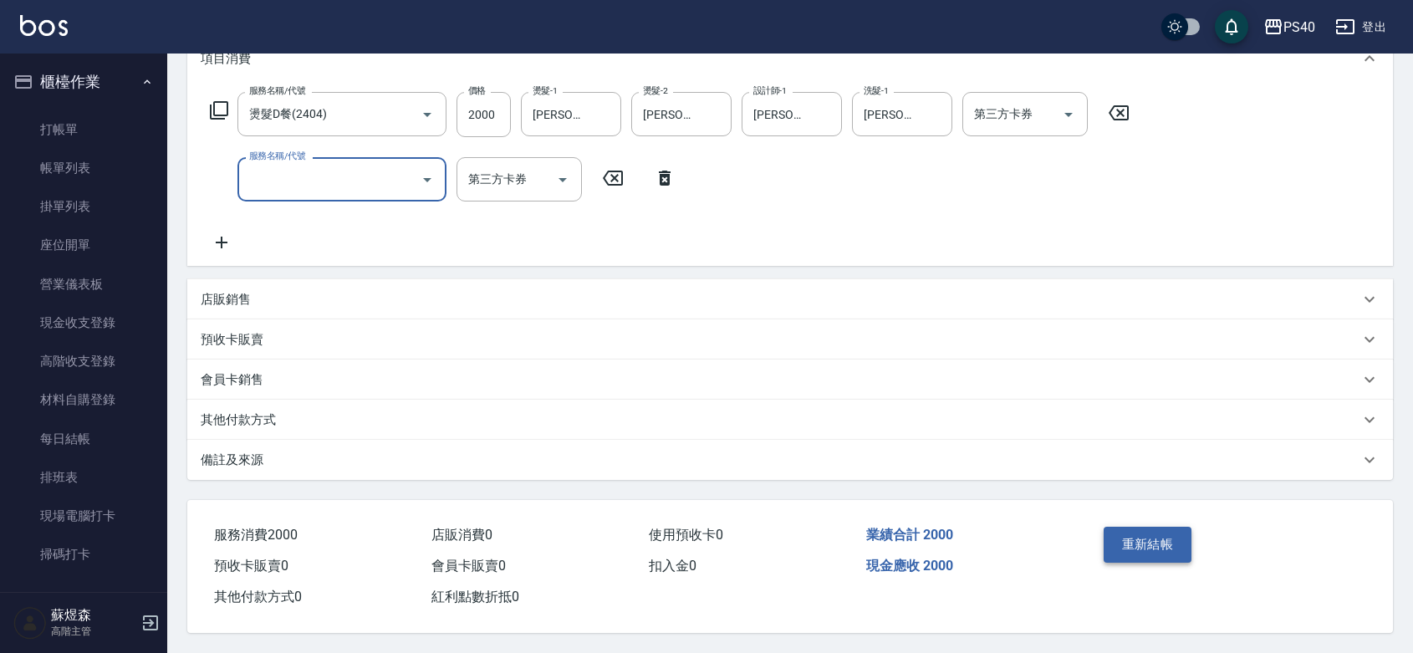
click at [1151, 556] on button "重新結帳" at bounding box center [1148, 544] width 89 height 35
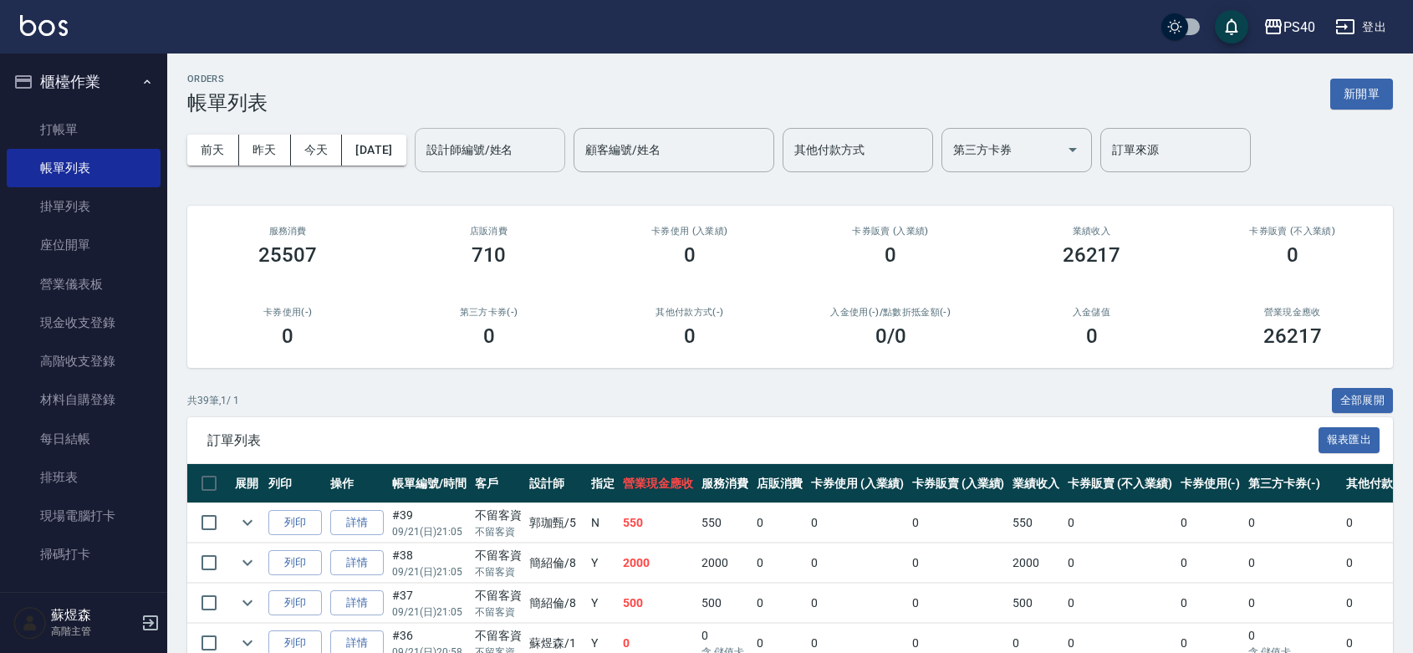
click at [510, 152] on input "設計師編號/姓名" at bounding box center [489, 149] width 135 height 29
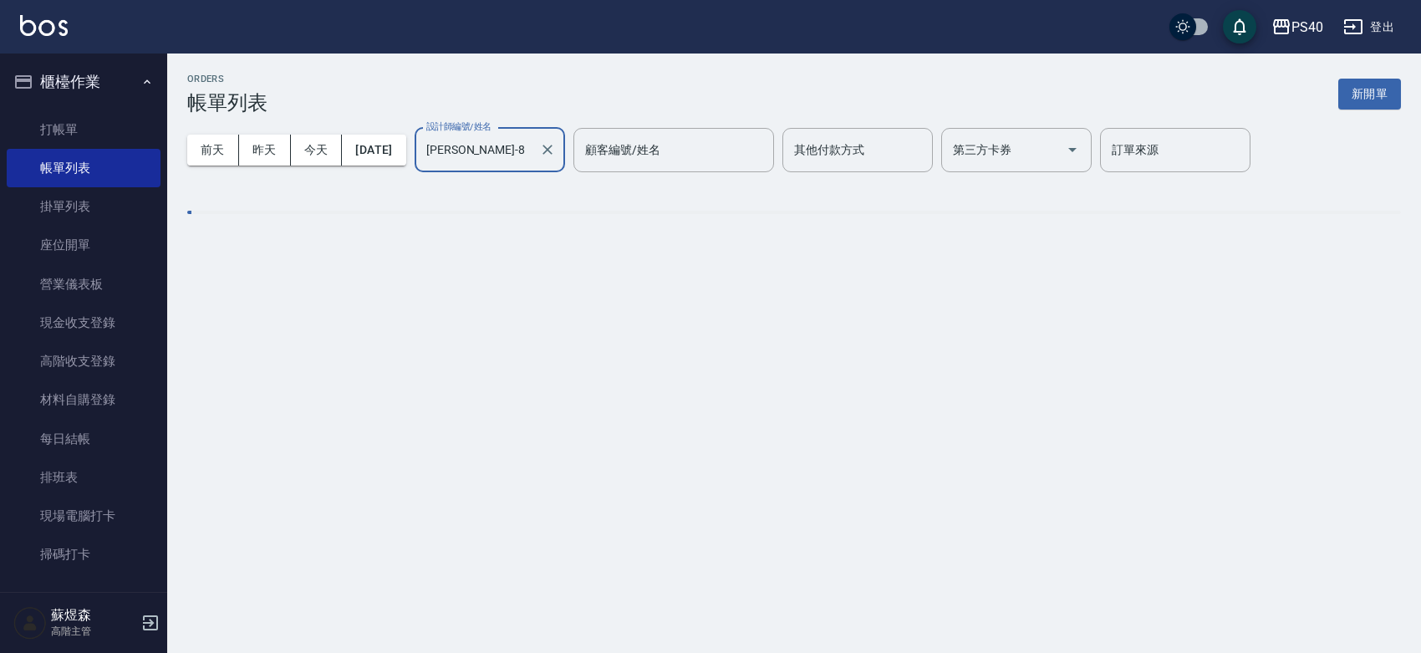
type input "簡紹倫-8"
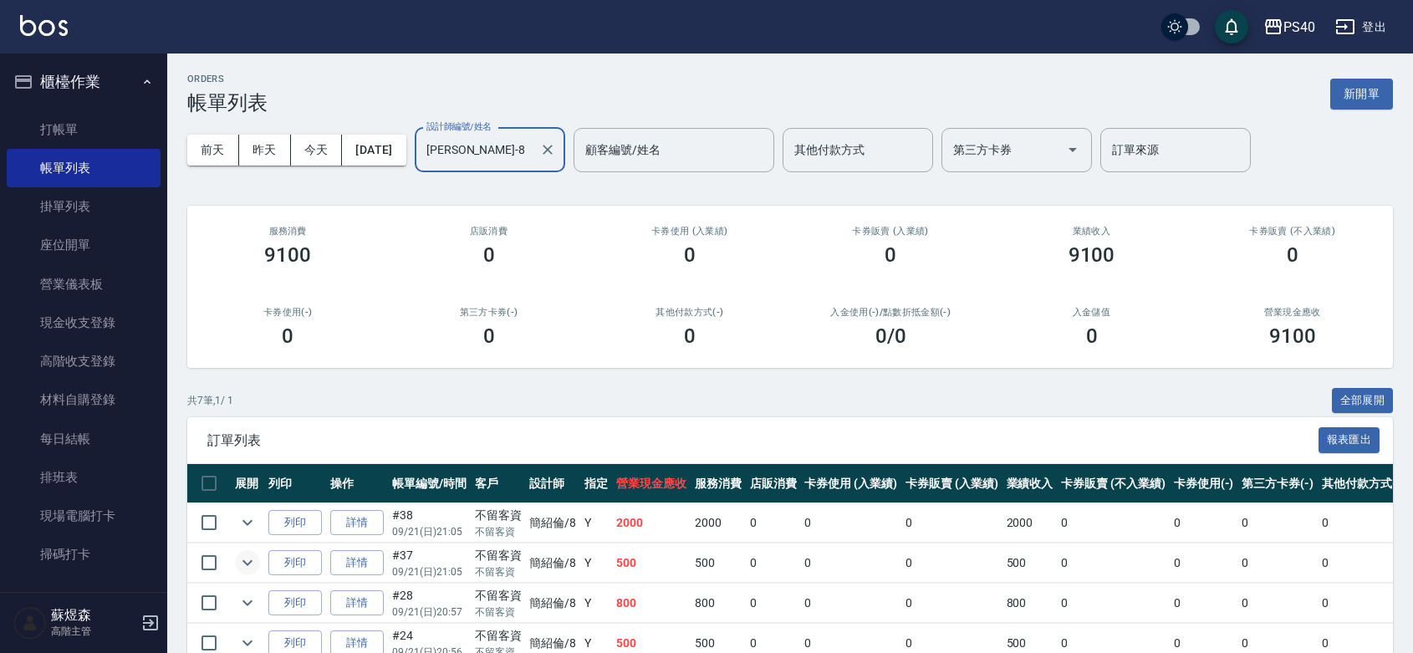
click at [252, 573] on icon "expand row" at bounding box center [247, 563] width 20 height 20
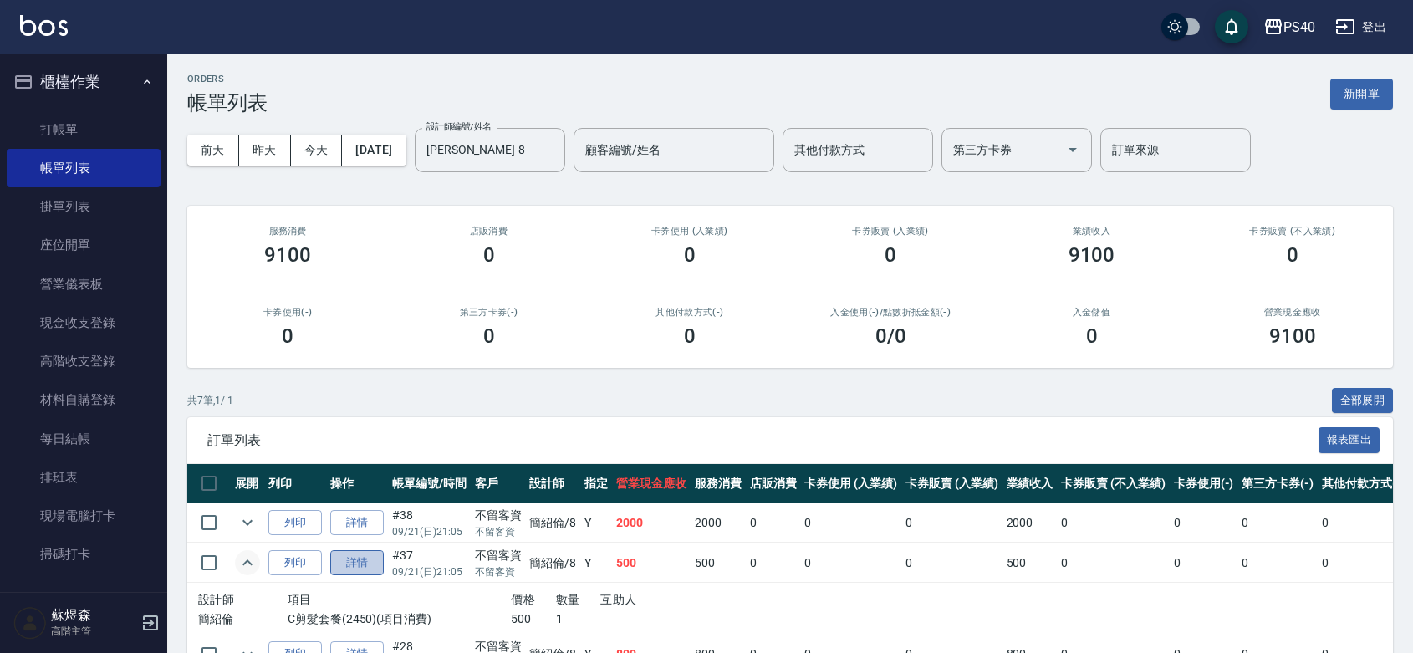
click at [364, 576] on link "詳情" at bounding box center [357, 563] width 54 height 26
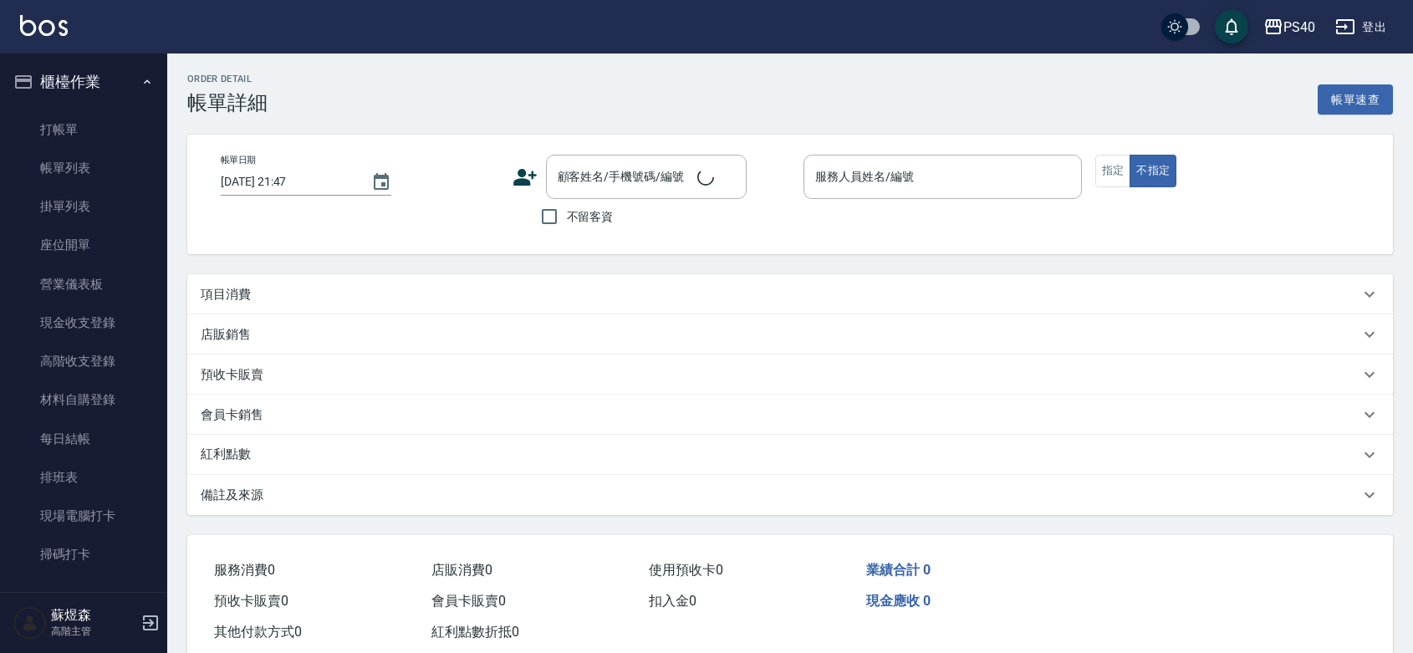
type input "2025/09/21 21:05"
checkbox input "true"
type input "簡紹倫-8"
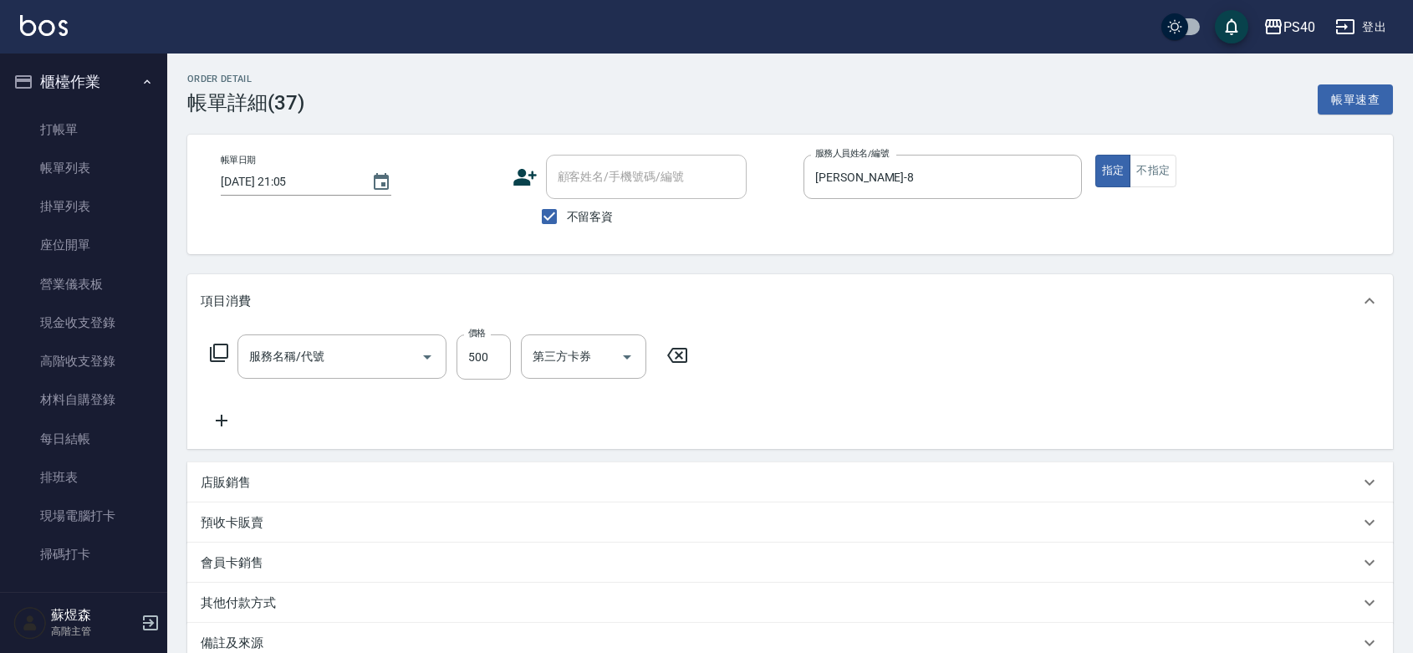
type input "C剪髮套餐(2450)"
click at [574, 366] on input "洗髮-1" at bounding box center [570, 356] width 85 height 29
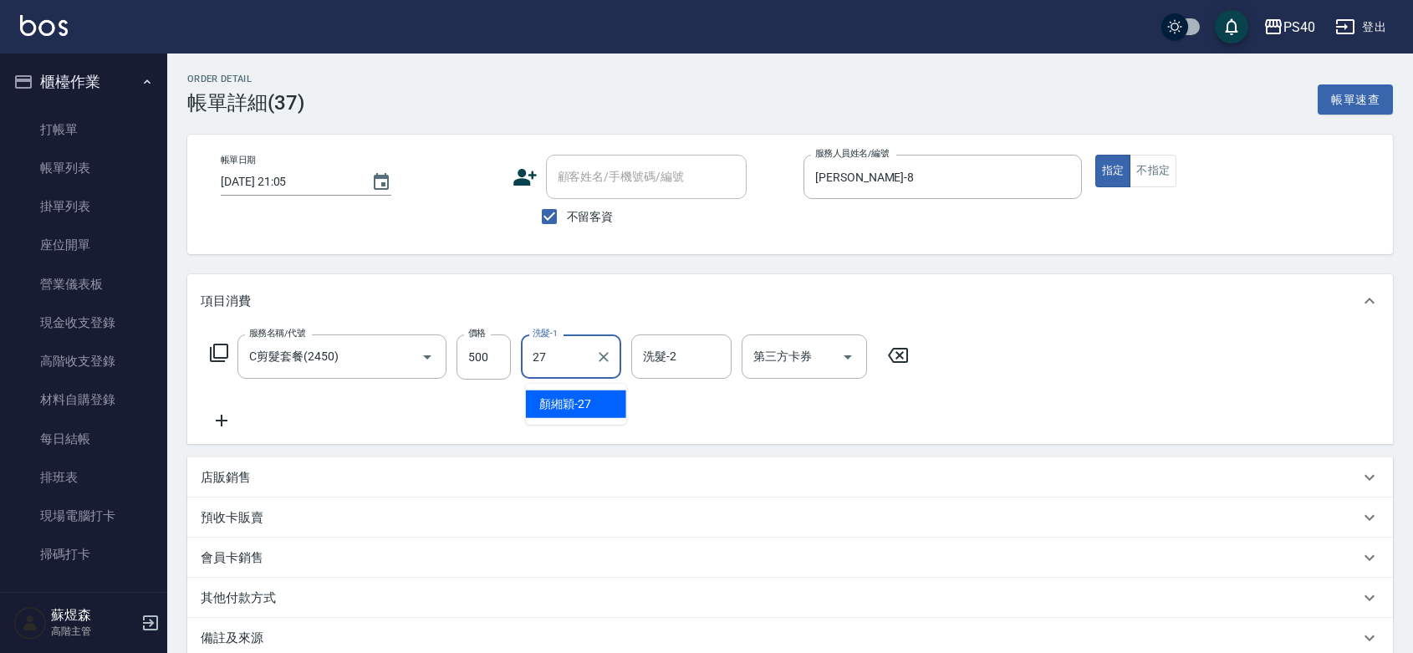
type input "顏緗穎-27"
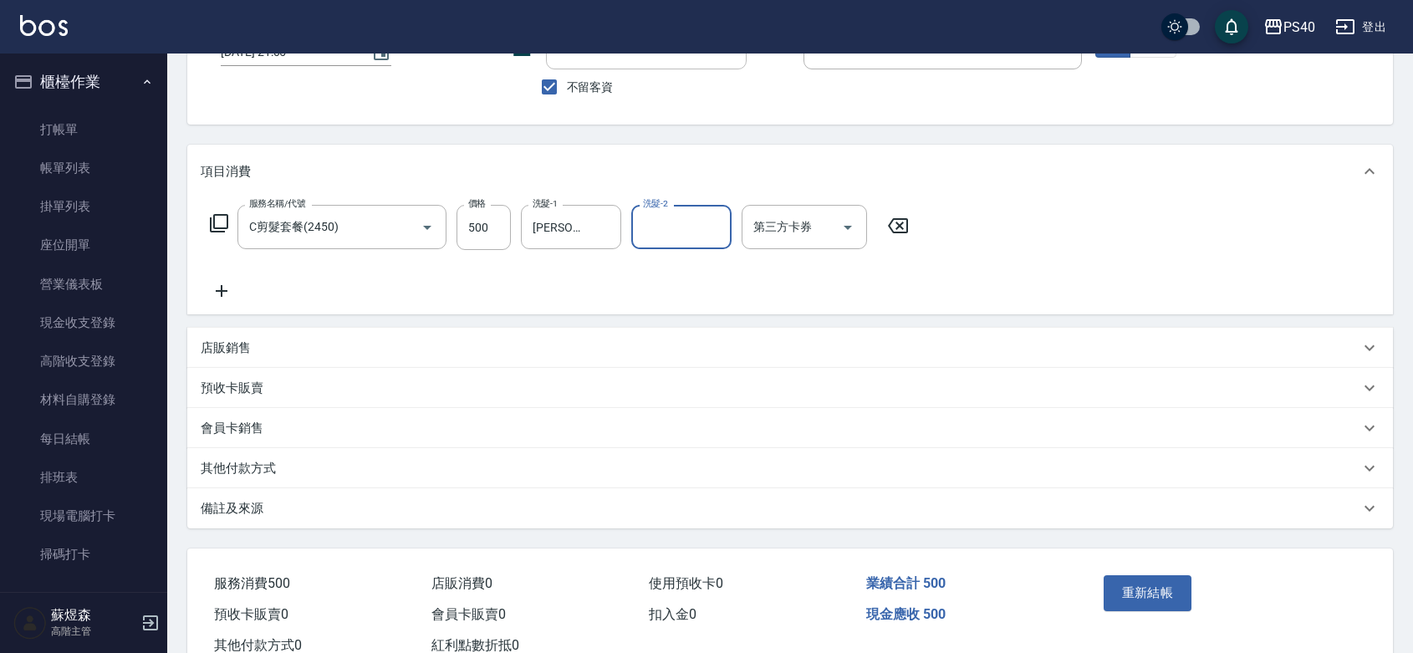
scroll to position [210, 0]
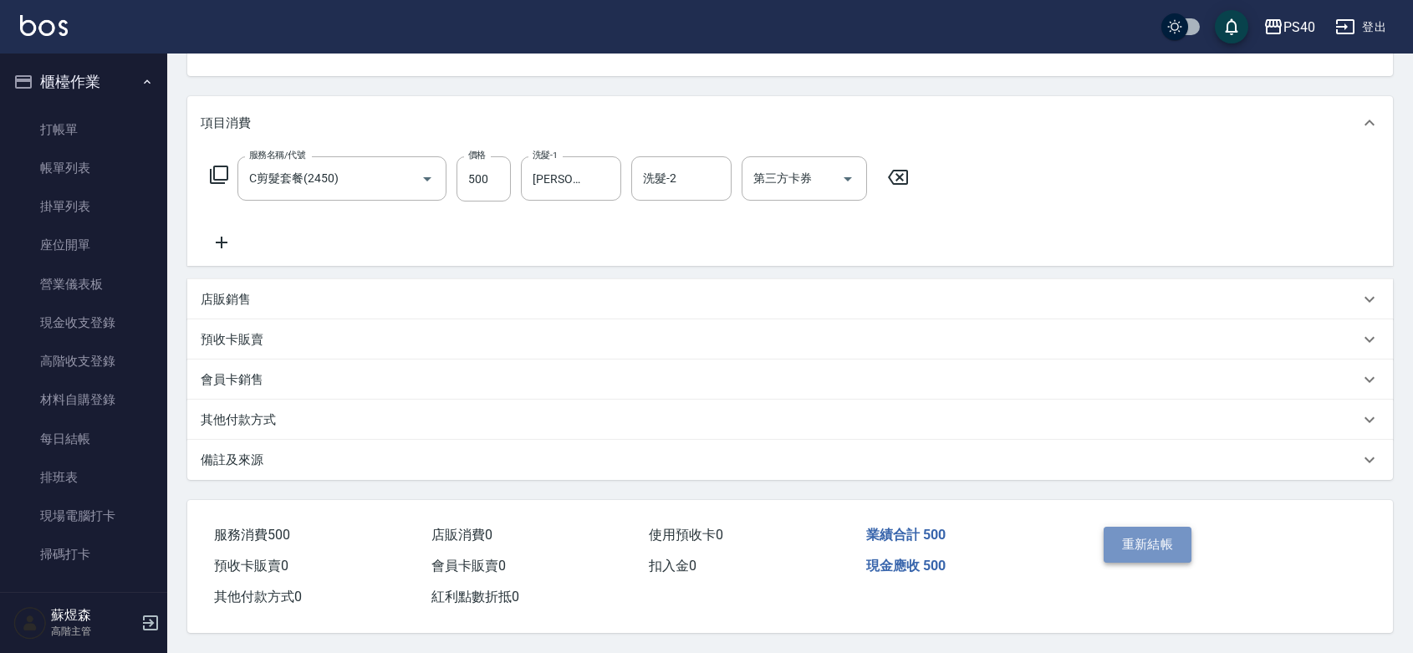
click at [1137, 527] on button "重新結帳" at bounding box center [1148, 544] width 89 height 35
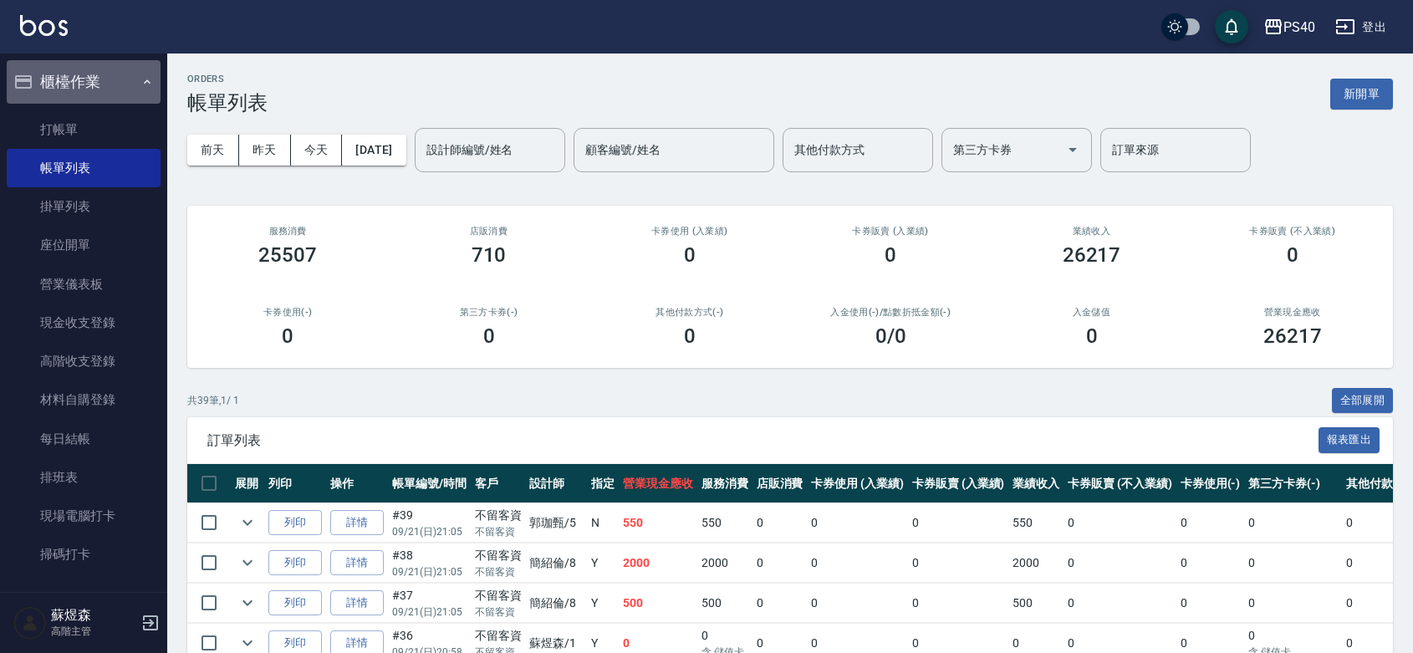
click at [117, 89] on button "櫃檯作業" at bounding box center [84, 81] width 154 height 43
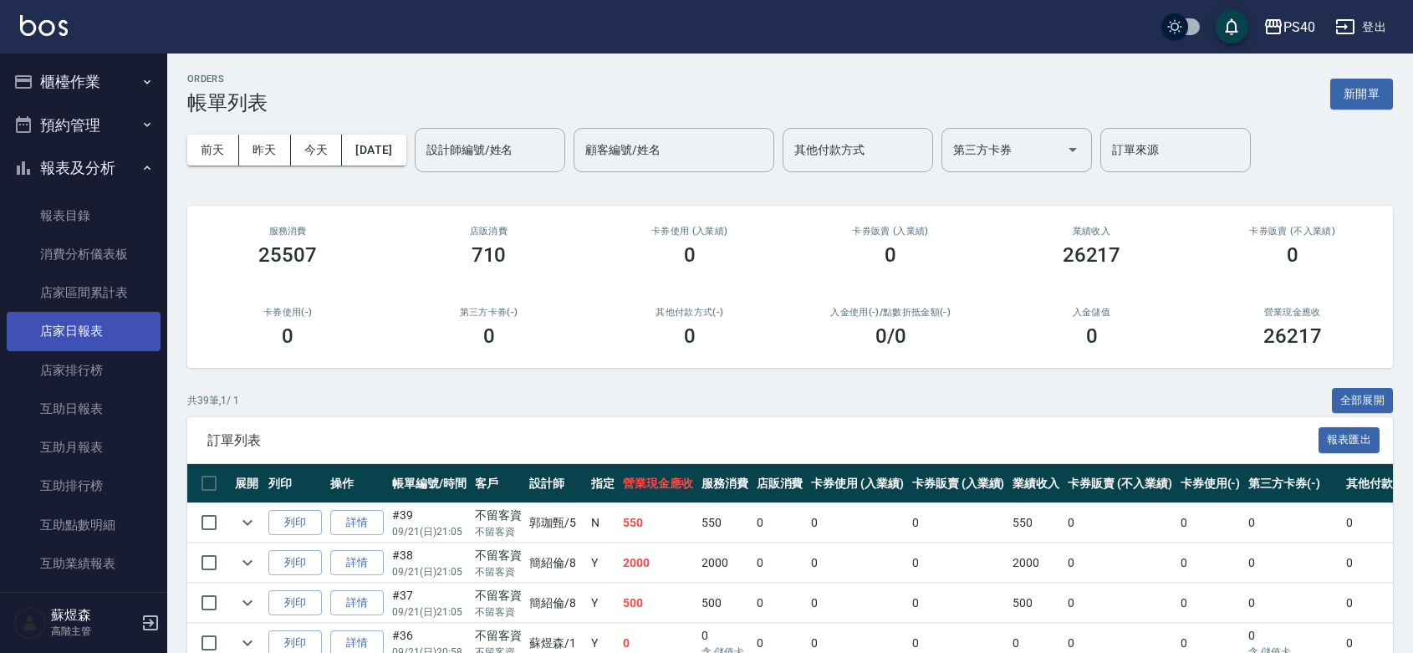
click at [110, 334] on link "店家日報表" at bounding box center [84, 331] width 154 height 38
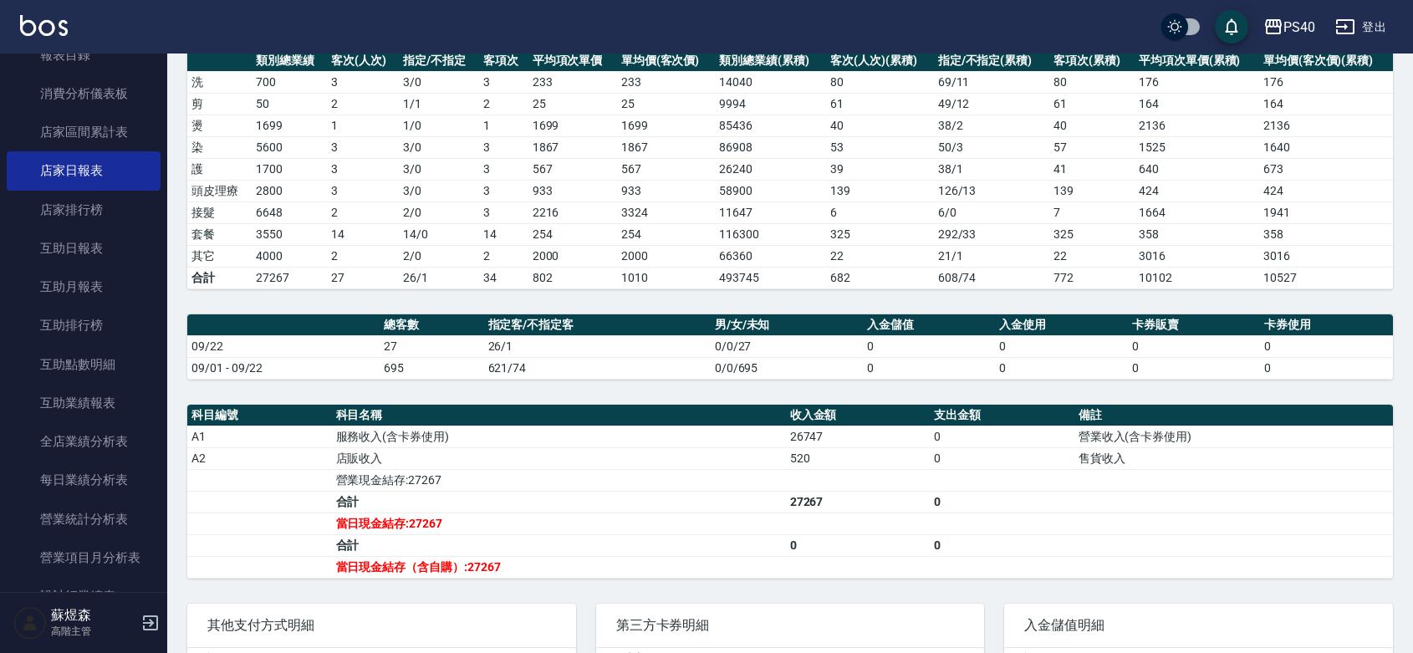
scroll to position [193, 0]
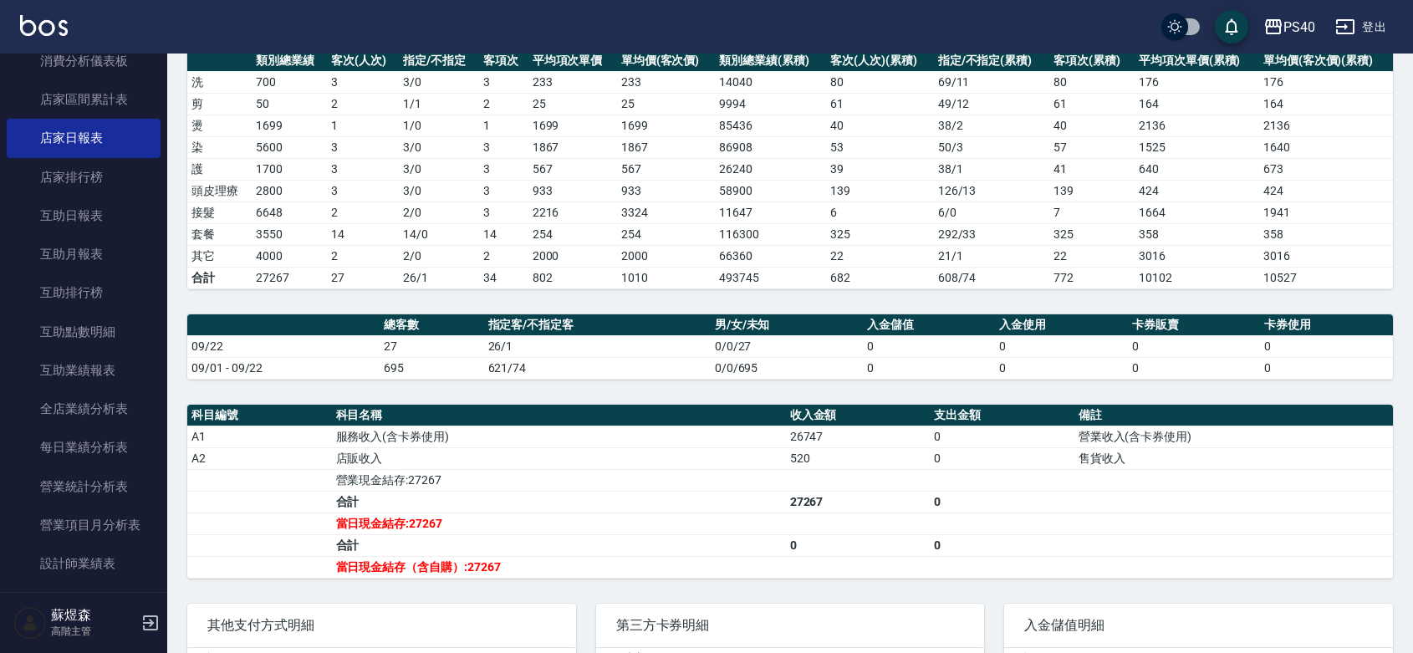
click at [276, 257] on td "4000" at bounding box center [289, 256] width 75 height 22
click at [268, 230] on td "3550" at bounding box center [289, 234] width 75 height 22
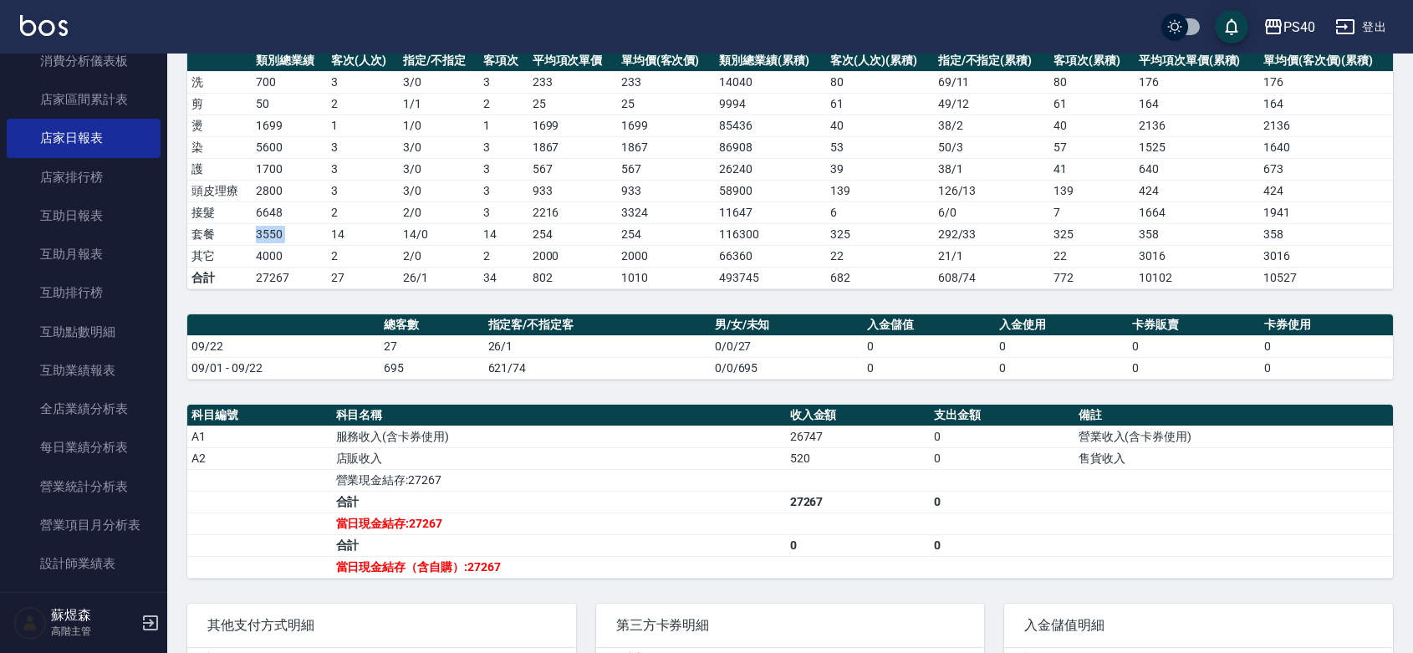
click at [268, 230] on td "3550" at bounding box center [289, 234] width 75 height 22
click at [264, 216] on td "6648" at bounding box center [289, 212] width 75 height 22
click at [335, 237] on td "14" at bounding box center [363, 234] width 72 height 22
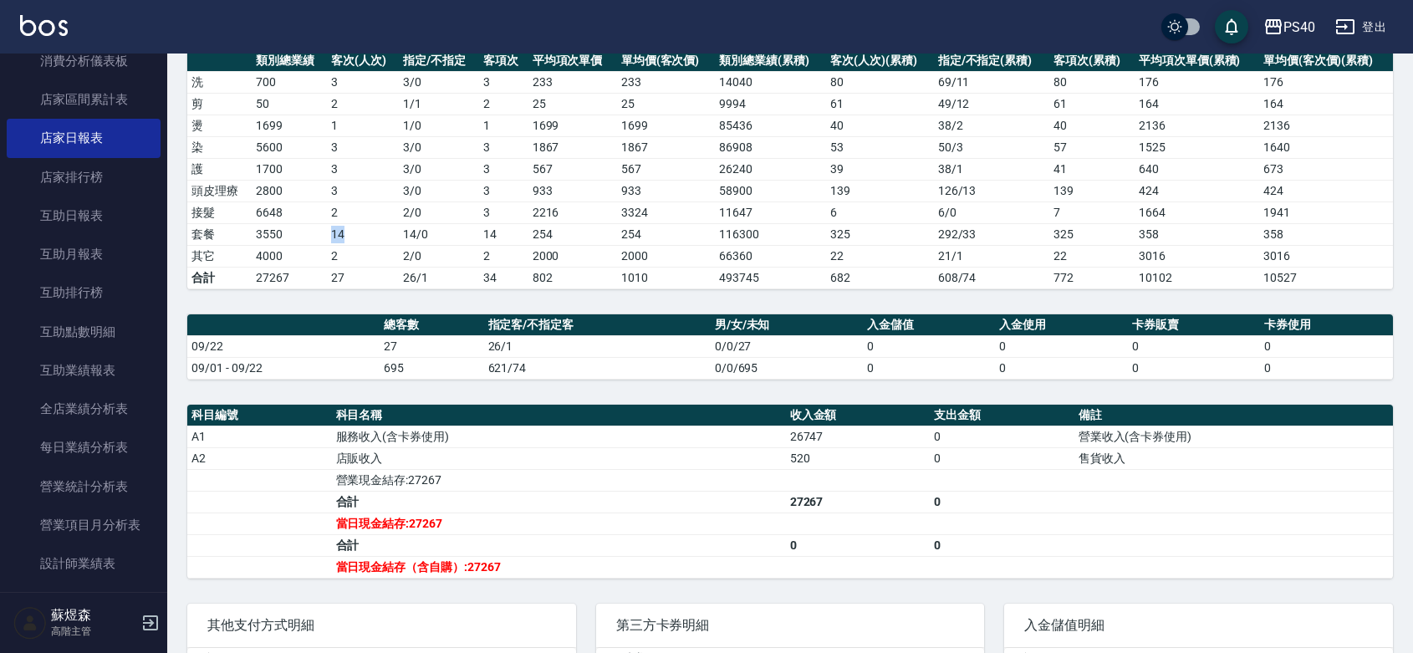
click at [335, 237] on td "14" at bounding box center [363, 234] width 72 height 22
click at [464, 247] on td "2 / 0" at bounding box center [439, 256] width 80 height 22
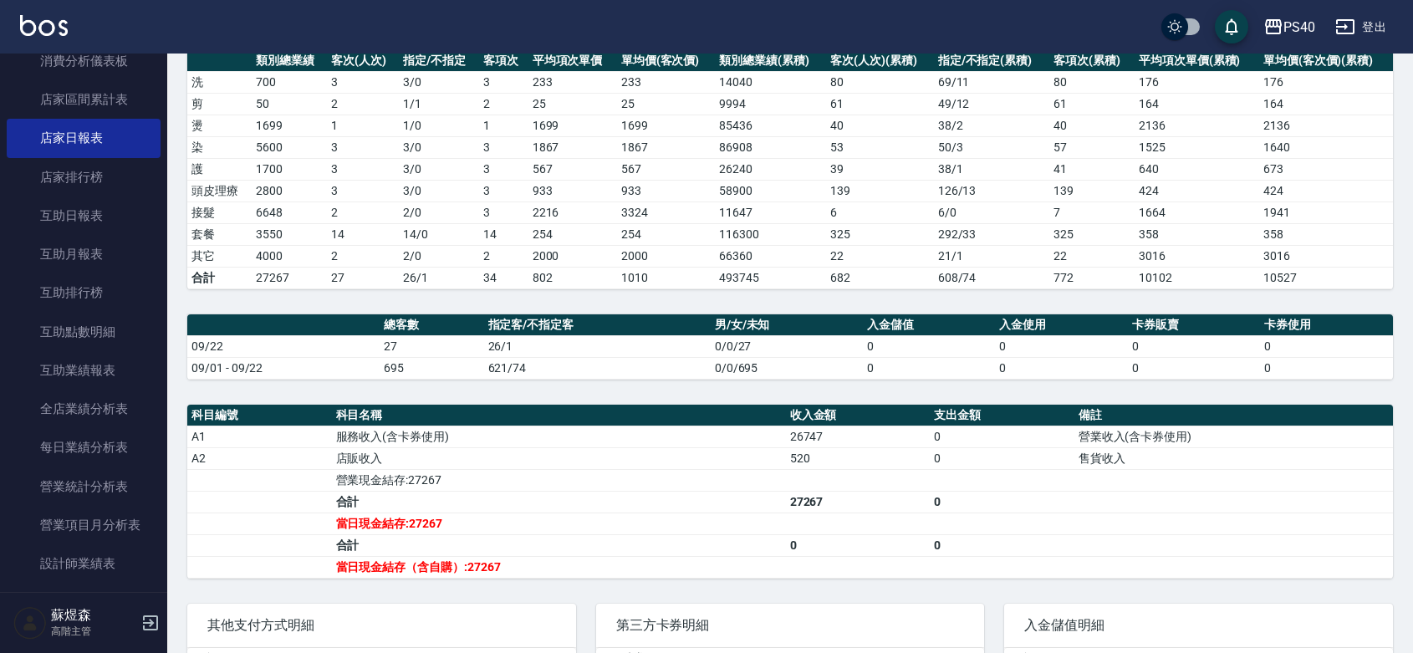
click at [537, 238] on td "254" at bounding box center [572, 234] width 89 height 22
click at [520, 207] on tbody "洗 700 3 3 / 0 3 233 233 14040 80 69 / 11 80 176 176 剪 50 2 1 / 1 2 25 25 9994 6…" at bounding box center [790, 179] width 1206 height 217
click at [541, 217] on td "2216" at bounding box center [572, 212] width 89 height 22
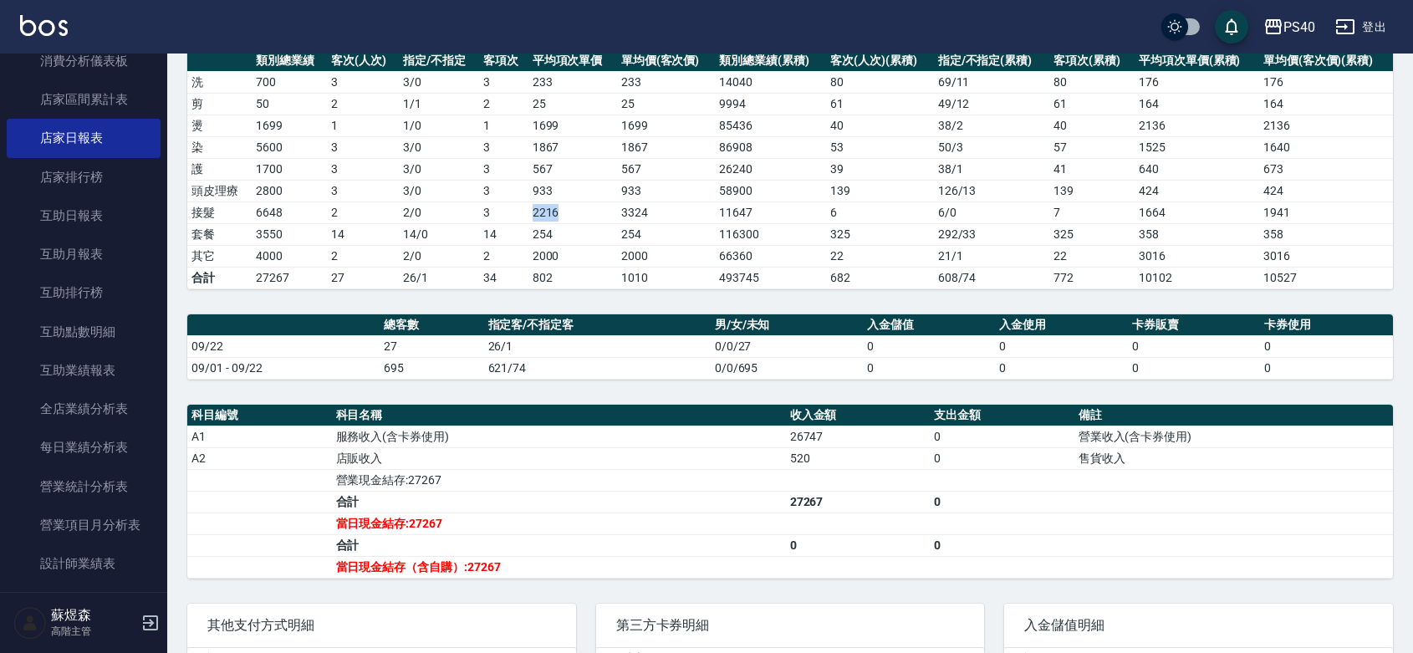
click at [541, 217] on td "2216" at bounding box center [572, 212] width 89 height 22
click at [514, 241] on td "14" at bounding box center [503, 234] width 49 height 22
click at [528, 232] on tr "套餐 3550 14 14 / 0 14 254 254 116300 325 292 / 33 325 358 358" at bounding box center [790, 234] width 1206 height 22
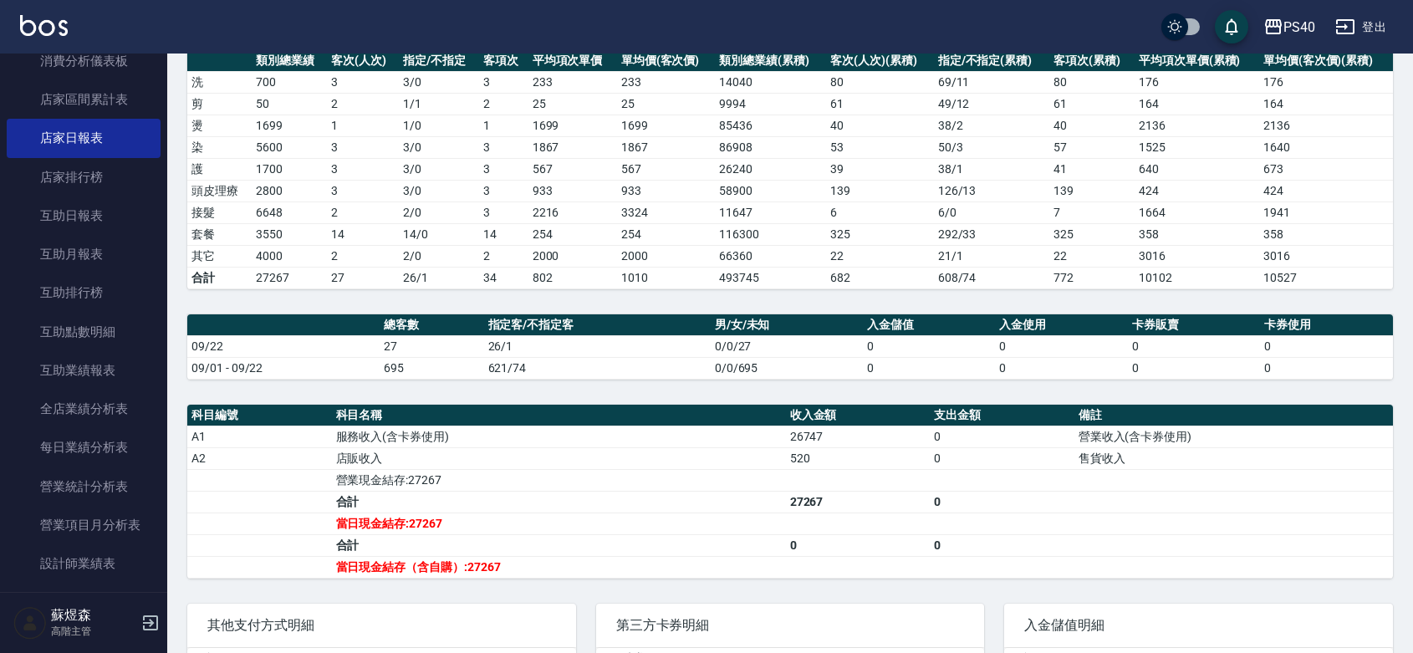
click at [536, 237] on td "254" at bounding box center [572, 234] width 89 height 22
click at [529, 252] on td "2000" at bounding box center [572, 256] width 89 height 22
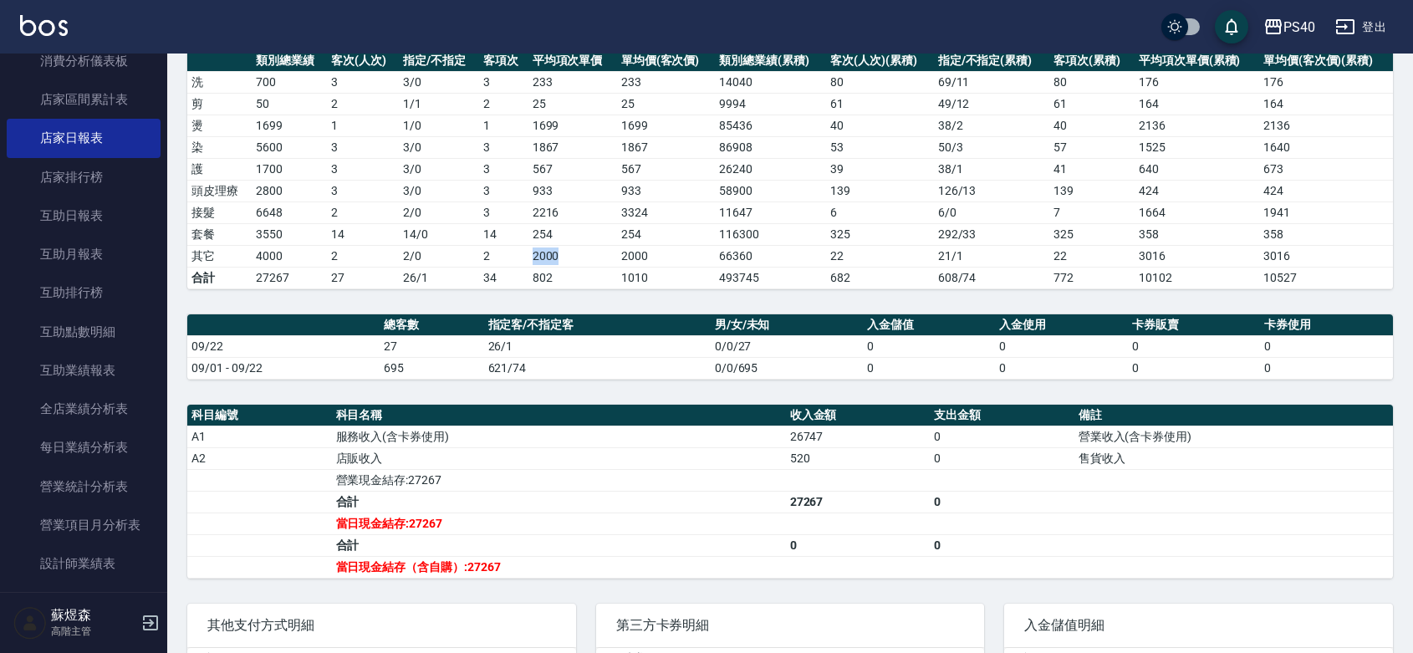
click at [529, 252] on td "2000" at bounding box center [572, 256] width 89 height 22
click at [533, 260] on td "2000" at bounding box center [572, 256] width 89 height 22
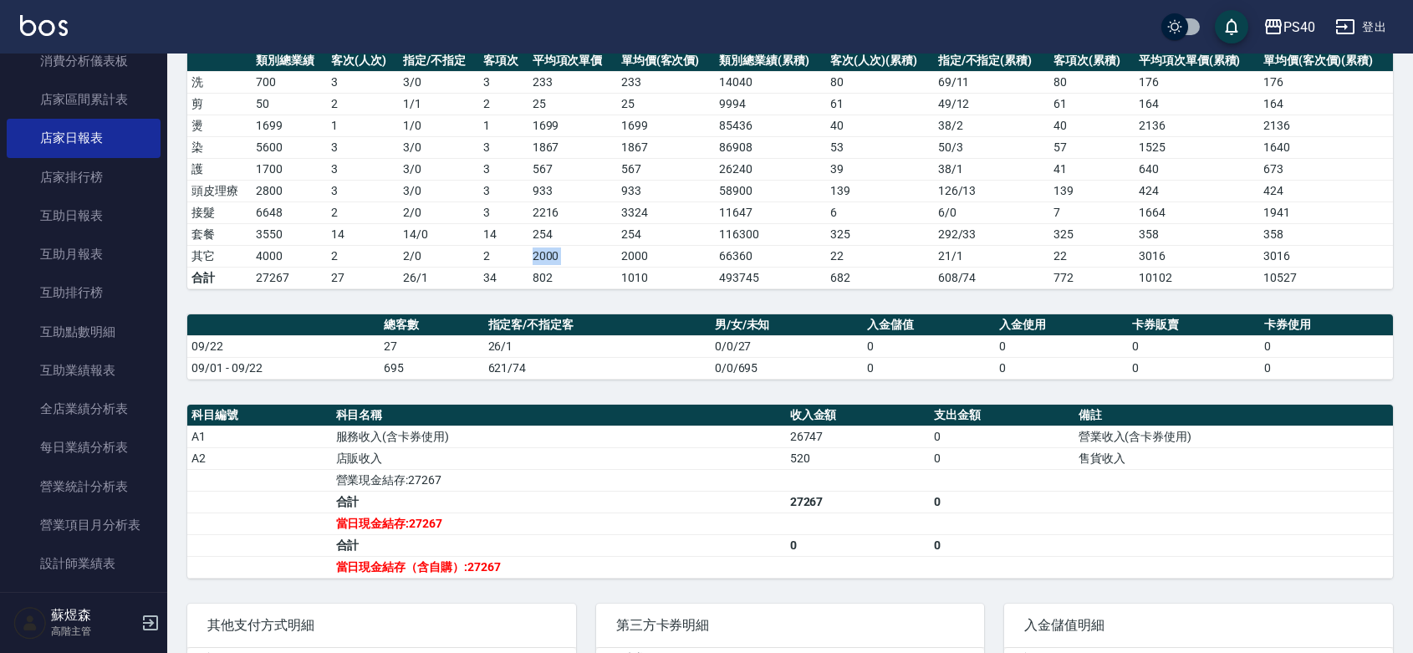
click at [533, 260] on td "2000" at bounding box center [572, 256] width 89 height 22
drag, startPoint x: 558, startPoint y: 240, endPoint x: 566, endPoint y: 217, distance: 24.1
click at [558, 236] on td "254" at bounding box center [572, 234] width 89 height 22
drag, startPoint x: 566, startPoint y: 217, endPoint x: 564, endPoint y: 203, distance: 14.3
click at [562, 207] on td "2216" at bounding box center [572, 212] width 89 height 22
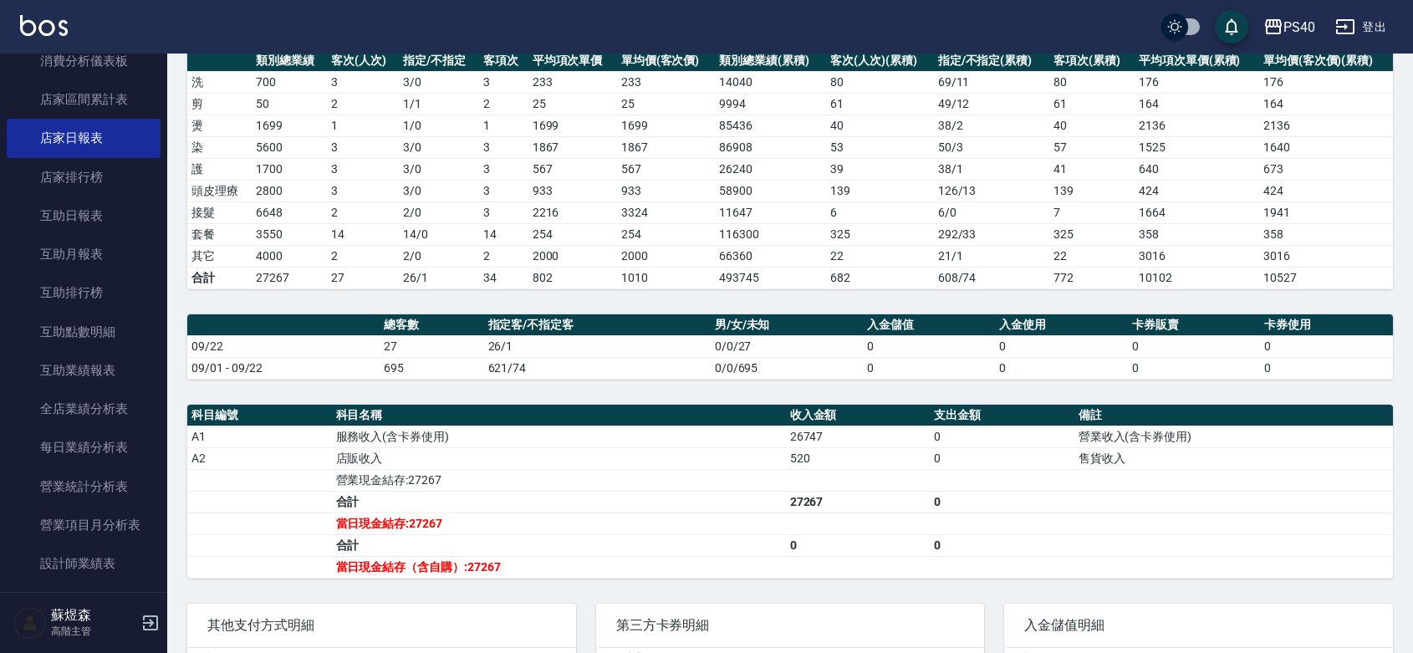
click at [564, 203] on td "2216" at bounding box center [572, 212] width 89 height 22
click at [538, 219] on td "2216" at bounding box center [572, 212] width 89 height 22
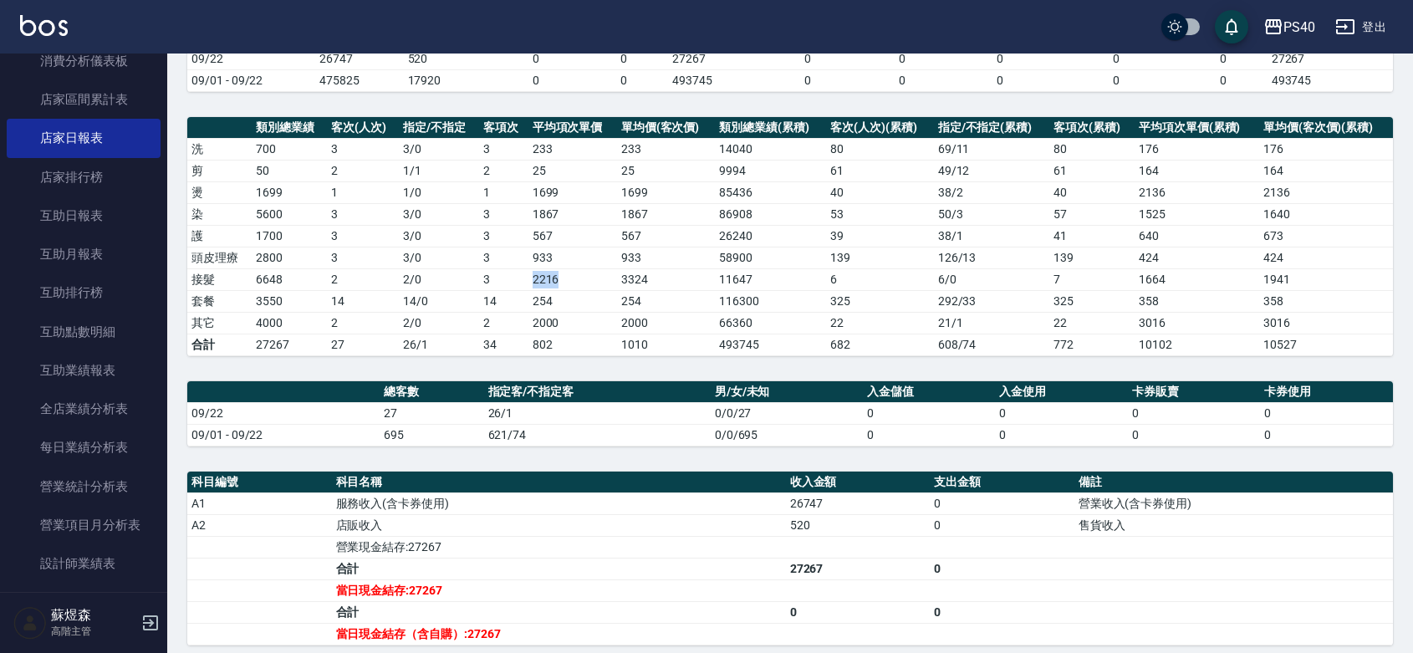
scroll to position [0, 0]
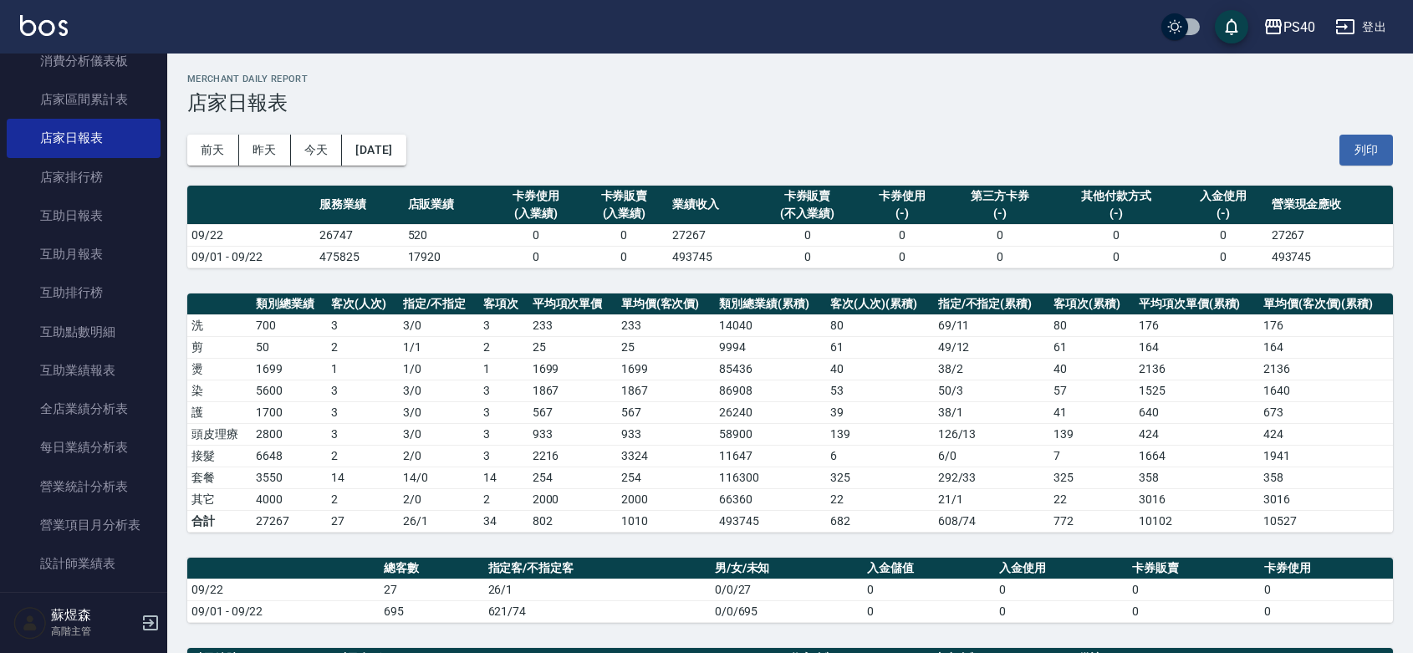
click at [251, 318] on td "洗" at bounding box center [219, 325] width 64 height 22
click at [253, 324] on td "700" at bounding box center [289, 325] width 75 height 22
click at [257, 324] on td "700" at bounding box center [289, 325] width 75 height 22
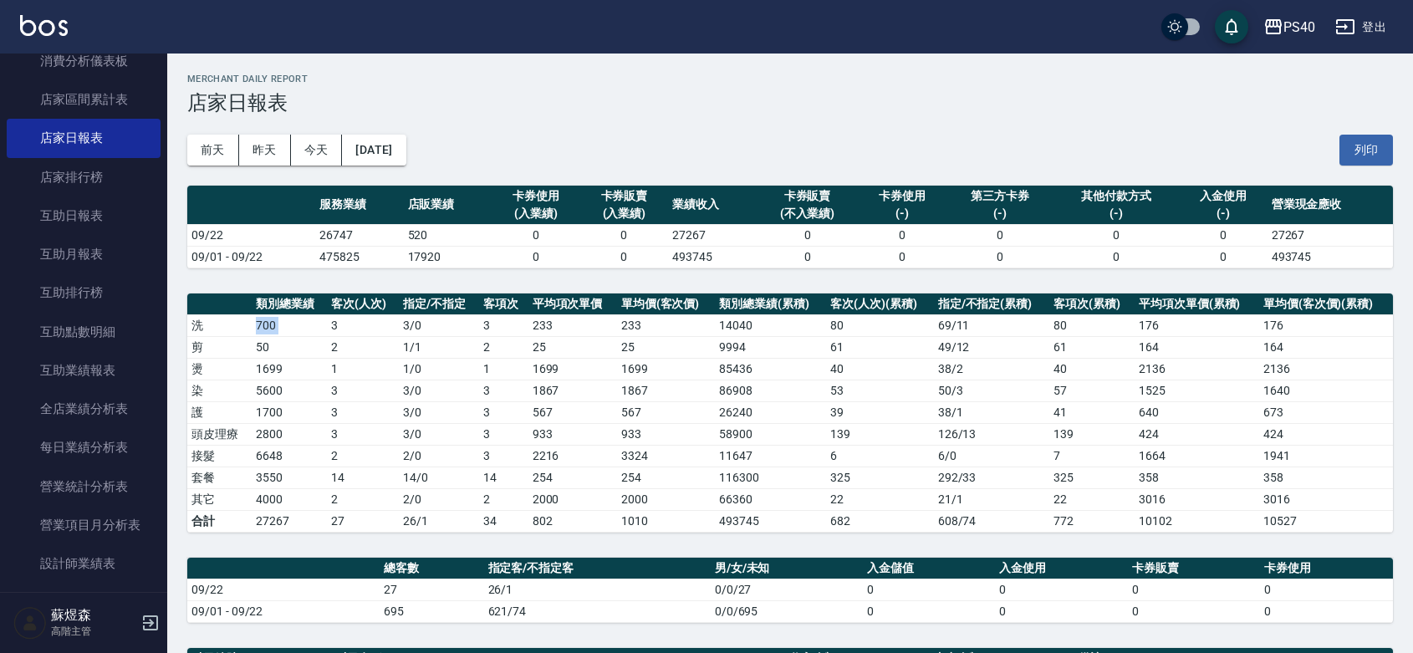
click at [257, 324] on td "700" at bounding box center [289, 325] width 75 height 22
click at [266, 326] on td "700" at bounding box center [289, 325] width 75 height 22
click at [280, 332] on td "700" at bounding box center [289, 325] width 75 height 22
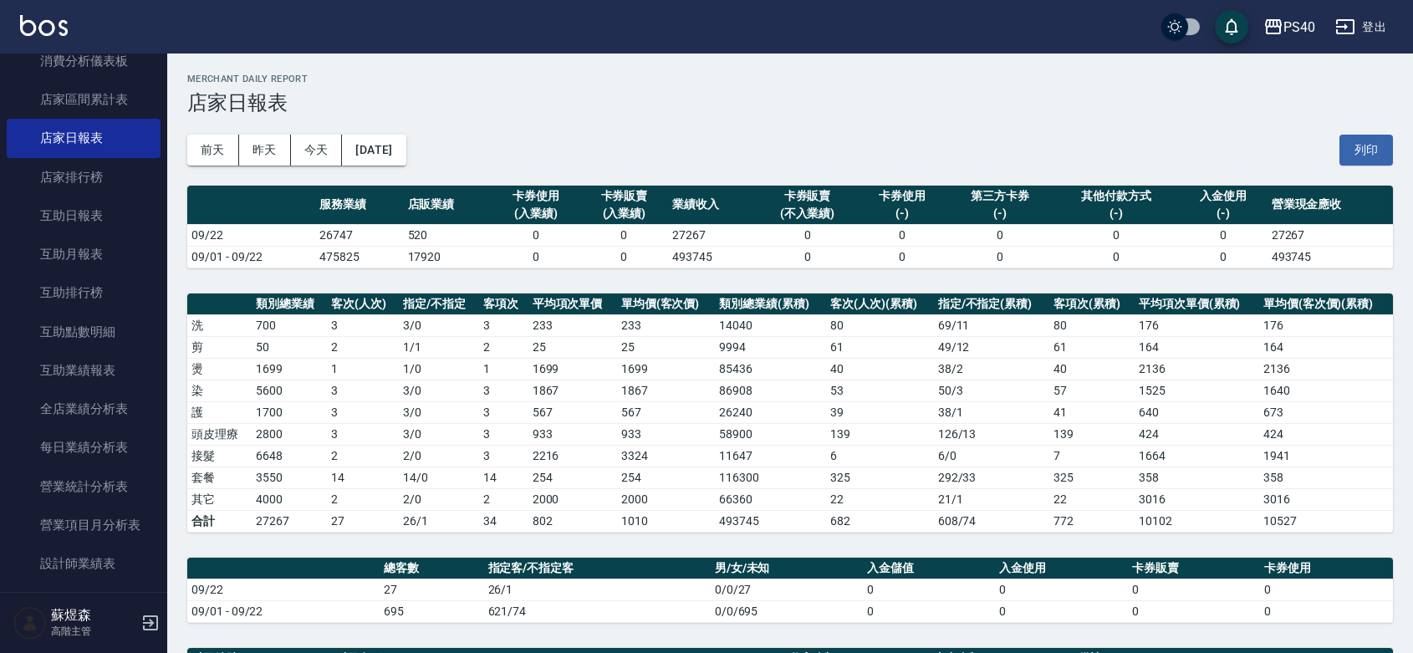
click at [269, 349] on td "50" at bounding box center [289, 347] width 75 height 22
click at [264, 349] on td "50" at bounding box center [289, 347] width 75 height 22
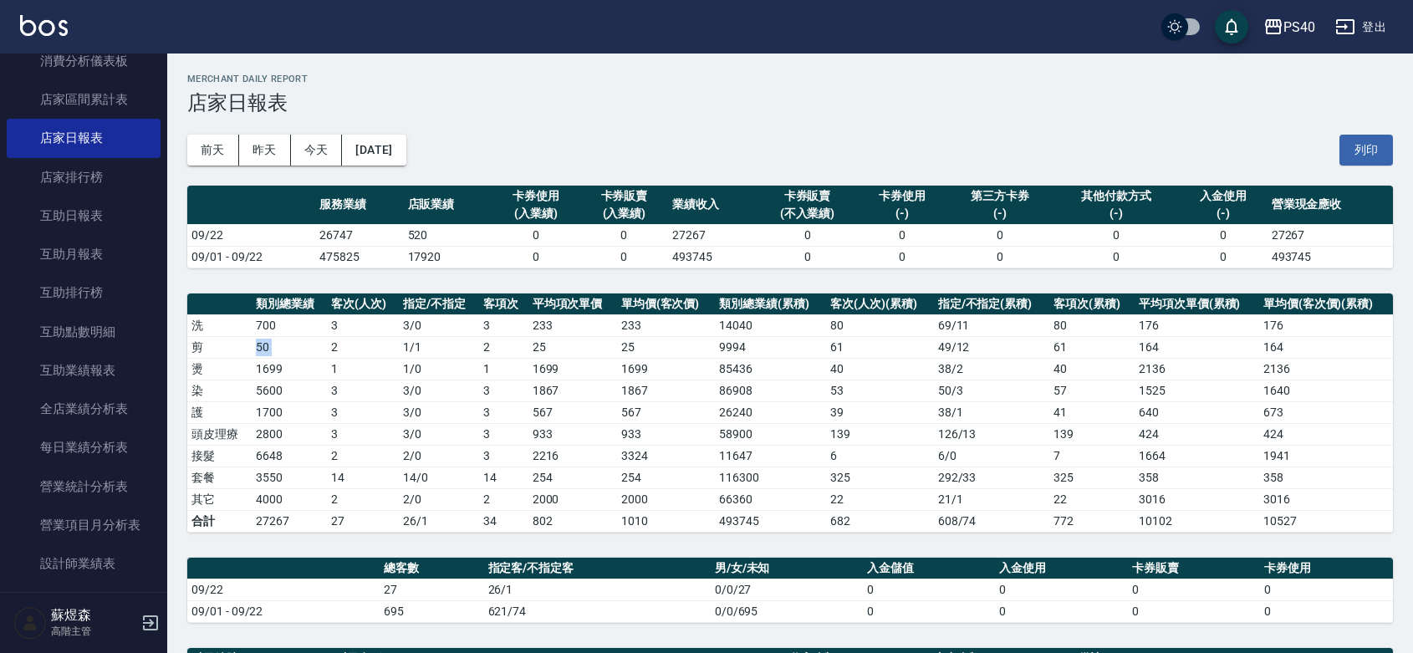
click at [264, 349] on td "50" at bounding box center [289, 347] width 75 height 22
click at [266, 355] on td "50" at bounding box center [289, 347] width 75 height 22
click at [261, 366] on td "1699" at bounding box center [289, 369] width 75 height 22
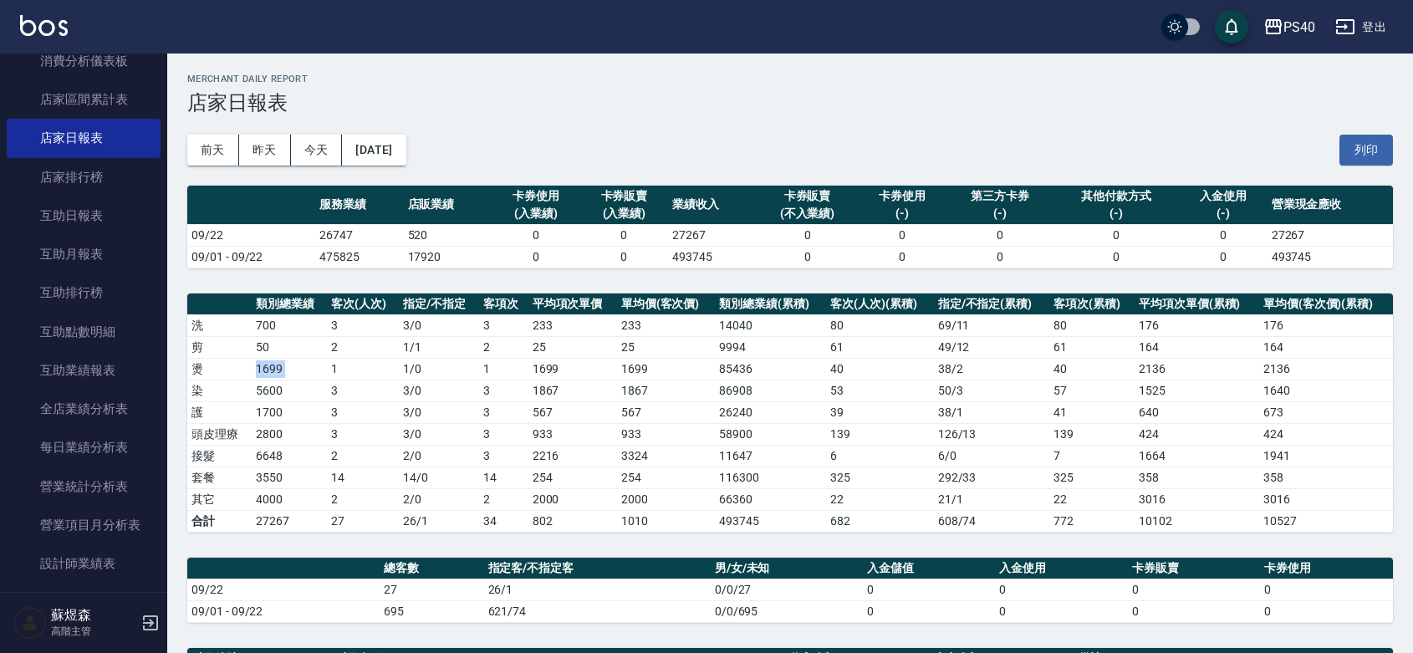
click at [261, 366] on td "1699" at bounding box center [289, 369] width 75 height 22
click at [253, 351] on td "50" at bounding box center [289, 347] width 75 height 22
click at [253, 348] on td "50" at bounding box center [289, 347] width 75 height 22
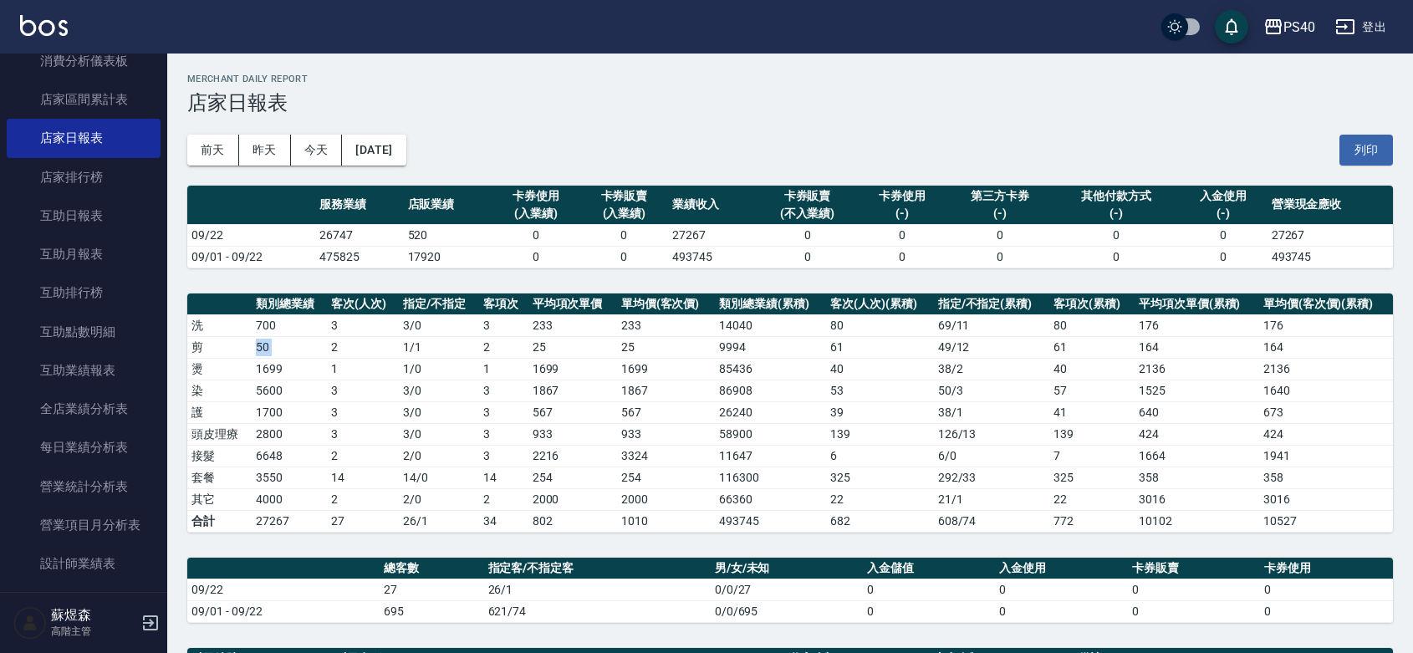
click at [253, 348] on td "50" at bounding box center [289, 347] width 75 height 22
click at [256, 322] on td "700" at bounding box center [289, 325] width 75 height 22
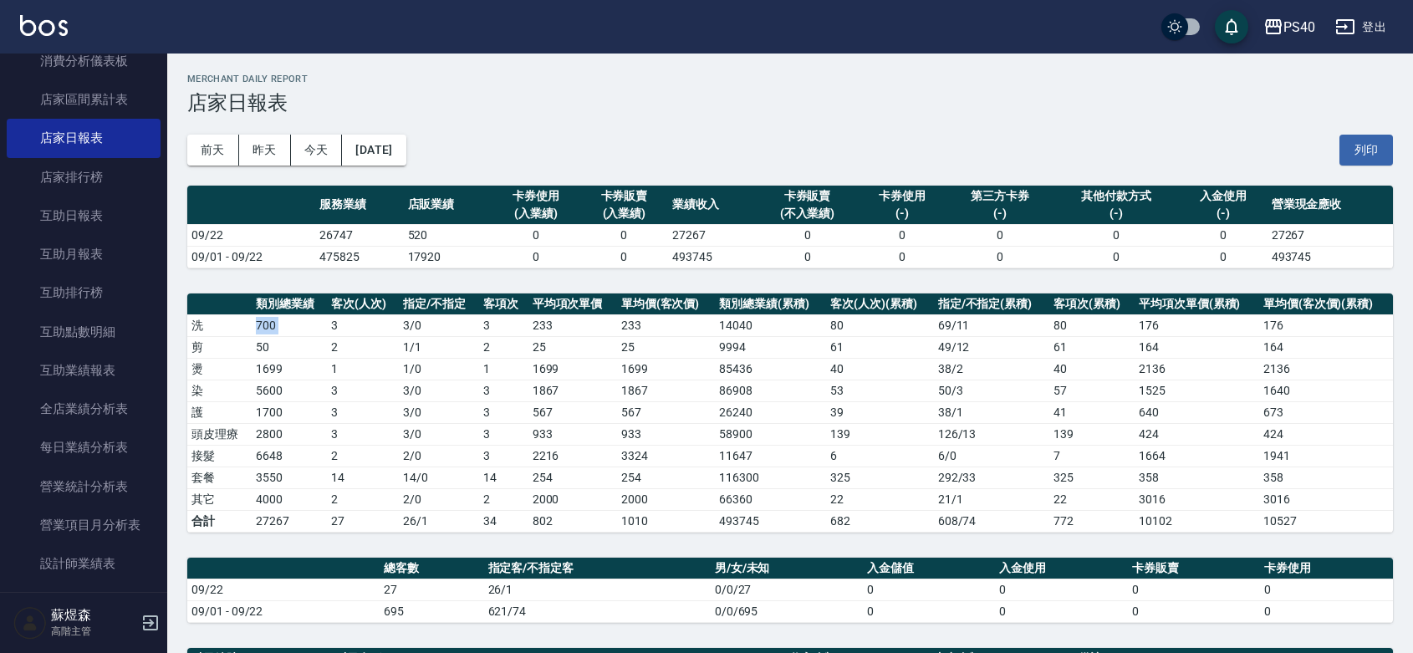
click at [316, 323] on td "700" at bounding box center [289, 325] width 75 height 22
click at [273, 322] on td "700" at bounding box center [289, 325] width 75 height 22
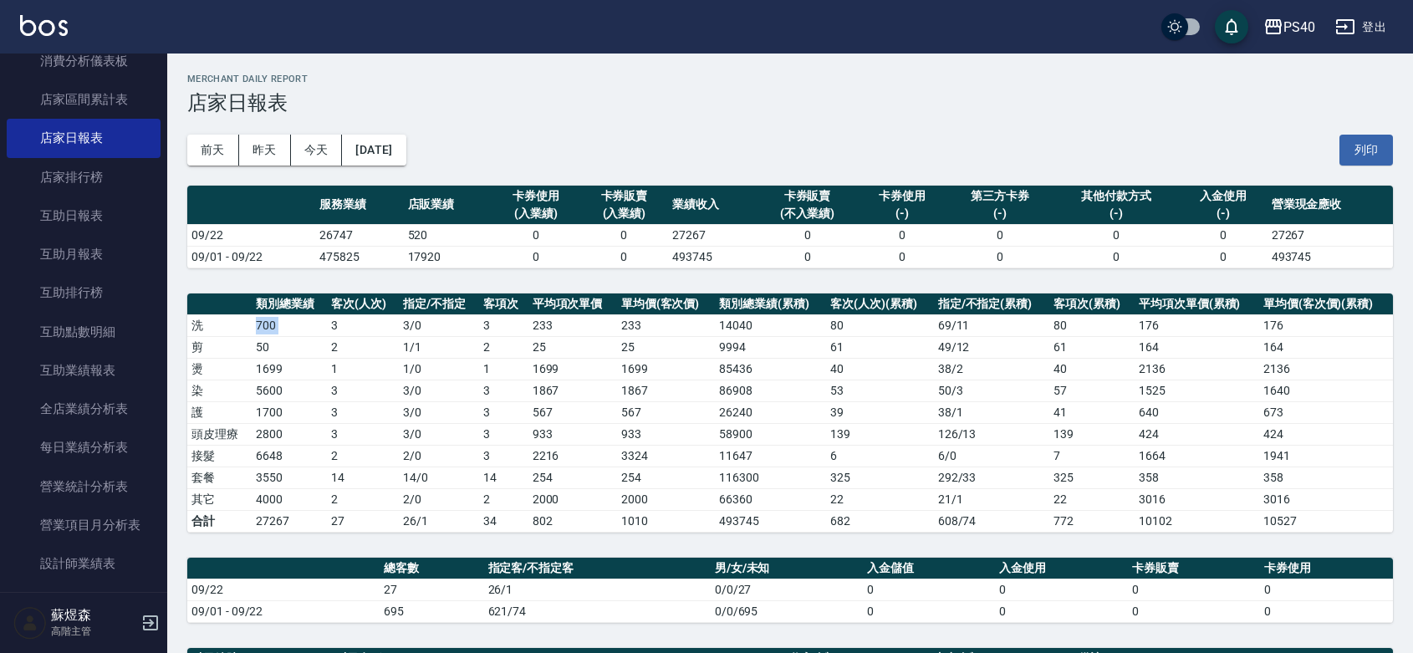
click at [264, 334] on td "700" at bounding box center [289, 325] width 75 height 22
click at [282, 290] on div "PS40 2025-09-22 店家日報表 列印時間： 2025-09-22-21:47 Merchant Daily Report 店家日報表 前天 昨天 …" at bounding box center [790, 569] width 1246 height 1030
drag, startPoint x: 259, startPoint y: 324, endPoint x: 274, endPoint y: 324, distance: 15.0
click at [274, 324] on td "700" at bounding box center [289, 325] width 75 height 22
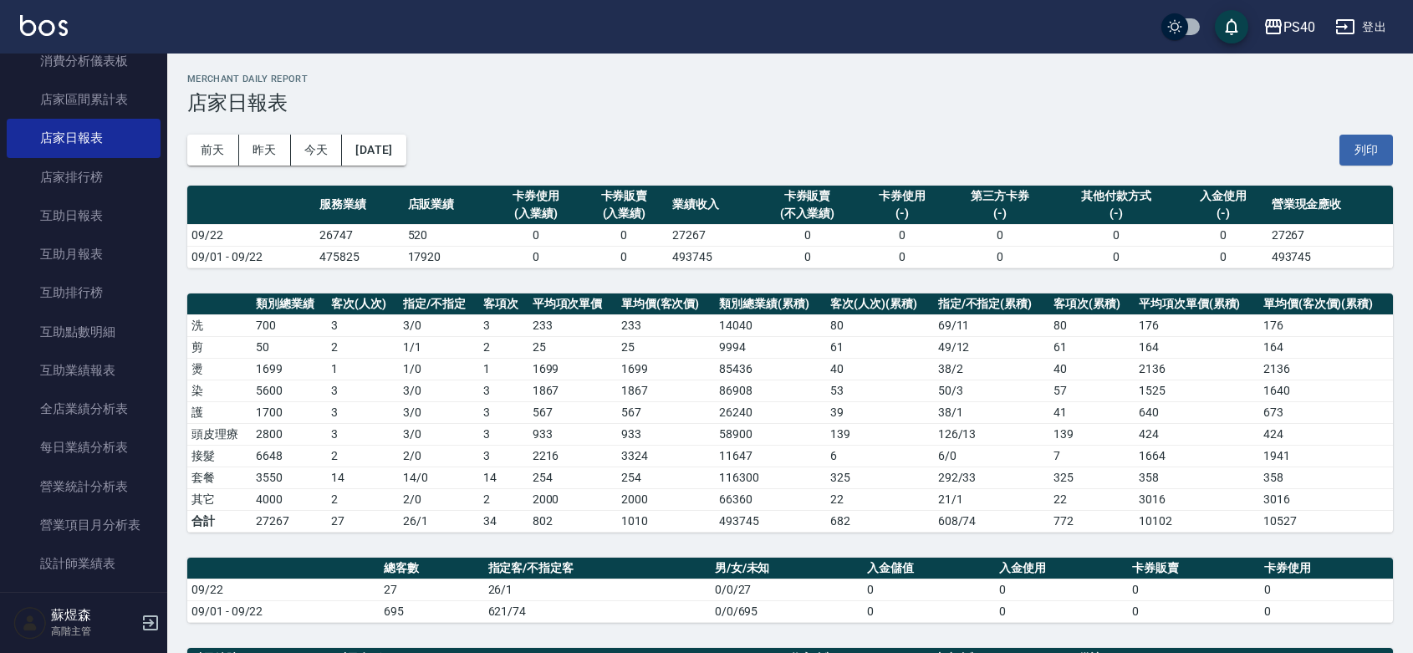
click at [277, 324] on td "700" at bounding box center [289, 325] width 75 height 22
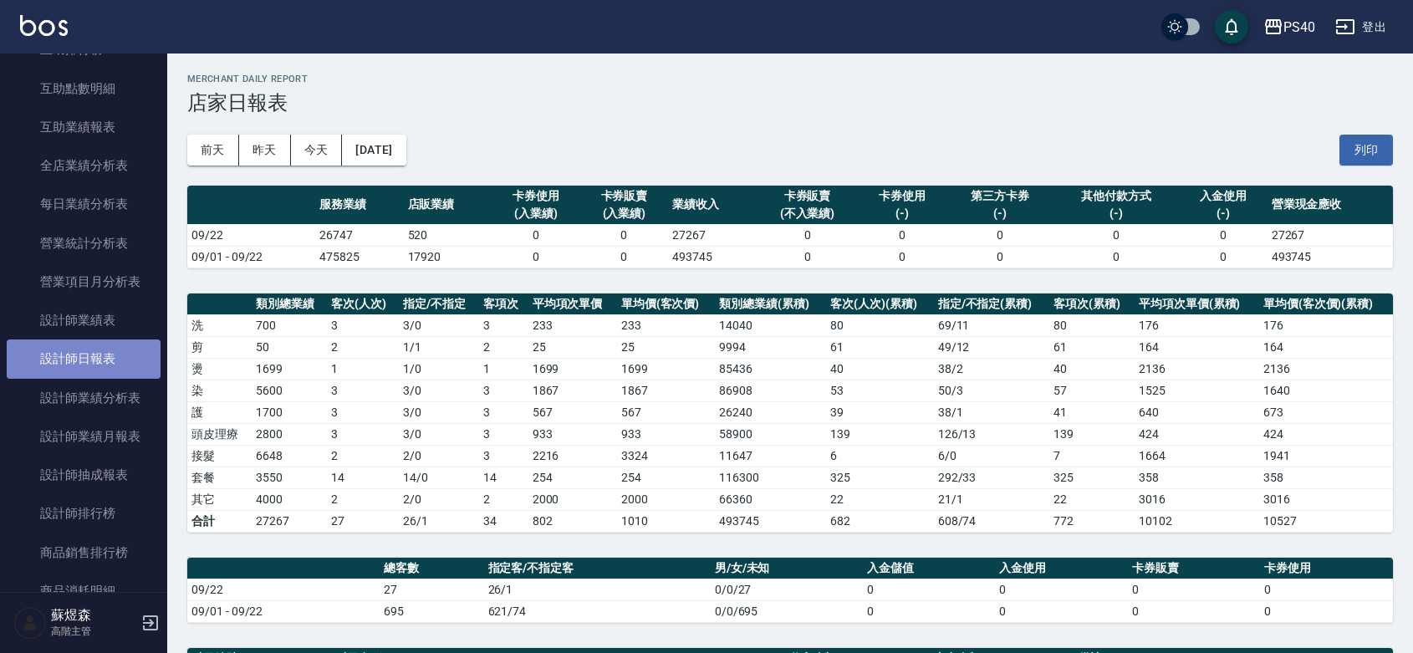
click at [102, 351] on link "設計師日報表" at bounding box center [84, 358] width 154 height 38
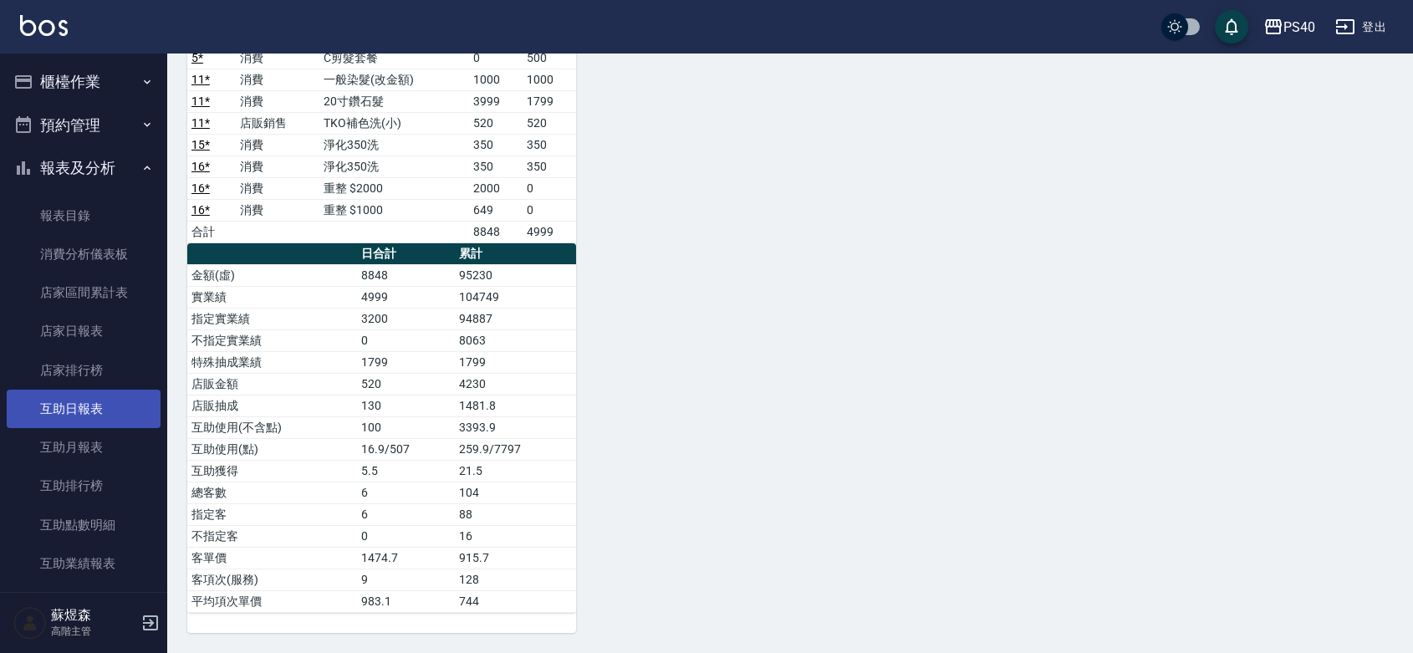
click at [90, 414] on link "互助日報表" at bounding box center [84, 409] width 154 height 38
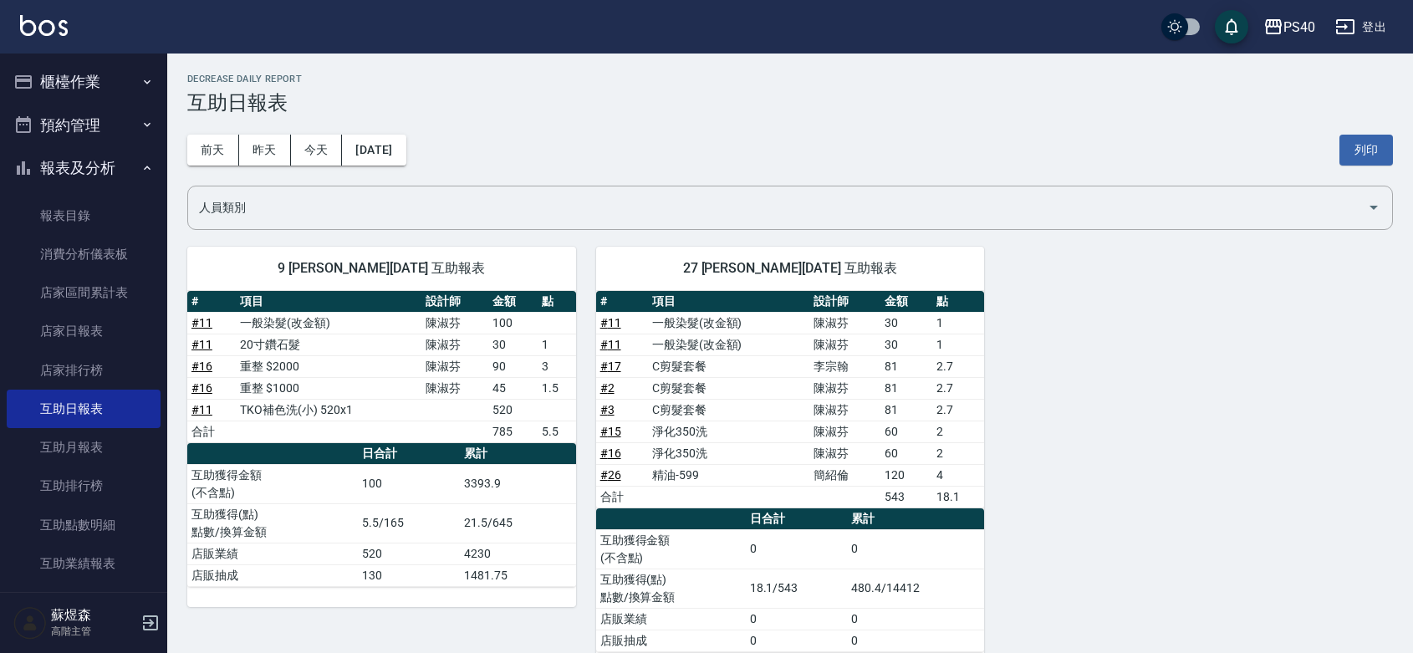
click at [71, 78] on button "櫃檯作業" at bounding box center [84, 81] width 154 height 43
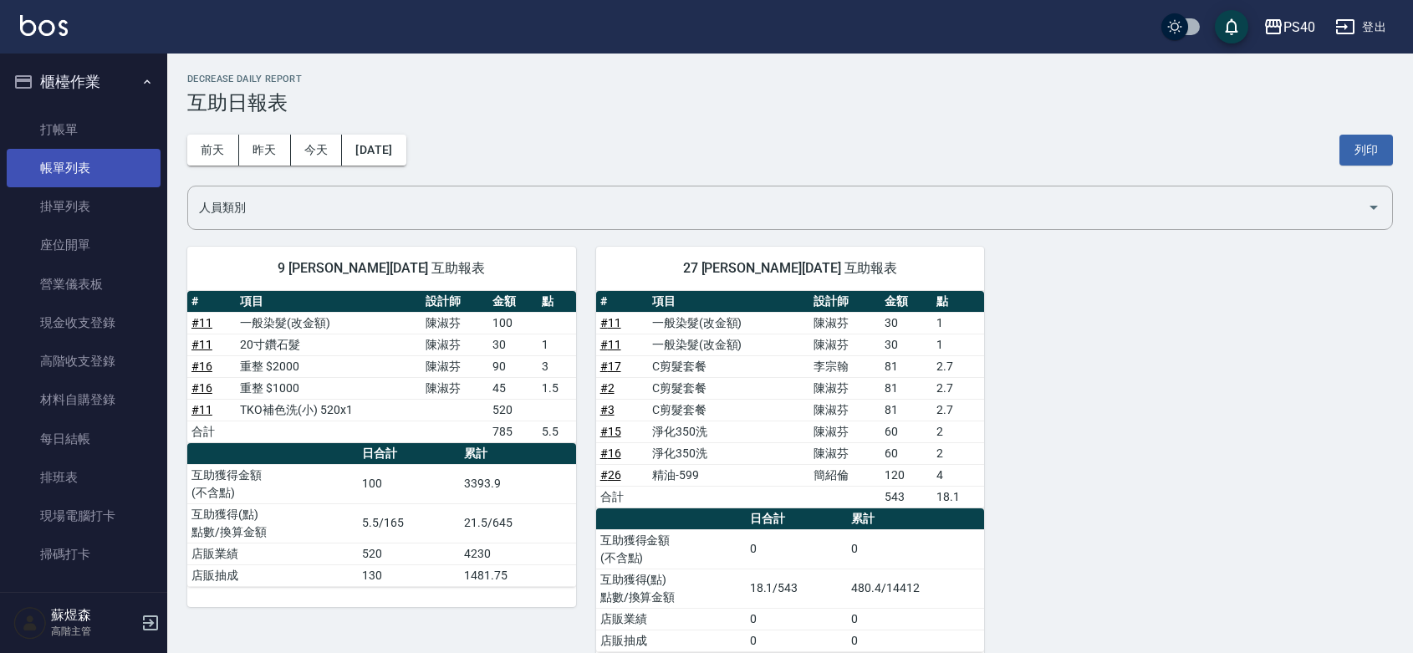
click at [77, 165] on link "帳單列表" at bounding box center [84, 168] width 154 height 38
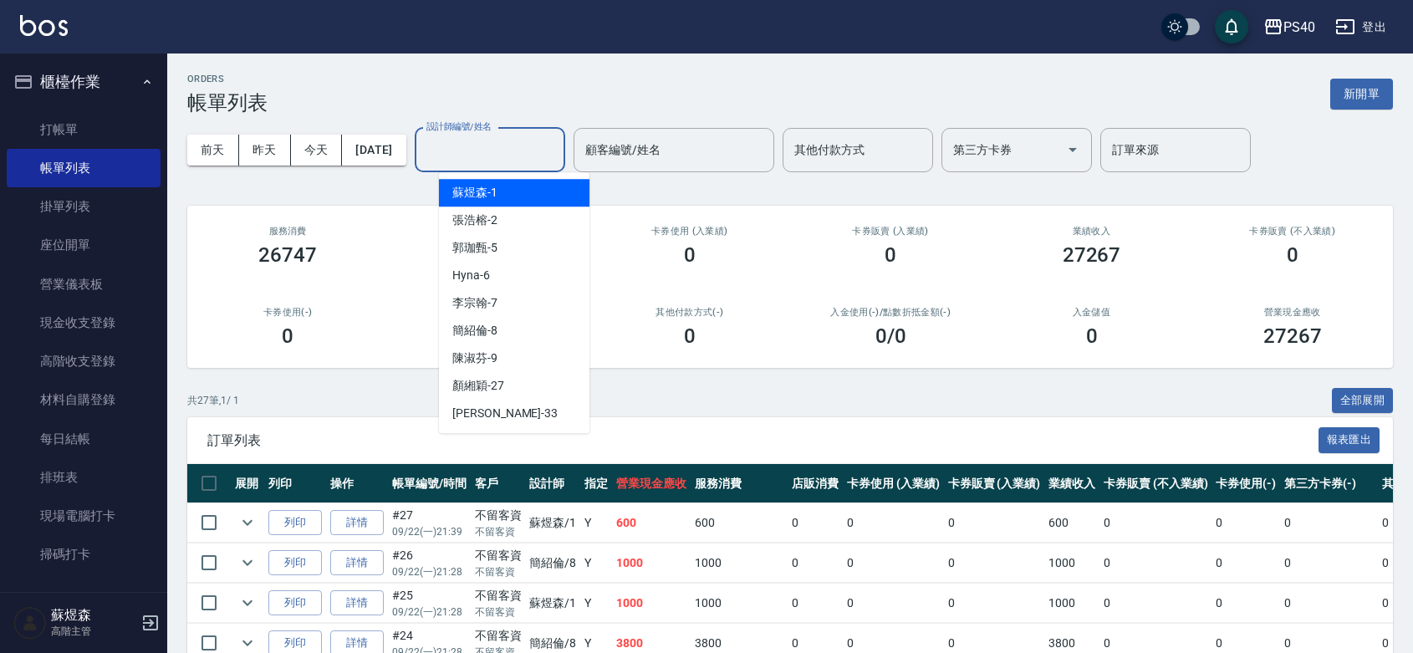
click at [487, 159] on input "設計師編號/姓名" at bounding box center [489, 149] width 135 height 29
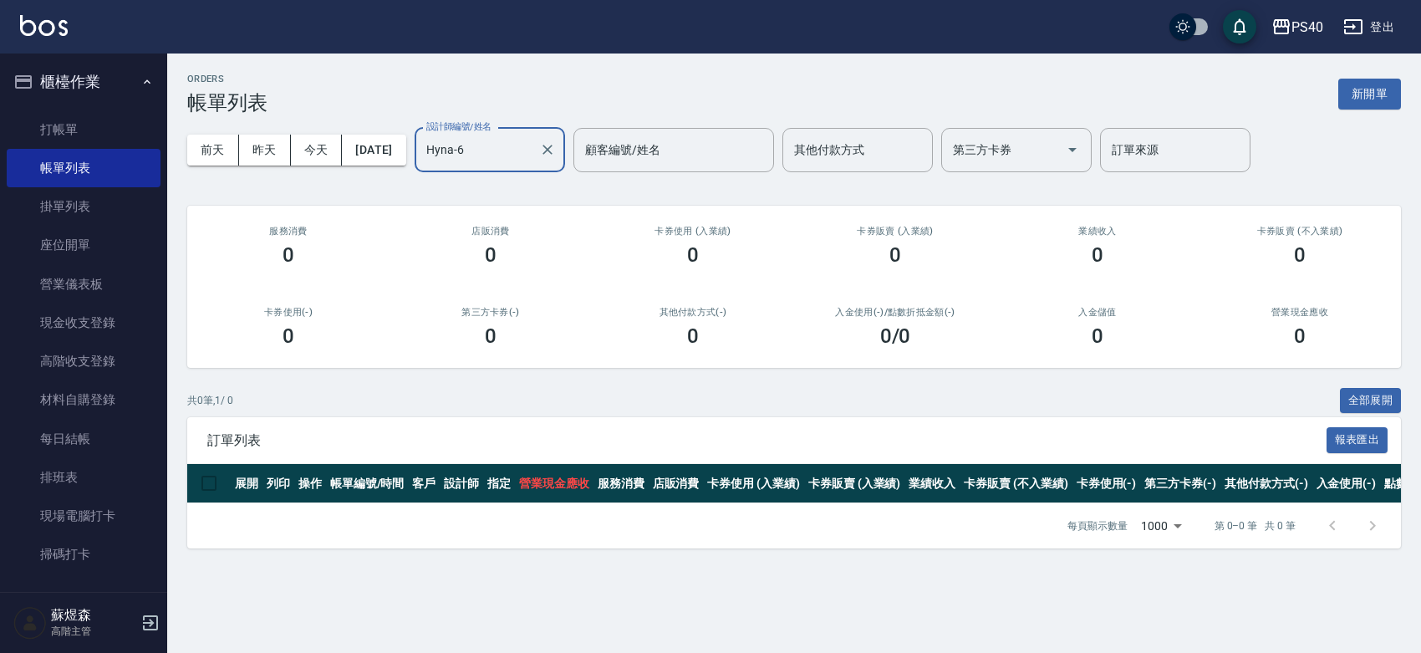
click at [487, 148] on input "Hyna-6" at bounding box center [477, 149] width 110 height 29
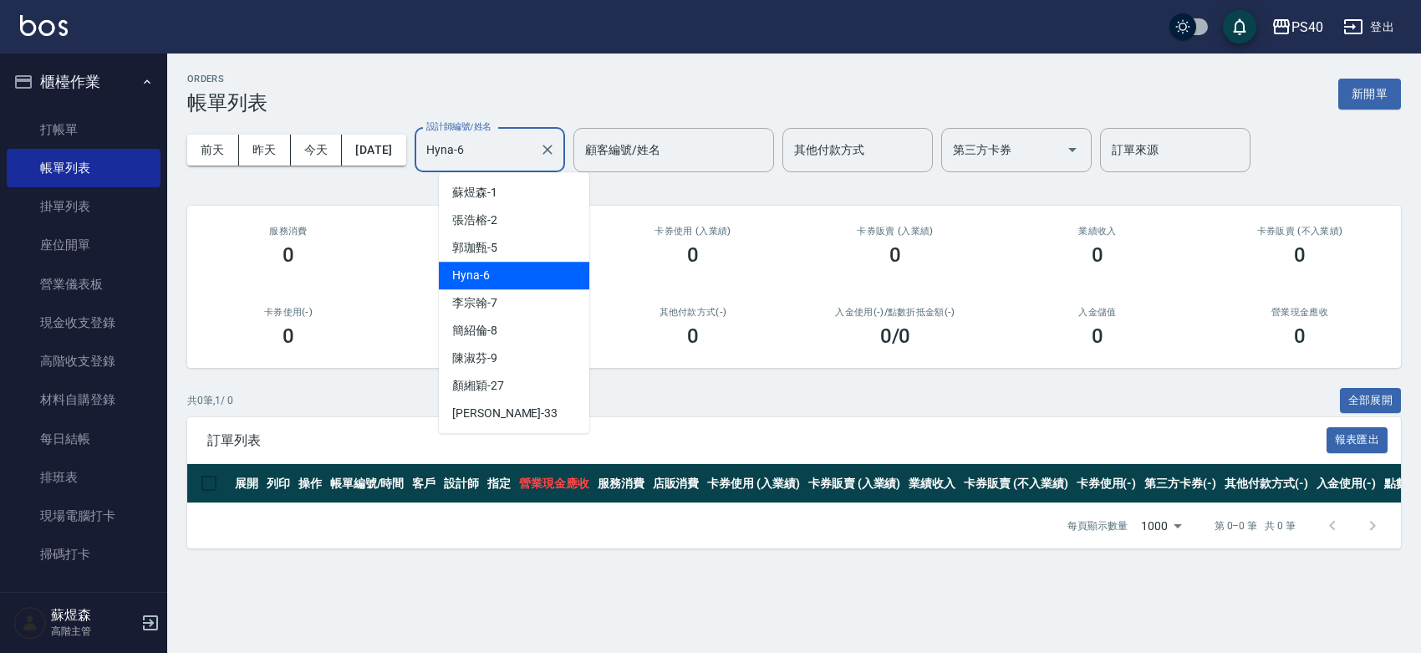
click at [487, 148] on input "Hyna-6" at bounding box center [477, 149] width 110 height 29
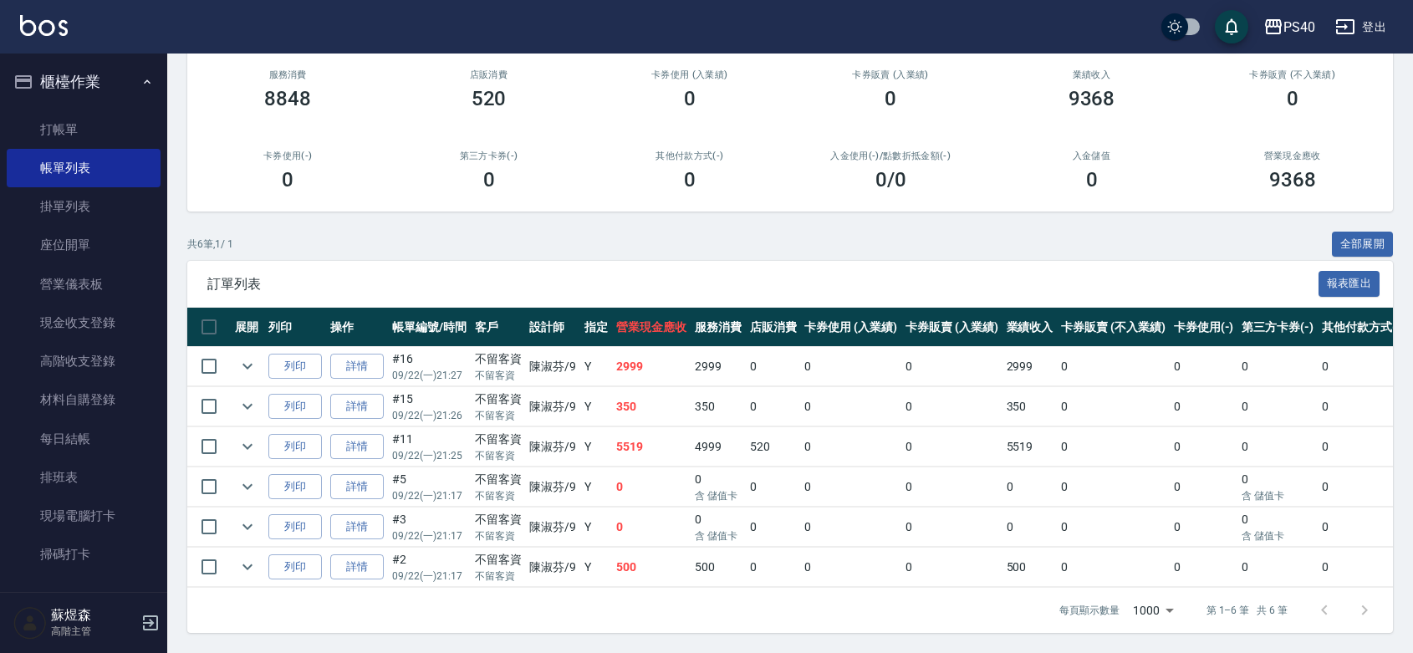
scroll to position [224, 0]
type input "陳淑芬-9"
click at [368, 354] on link "詳情" at bounding box center [357, 367] width 54 height 26
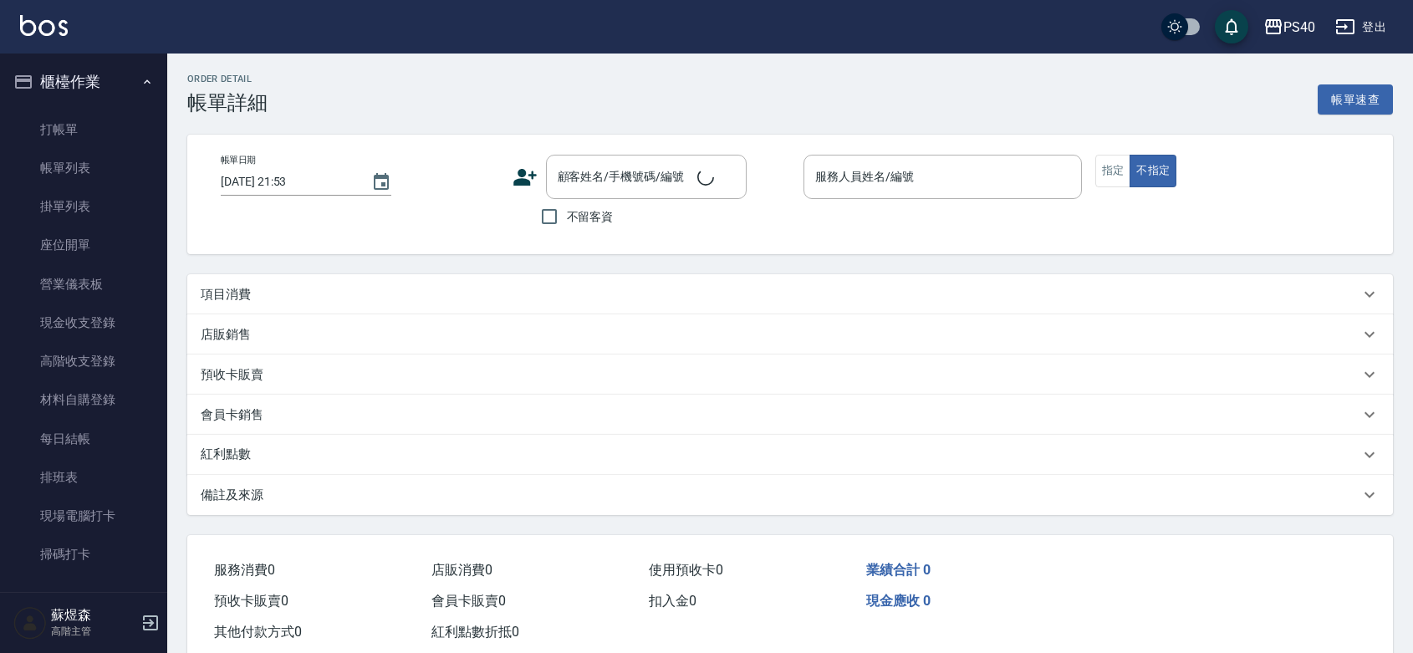
type input "2025/09/22 21:27"
checkbox input "true"
type input "陳淑芬-9"
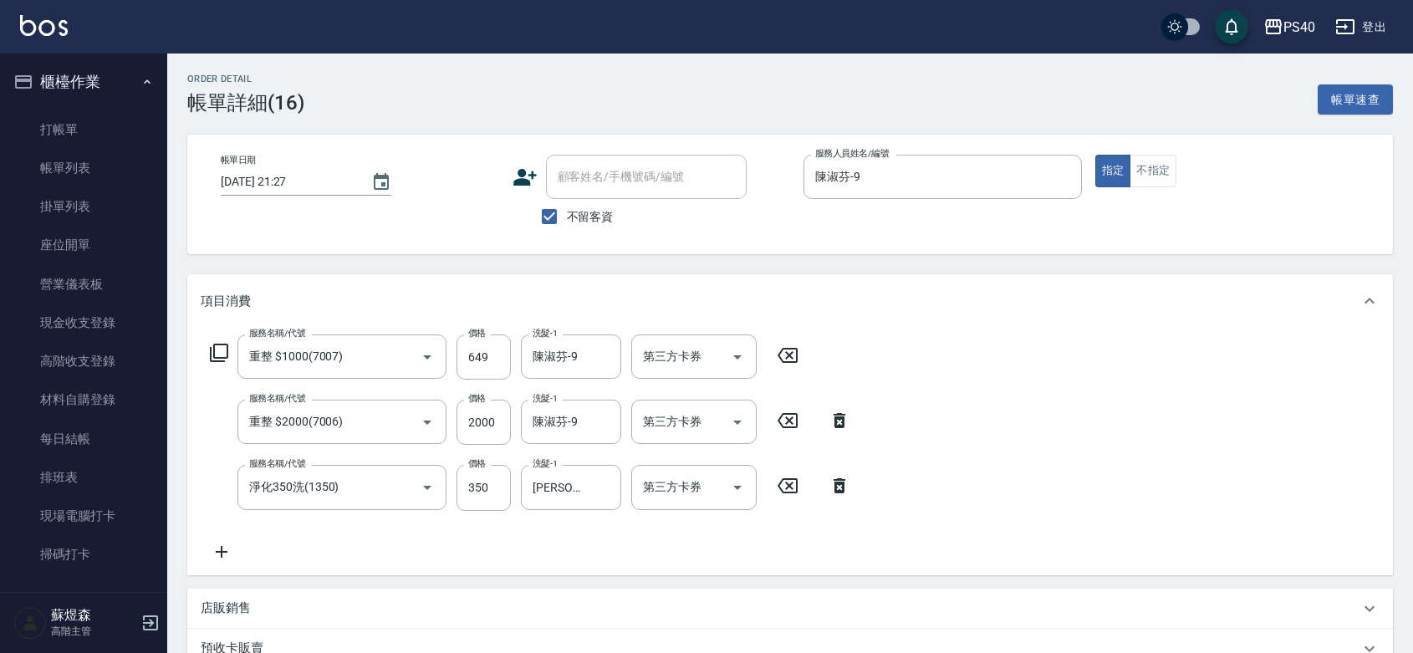
type input "重整 $1000(7007)"
type input "重整 $2000(7006)"
type input "淨化350洗(1350)"
click at [577, 427] on input "陳淑芬-9" at bounding box center [558, 421] width 60 height 29
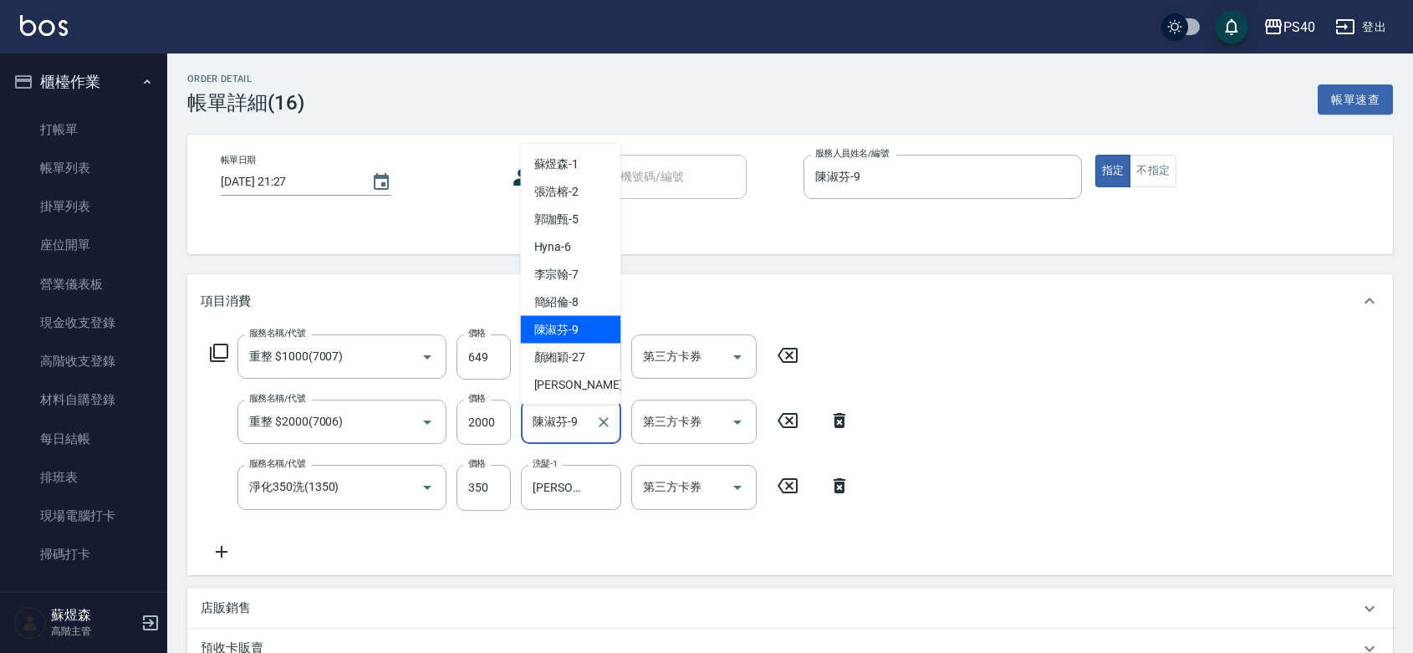
click at [577, 427] on input "陳淑芬-9" at bounding box center [558, 421] width 60 height 29
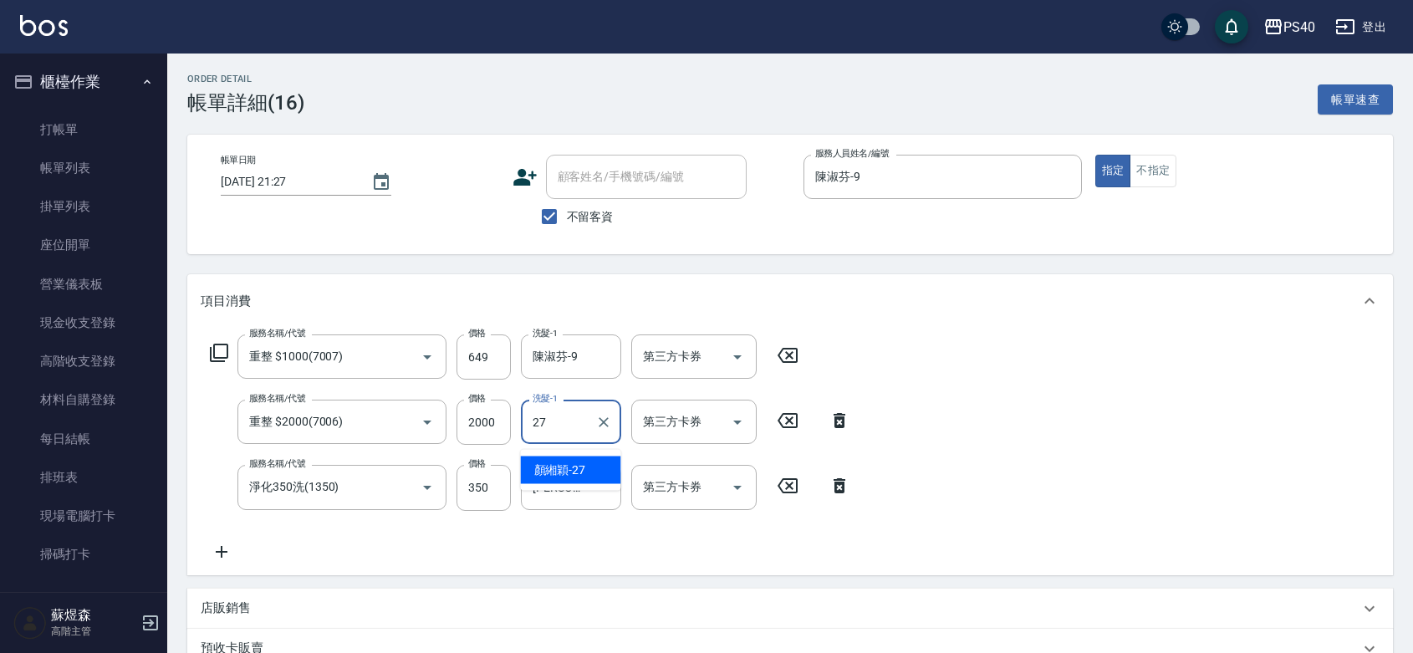
type input "顏緗穎-27"
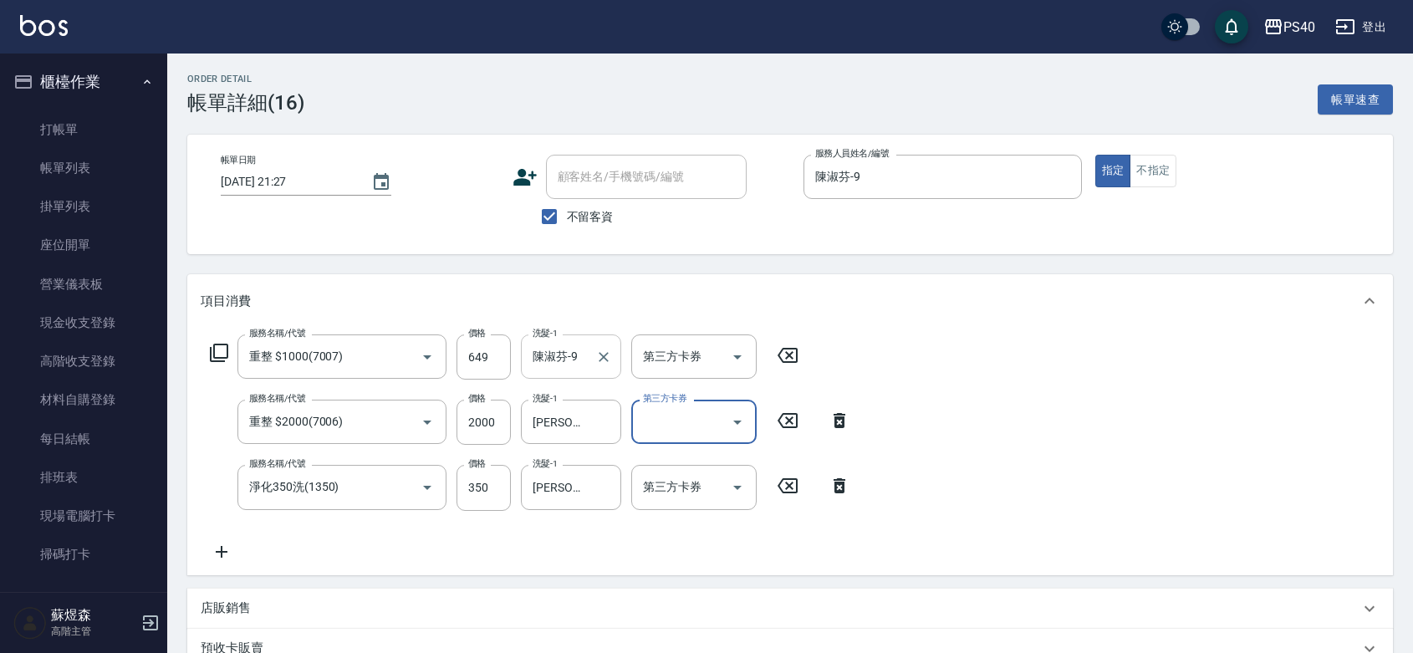
click at [587, 354] on input "陳淑芬-9" at bounding box center [558, 356] width 60 height 29
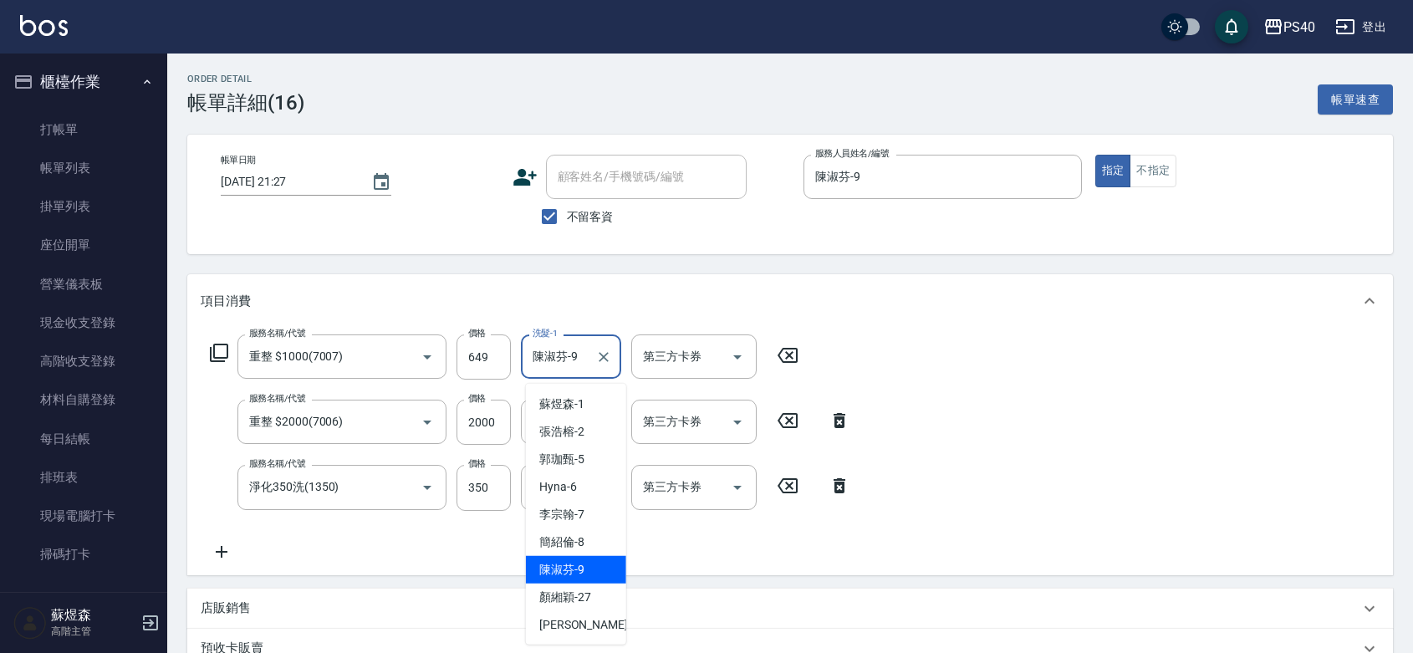
click at [587, 354] on input "陳淑芬-9" at bounding box center [558, 356] width 60 height 29
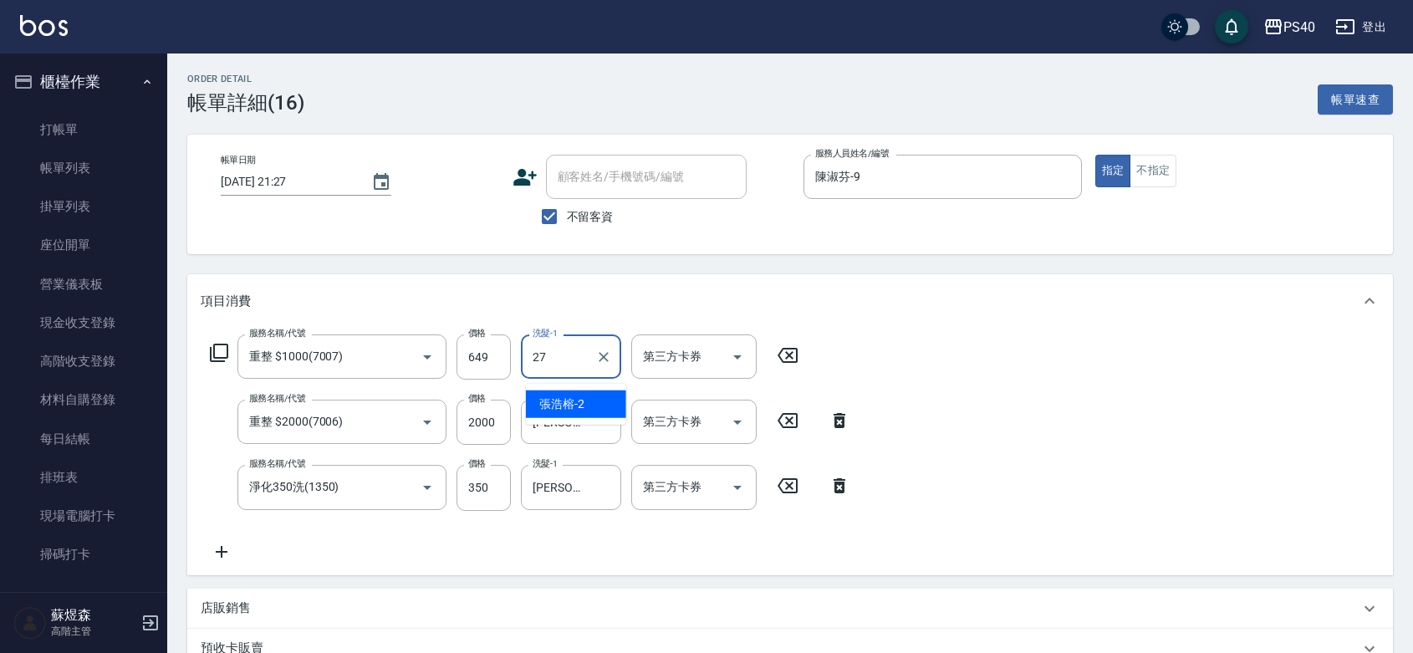
type input "顏緗穎-27"
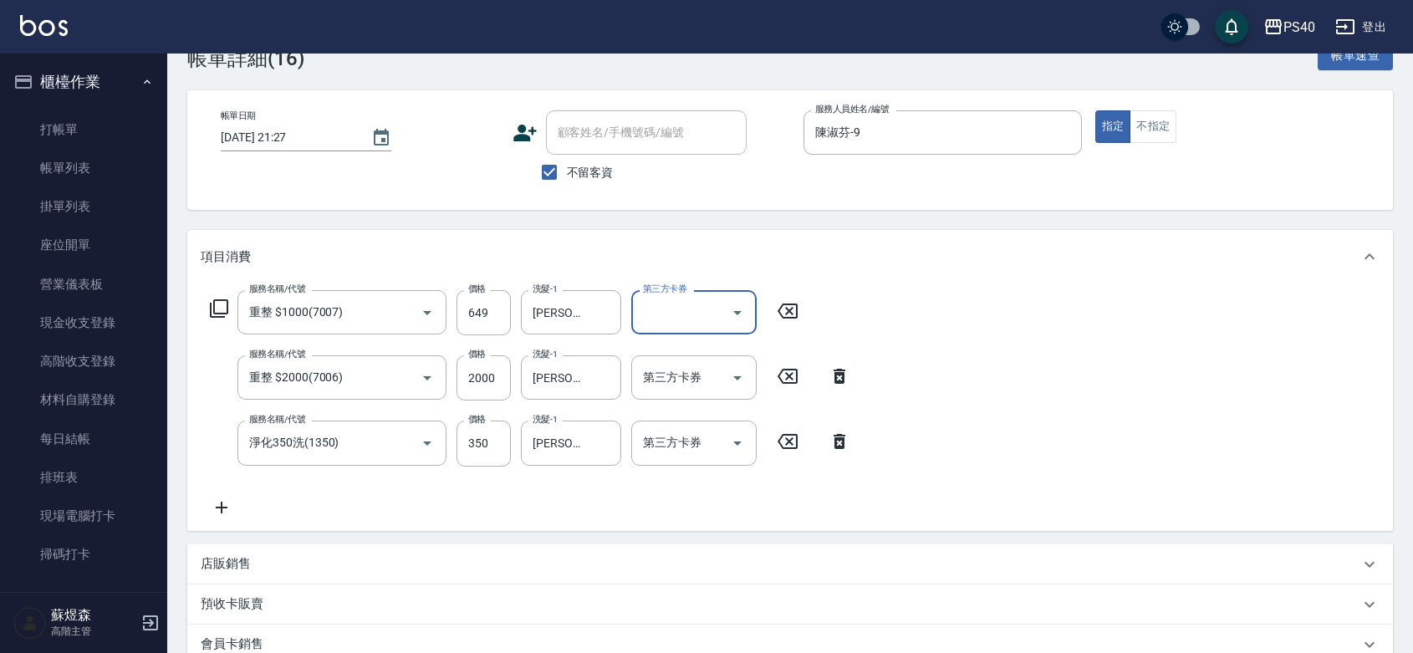
scroll to position [243, 0]
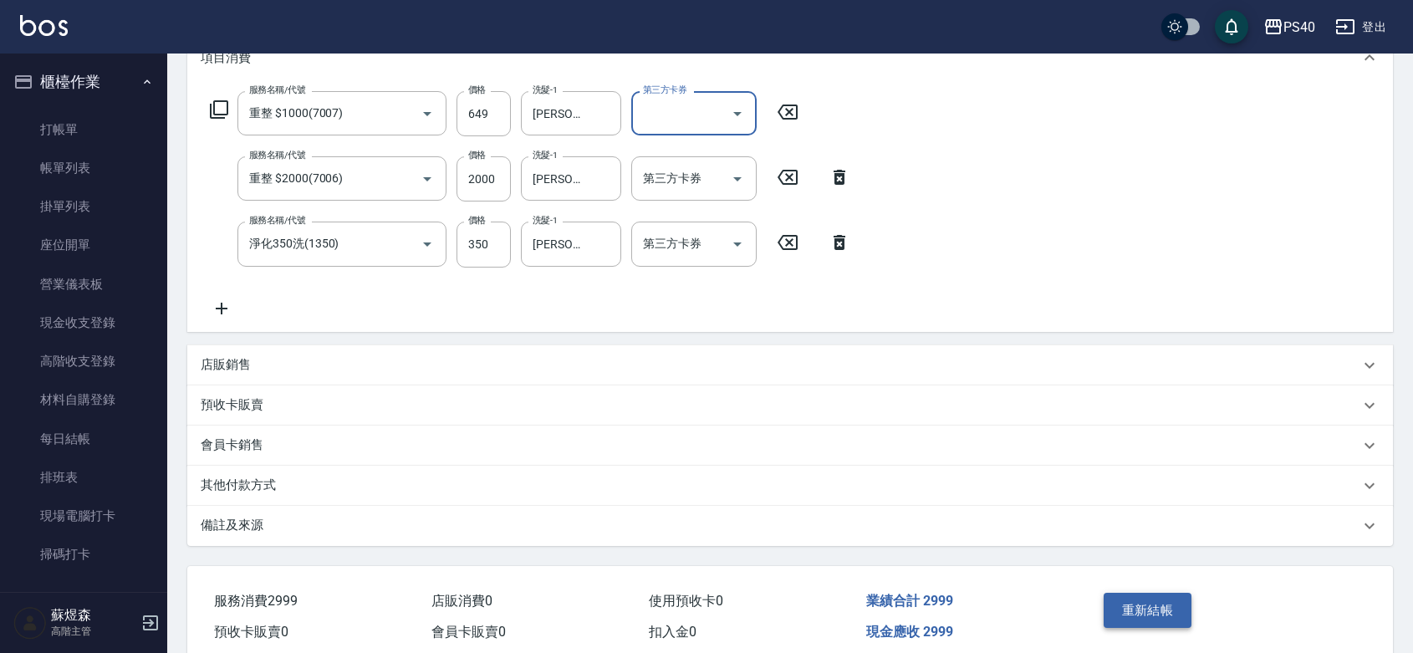
click at [1146, 624] on button "重新結帳" at bounding box center [1148, 610] width 89 height 35
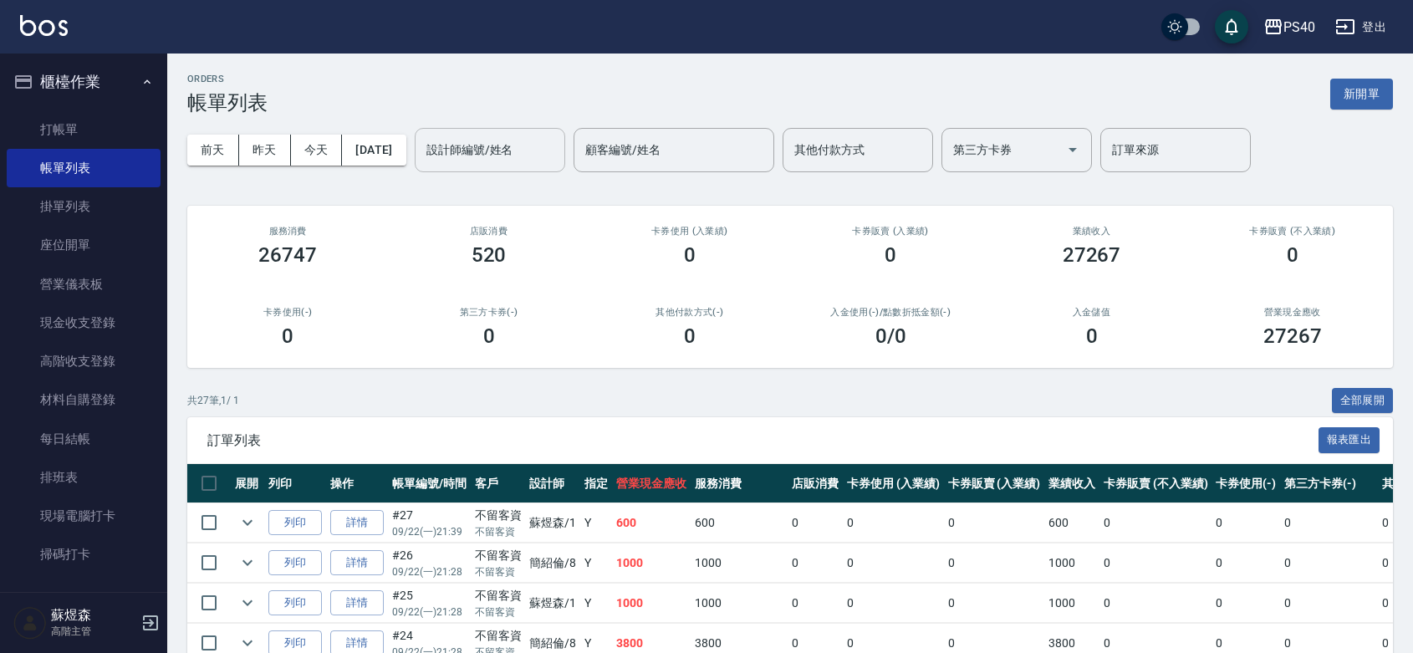
click at [504, 147] on input "設計師編號/姓名" at bounding box center [489, 149] width 135 height 29
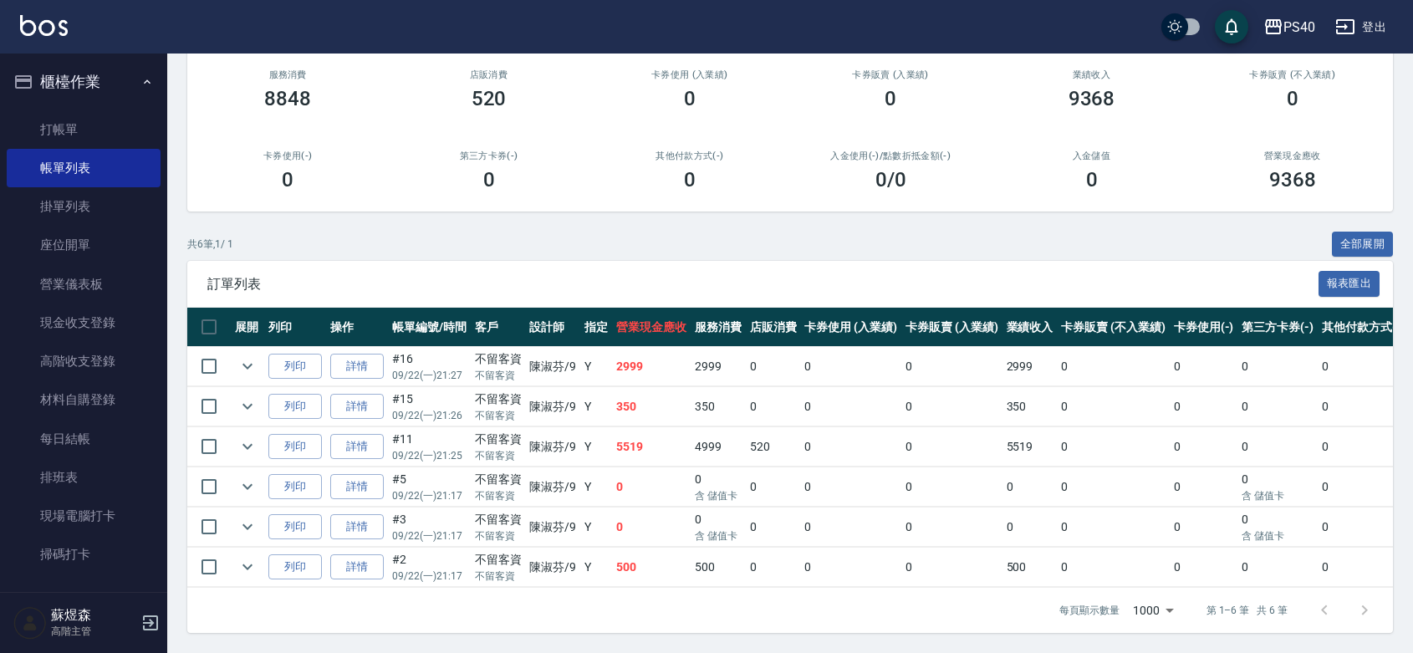
scroll to position [224, 0]
type input "陳淑芬-9"
click at [365, 434] on link "詳情" at bounding box center [357, 447] width 54 height 26
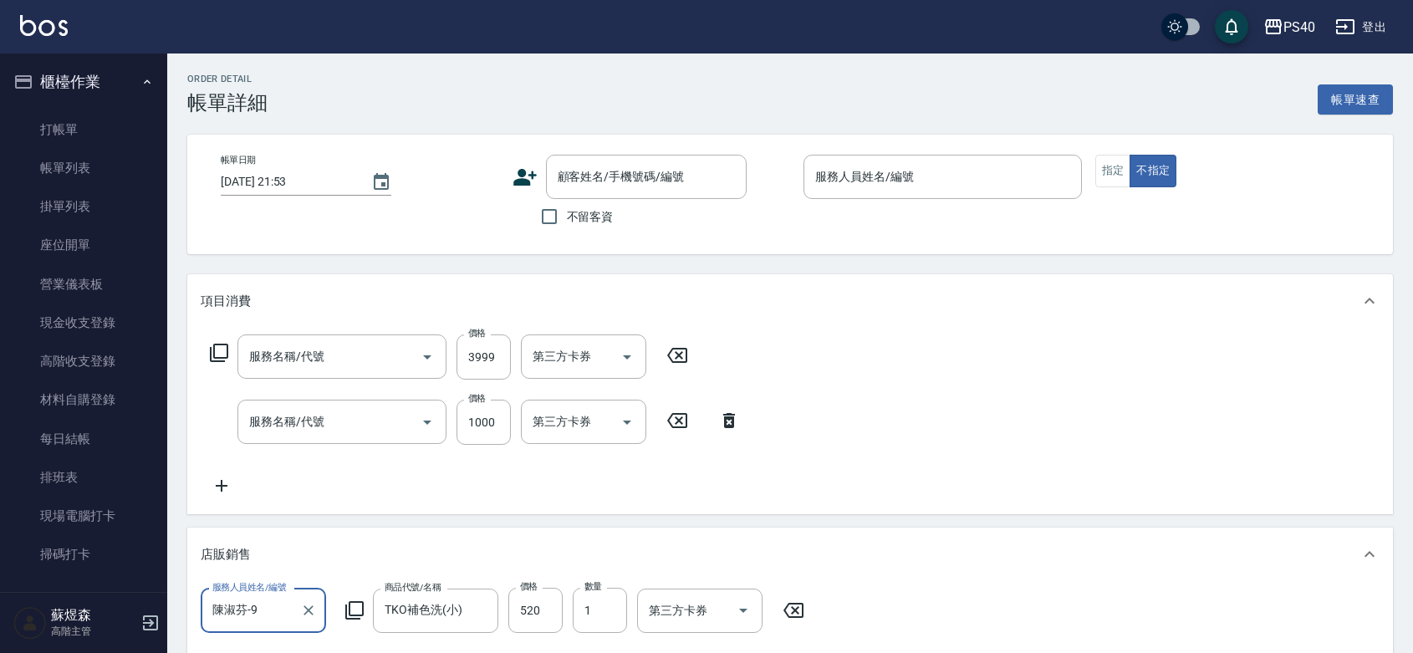
type input "2025/09/22 21:25"
checkbox input "true"
type input "陳淑芬-9"
type input "20寸鑽石髮(04999)"
type input "一般染髮(改金額)(501)"
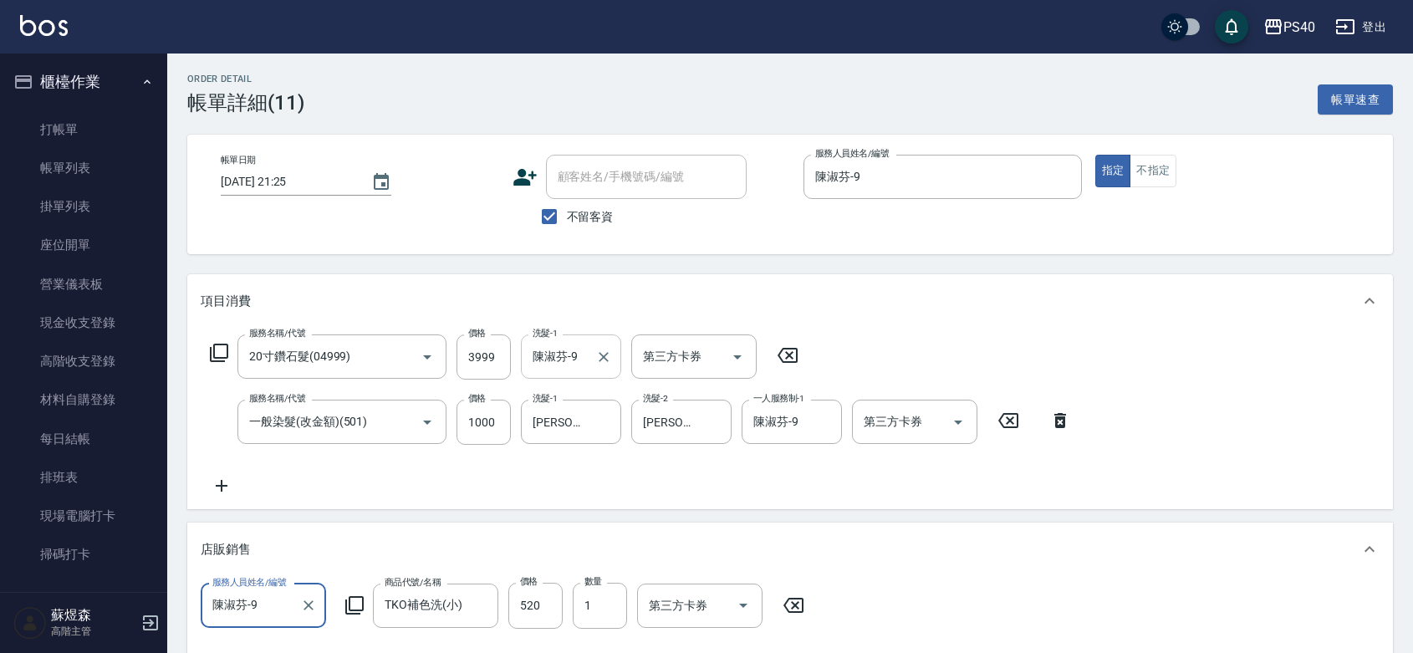
click at [571, 366] on input "陳淑芬-9" at bounding box center [558, 356] width 60 height 29
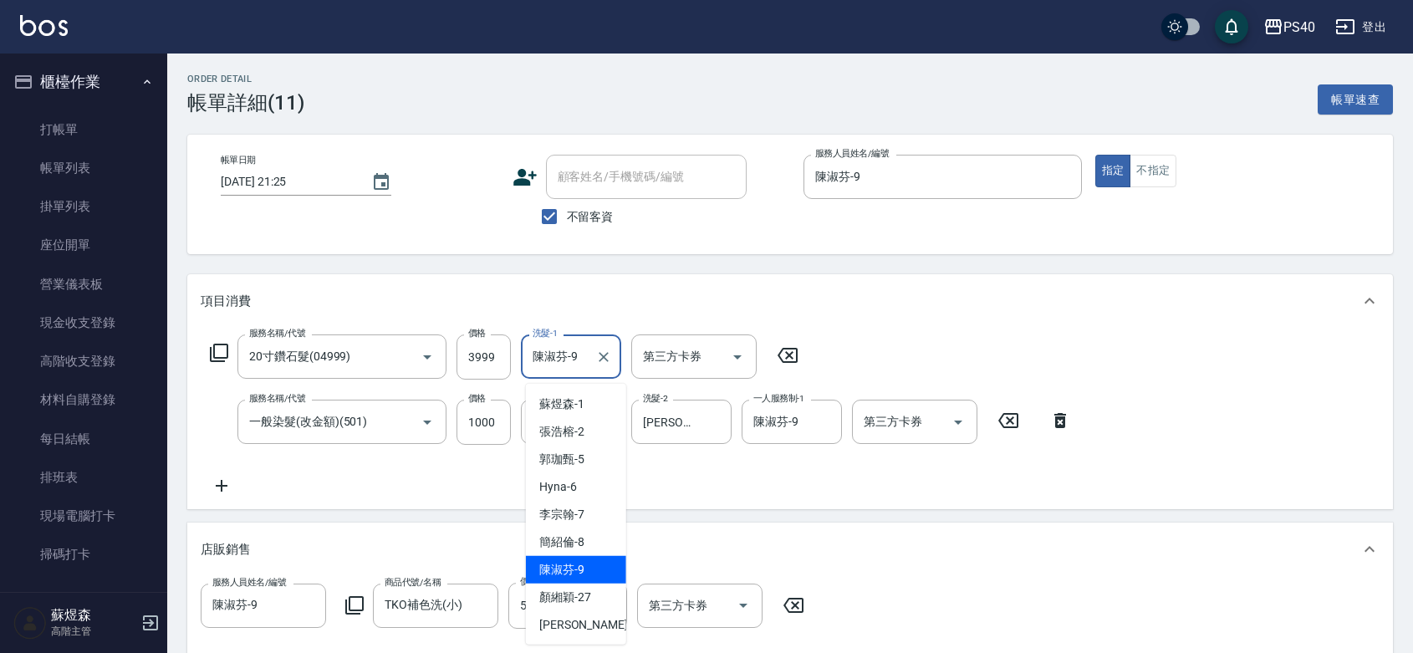
click at [571, 366] on input "陳淑芬-9" at bounding box center [558, 356] width 60 height 29
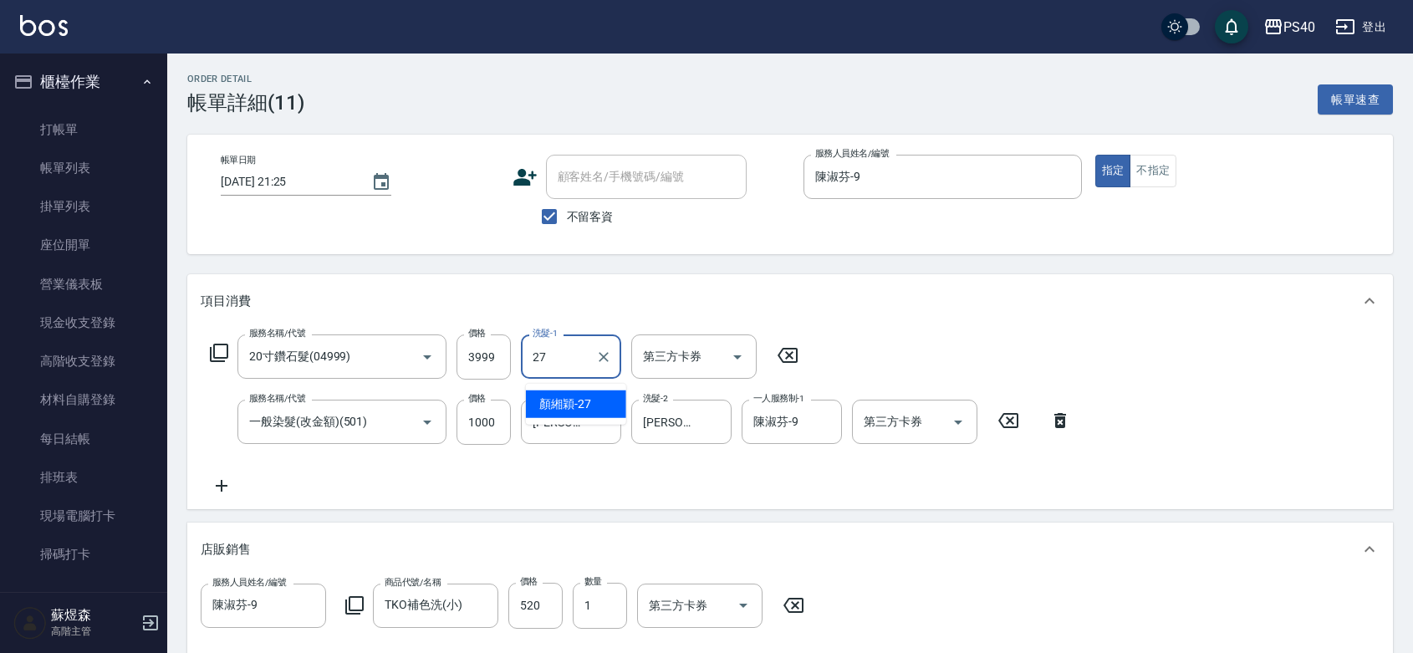
type input "顏緗穎-27"
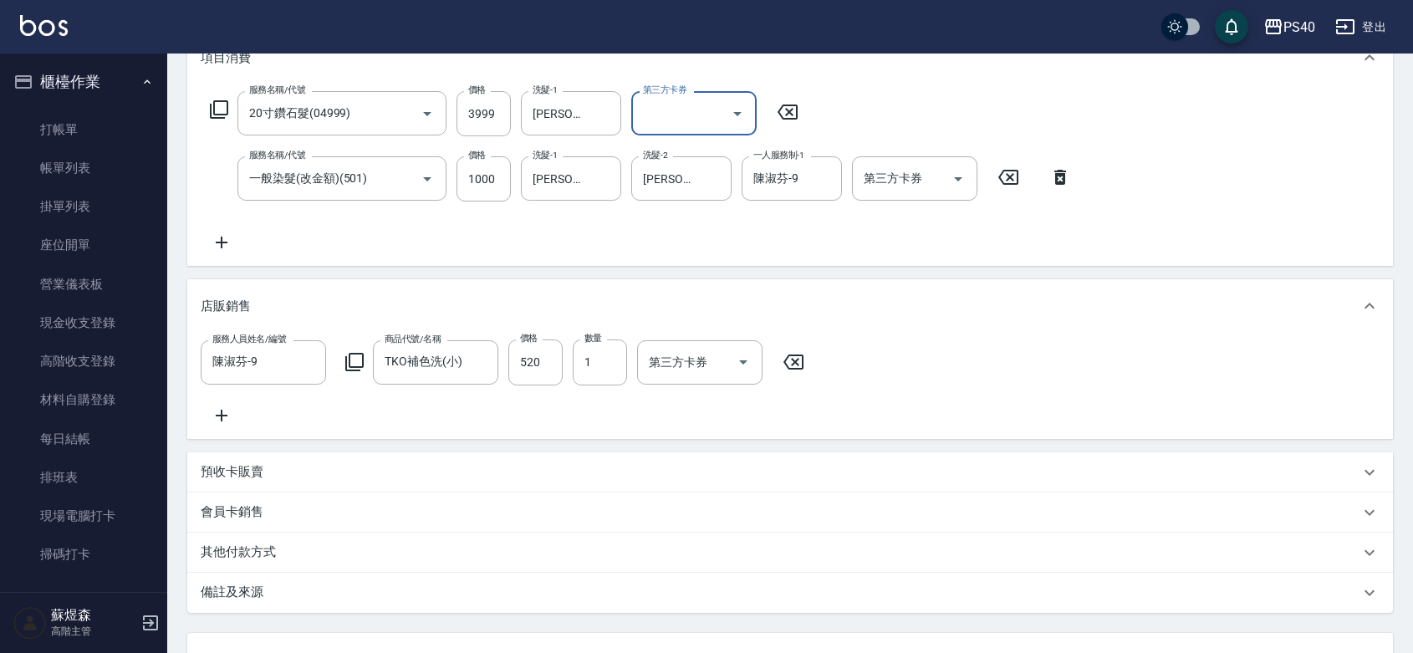
scroll to position [431, 0]
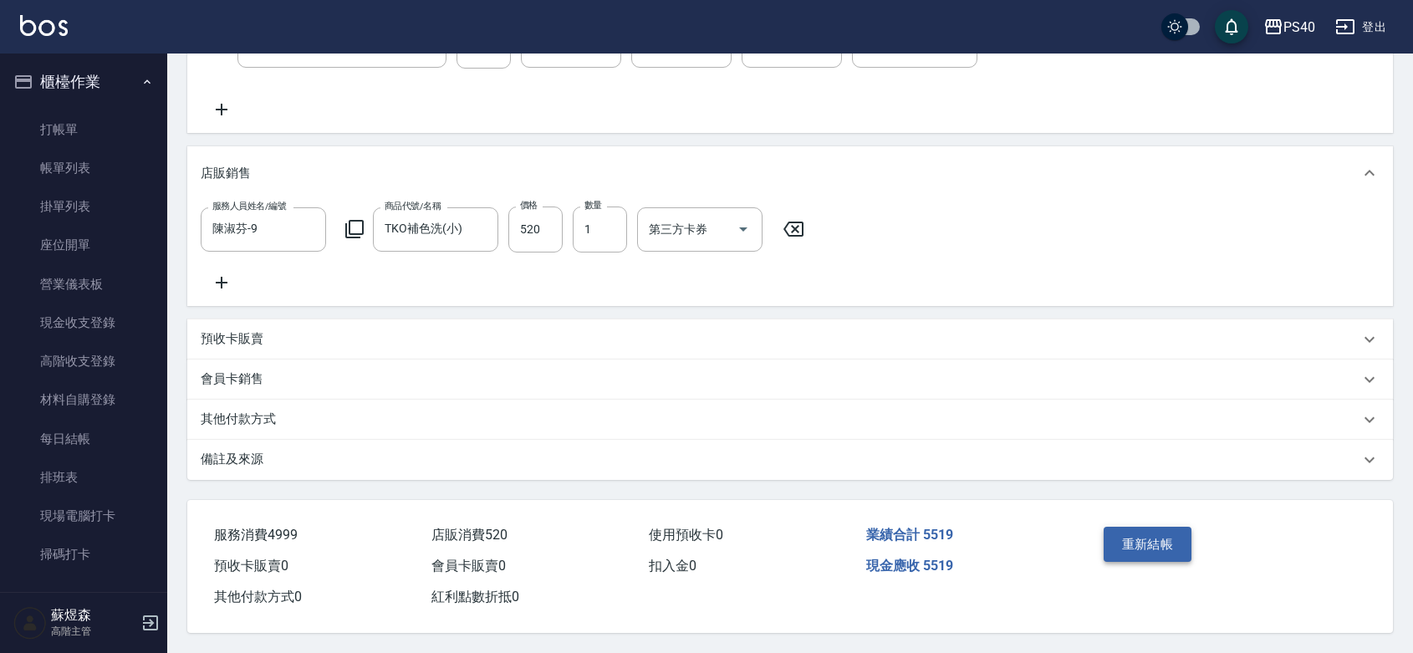
click at [1164, 533] on button "重新結帳" at bounding box center [1148, 544] width 89 height 35
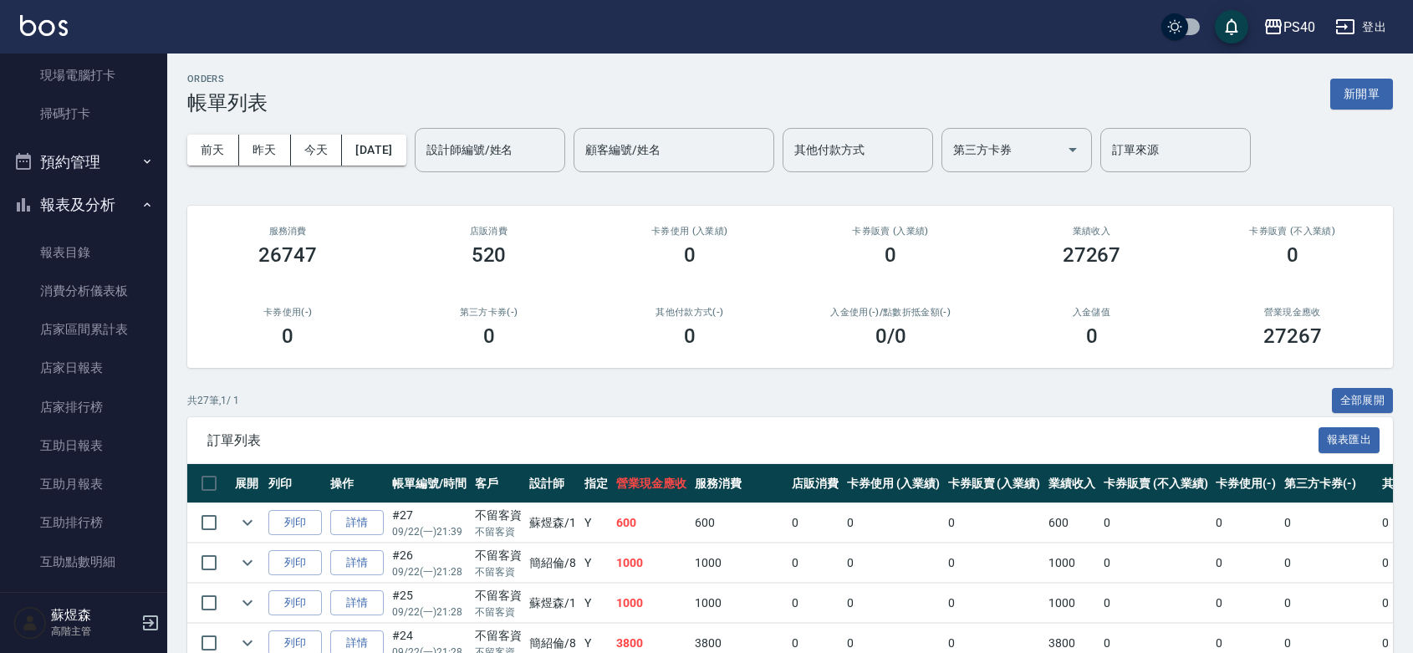
scroll to position [487, 0]
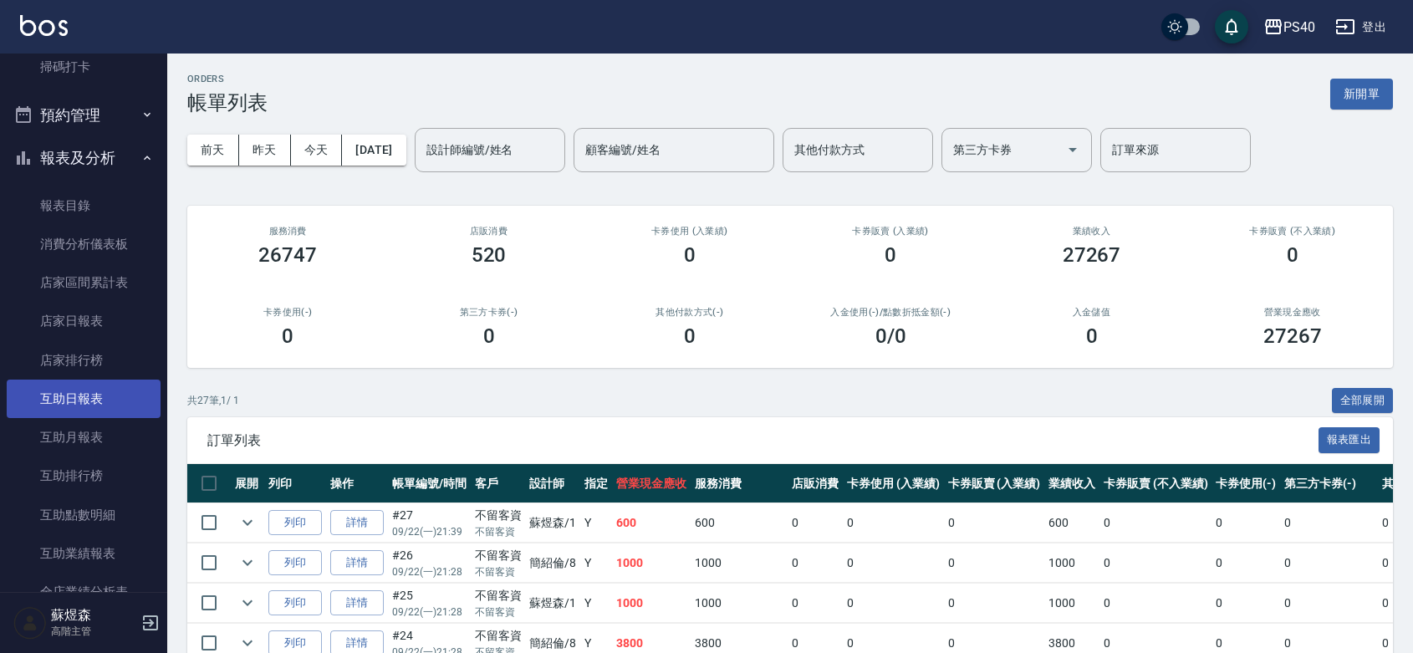
click at [102, 402] on link "互助日報表" at bounding box center [84, 399] width 154 height 38
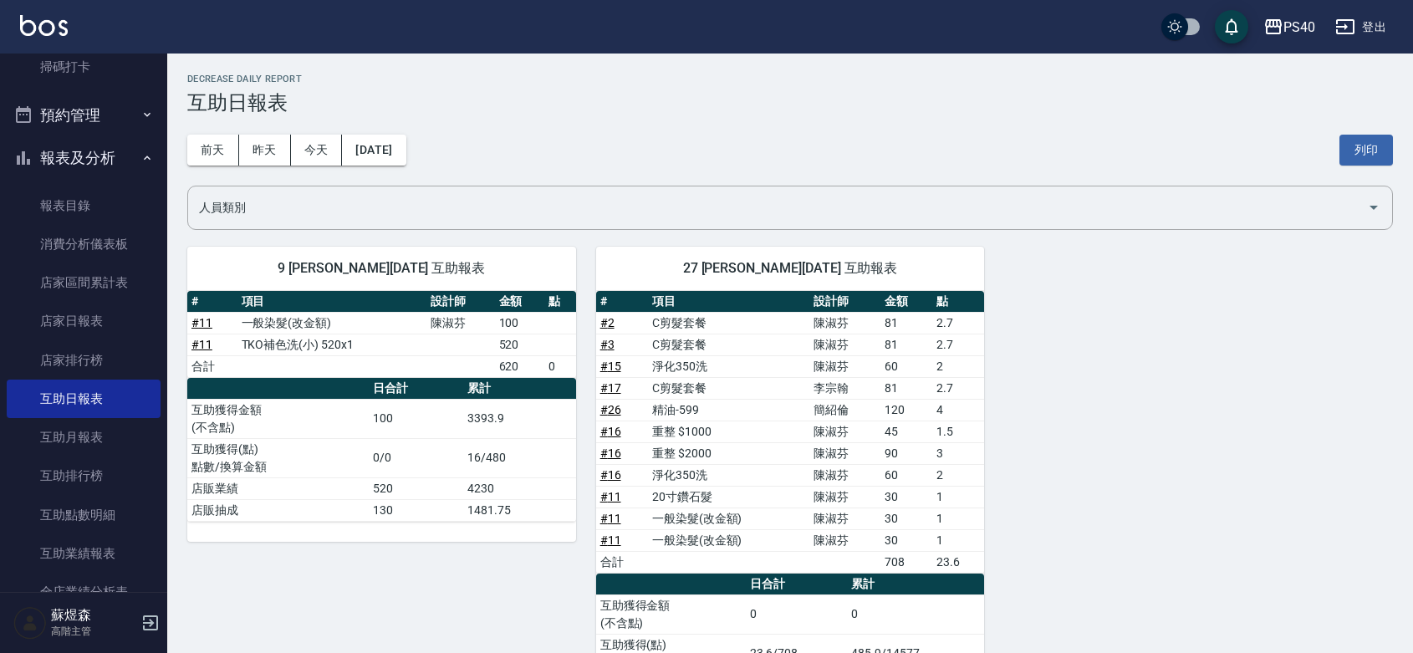
scroll to position [107, 0]
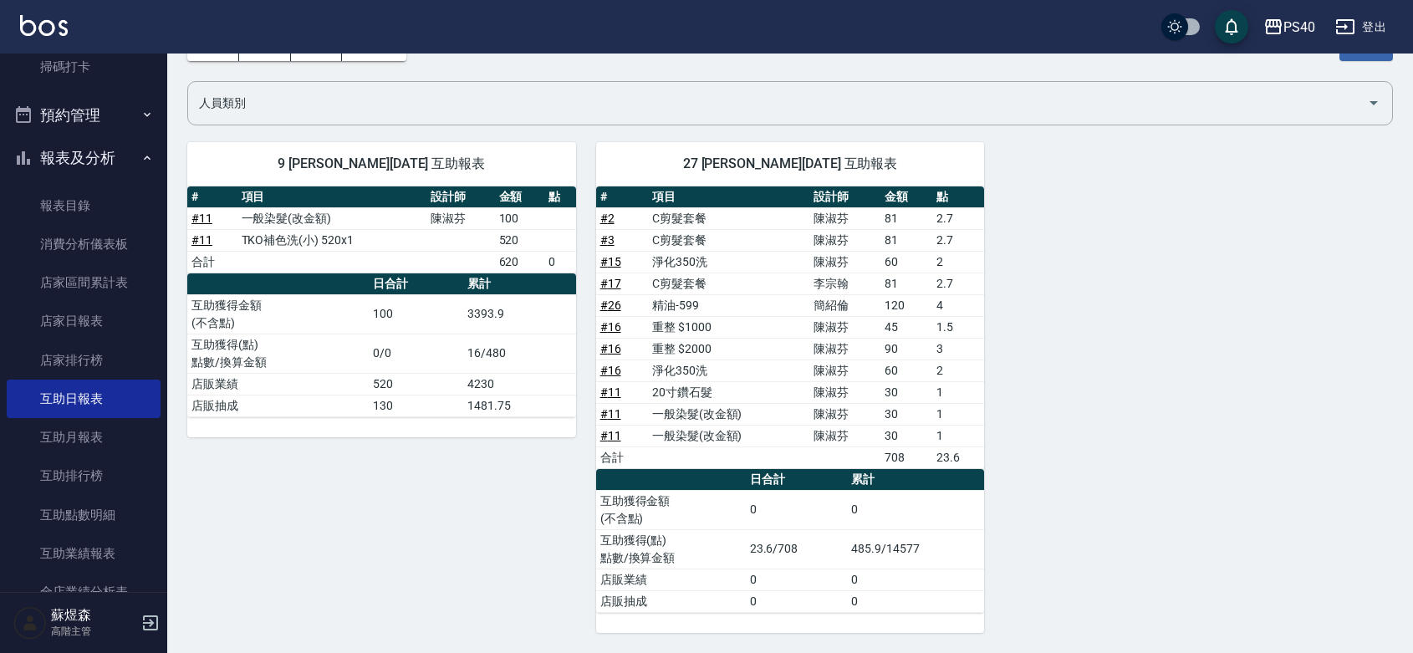
click at [496, 348] on td "16/480" at bounding box center [519, 353] width 112 height 39
click at [503, 307] on td "3393.9" at bounding box center [519, 313] width 112 height 39
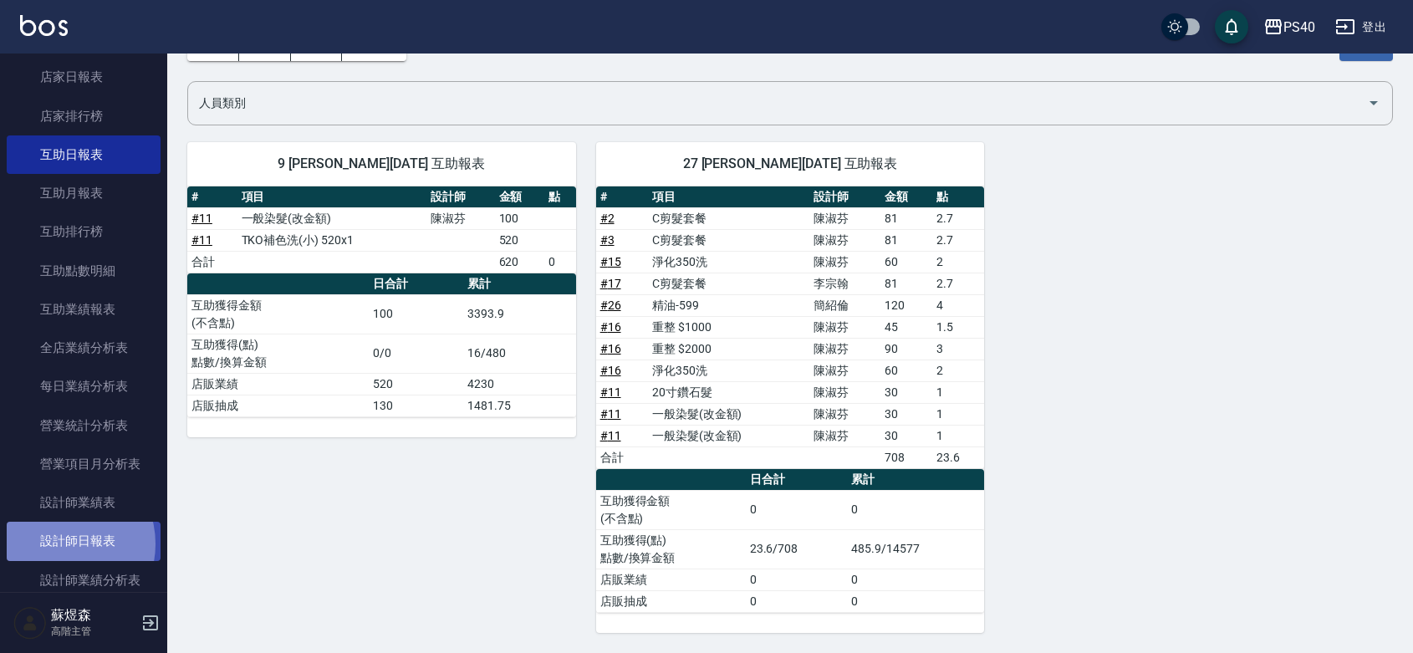
click at [61, 543] on link "設計師日報表" at bounding box center [84, 541] width 154 height 38
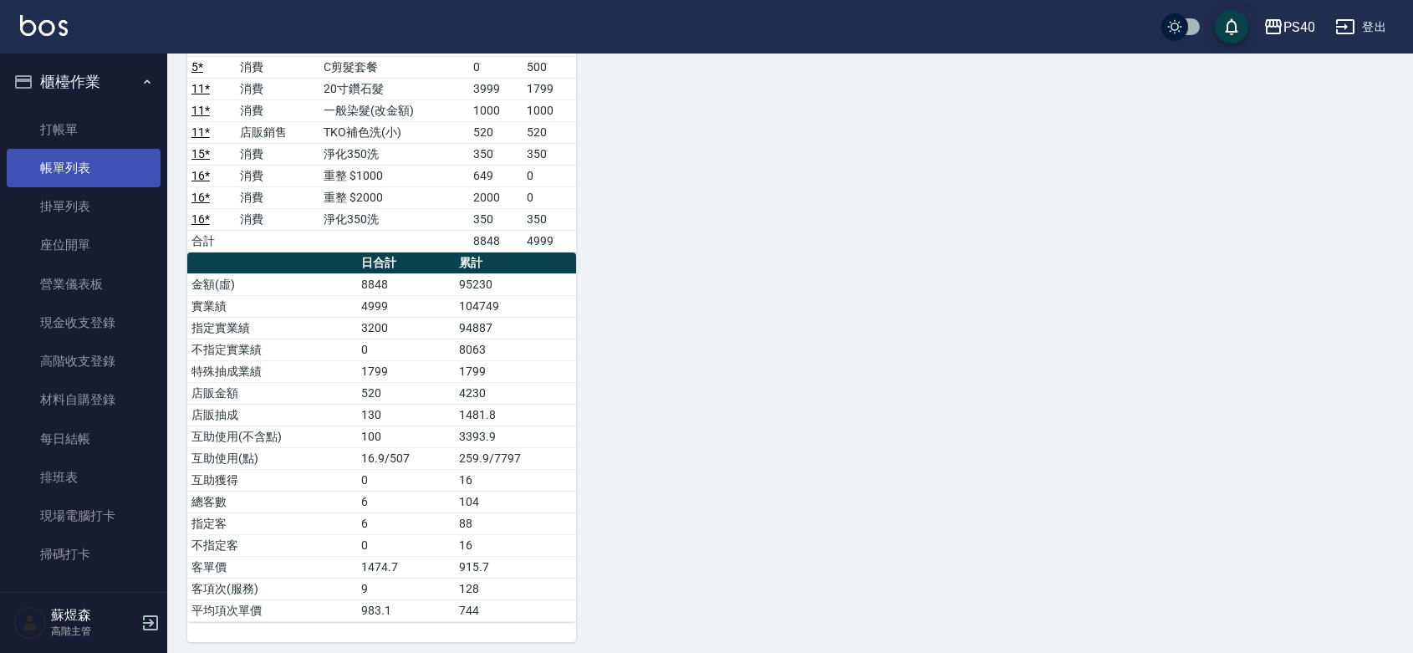
click at [94, 178] on link "帳單列表" at bounding box center [84, 168] width 154 height 38
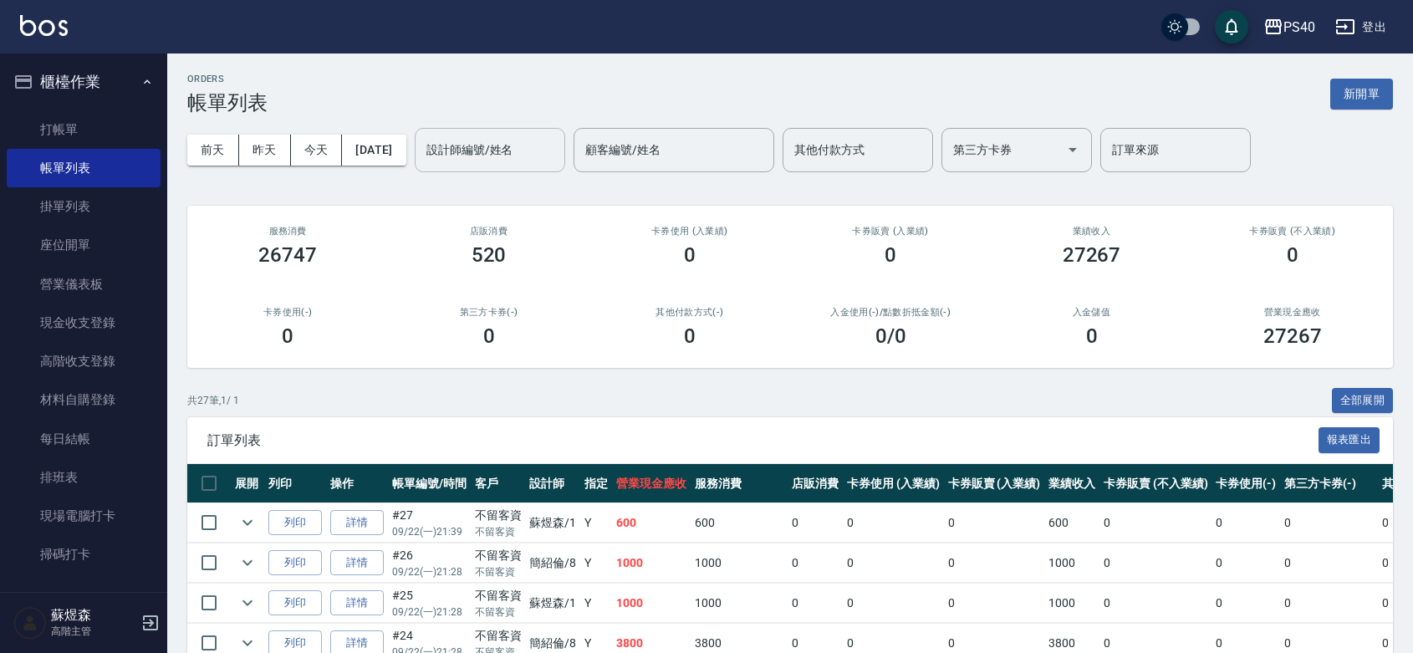
click at [473, 160] on input "設計師編號/姓名" at bounding box center [489, 149] width 135 height 29
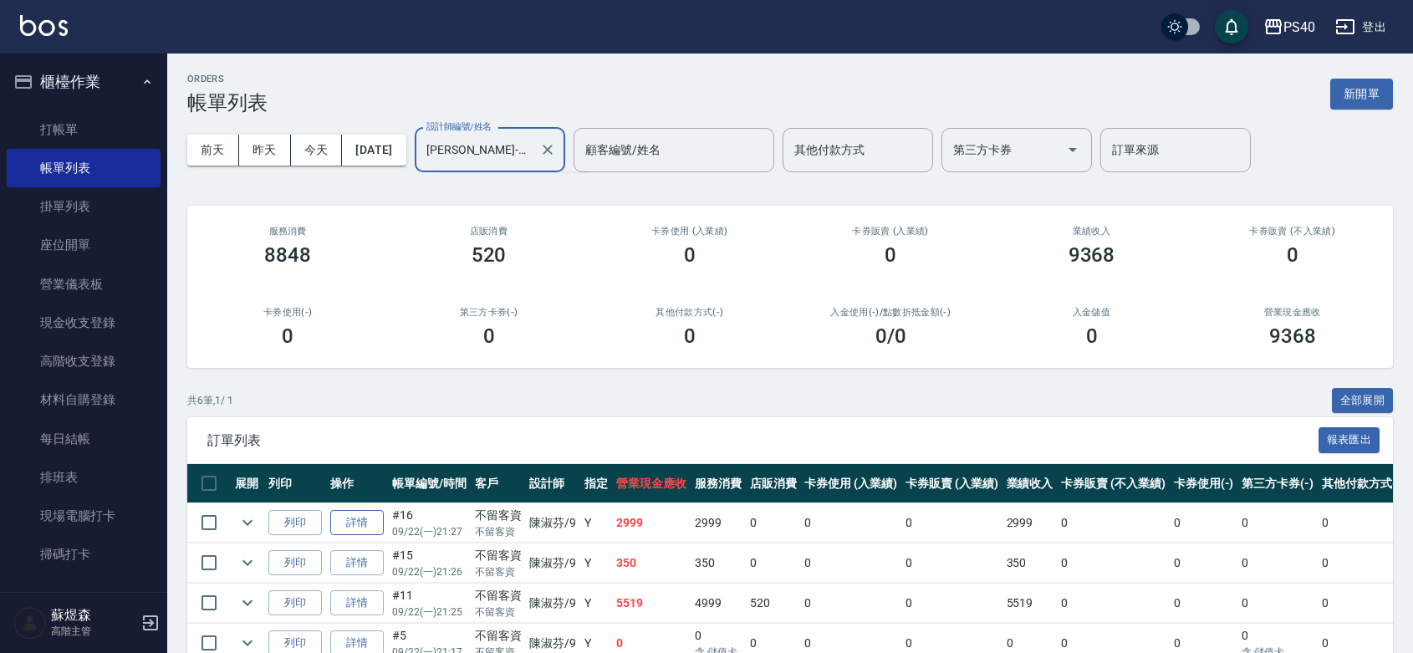
scroll to position [224, 0]
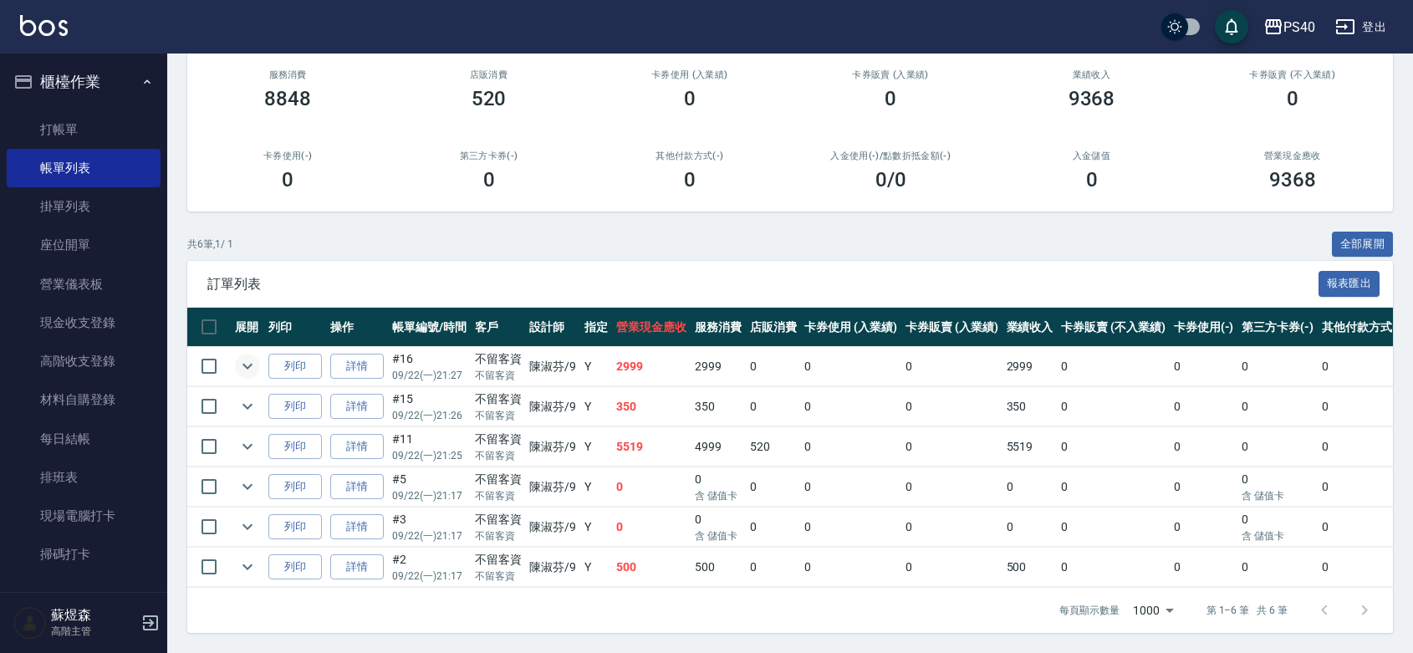
type input "陳淑芬-9"
click at [252, 364] on icon "expand row" at bounding box center [247, 367] width 10 height 6
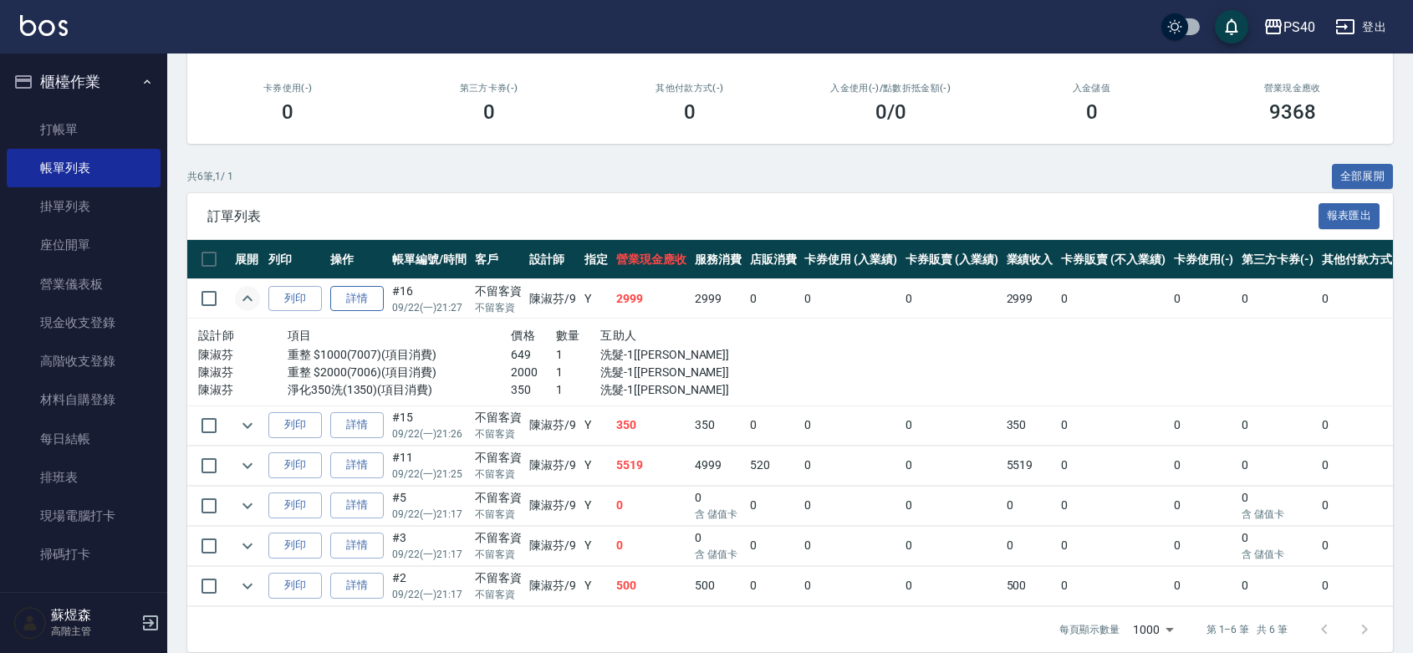
click at [368, 310] on link "詳情" at bounding box center [357, 299] width 54 height 26
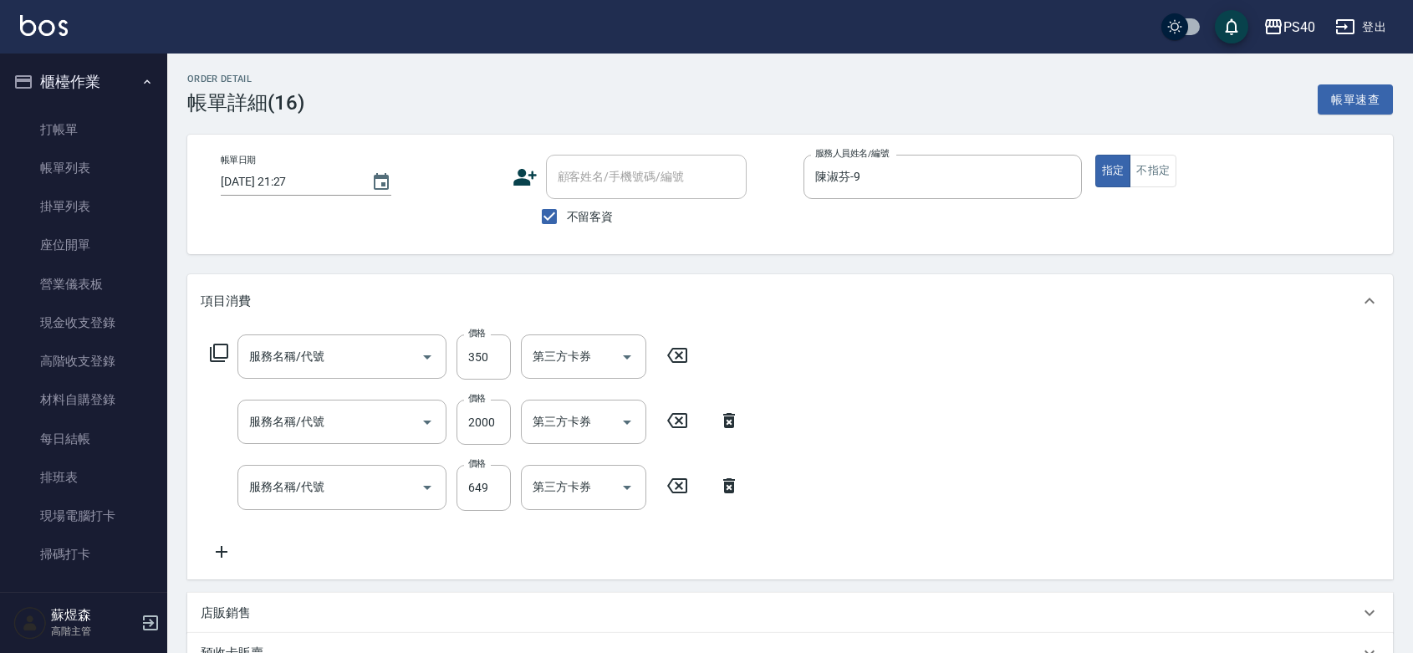
type input "2025/09/22 21:27"
checkbox input "true"
type input "陳淑芬-9"
type input "淨化350洗(1350)"
type input "重整 $2000(7006)"
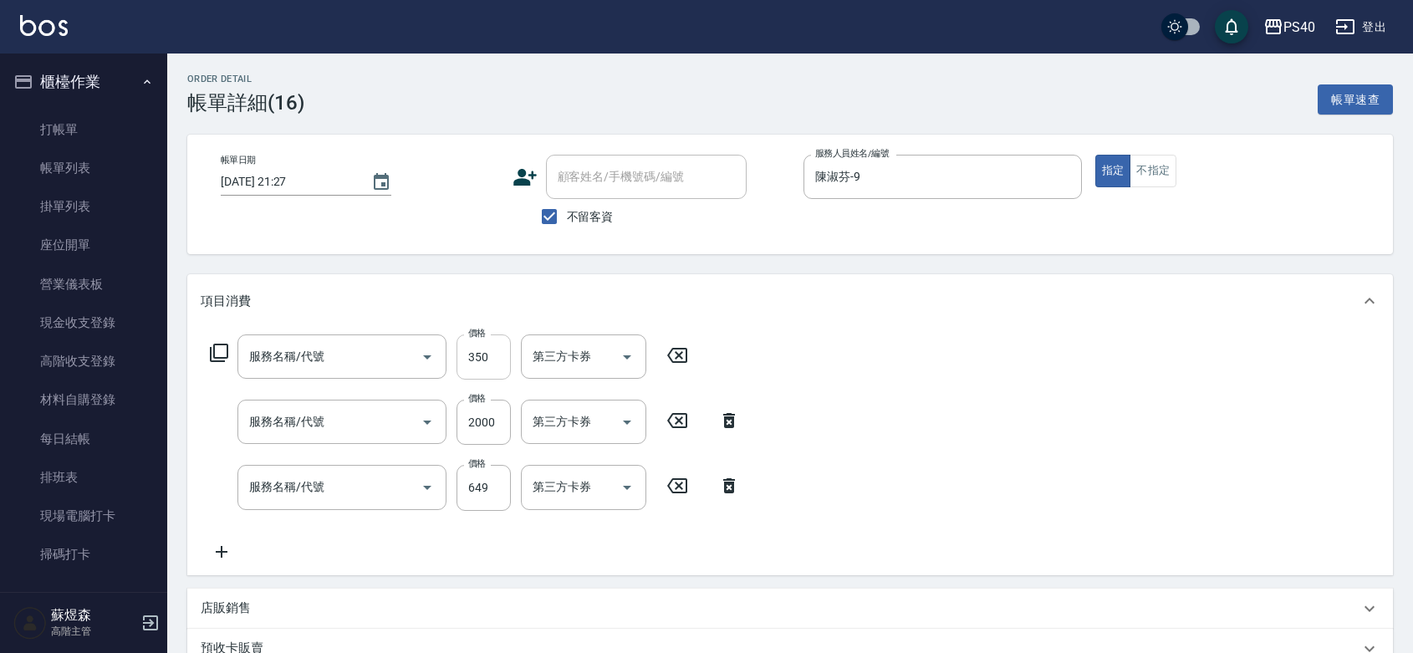
type input "重整 $1000(7007)"
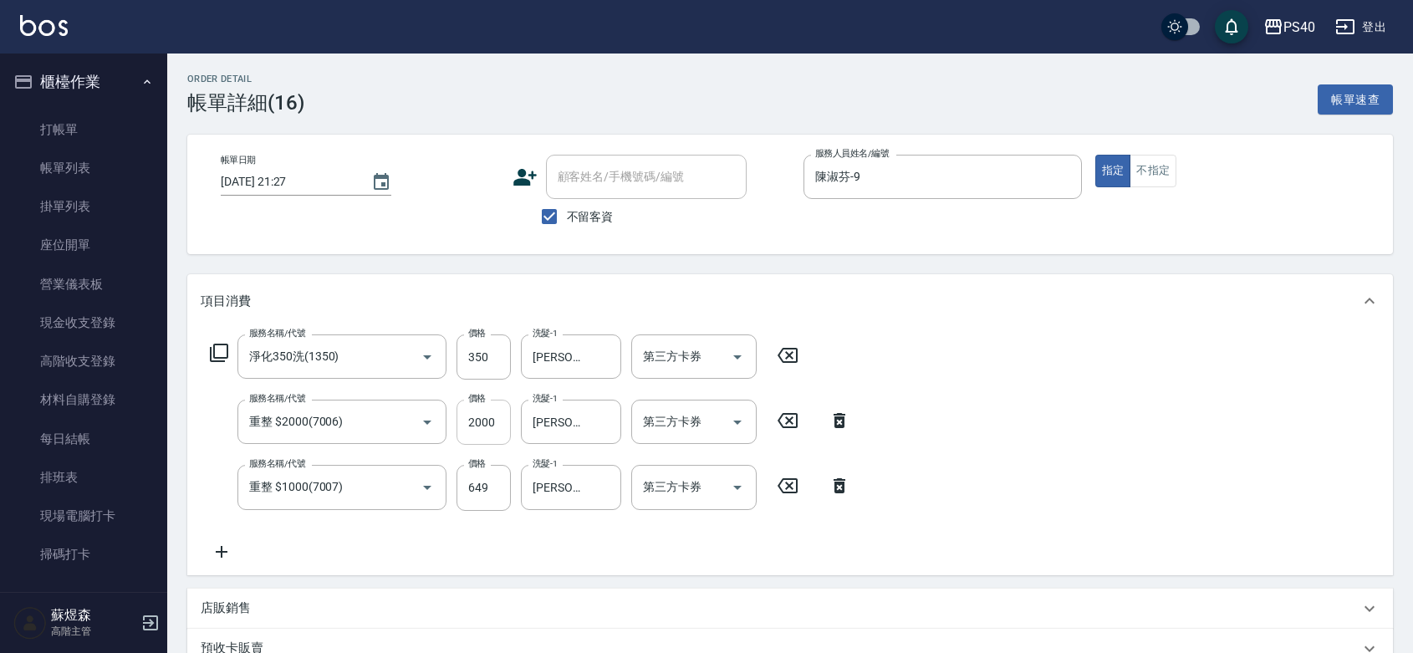
click at [485, 432] on input "2000" at bounding box center [483, 422] width 54 height 45
click at [557, 426] on input "顏緗穎-27" at bounding box center [558, 421] width 60 height 29
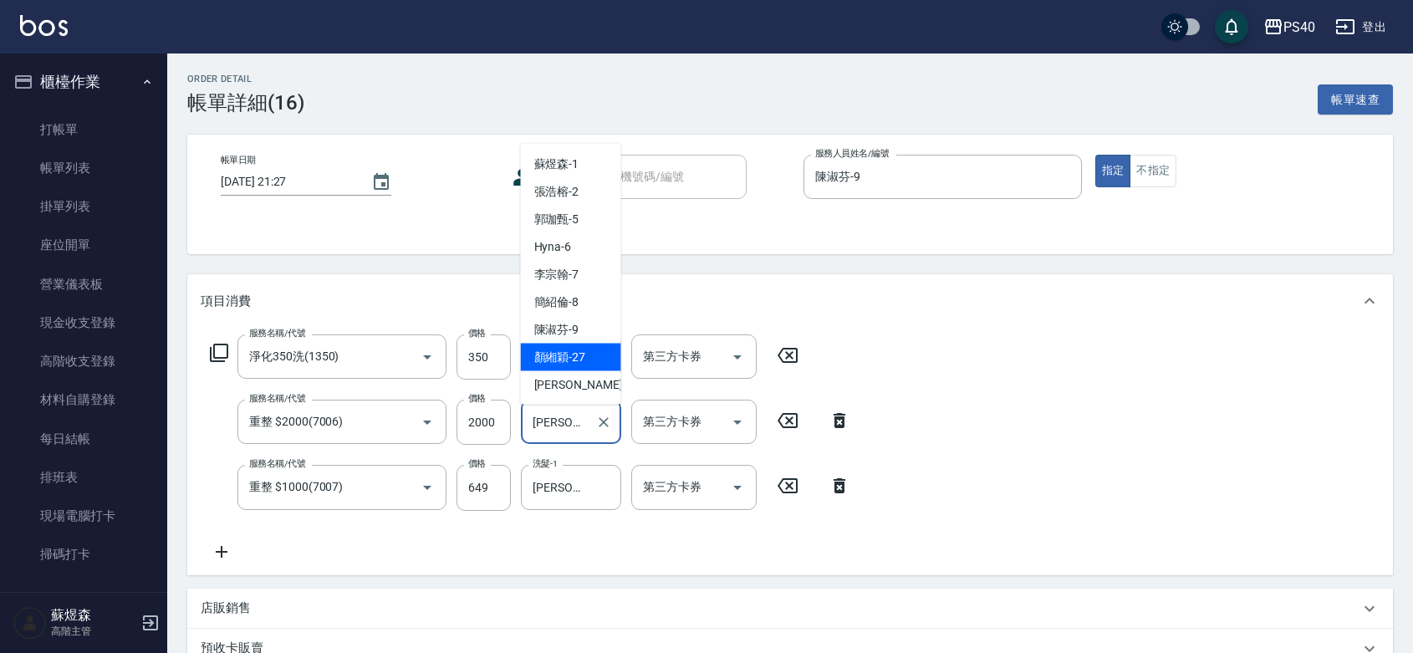
click at [557, 426] on input "顏緗穎-27" at bounding box center [558, 421] width 60 height 29
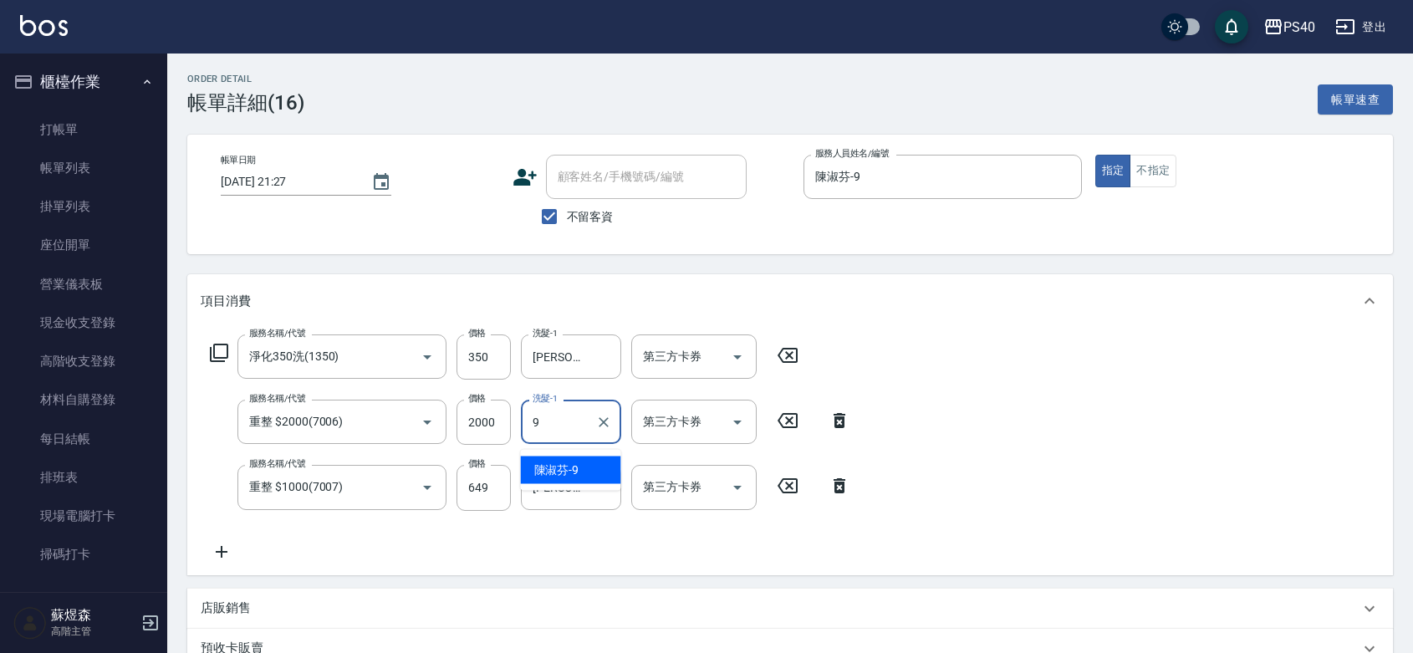
type input "陳淑芬-9"
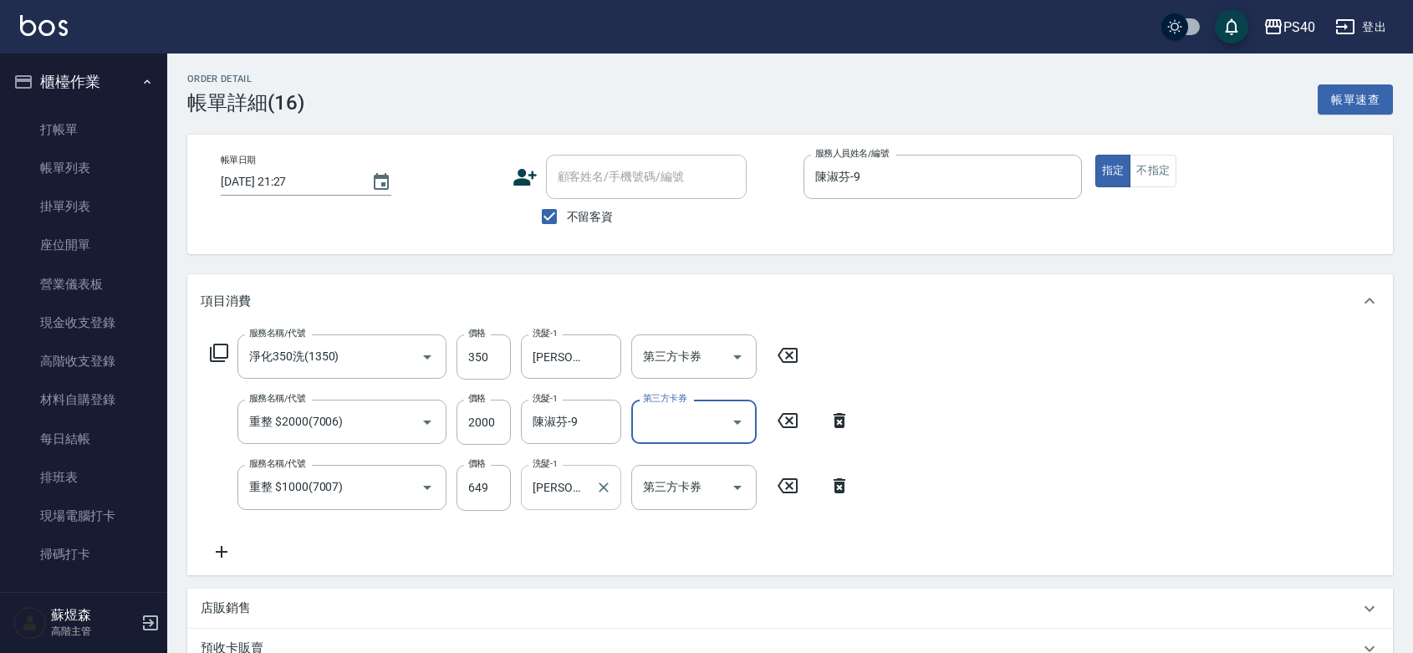
click at [550, 486] on input "顏緗穎-27" at bounding box center [558, 486] width 60 height 29
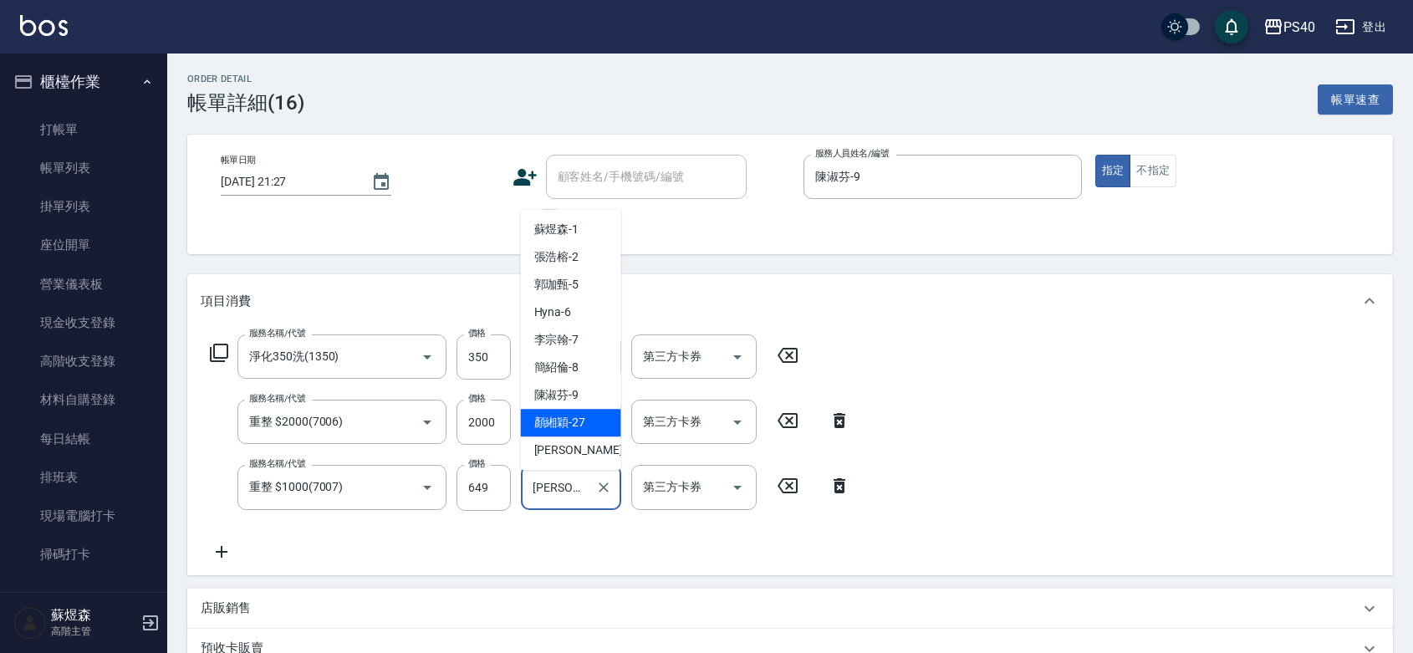
click at [550, 486] on input "顏緗穎-27" at bounding box center [558, 486] width 60 height 29
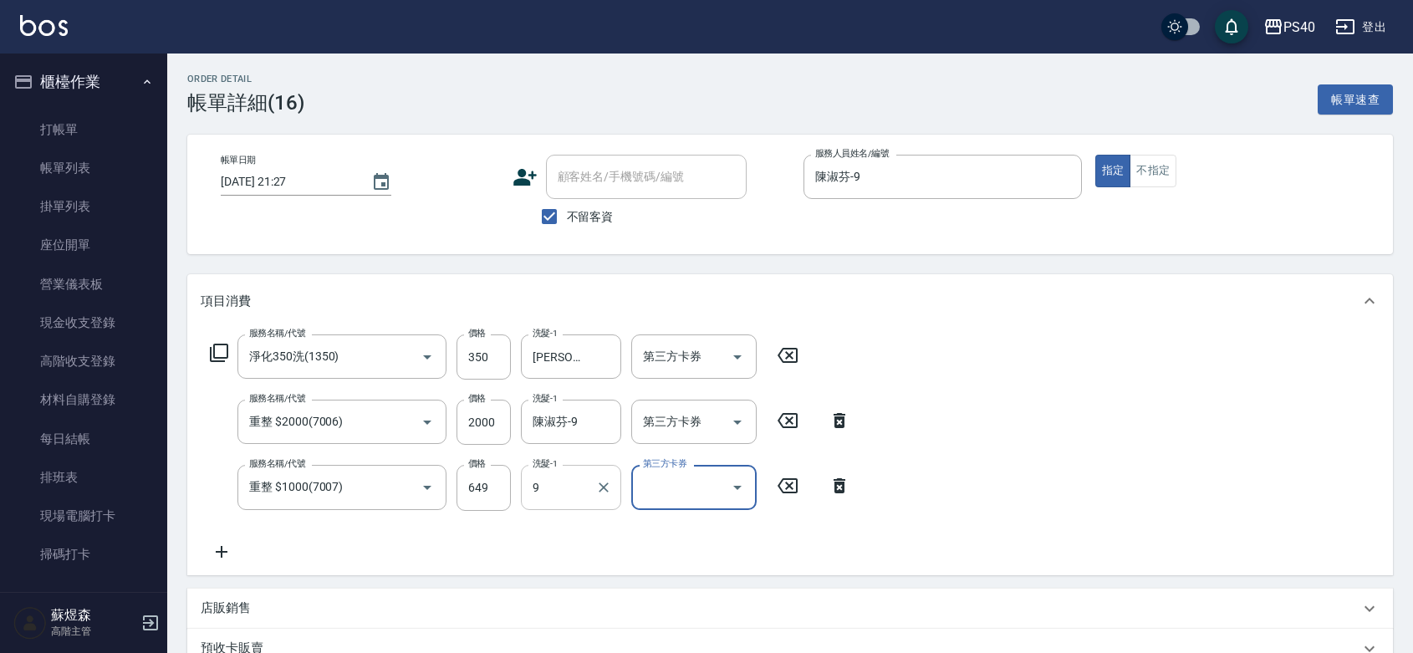
type input "陳淑芬-9"
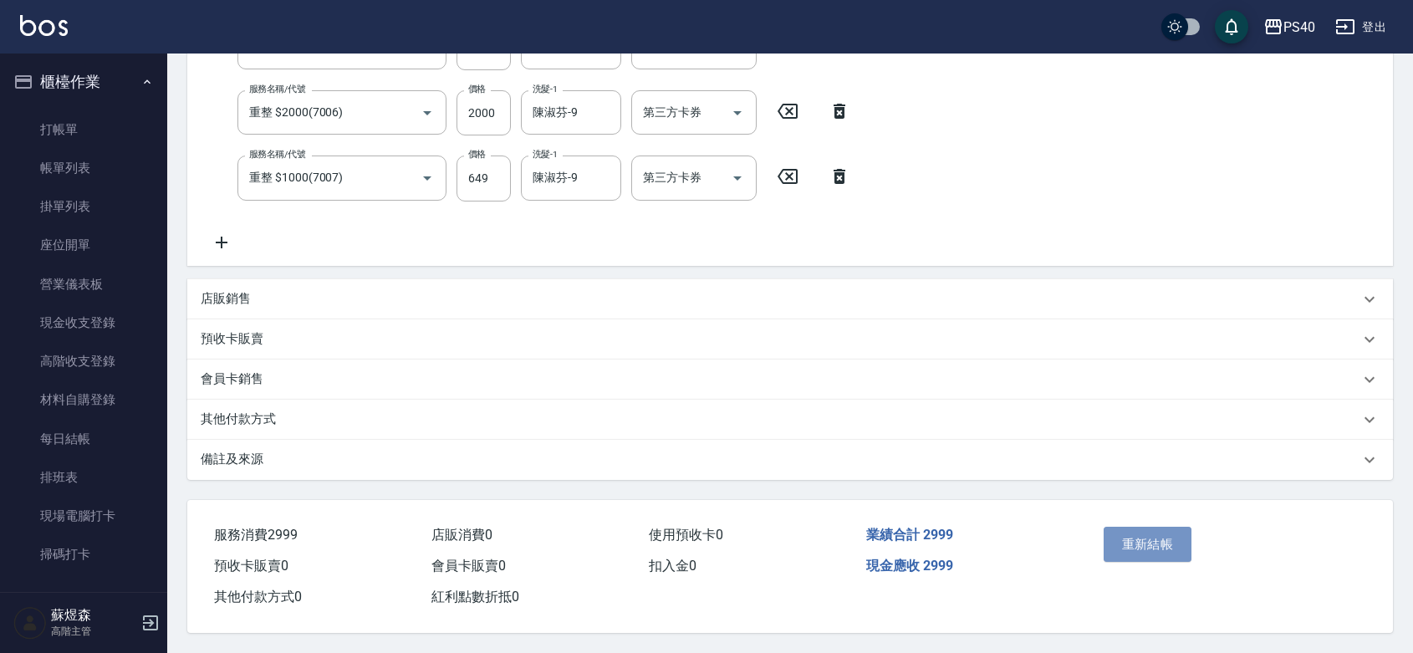
click at [1124, 527] on button "重新結帳" at bounding box center [1148, 544] width 89 height 35
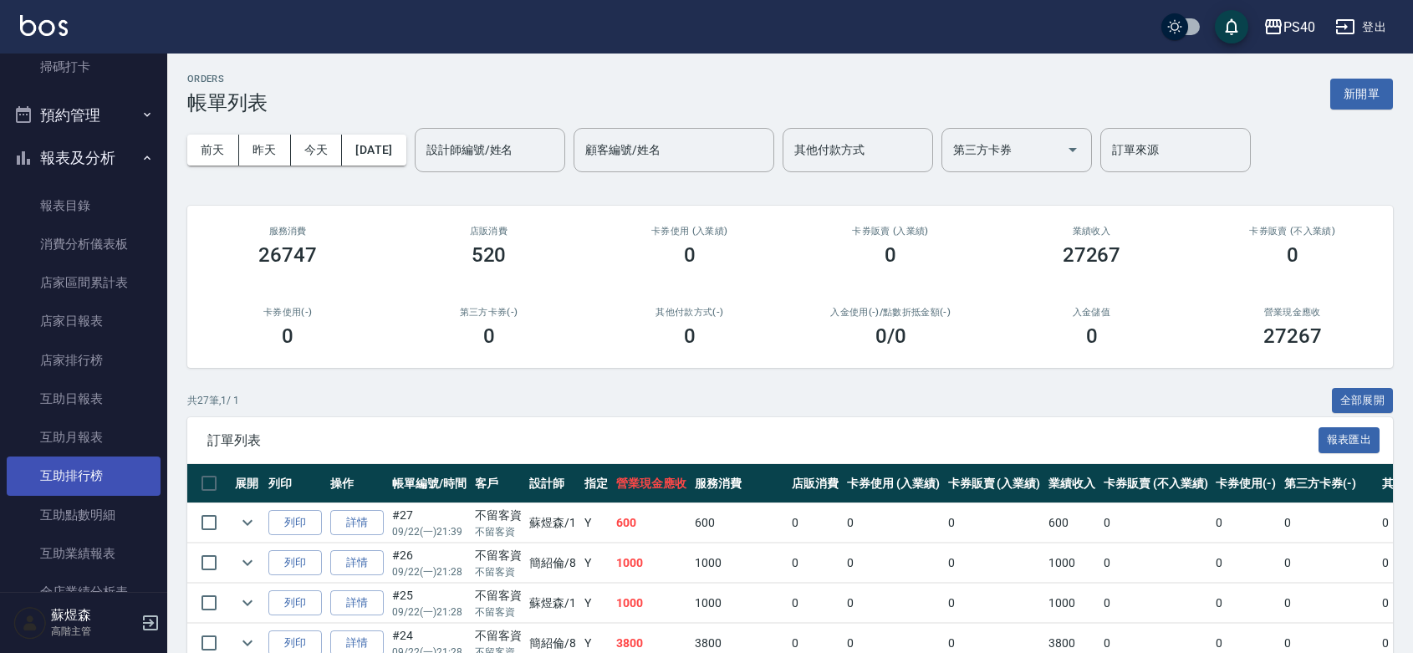
scroll to position [732, 0]
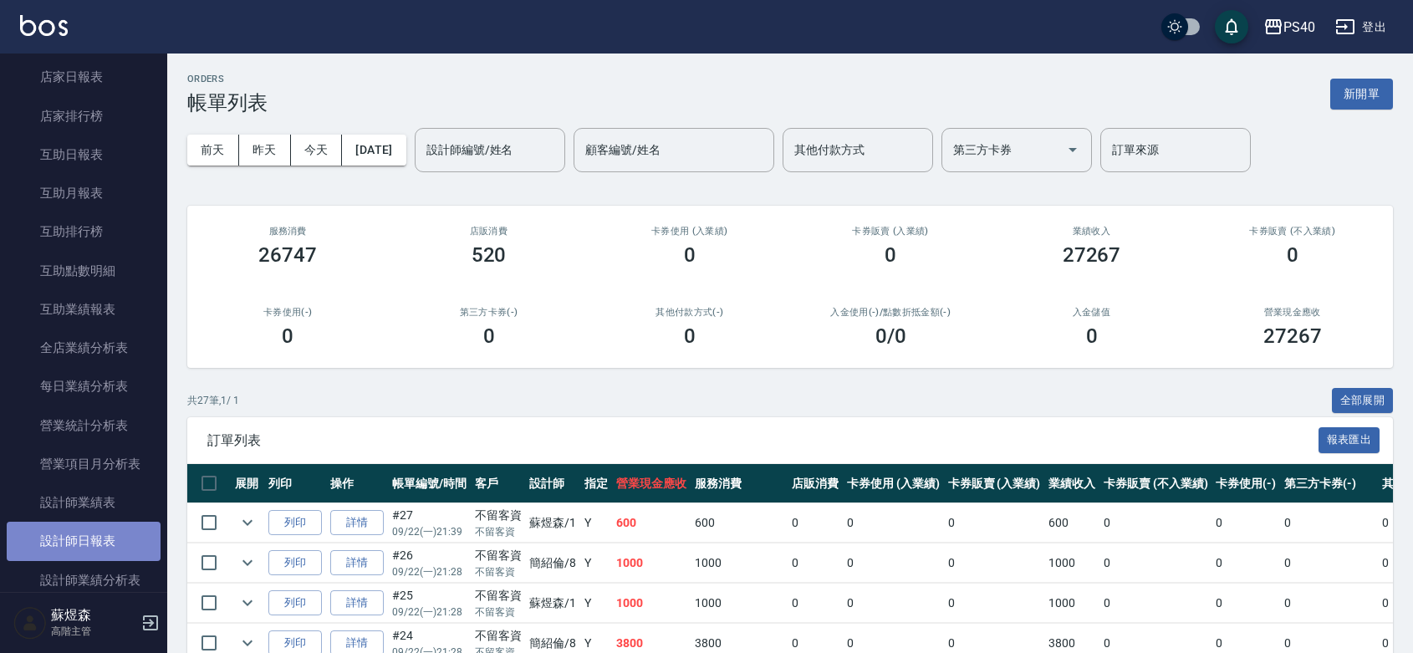
click at [96, 528] on link "設計師日報表" at bounding box center [84, 541] width 154 height 38
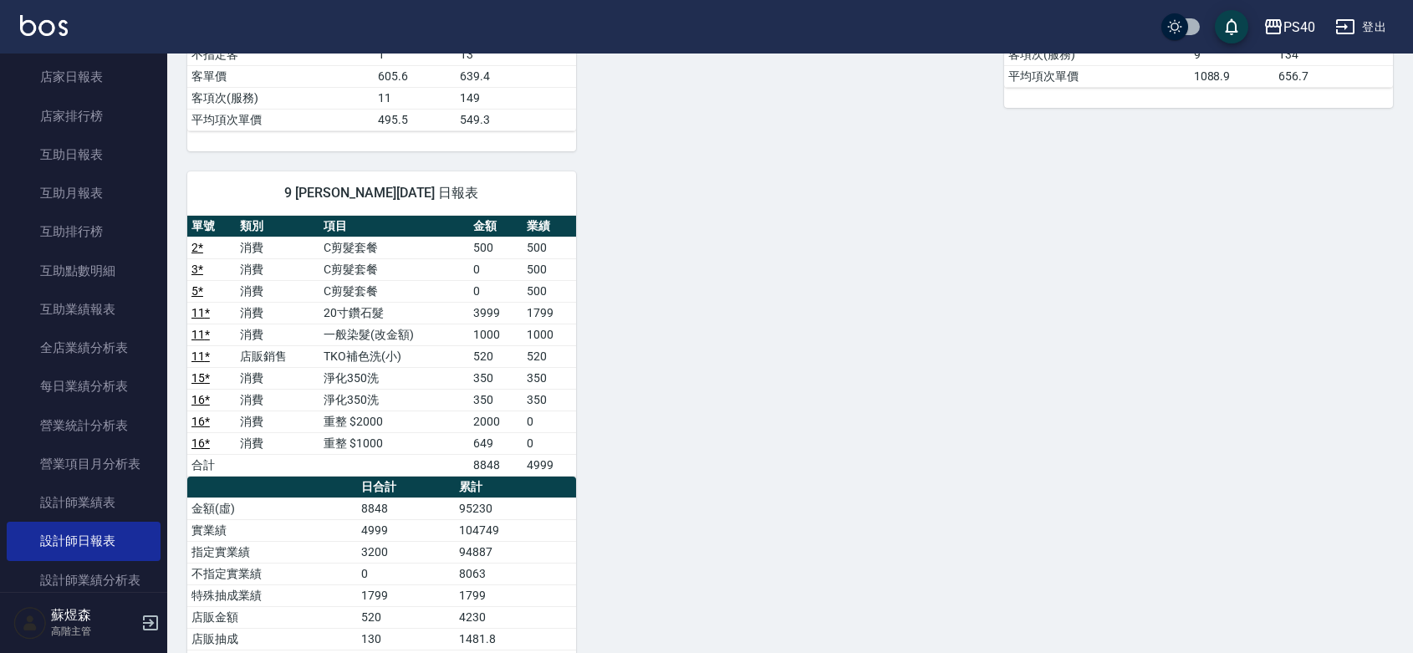
scroll to position [995, 0]
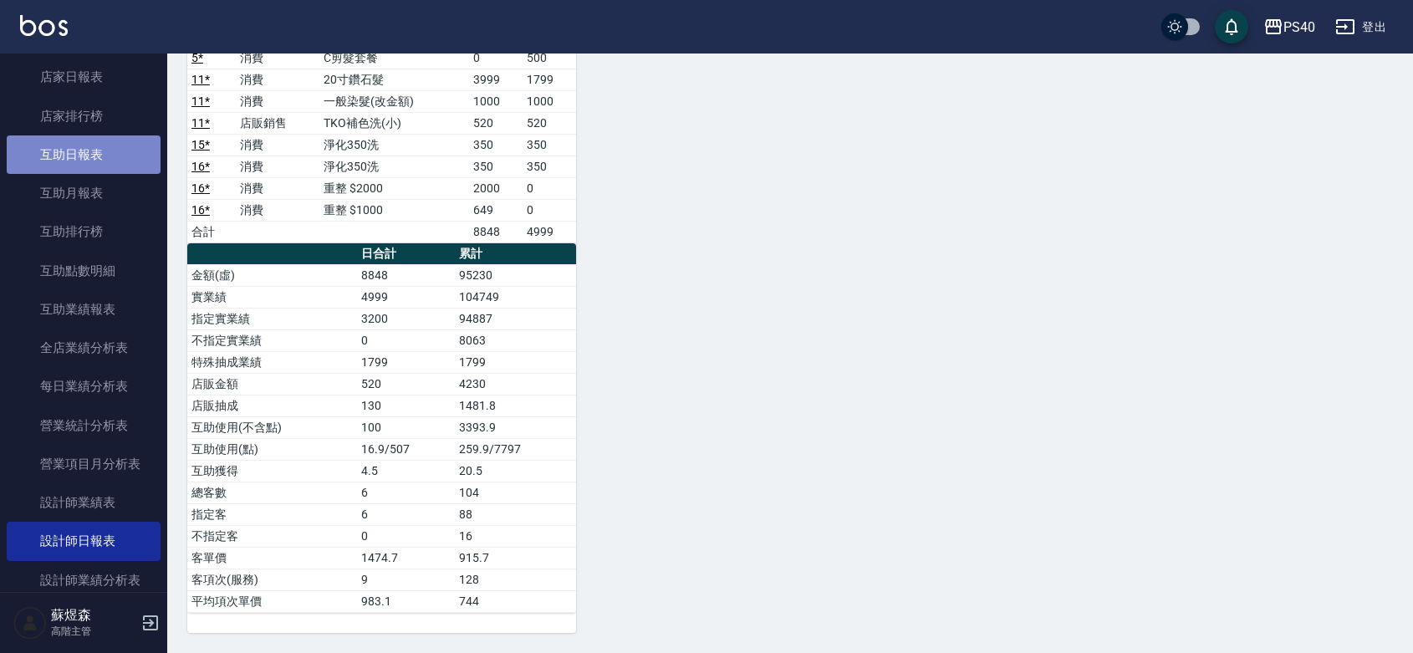
click at [89, 155] on link "互助日報表" at bounding box center [84, 154] width 154 height 38
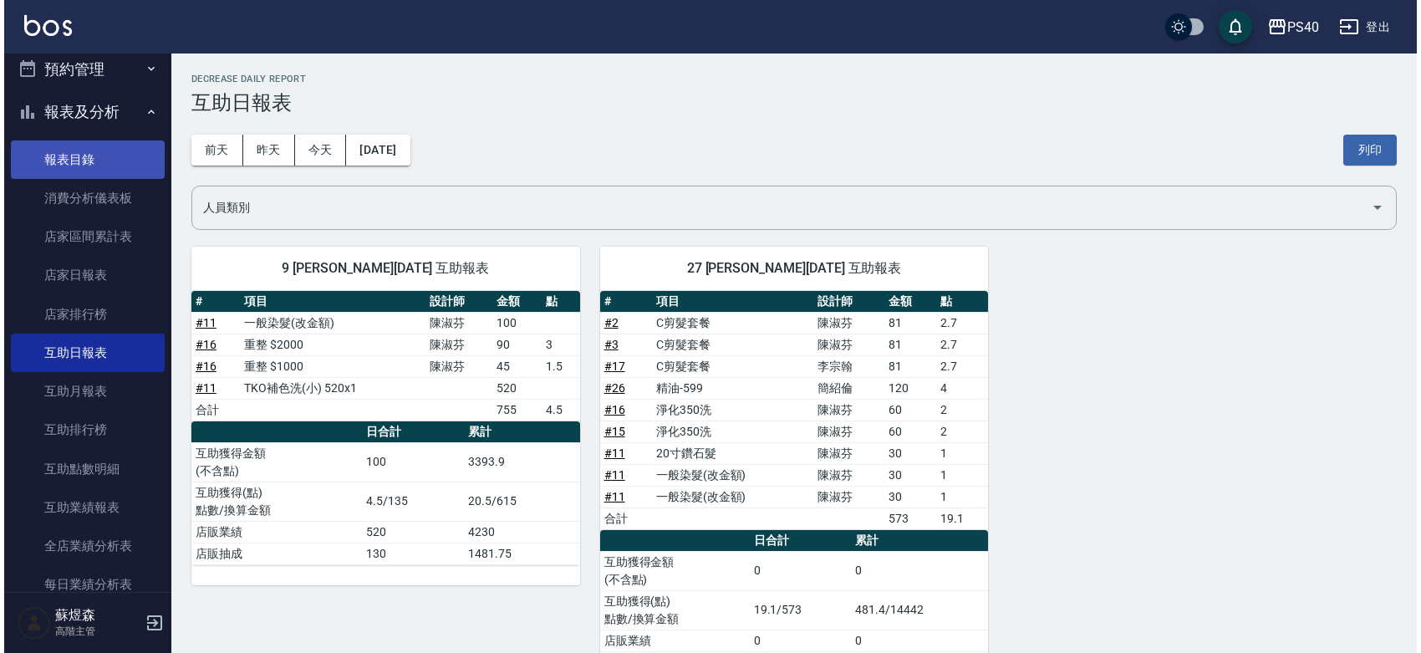
scroll to position [487, 0]
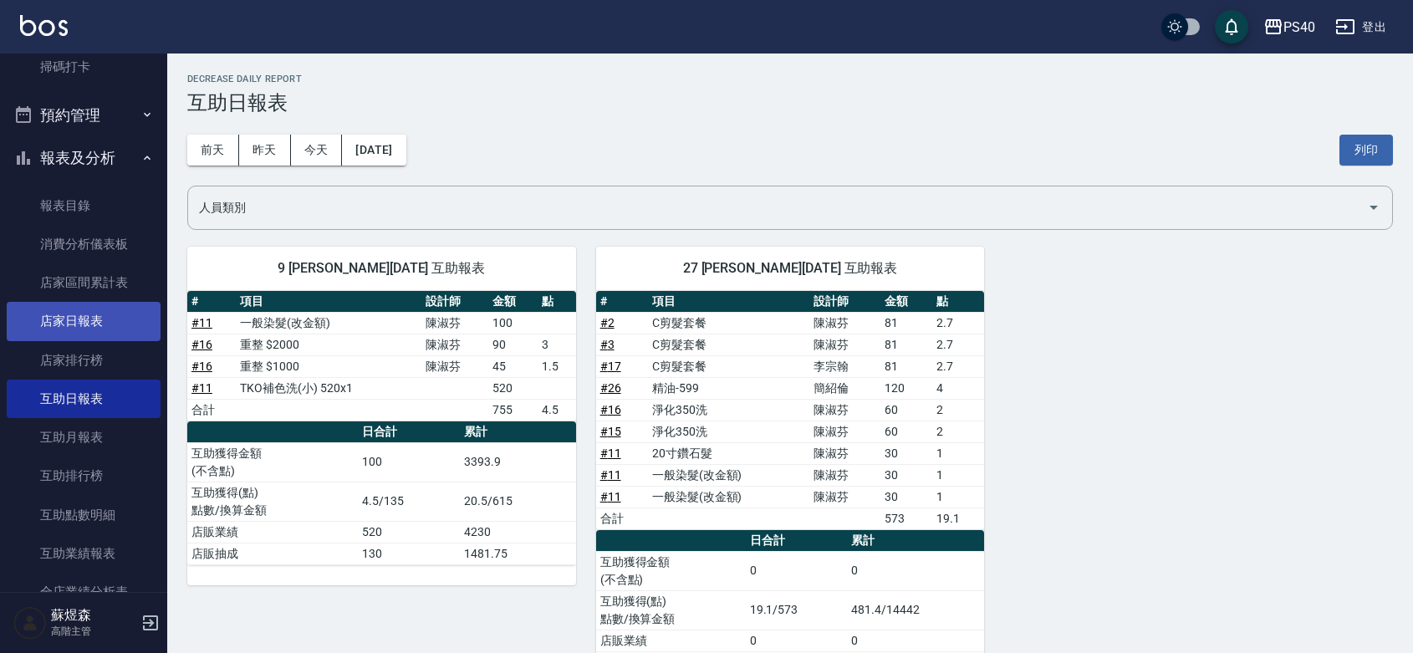
click at [59, 323] on link "店家日報表" at bounding box center [84, 321] width 154 height 38
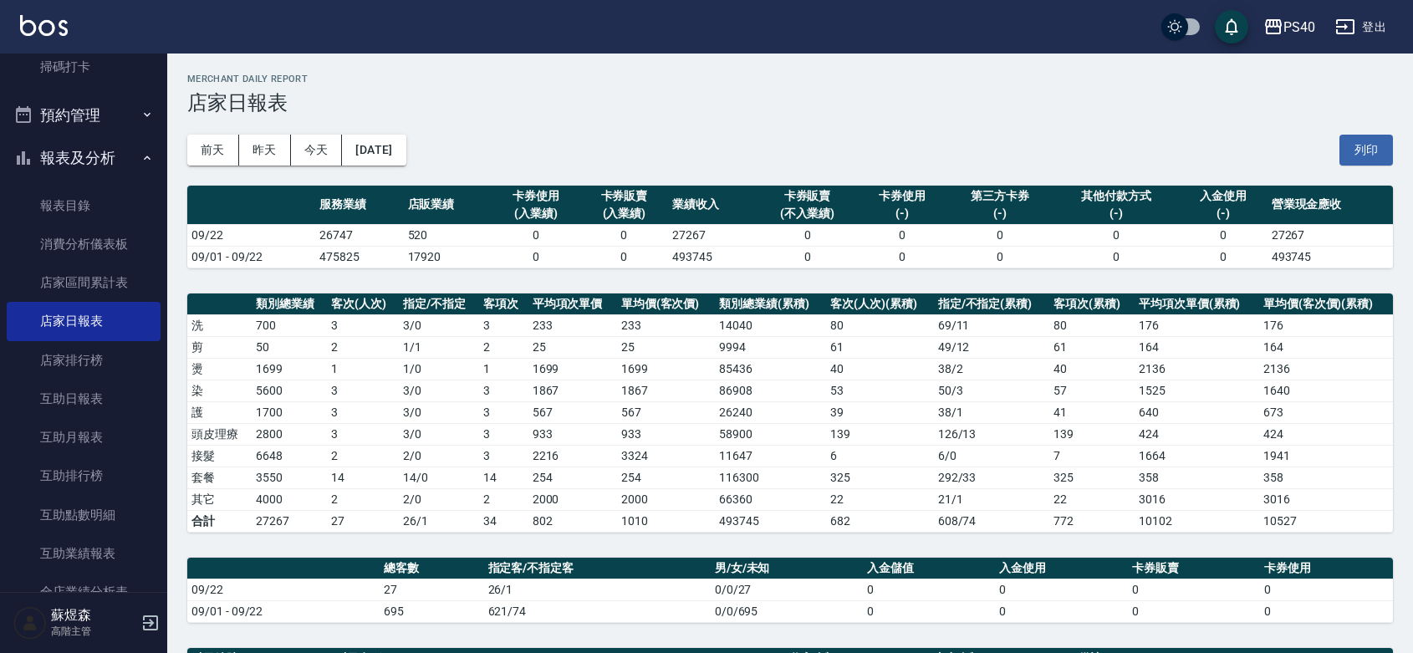
click at [1350, 22] on icon "button" at bounding box center [1345, 27] width 20 height 20
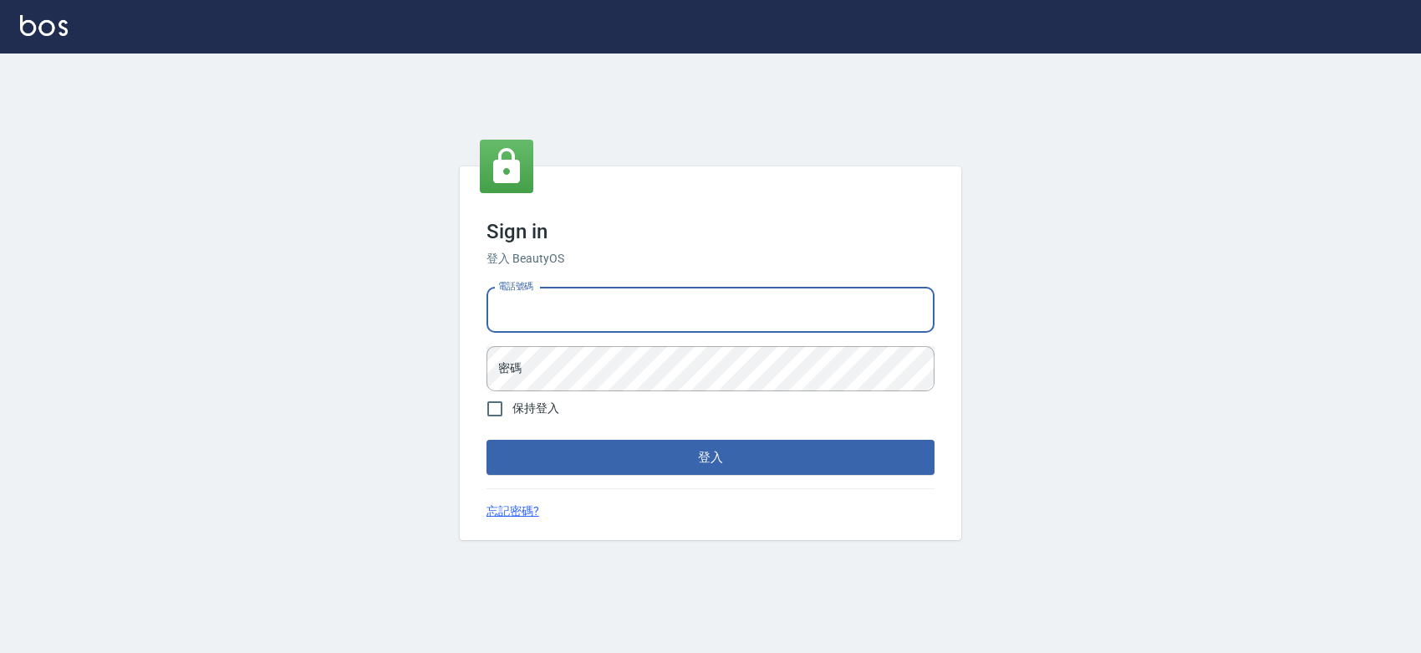
type input "0427061917"
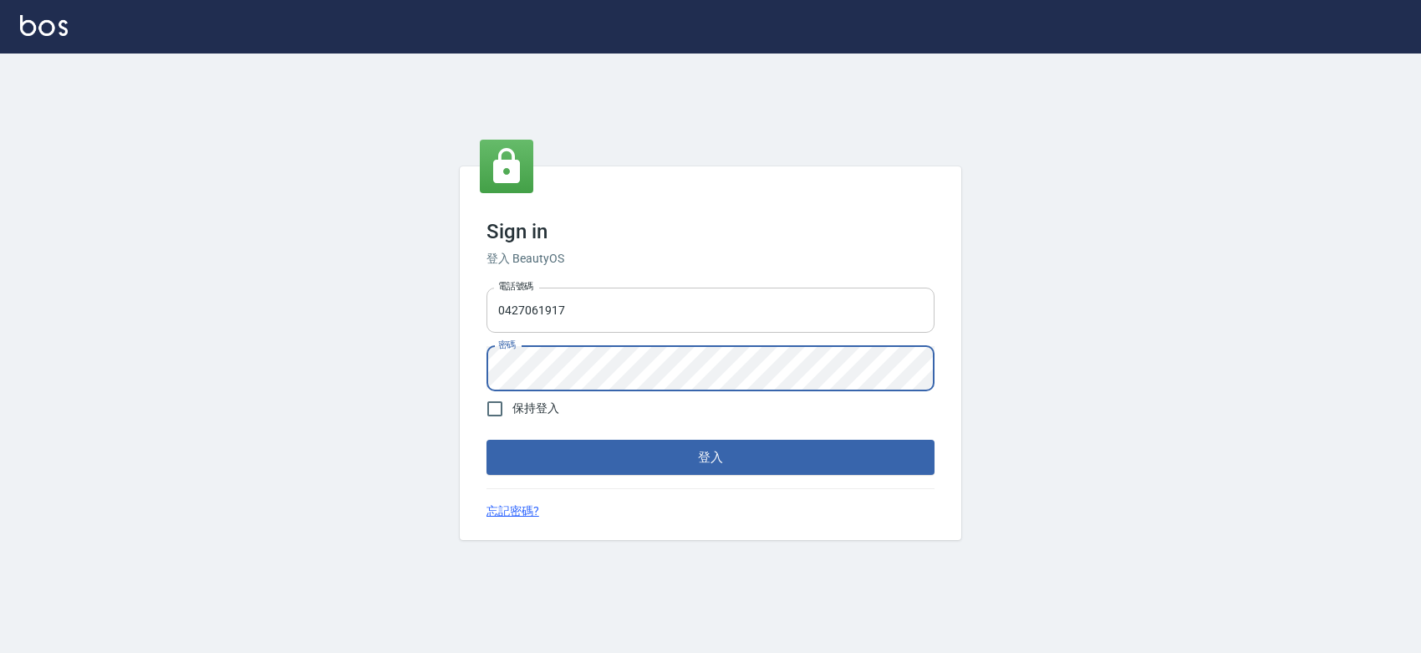
click at [487, 440] on button "登入" at bounding box center [711, 457] width 448 height 35
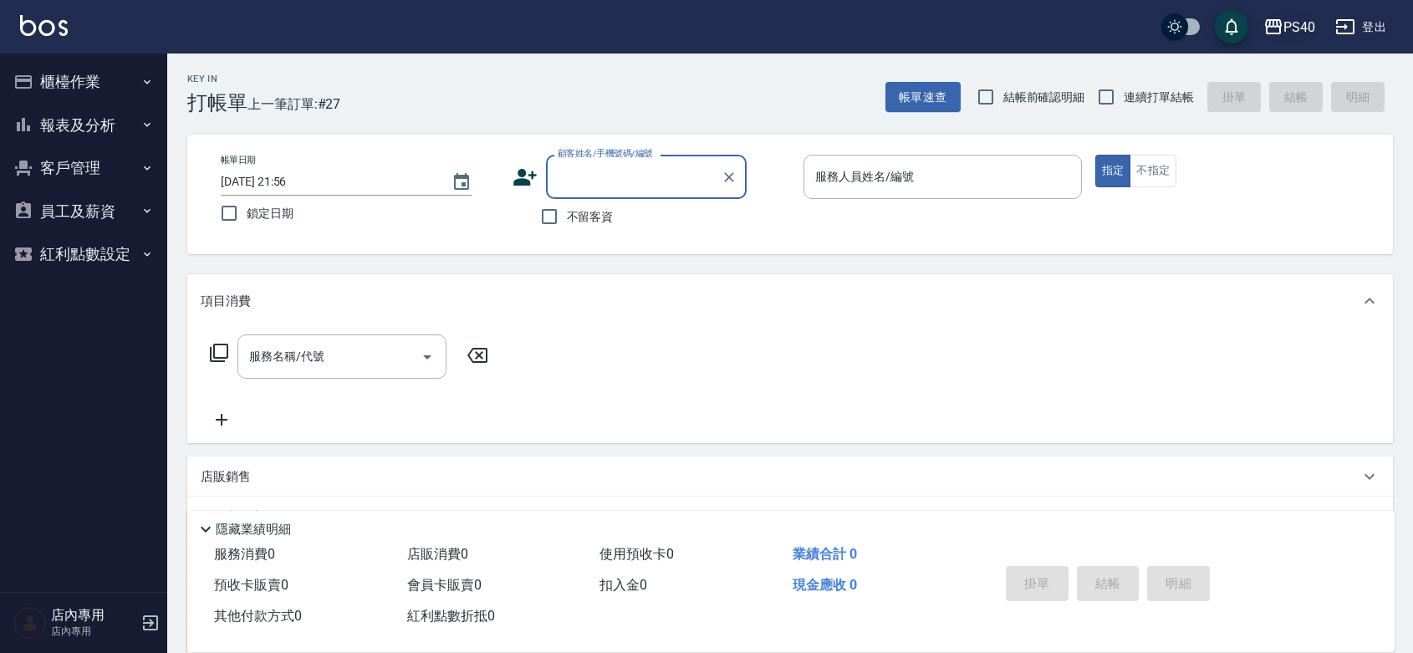
click at [1290, 27] on div "PS40" at bounding box center [1299, 27] width 32 height 21
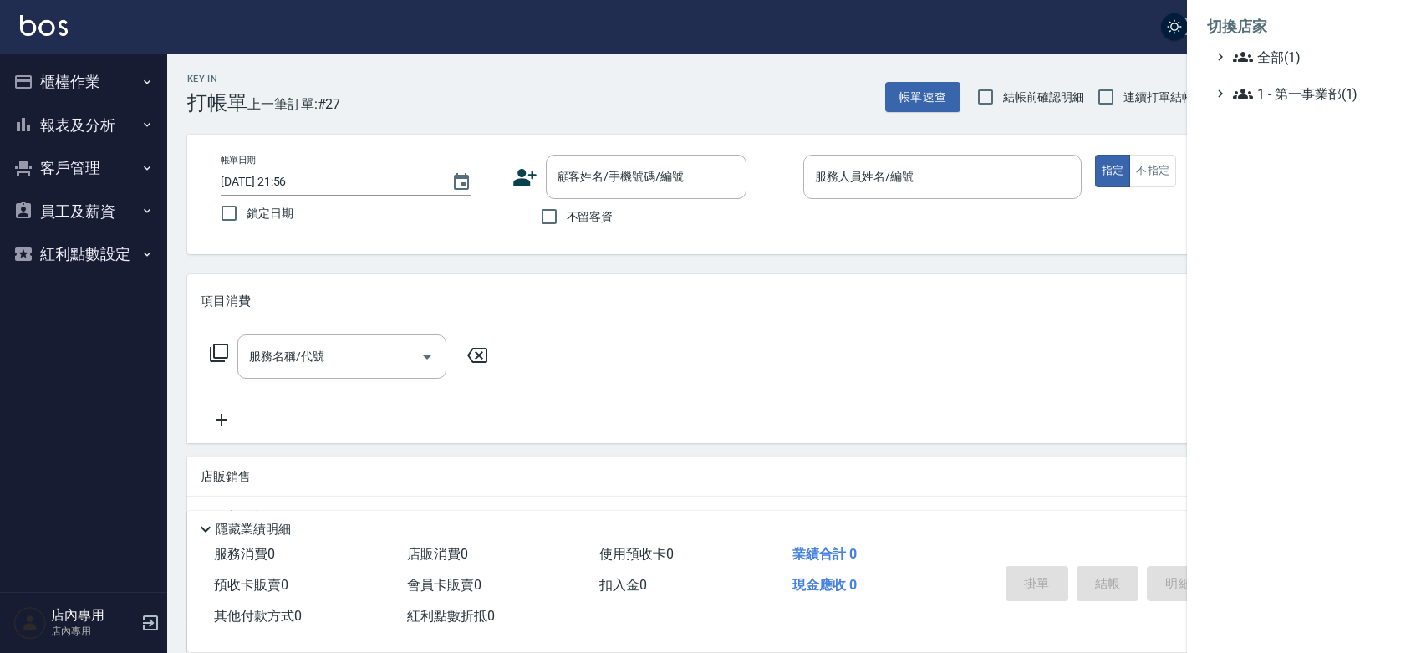
click at [1093, 32] on div at bounding box center [710, 326] width 1421 height 653
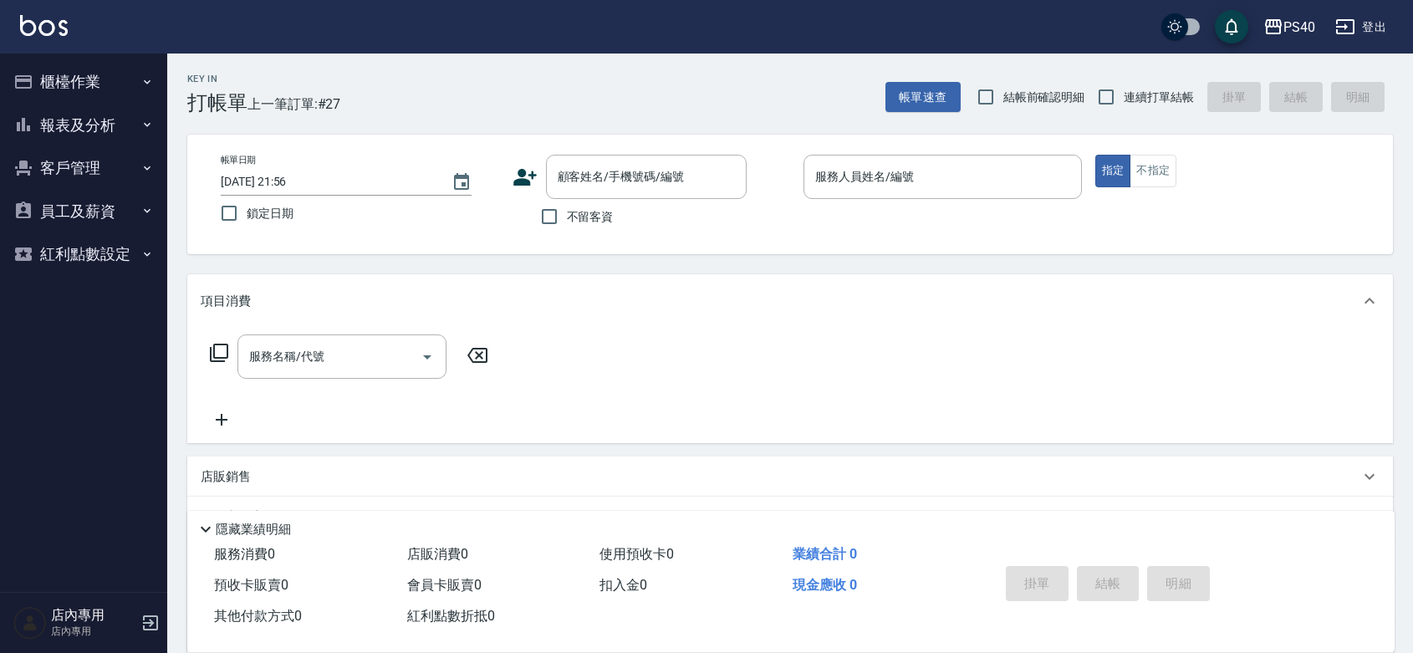
click at [144, 139] on button "報表及分析" at bounding box center [84, 125] width 154 height 43
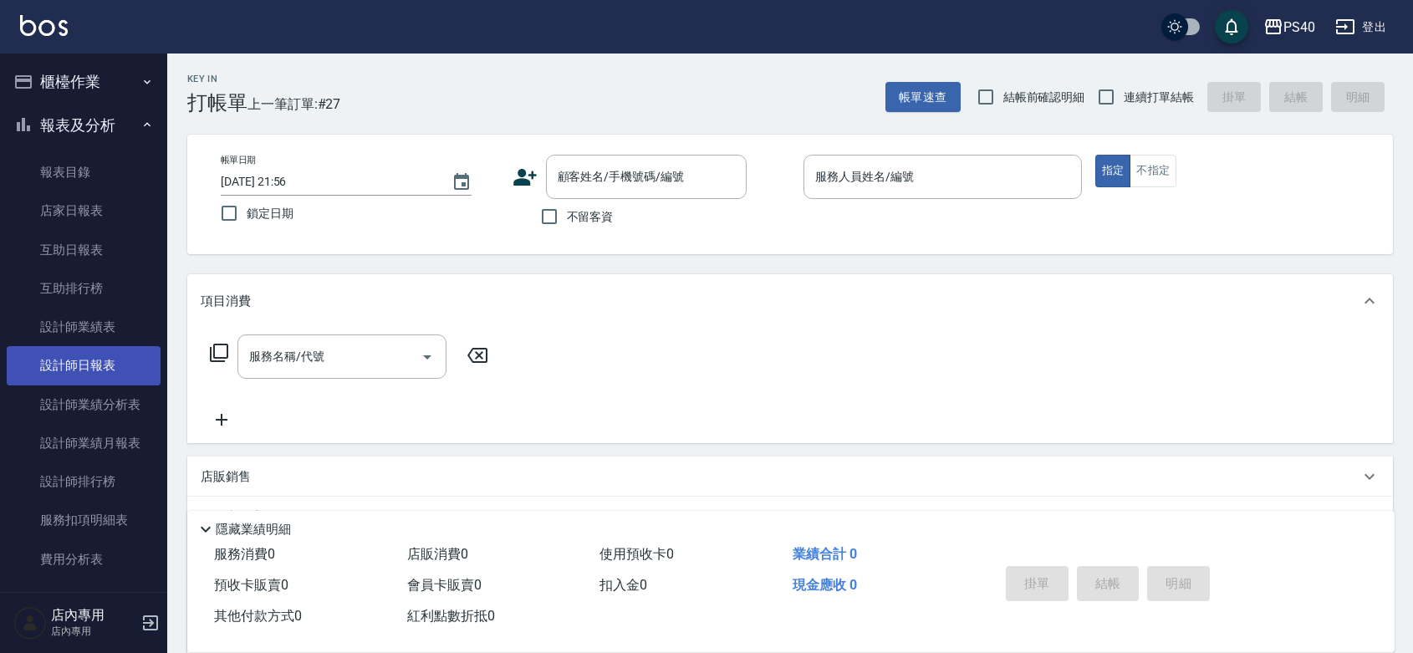
click at [88, 376] on link "設計師日報表" at bounding box center [84, 365] width 154 height 38
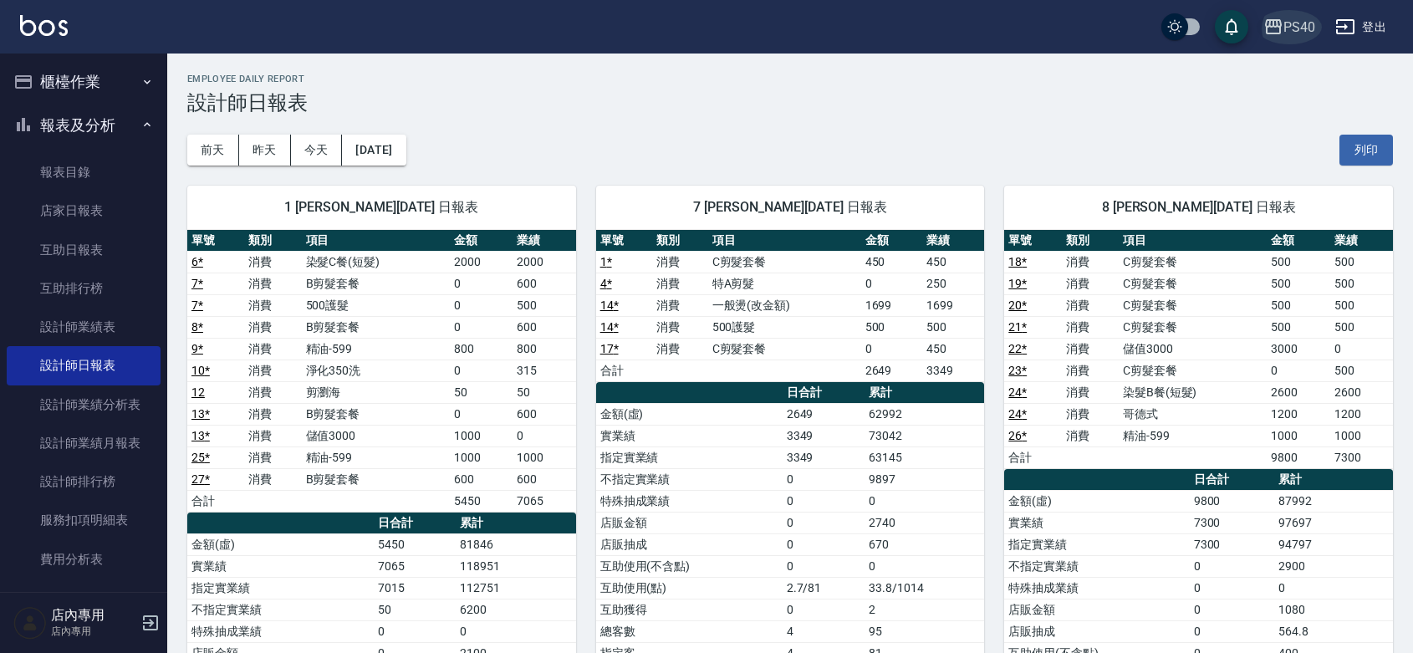
click at [1298, 38] on button "PS40" at bounding box center [1289, 27] width 65 height 34
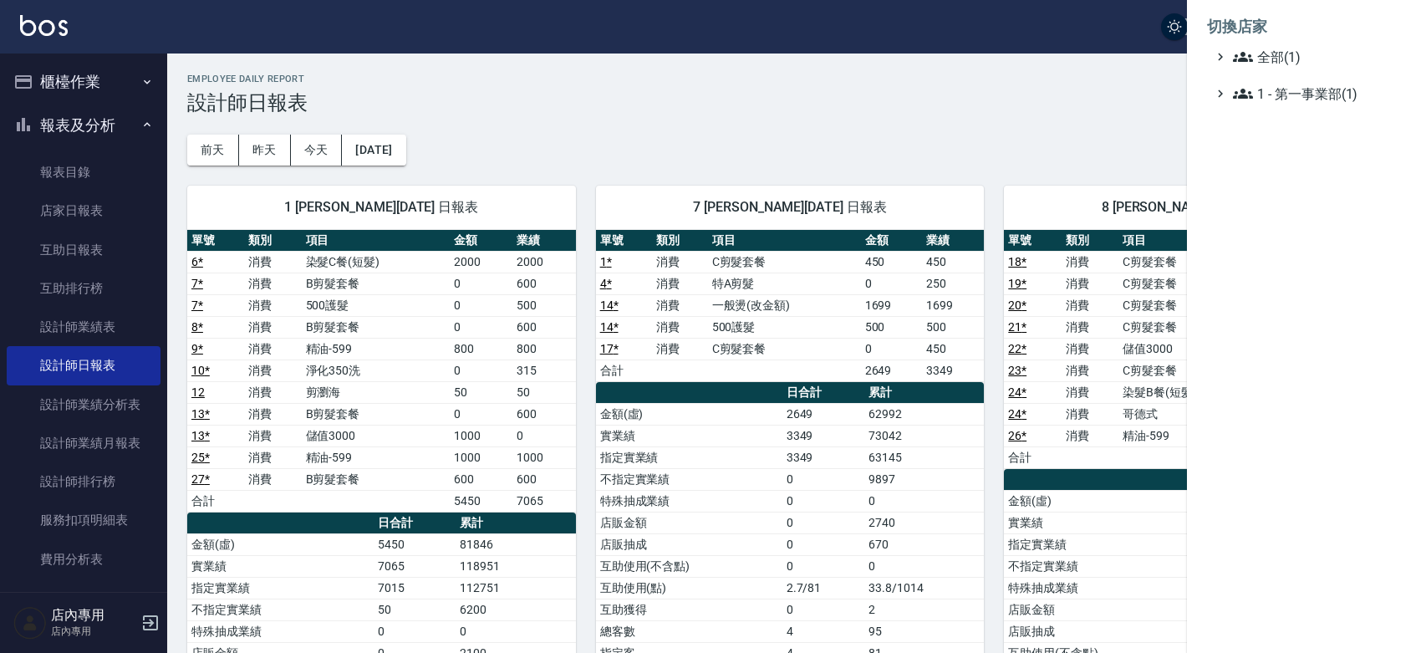
click at [1045, 131] on div at bounding box center [710, 326] width 1421 height 653
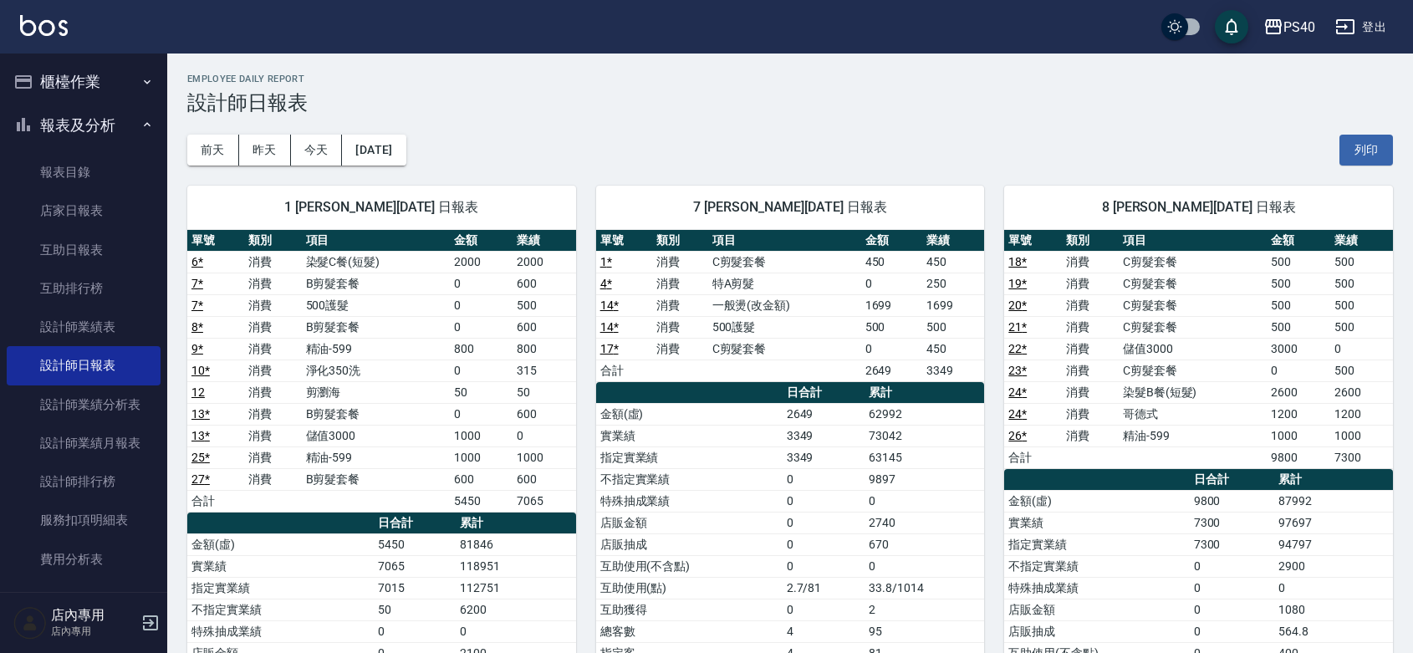
scroll to position [243, 0]
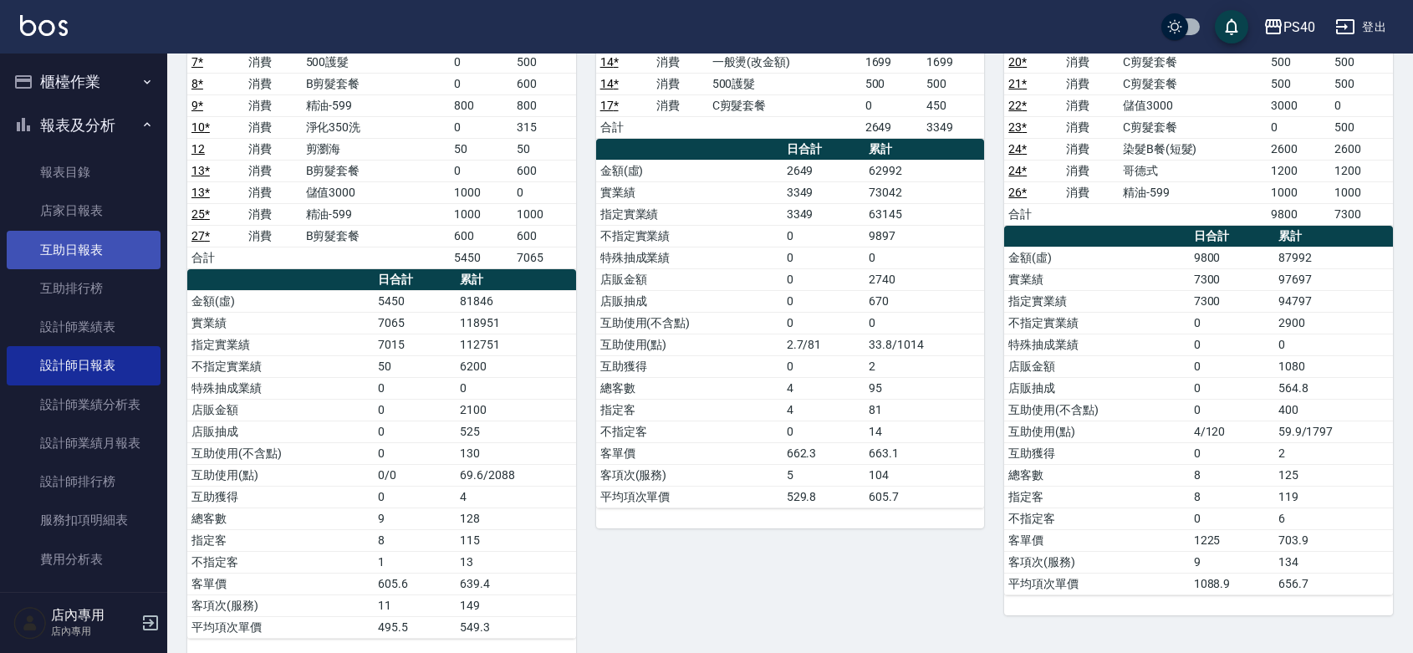
click at [89, 253] on link "互助日報表" at bounding box center [84, 250] width 154 height 38
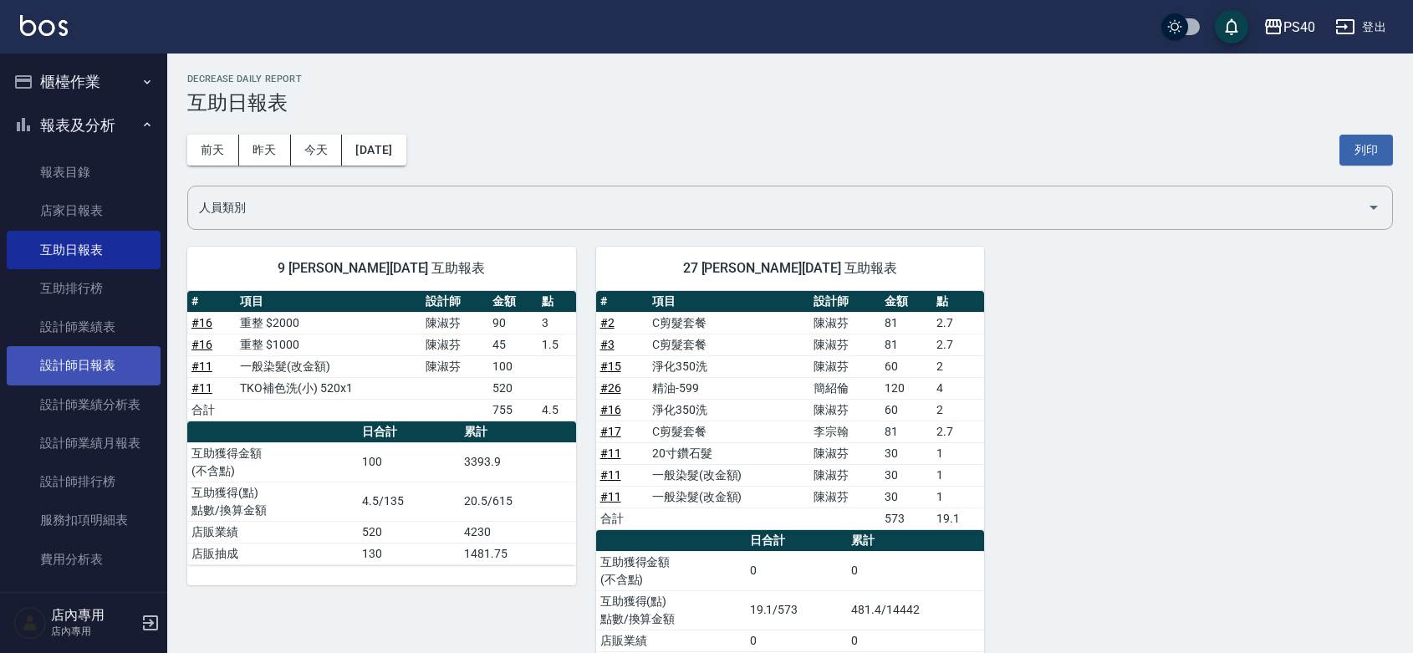
click at [73, 364] on link "設計師日報表" at bounding box center [84, 365] width 154 height 38
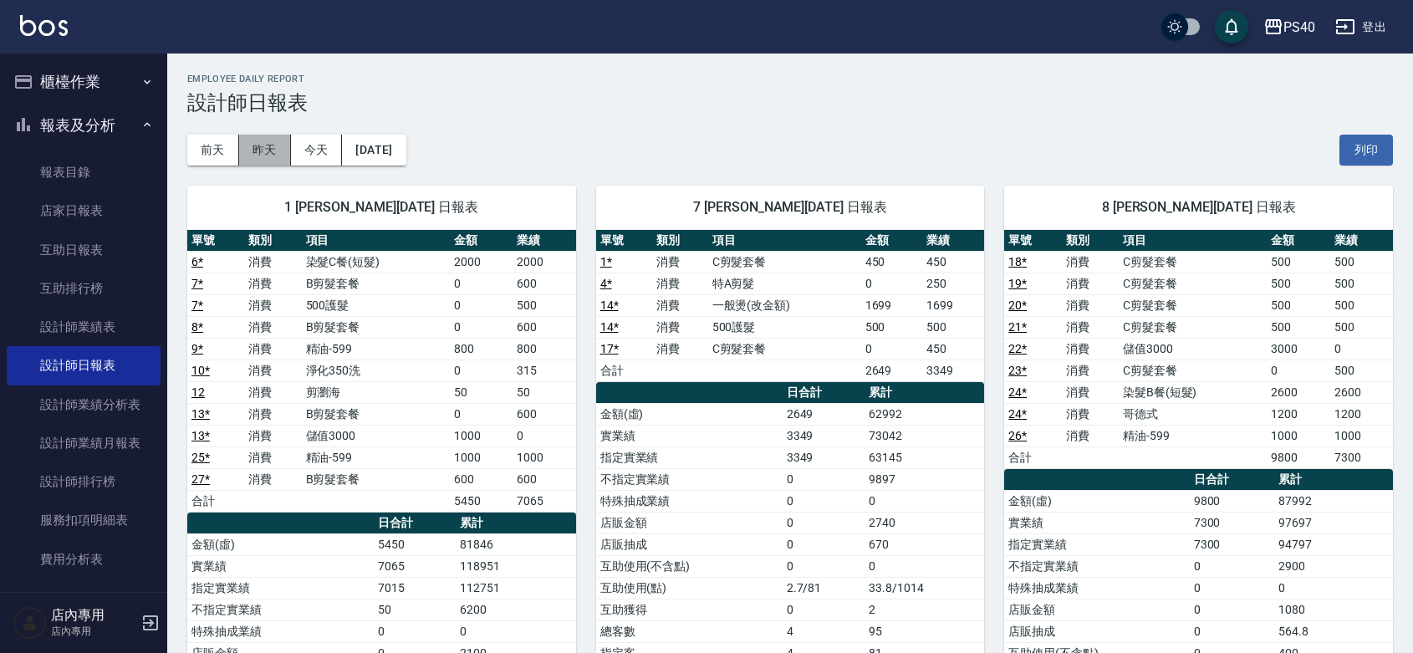
click at [263, 159] on button "昨天" at bounding box center [265, 150] width 52 height 31
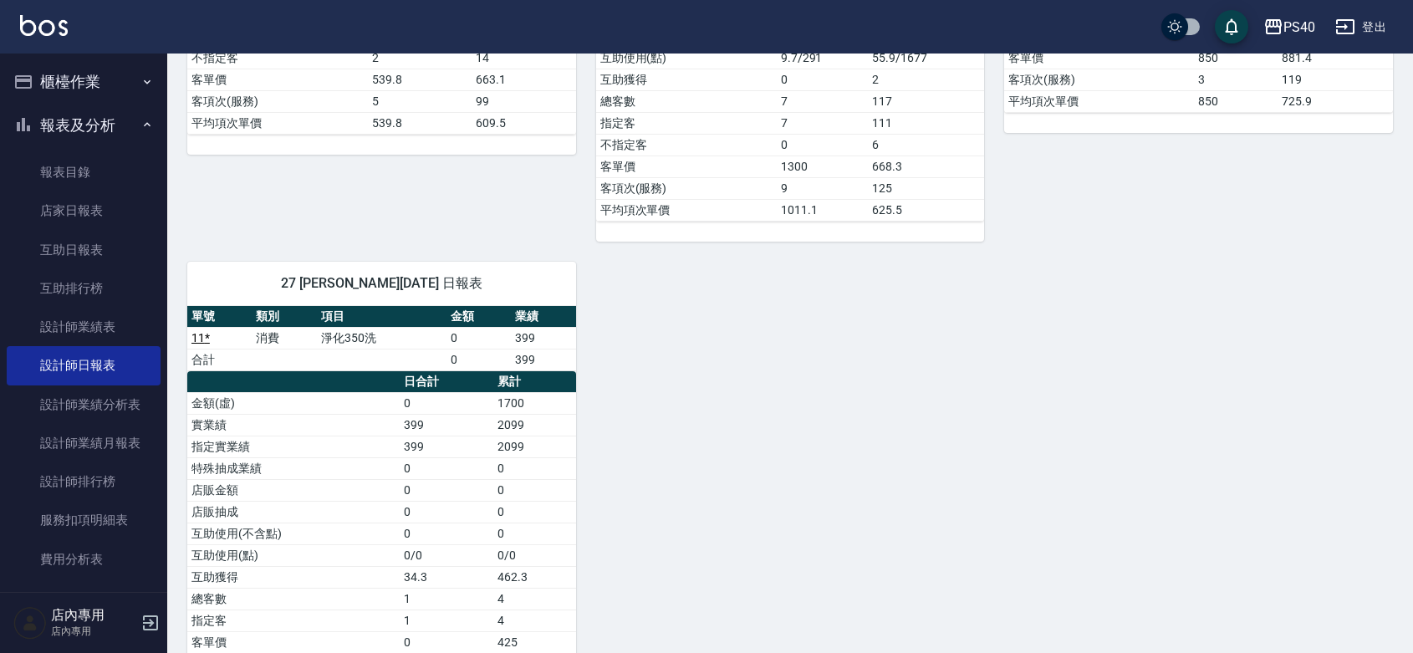
scroll to position [1497, 0]
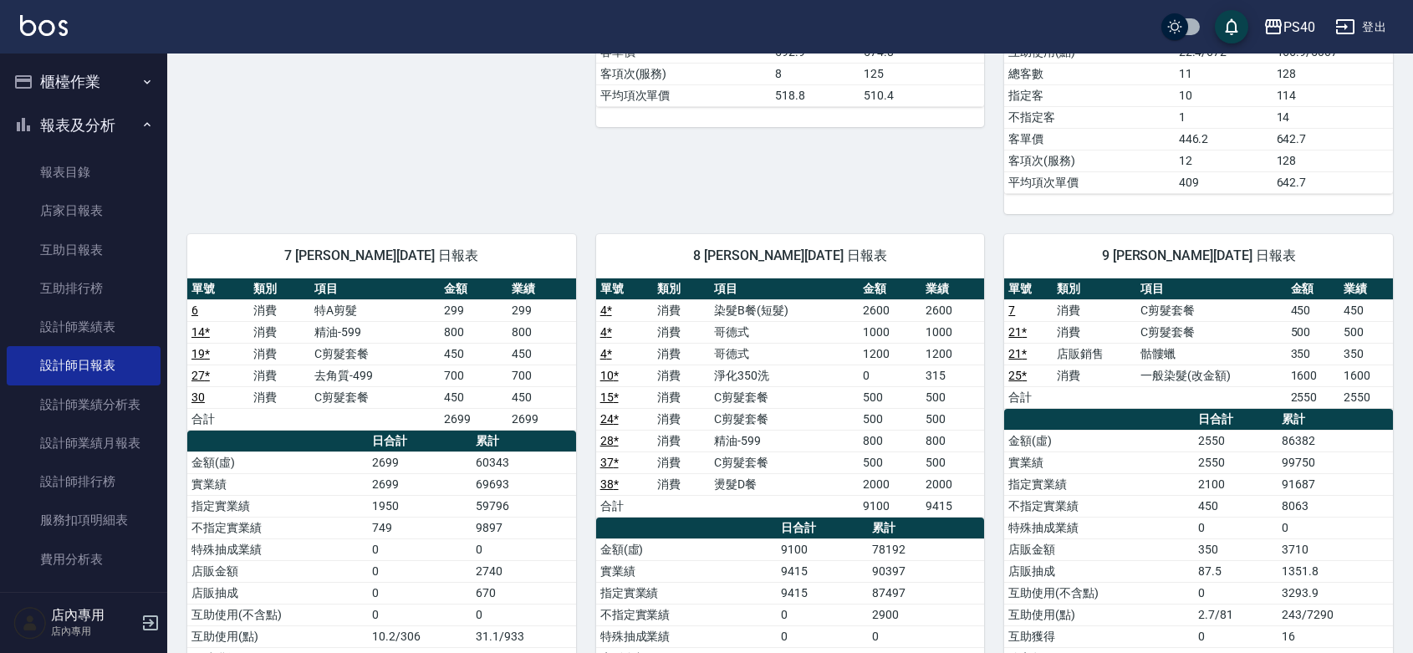
scroll to position [0, 0]
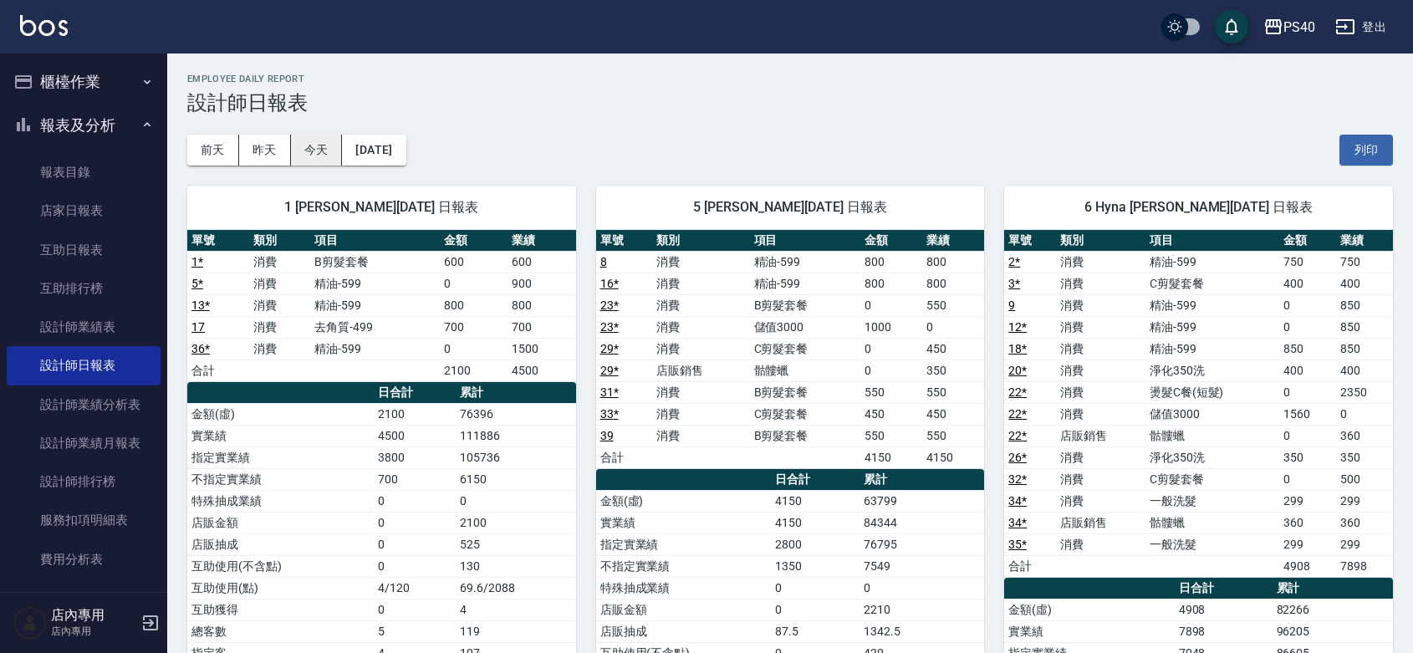
click at [318, 145] on button "今天" at bounding box center [317, 150] width 52 height 31
